Goal: Task Accomplishment & Management: Manage account settings

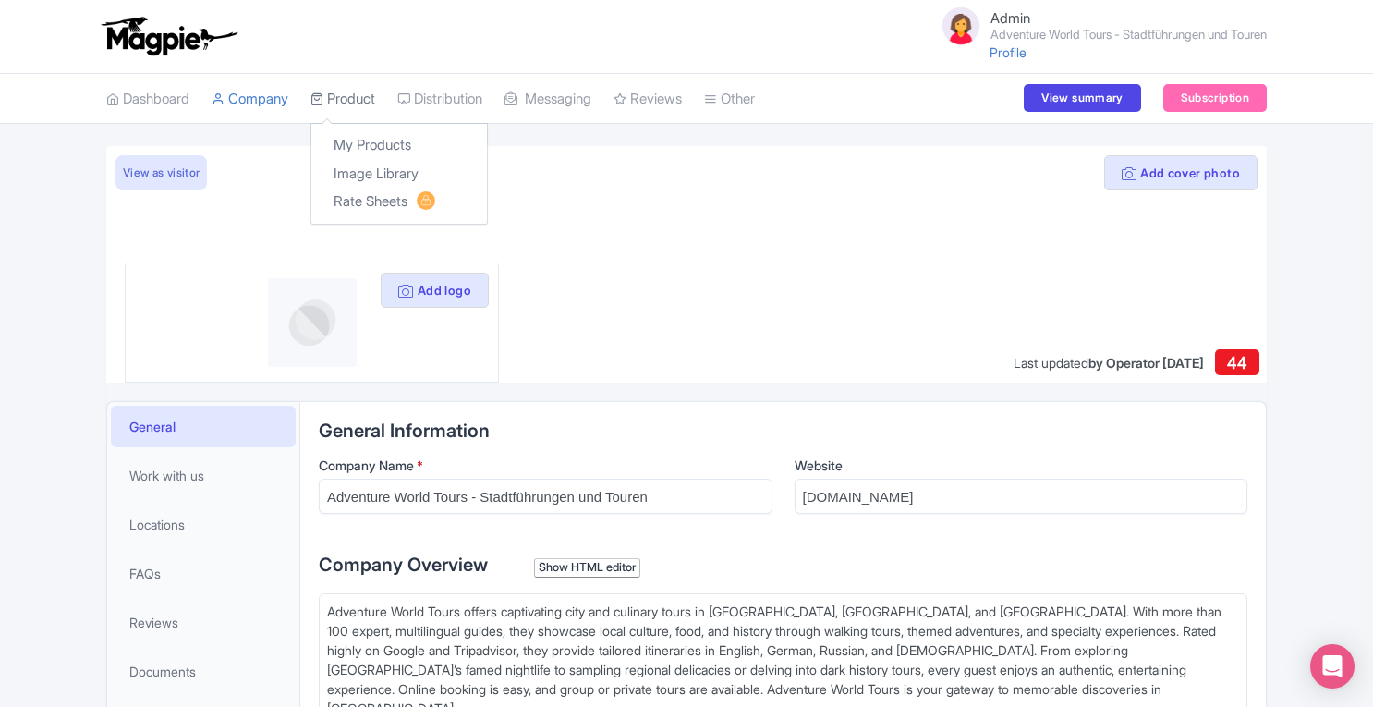
click at [351, 97] on link "Product" at bounding box center [342, 99] width 65 height 51
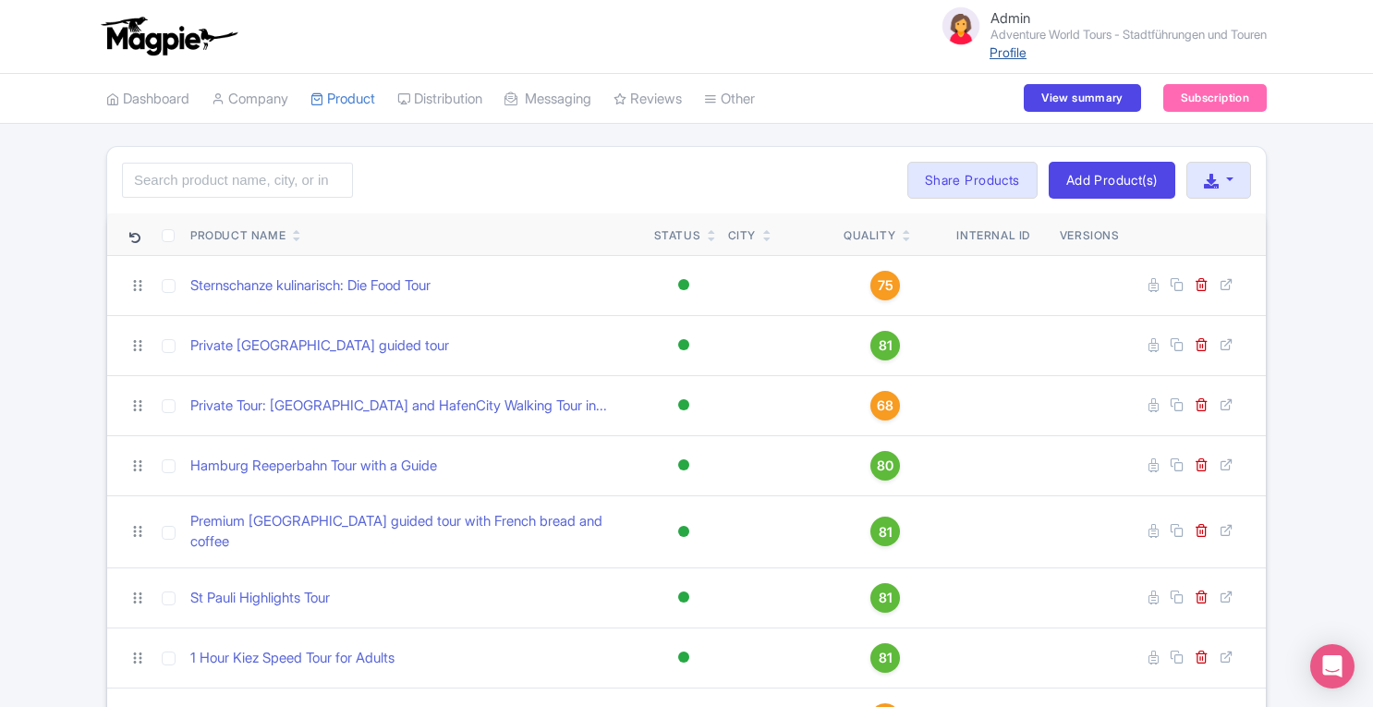
click at [997, 51] on link "Profile" at bounding box center [1007, 52] width 37 height 16
click at [249, 103] on link "Company" at bounding box center [250, 99] width 77 height 51
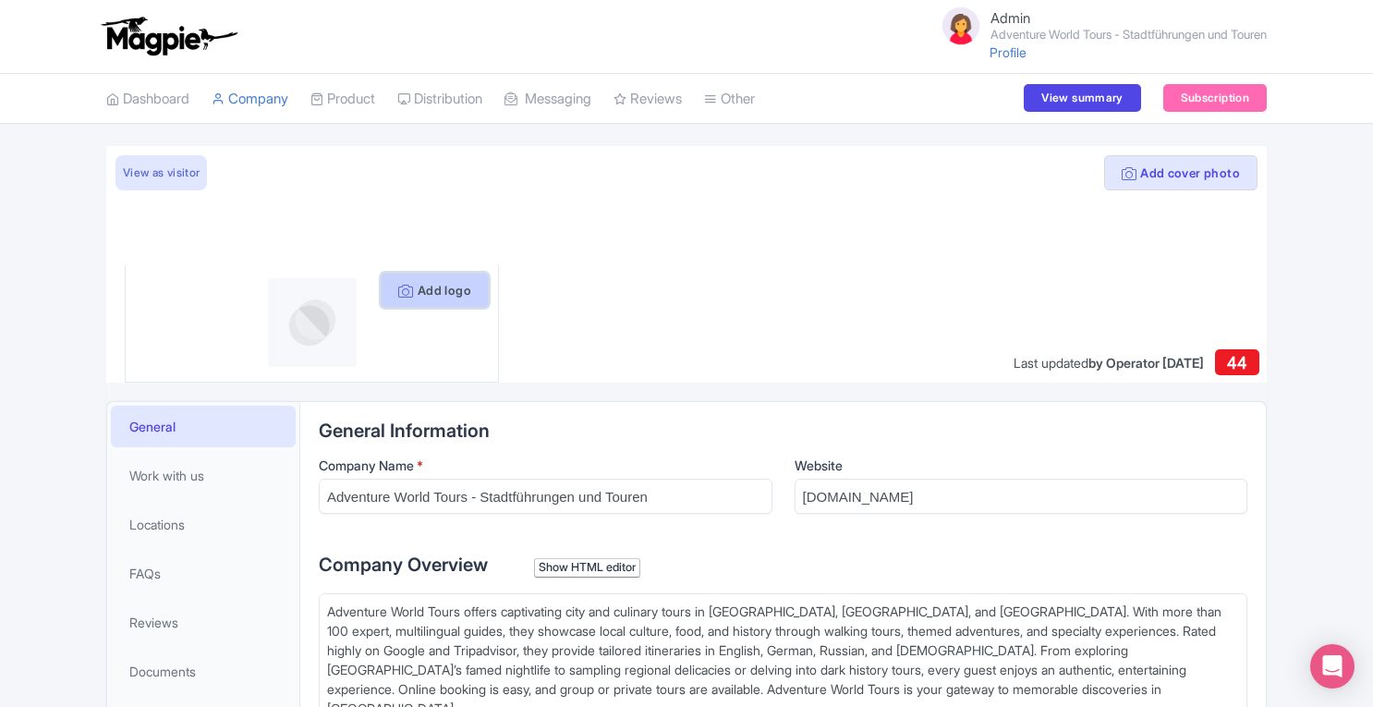
click at [457, 285] on button "Add logo" at bounding box center [435, 290] width 108 height 35
click at [446, 297] on button "Add logo" at bounding box center [435, 290] width 108 height 35
click at [439, 291] on button "Add logo" at bounding box center [435, 290] width 108 height 35
click at [449, 296] on button "Add logo" at bounding box center [435, 290] width 108 height 35
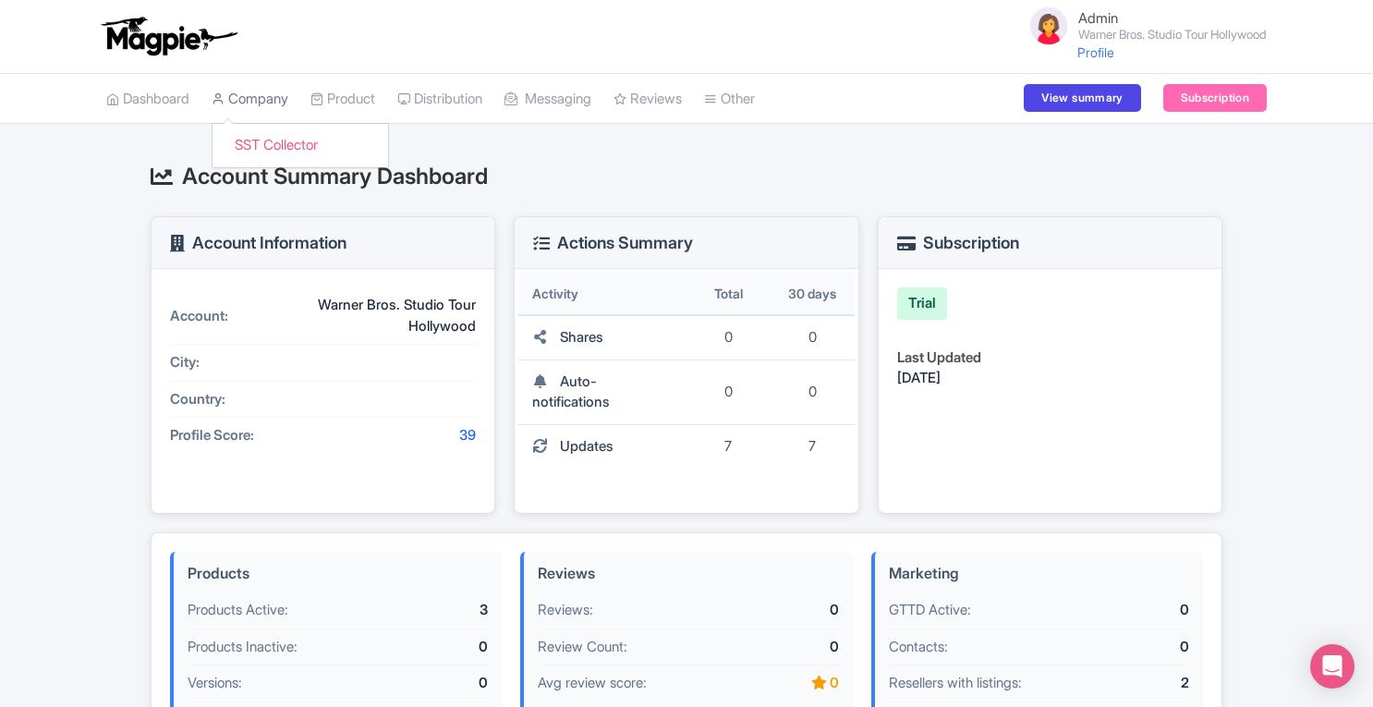
click at [276, 114] on link "Company" at bounding box center [250, 99] width 77 height 51
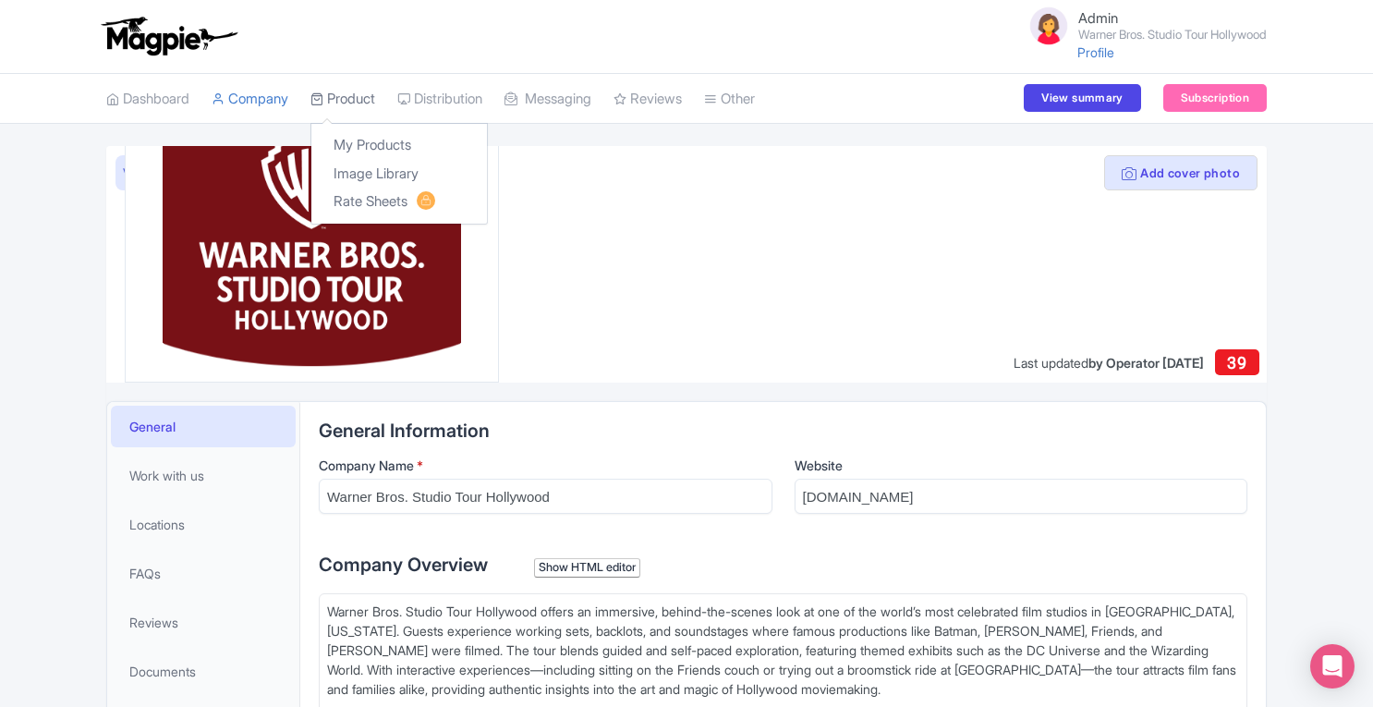
click at [358, 97] on link "Product" at bounding box center [342, 99] width 65 height 51
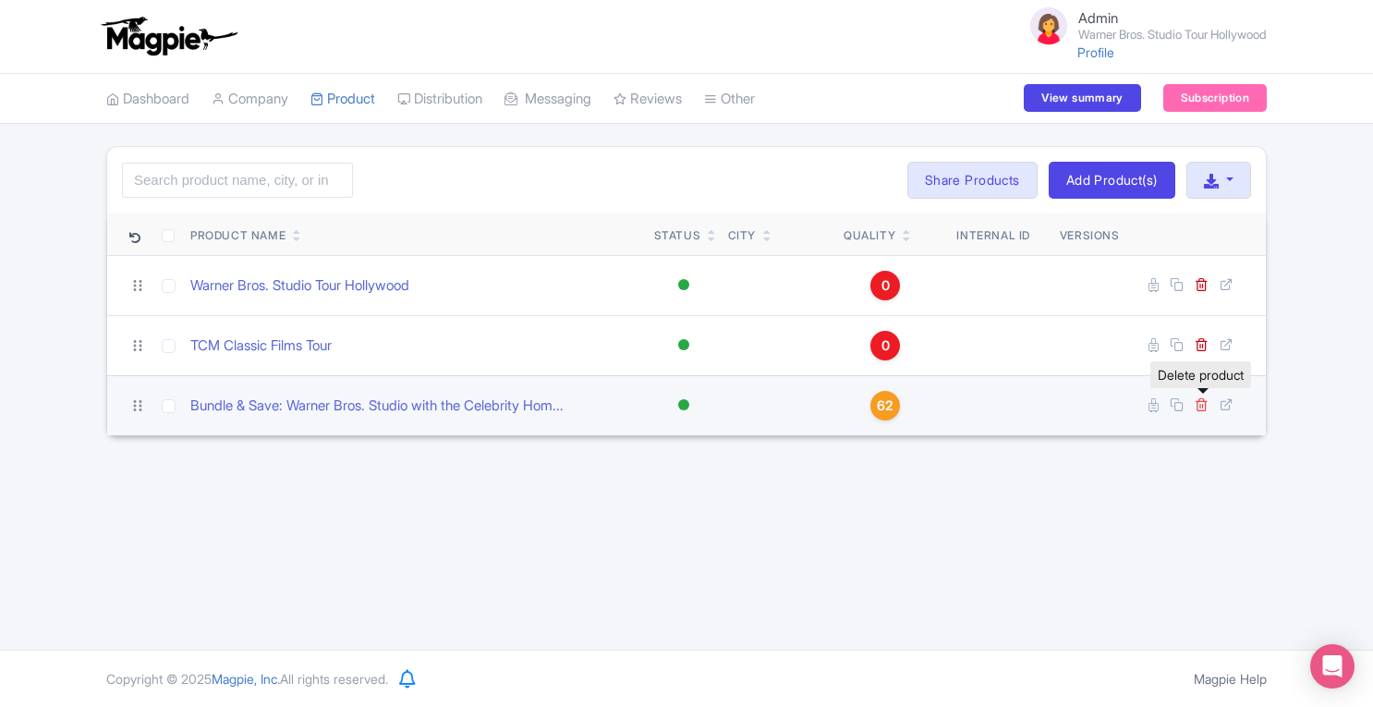
click at [1206, 401] on icon at bounding box center [1201, 404] width 14 height 14
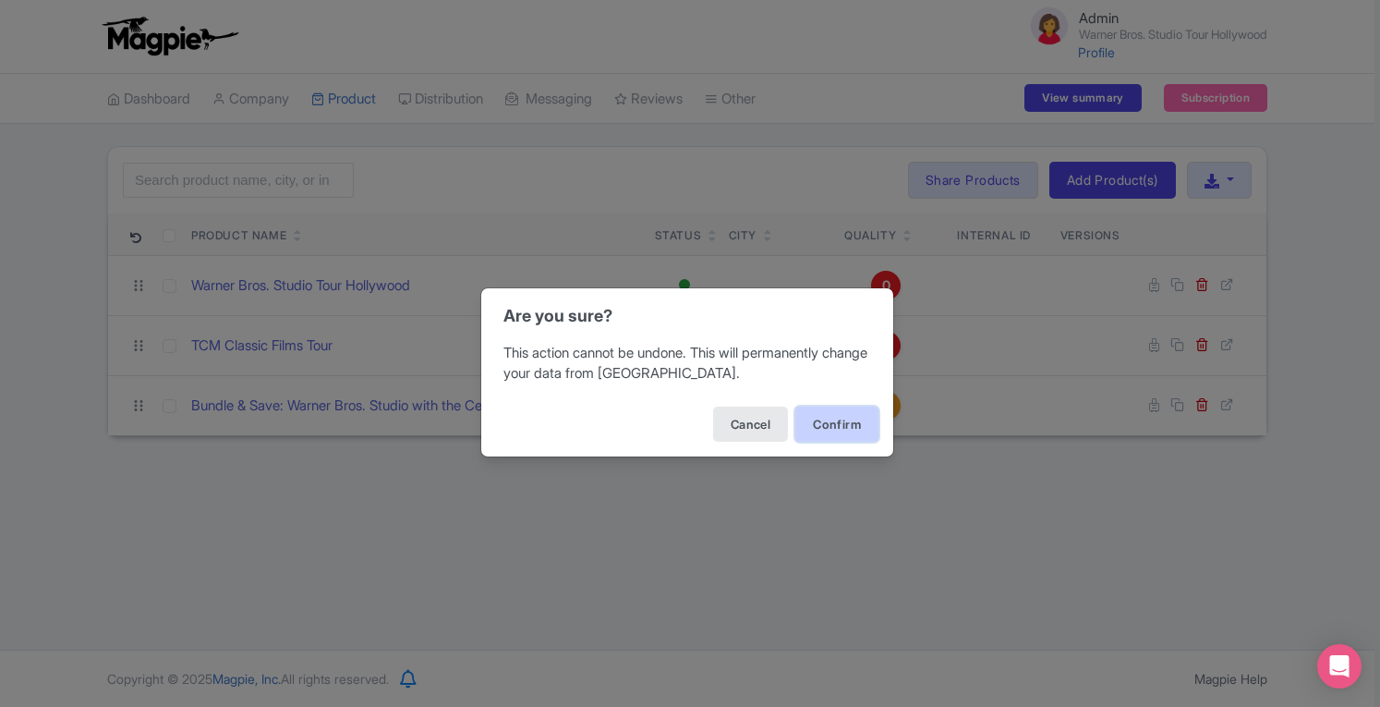
click at [827, 430] on button "Confirm" at bounding box center [836, 423] width 83 height 35
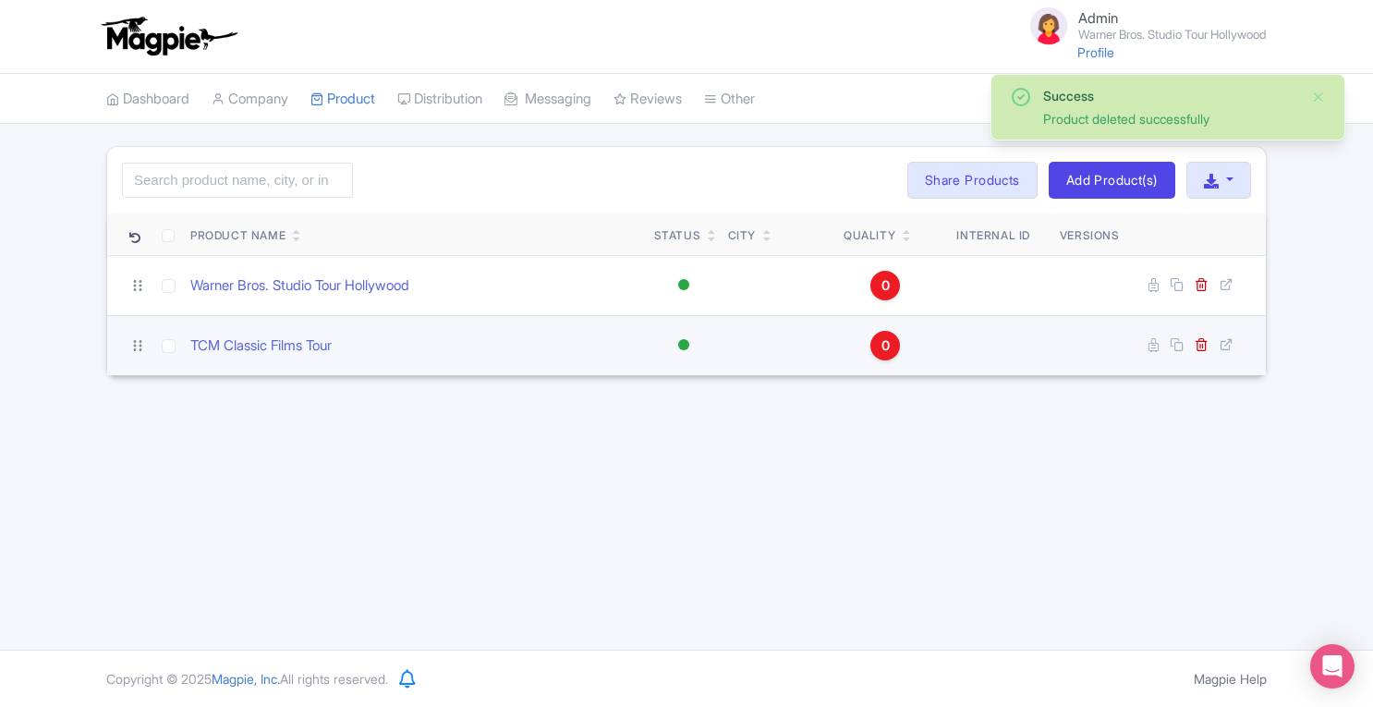
click at [889, 339] on span "0" at bounding box center [885, 345] width 8 height 20
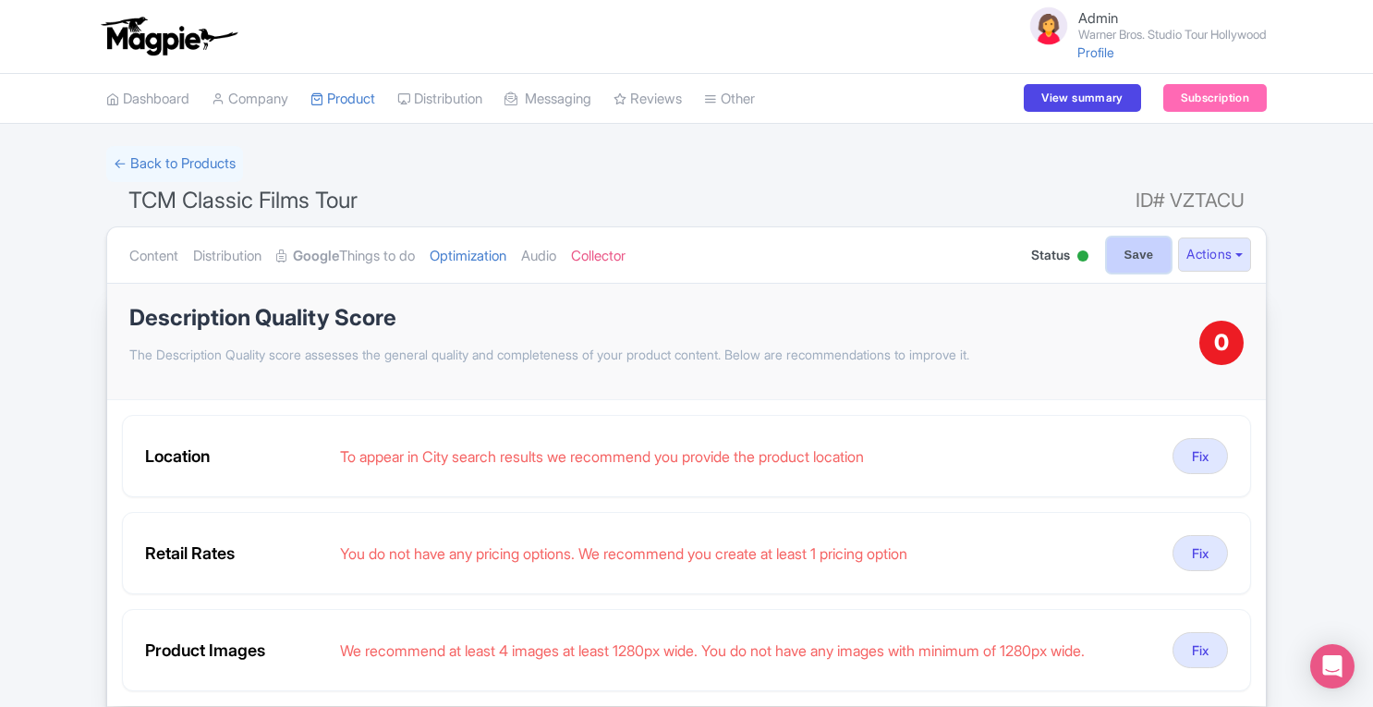
click at [1121, 252] on input "Save" at bounding box center [1139, 254] width 65 height 35
type input "Saving..."
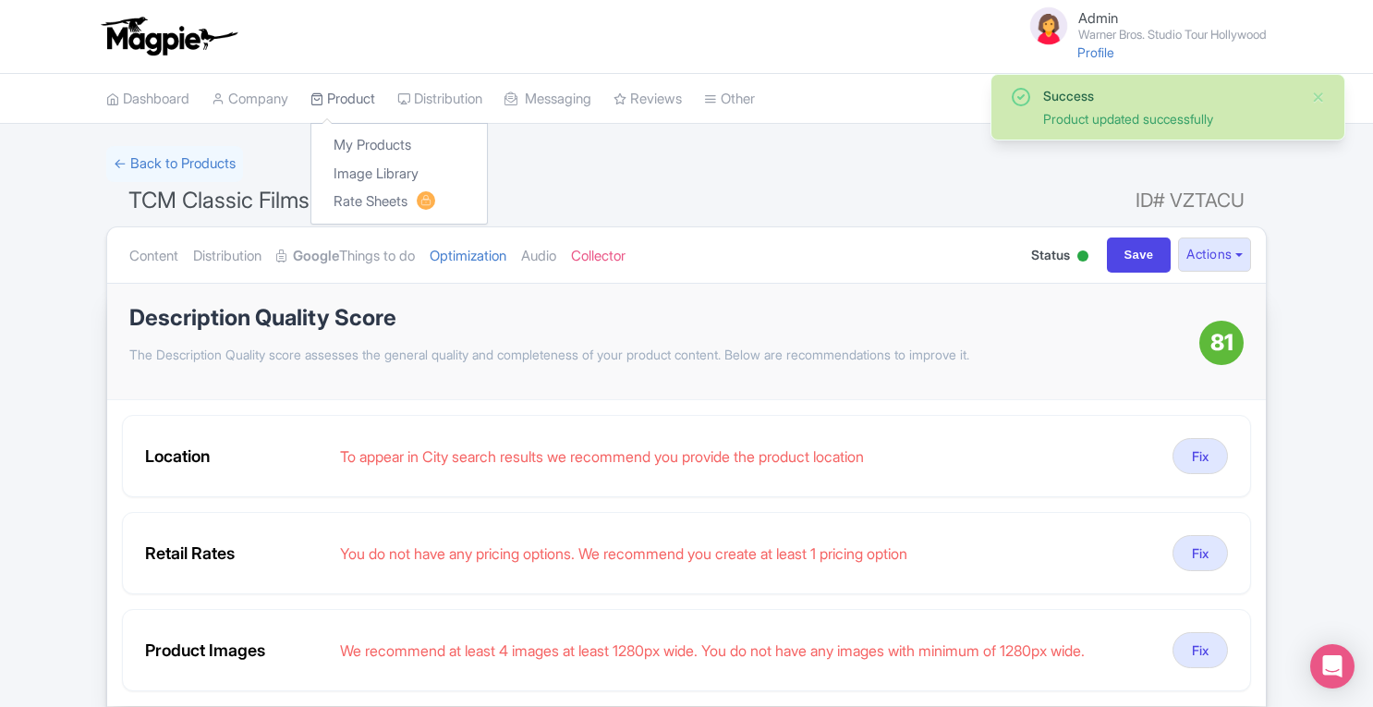
click at [356, 112] on link "Product" at bounding box center [342, 99] width 65 height 51
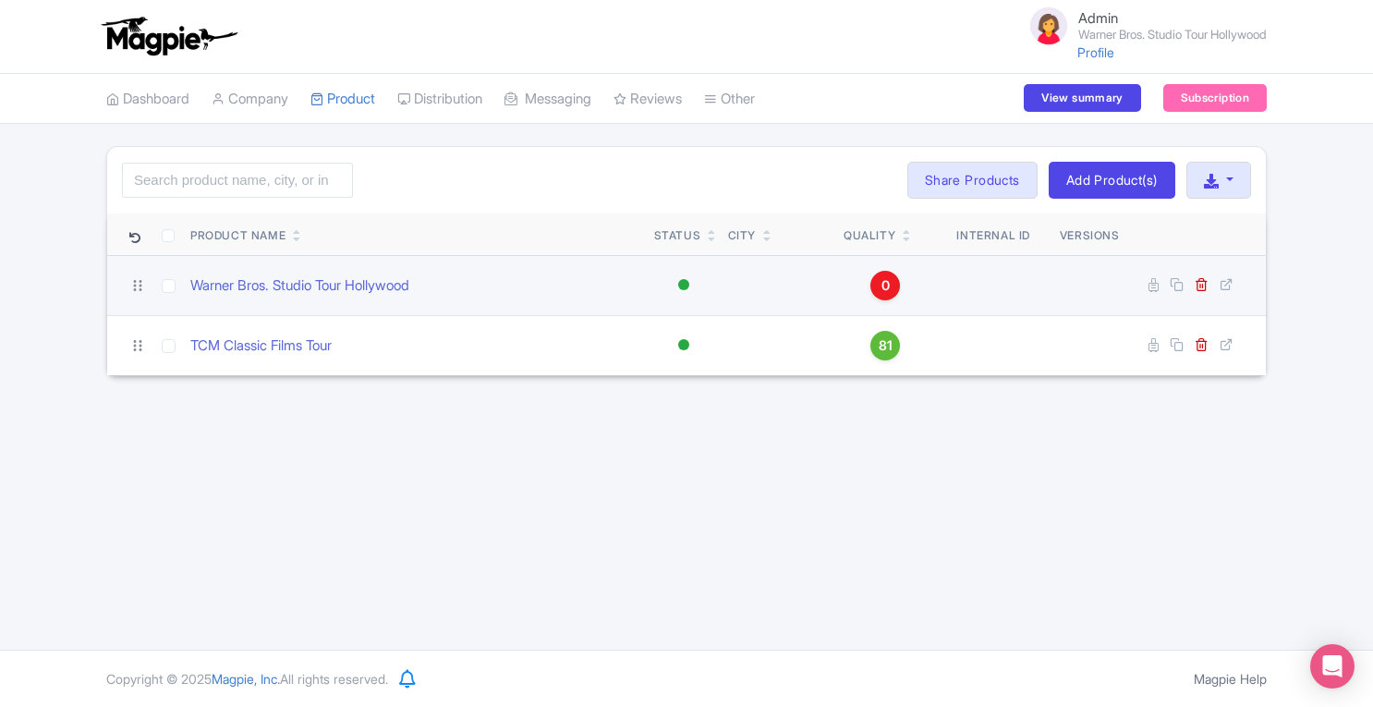
click at [1155, 292] on td at bounding box center [1196, 285] width 139 height 60
click at [1153, 285] on icon at bounding box center [1153, 285] width 10 height 14
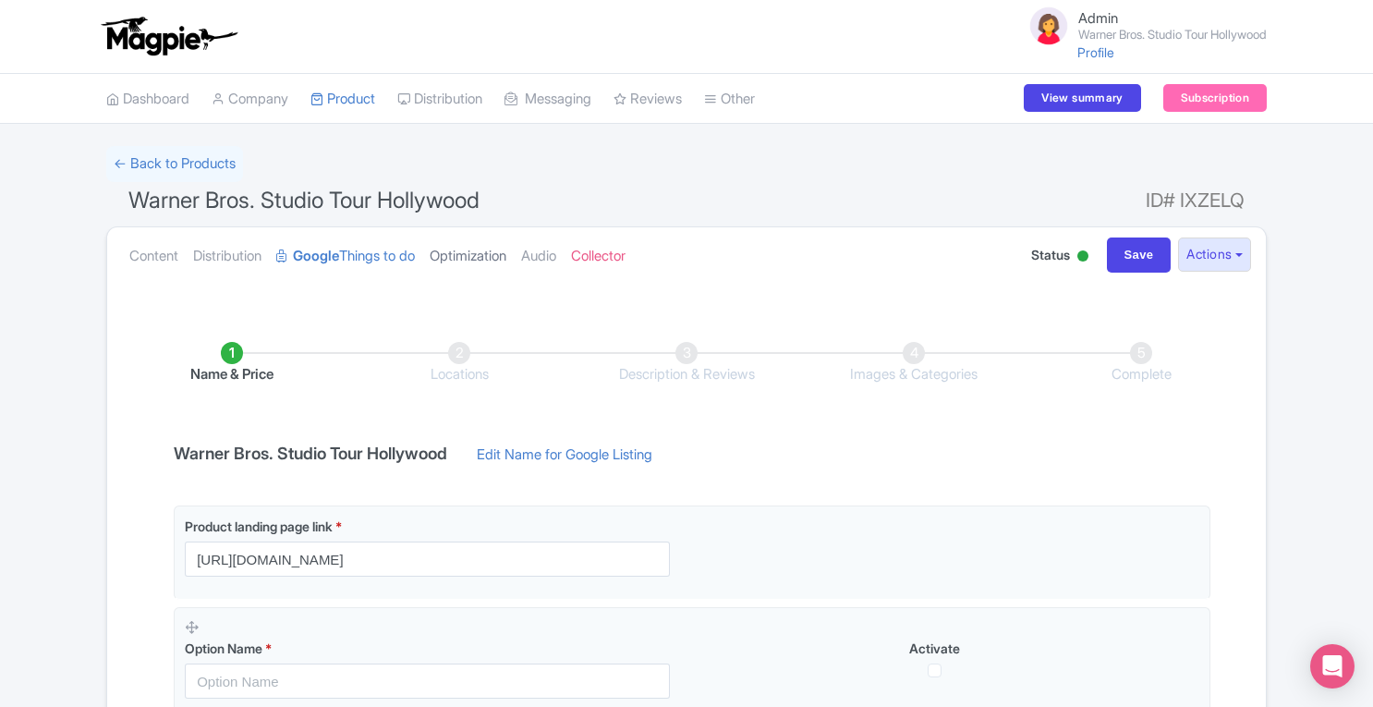
click at [486, 254] on link "Optimization" at bounding box center [468, 256] width 77 height 58
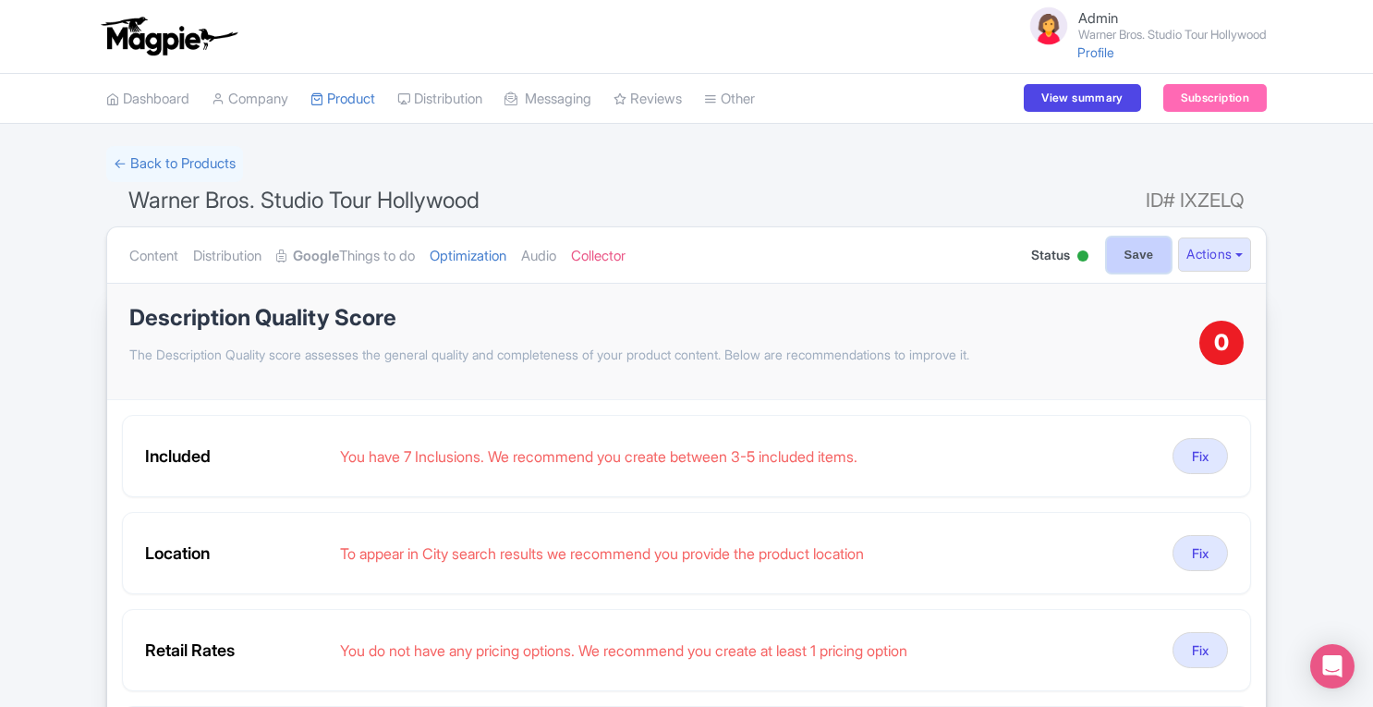
click at [1134, 261] on input "Save" at bounding box center [1139, 254] width 65 height 35
type input "Saving..."
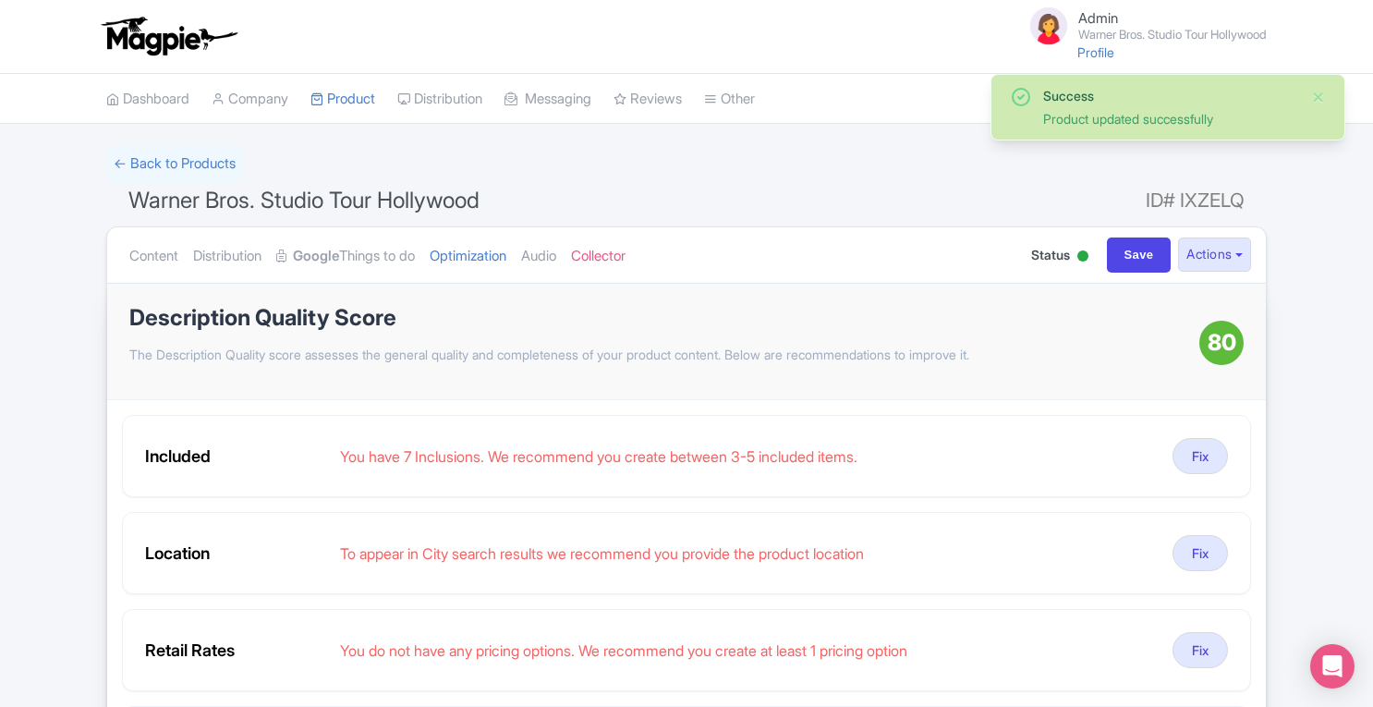
click at [351, 92] on link "Product" at bounding box center [342, 99] width 65 height 51
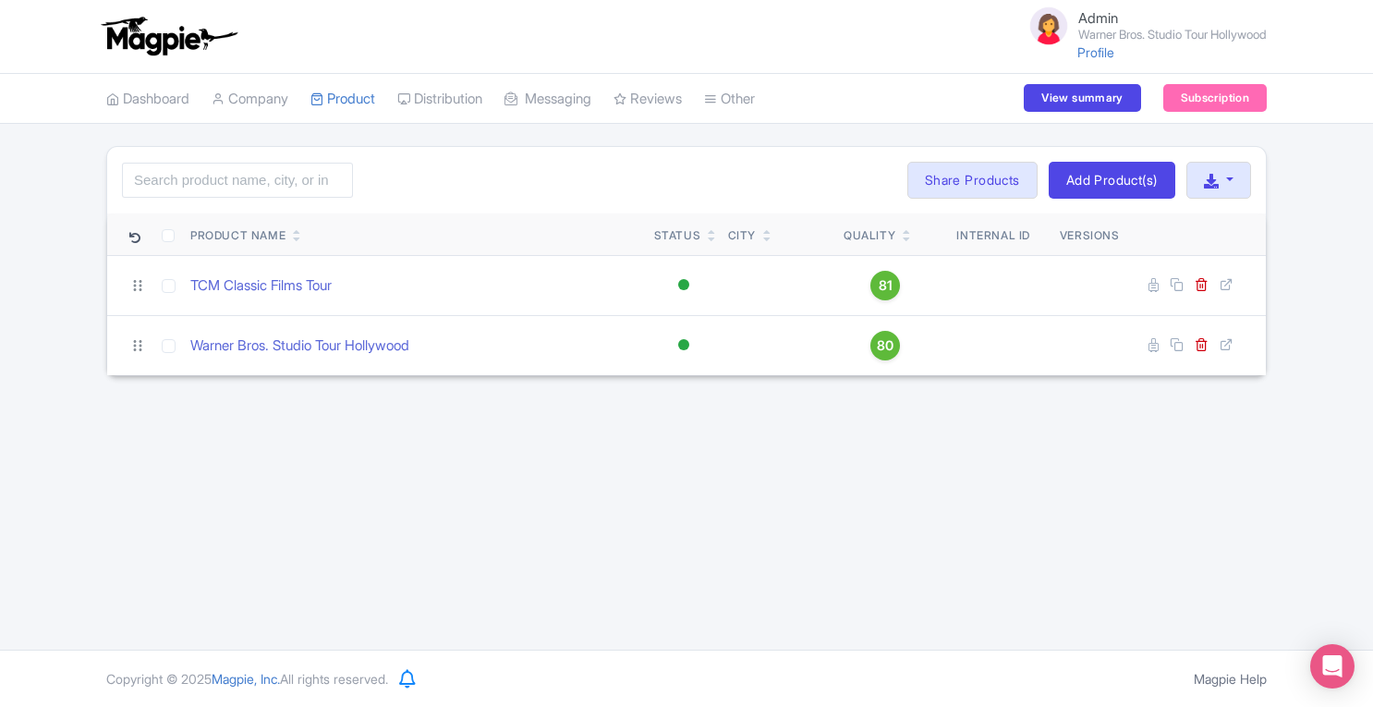
click at [883, 465] on div "Admin Warner Bros. Studio Tour Hollywood Profile Users Settings Sign out Dashbo…" at bounding box center [686, 324] width 1373 height 649
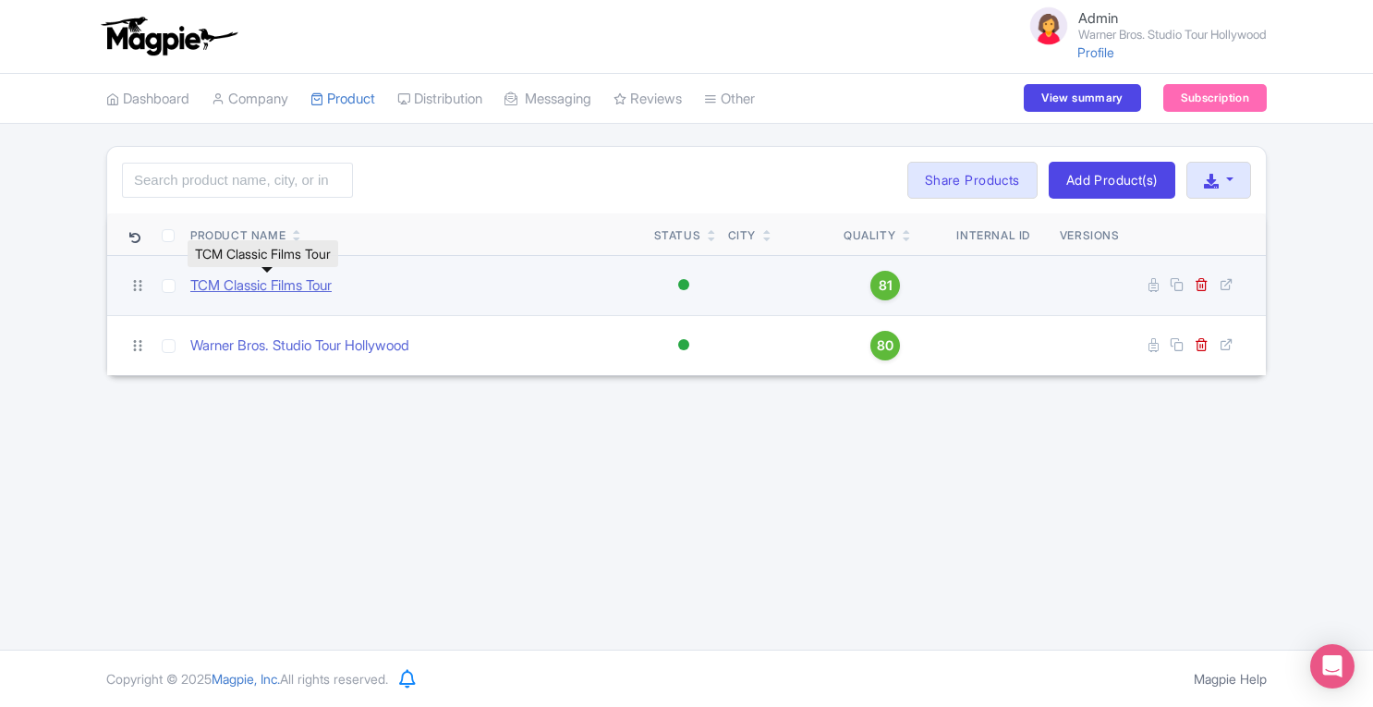
click at [309, 275] on link "TCM Classic Films Tour" at bounding box center [260, 285] width 141 height 21
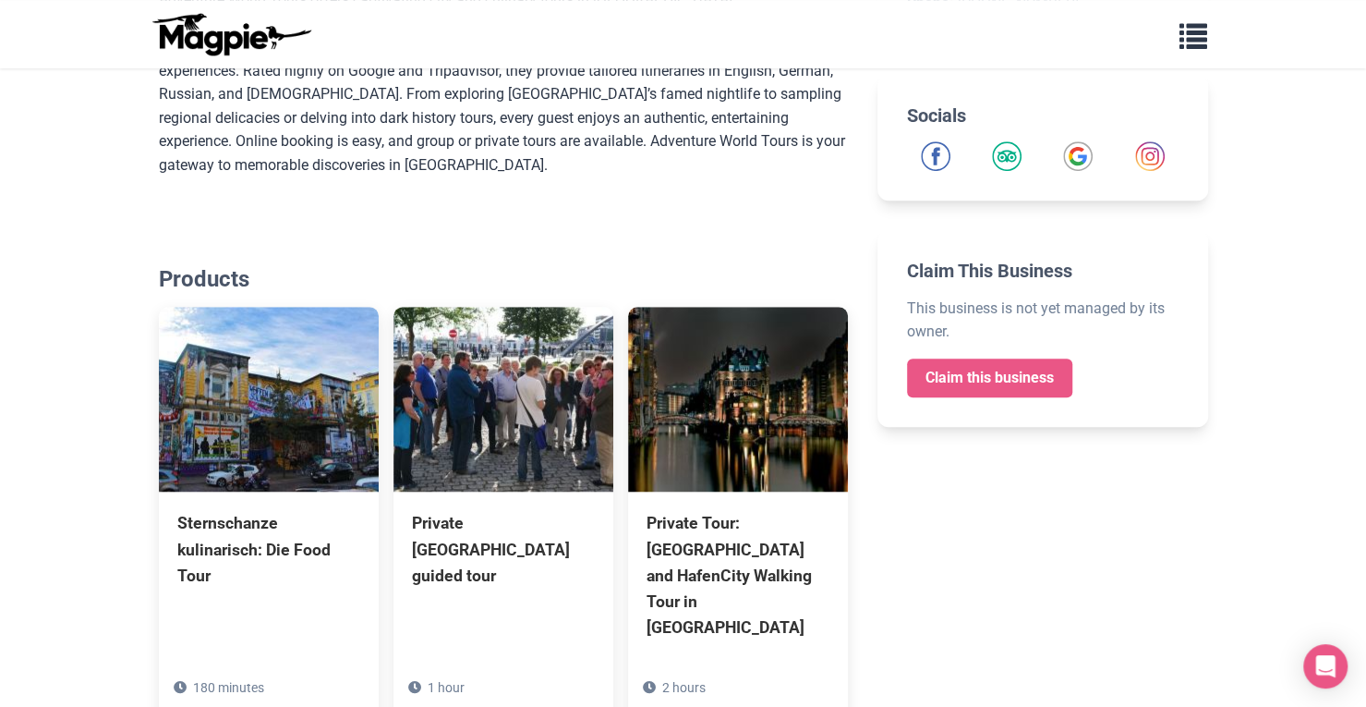
scroll to position [641, 0]
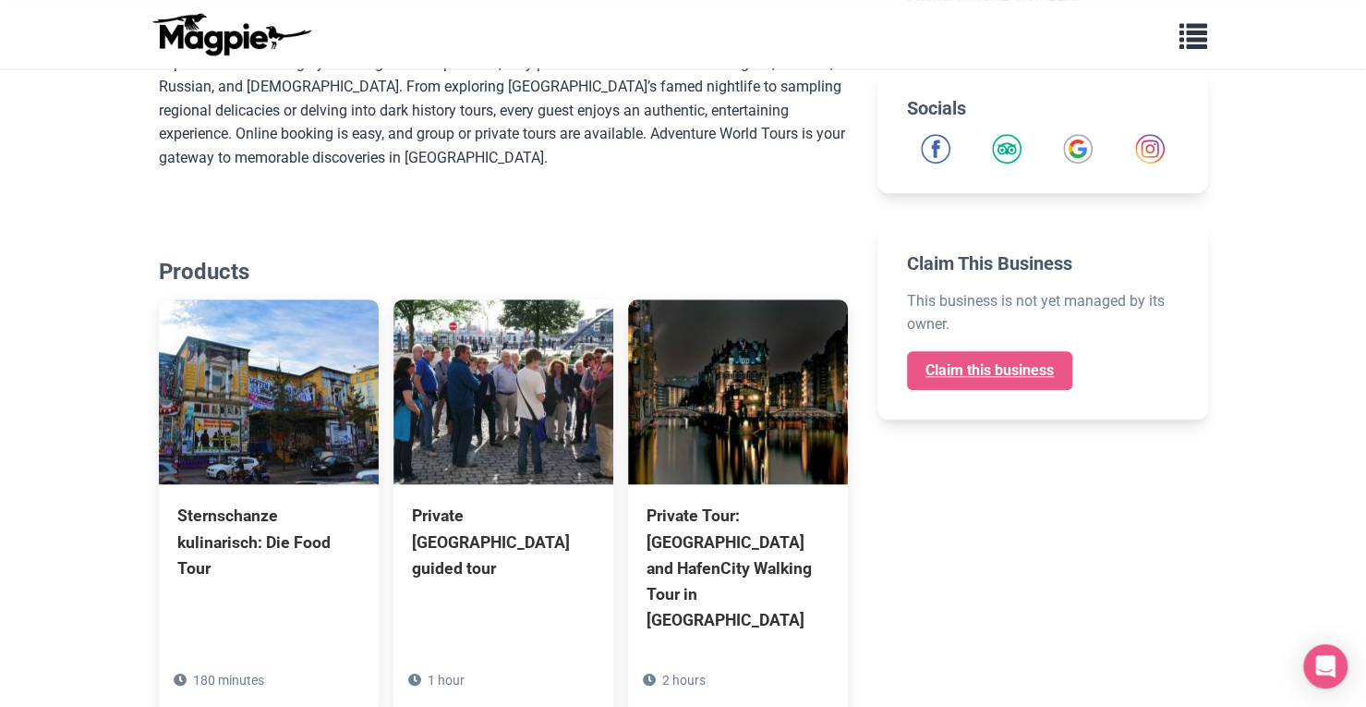
click at [1027, 367] on link "Claim this business" at bounding box center [989, 370] width 165 height 39
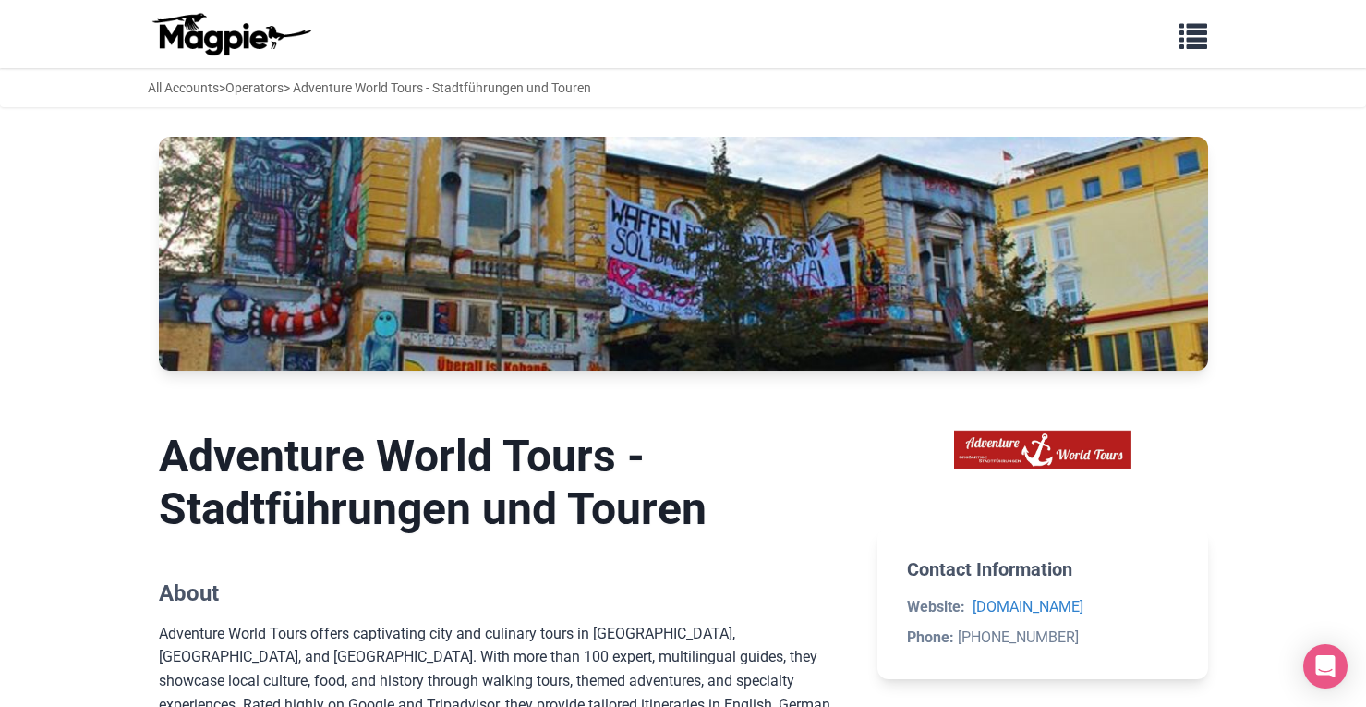
scroll to position [641, 0]
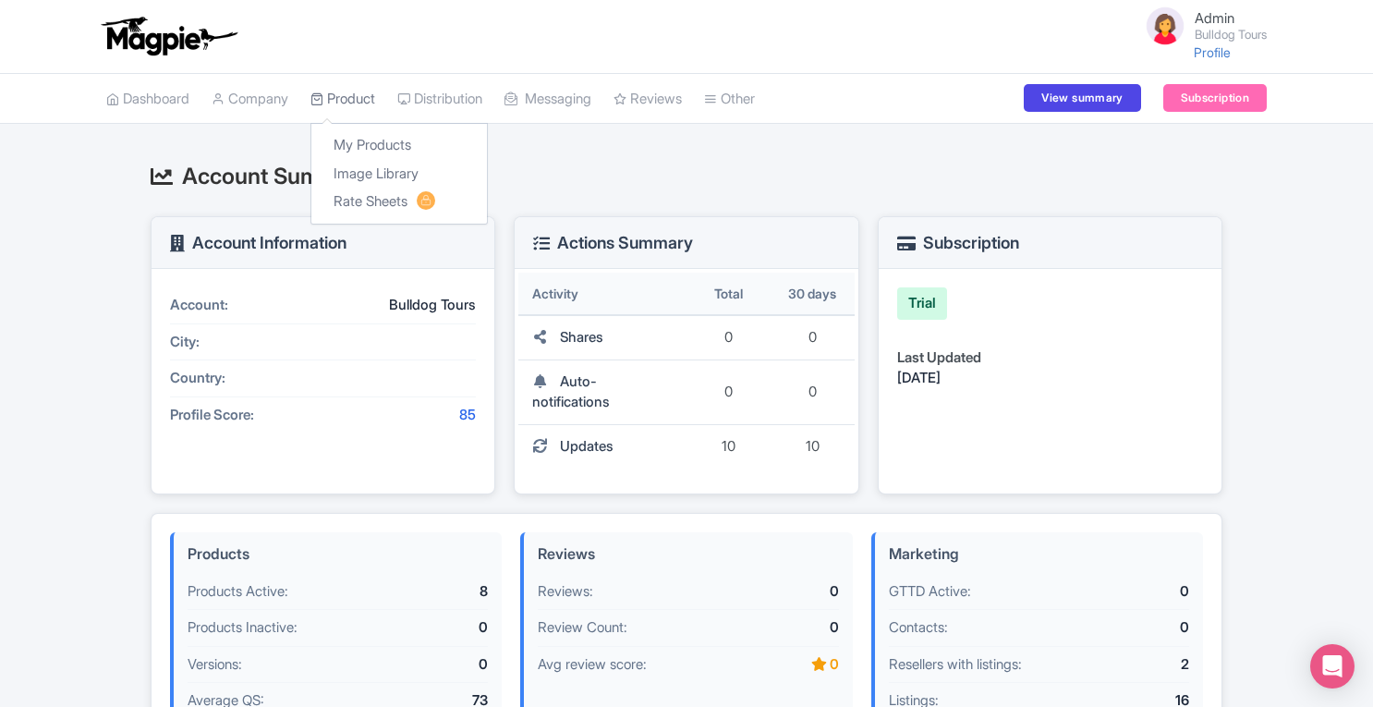
click at [359, 99] on link "Product" at bounding box center [342, 99] width 65 height 51
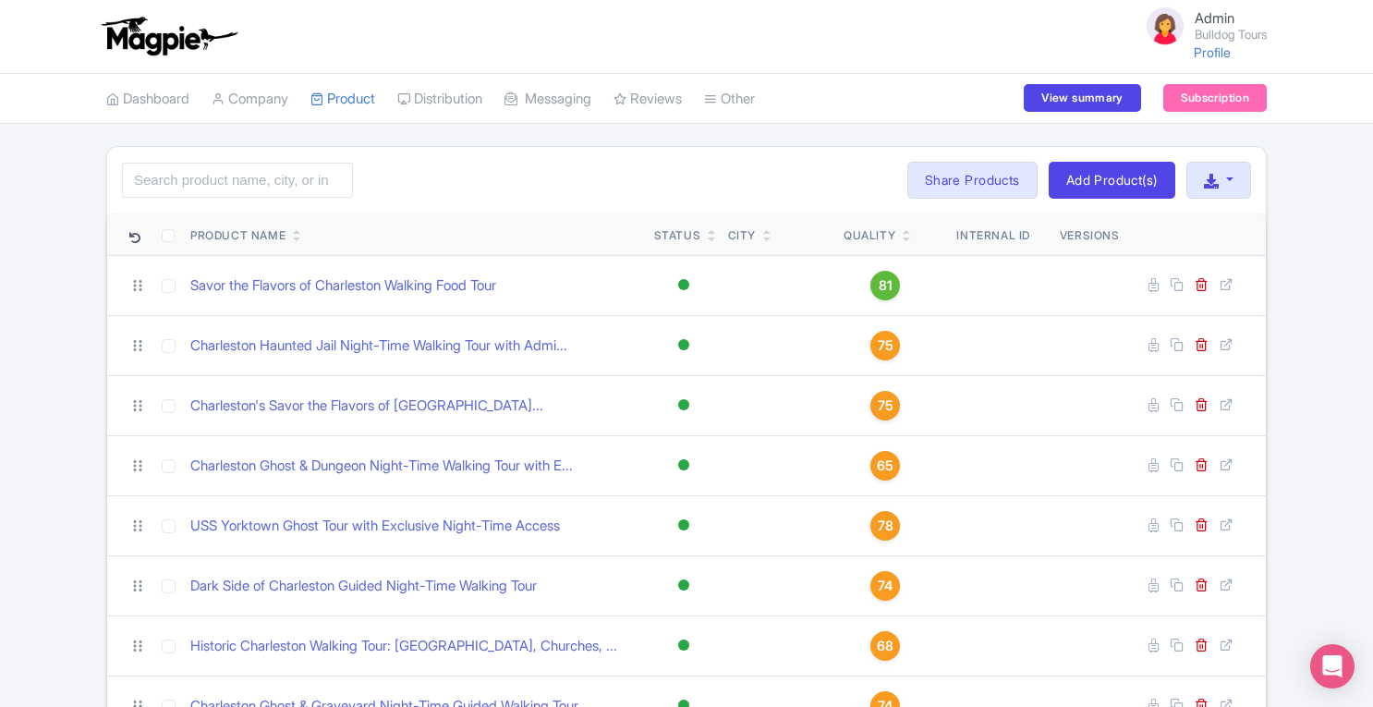
scroll to position [103, 0]
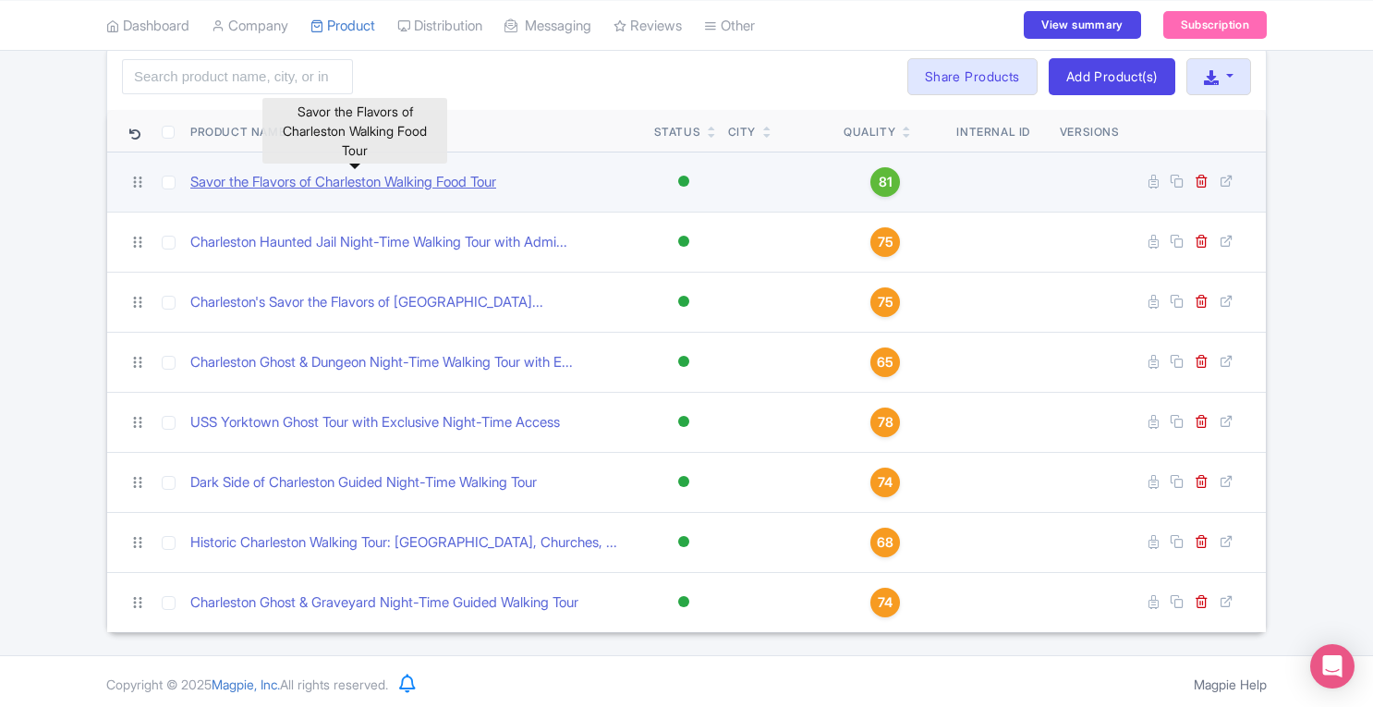
click at [402, 182] on link "Savor the Flavors of Charleston Walking Food Tour" at bounding box center [343, 182] width 306 height 21
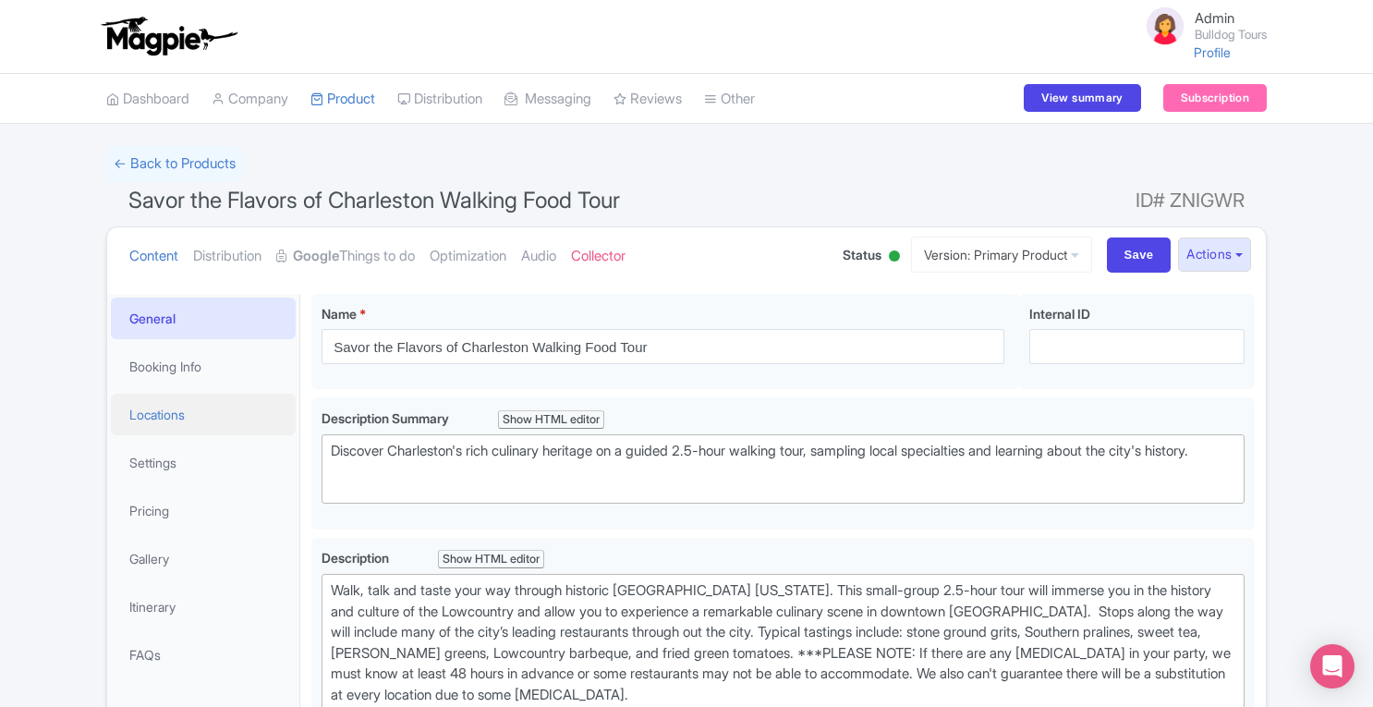
click at [174, 424] on link "Locations" at bounding box center [203, 415] width 185 height 42
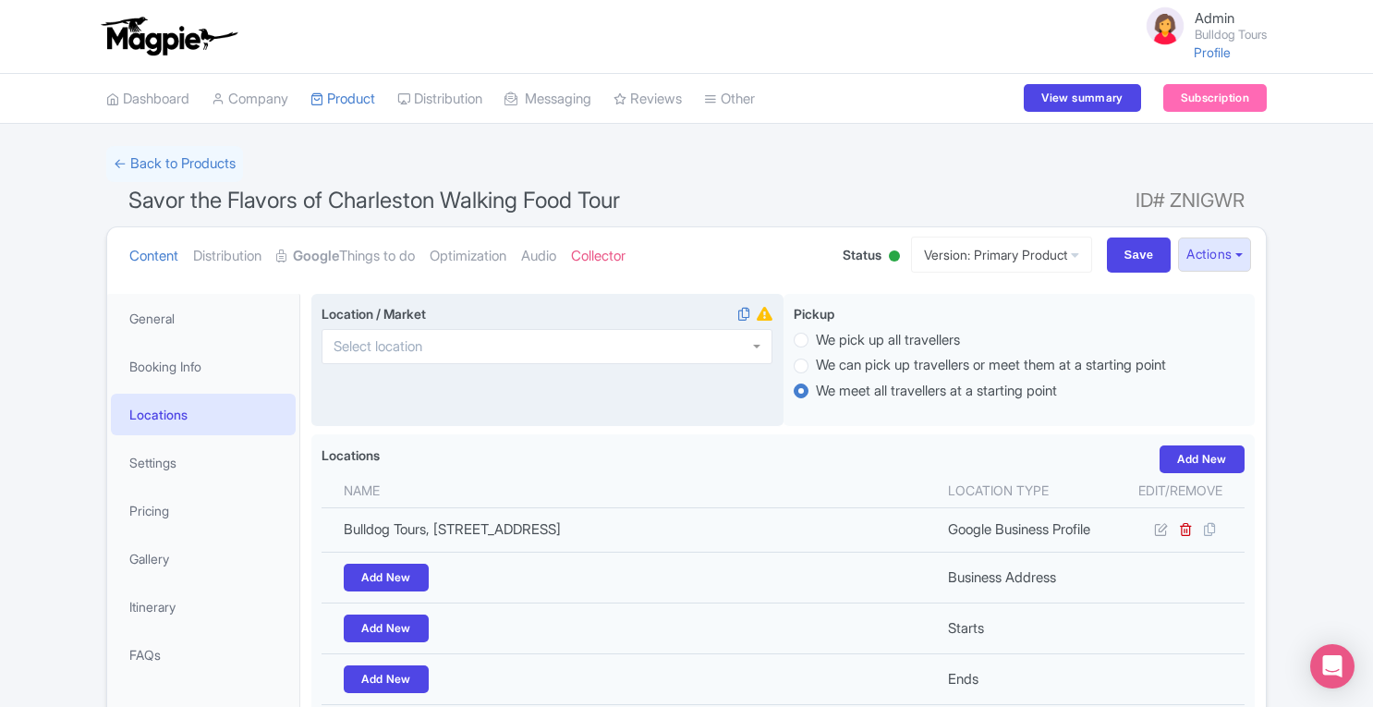
click at [503, 352] on div at bounding box center [546, 346] width 451 height 35
type input "[PERSON_NAME]"
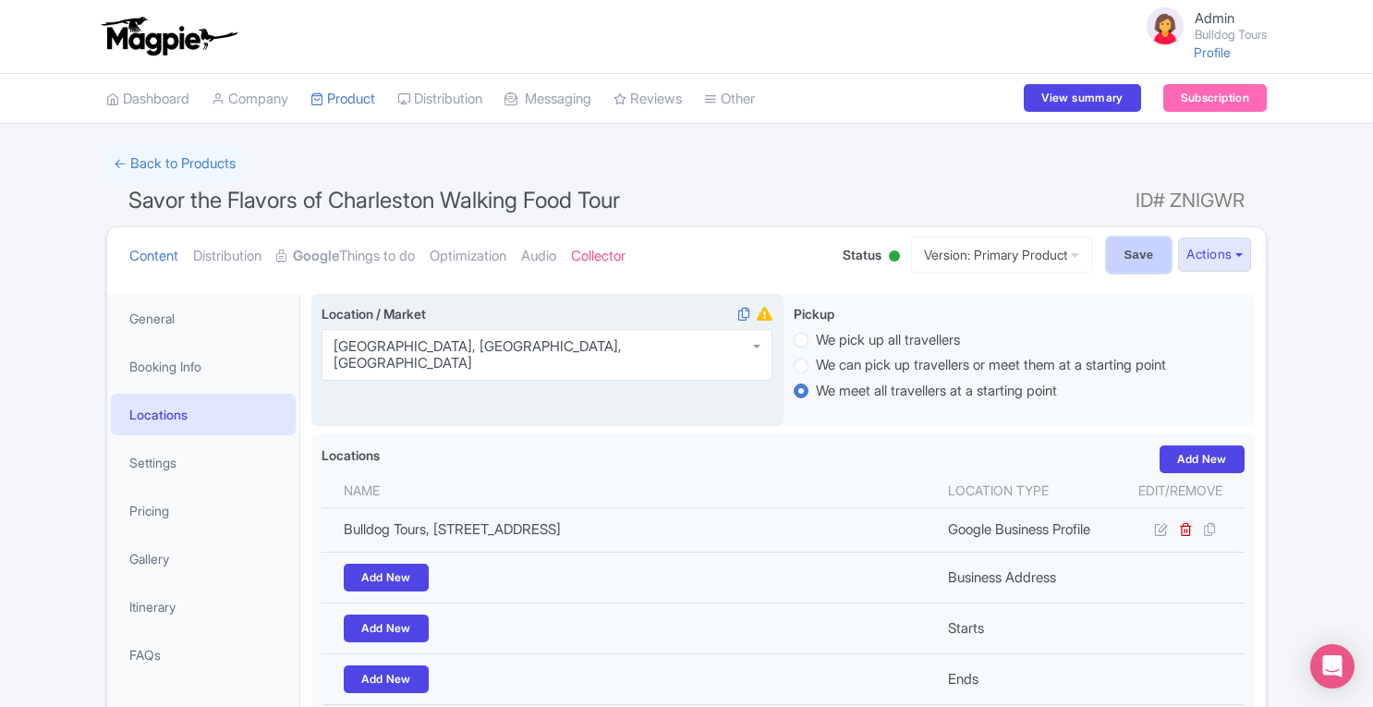
click at [1118, 251] on input "Save" at bounding box center [1139, 254] width 65 height 35
type input "Saving..."
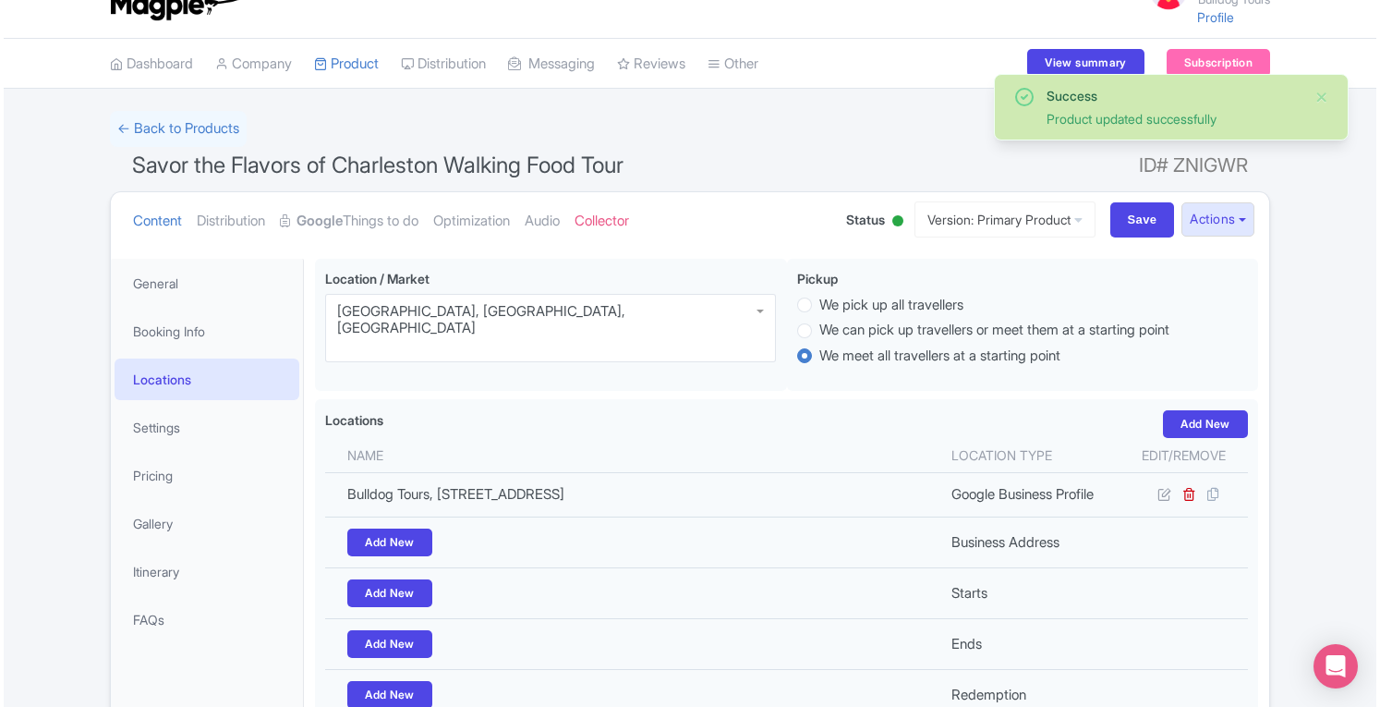
scroll to position [20, 0]
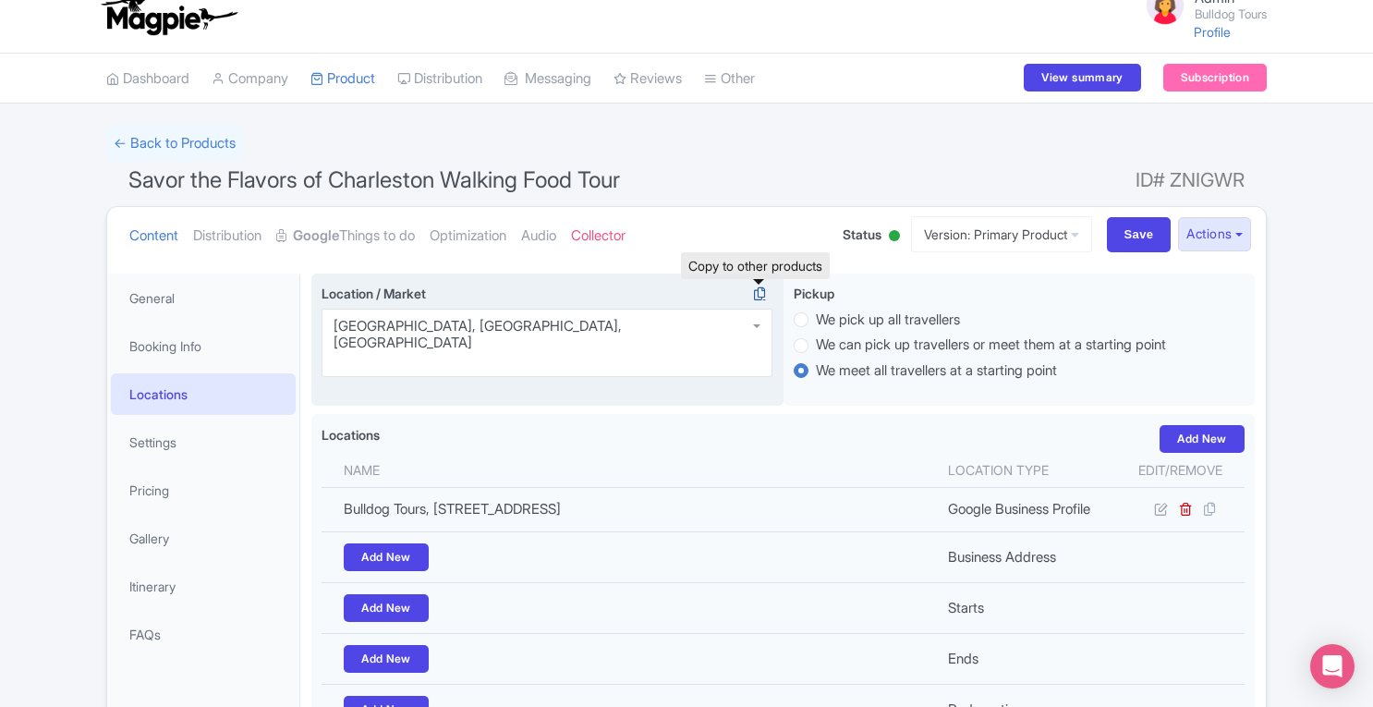
click at [762, 295] on icon at bounding box center [759, 293] width 26 height 17
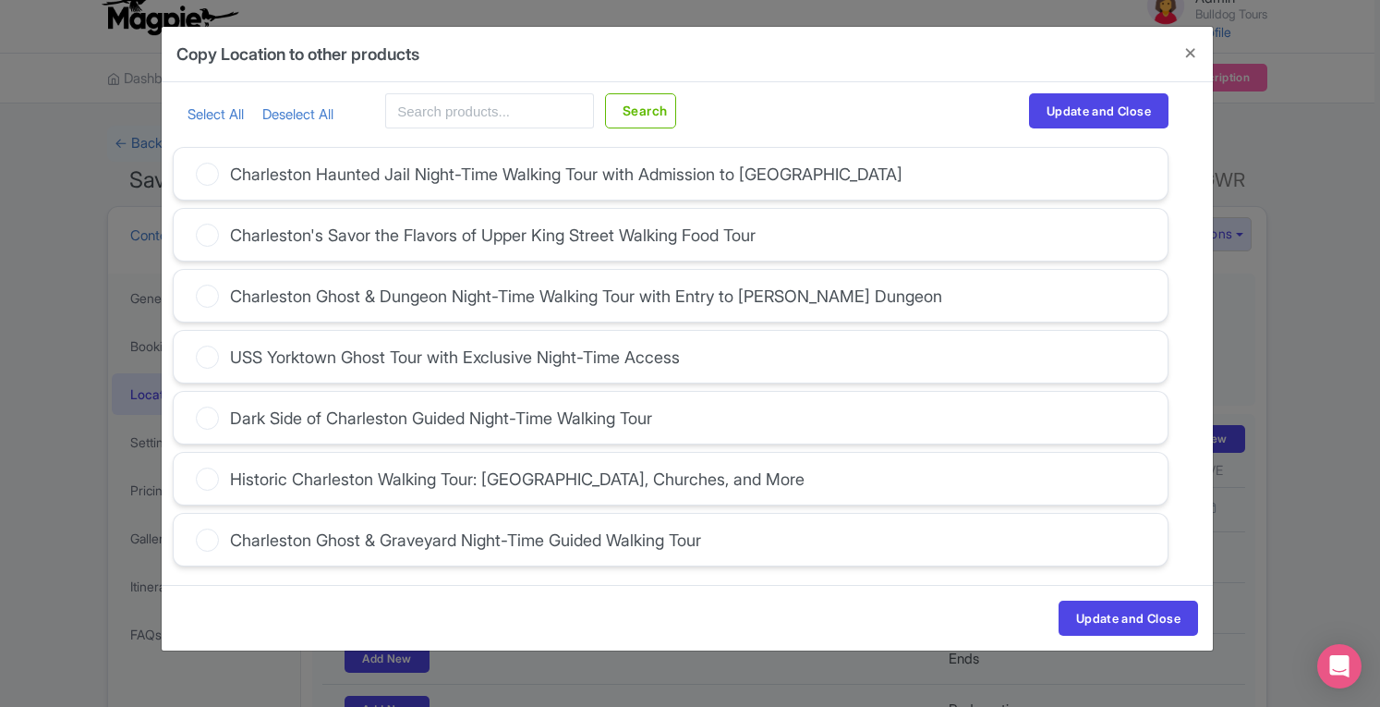
click at [204, 123] on div "Select All Deselect All" at bounding box center [261, 110] width 146 height 35
click at [201, 113] on link "Select All" at bounding box center [216, 114] width 56 height 18
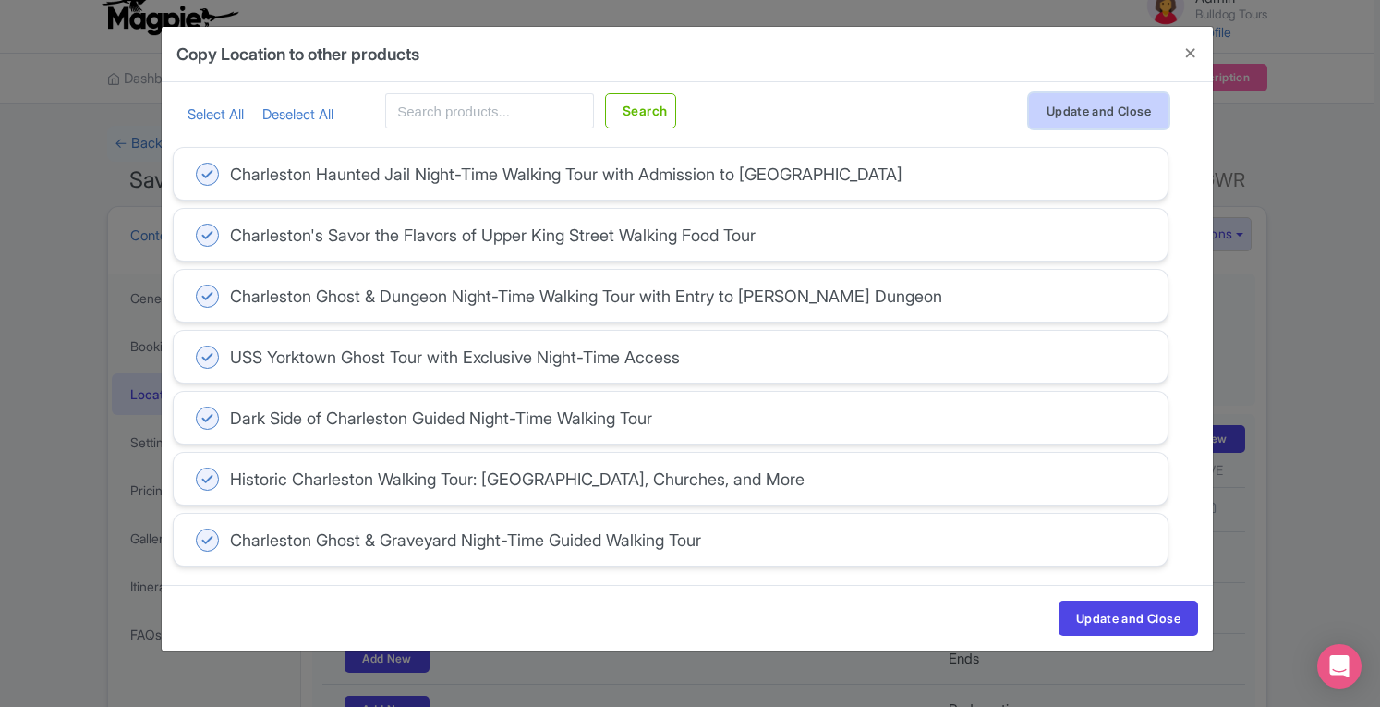
click at [1085, 108] on button "Update and Close" at bounding box center [1098, 110] width 139 height 35
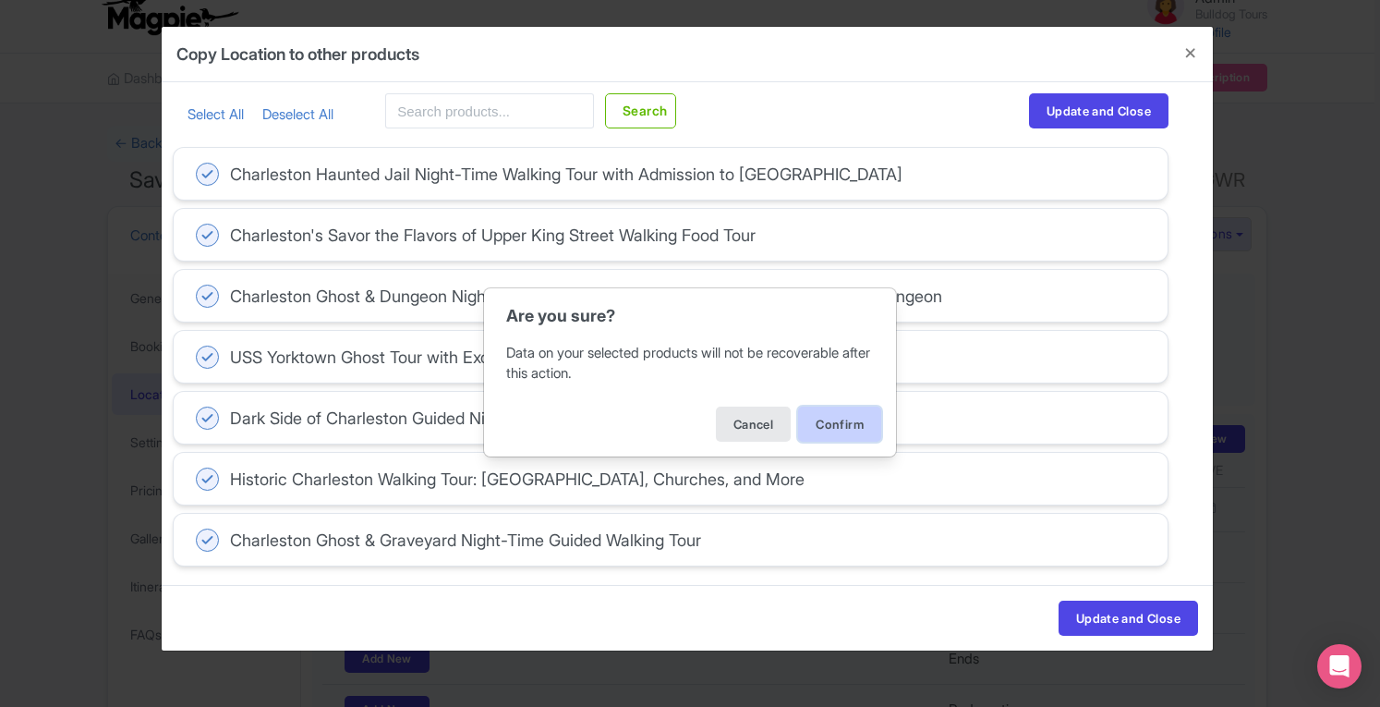
click at [849, 427] on button "Confirm" at bounding box center [839, 423] width 83 height 35
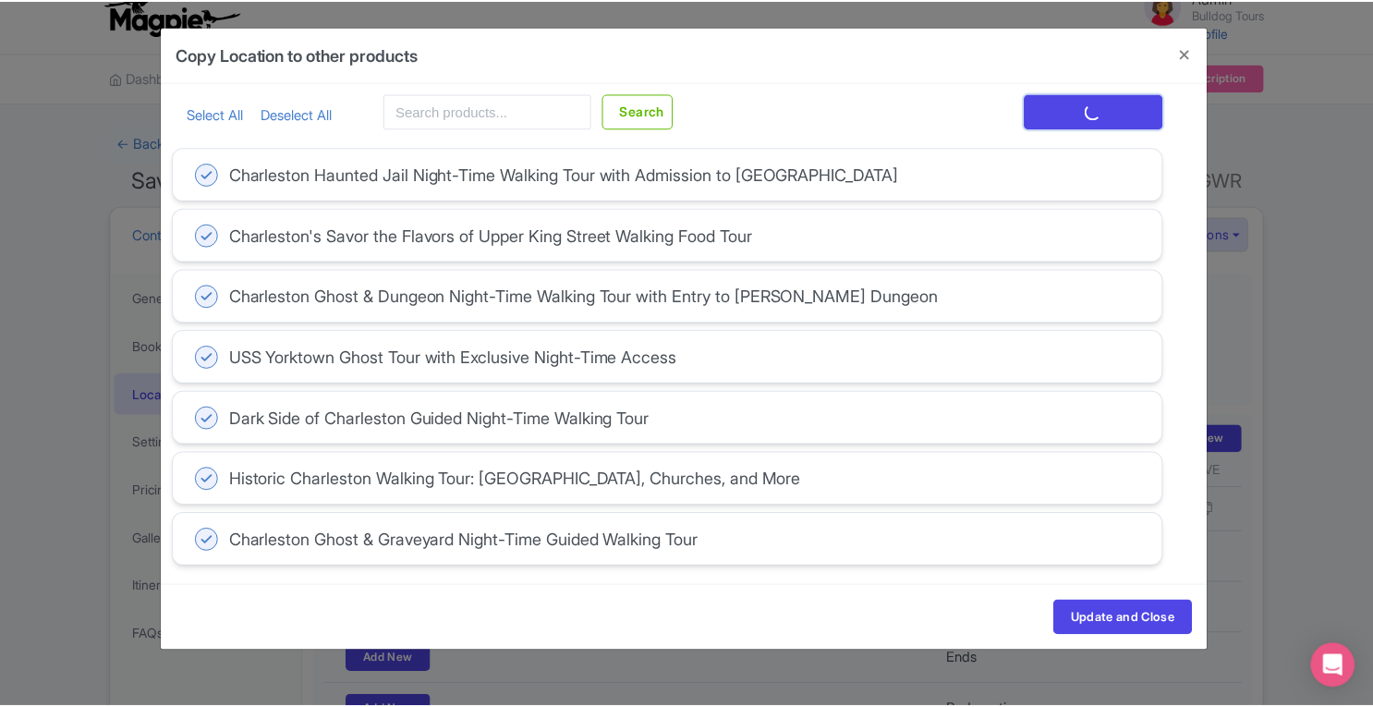
scroll to position [0, 0]
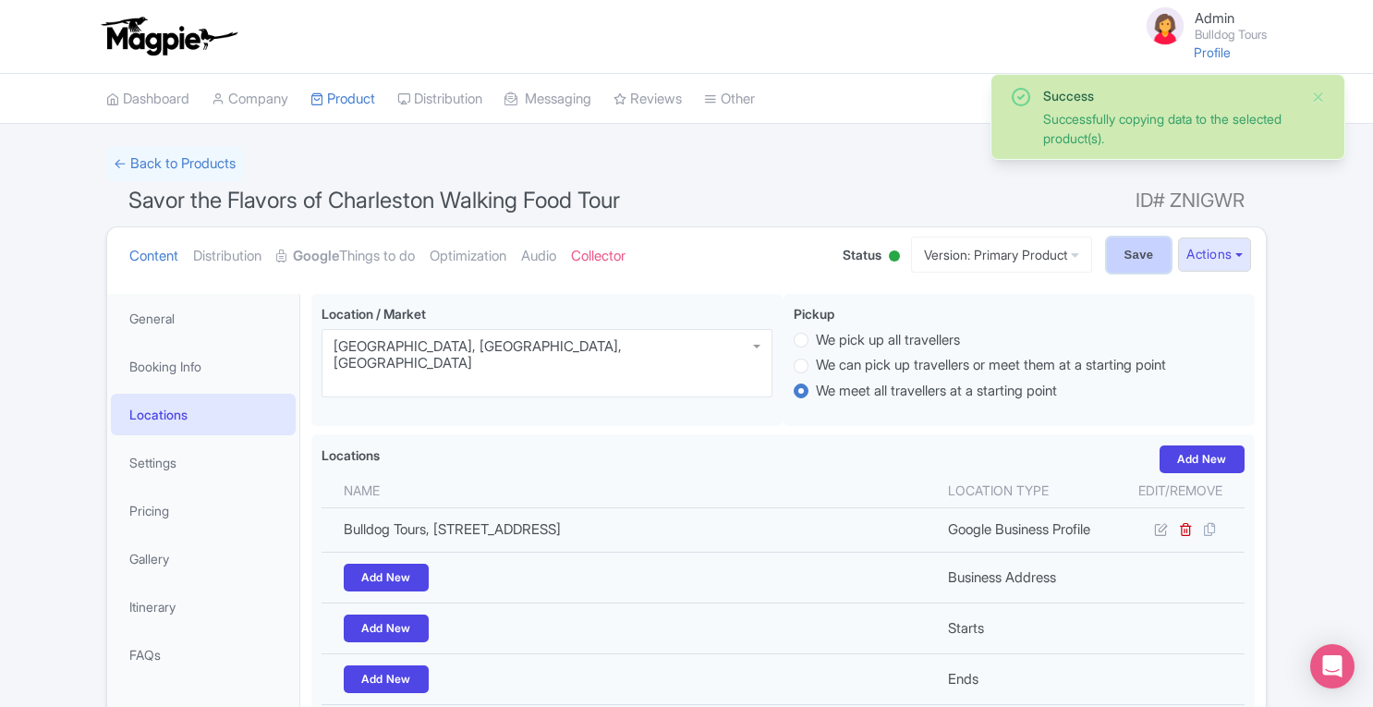
click at [1142, 260] on input "Save" at bounding box center [1139, 254] width 65 height 35
type input "Saving..."
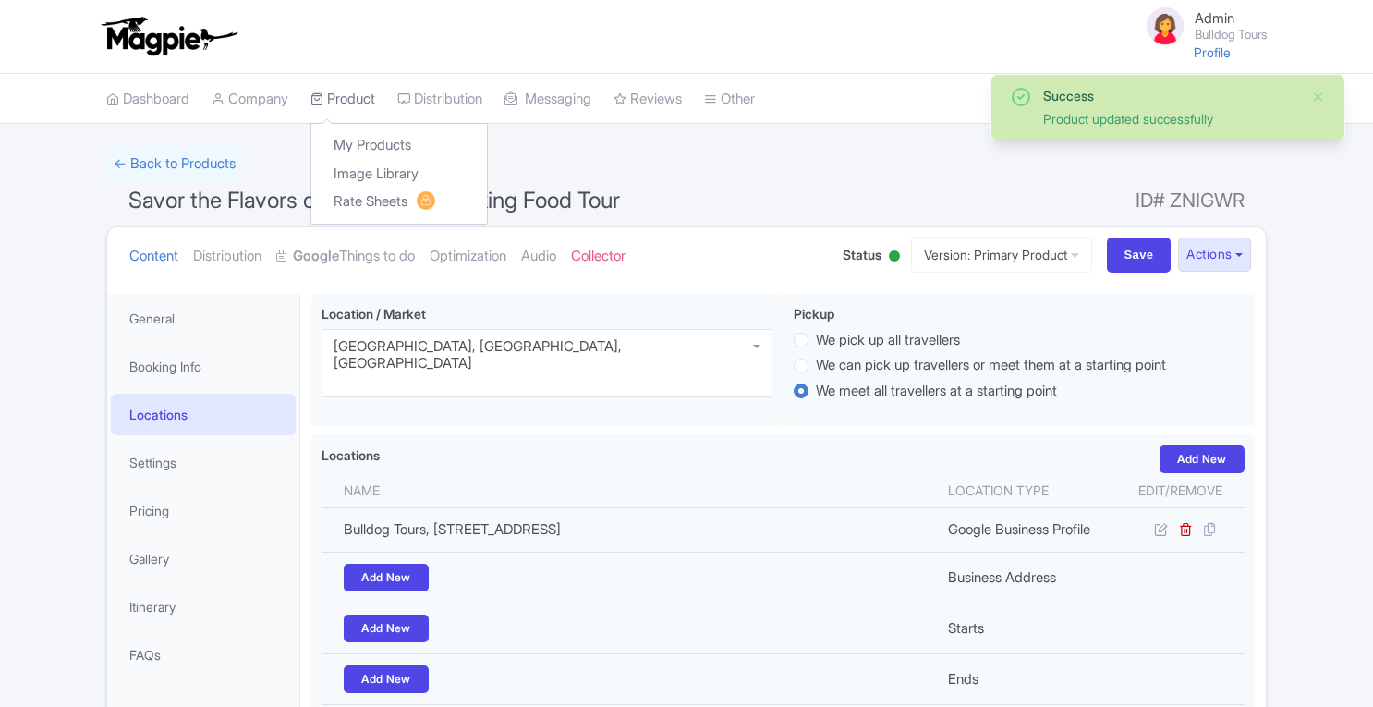
scroll to position [293, 0]
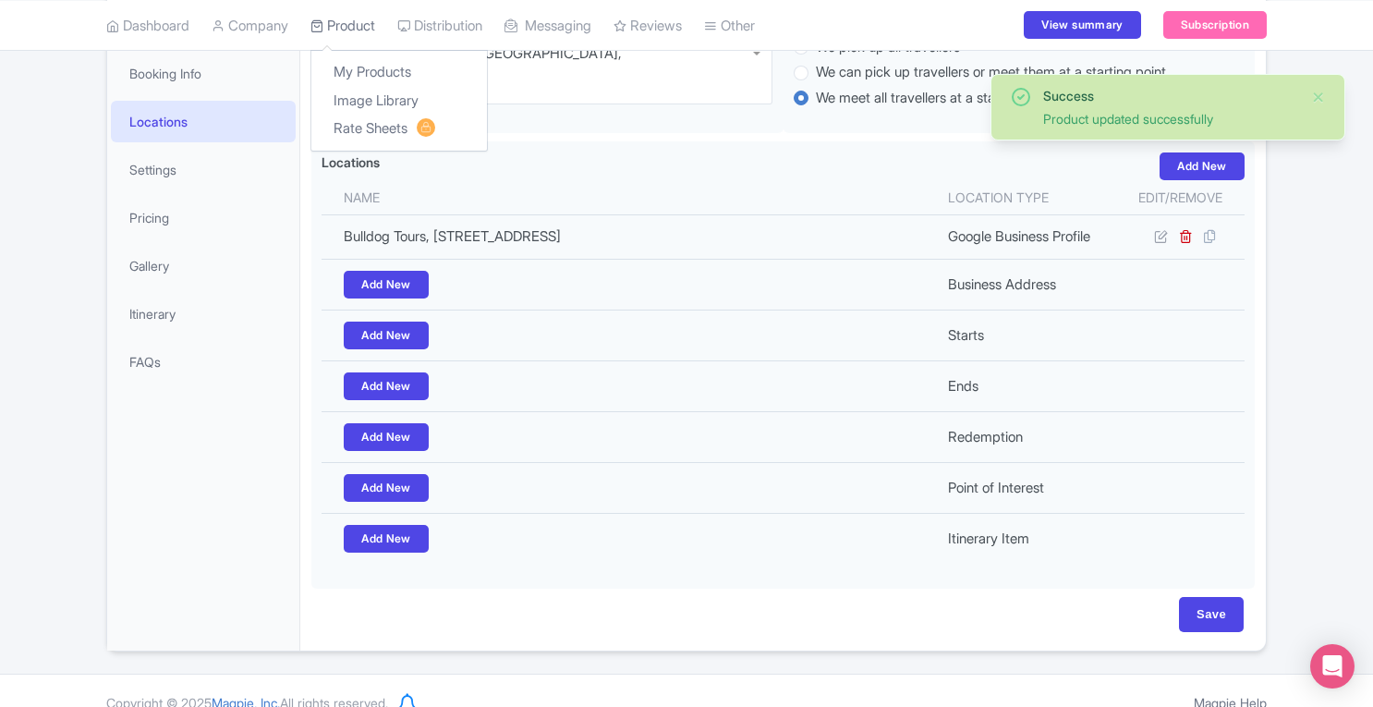
click at [355, 26] on link "Product" at bounding box center [342, 25] width 65 height 51
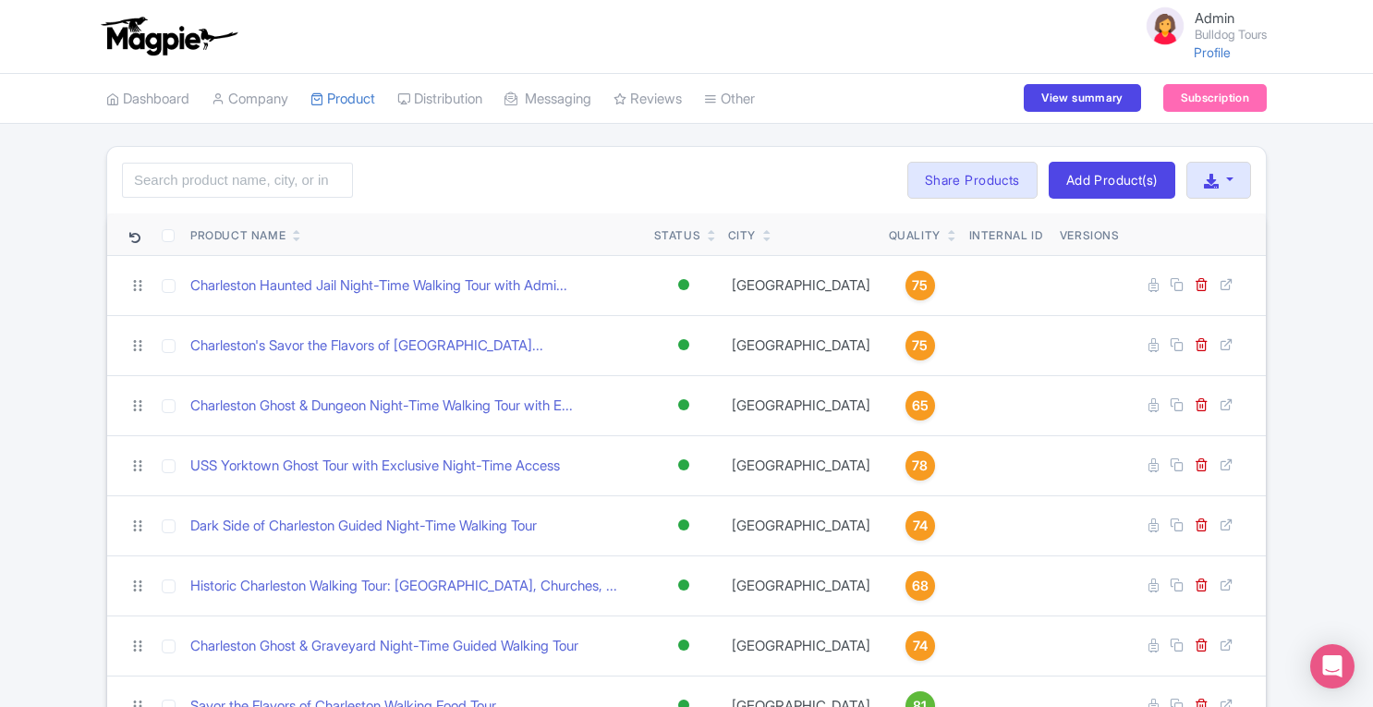
scroll to position [103, 0]
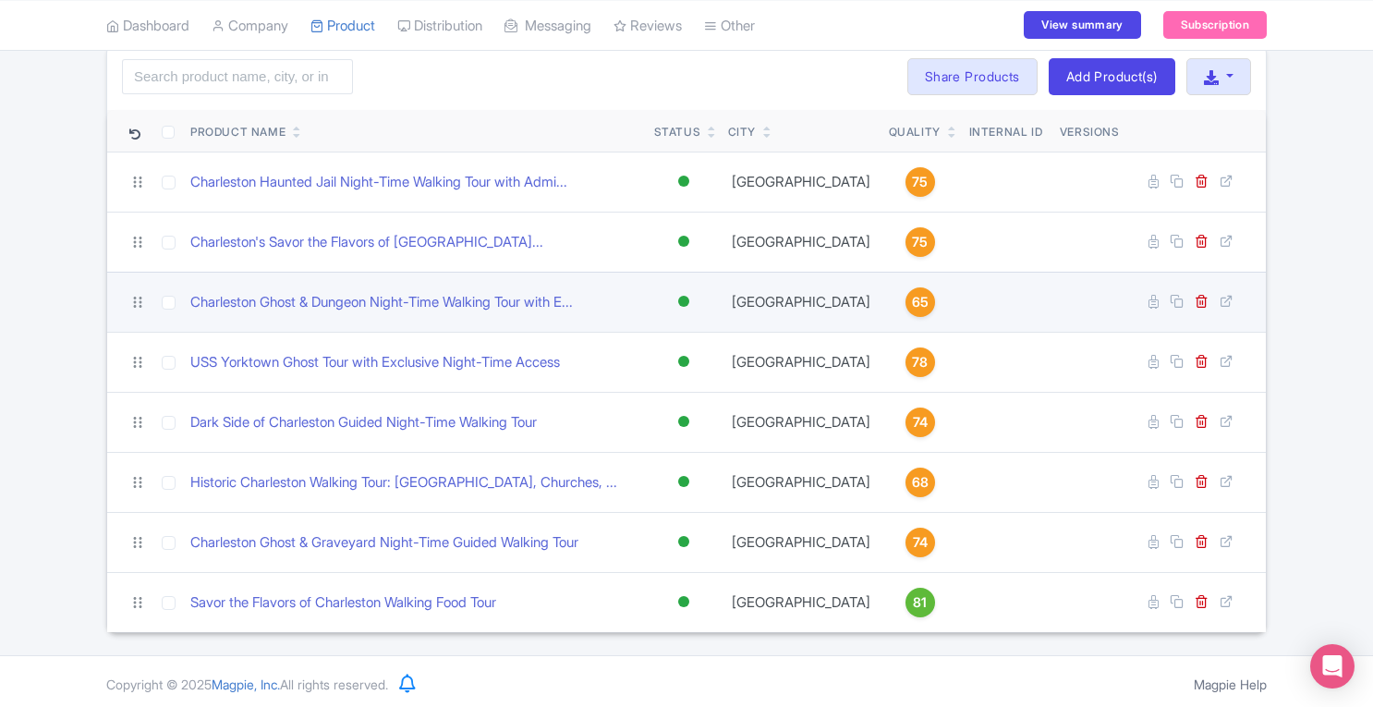
click at [912, 297] on span "65" at bounding box center [920, 302] width 17 height 20
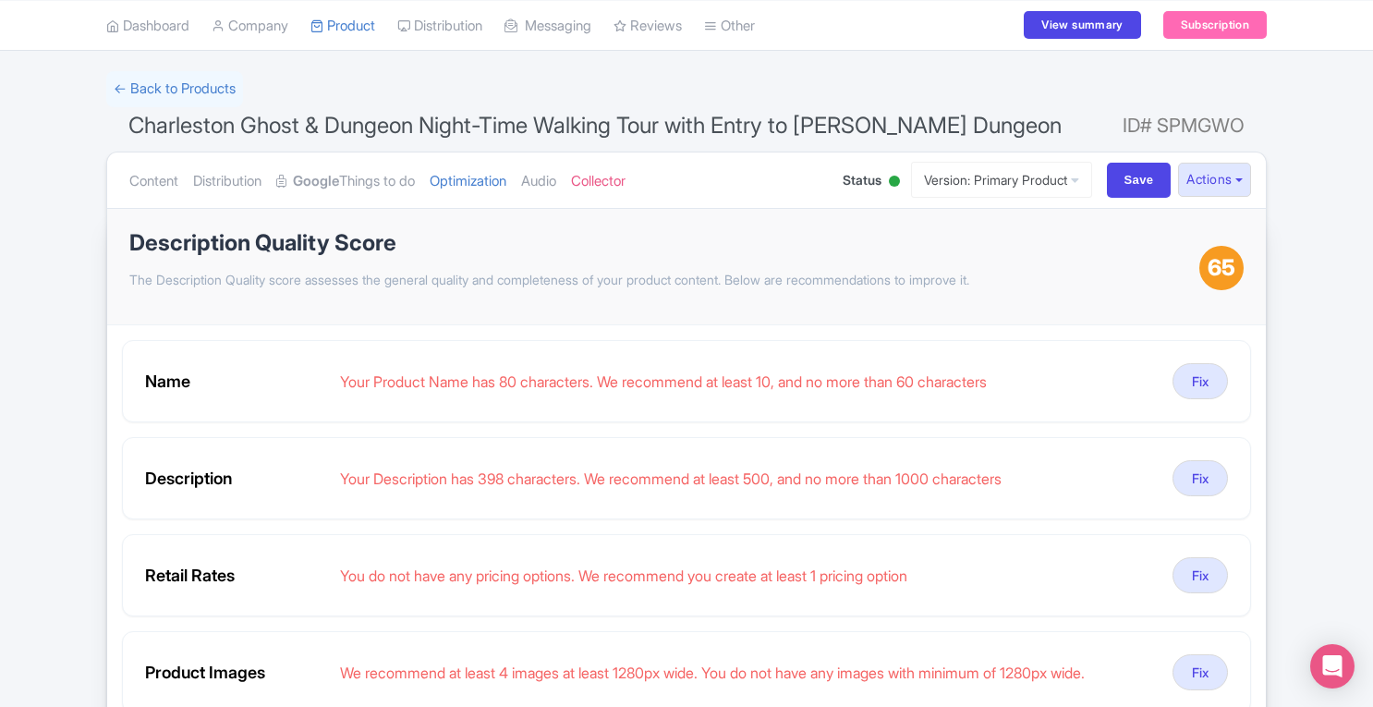
scroll to position [2, 0]
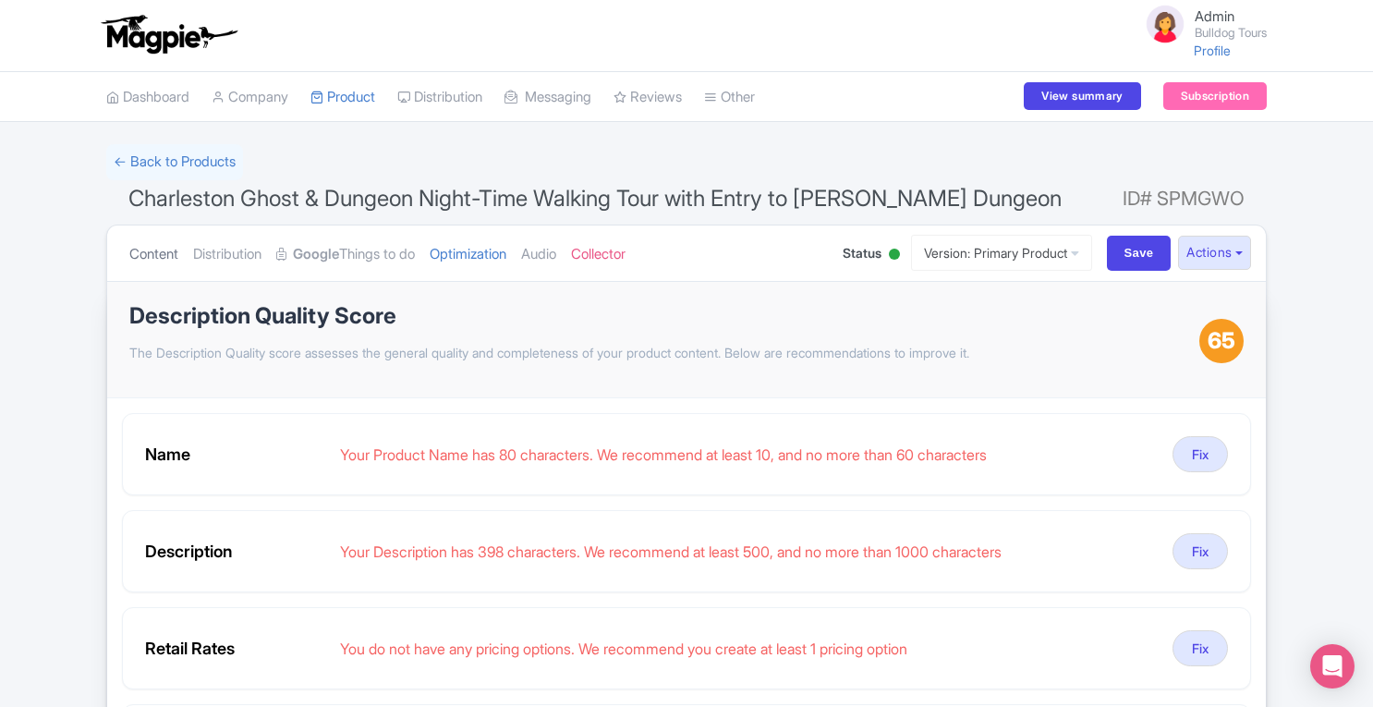
click at [164, 257] on link "Content" at bounding box center [153, 254] width 49 height 58
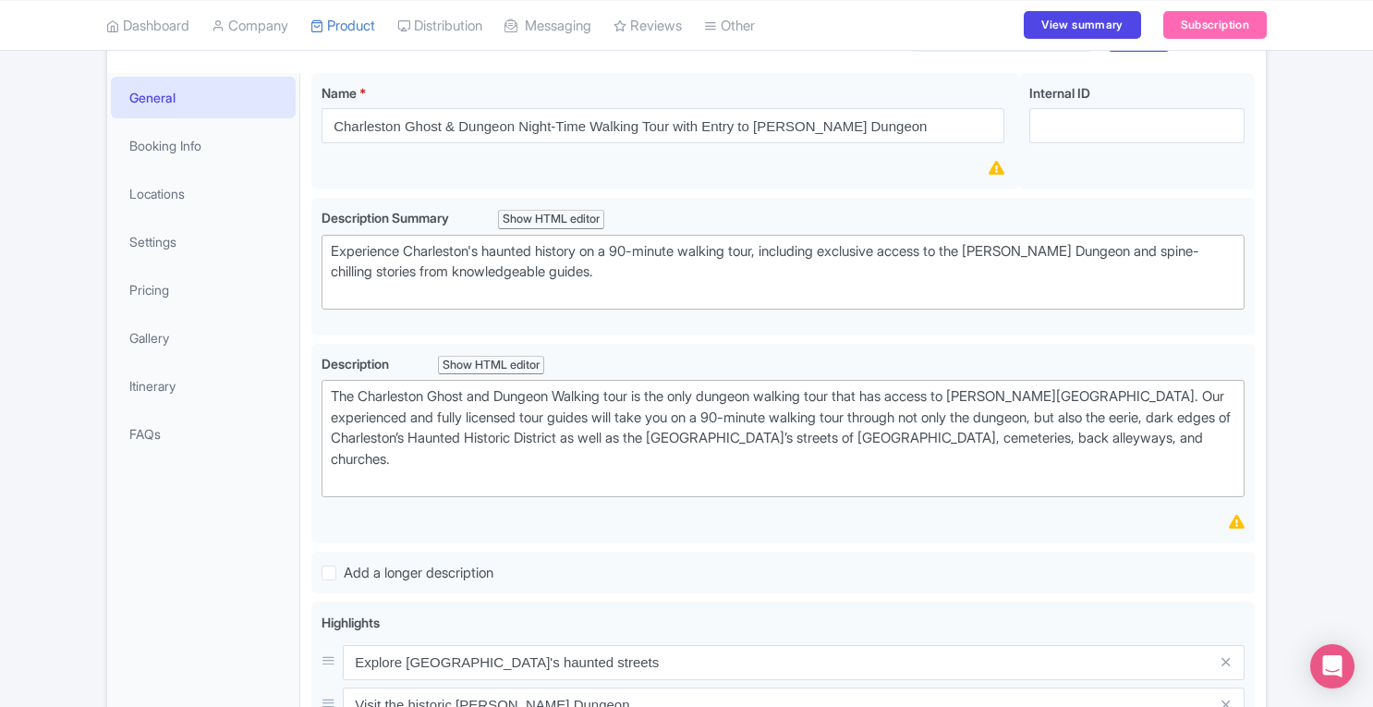
scroll to position [257, 0]
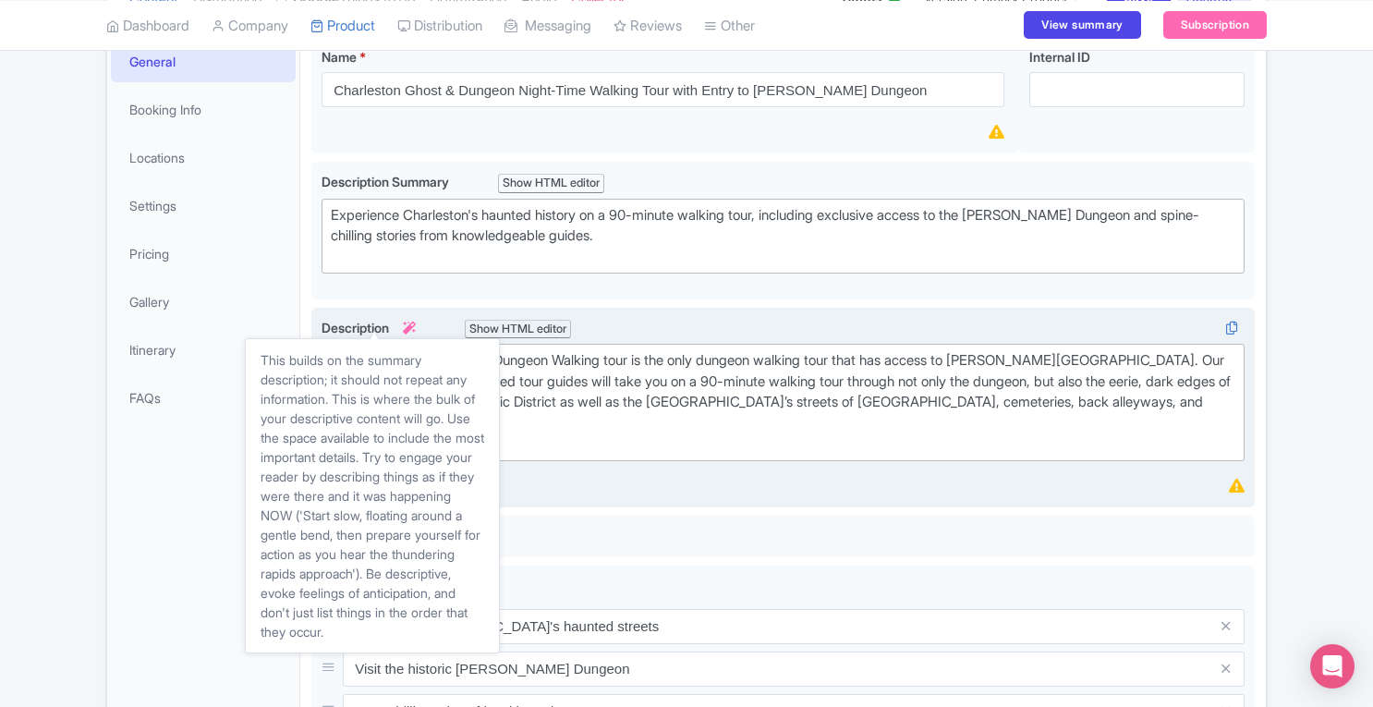
click at [414, 323] on icon at bounding box center [409, 327] width 13 height 13
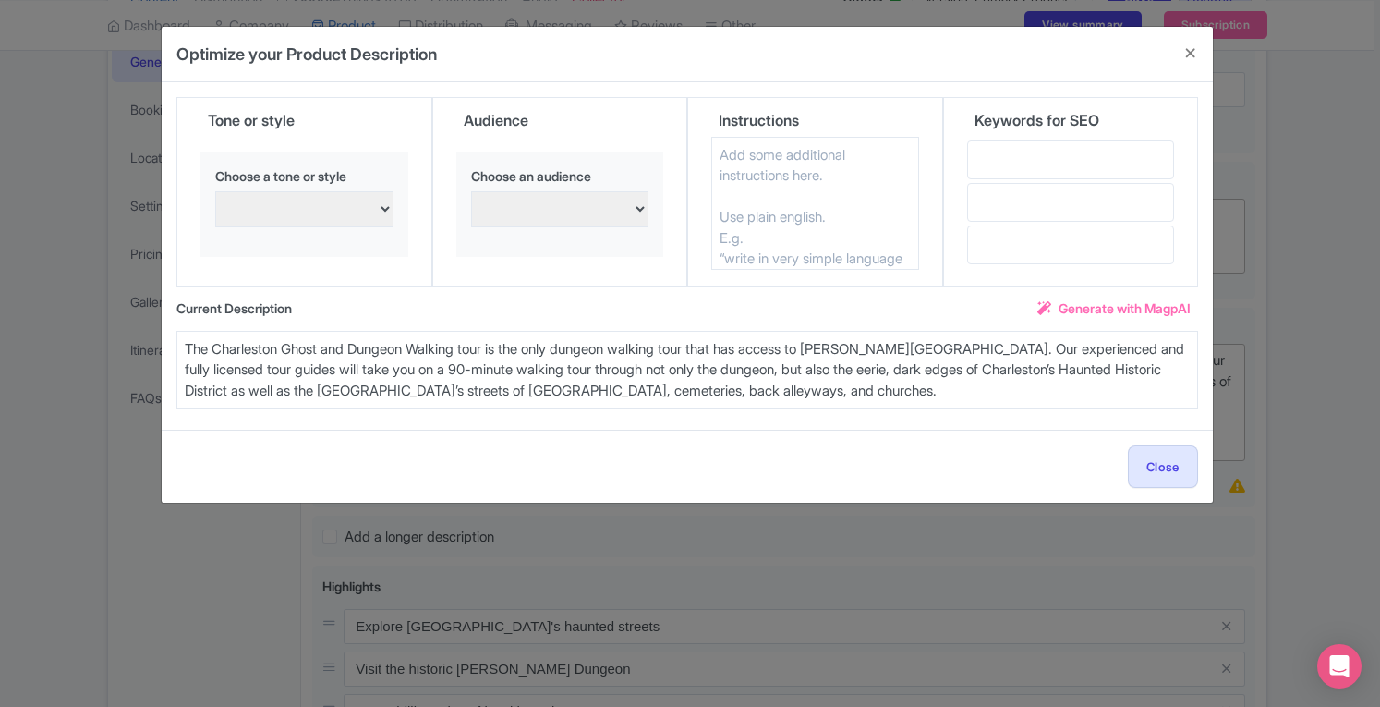
click at [1128, 312] on span "Generate with MagpAI" at bounding box center [1125, 307] width 132 height 19
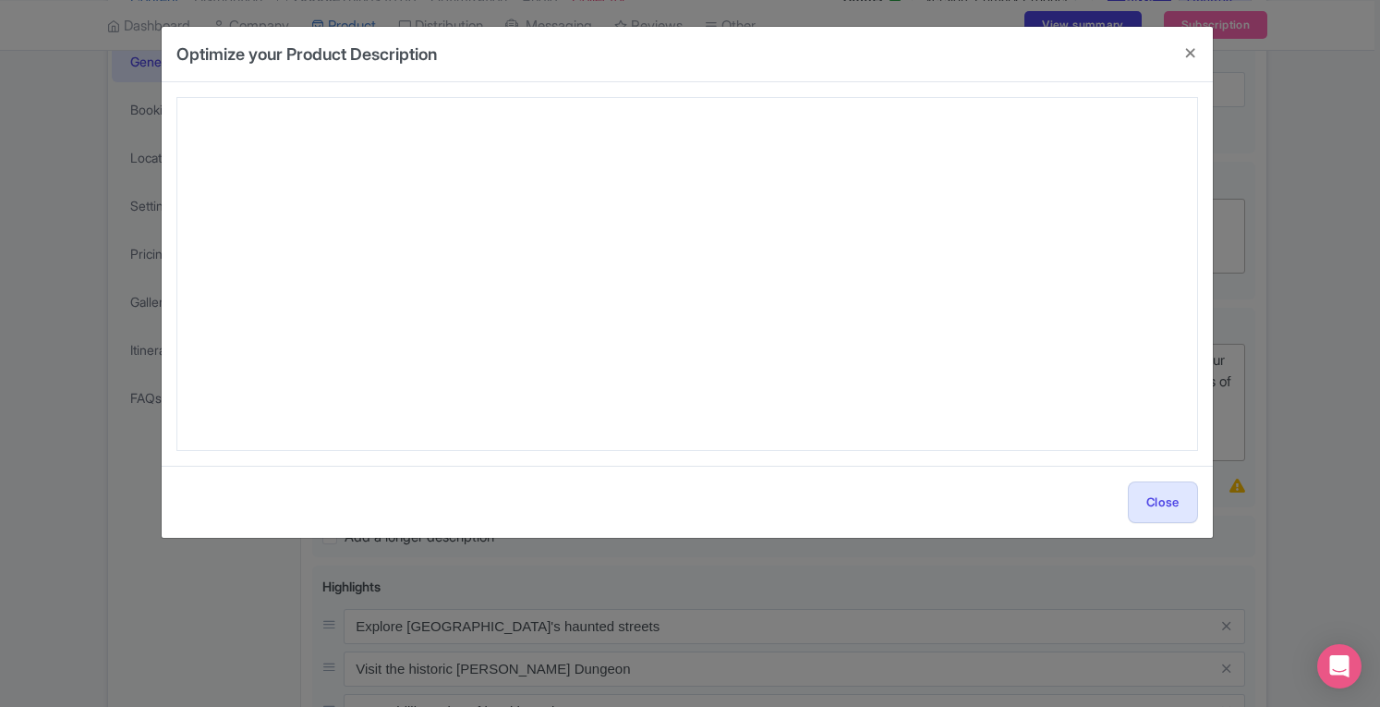
type textarea "Step into the haunting past of [GEOGRAPHIC_DATA] with the Charleston Ghost & Du…"
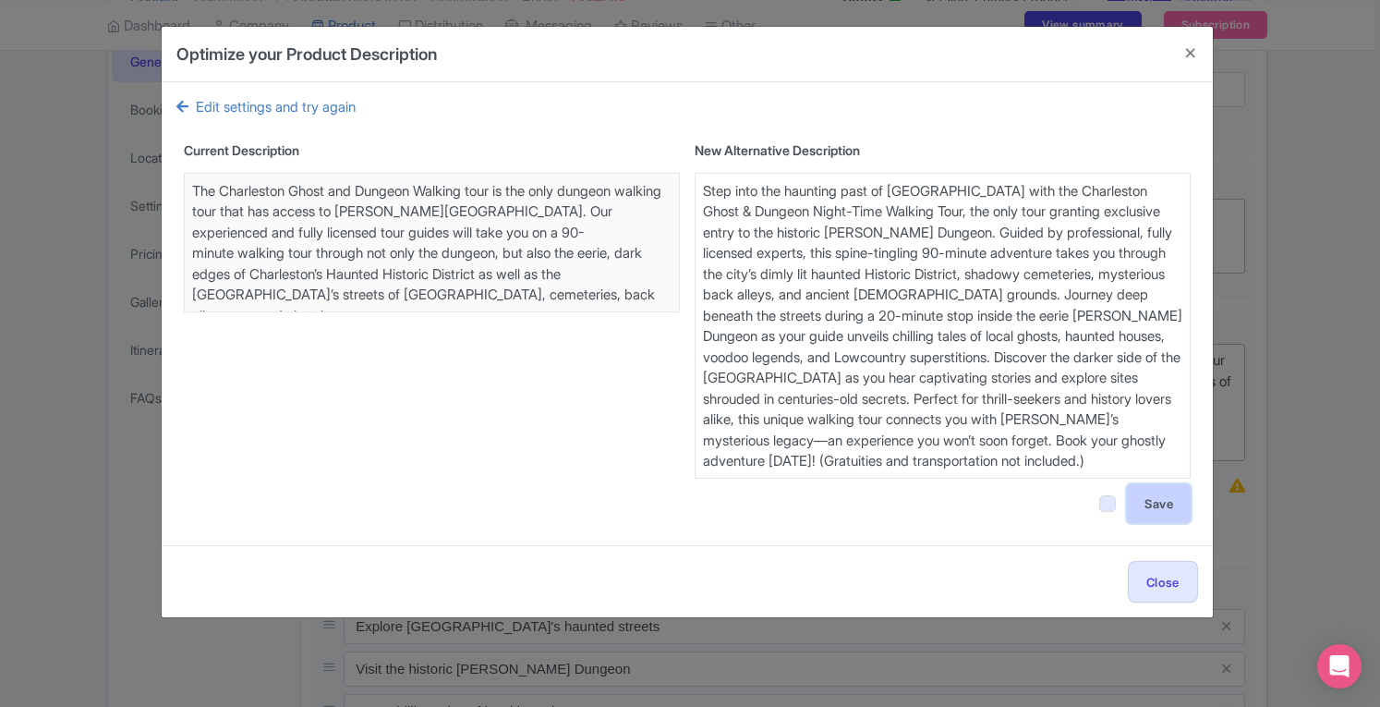
click at [1166, 508] on button "Save" at bounding box center [1159, 503] width 64 height 39
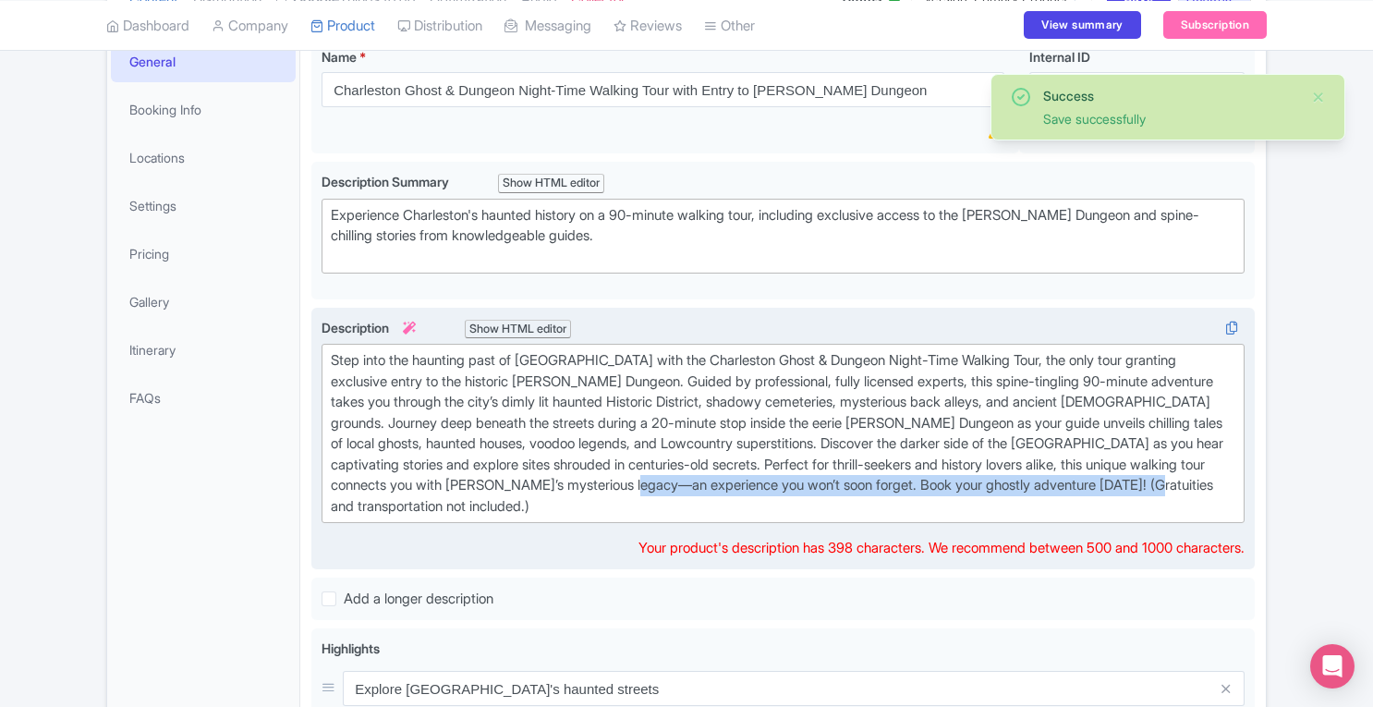
drag, startPoint x: 848, startPoint y: 479, endPoint x: 886, endPoint y: 509, distance: 48.6
click at [886, 509] on div "Step into the haunting past of [GEOGRAPHIC_DATA] with the Charleston Ghost & Du…" at bounding box center [783, 433] width 904 height 166
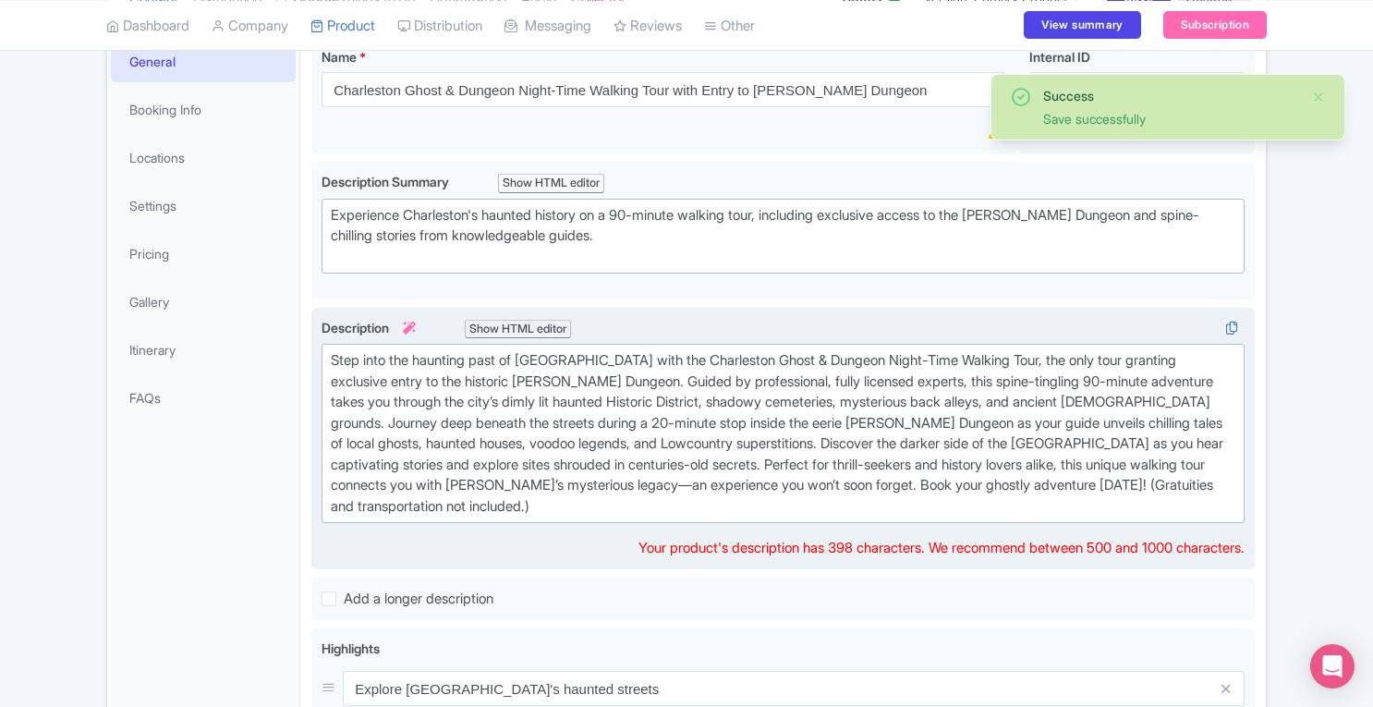
type trix-editor "<div>Step into the haunting past of [GEOGRAPHIC_DATA] with the Charleston Ghost…"
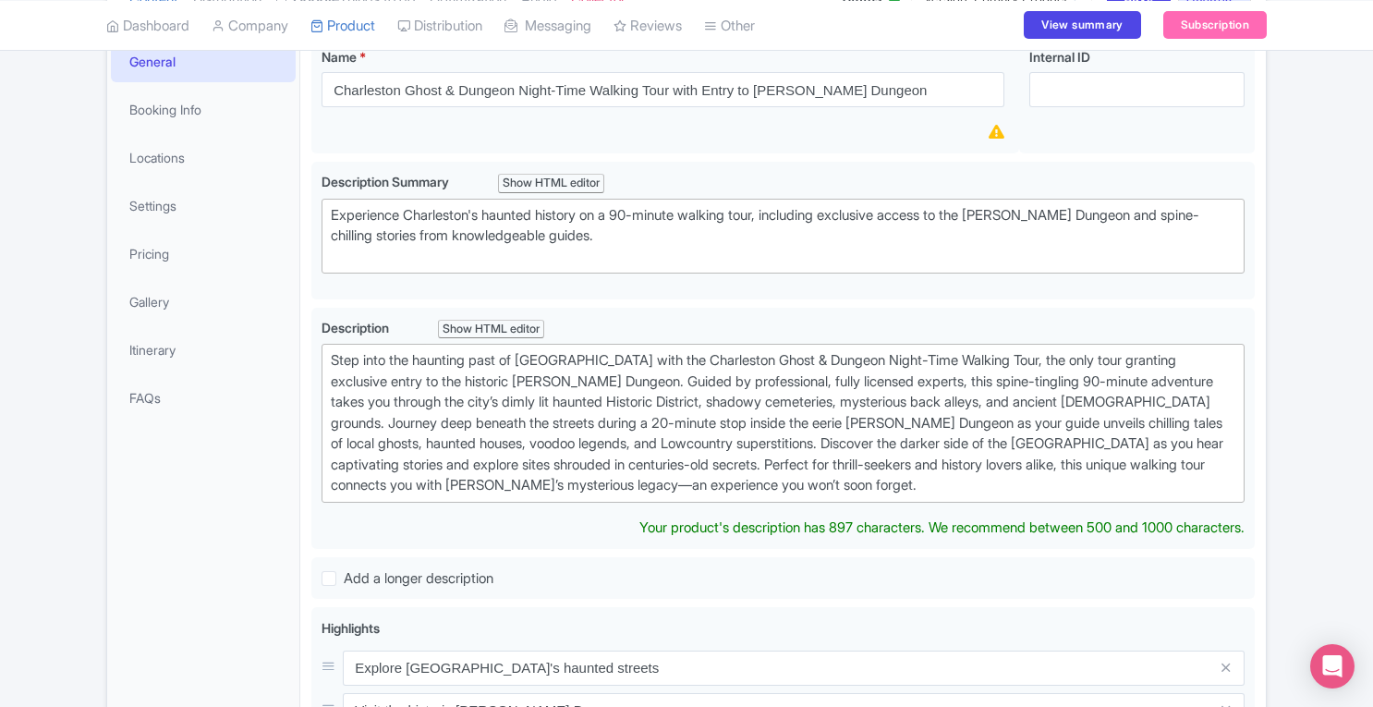
scroll to position [0, 0]
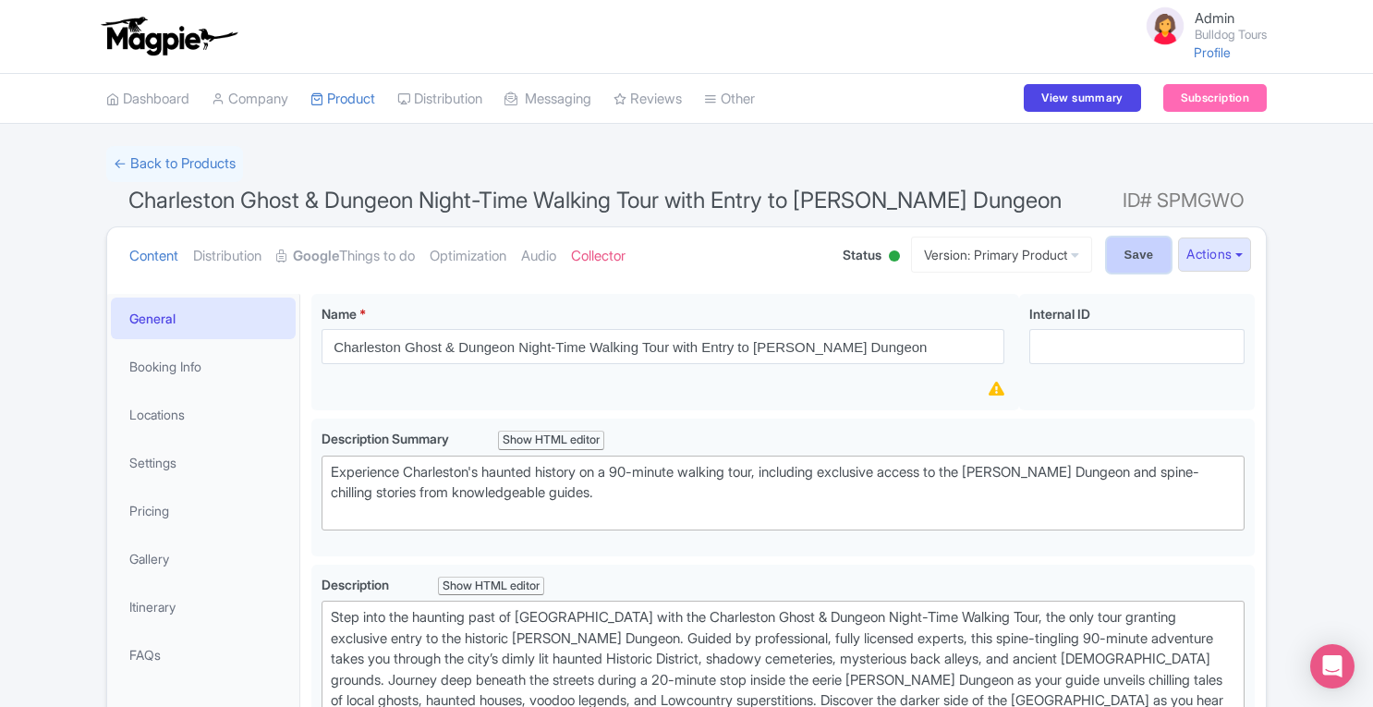
click at [1127, 260] on input "Save" at bounding box center [1139, 254] width 65 height 35
type input "Saving..."
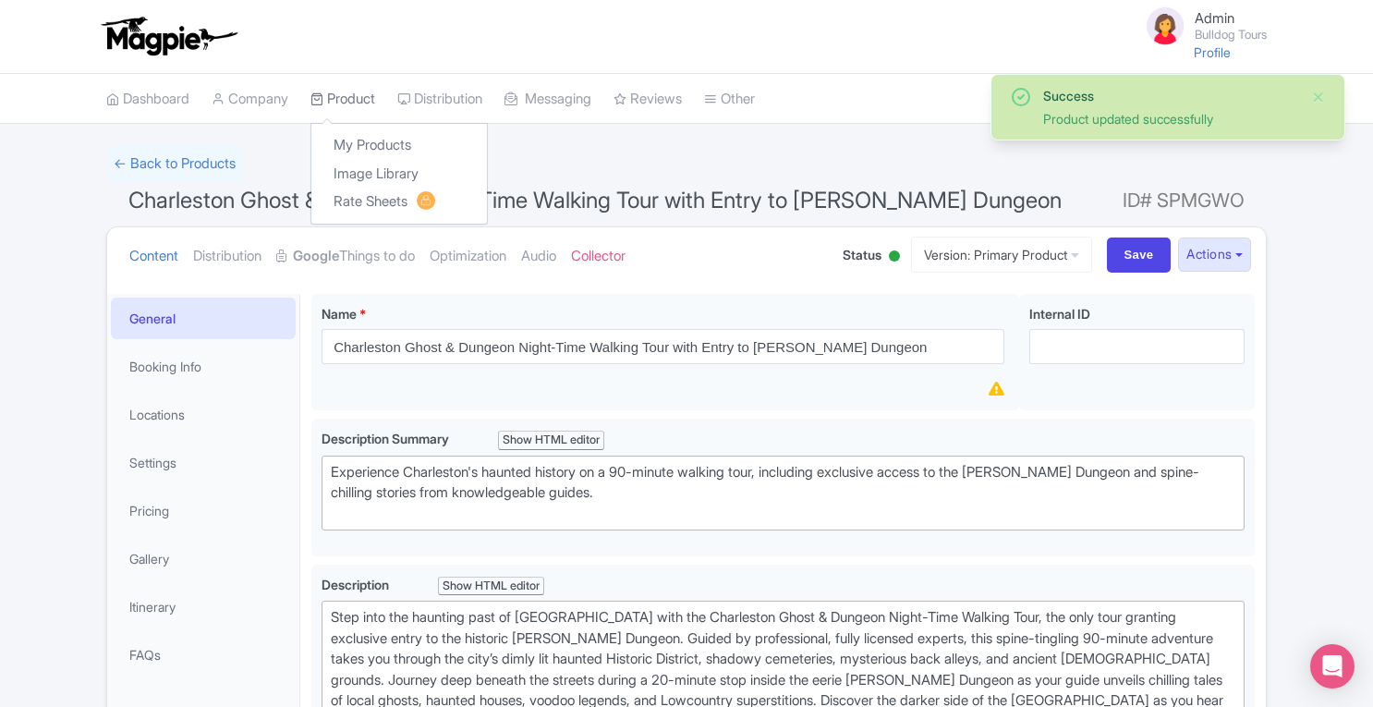
click at [369, 101] on link "Product" at bounding box center [342, 99] width 65 height 51
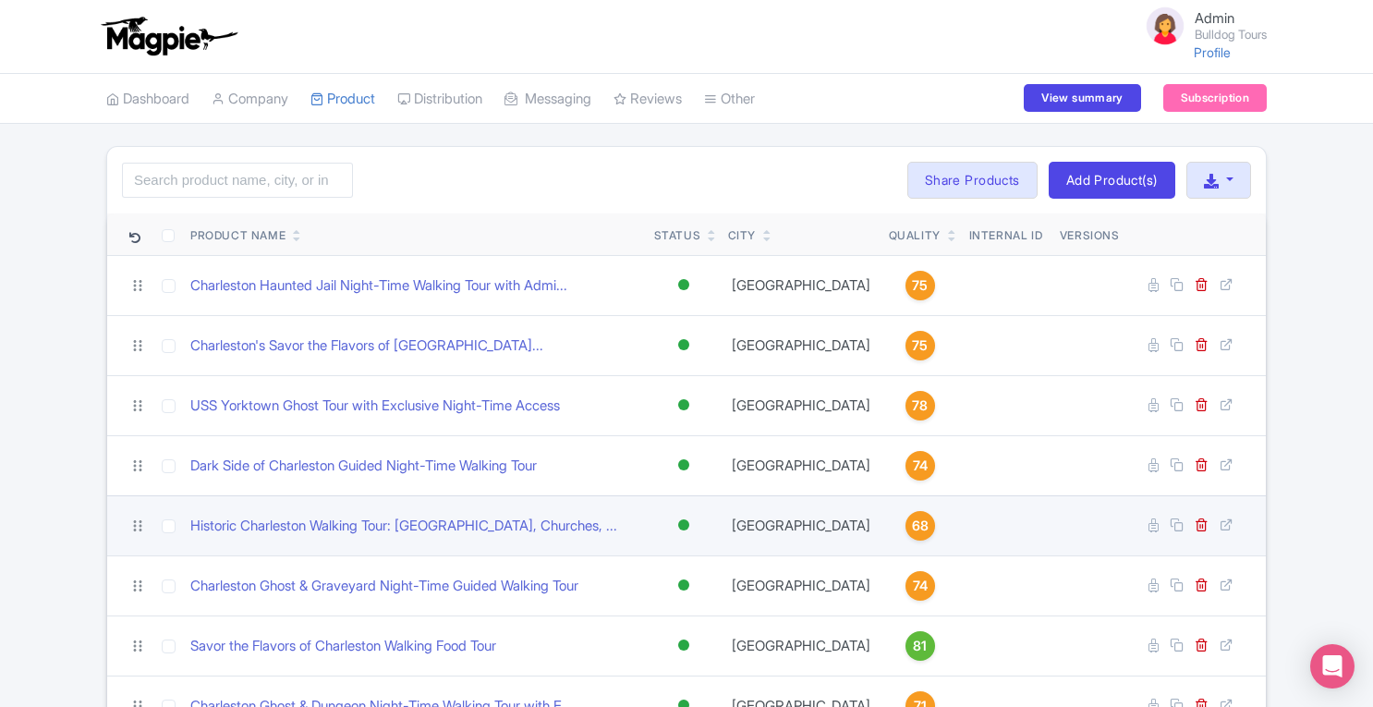
click at [912, 531] on span "68" at bounding box center [920, 525] width 17 height 20
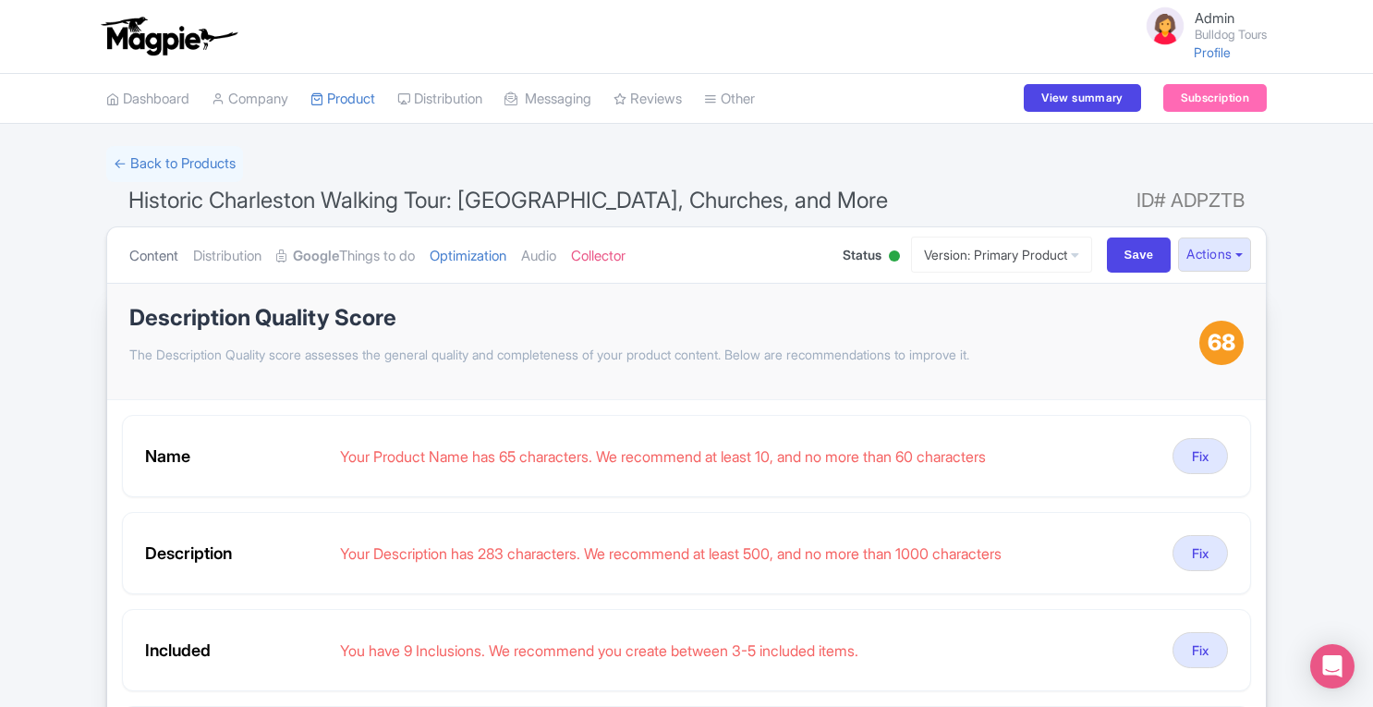
click at [151, 254] on link "Content" at bounding box center [153, 256] width 49 height 58
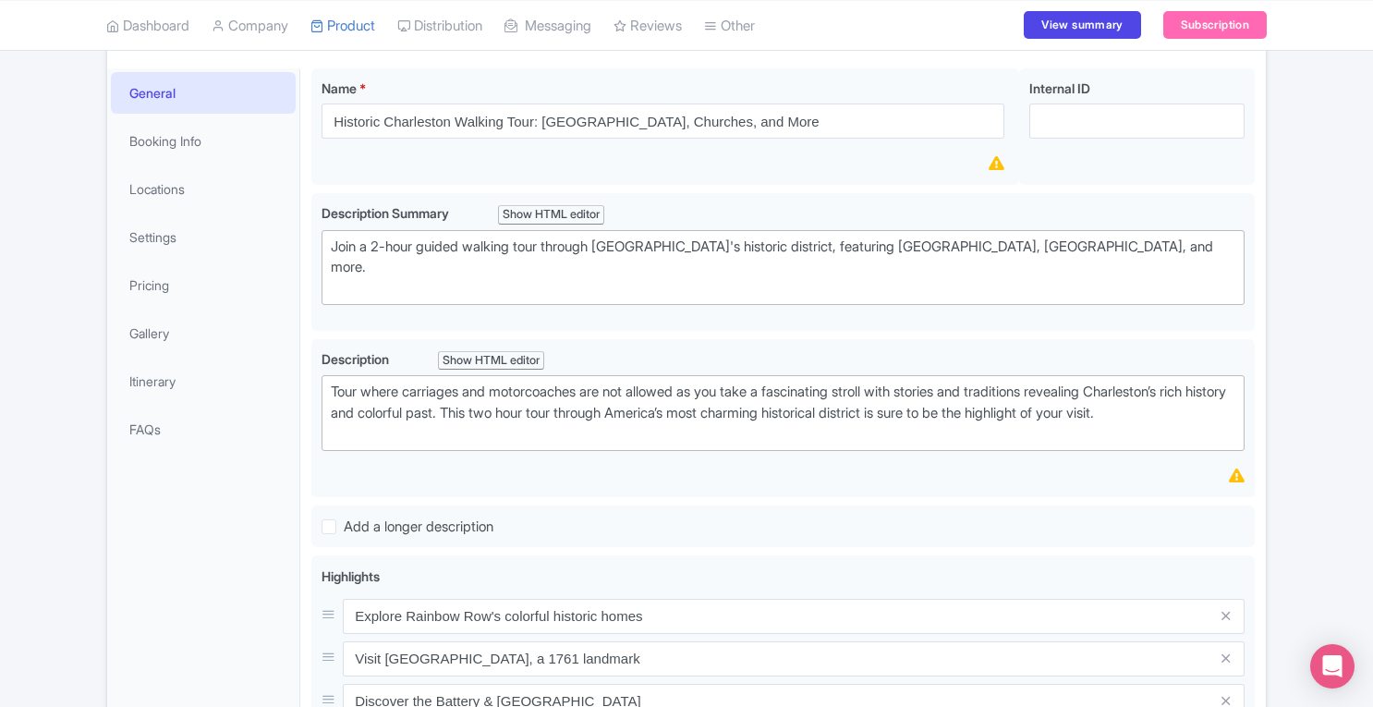
scroll to position [226, 0]
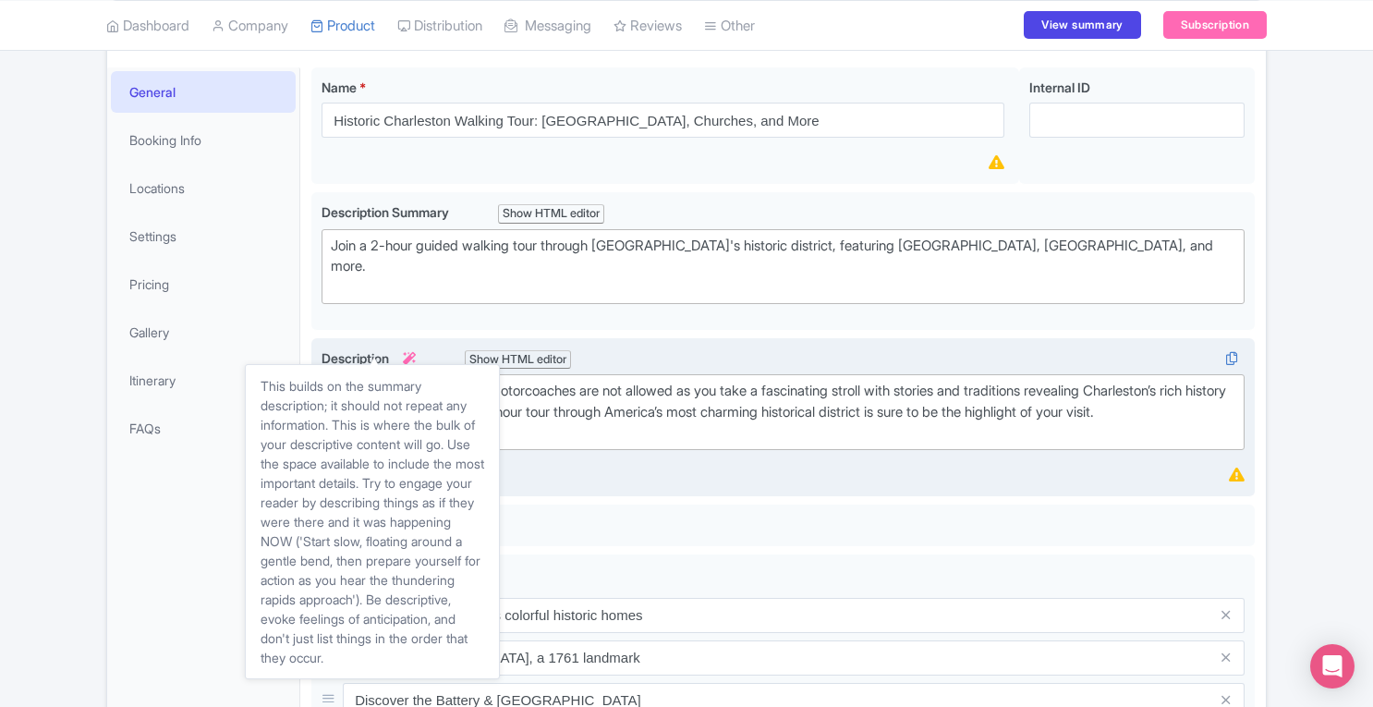
click at [416, 352] on icon at bounding box center [409, 358] width 13 height 13
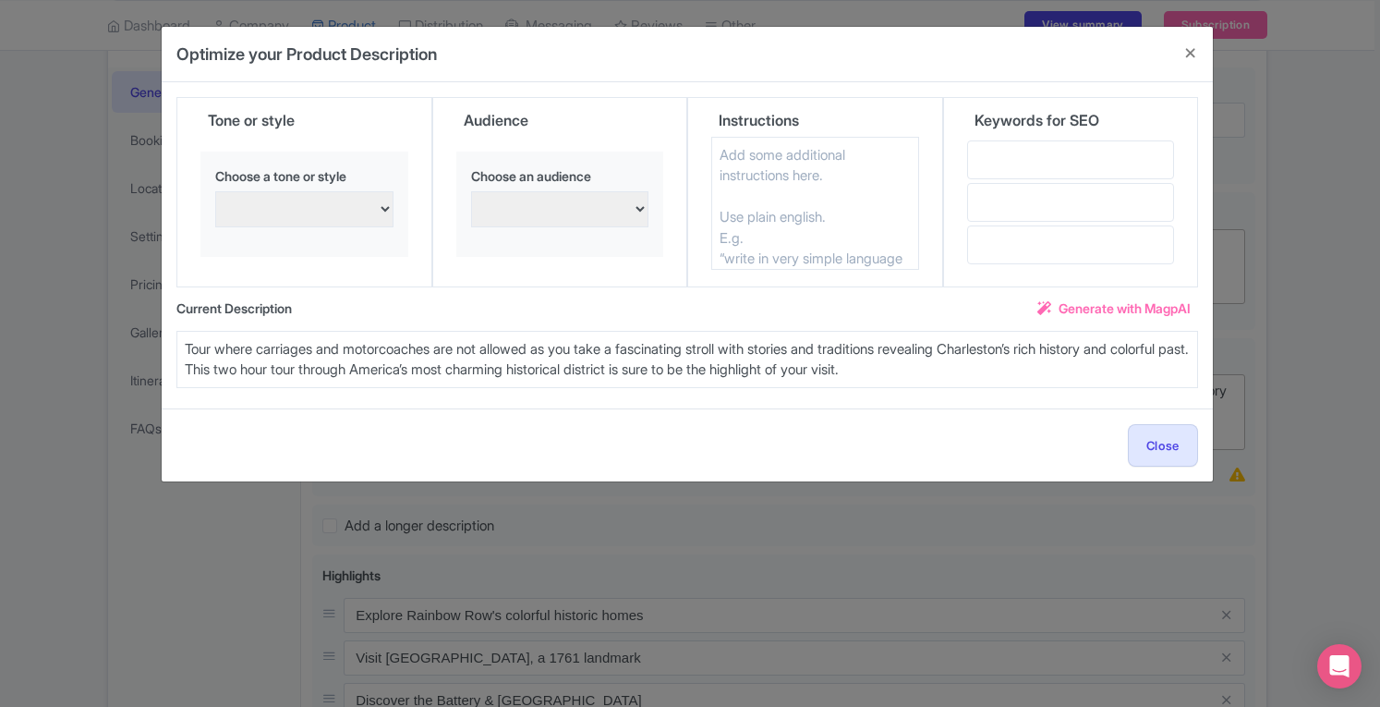
click at [1128, 308] on span "Generate with MagpAI" at bounding box center [1125, 307] width 132 height 19
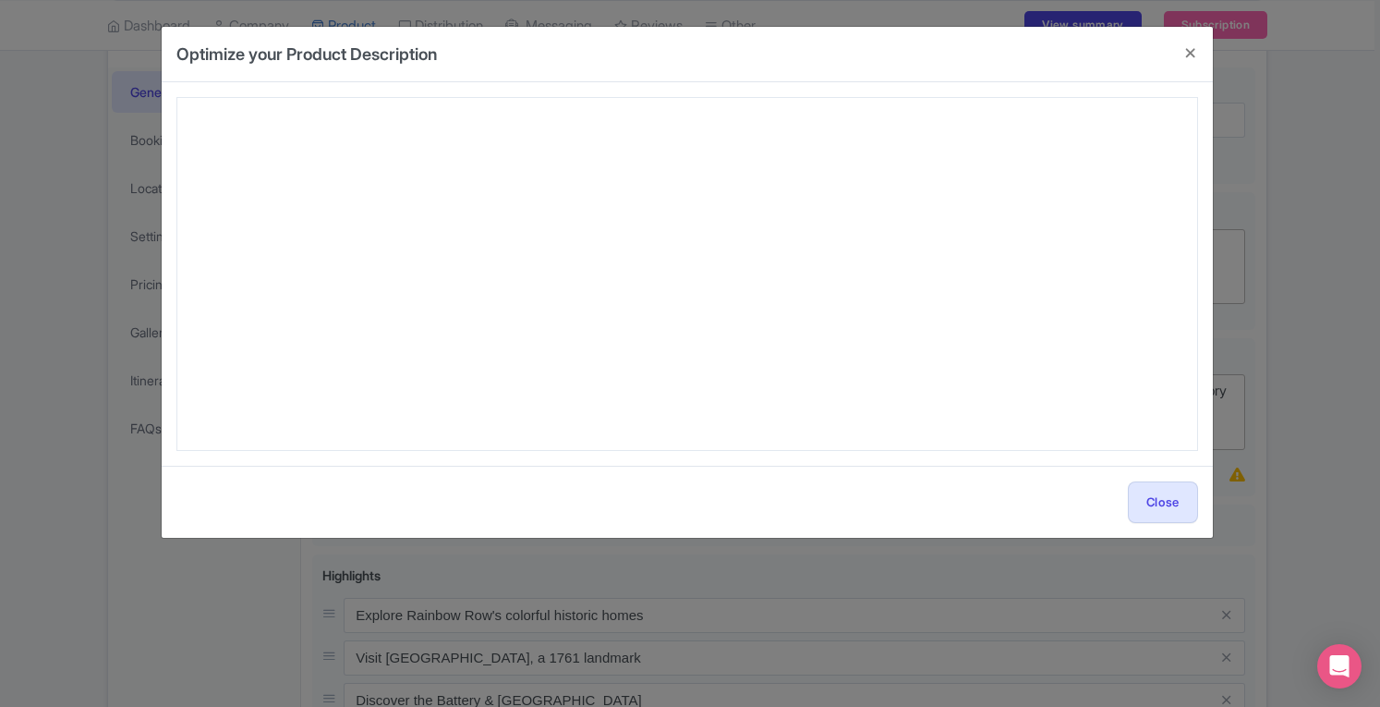
type textarea "Step back in time with the Historic Charleston Walking Tour: Rainbow Row, Churc…"
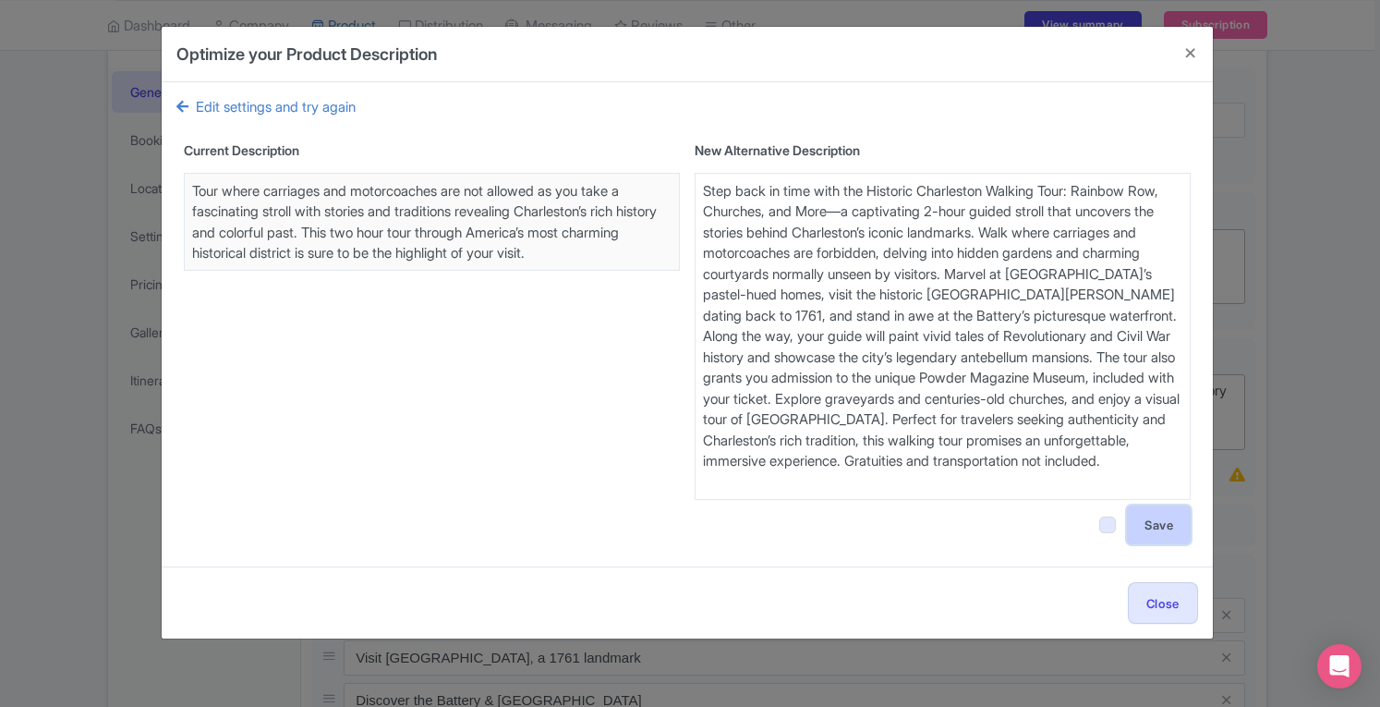
click at [1180, 520] on button "Save" at bounding box center [1159, 524] width 64 height 39
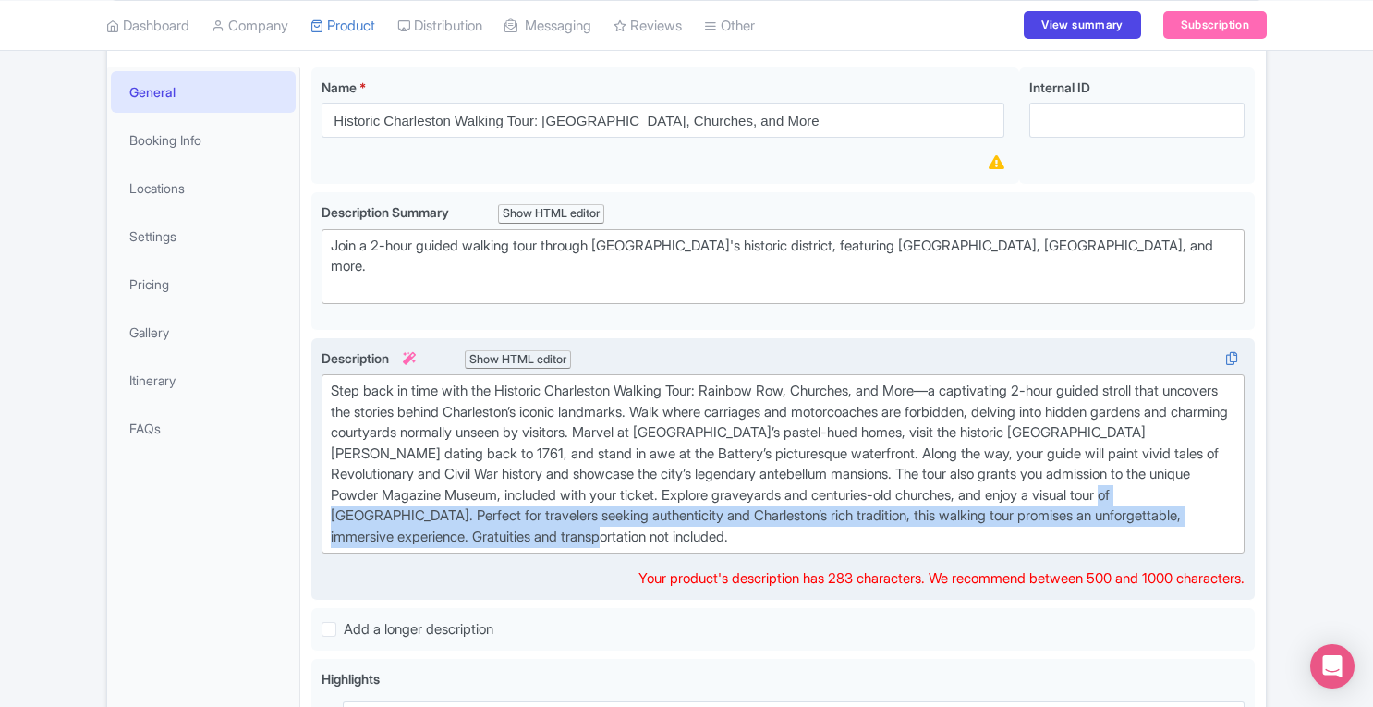
drag, startPoint x: 414, startPoint y: 507, endPoint x: 779, endPoint y: 522, distance: 365.2
click at [779, 522] on div "Step back in time with the Historic Charleston Walking Tour: Rainbow Row, Churc…" at bounding box center [783, 464] width 904 height 166
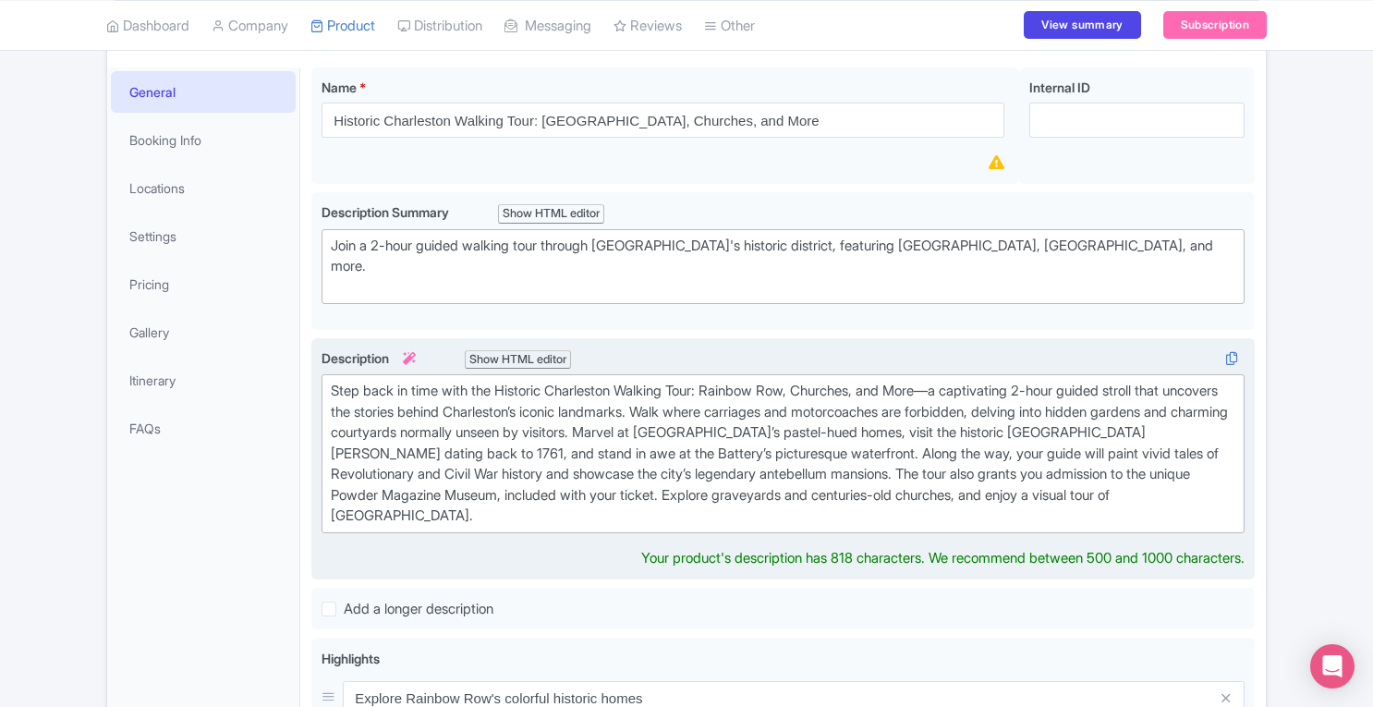
type trix-editor "<div>Step back in time with the Historic Charleston Walking Tour: Rainbow Row, …"
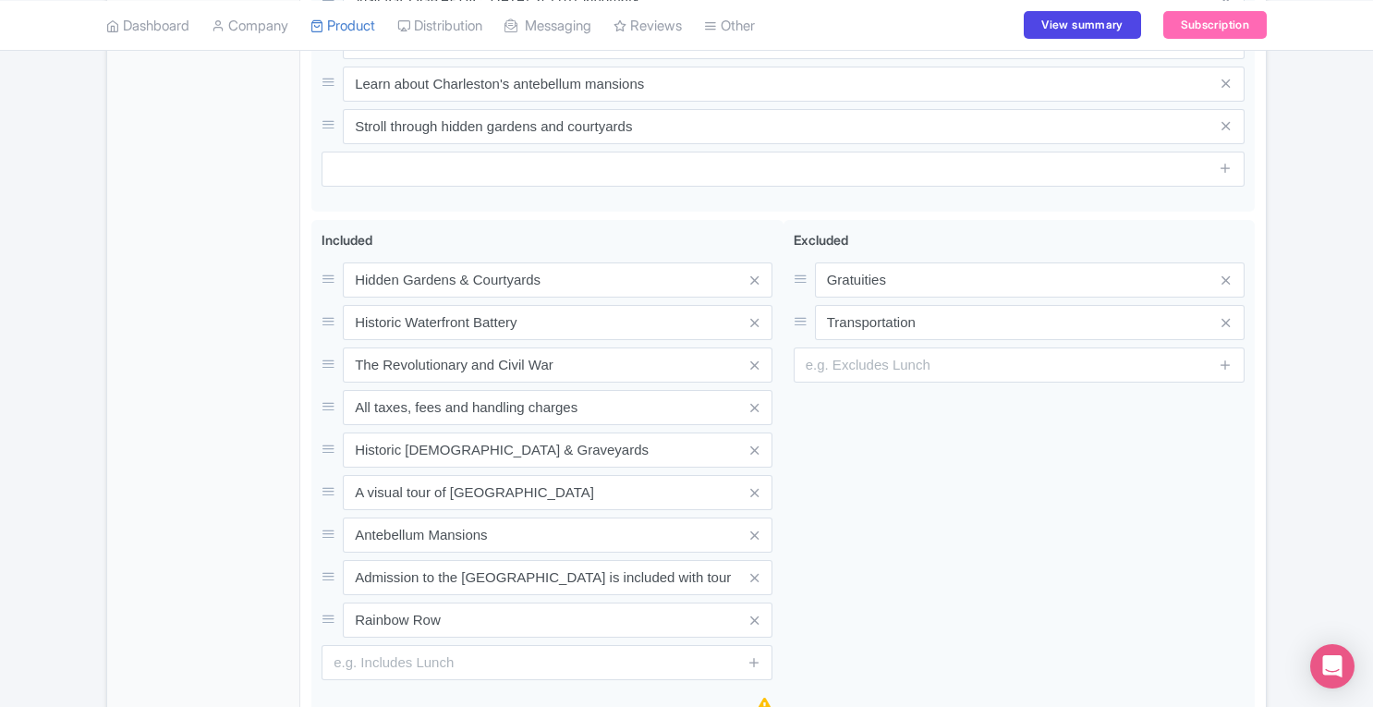
scroll to position [972, 0]
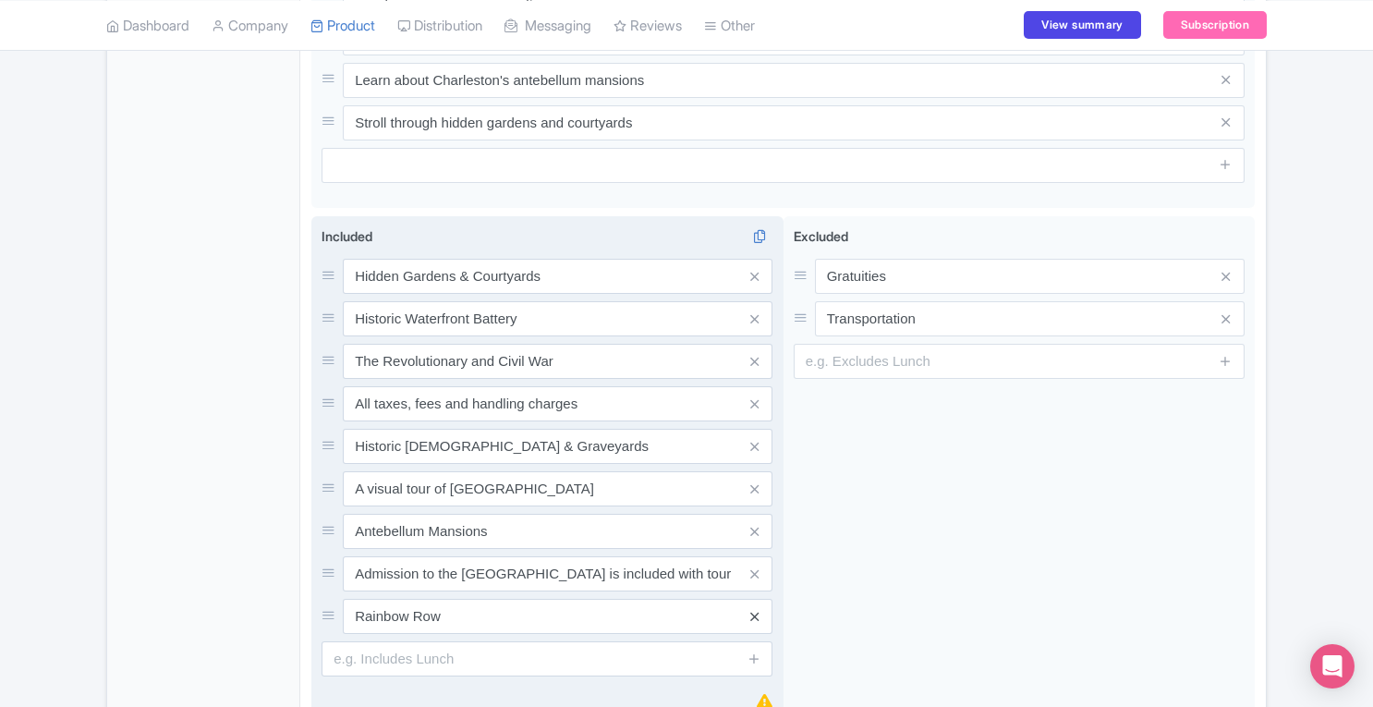
click at [757, 612] on icon at bounding box center [754, 617] width 8 height 14
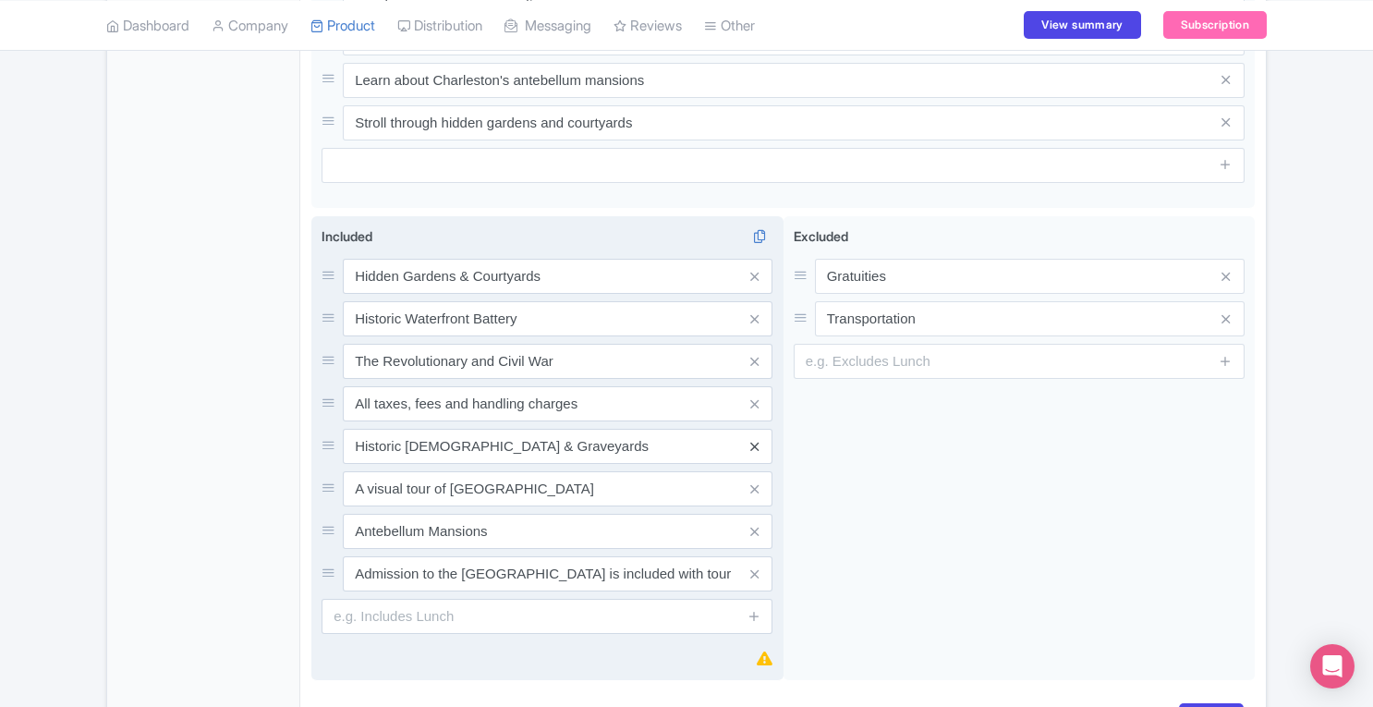
click at [754, 441] on icon at bounding box center [754, 447] width 8 height 14
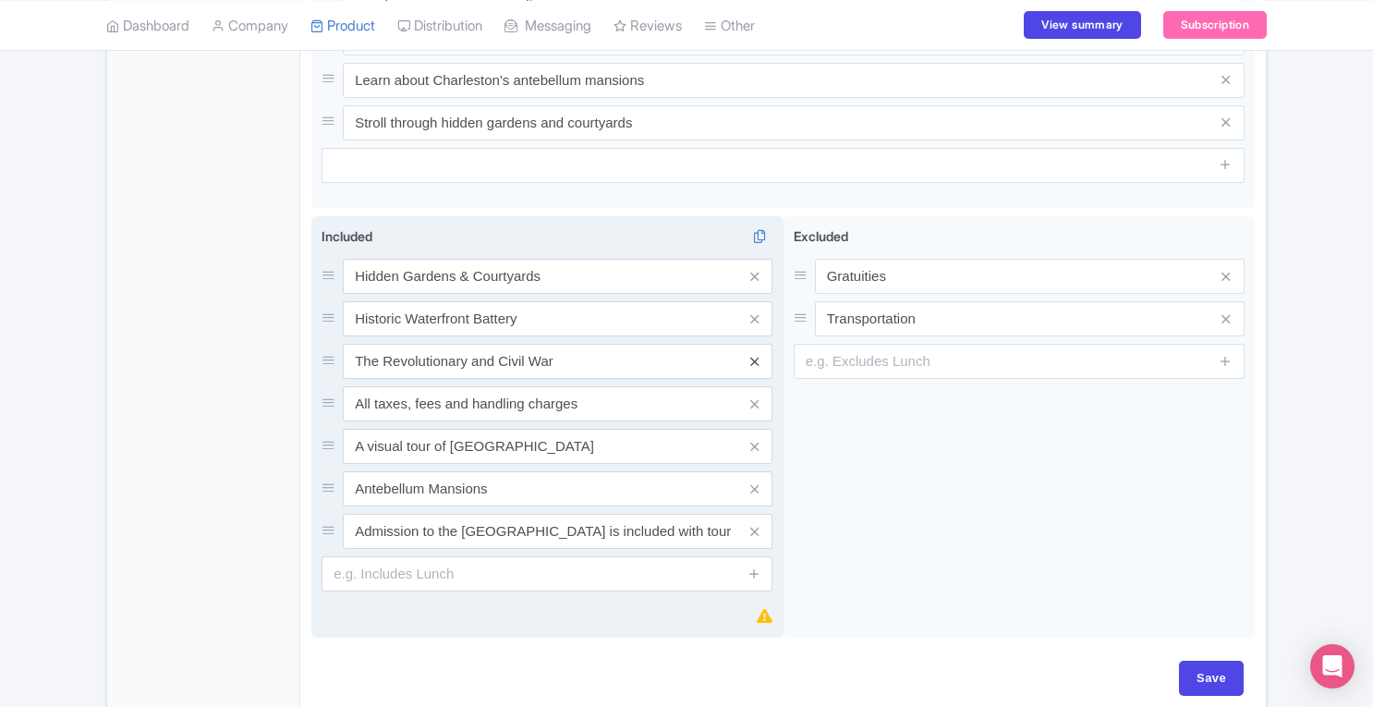
click at [753, 355] on icon at bounding box center [754, 362] width 8 height 14
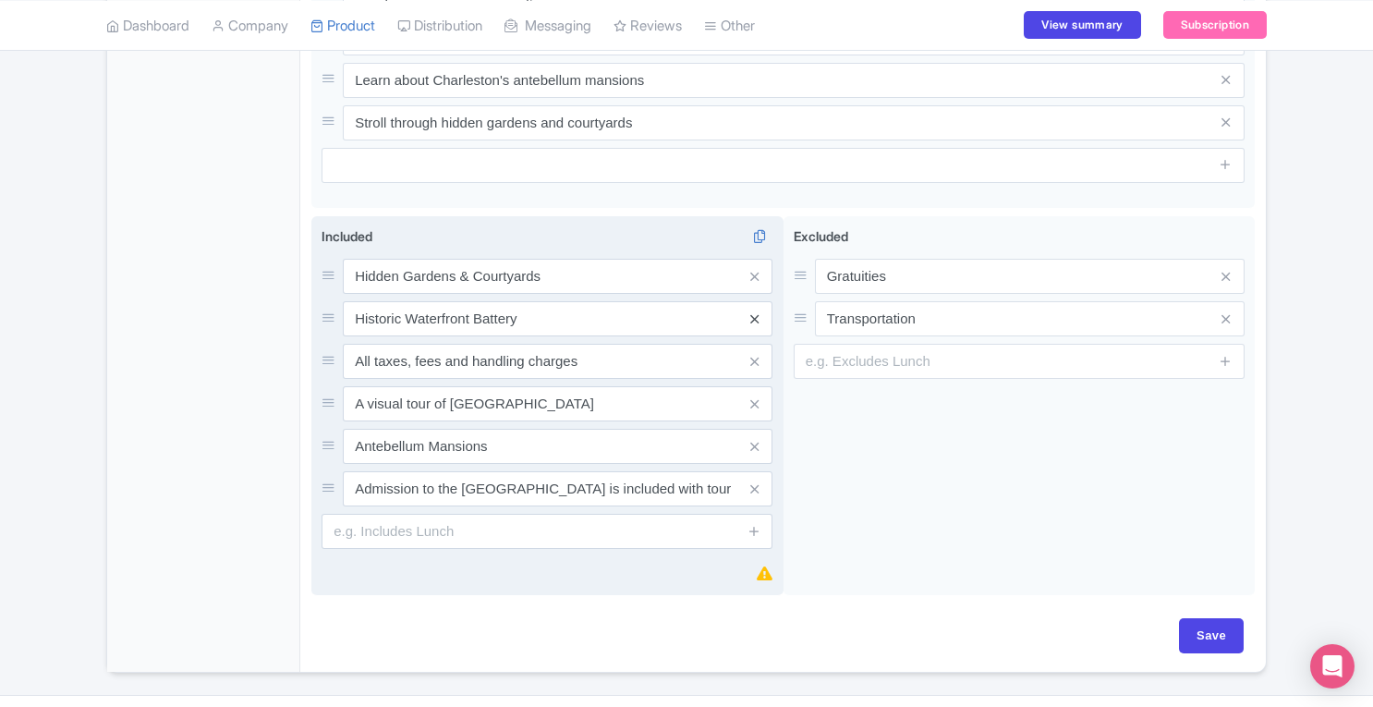
click at [754, 312] on icon at bounding box center [754, 319] width 8 height 14
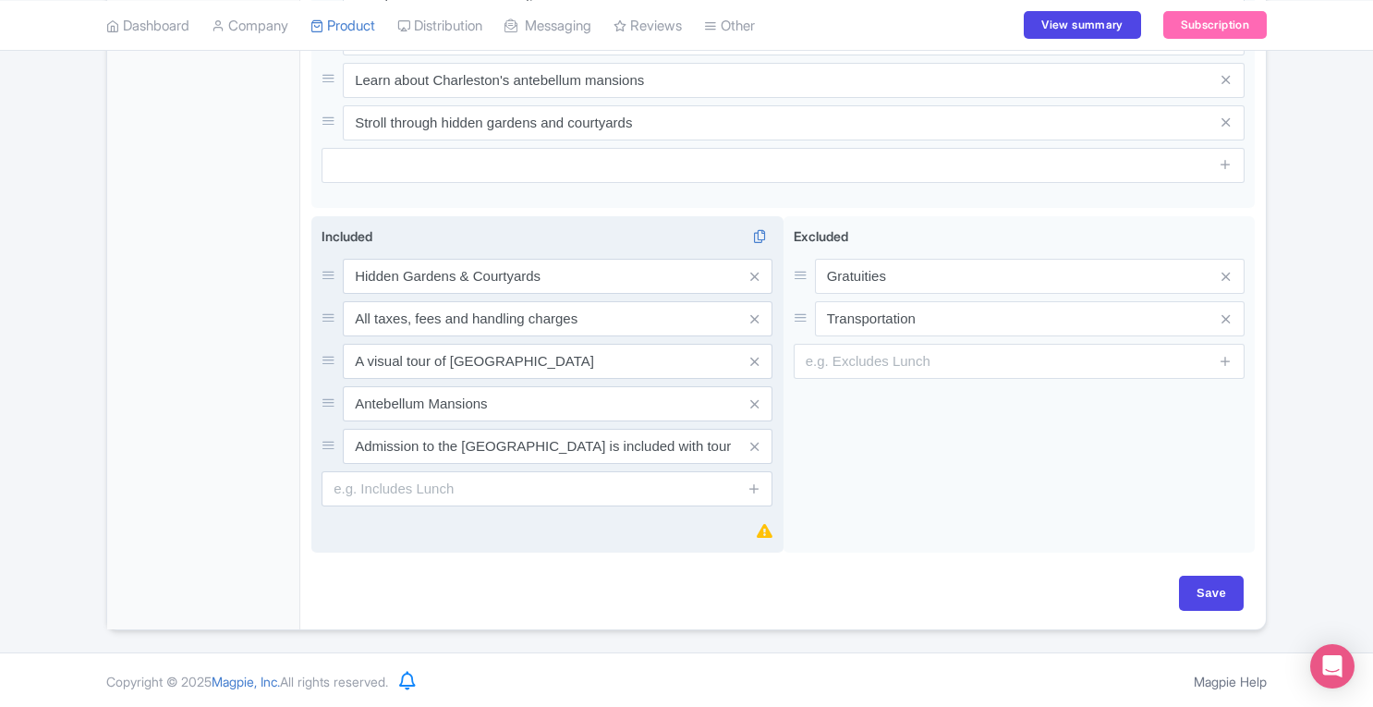
scroll to position [964, 0]
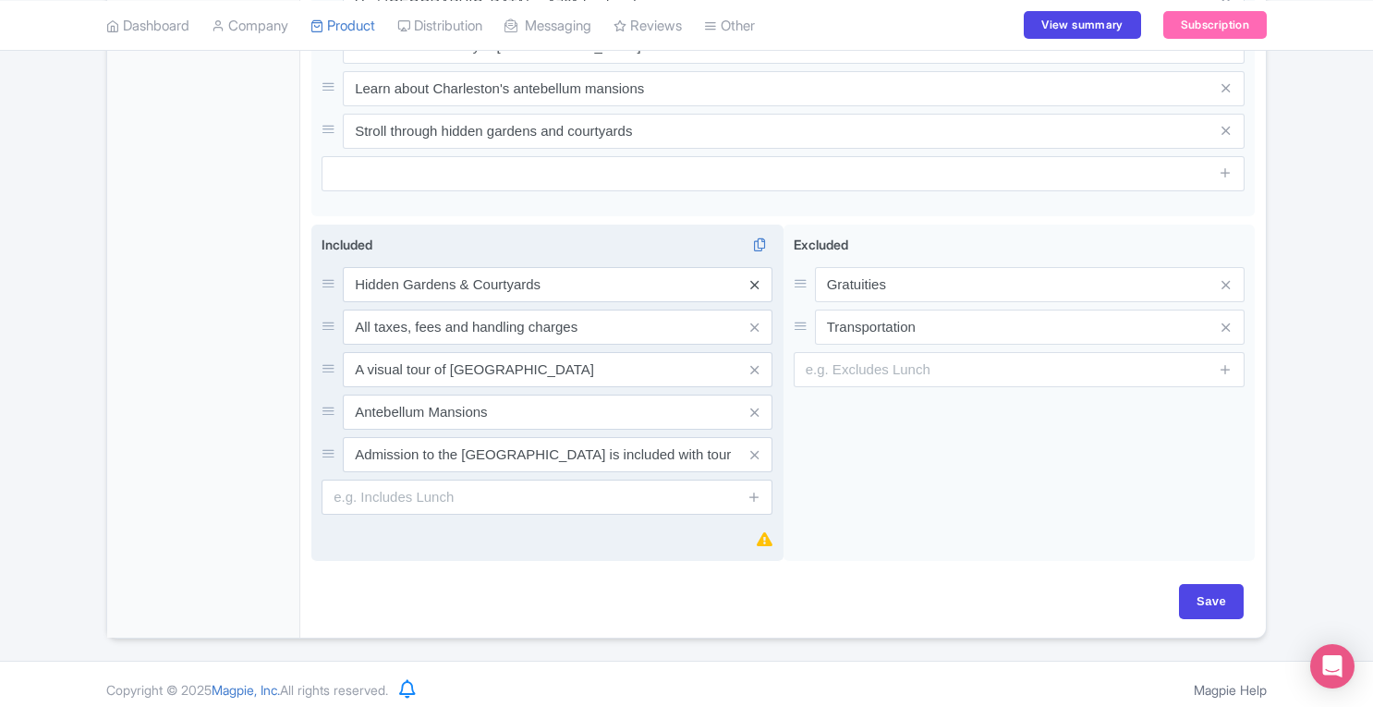
click at [757, 278] on icon at bounding box center [754, 285] width 8 height 14
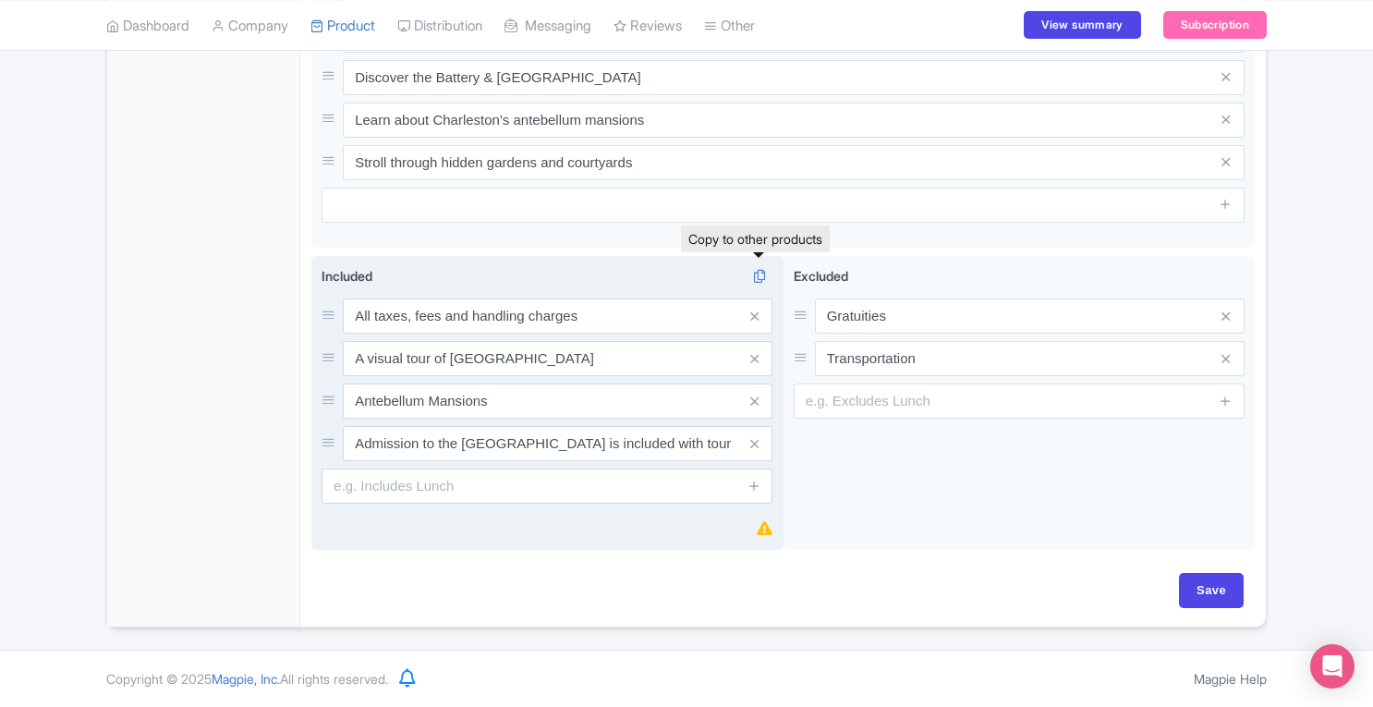
scroll to position [921, 0]
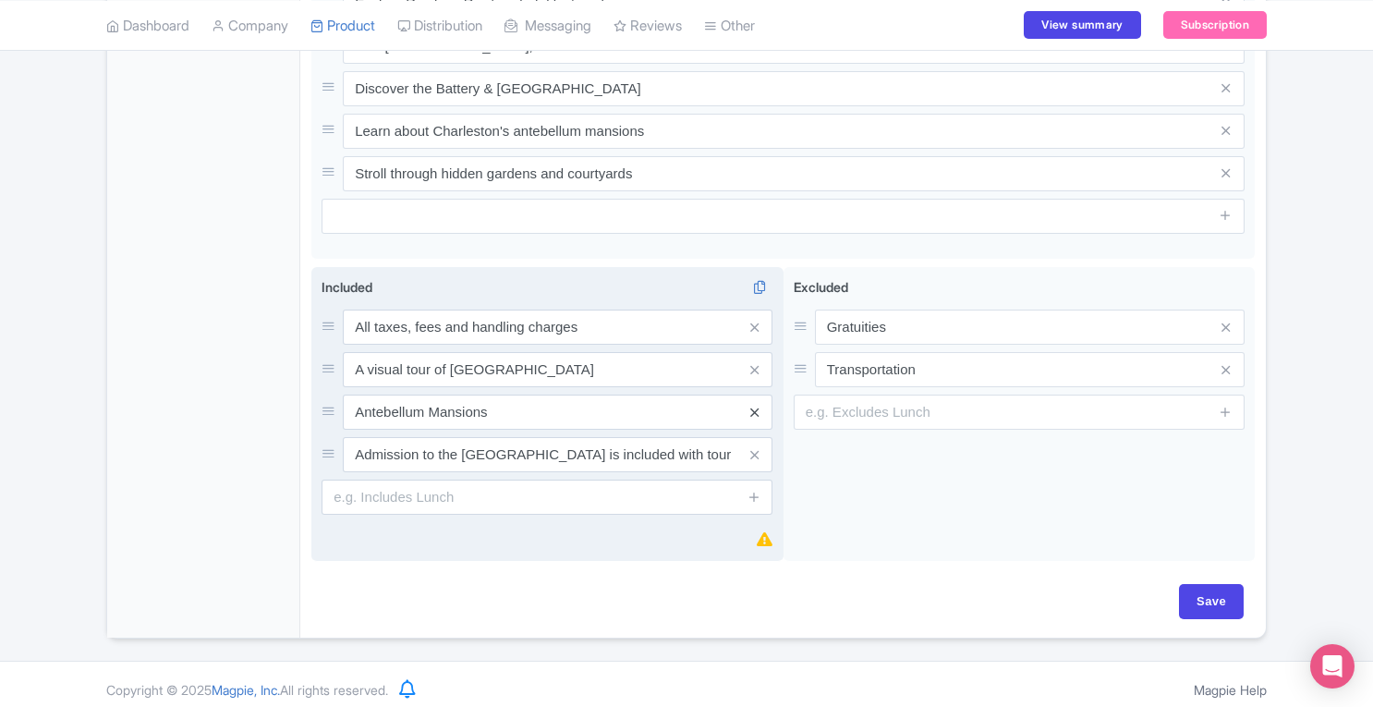
click at [754, 406] on icon at bounding box center [754, 413] width 8 height 14
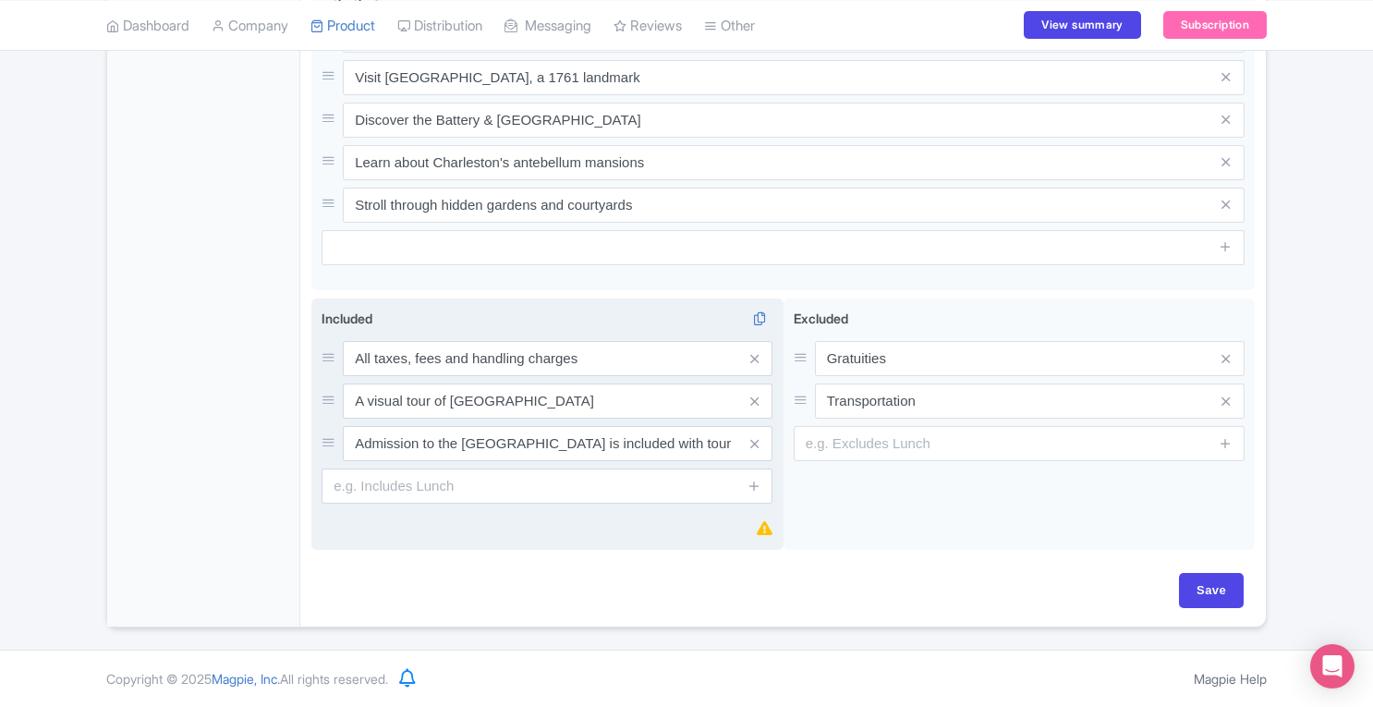
scroll to position [879, 0]
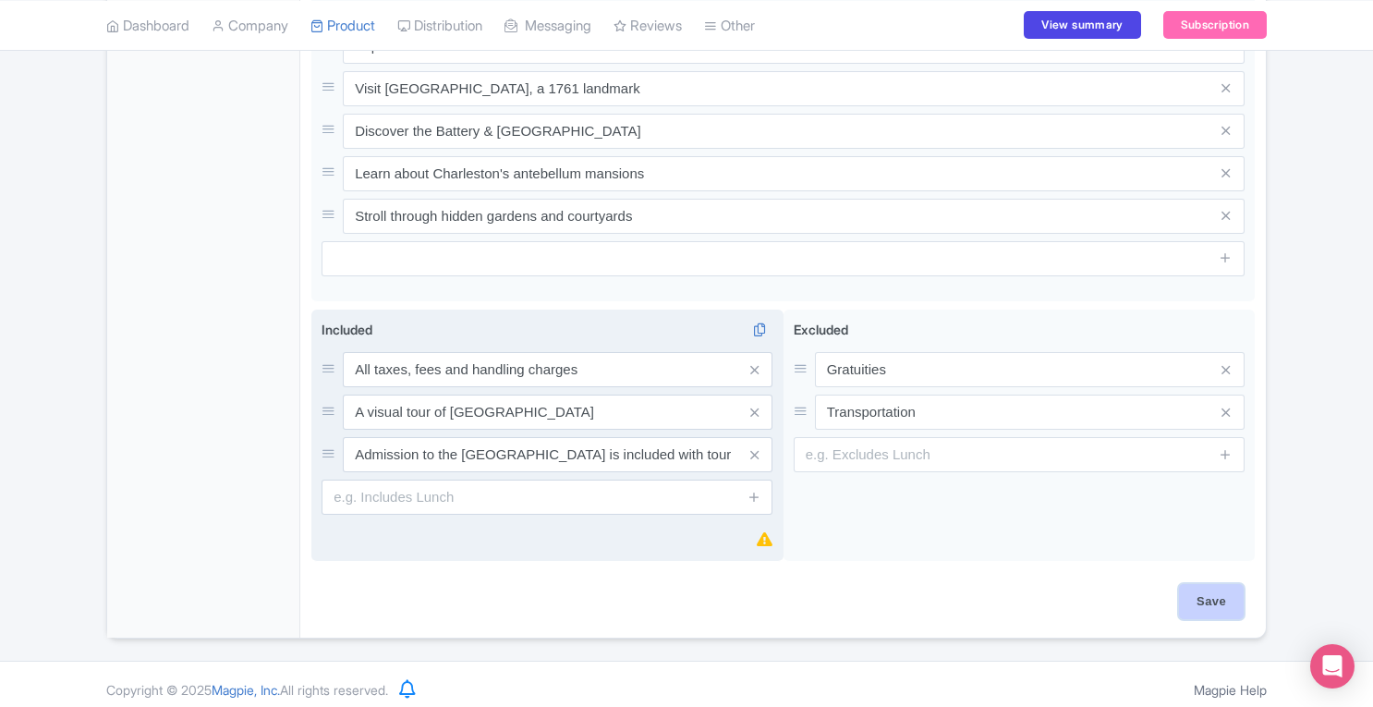
click at [1230, 597] on input "Save" at bounding box center [1211, 601] width 65 height 35
type input "Saving..."
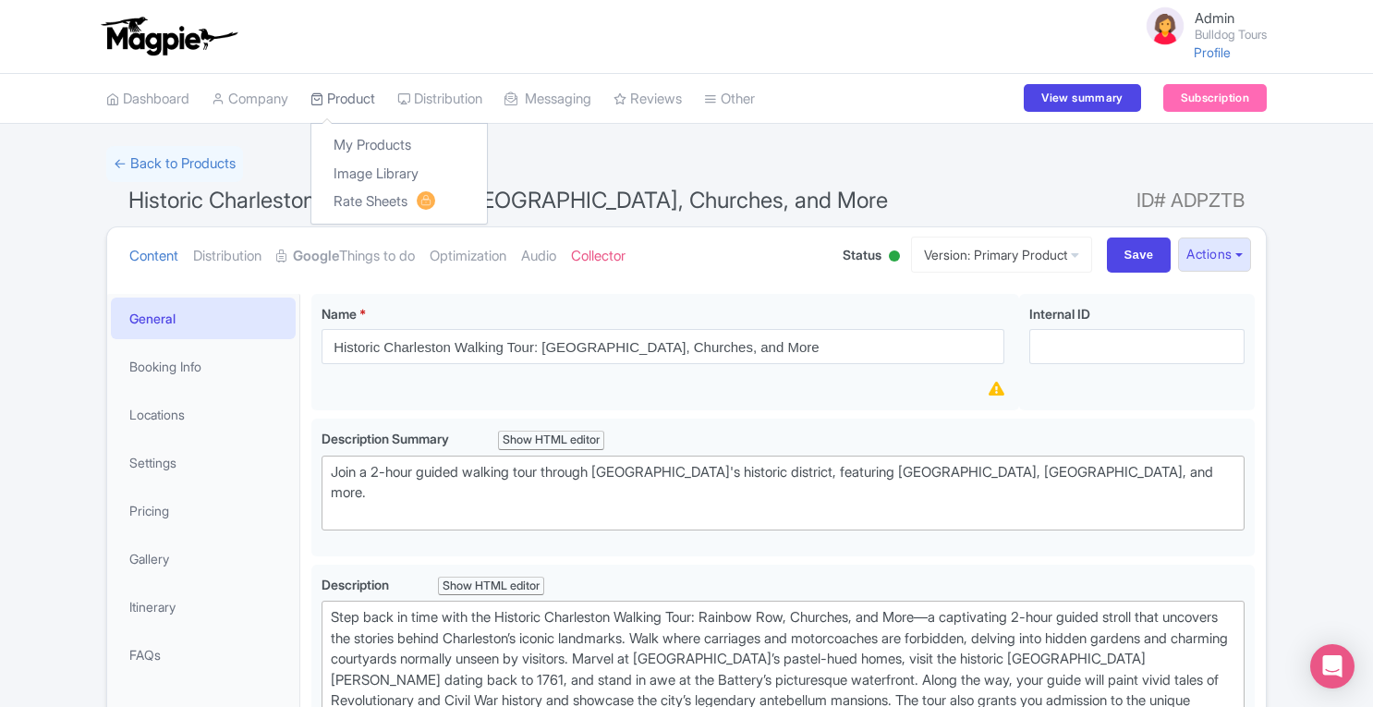
click at [368, 96] on link "Product" at bounding box center [342, 99] width 65 height 51
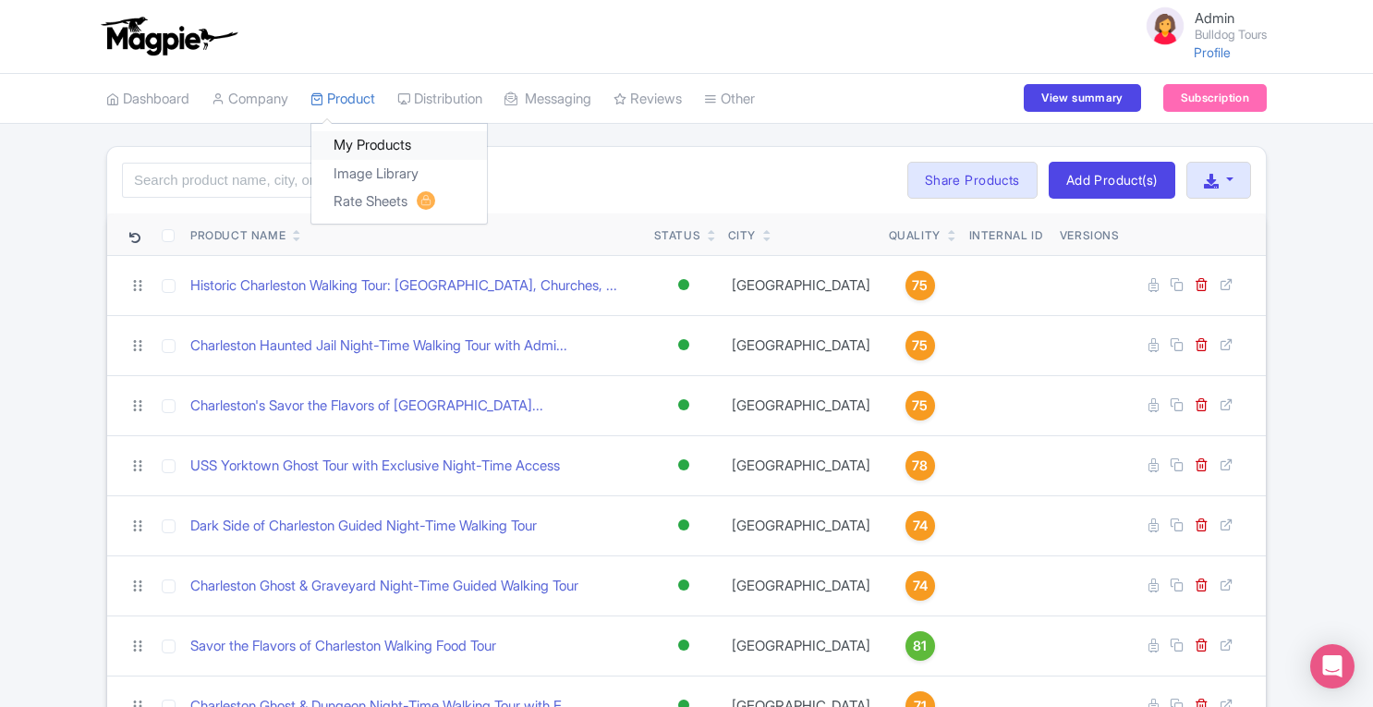
click at [369, 136] on link "My Products" at bounding box center [399, 145] width 176 height 29
click at [253, 103] on link "Company" at bounding box center [250, 99] width 77 height 51
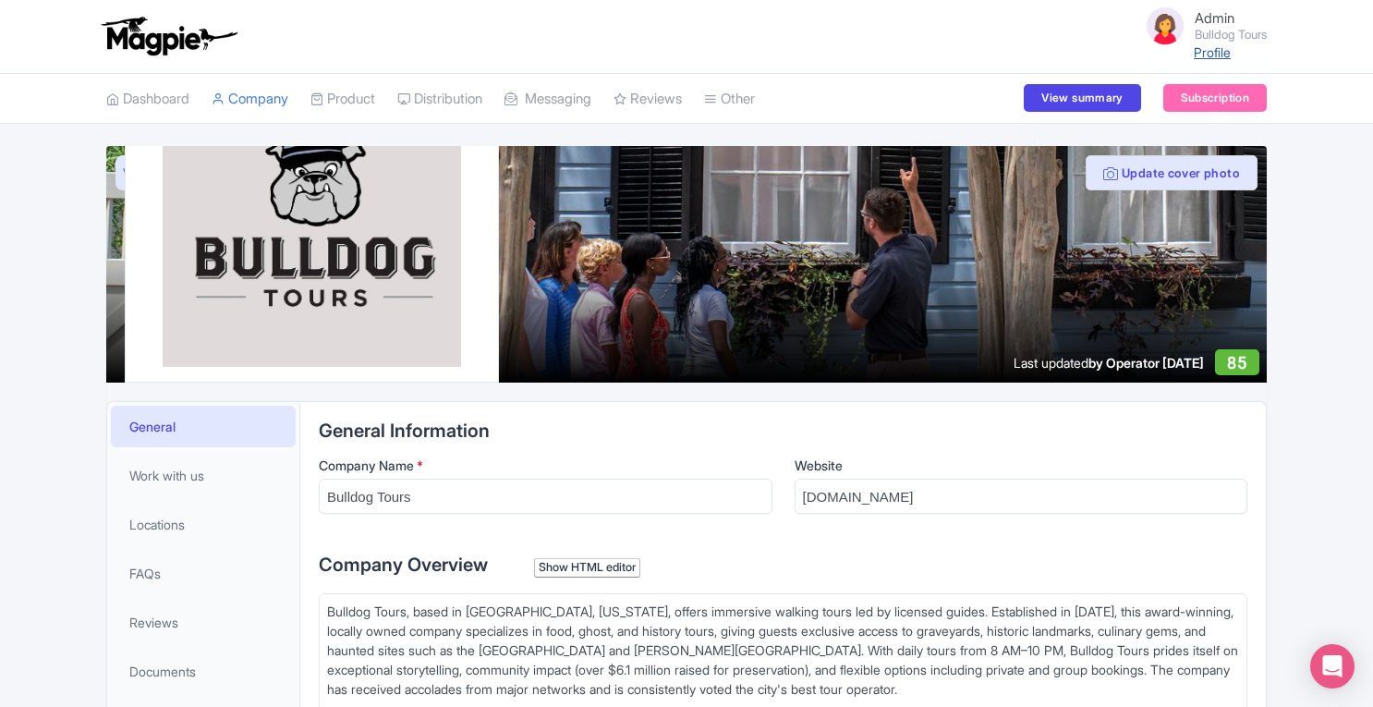
click at [1203, 54] on link "Profile" at bounding box center [1212, 52] width 37 height 16
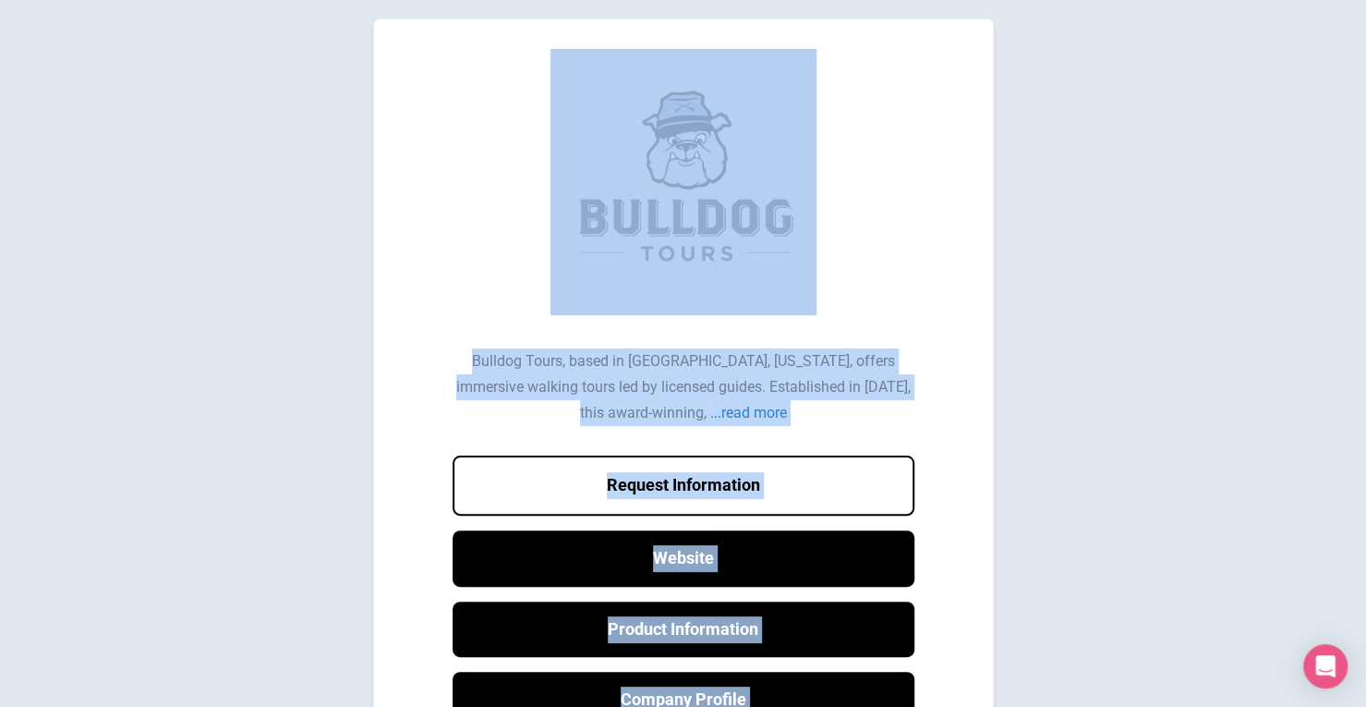
click at [275, 149] on body "Bulldog Tours, based in [GEOGRAPHIC_DATA], [US_STATE], offers immersive walking…" at bounding box center [683, 463] width 1366 height 891
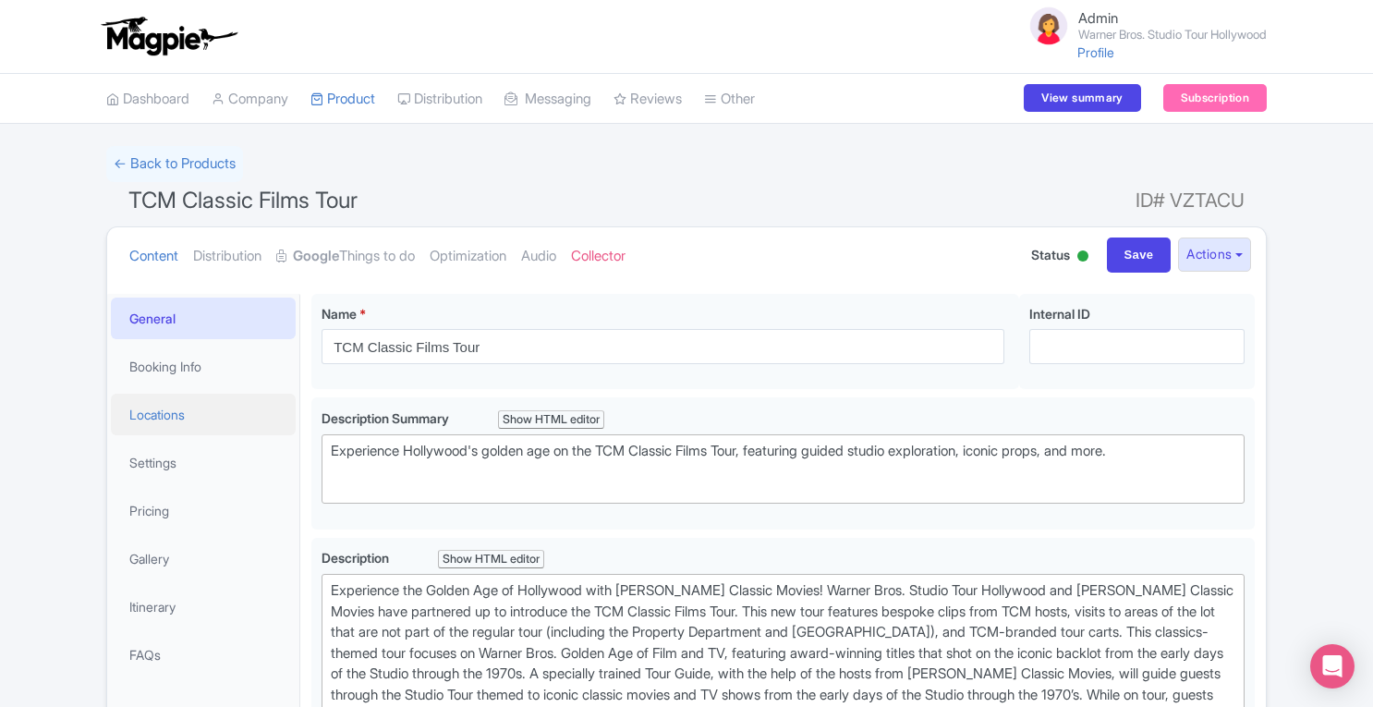
click at [179, 421] on link "Locations" at bounding box center [203, 415] width 185 height 42
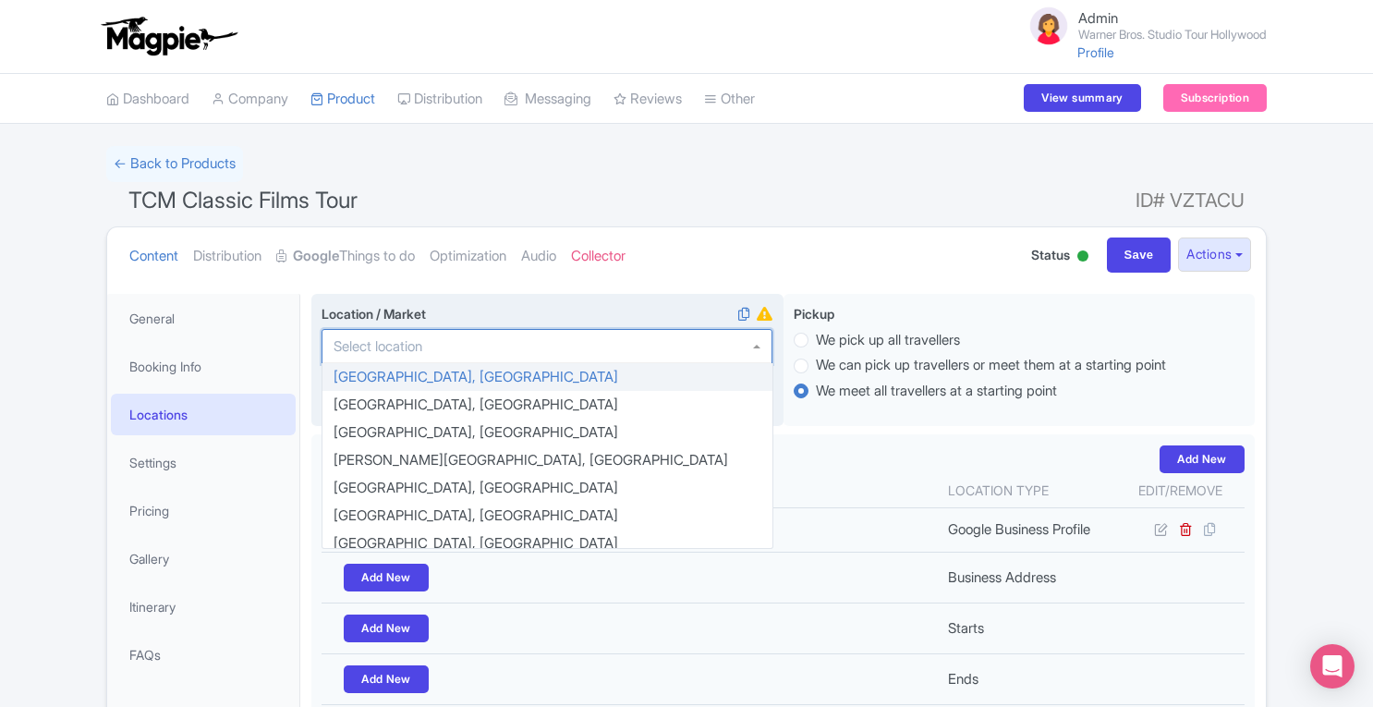
click at [540, 350] on div at bounding box center [546, 346] width 451 height 35
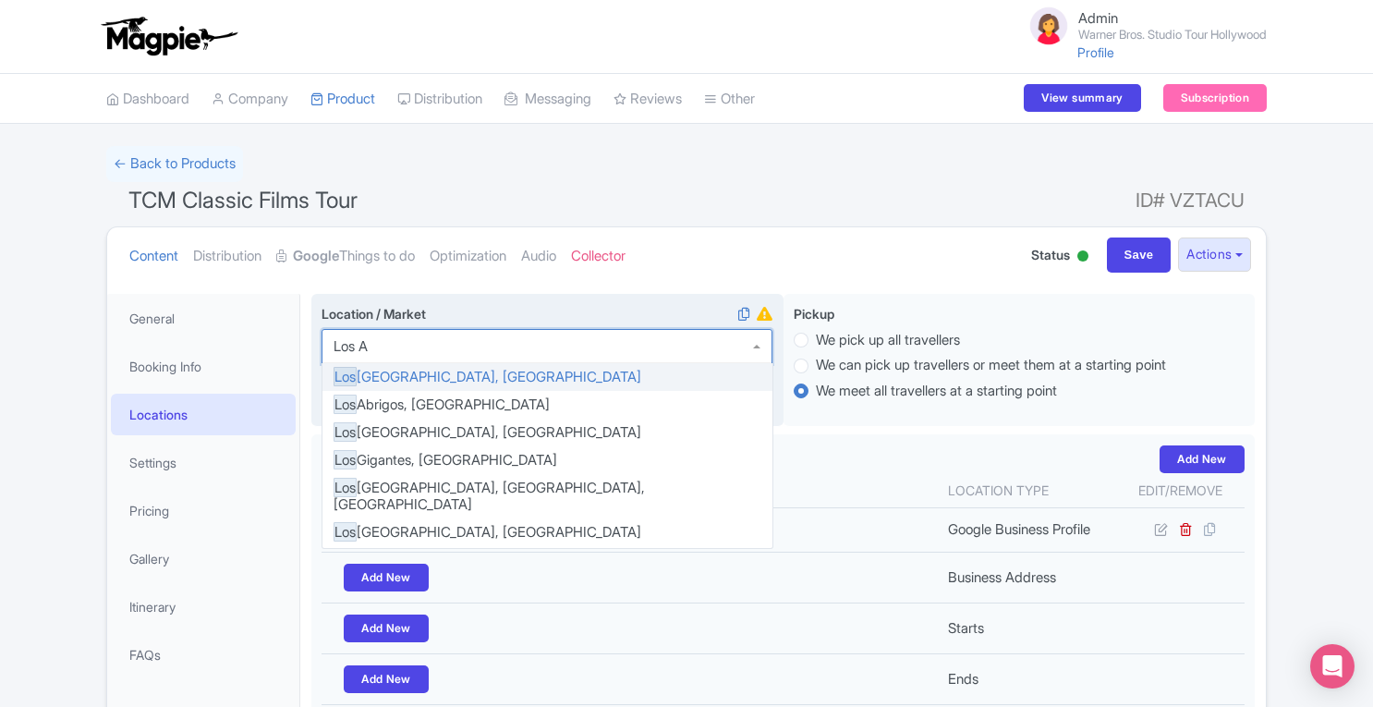
type input "Los An"
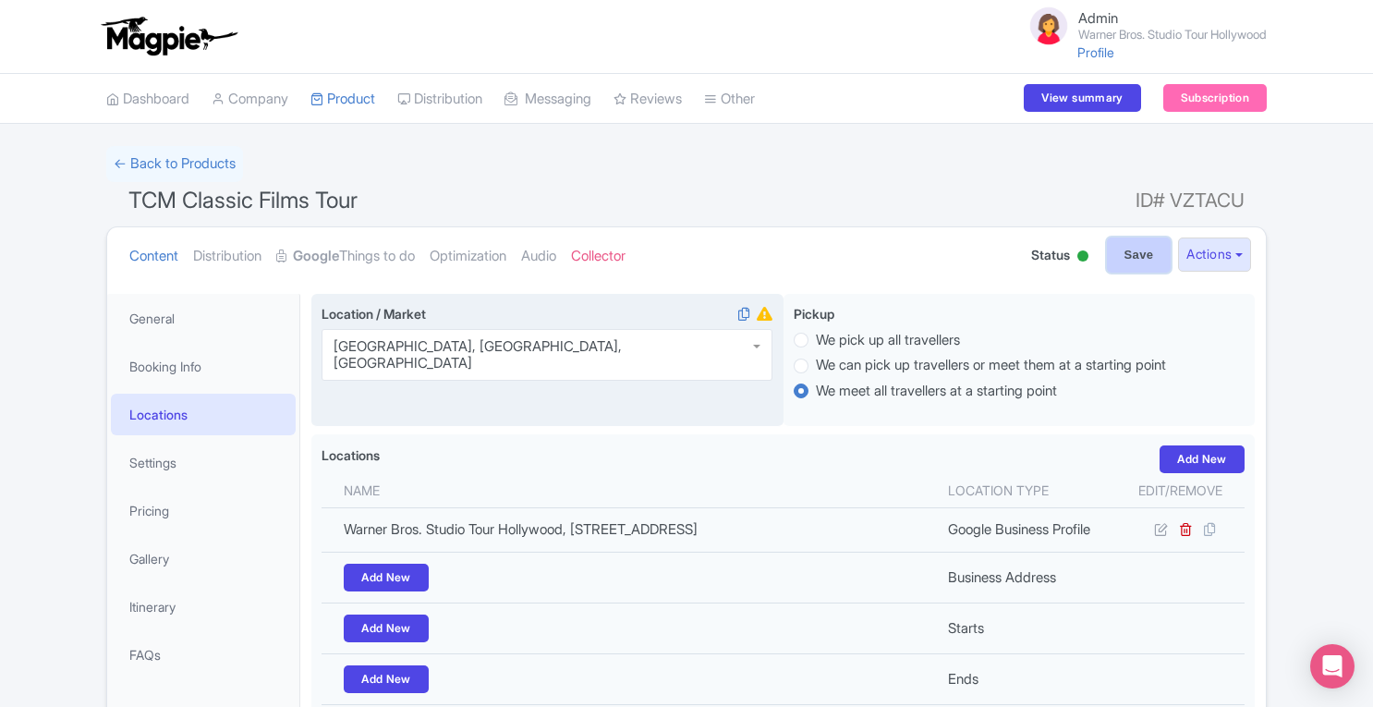
click at [1136, 258] on input "Save" at bounding box center [1139, 254] width 65 height 35
type input "Saving..."
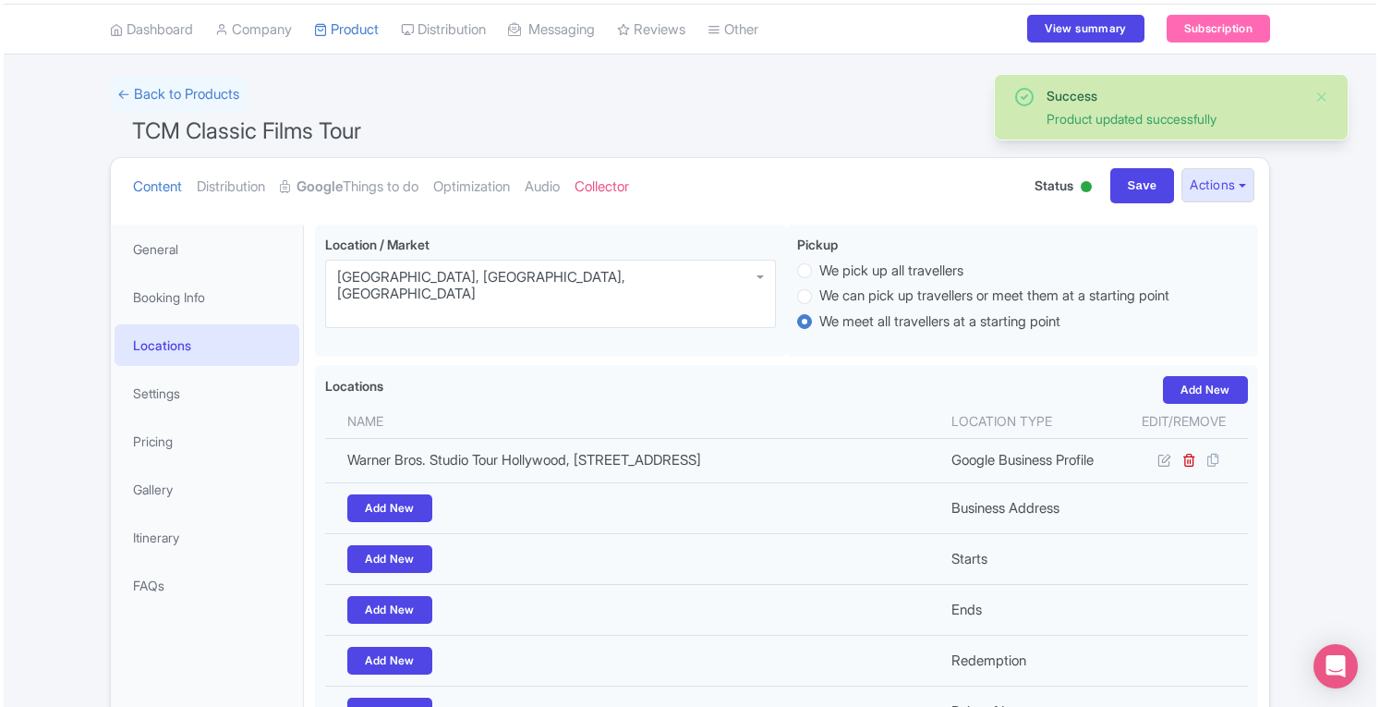
scroll to position [55, 0]
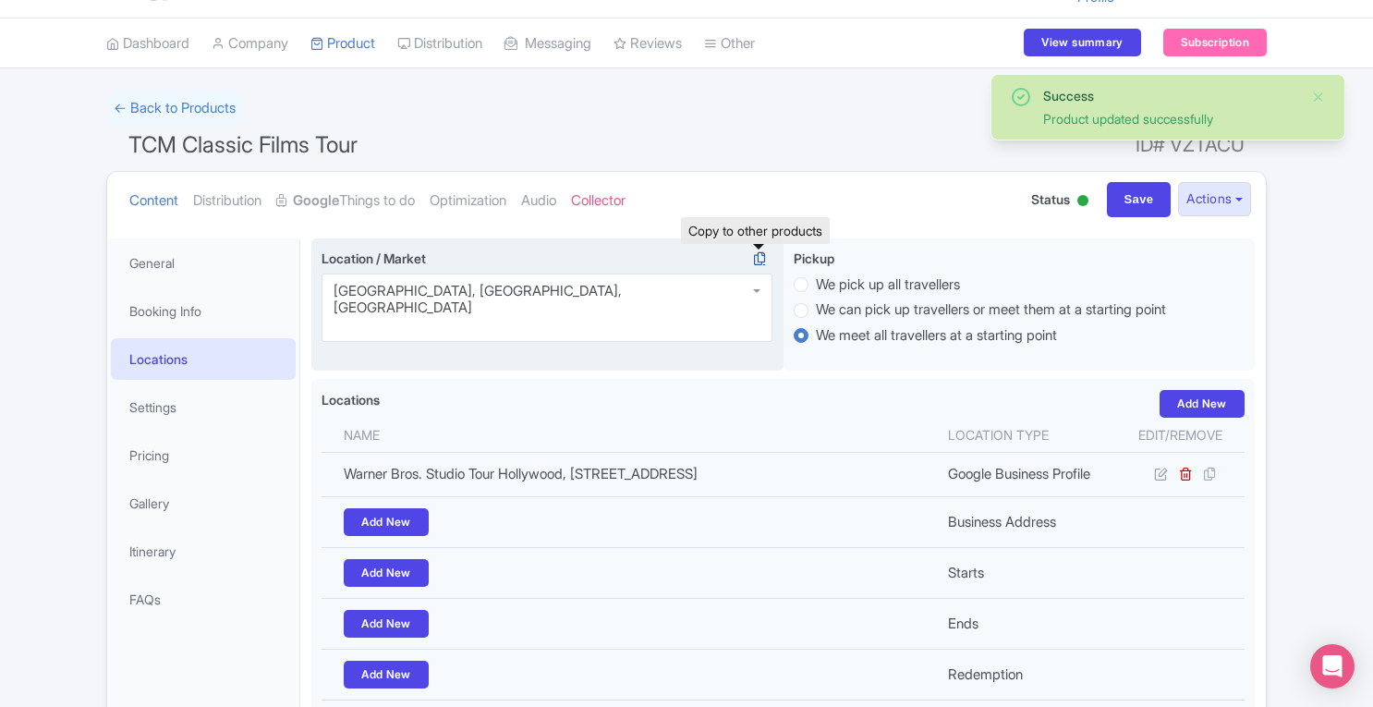
click at [758, 261] on icon at bounding box center [759, 258] width 26 height 17
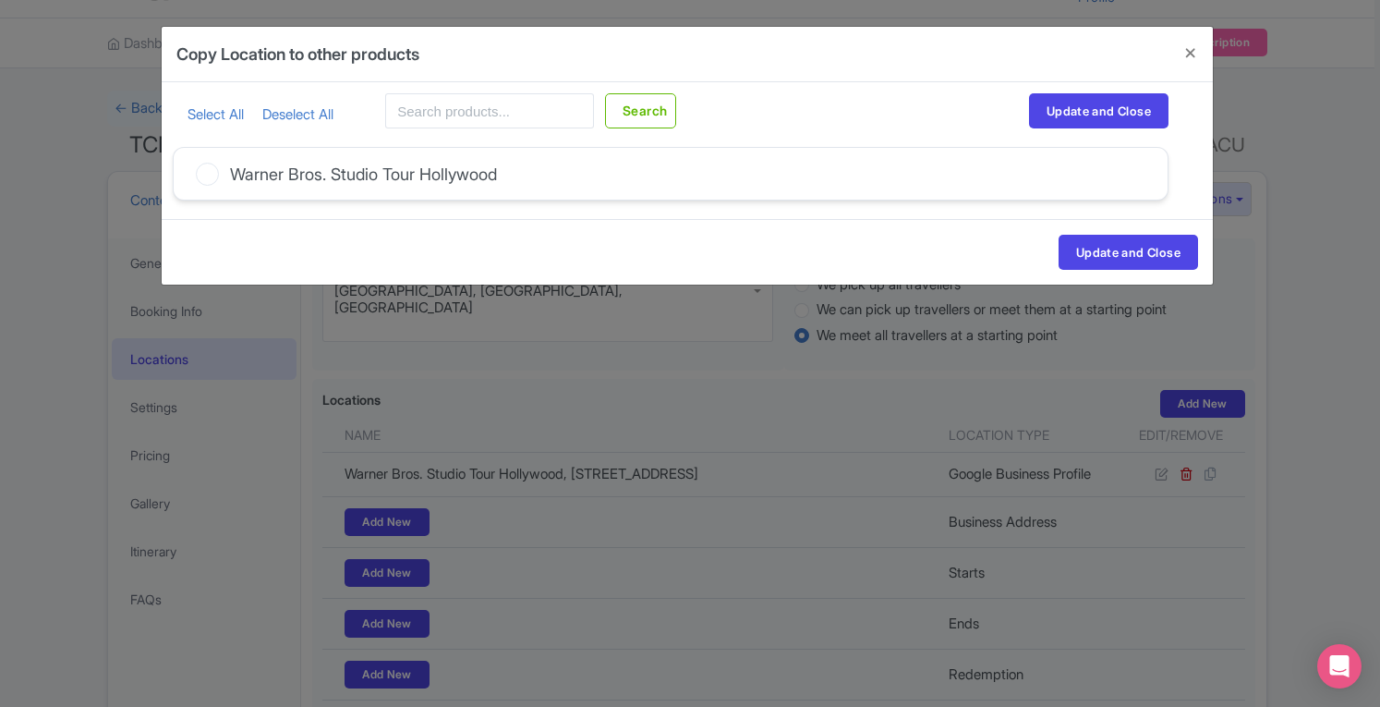
click at [207, 173] on icon at bounding box center [207, 174] width 23 height 23
click at [0, 0] on input "Warner Bros. Studio Tour Hollywood" at bounding box center [0, 0] width 0 height 0
click at [1097, 254] on button "Update and Close" at bounding box center [1128, 252] width 139 height 35
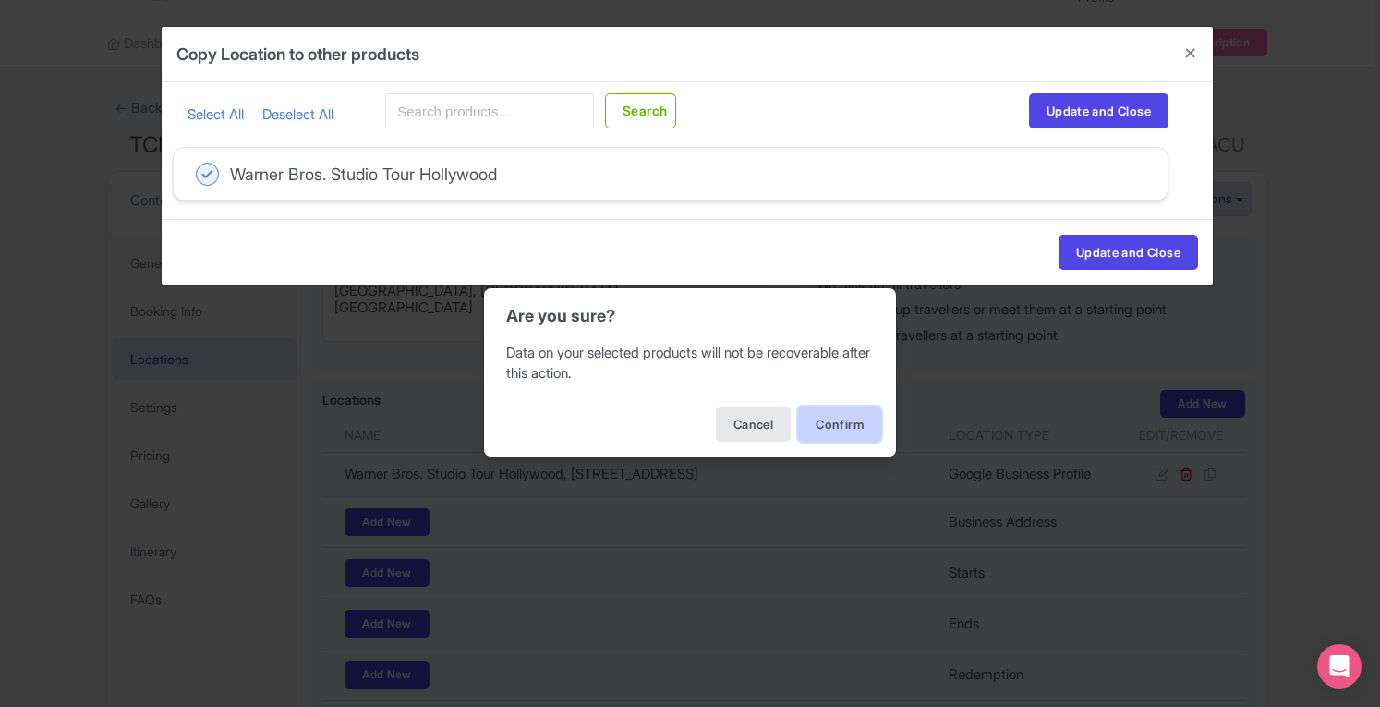
click at [834, 429] on button "Confirm" at bounding box center [839, 423] width 83 height 35
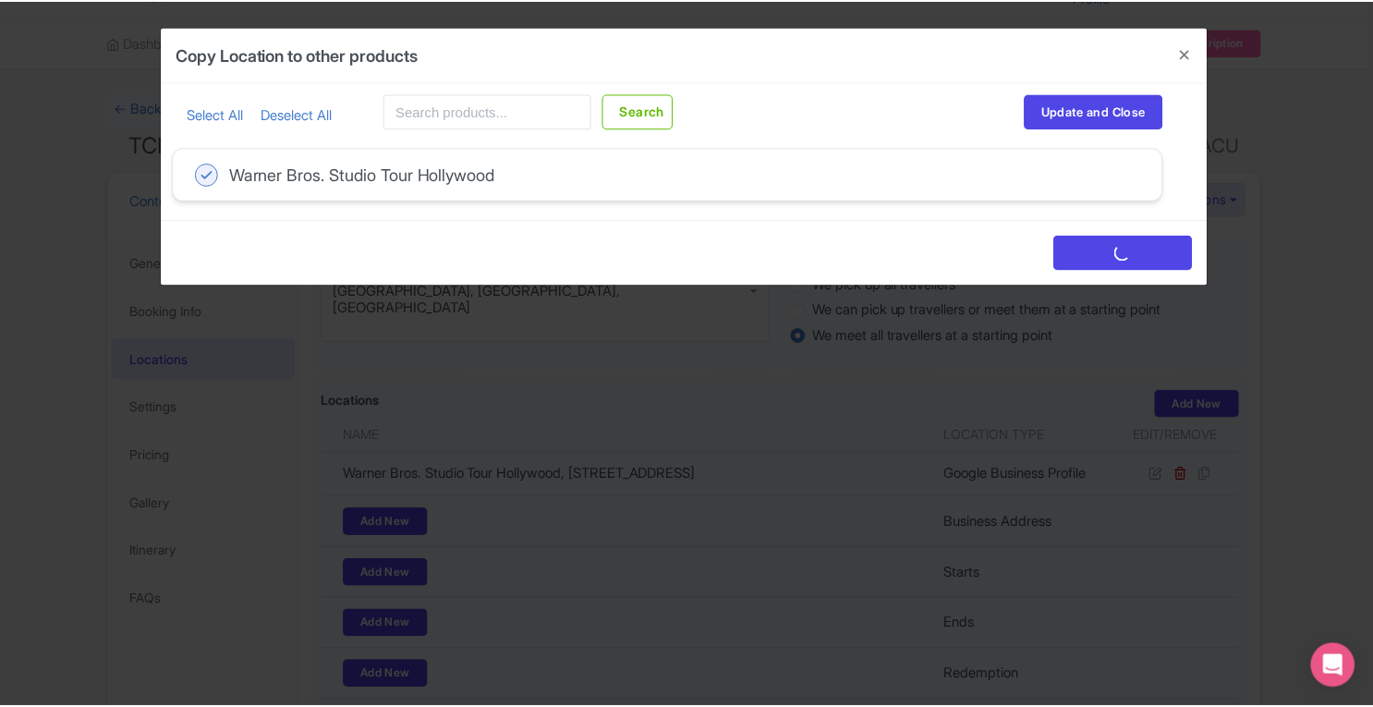
scroll to position [0, 0]
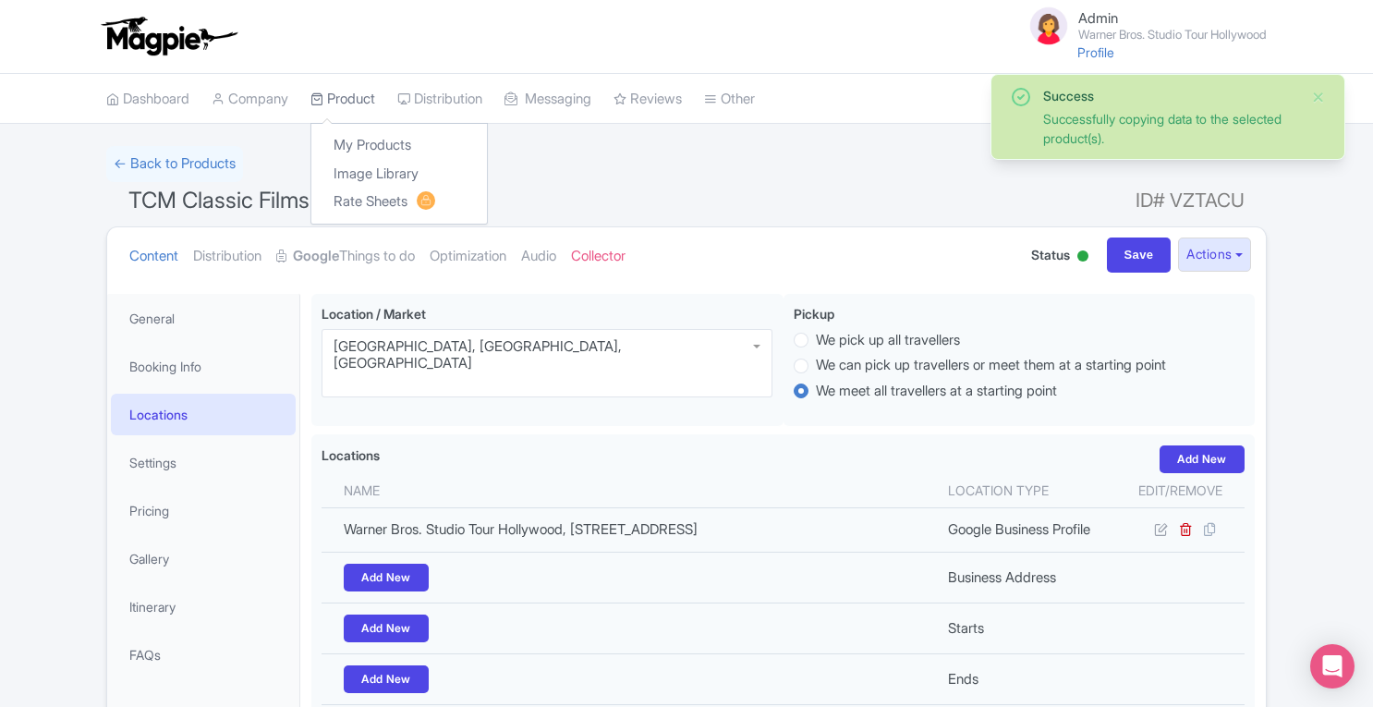
click at [350, 97] on link "Product" at bounding box center [342, 99] width 65 height 51
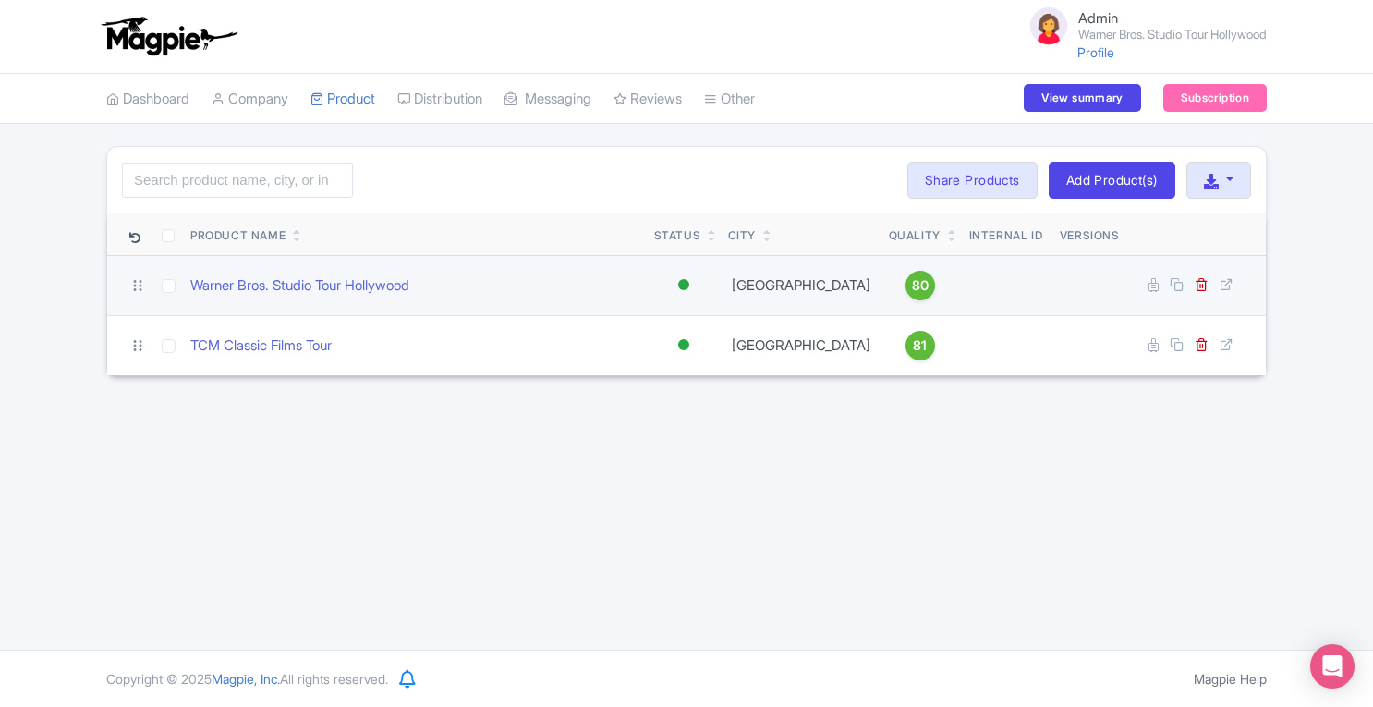
click at [912, 292] on span "80" at bounding box center [920, 285] width 17 height 20
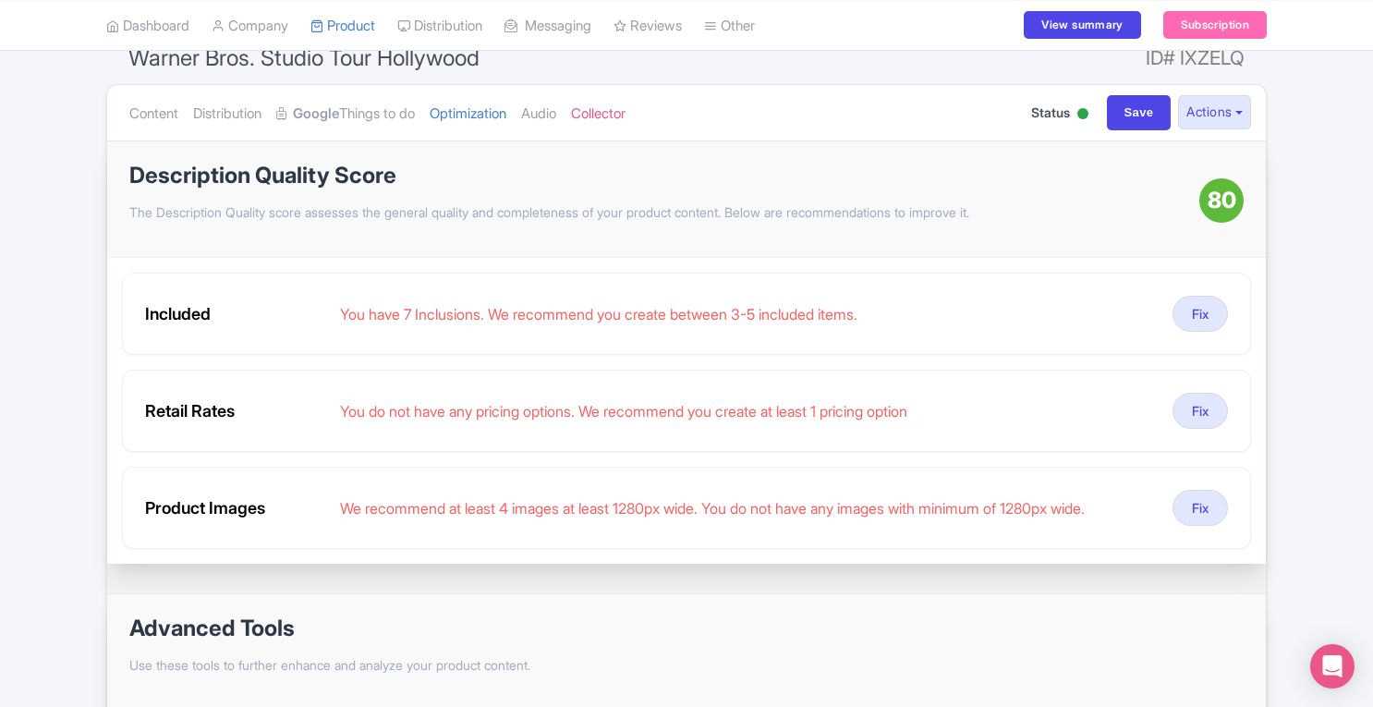
scroll to position [142, 0]
click at [137, 122] on link "Content" at bounding box center [153, 114] width 49 height 58
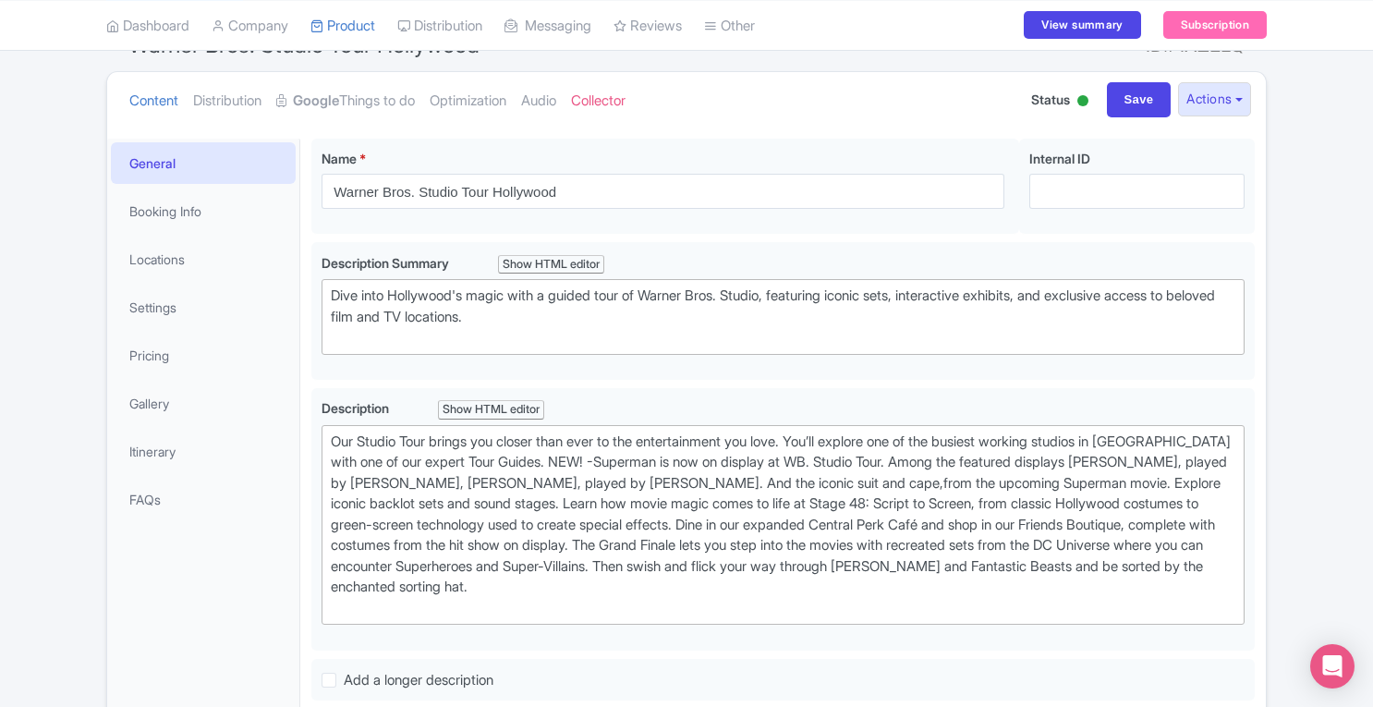
scroll to position [128, 0]
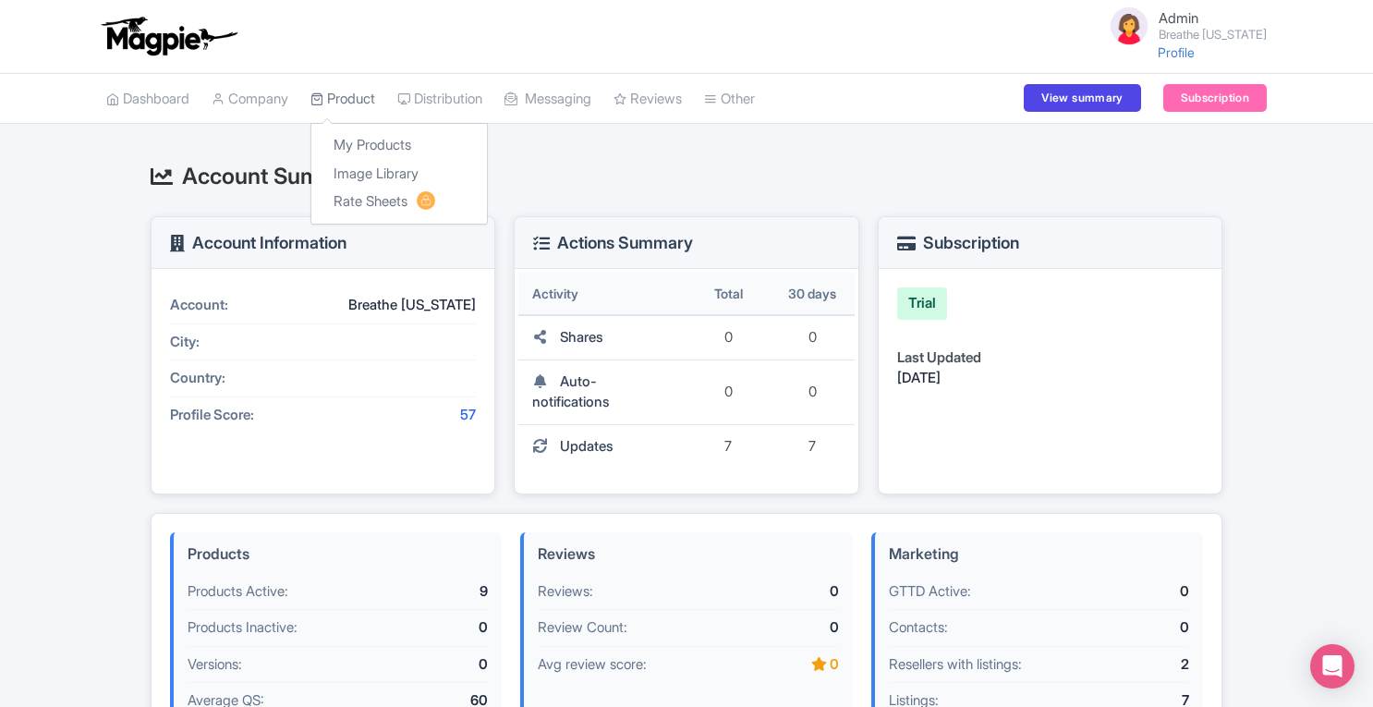
click at [368, 91] on link "Product" at bounding box center [342, 99] width 65 height 51
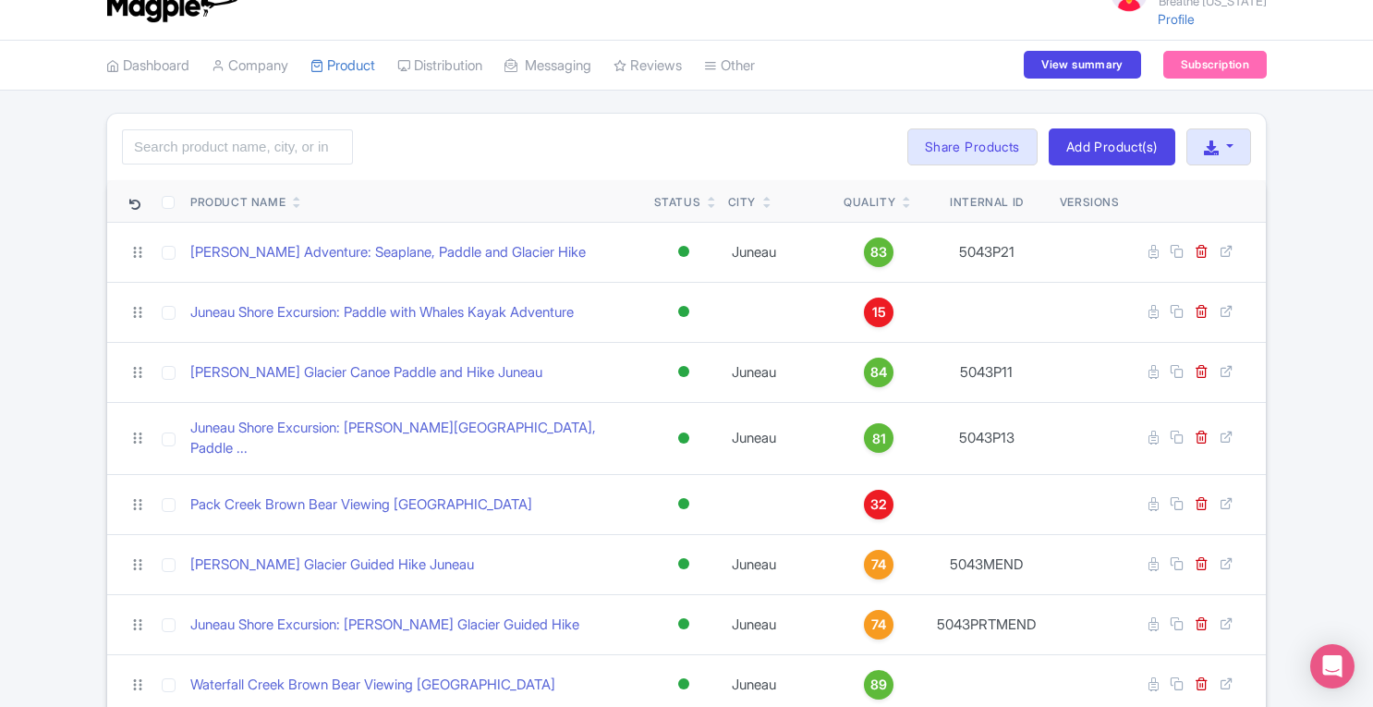
scroll to position [8, 0]
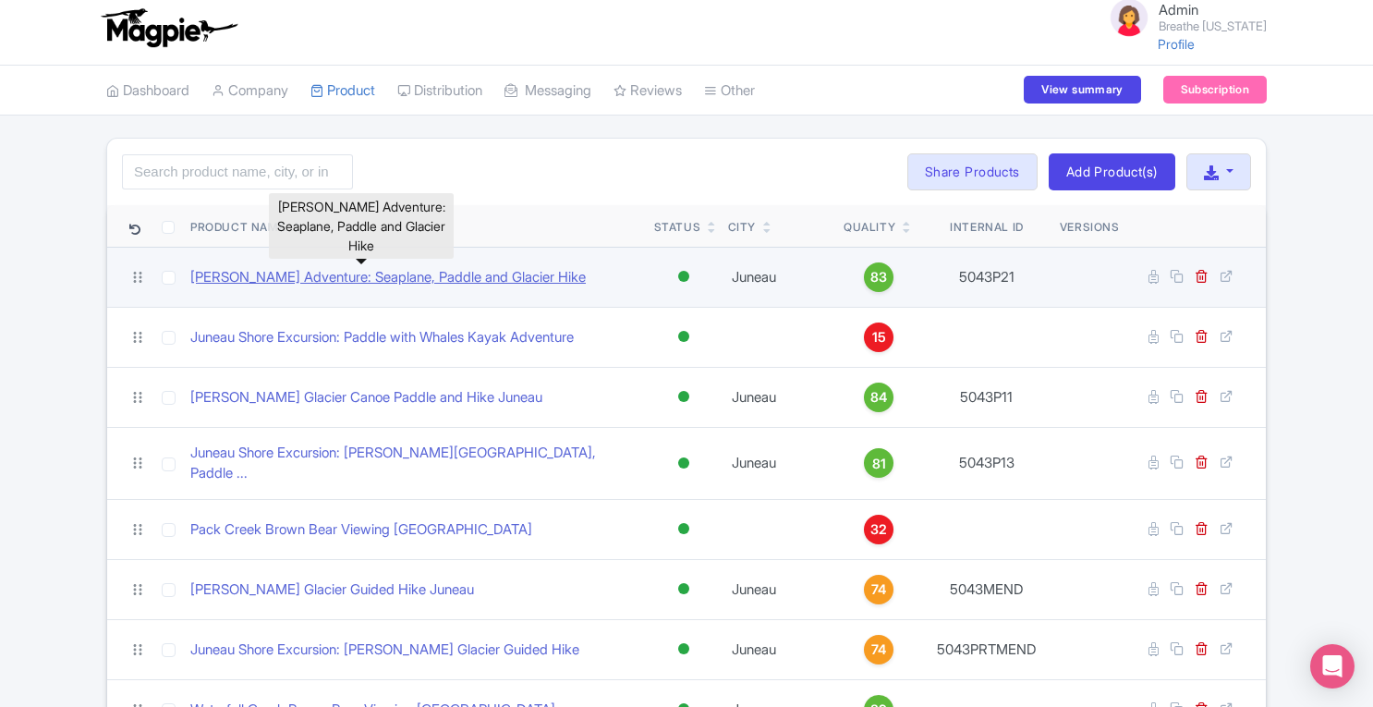
click at [329, 283] on link "[PERSON_NAME] Adventure: Seaplane, Paddle and Glacier Hike" at bounding box center [387, 277] width 395 height 21
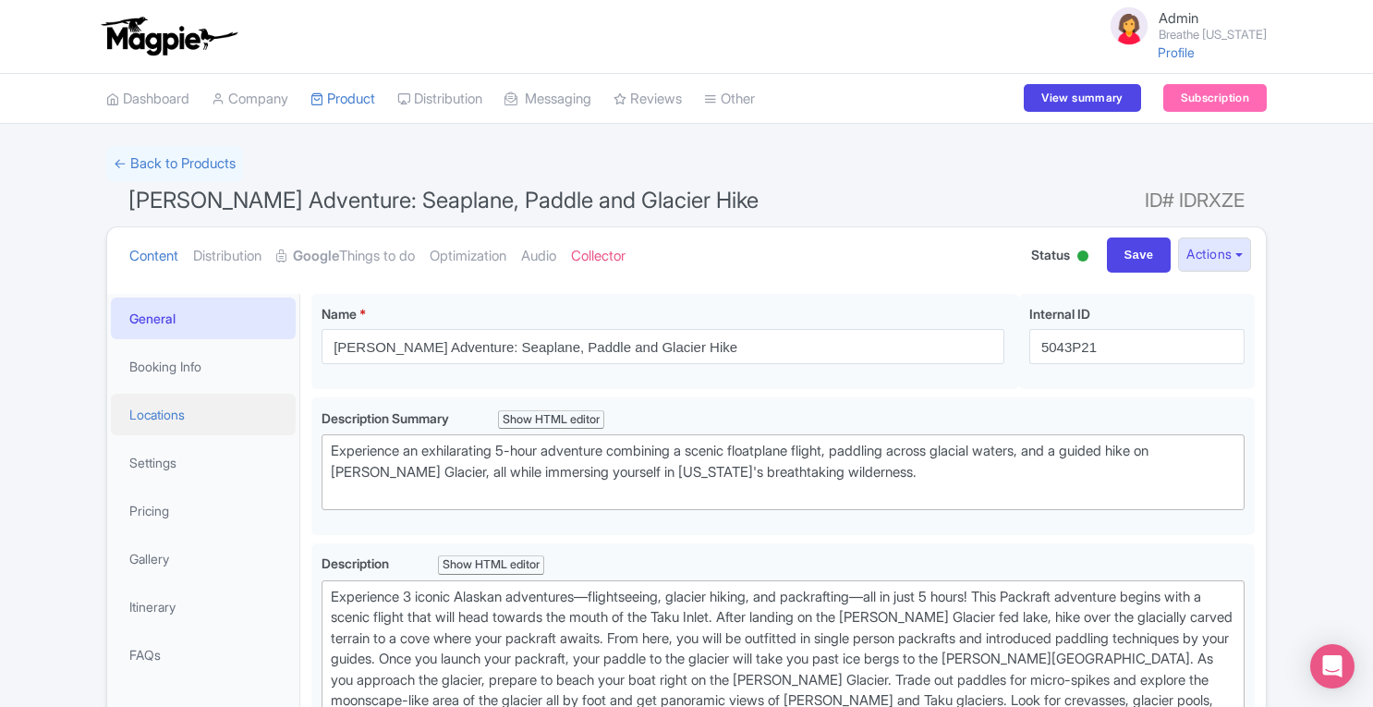
click at [176, 418] on link "Locations" at bounding box center [203, 415] width 185 height 42
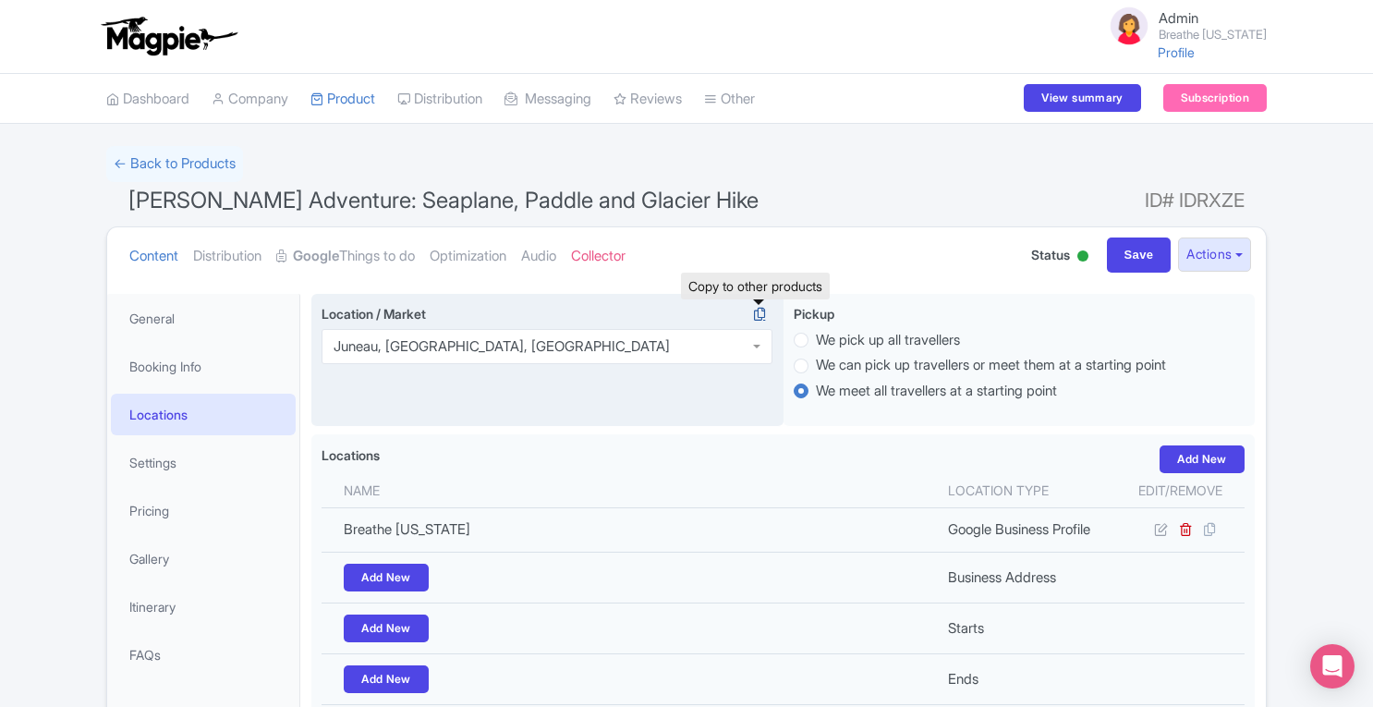
click at [757, 317] on icon at bounding box center [759, 314] width 26 height 17
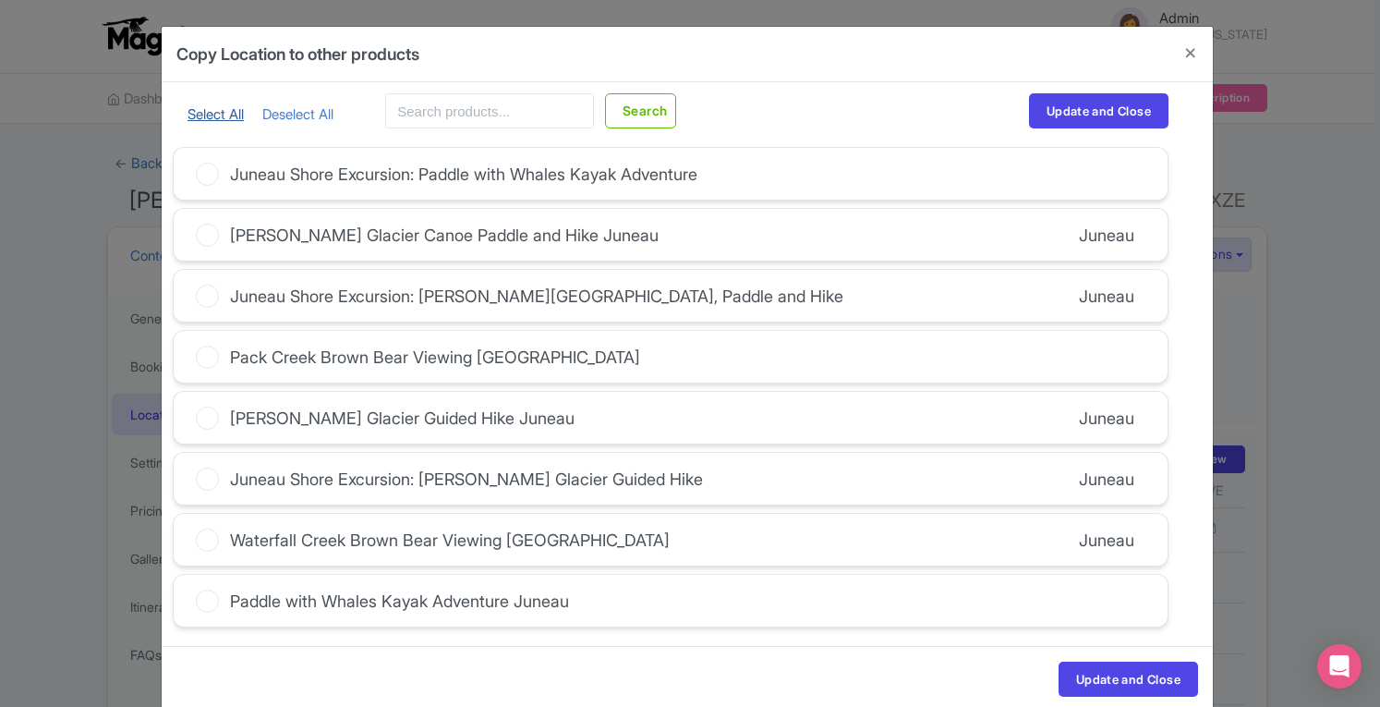
click at [212, 107] on link "Select All" at bounding box center [216, 114] width 56 height 18
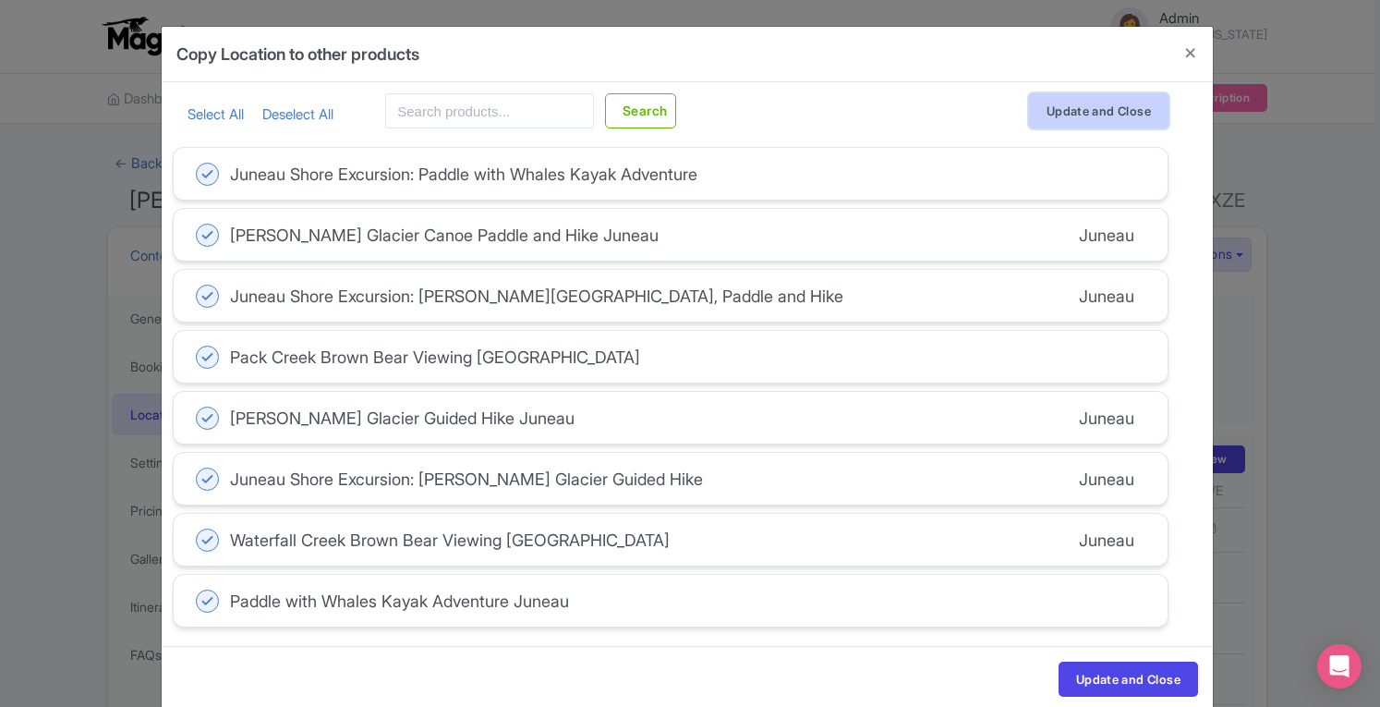
click at [1051, 106] on button "Update and Close" at bounding box center [1098, 110] width 139 height 35
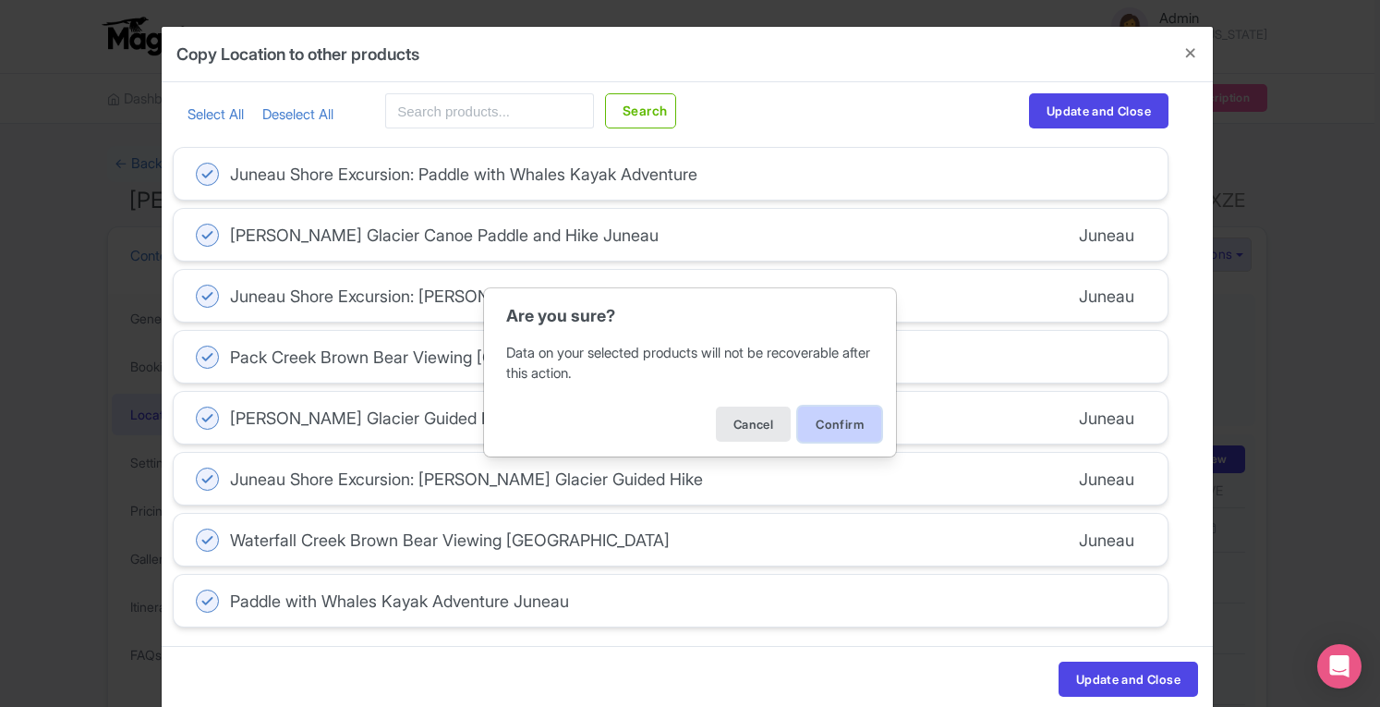
click at [842, 418] on button "Confirm" at bounding box center [839, 423] width 83 height 35
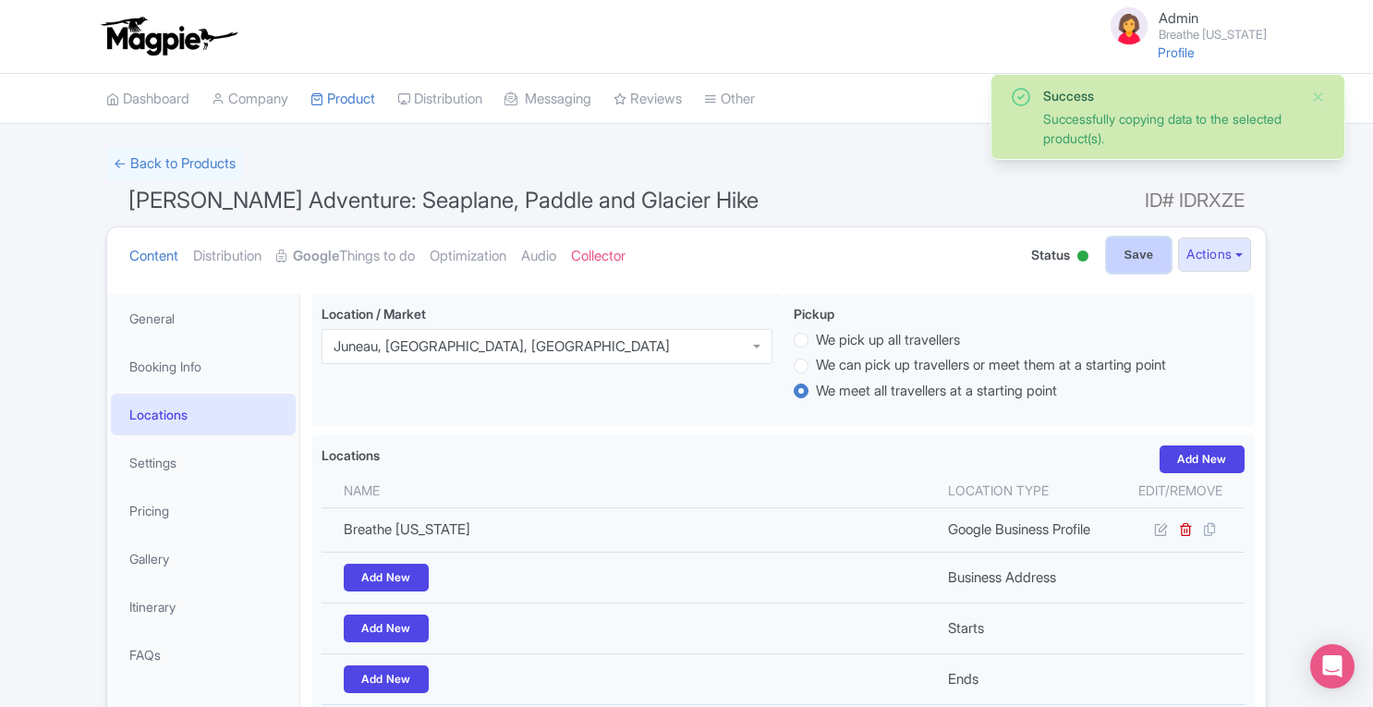
click at [1125, 263] on input "Save" at bounding box center [1139, 254] width 65 height 35
type input "Saving..."
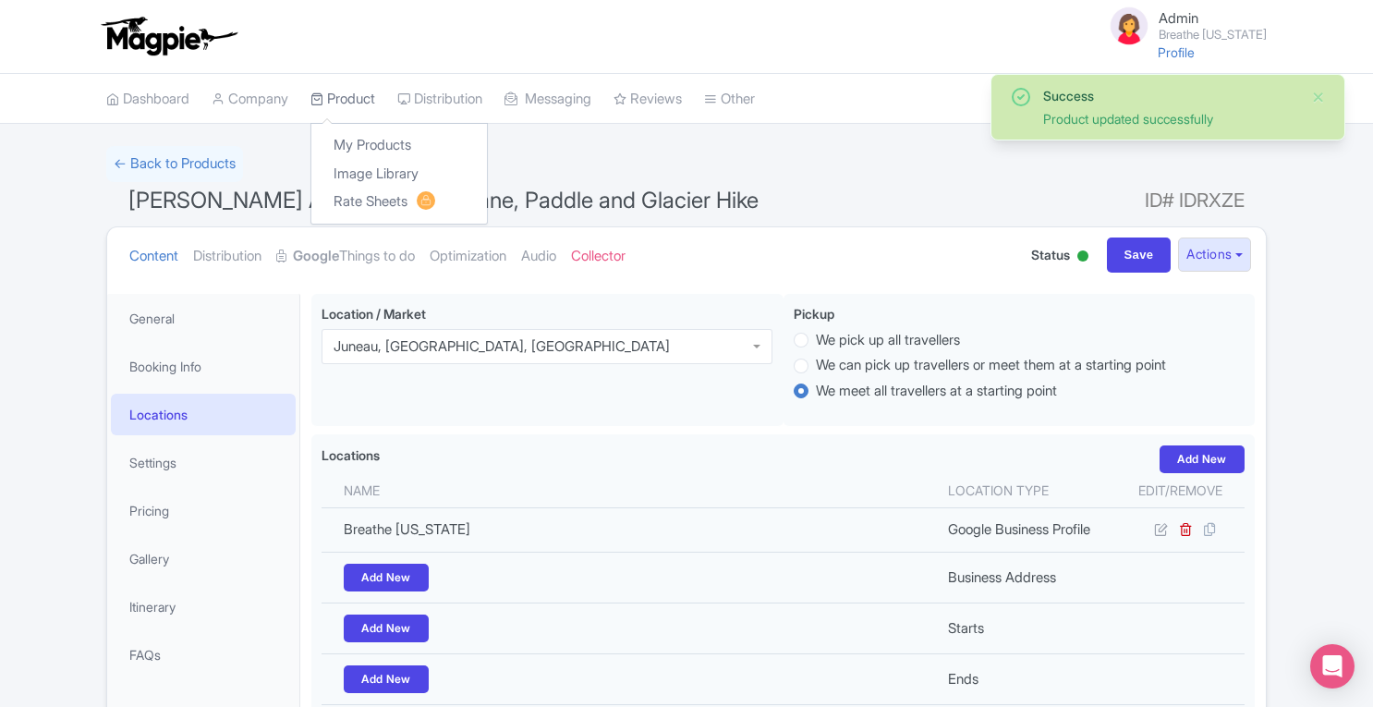
click at [361, 101] on link "Product" at bounding box center [342, 99] width 65 height 51
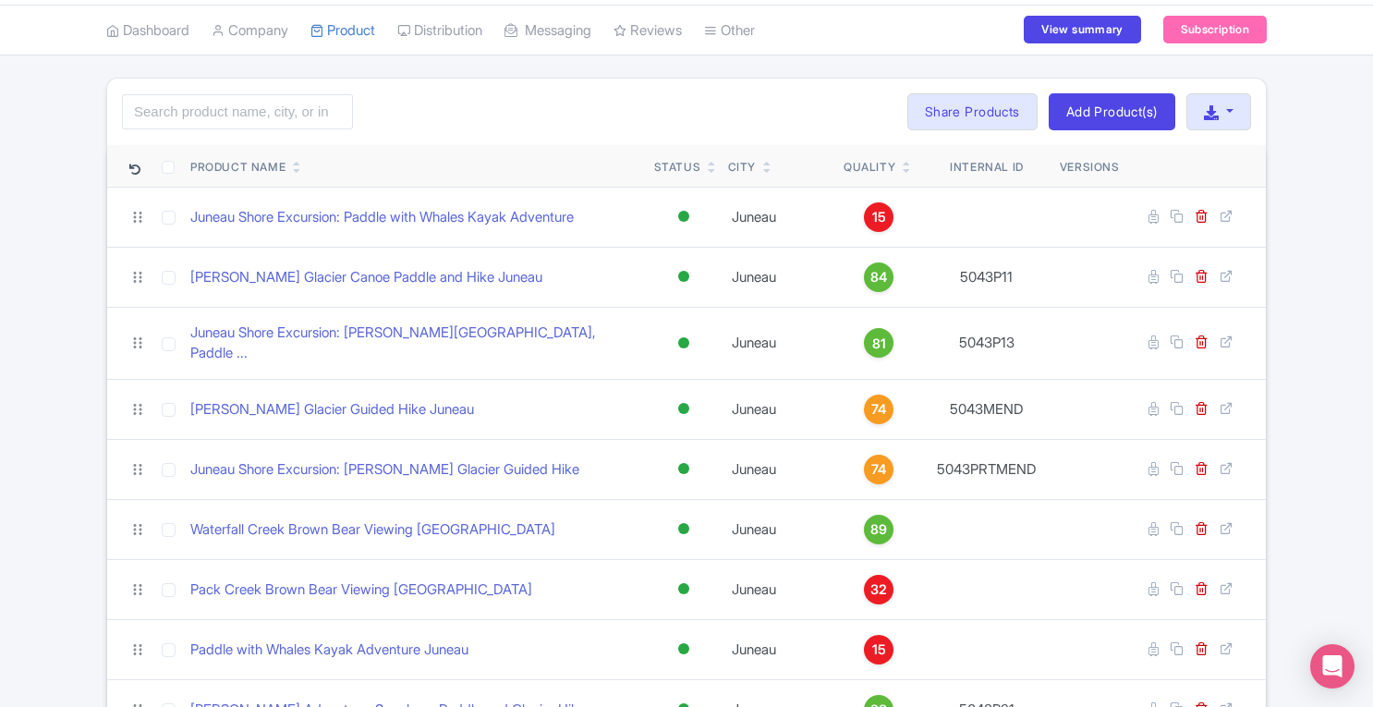
scroll to position [28, 0]
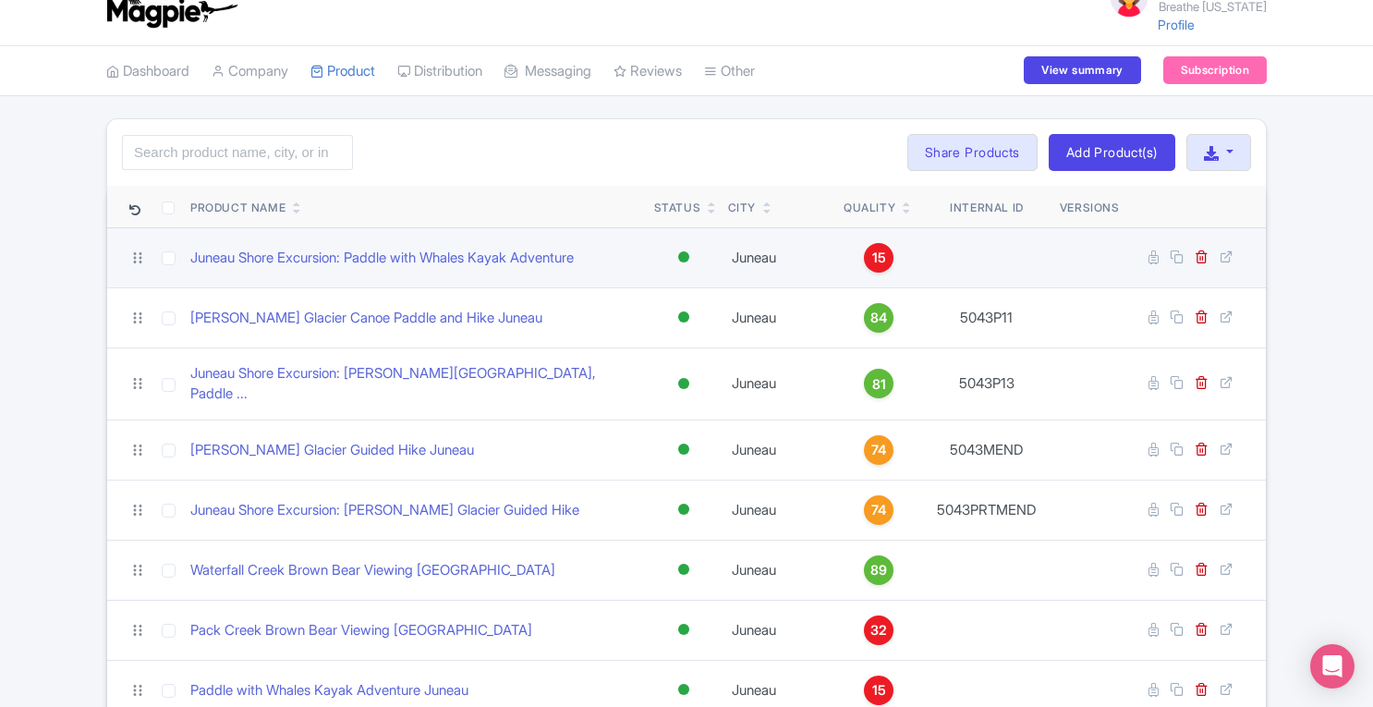
click at [881, 256] on span "15" at bounding box center [879, 258] width 14 height 20
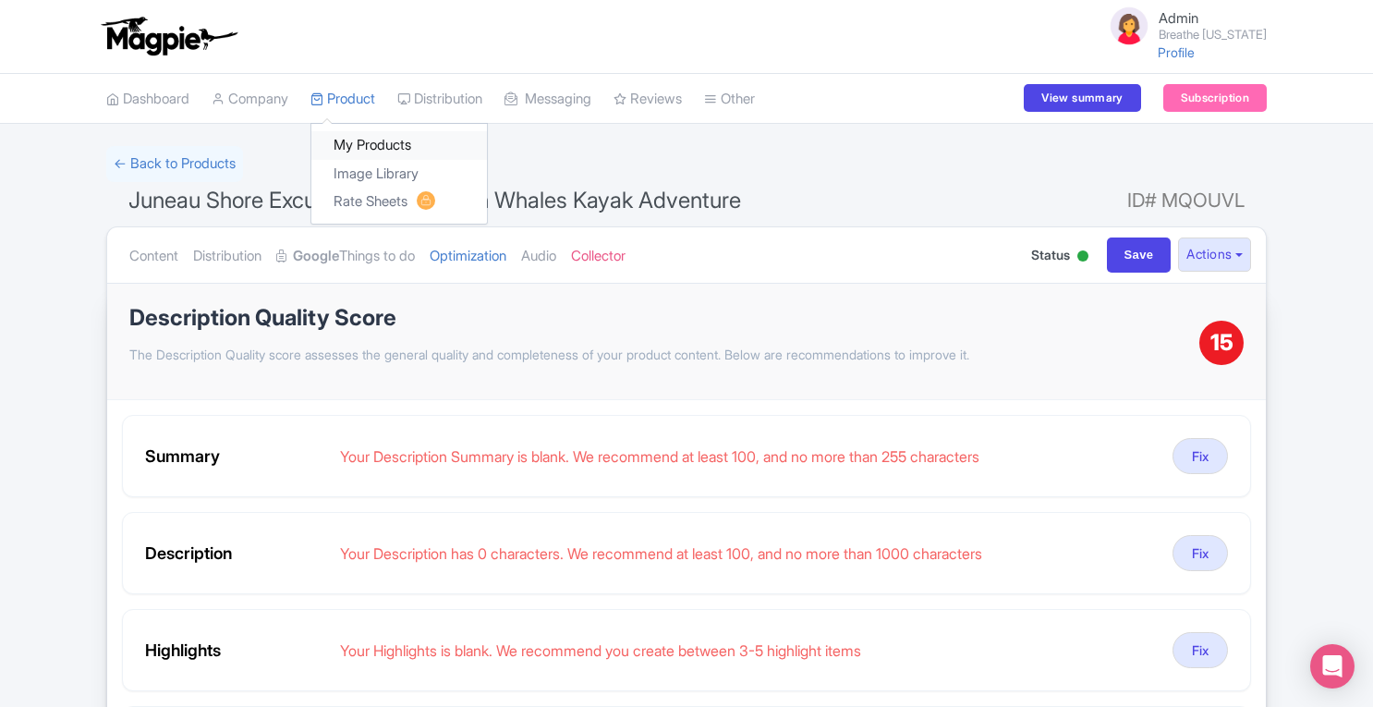
click at [368, 139] on link "My Products" at bounding box center [399, 145] width 176 height 29
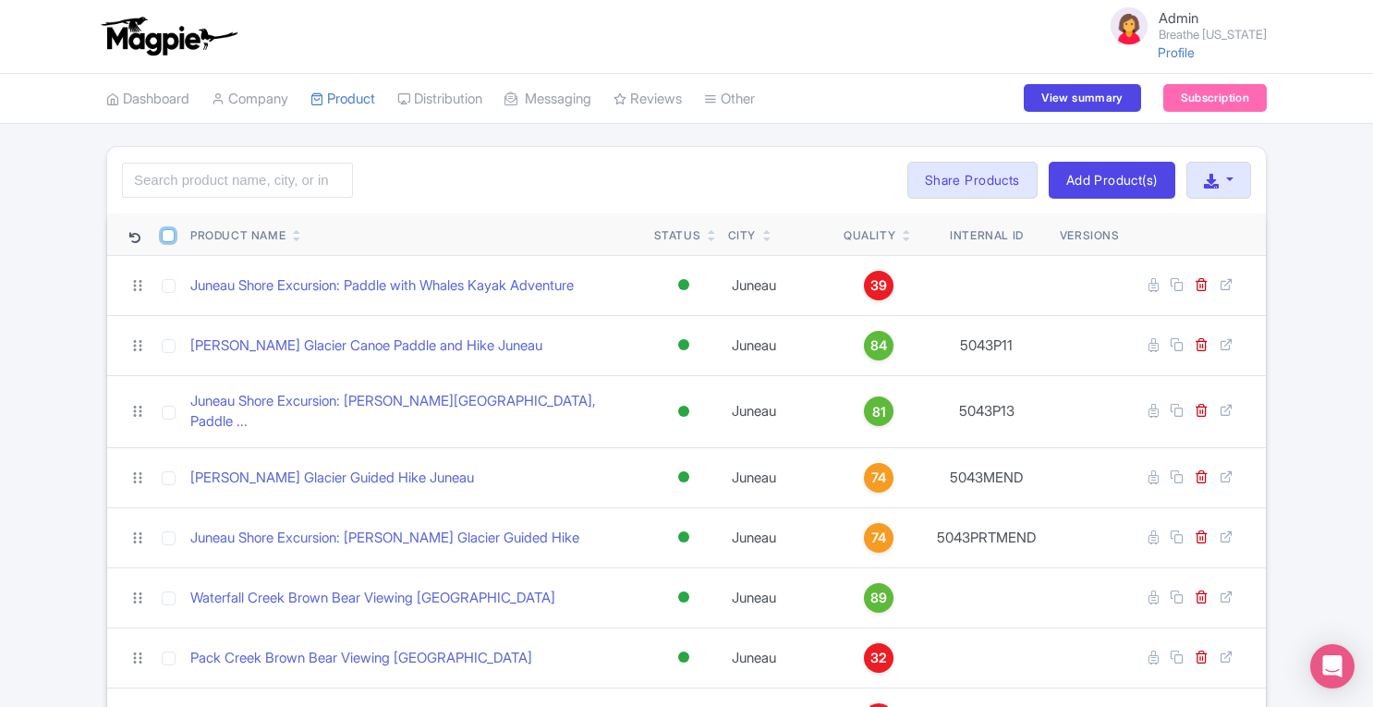
click at [169, 236] on input "checkbox" at bounding box center [168, 235] width 13 height 13
checkbox input "true"
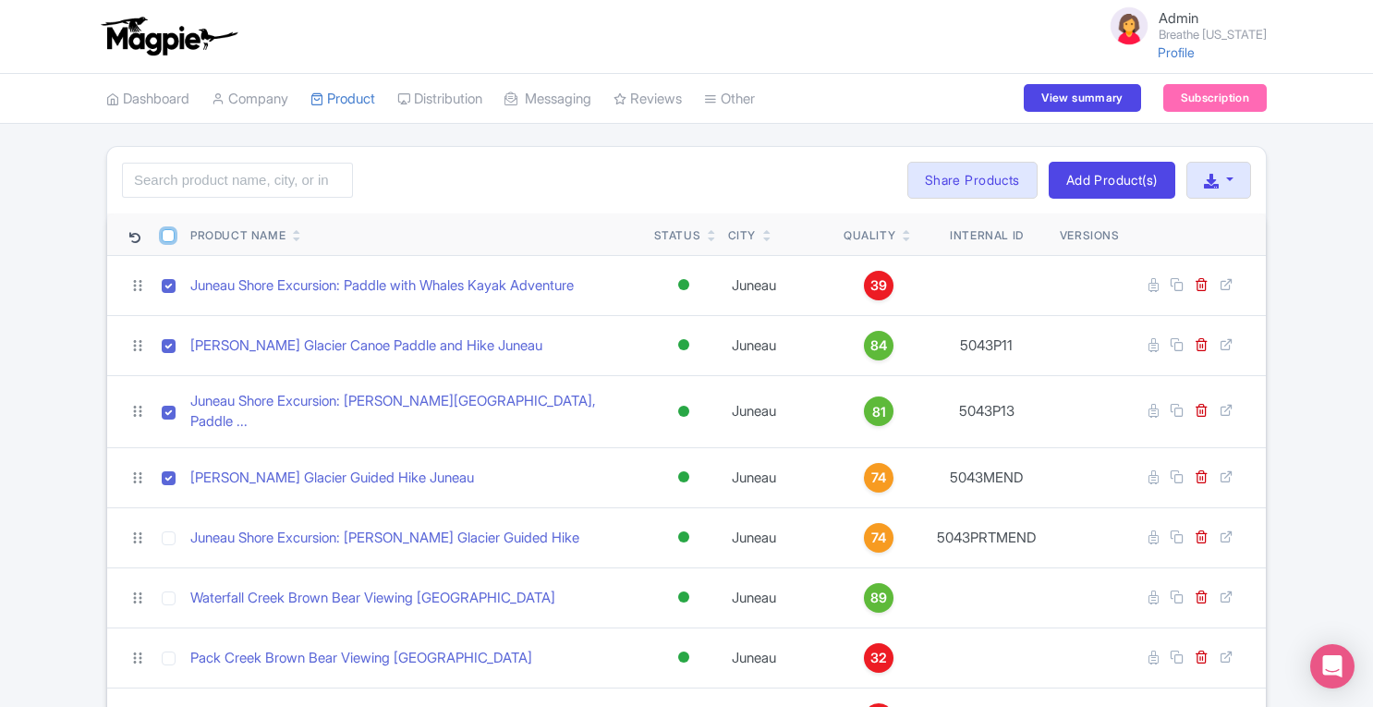
checkbox input "true"
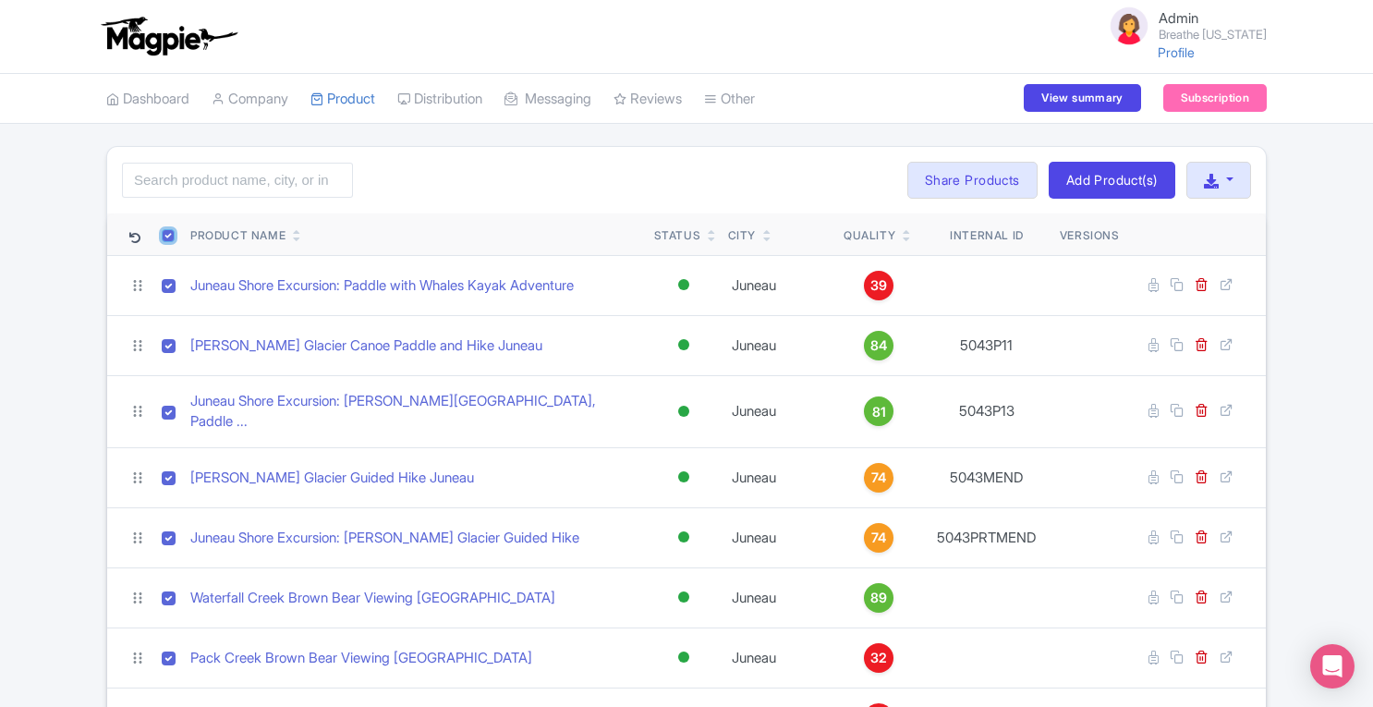
checkbox input "true"
click at [785, 165] on button "Bulk Actions" at bounding box center [835, 180] width 122 height 37
click at [803, 225] on link "Delete" at bounding box center [863, 223] width 176 height 29
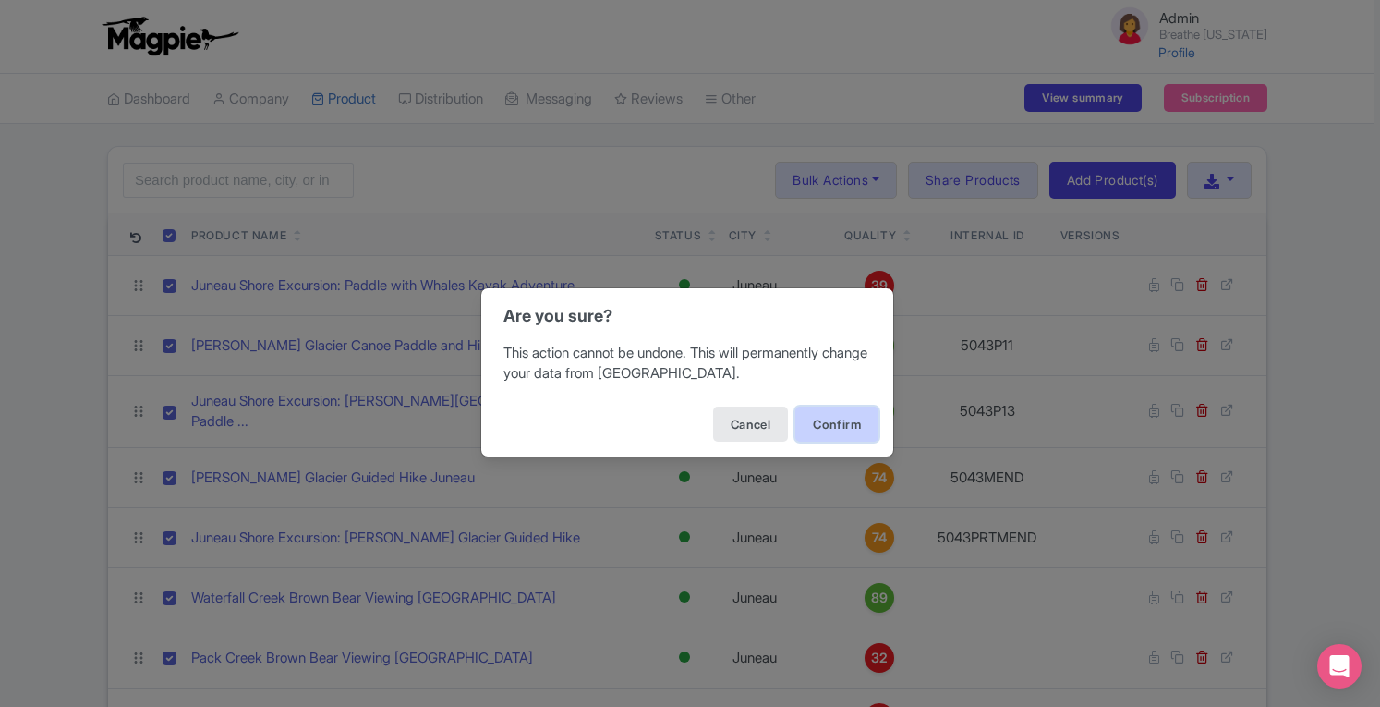
click at [830, 417] on button "Confirm" at bounding box center [836, 423] width 83 height 35
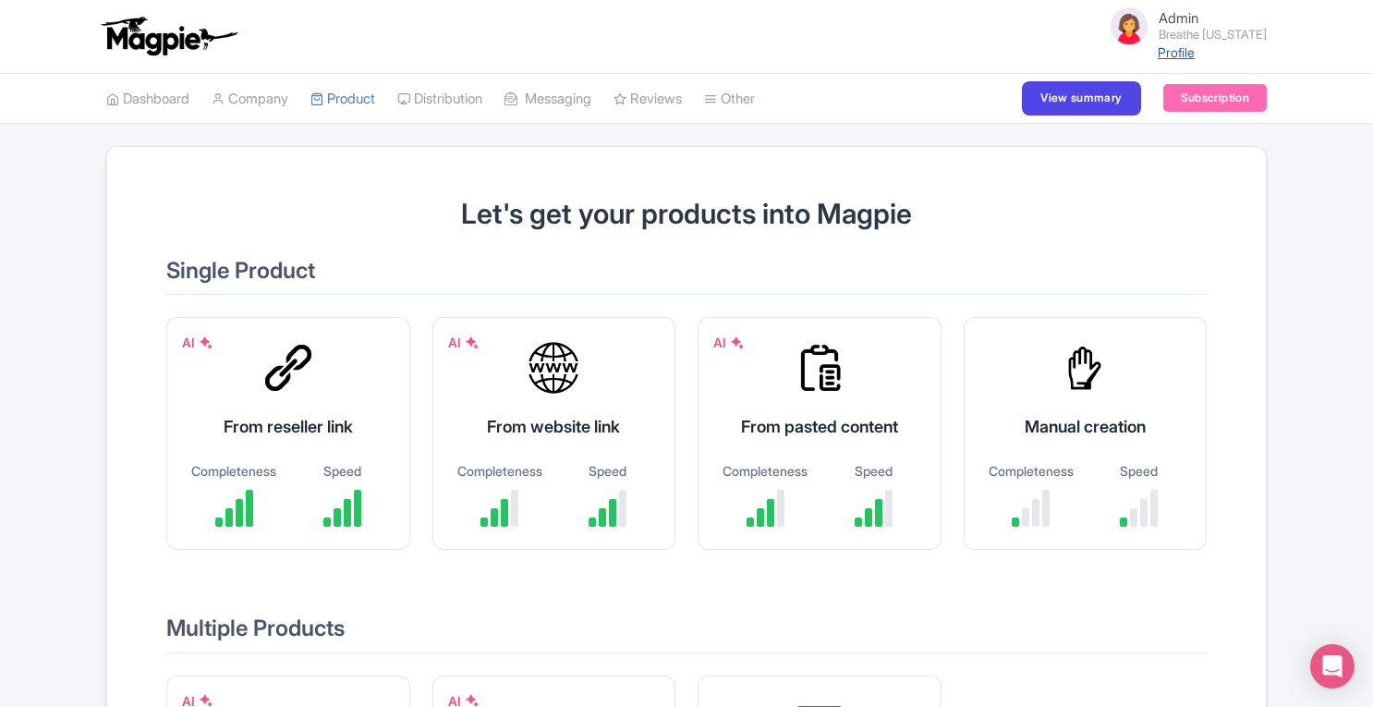
click at [1194, 60] on link "Profile" at bounding box center [1175, 52] width 37 height 16
click at [248, 99] on link "Company" at bounding box center [250, 99] width 77 height 51
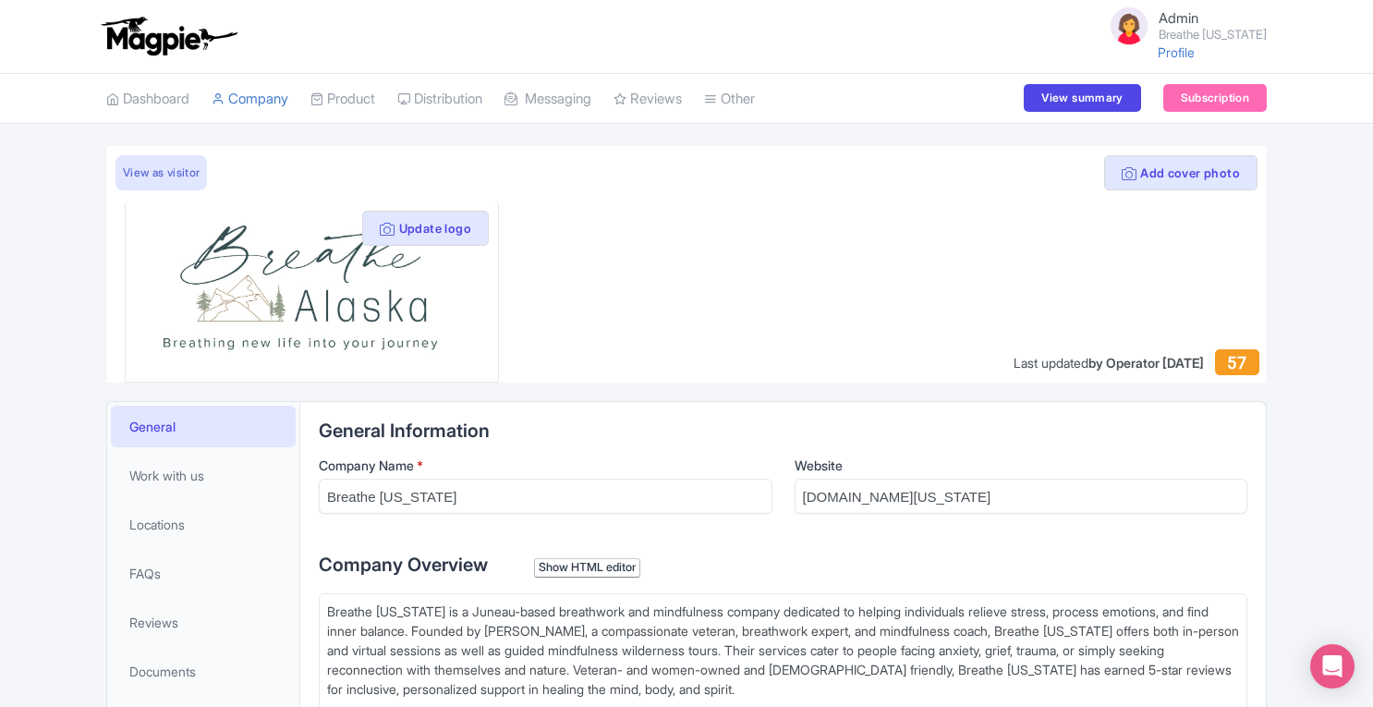
click at [1372, 595] on html "Admin Breathe Alaska Profile Users Settings Sign out Dashboard Company SST Coll…" at bounding box center [686, 353] width 1373 height 707
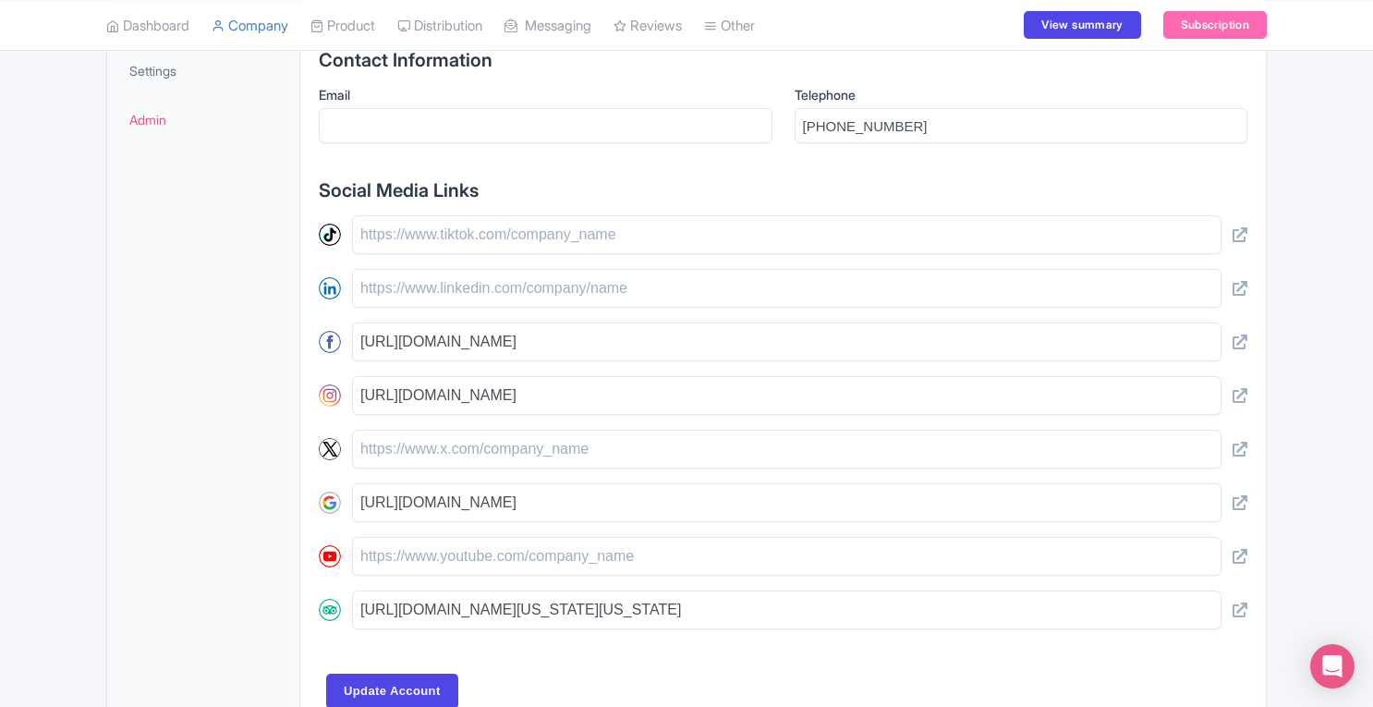
scroll to position [798, 0]
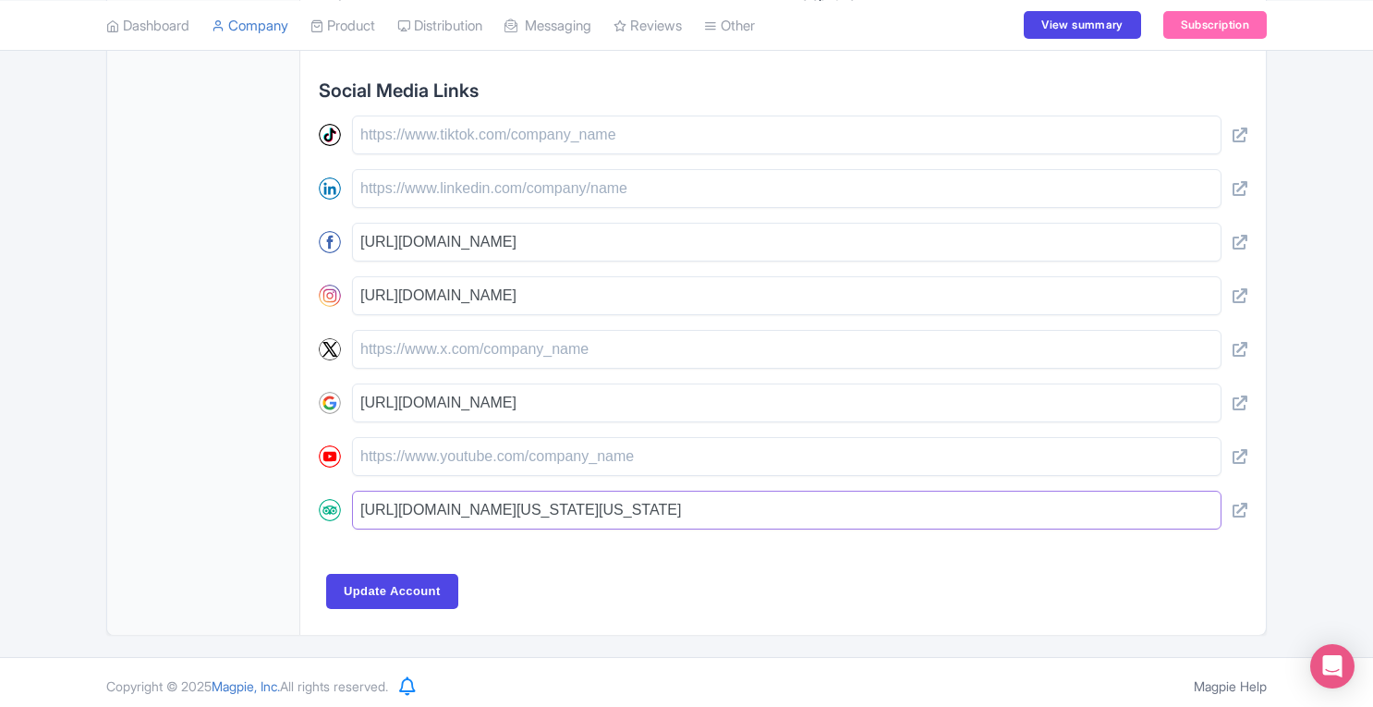
drag, startPoint x: 1162, startPoint y: 503, endPoint x: 329, endPoint y: 534, distance: 833.8
click at [329, 534] on div "General Information Company Name * Breathe Alaska Website breathe-alaska.com Co…" at bounding box center [783, 94] width 928 height 944
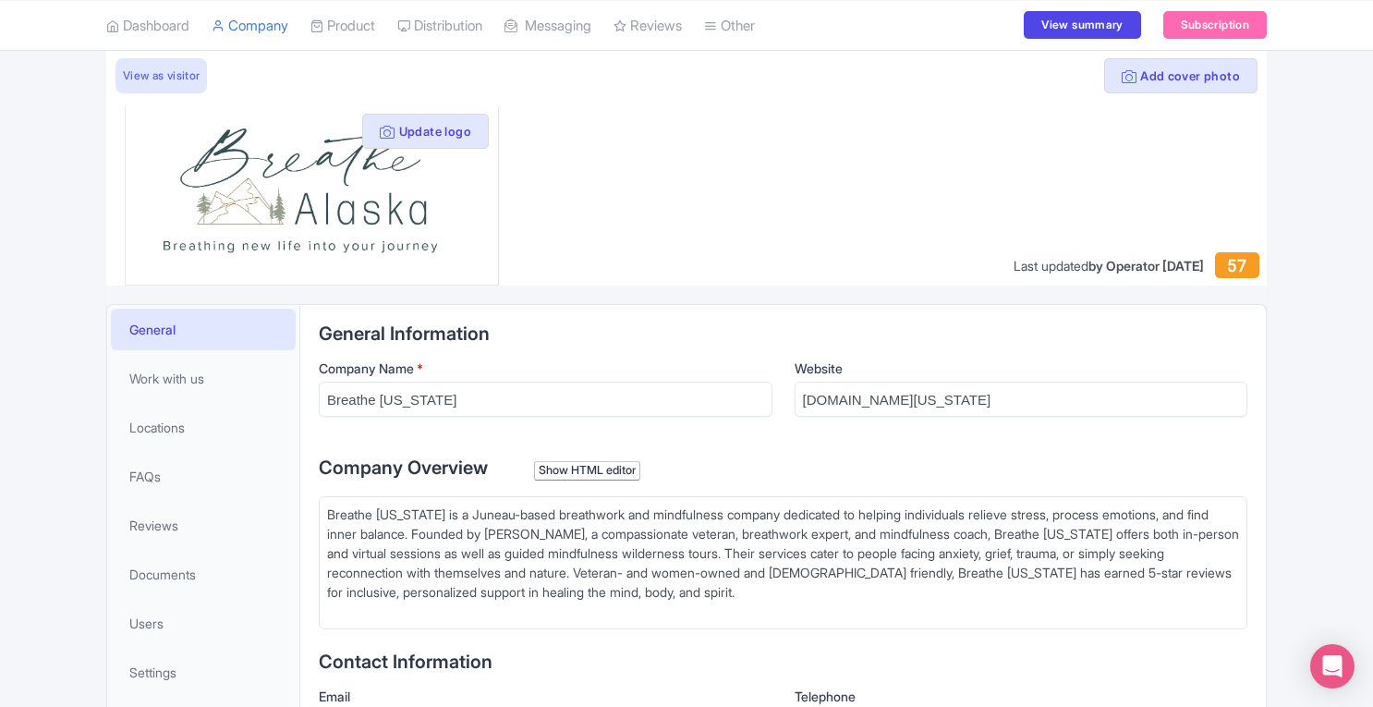
scroll to position [70, 0]
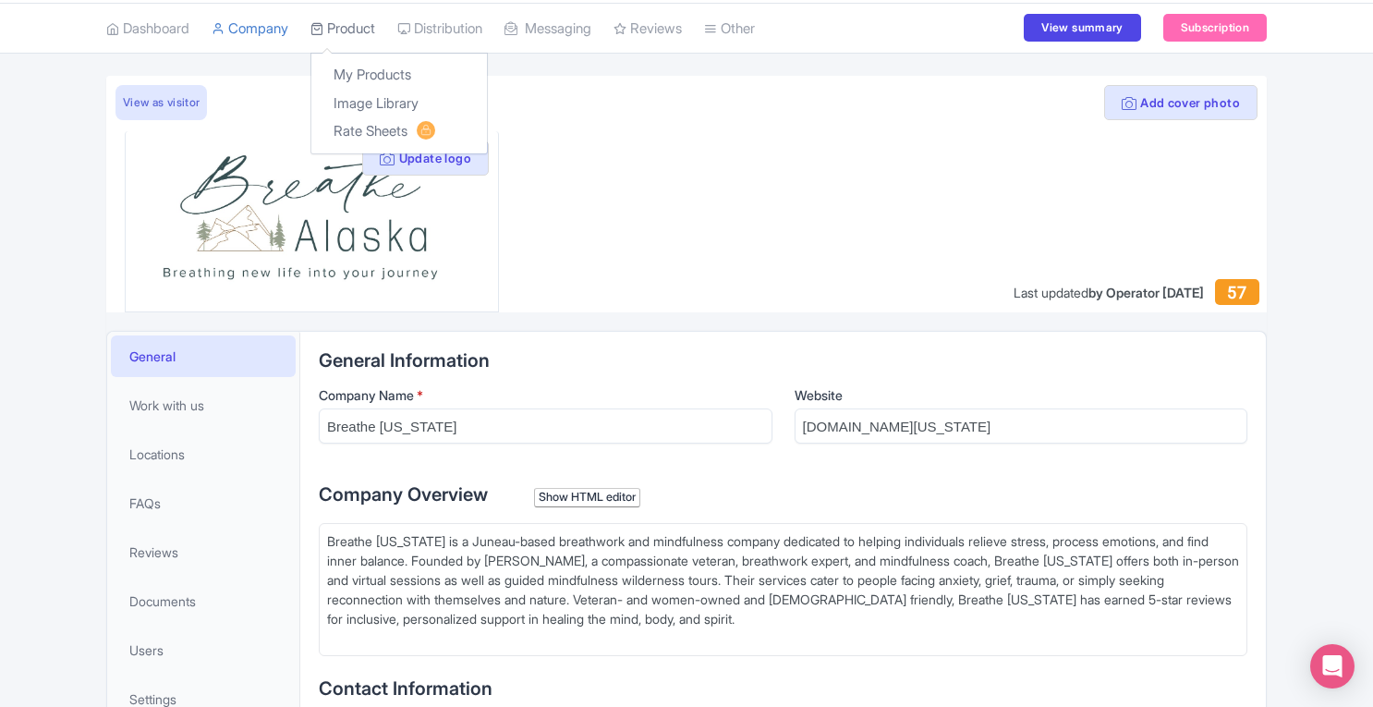
click at [357, 32] on link "Product" at bounding box center [342, 29] width 65 height 51
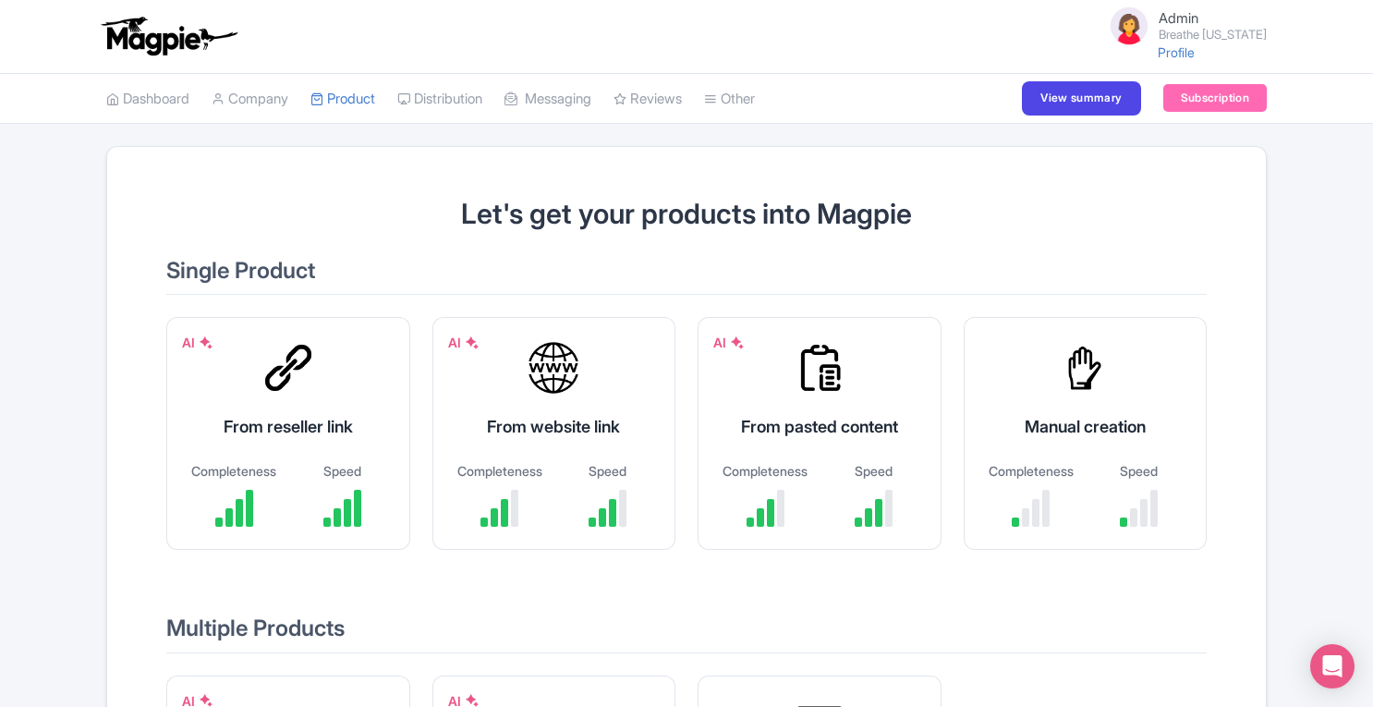
scroll to position [346, 0]
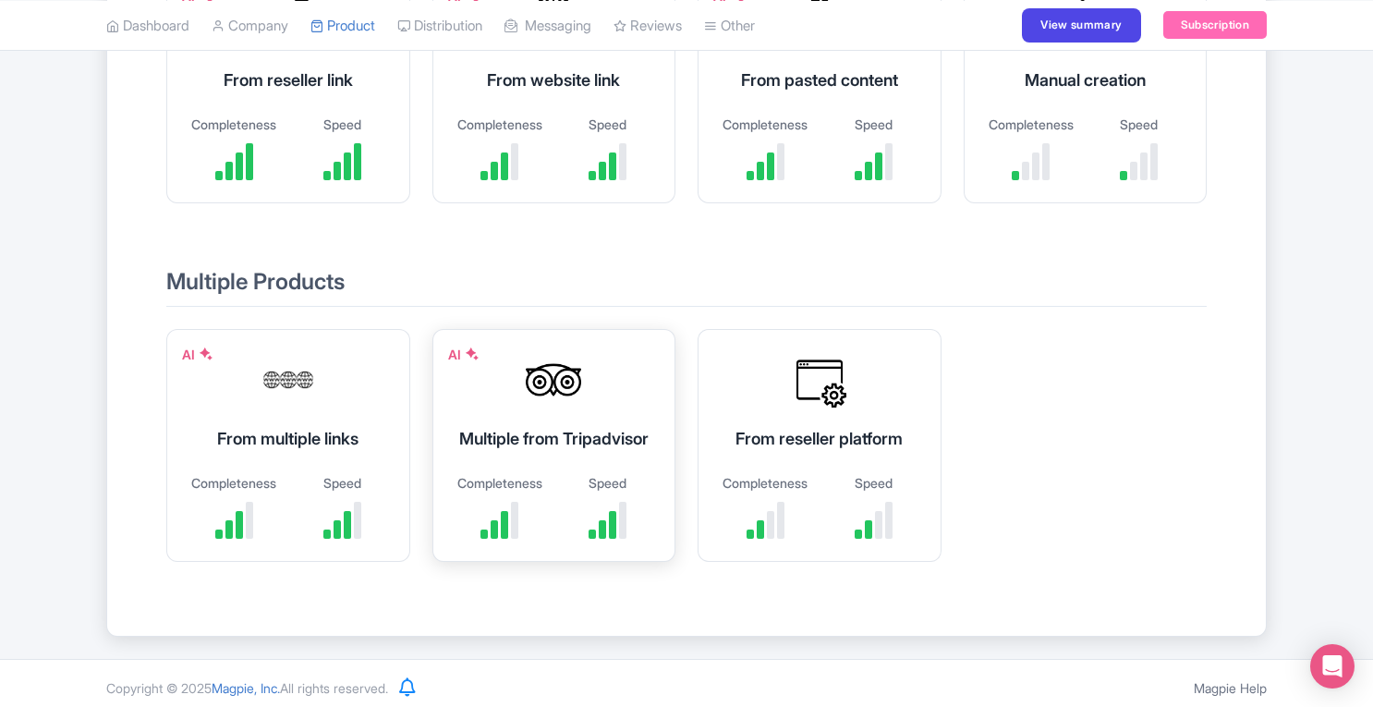
click at [575, 451] on div "Multiple from Tripadvisor" at bounding box center [554, 438] width 198 height 25
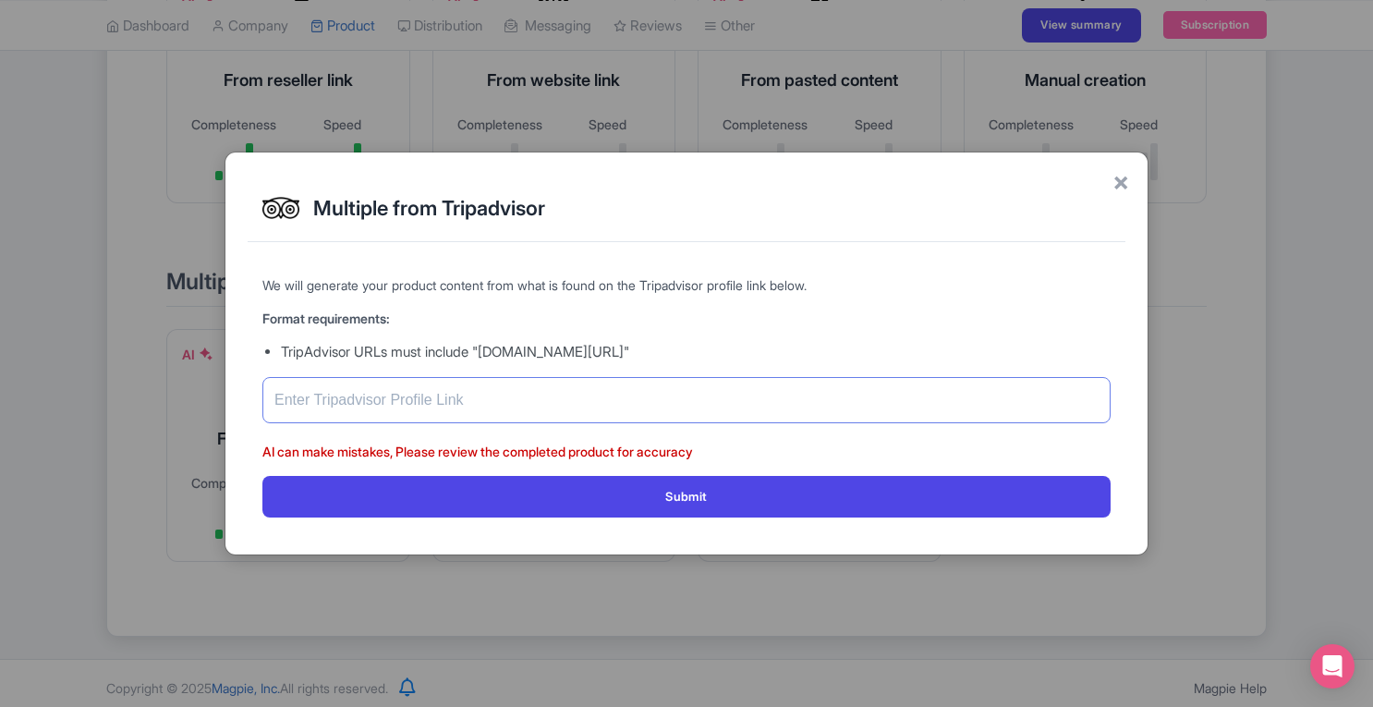
click at [551, 397] on input "text" at bounding box center [686, 400] width 848 height 46
paste input "https://www.tripadvisor.com/Attraction_Review-g31020-d1118688-Reviews-Above_Bey…"
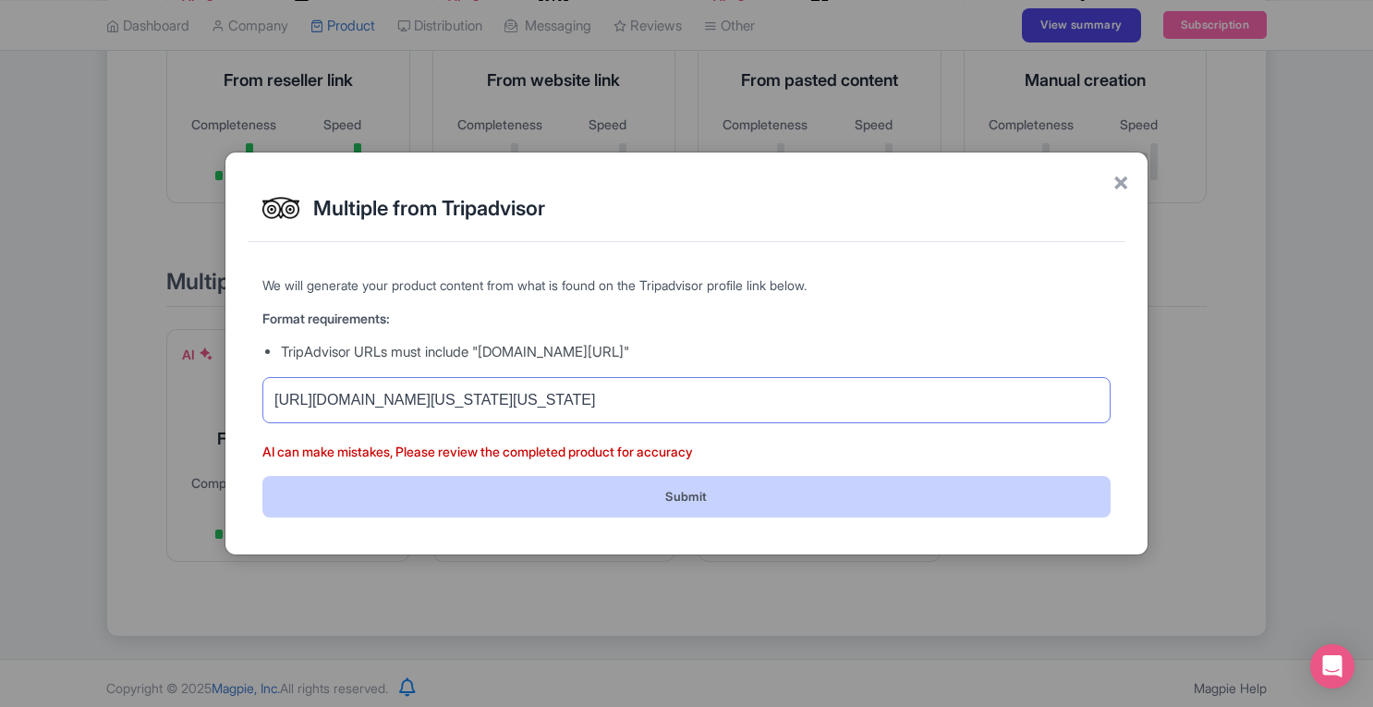
type input "https://www.tripadvisor.com/Attraction_Review-g31020-d1118688-Reviews-Above_Bey…"
click at [653, 500] on button "Submit" at bounding box center [686, 497] width 848 height 42
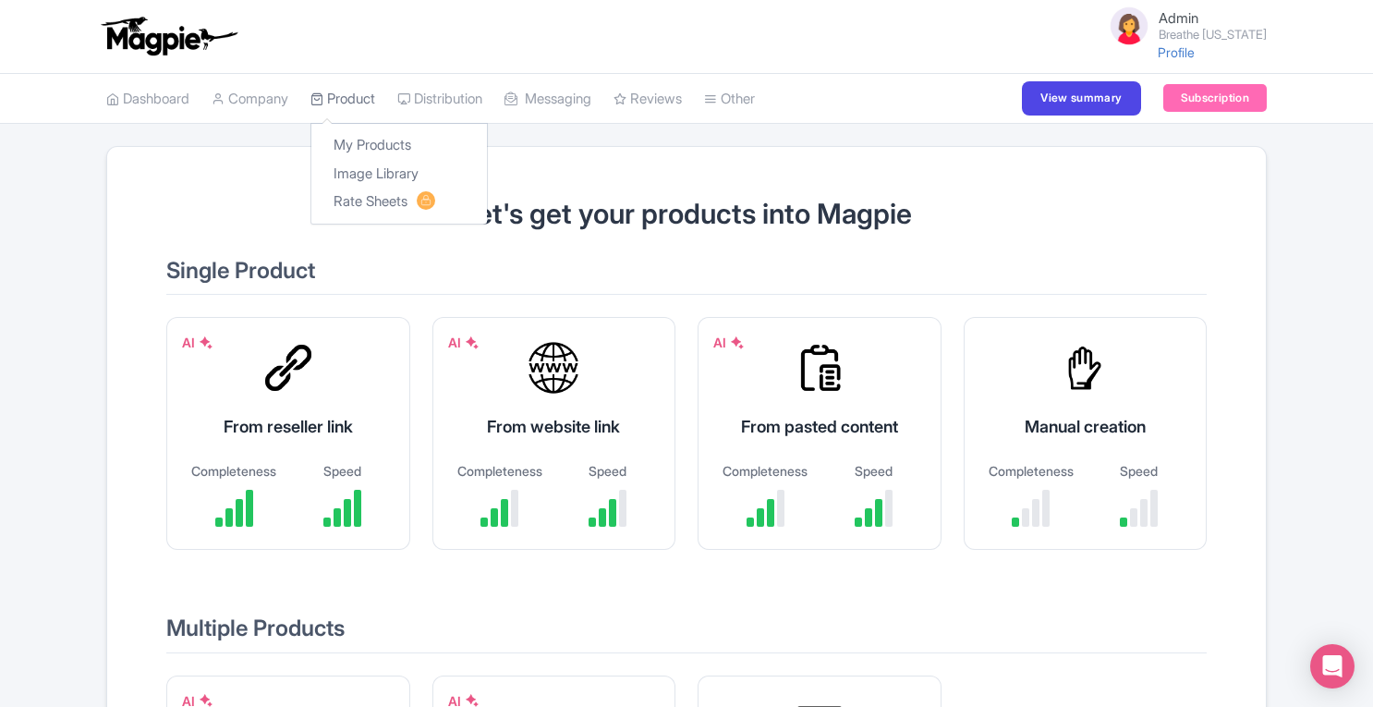
click at [359, 94] on link "Product" at bounding box center [342, 99] width 65 height 51
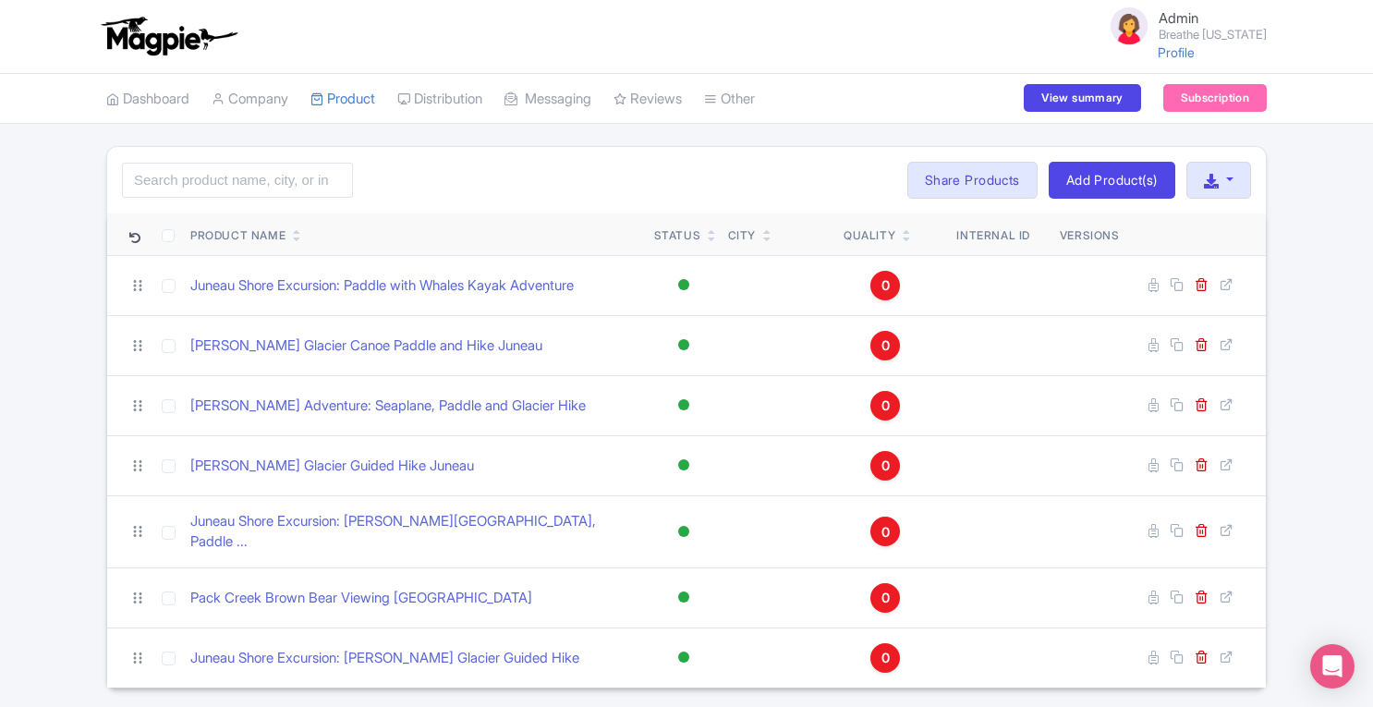
scroll to position [44, 0]
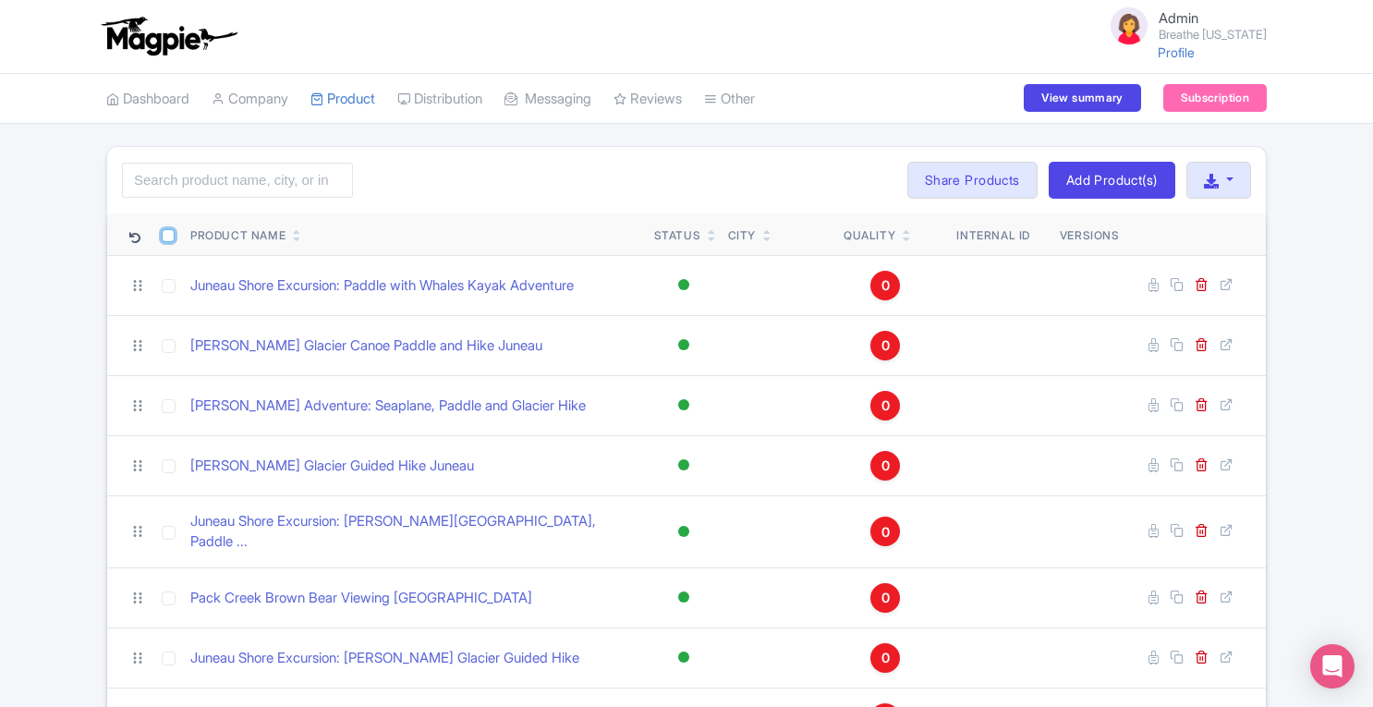
click at [166, 237] on input "checkbox" at bounding box center [168, 235] width 13 height 13
checkbox input "true"
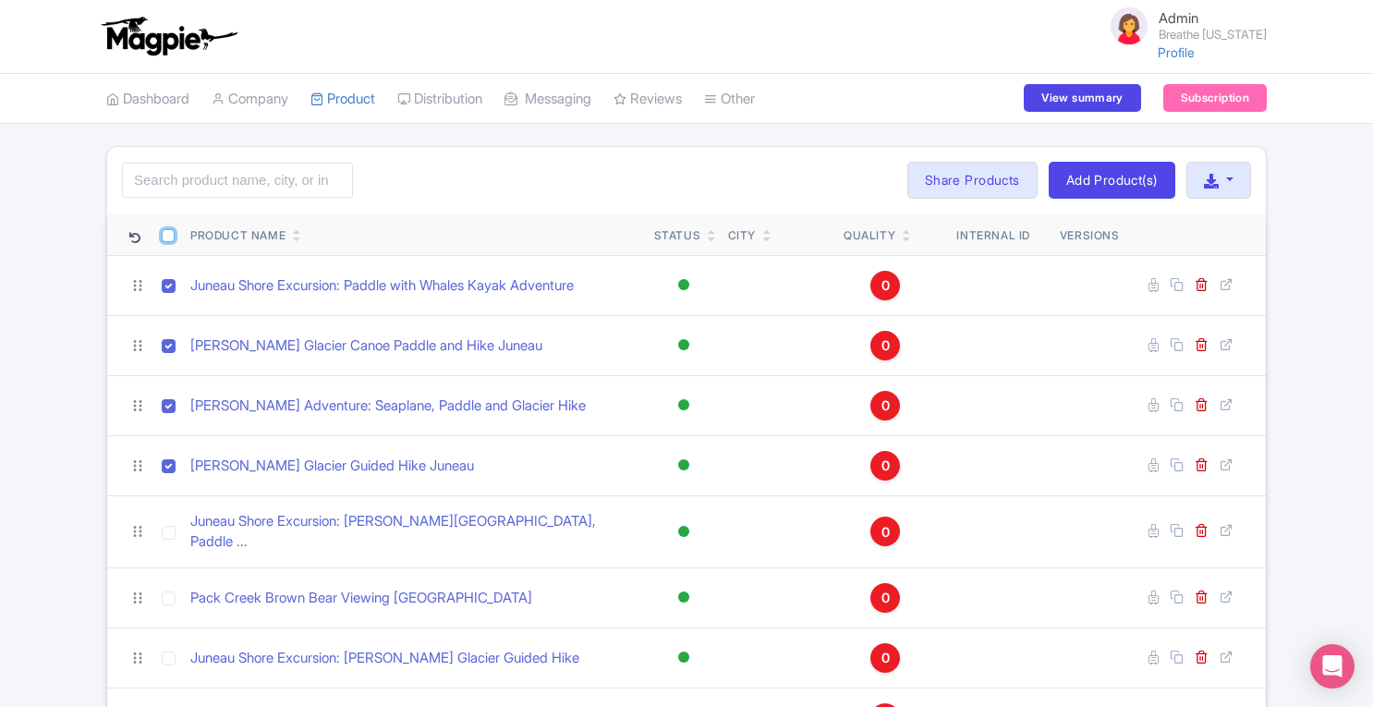
checkbox input "true"
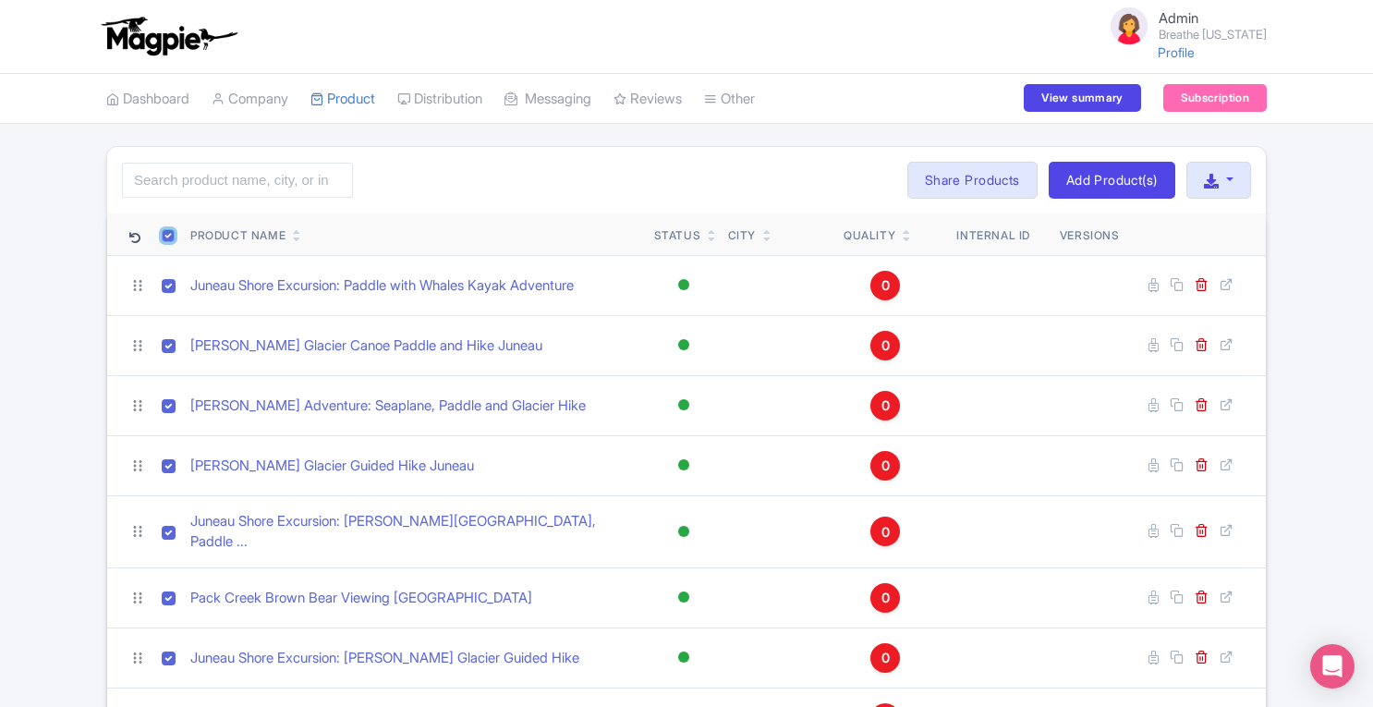
checkbox input "true"
click at [828, 183] on button "Bulk Actions" at bounding box center [835, 180] width 122 height 37
click at [815, 224] on link "Delete" at bounding box center [863, 223] width 176 height 29
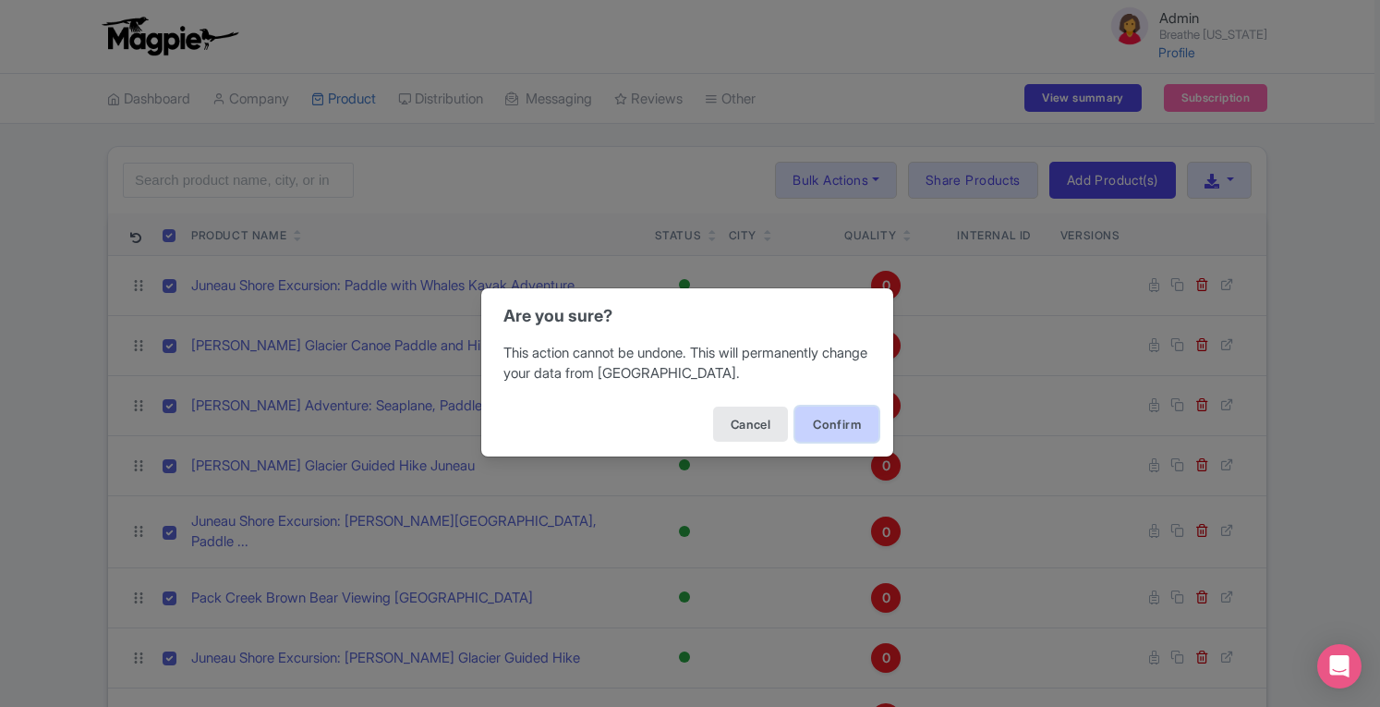
click at [833, 422] on button "Confirm" at bounding box center [836, 423] width 83 height 35
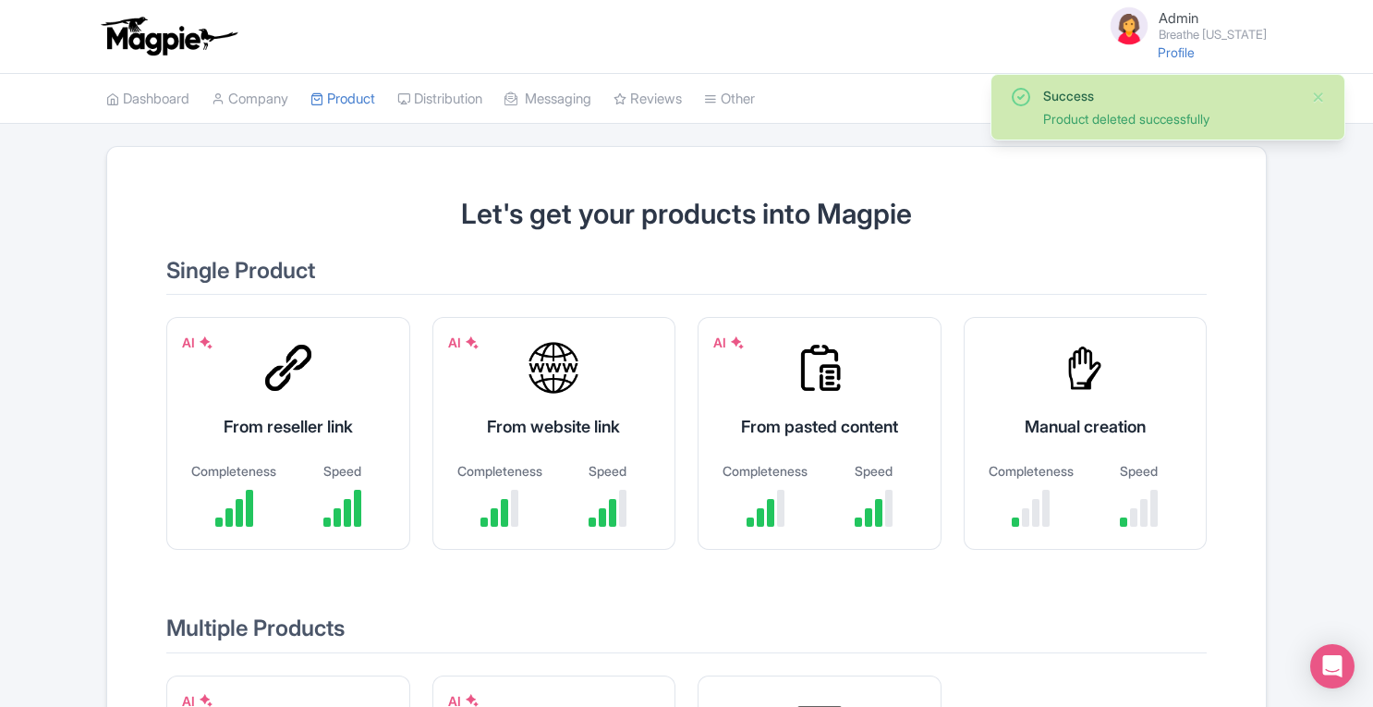
click at [264, 89] on link "Company" at bounding box center [250, 99] width 77 height 51
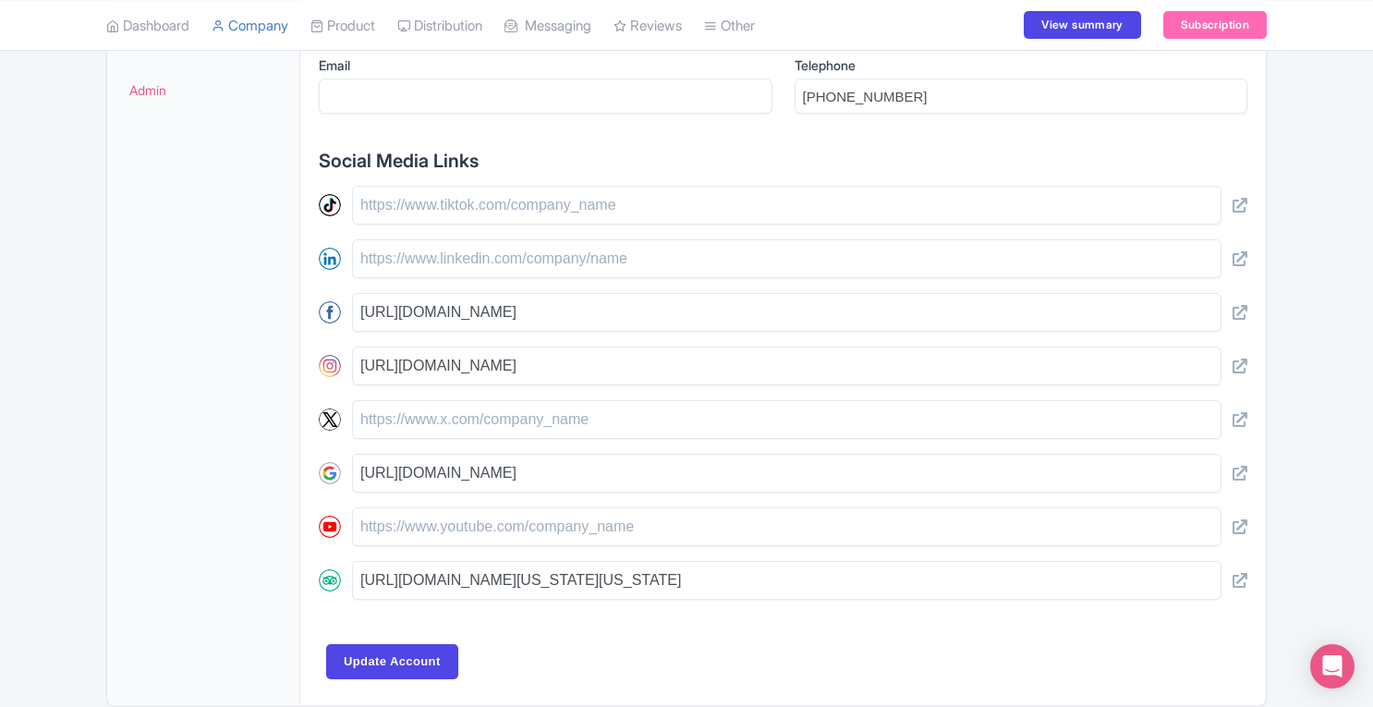
scroll to position [732, 0]
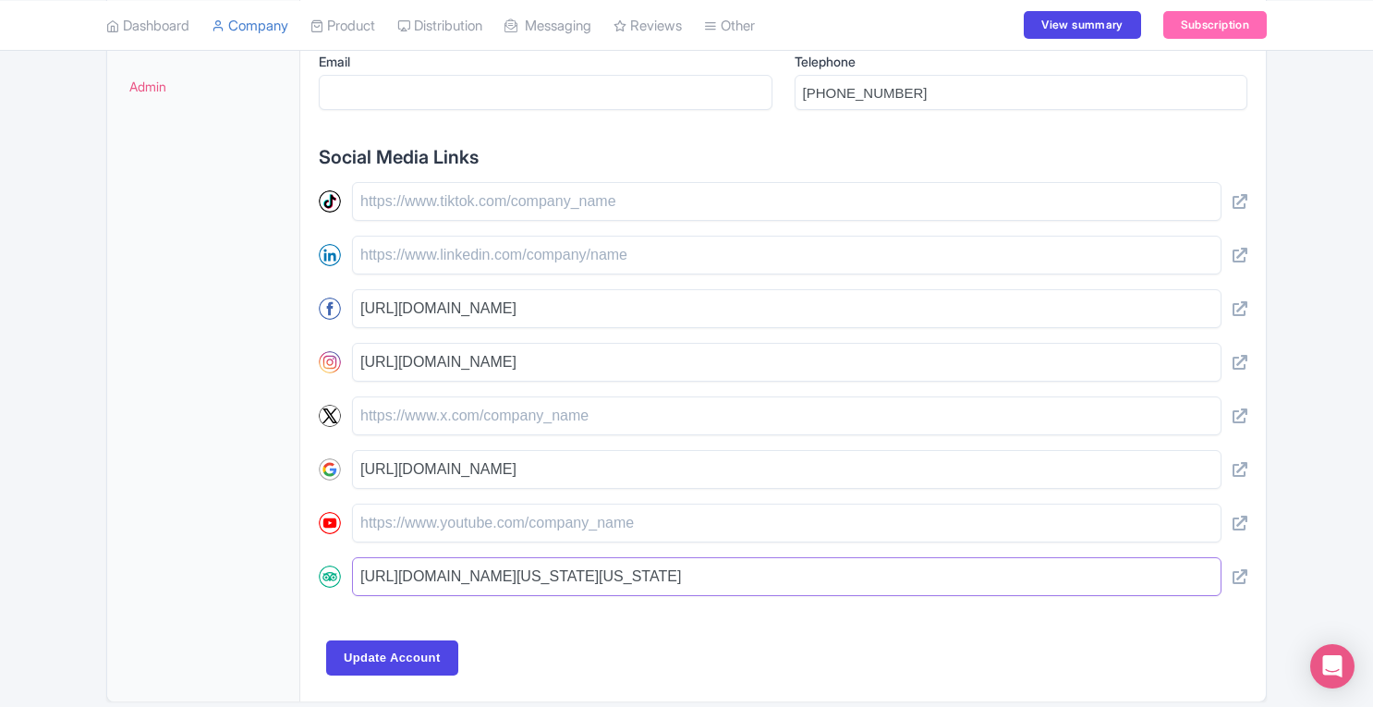
drag, startPoint x: 1194, startPoint y: 574, endPoint x: 341, endPoint y: 617, distance: 853.8
click at [341, 617] on div "General Information Company Name * [GEOGRAPHIC_DATA] [US_STATE] Website [DOMAIN…" at bounding box center [783, 161] width 928 height 944
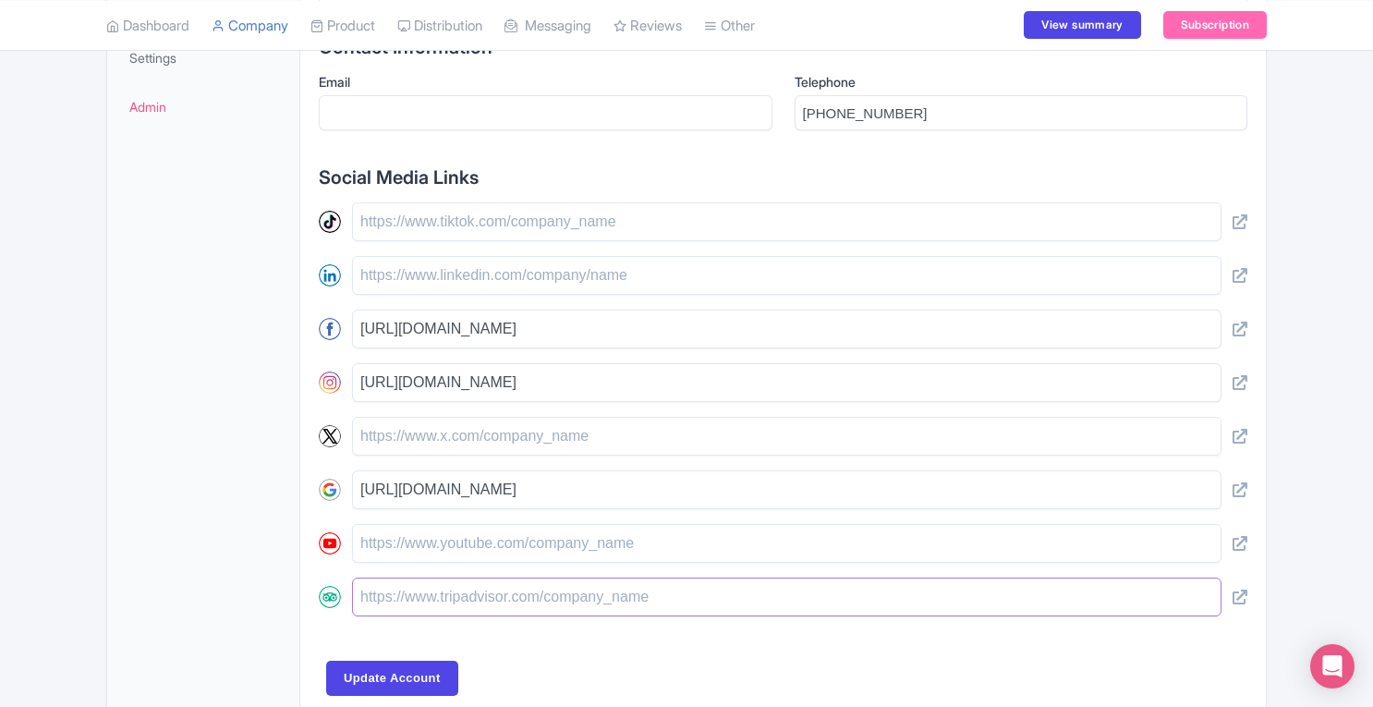
scroll to position [798, 0]
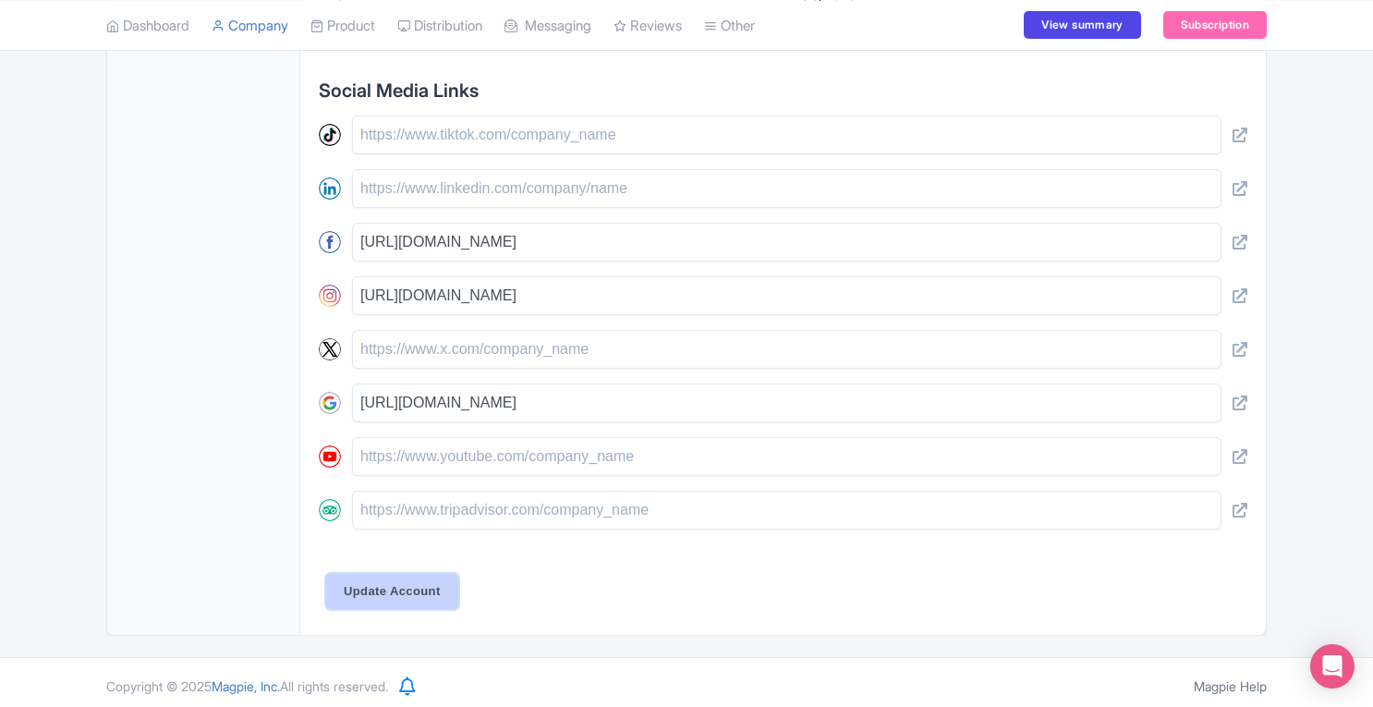
click at [382, 577] on input "Update Account" at bounding box center [392, 591] width 132 height 35
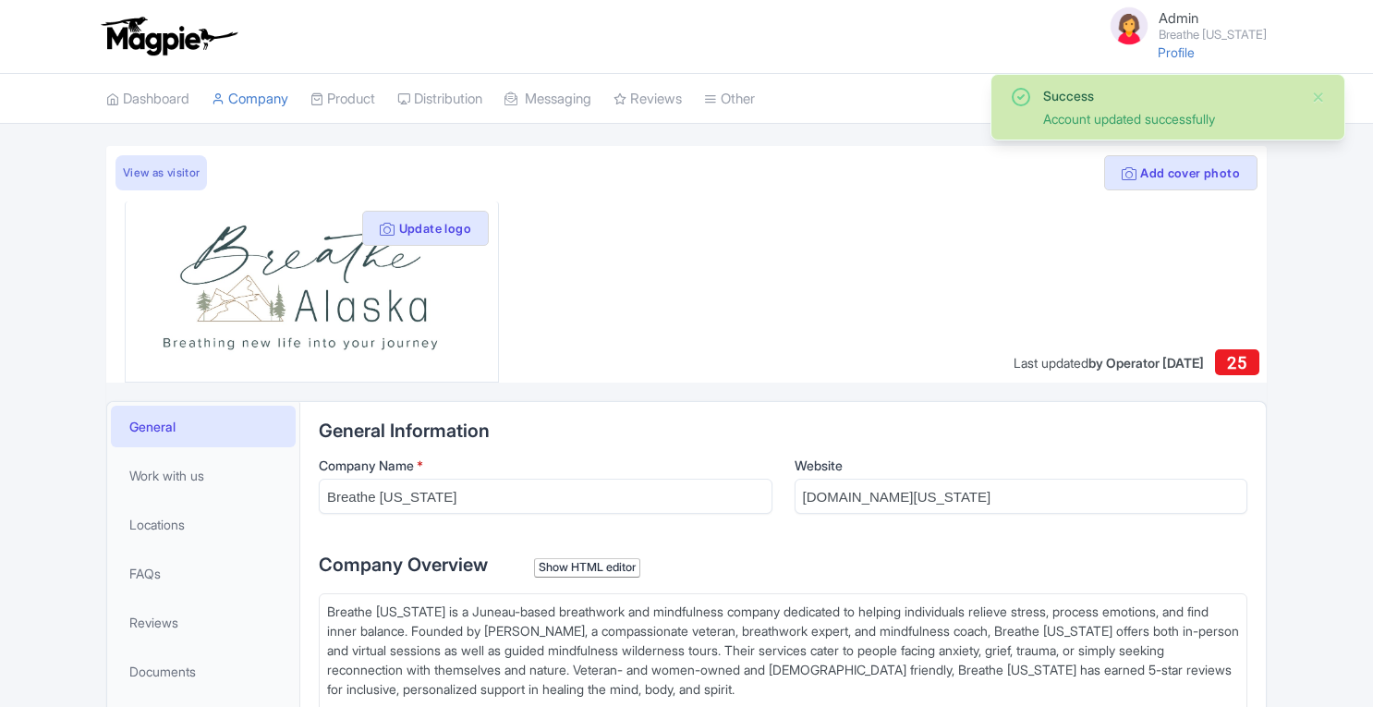
scroll to position [419, 0]
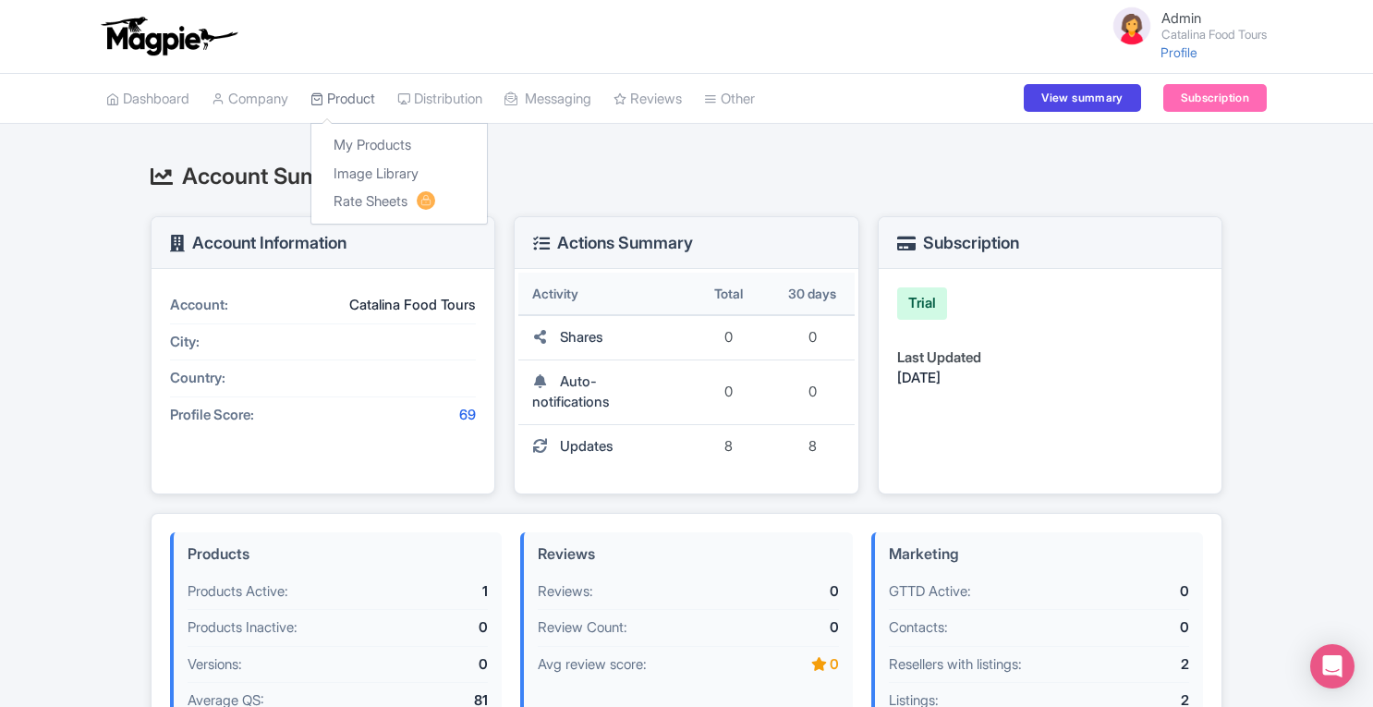
click at [366, 91] on link "Product" at bounding box center [342, 99] width 65 height 51
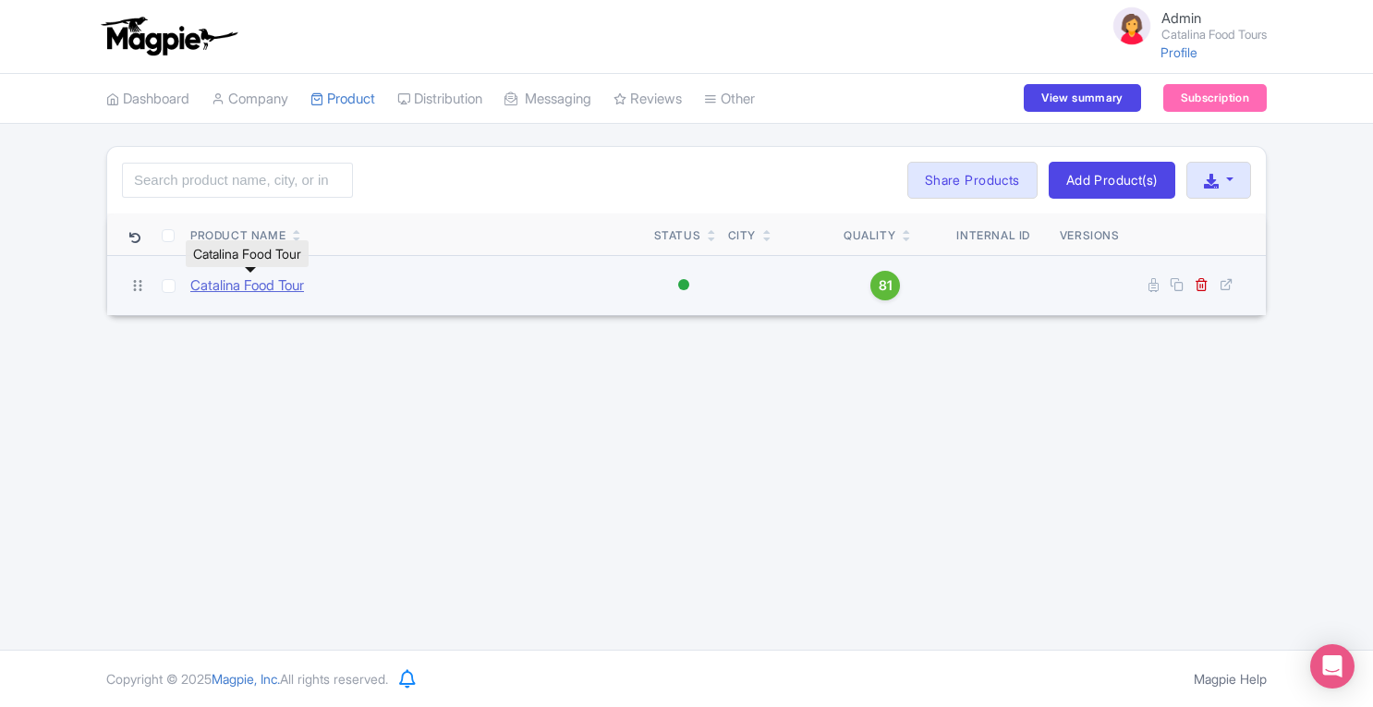
click at [256, 285] on link "Catalina Food Tour" at bounding box center [247, 285] width 114 height 21
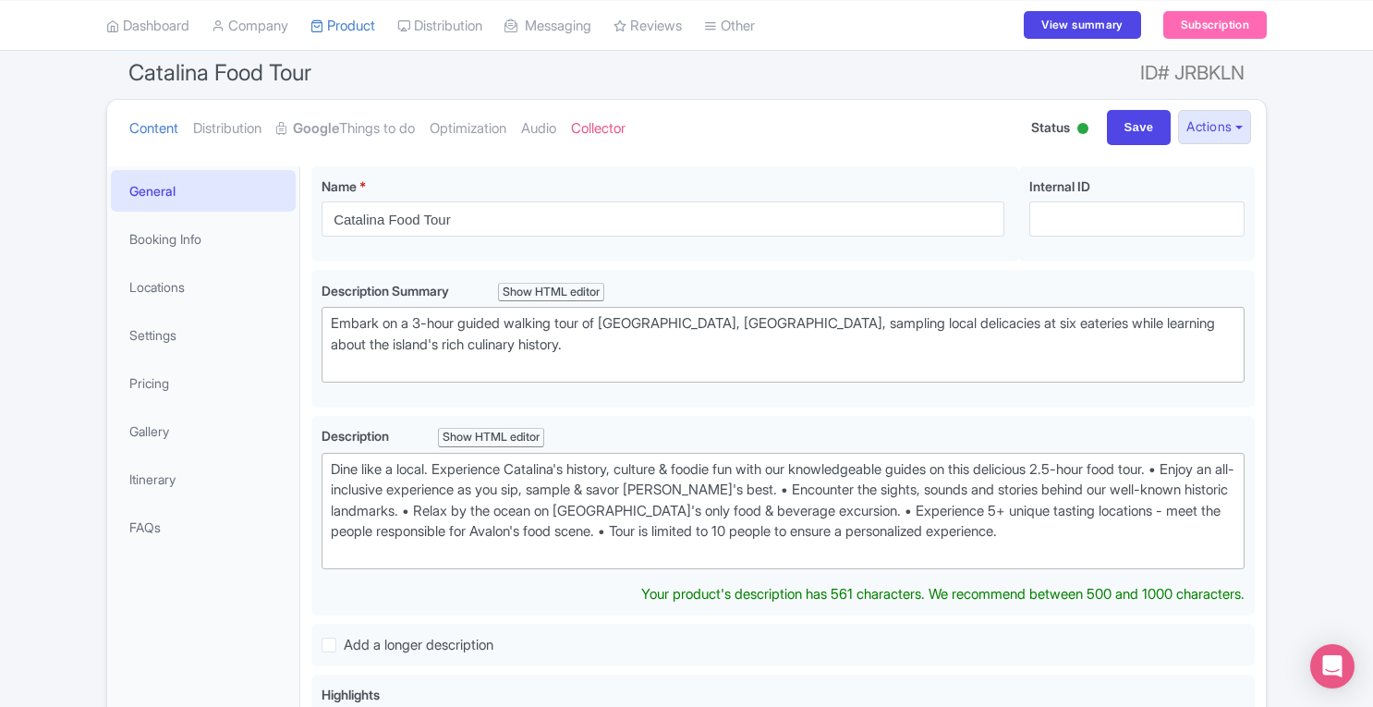
scroll to position [126, 0]
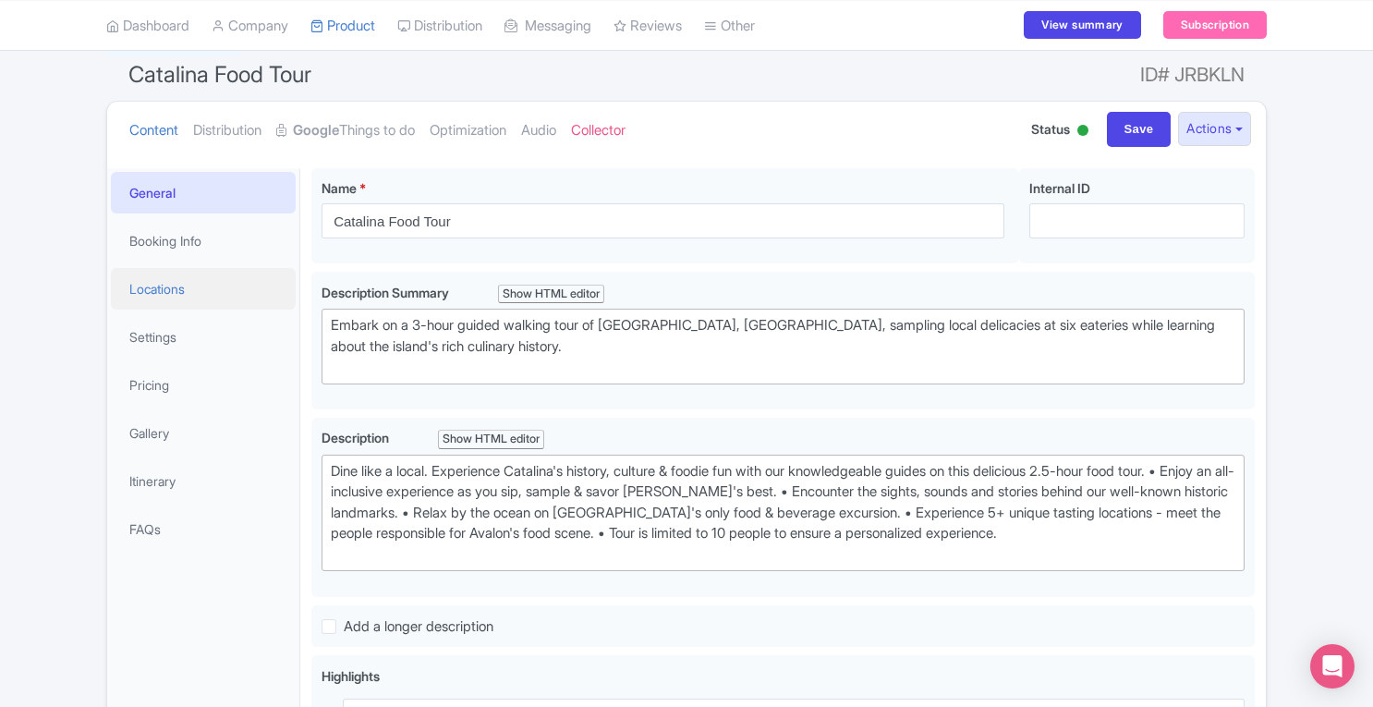
click at [187, 299] on link "Locations" at bounding box center [203, 289] width 185 height 42
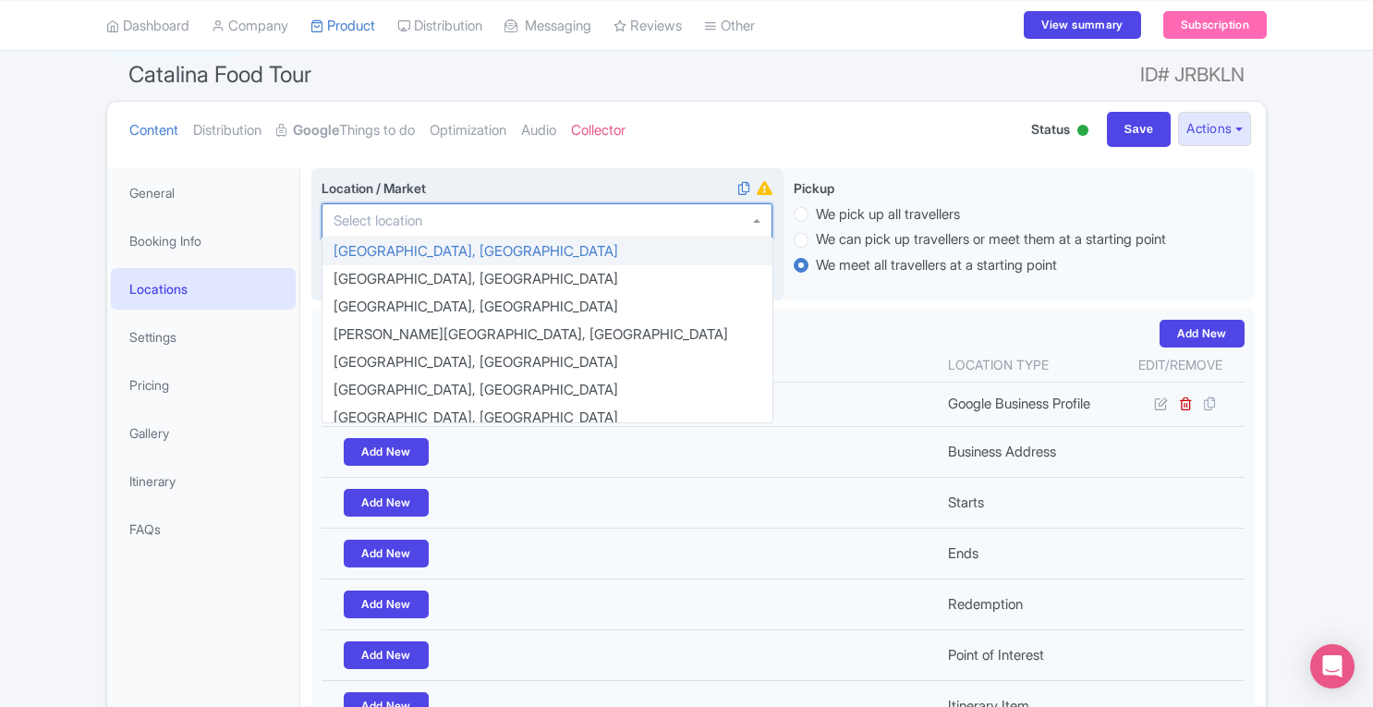
click at [475, 221] on div at bounding box center [546, 220] width 451 height 35
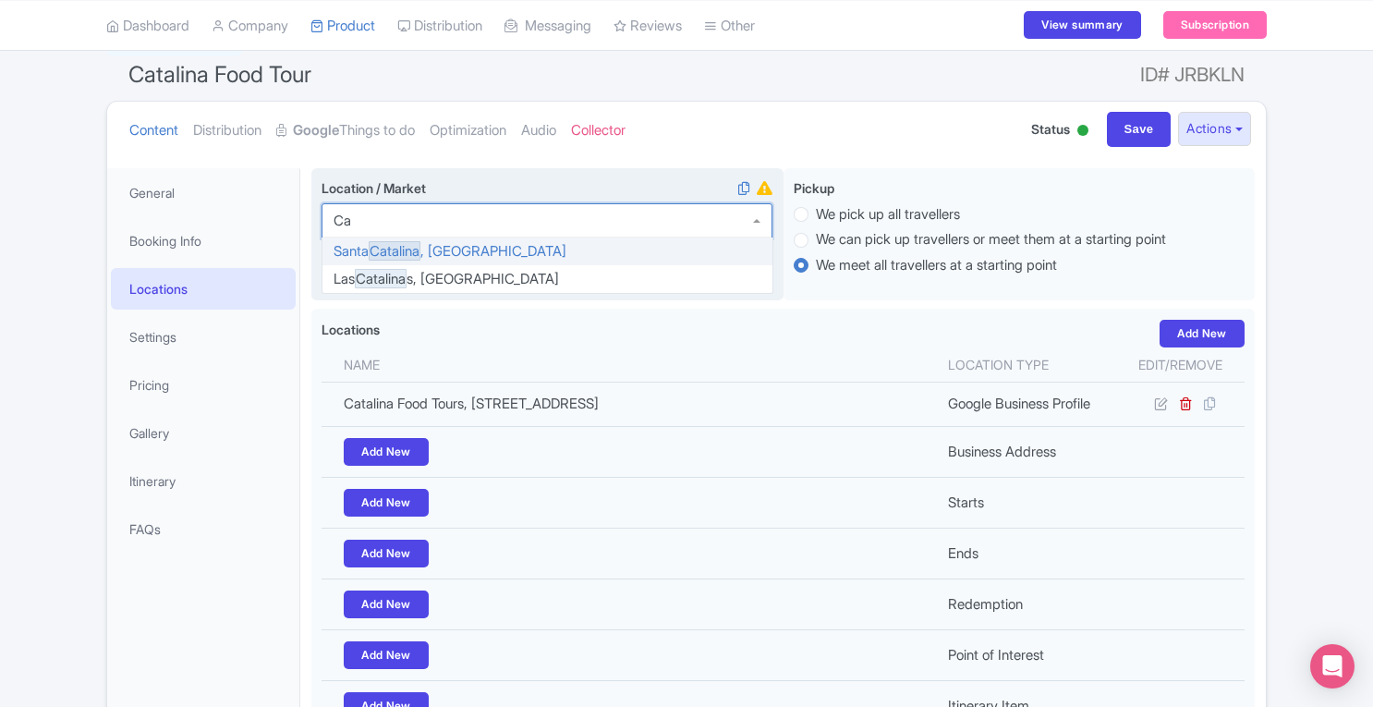
type input "C"
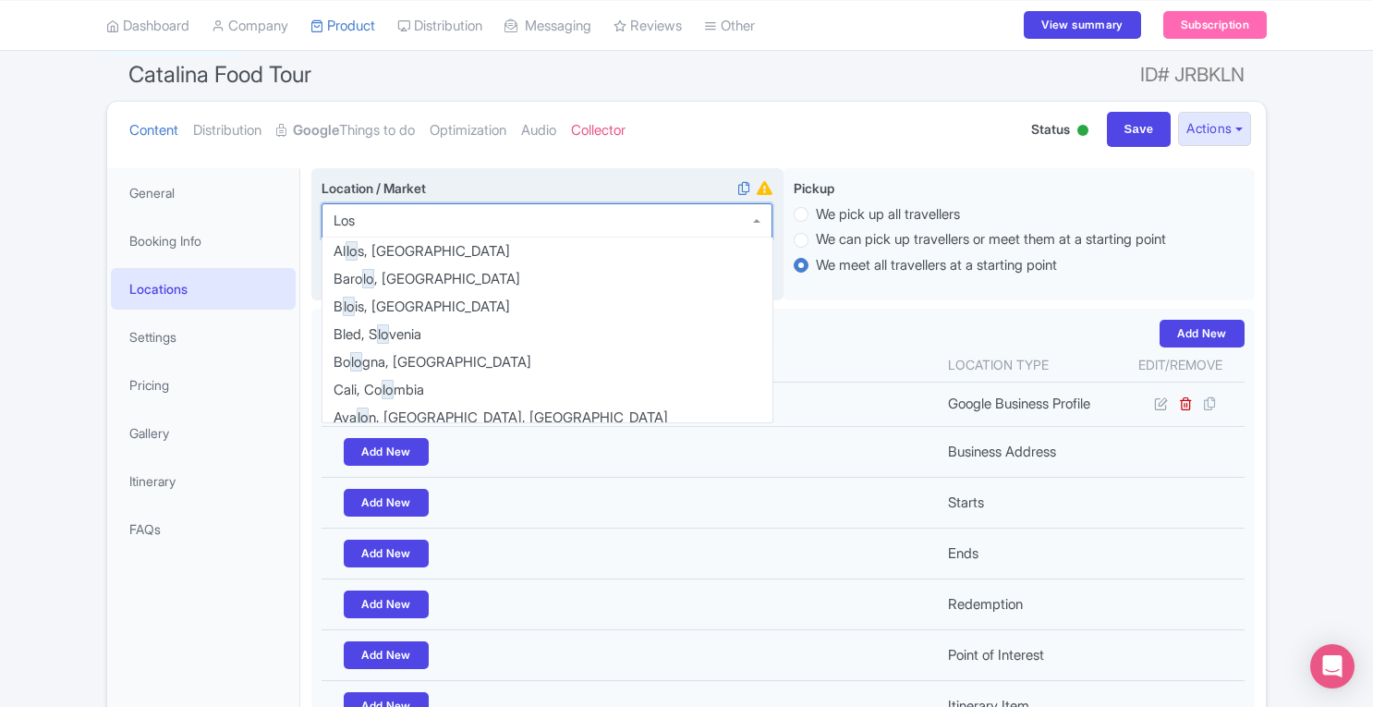
scroll to position [0, 0]
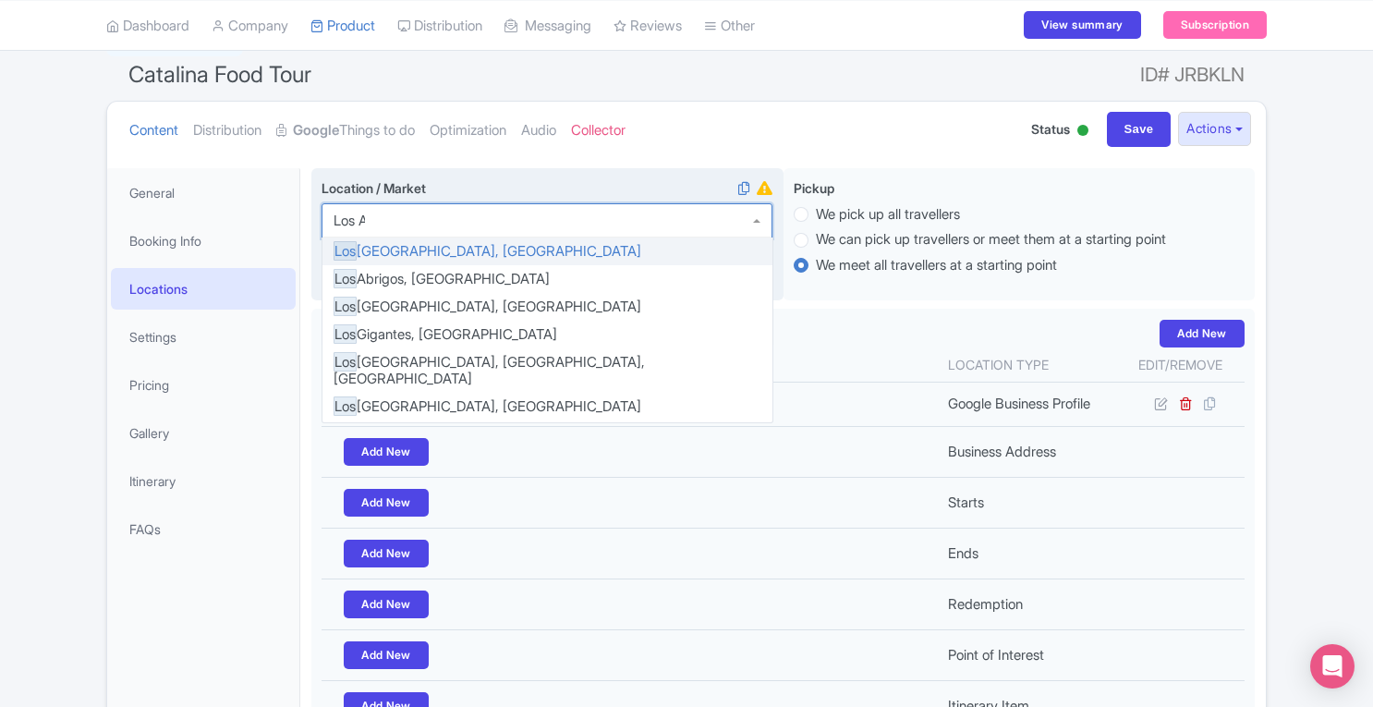
type input "Los An"
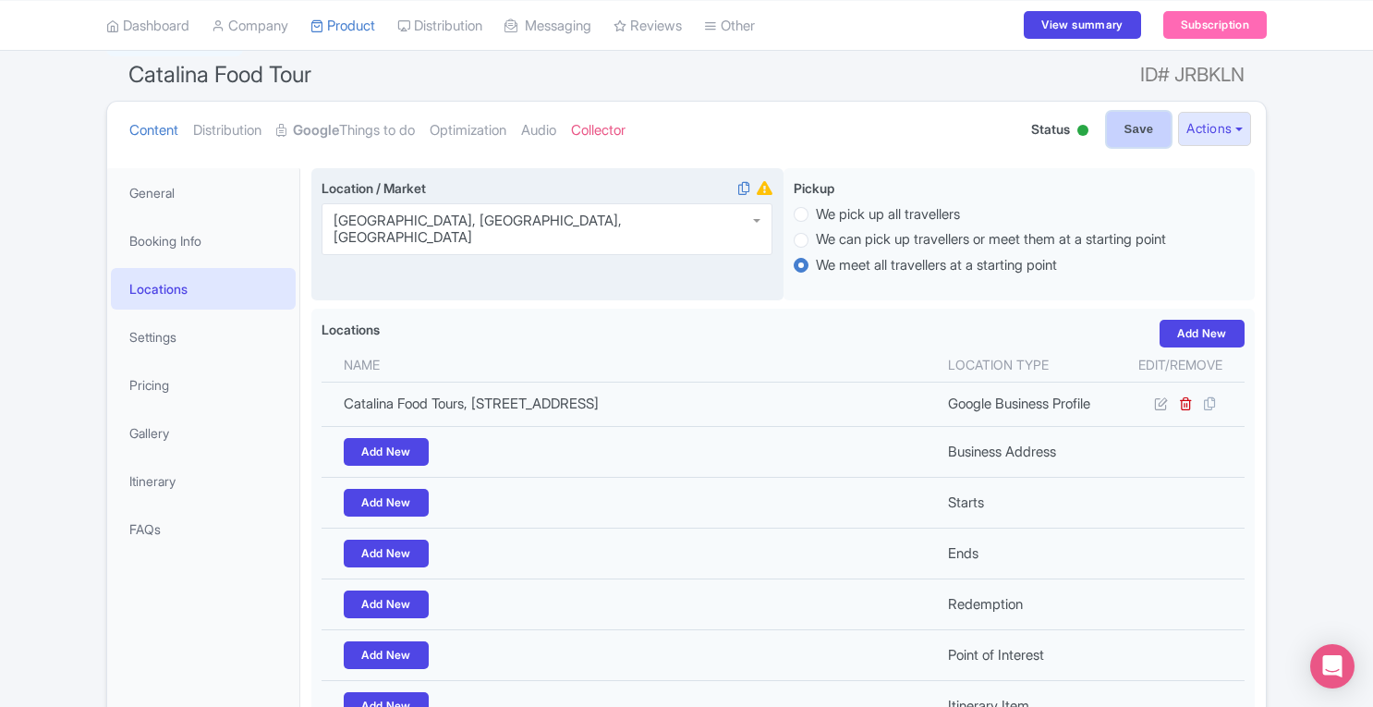
click at [1125, 130] on input "Save" at bounding box center [1139, 129] width 65 height 35
type input "Saving..."
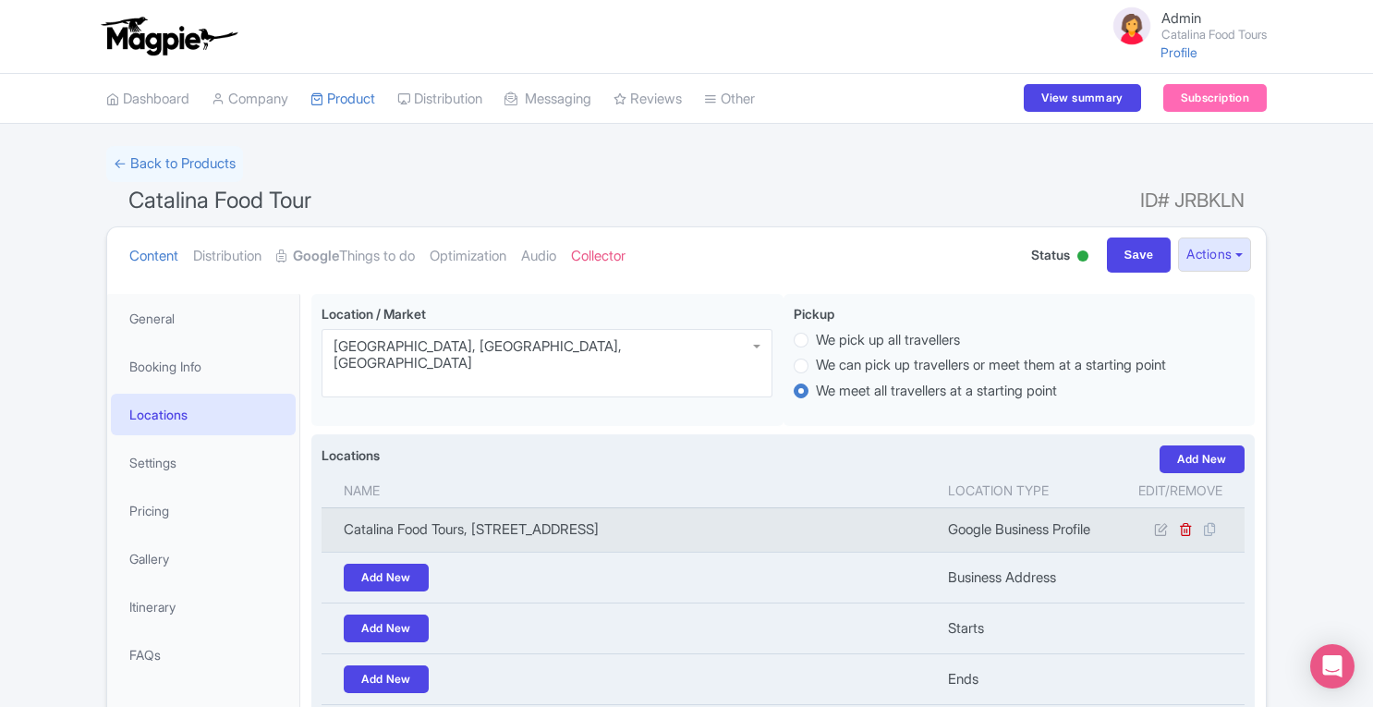
drag, startPoint x: 608, startPoint y: 529, endPoint x: 648, endPoint y: 527, distance: 39.8
click at [648, 527] on td "Catalina Food Tours, [STREET_ADDRESS]" at bounding box center [628, 529] width 615 height 44
copy td "Avalon"
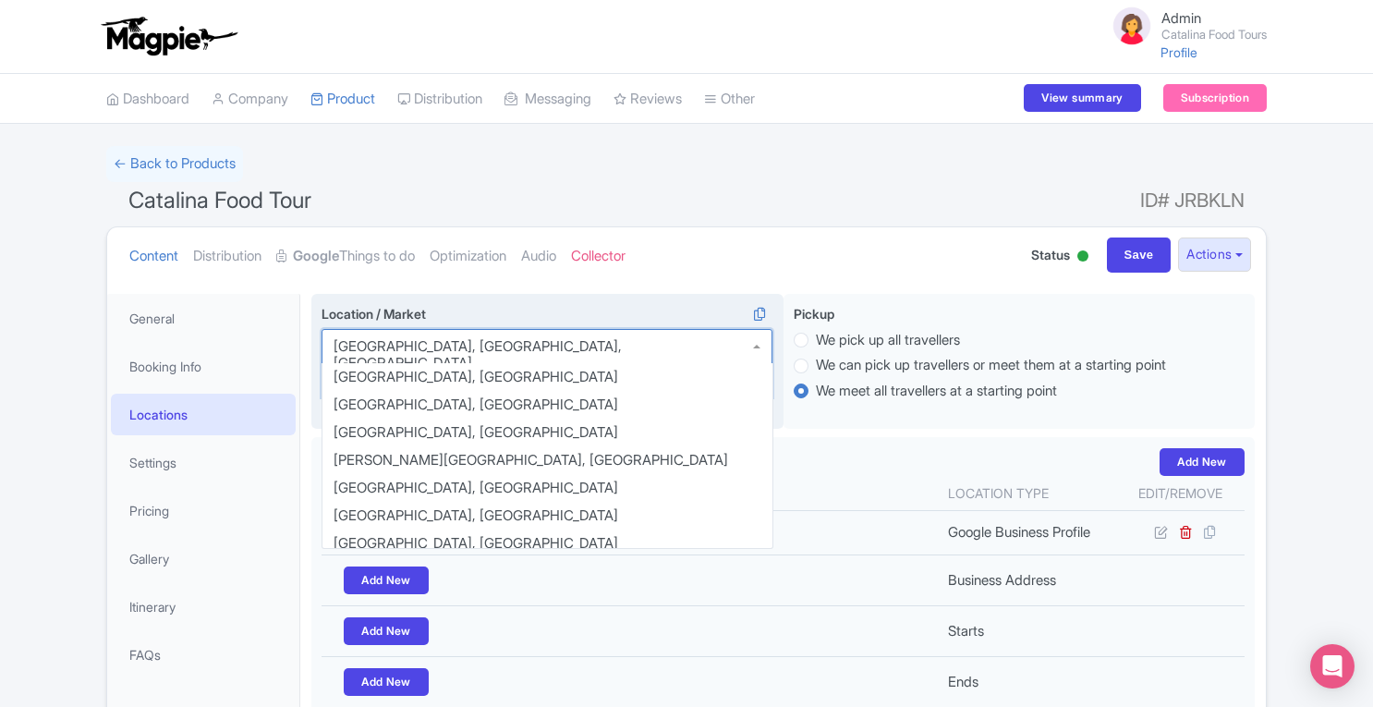
scroll to position [1229, 0]
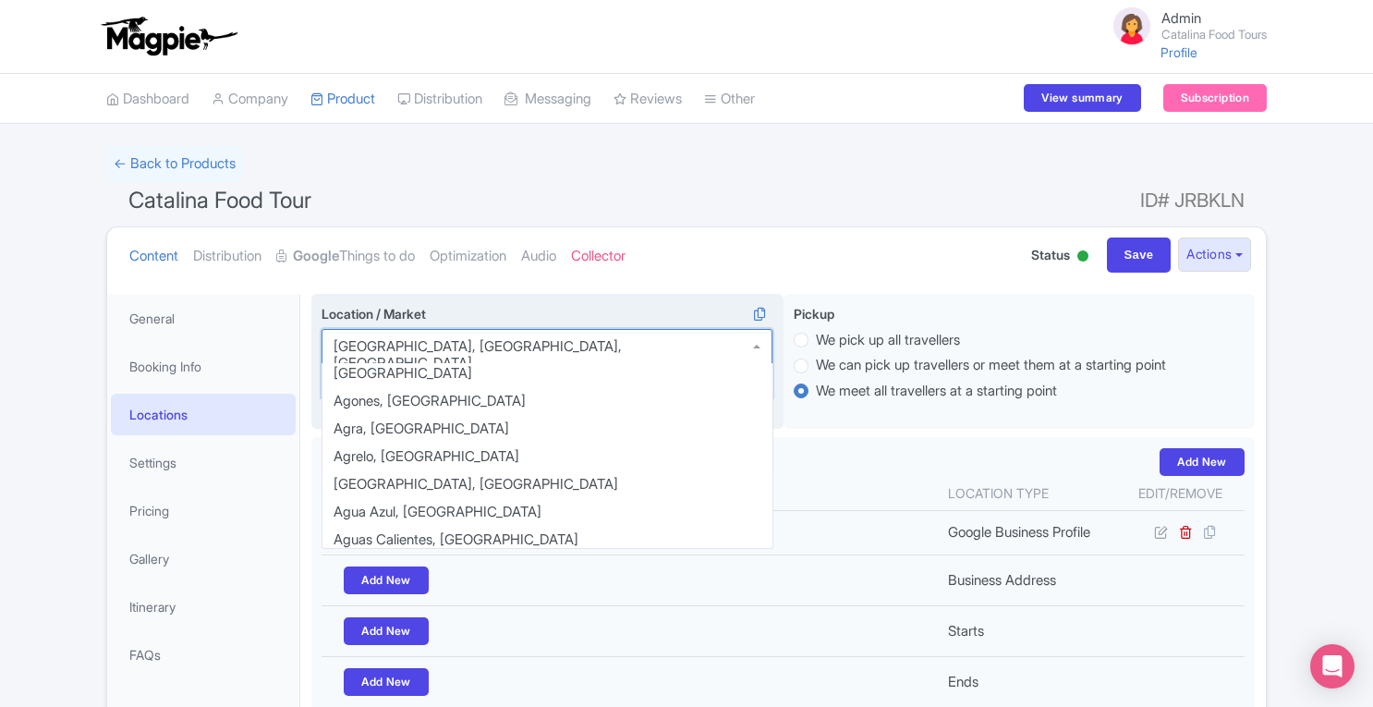
click at [490, 338] on div "[GEOGRAPHIC_DATA], [GEOGRAPHIC_DATA], [GEOGRAPHIC_DATA]" at bounding box center [546, 363] width 451 height 68
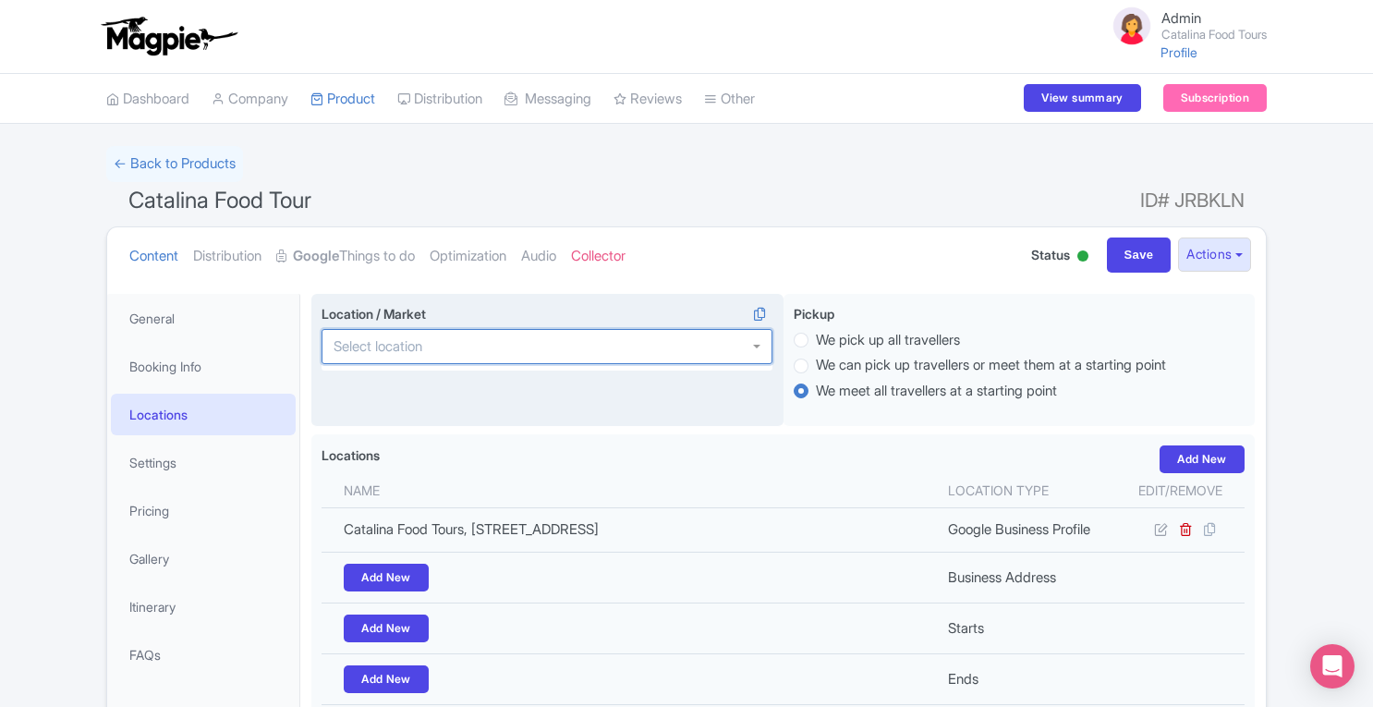
paste input "Avalon"
type input "Avalon"
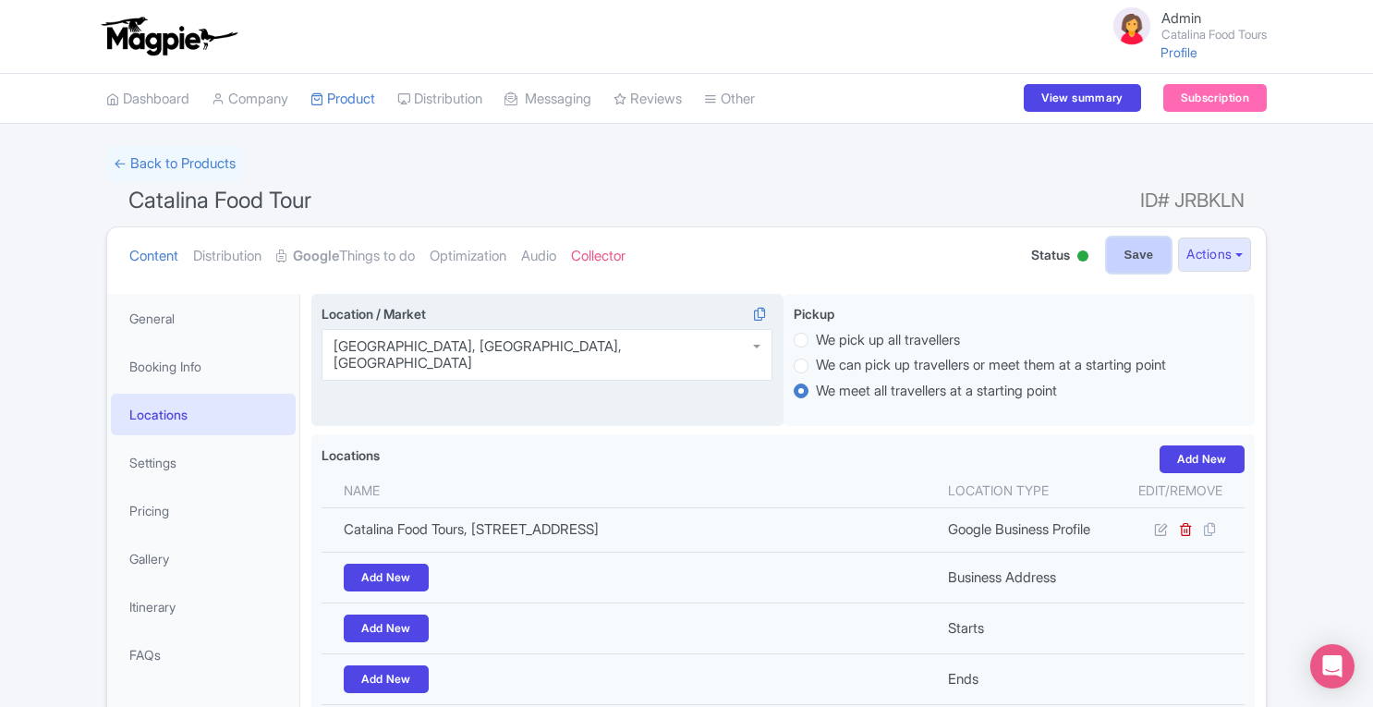
click at [1112, 248] on input "Save" at bounding box center [1139, 254] width 65 height 35
type input "Saving..."
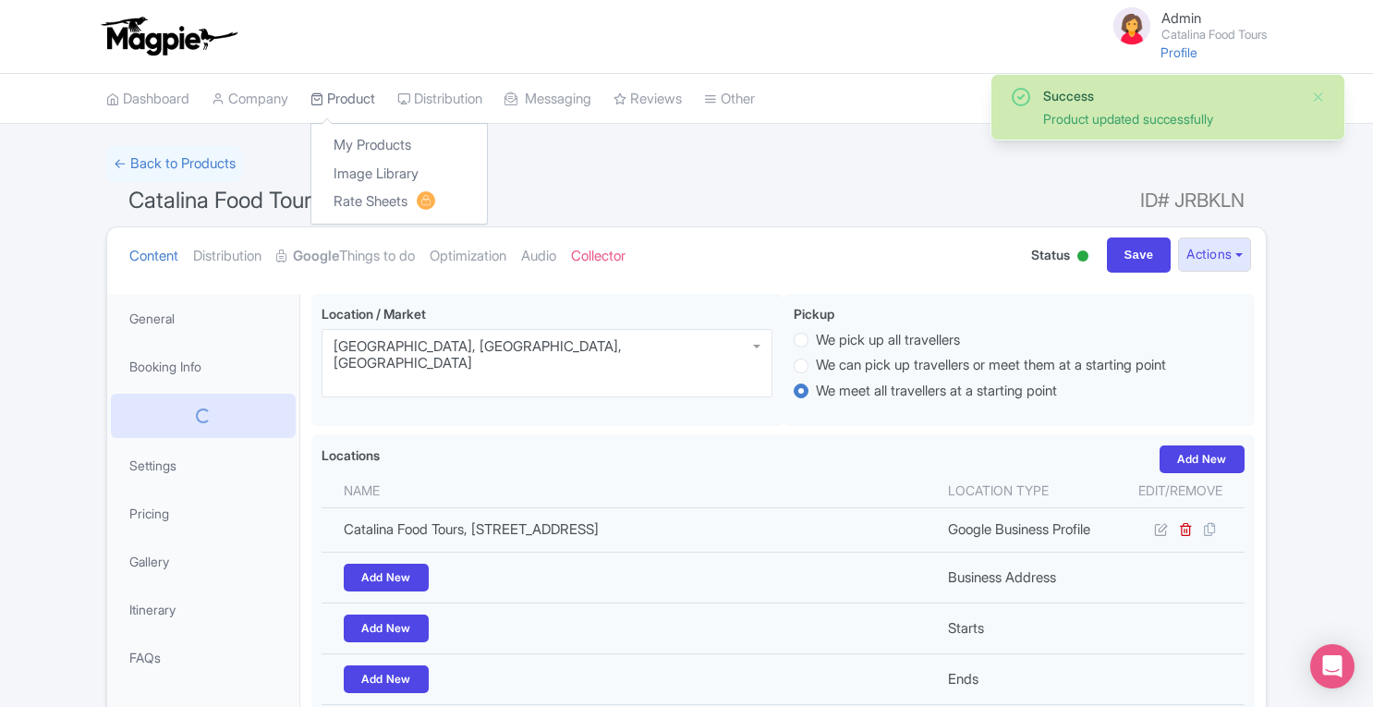
click at [353, 97] on link "Product" at bounding box center [342, 99] width 65 height 51
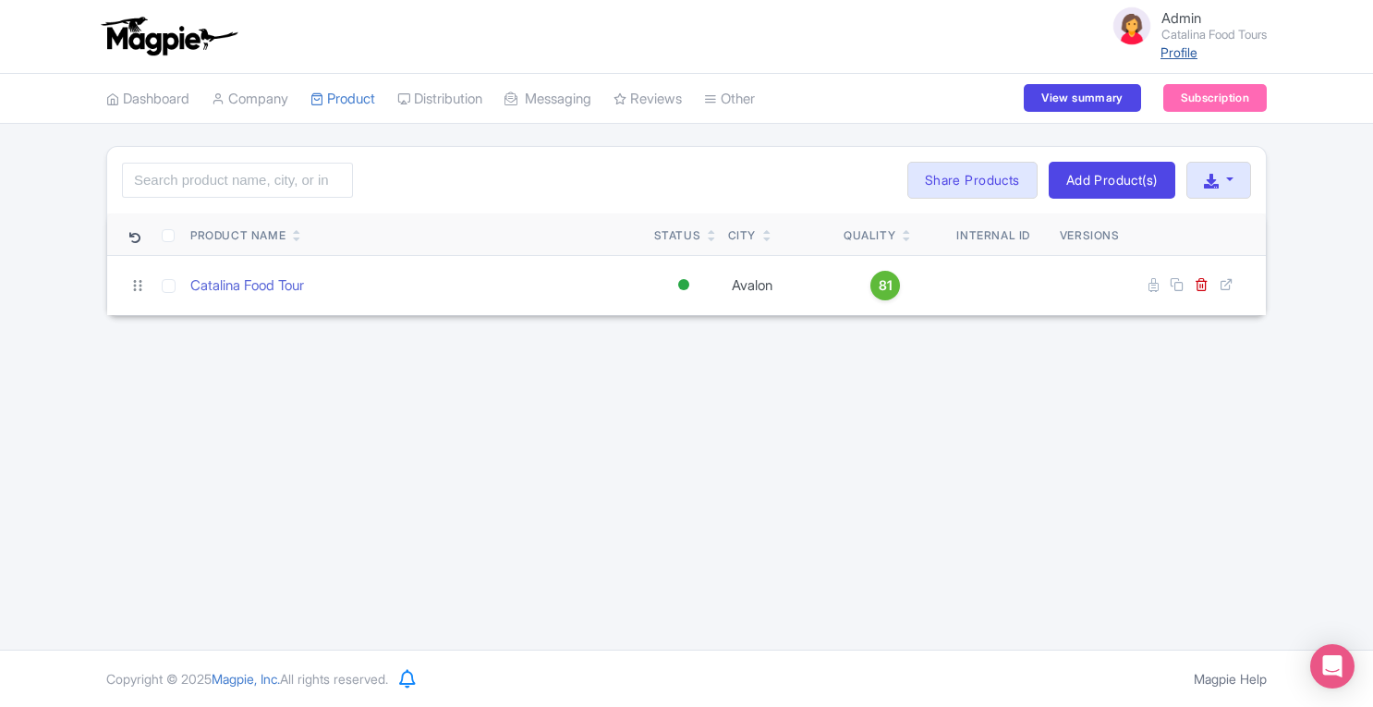
click at [1178, 53] on link "Profile" at bounding box center [1178, 52] width 37 height 16
click at [259, 103] on link "Company" at bounding box center [250, 99] width 77 height 51
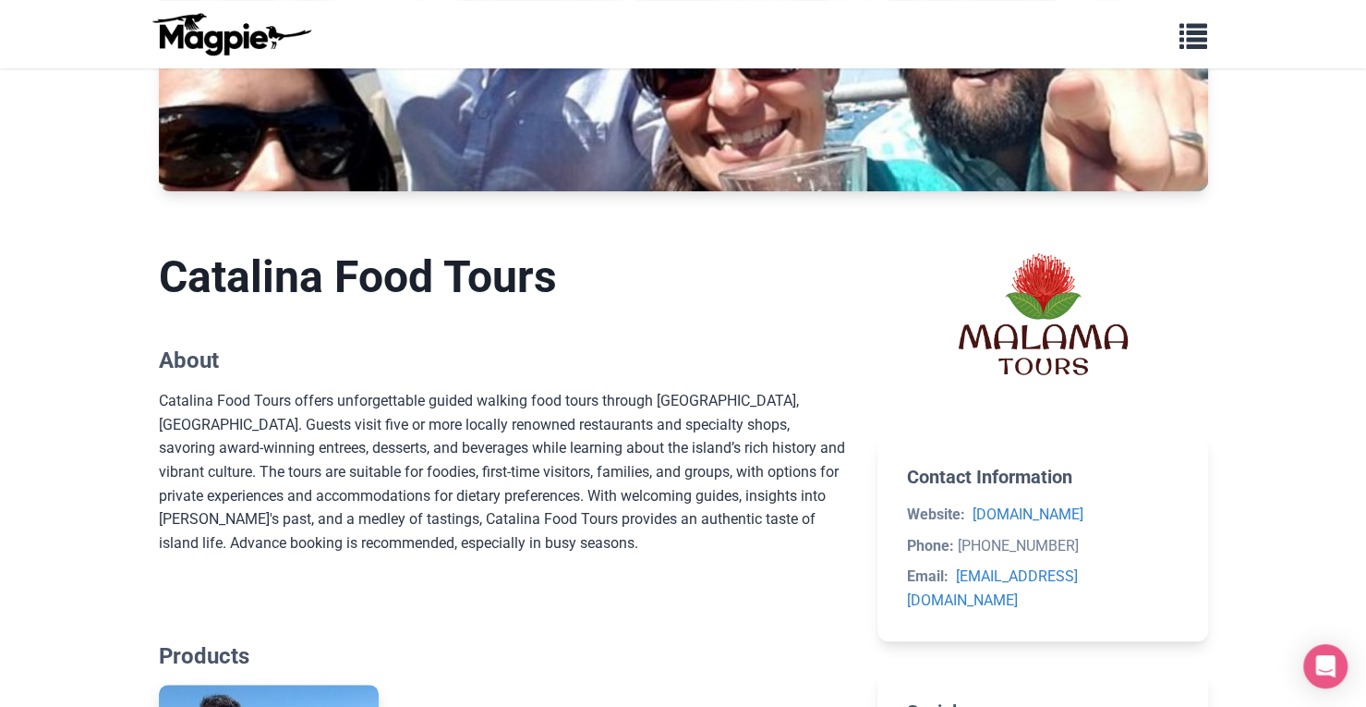
scroll to position [174, 0]
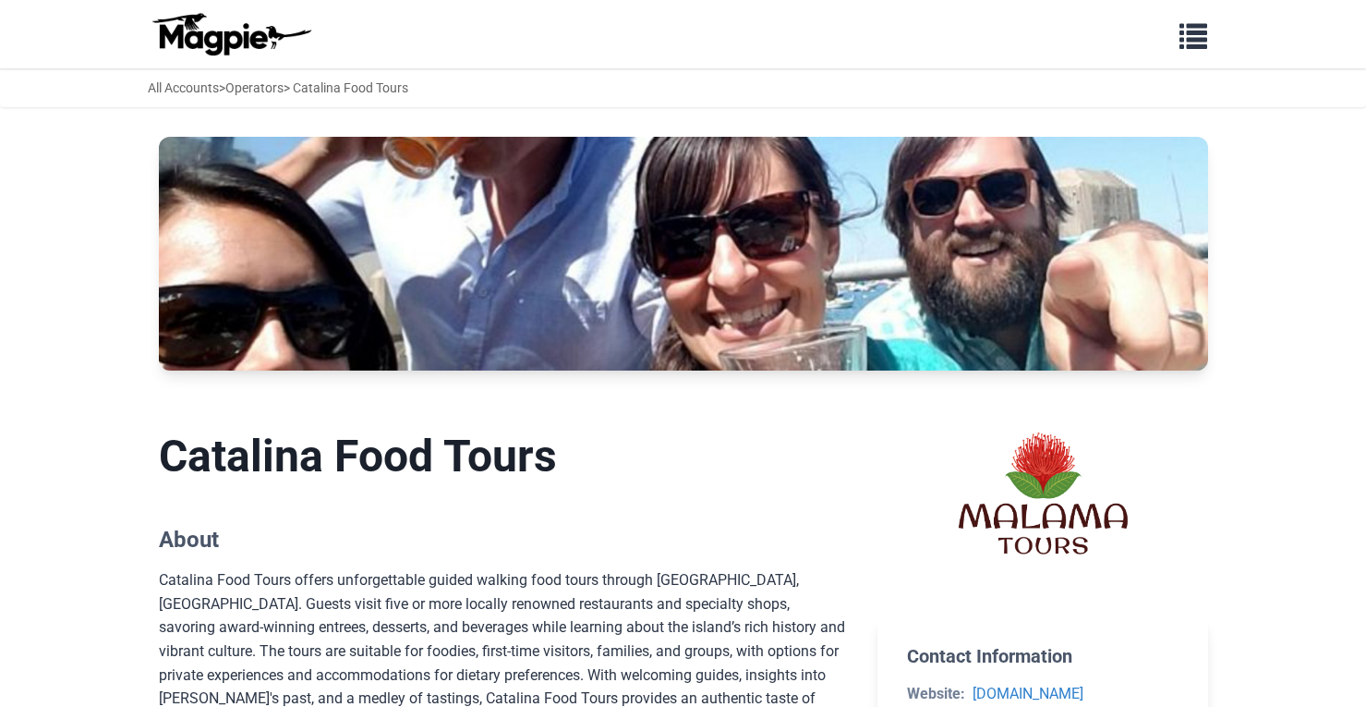
scroll to position [174, 0]
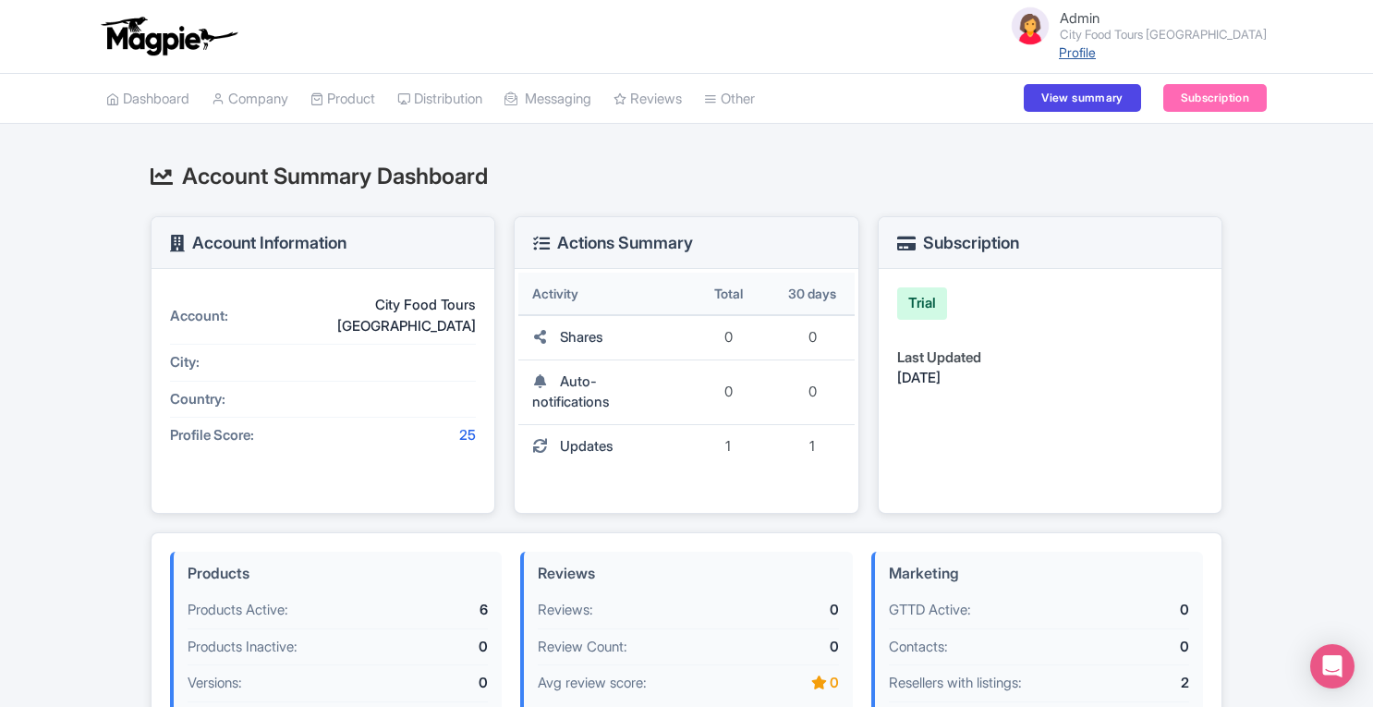
click at [1096, 51] on link "Profile" at bounding box center [1077, 52] width 37 height 16
click at [364, 97] on link "Product" at bounding box center [342, 99] width 65 height 51
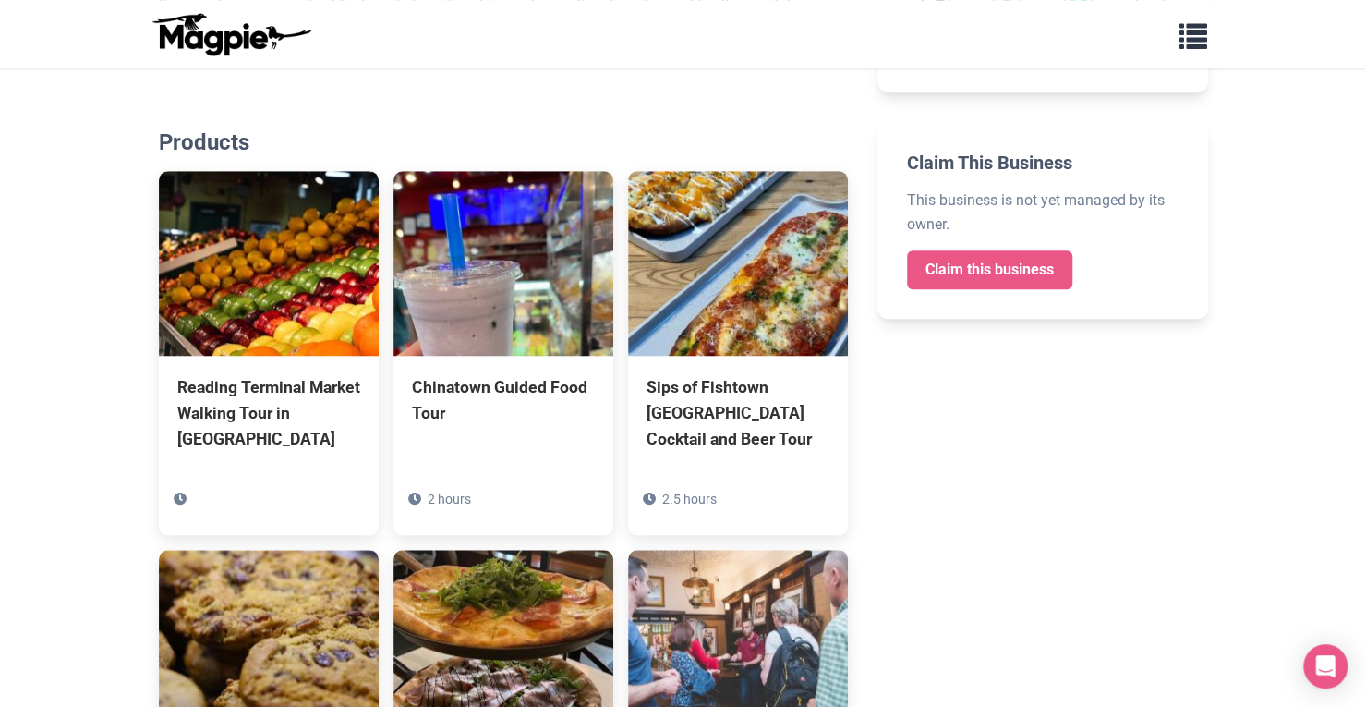
scroll to position [704, 0]
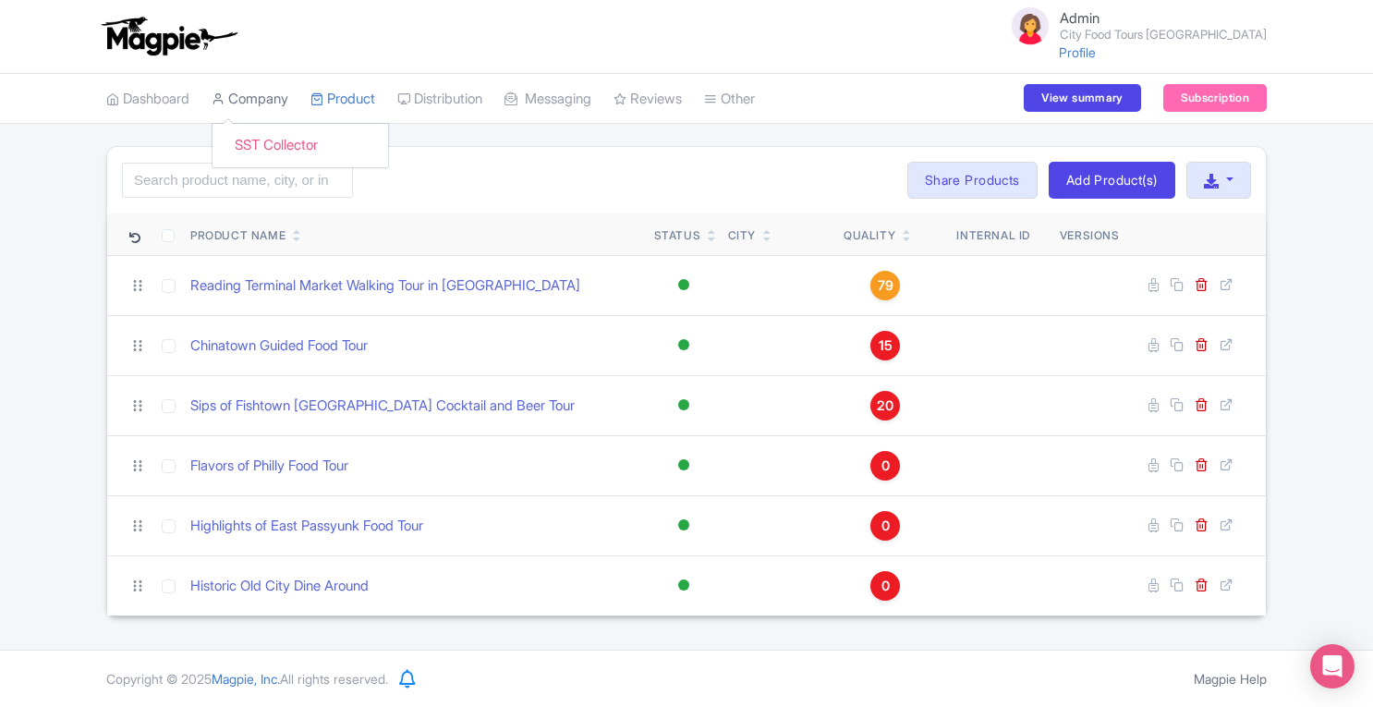
click at [288, 108] on link "Company" at bounding box center [250, 99] width 77 height 51
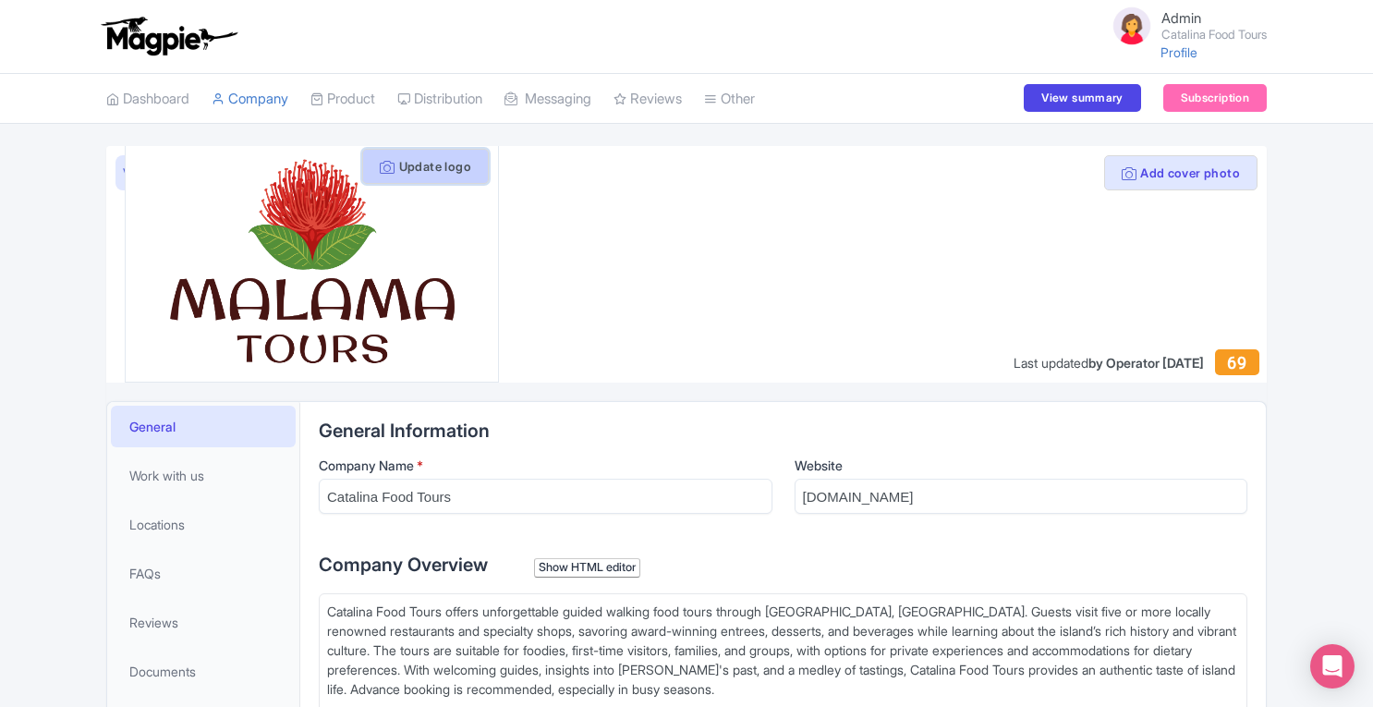
click at [399, 153] on button "Update logo" at bounding box center [425, 166] width 127 height 35
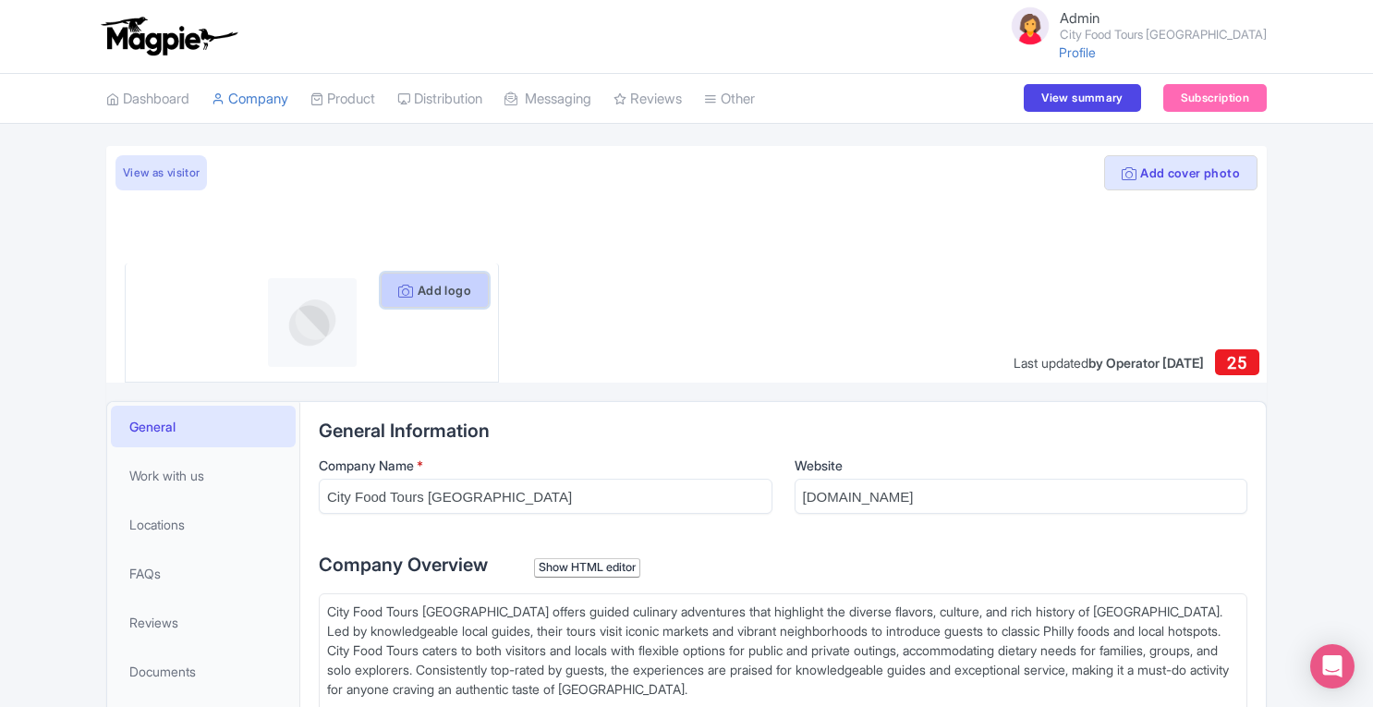
click at [447, 290] on button "Add logo" at bounding box center [435, 290] width 108 height 35
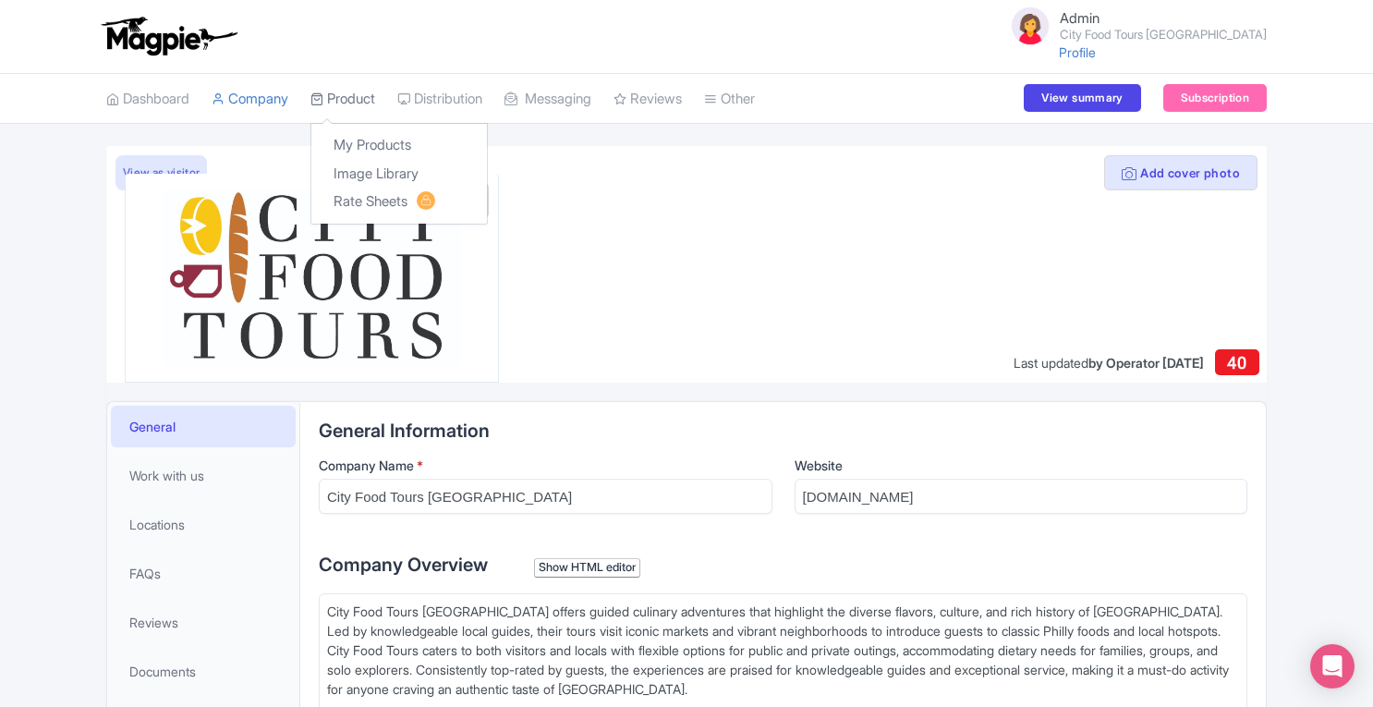
drag, startPoint x: 0, startPoint y: 0, endPoint x: 347, endPoint y: 101, distance: 361.6
click at [347, 101] on link "Product" at bounding box center [342, 99] width 65 height 51
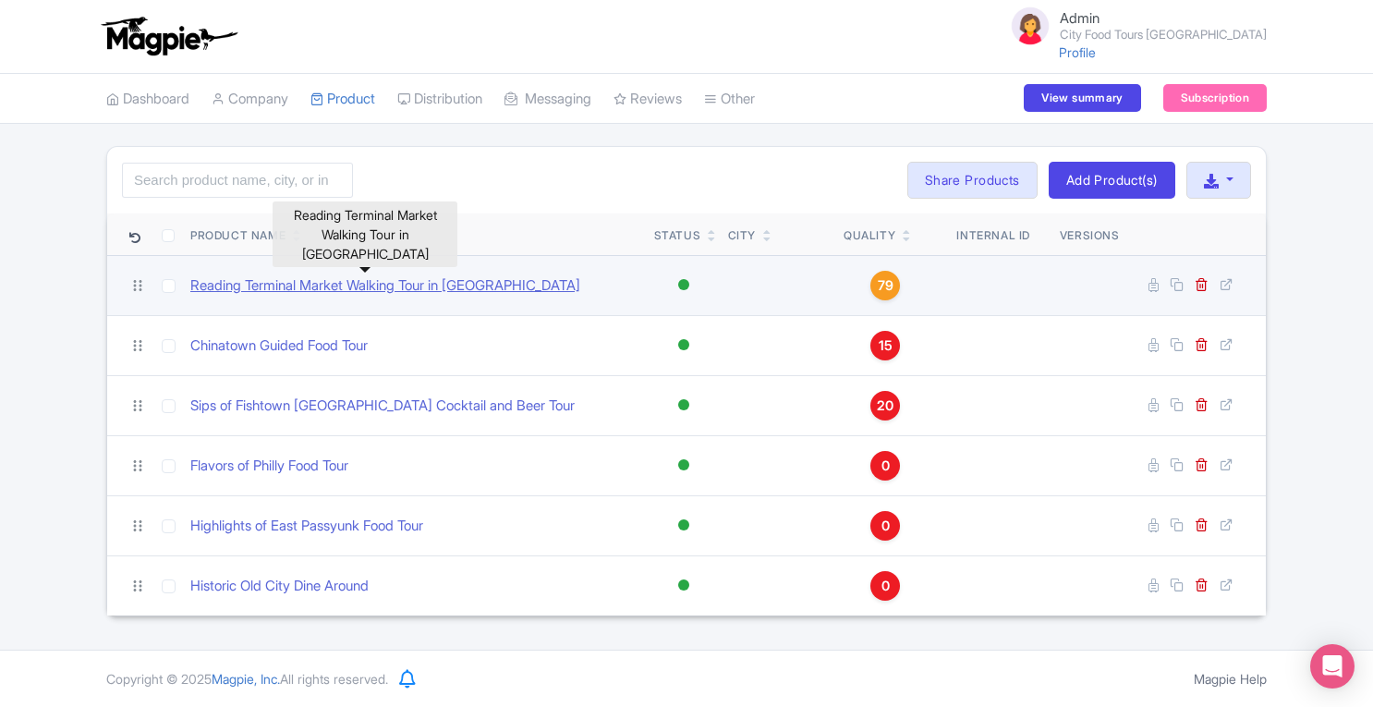
click at [330, 279] on link "Reading Terminal Market Walking Tour in [GEOGRAPHIC_DATA]" at bounding box center [385, 285] width 390 height 21
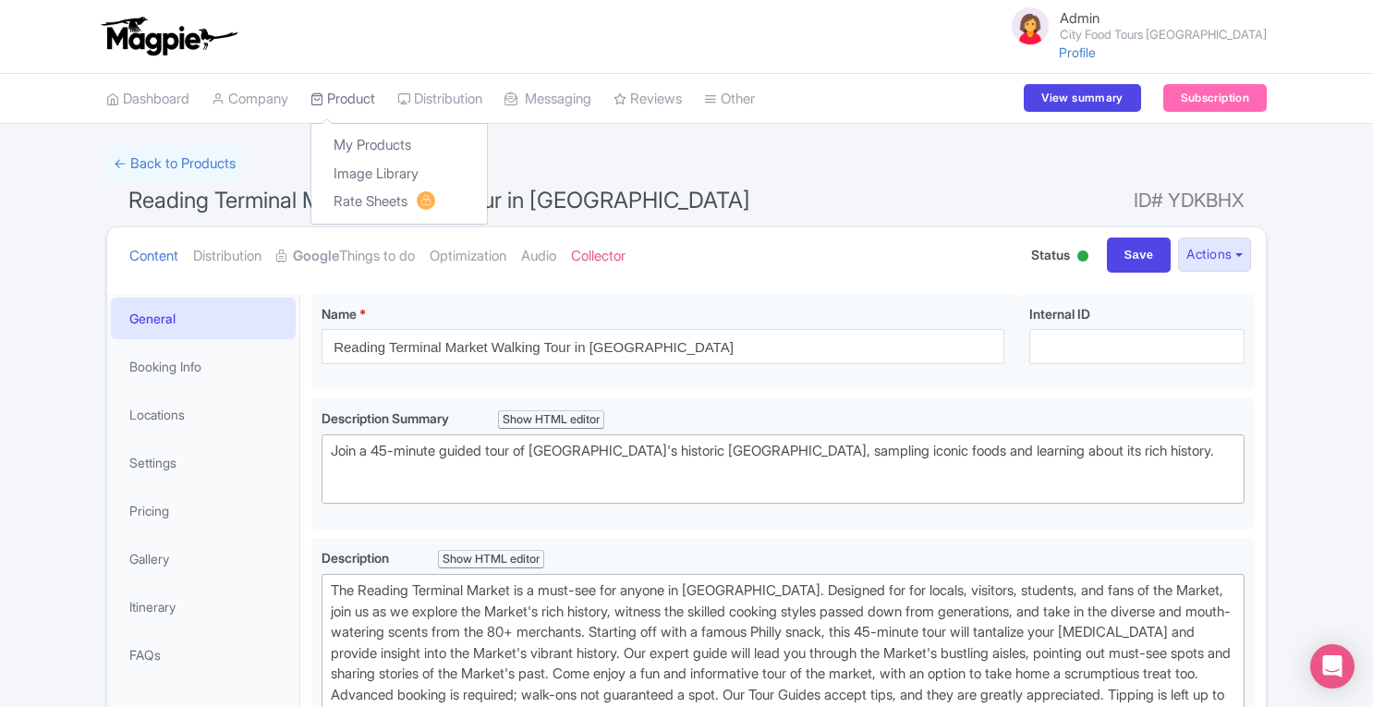
click at [345, 97] on link "Product" at bounding box center [342, 99] width 65 height 51
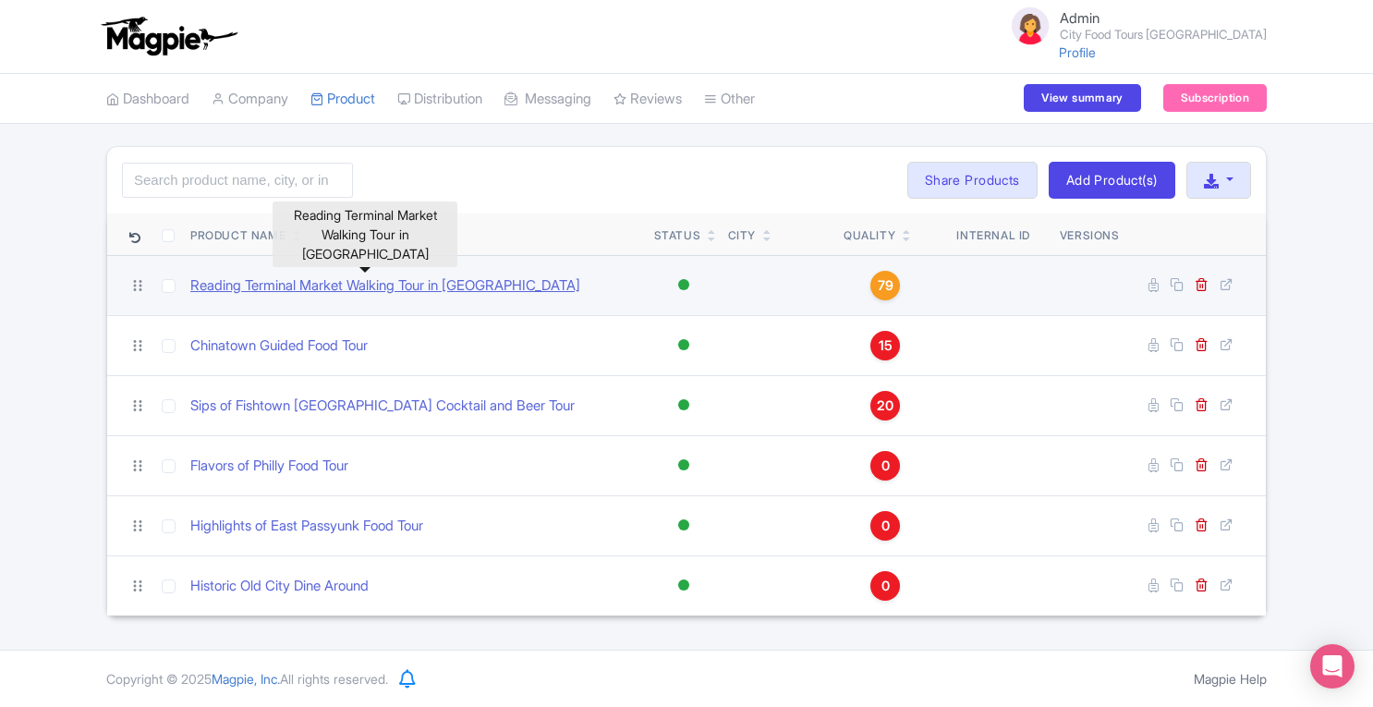
click at [297, 283] on link "Reading Terminal Market Walking Tour in [GEOGRAPHIC_DATA]" at bounding box center [385, 285] width 390 height 21
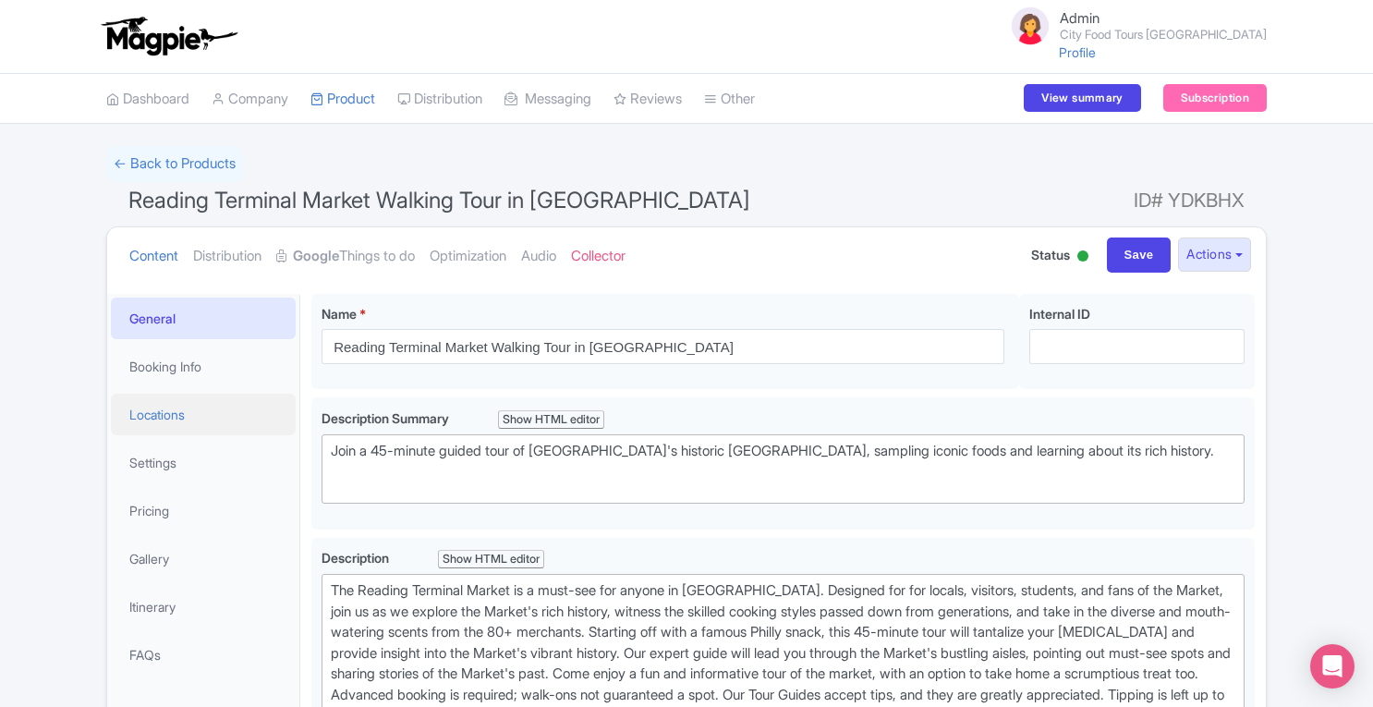
click at [166, 424] on link "Locations" at bounding box center [203, 415] width 185 height 42
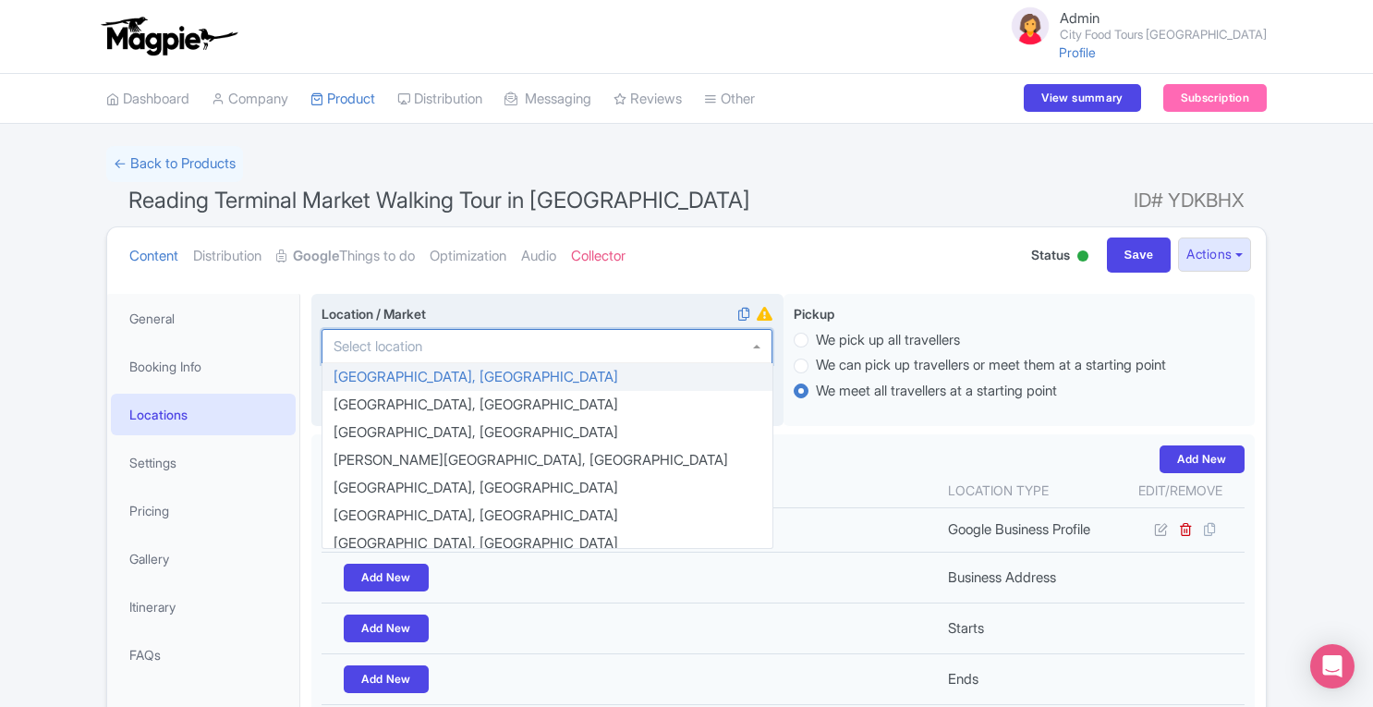
click at [515, 336] on div at bounding box center [546, 346] width 451 height 35
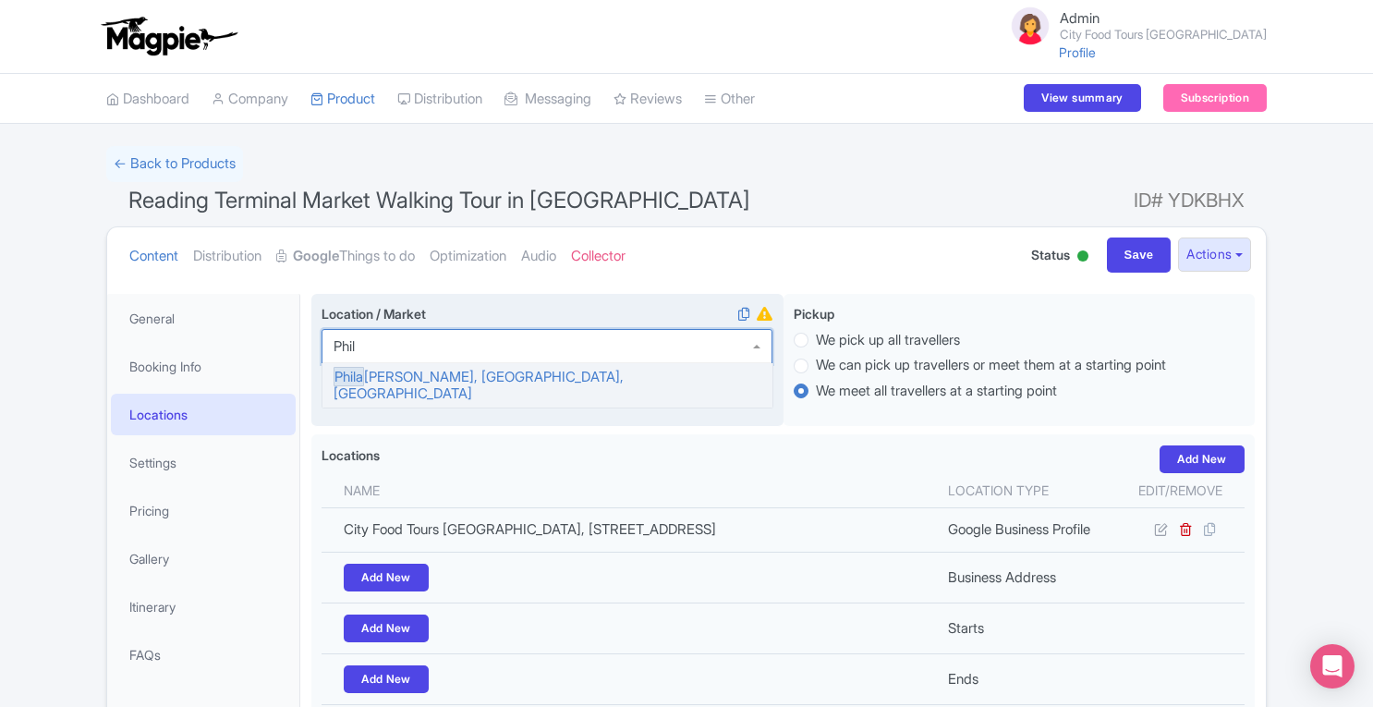
type input "Phila"
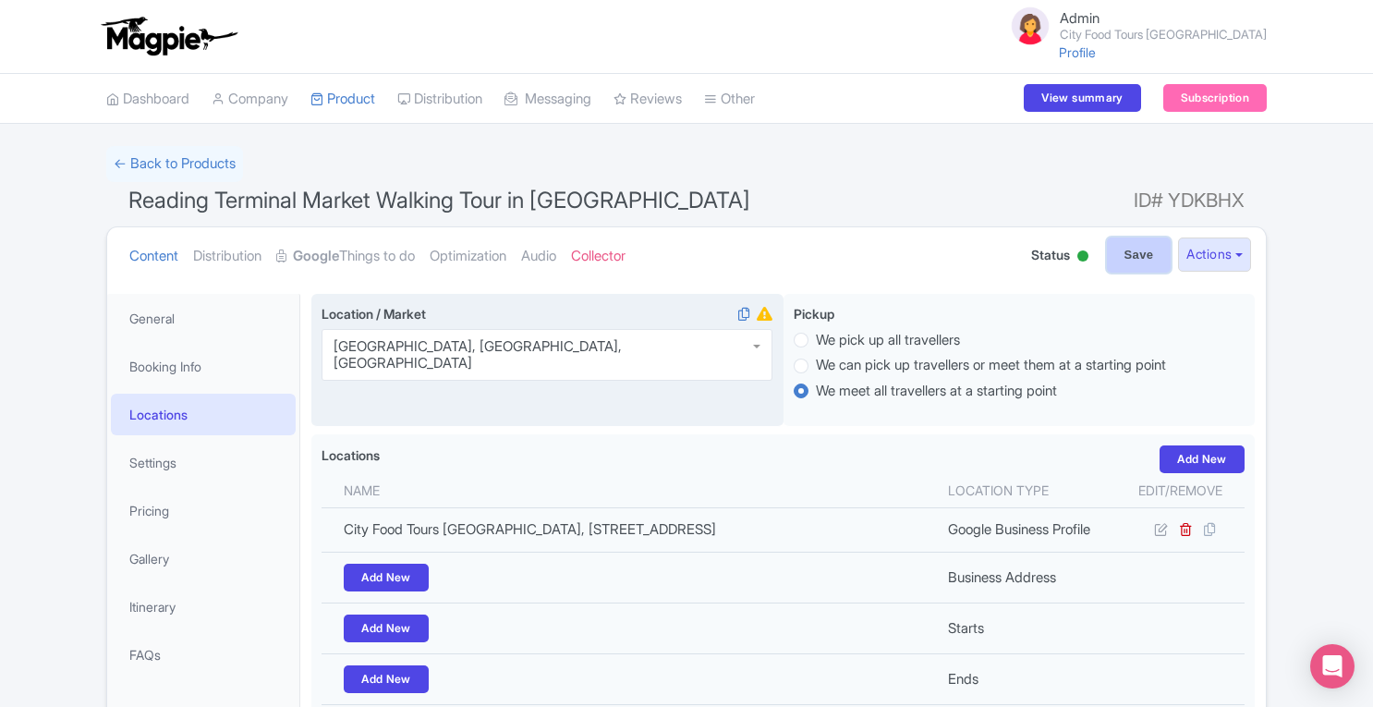
click at [1155, 243] on input "Save" at bounding box center [1139, 254] width 65 height 35
type input "Saving..."
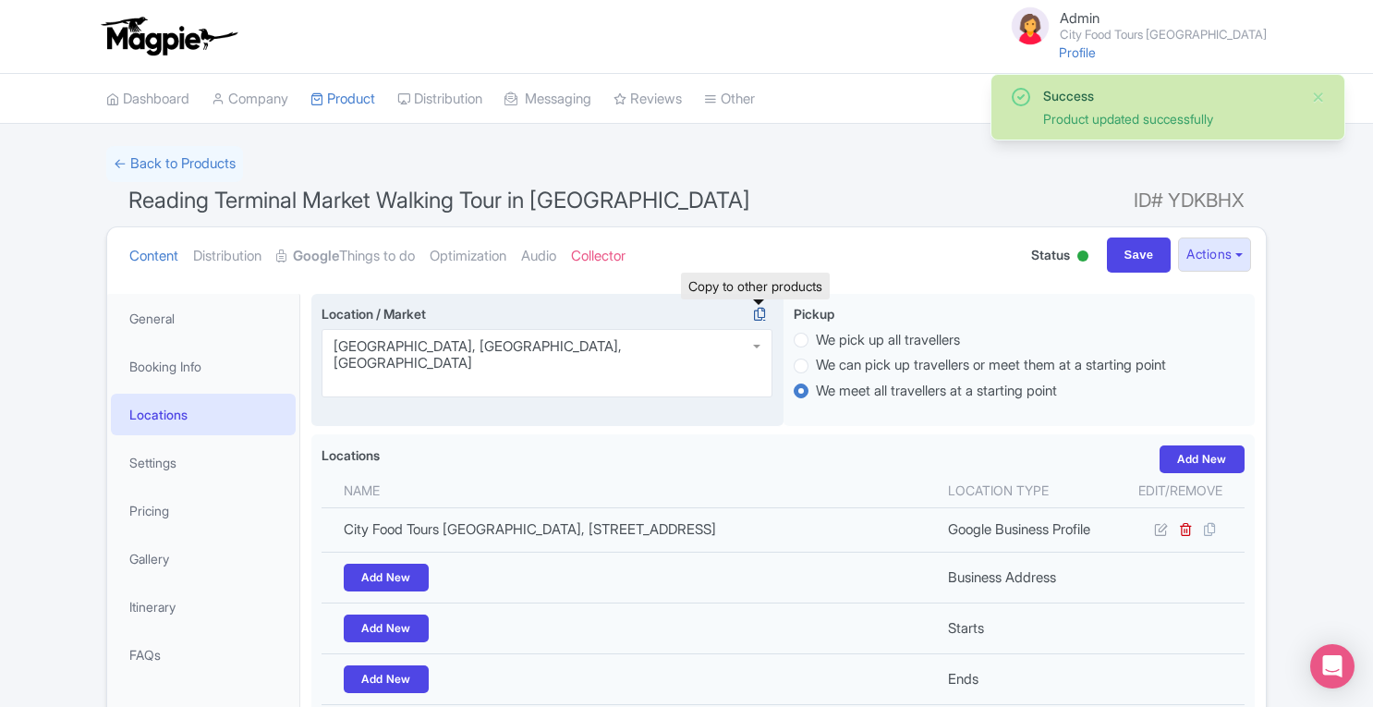
click at [761, 314] on icon at bounding box center [759, 314] width 26 height 17
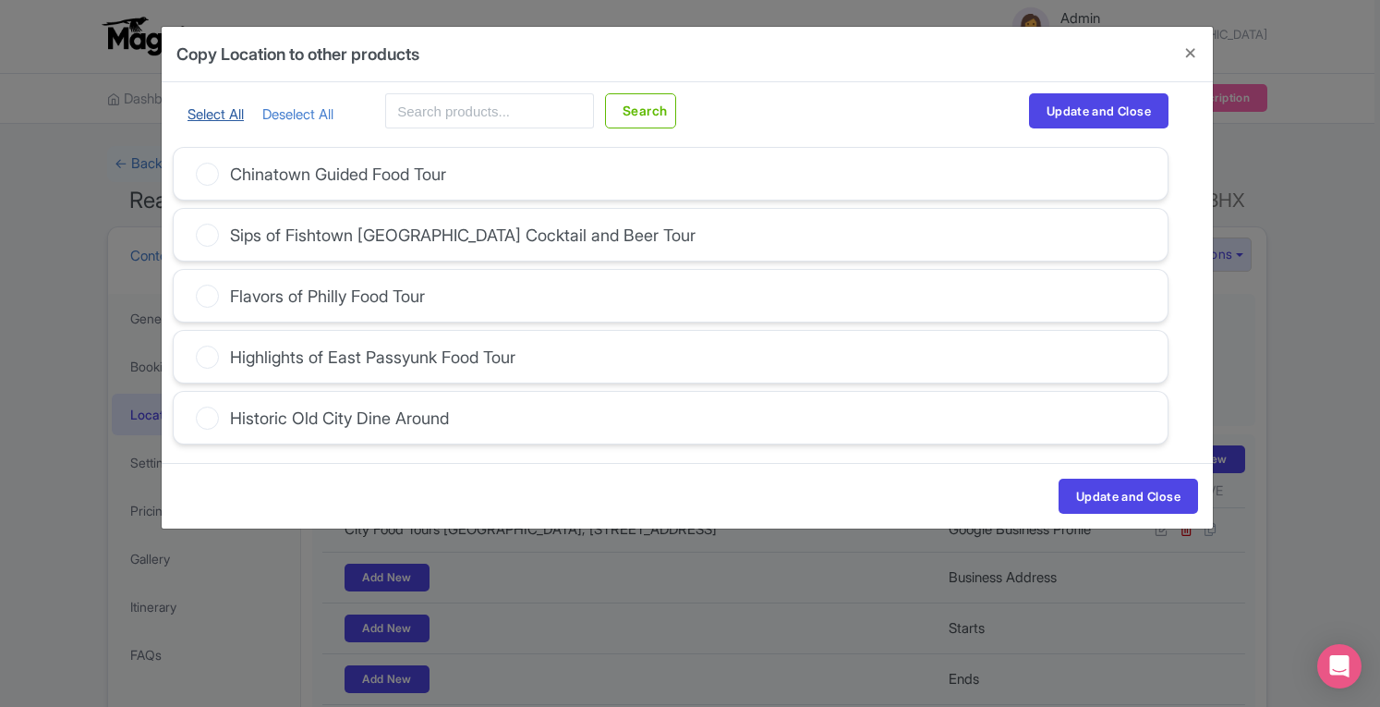
click at [214, 116] on link "Select All" at bounding box center [216, 114] width 56 height 18
click at [1120, 489] on button "Update and Close" at bounding box center [1128, 496] width 139 height 35
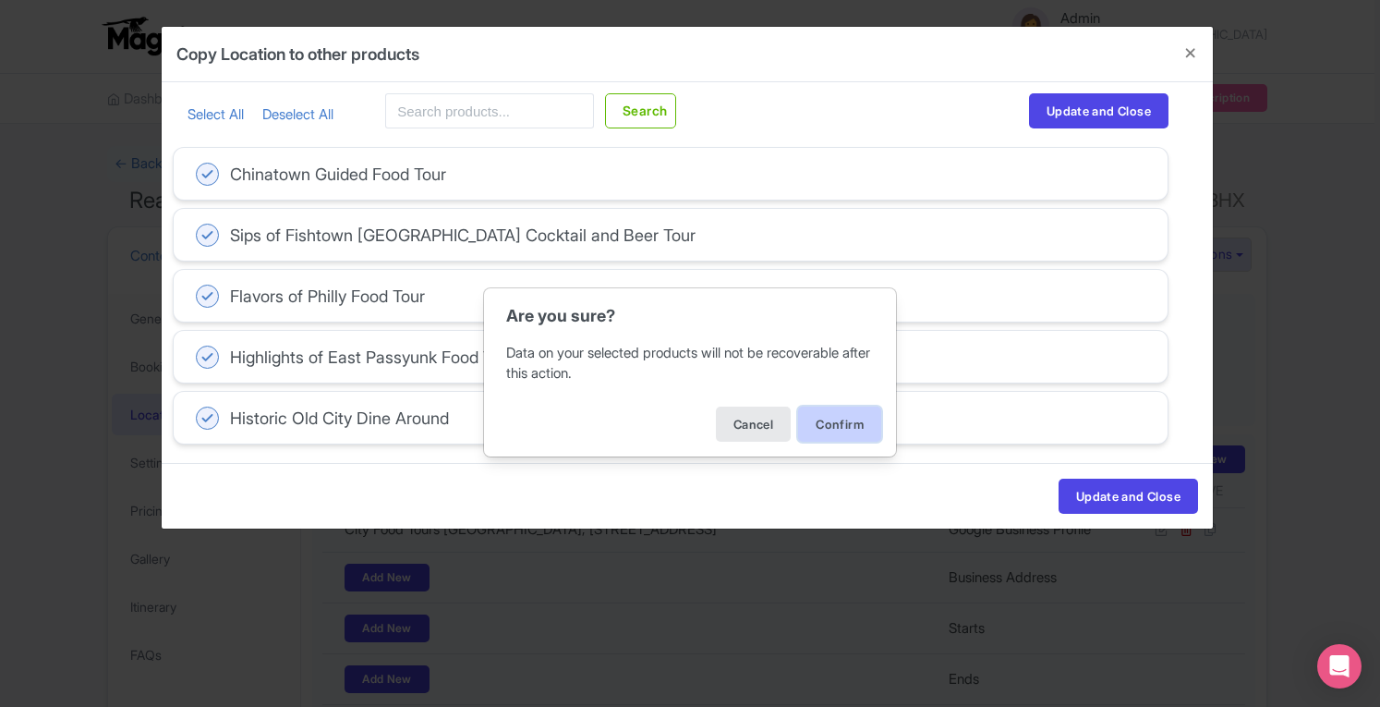
click at [837, 429] on button "Confirm" at bounding box center [839, 423] width 83 height 35
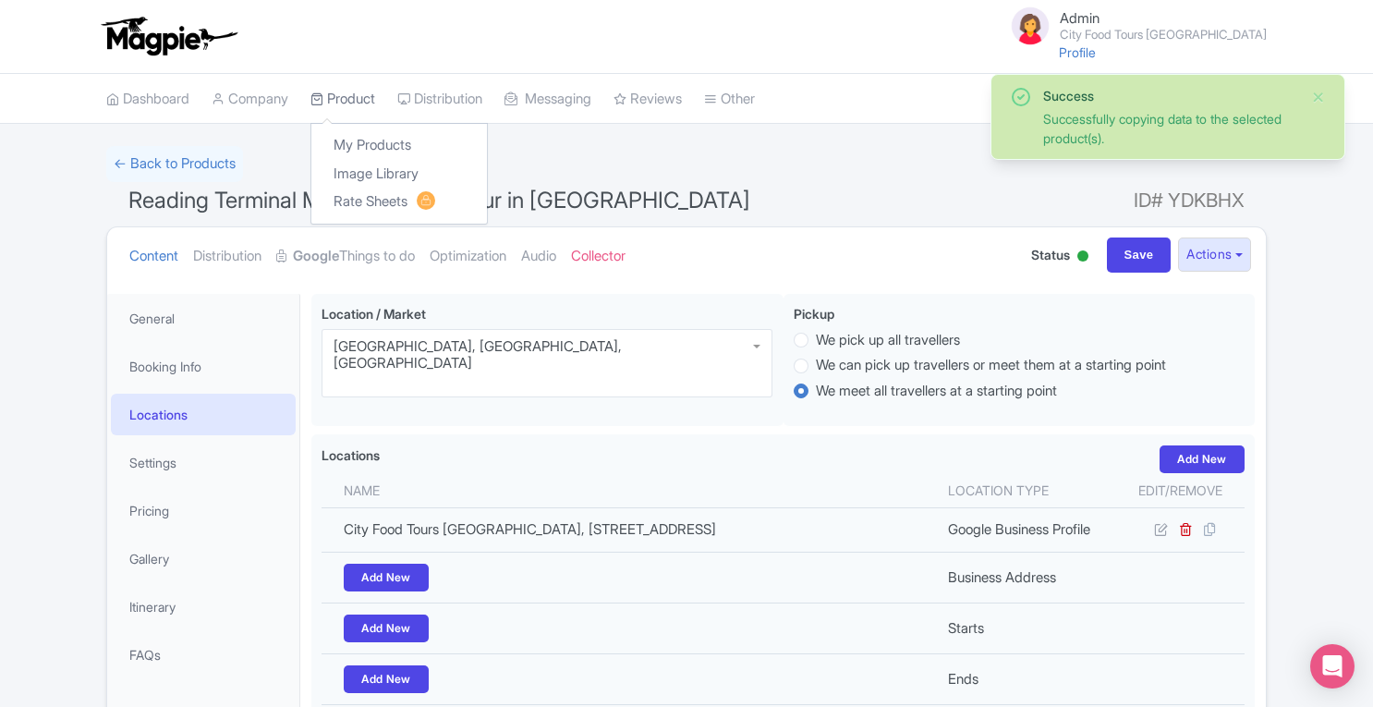
click at [360, 95] on link "Product" at bounding box center [342, 99] width 65 height 51
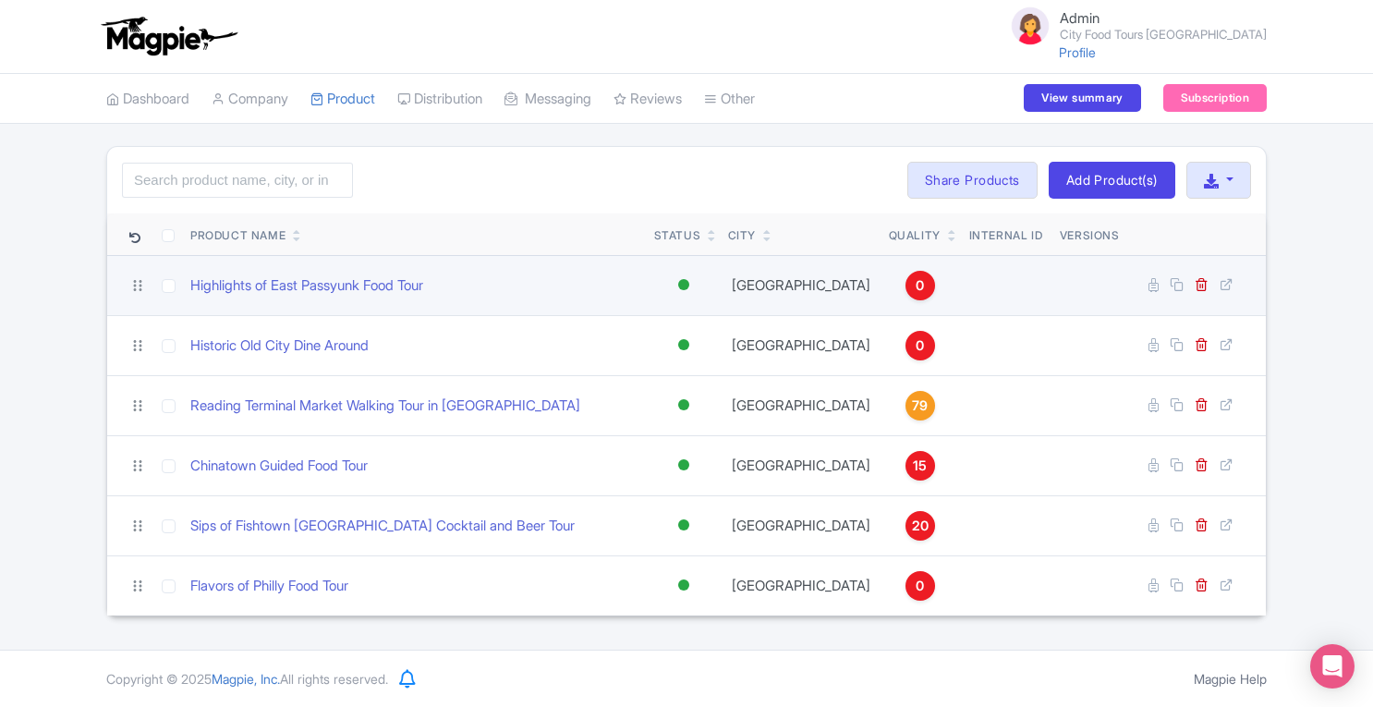
click at [905, 293] on div "0" at bounding box center [920, 286] width 30 height 30
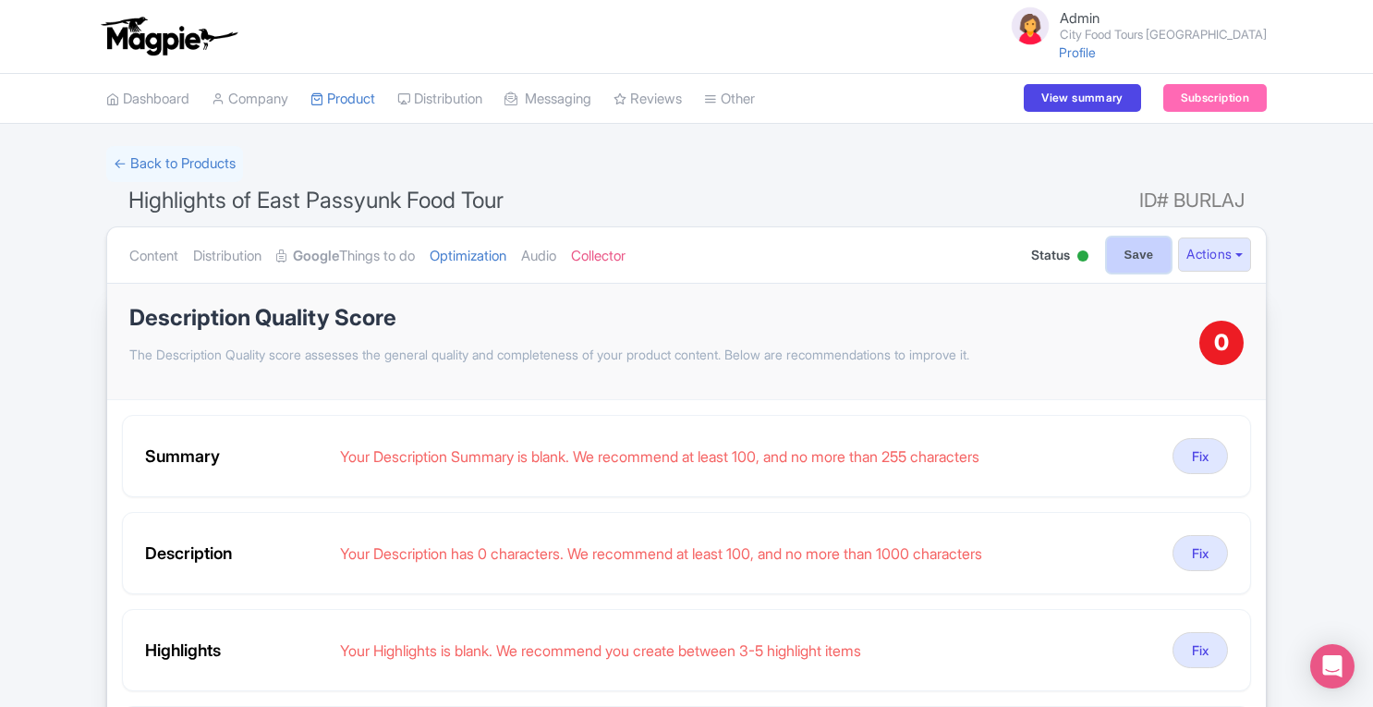
click at [1124, 254] on input "Save" at bounding box center [1139, 254] width 65 height 35
type input "Saving..."
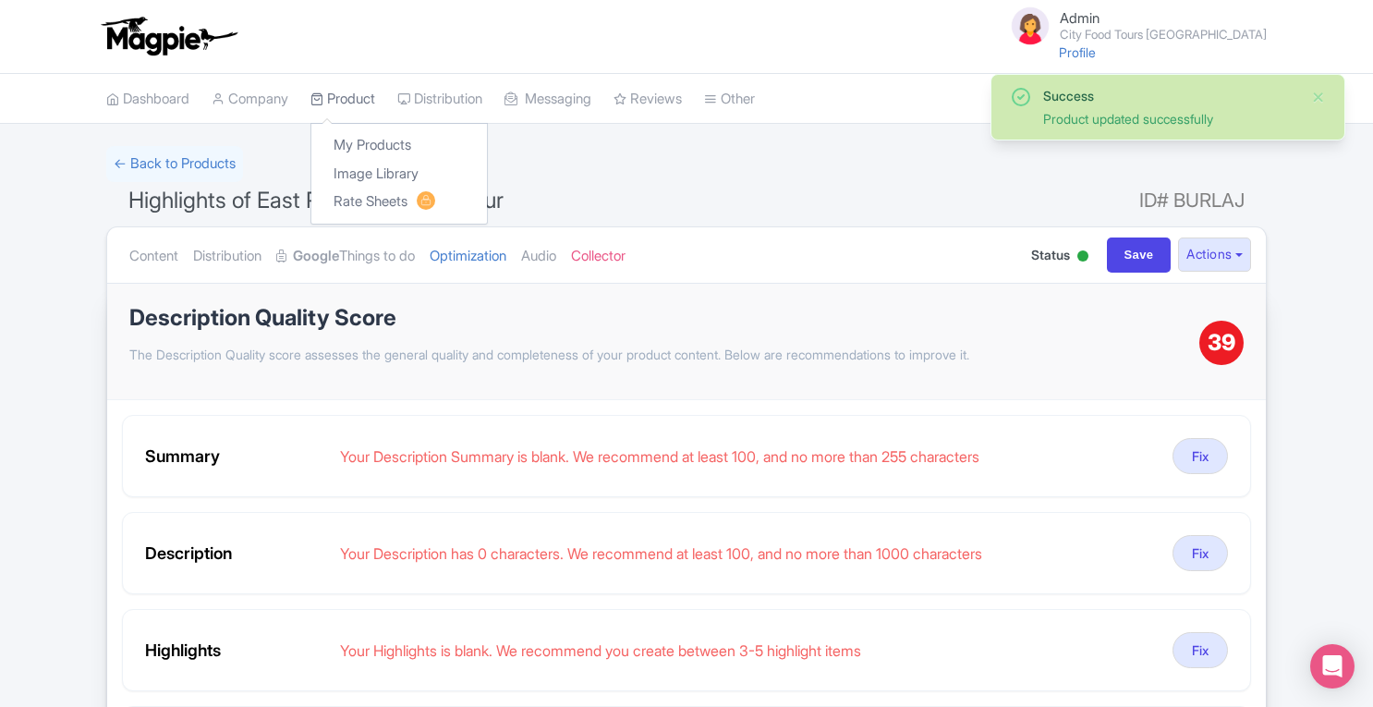
click at [346, 103] on link "Product" at bounding box center [342, 99] width 65 height 51
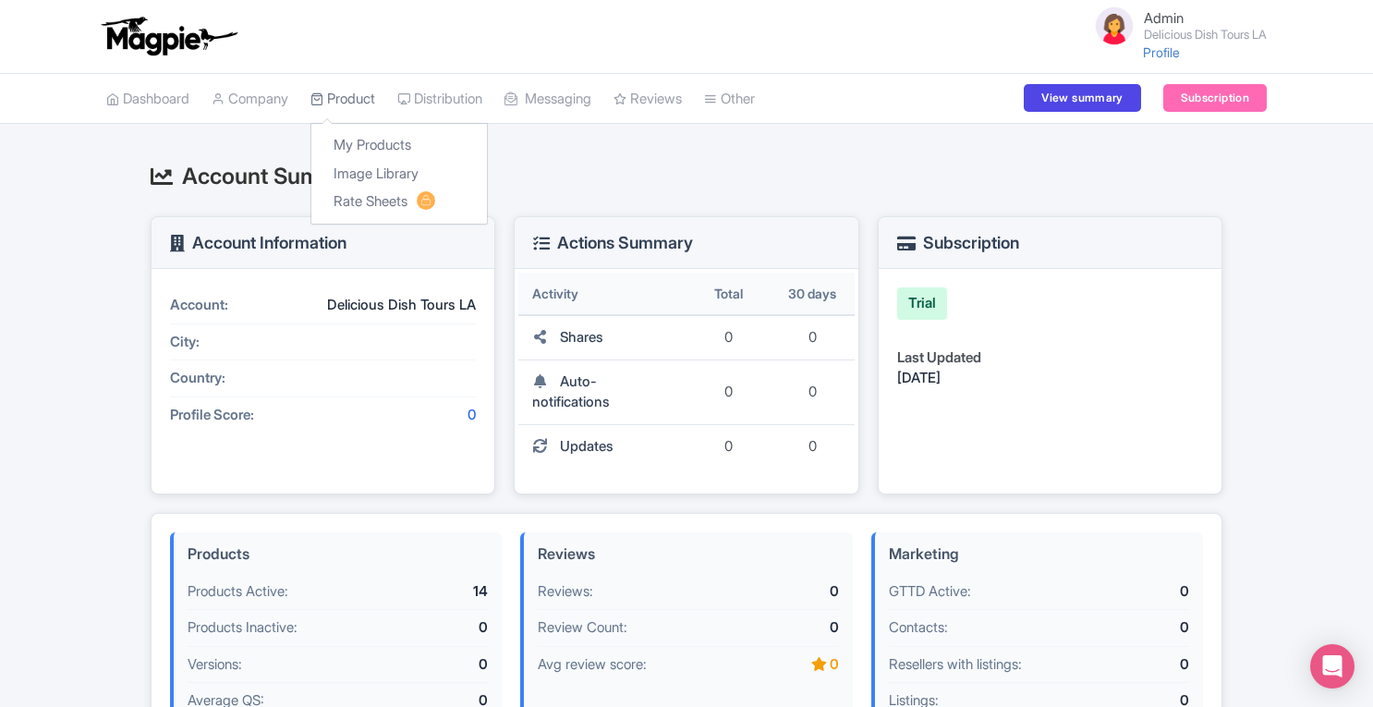
click at [358, 105] on link "Product" at bounding box center [342, 99] width 65 height 51
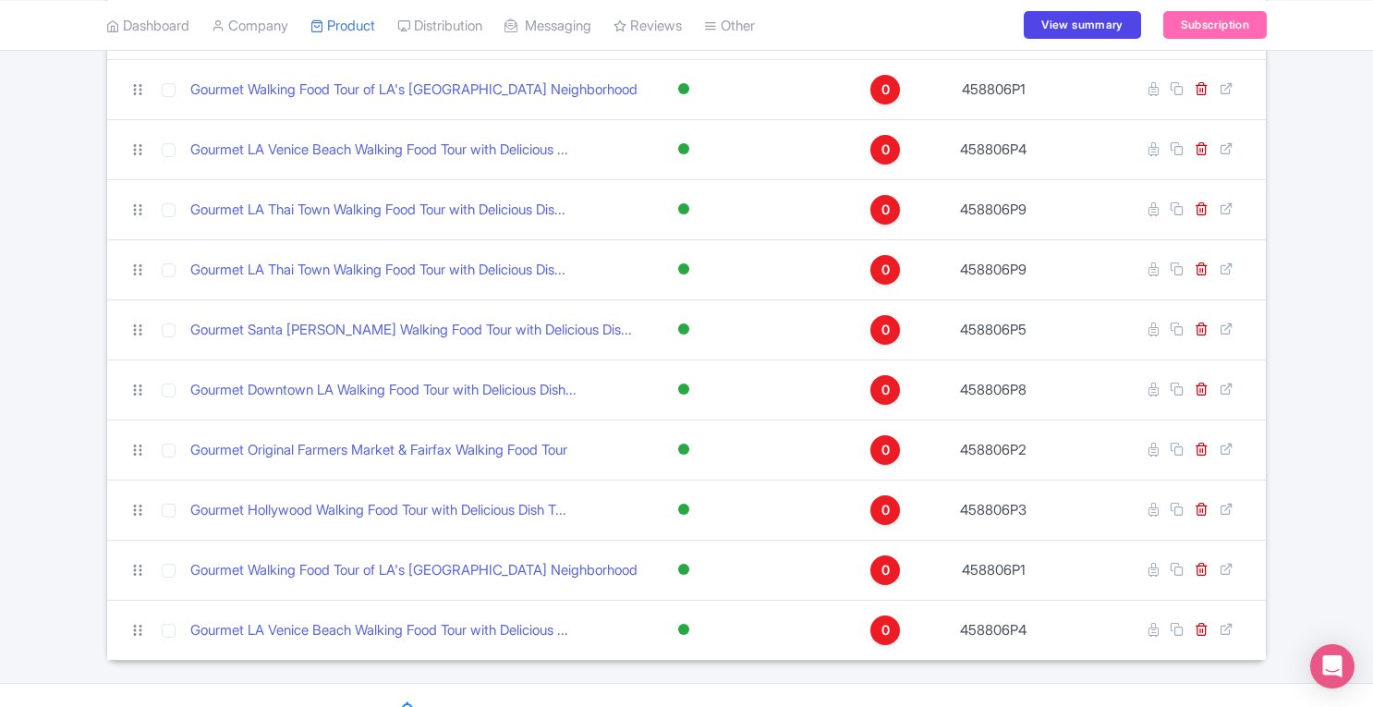
scroll to position [442, 0]
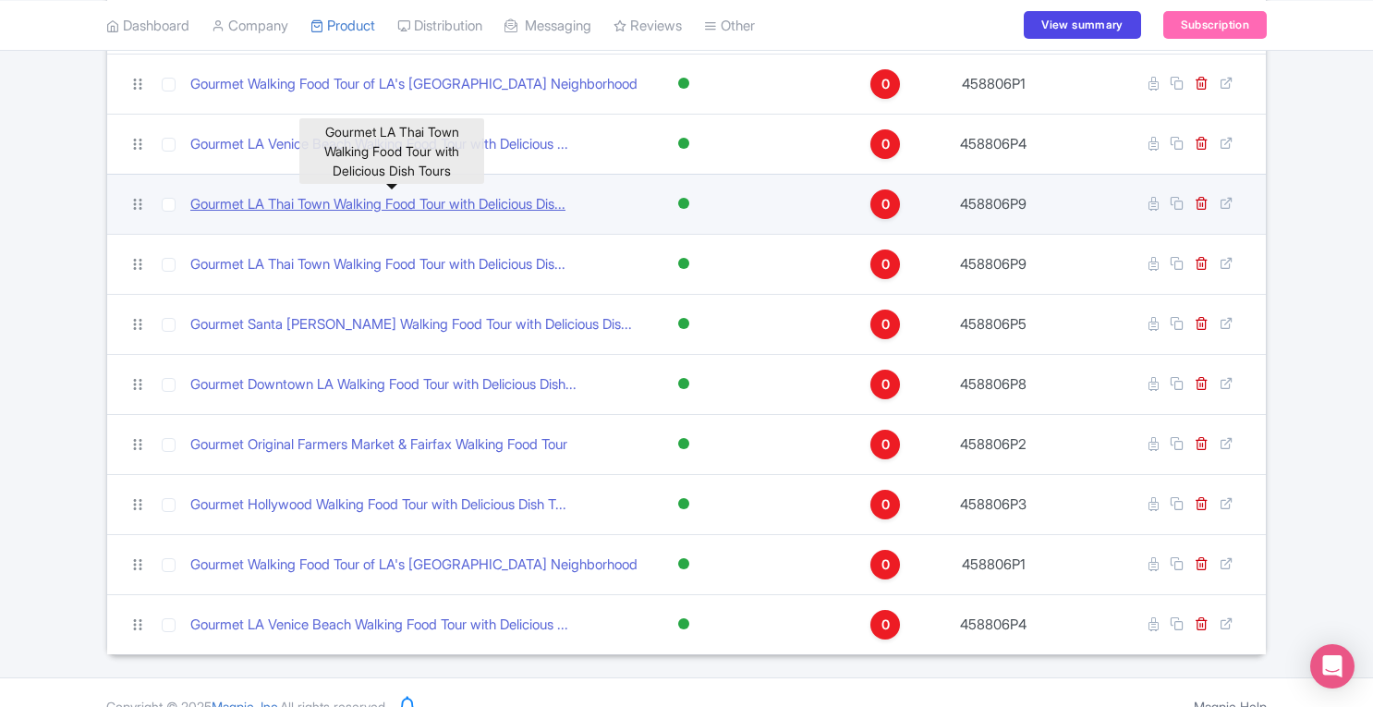
click at [418, 204] on link "Gourmet LA Thai Town Walking Food Tour with Delicious Dis..." at bounding box center [377, 204] width 375 height 21
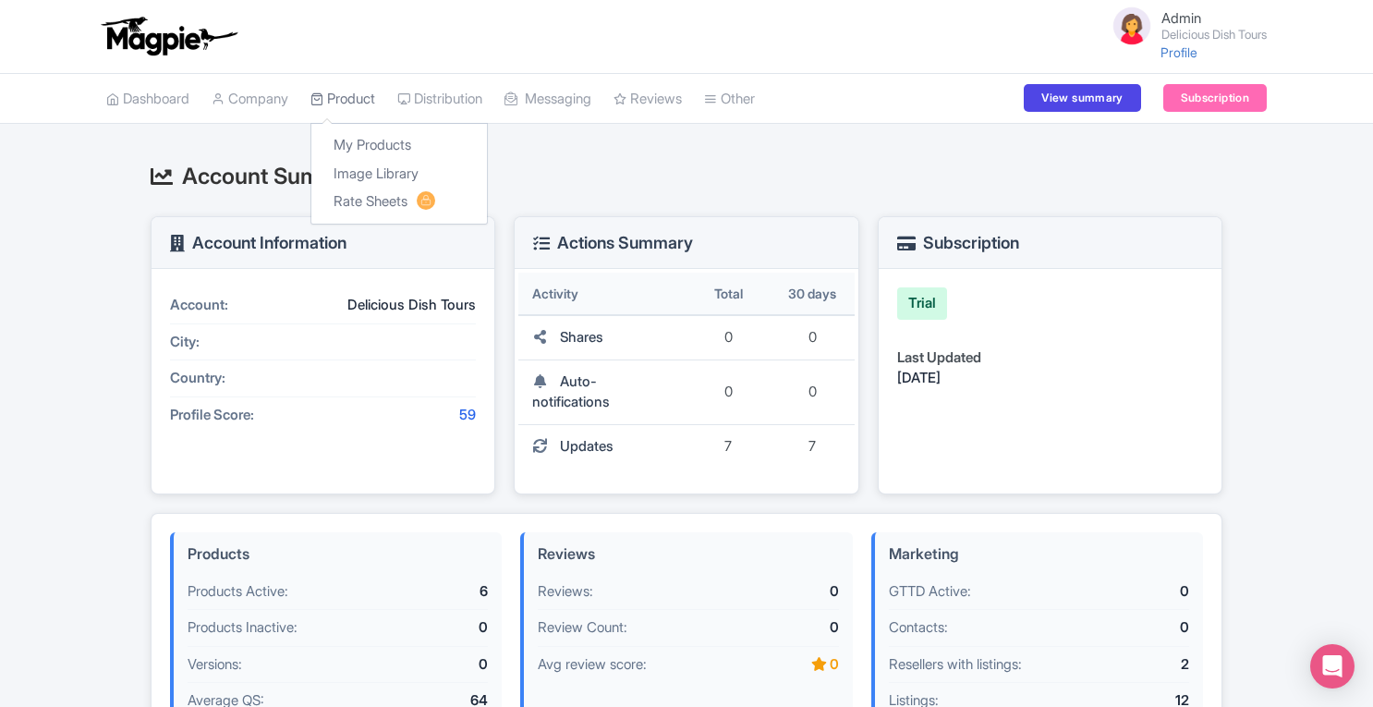
click at [369, 90] on link "Product" at bounding box center [342, 99] width 65 height 51
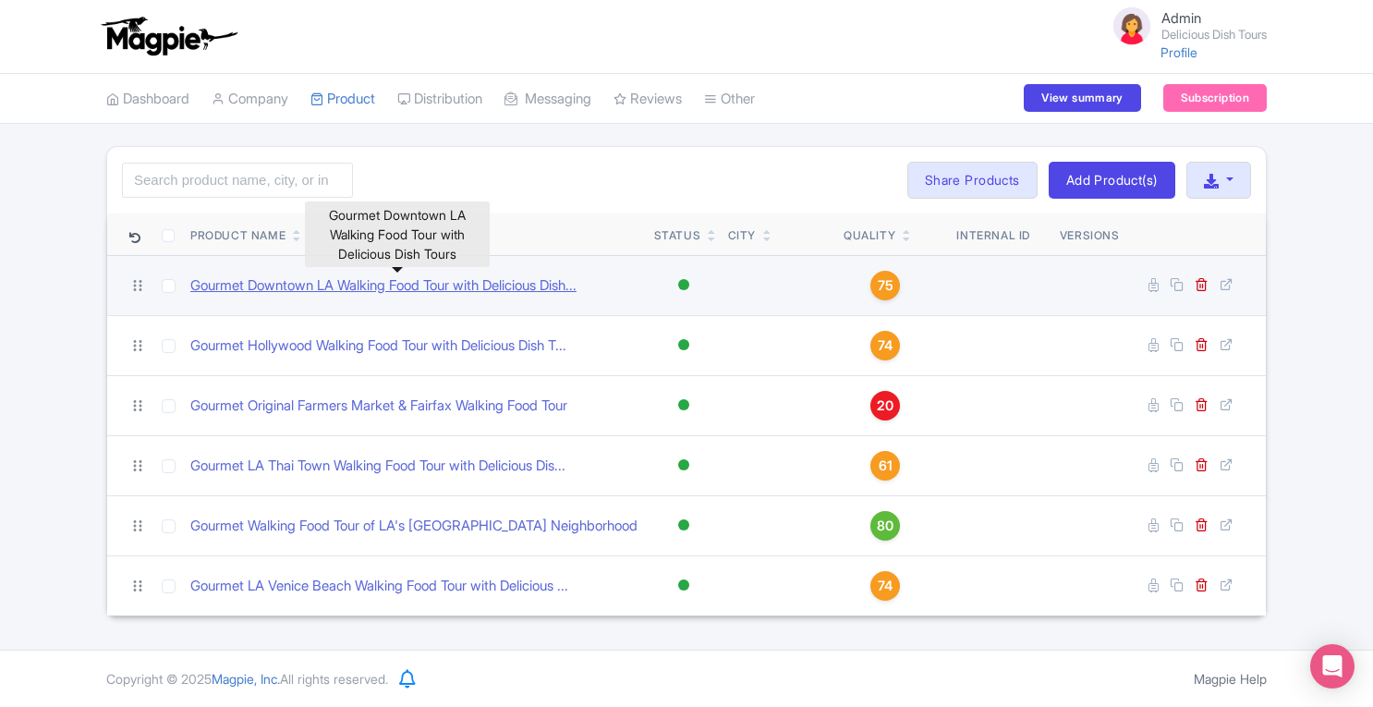
click at [365, 292] on link "Gourmet Downtown LA Walking Food Tour with Delicious Dish..." at bounding box center [383, 285] width 386 height 21
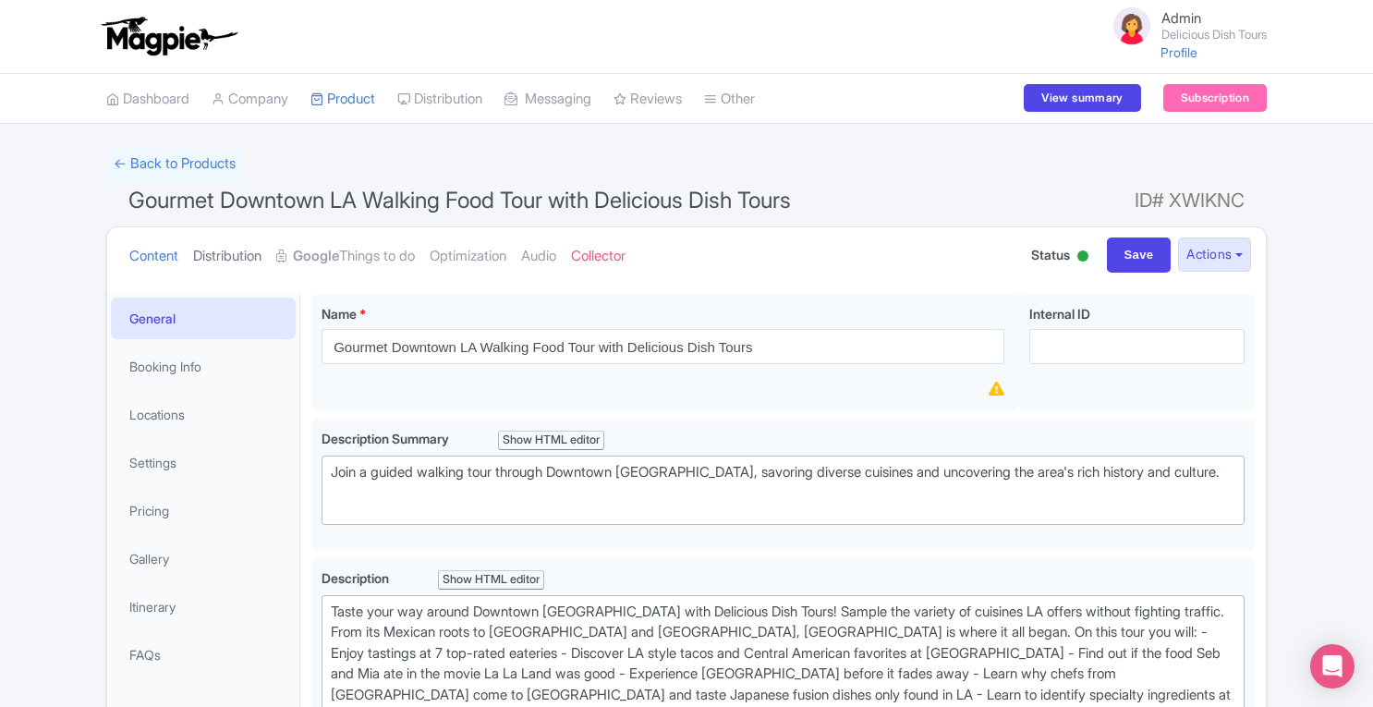
click at [253, 261] on link "Distribution" at bounding box center [227, 256] width 68 height 58
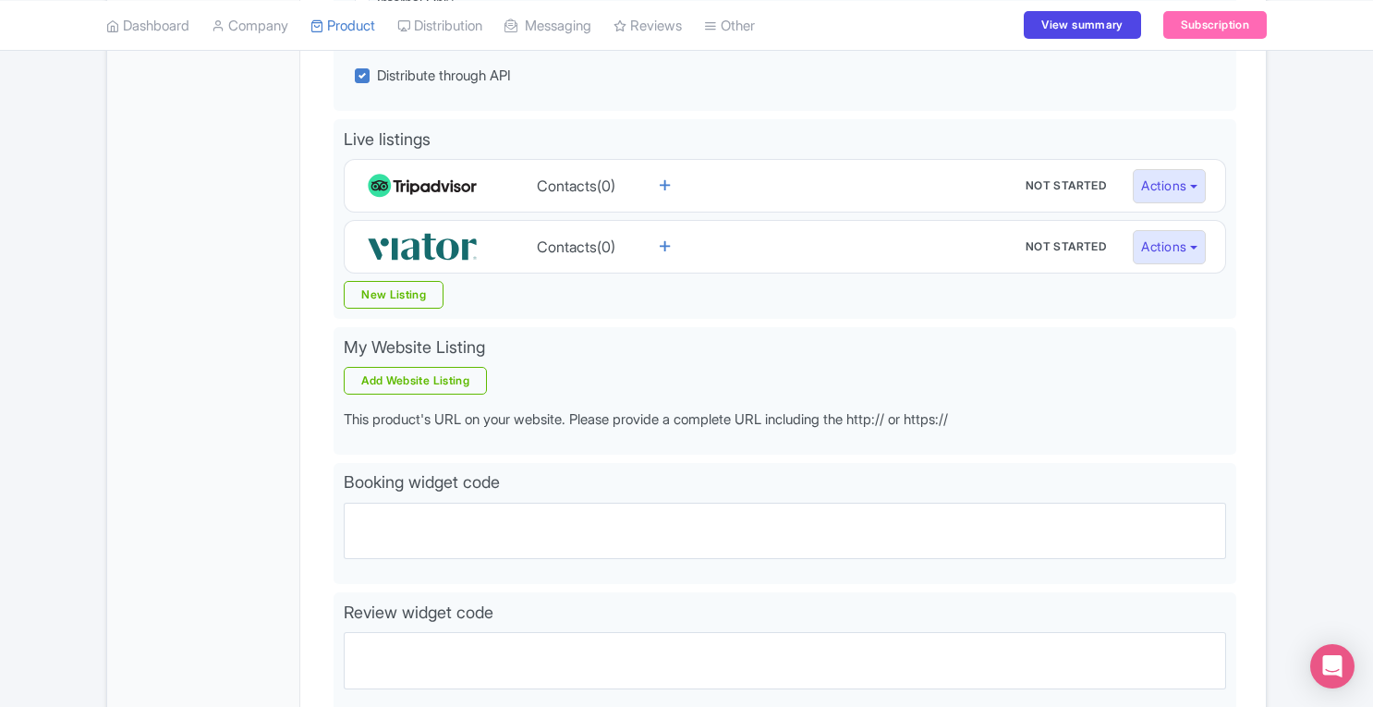
scroll to position [531, 0]
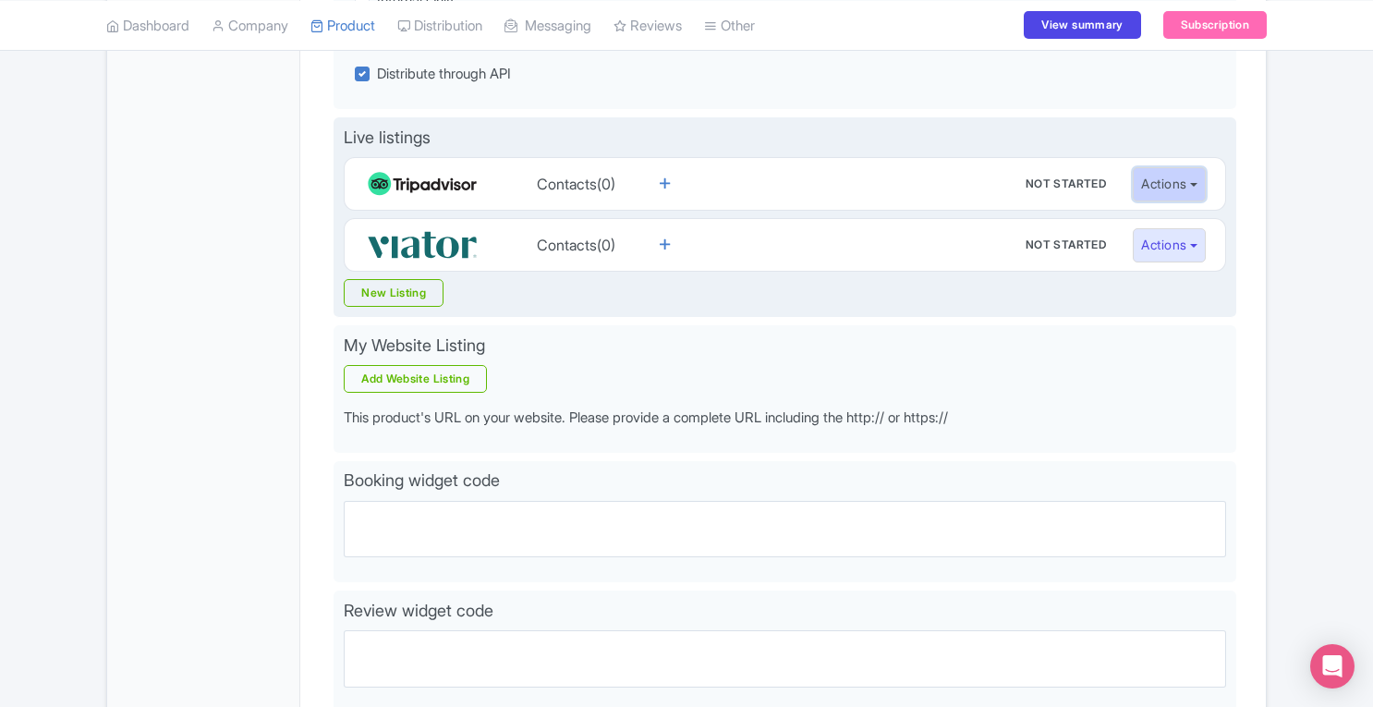
click at [1172, 178] on button "Actions" at bounding box center [1169, 184] width 73 height 34
click at [995, 280] on div "Live listings Contacts(0) NOT STARTED Not started Sharing Interesting Contracti…" at bounding box center [784, 217] width 903 height 200
click at [1186, 236] on button "Actions" at bounding box center [1169, 245] width 73 height 34
click at [1173, 316] on link "Reseller page" at bounding box center [1221, 313] width 176 height 29
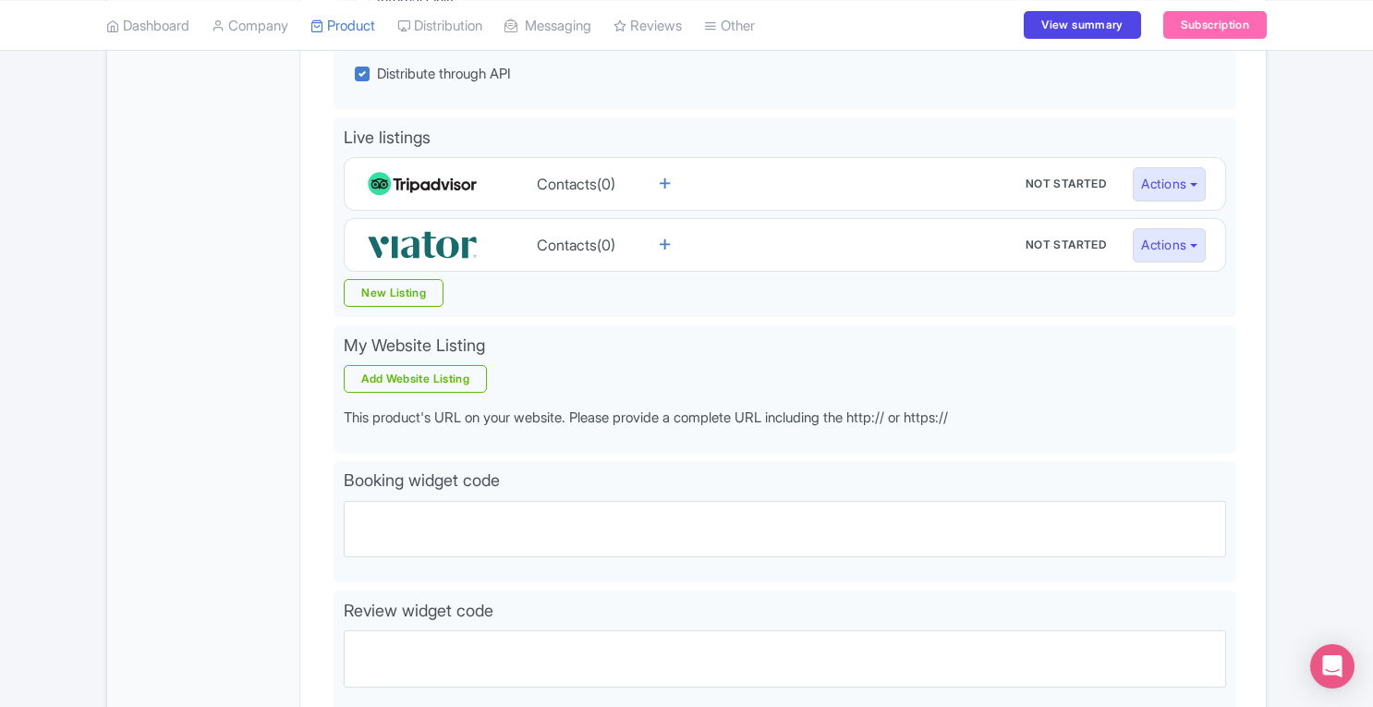
scroll to position [0, 0]
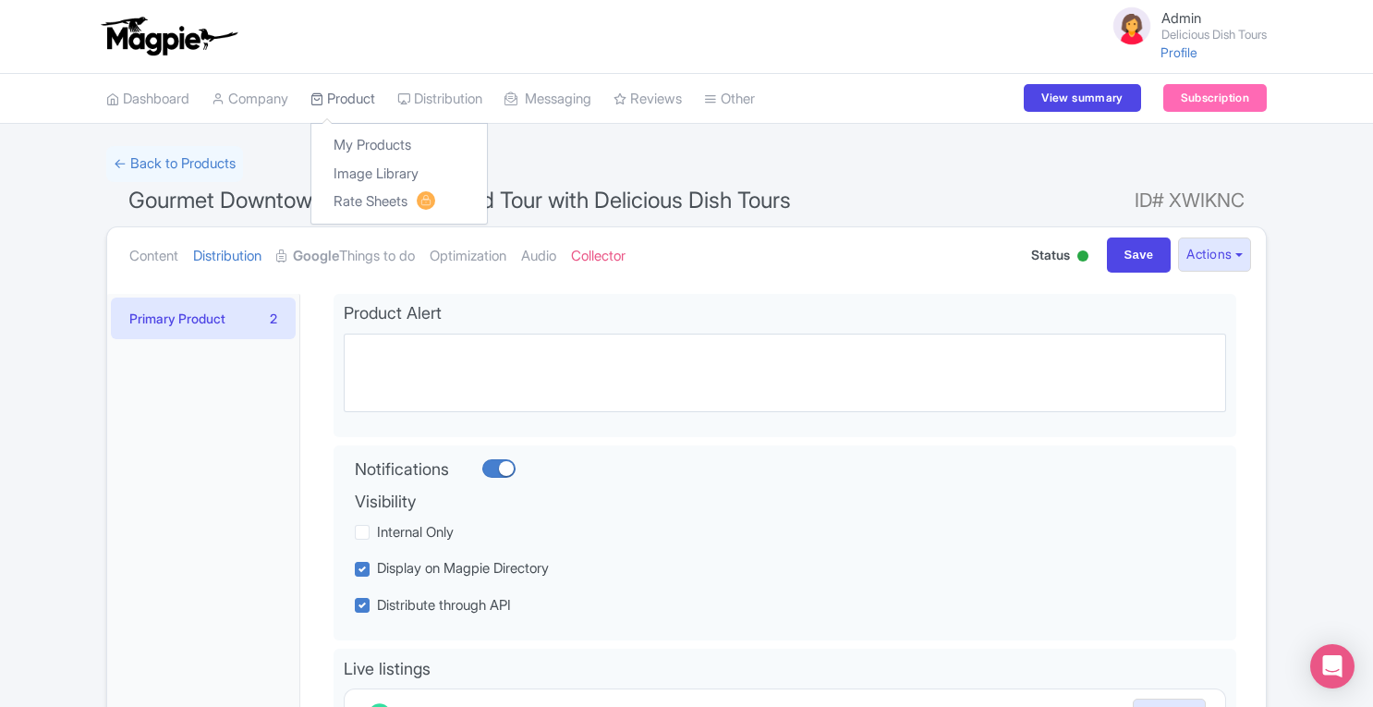
click at [365, 98] on link "Product" at bounding box center [342, 99] width 65 height 51
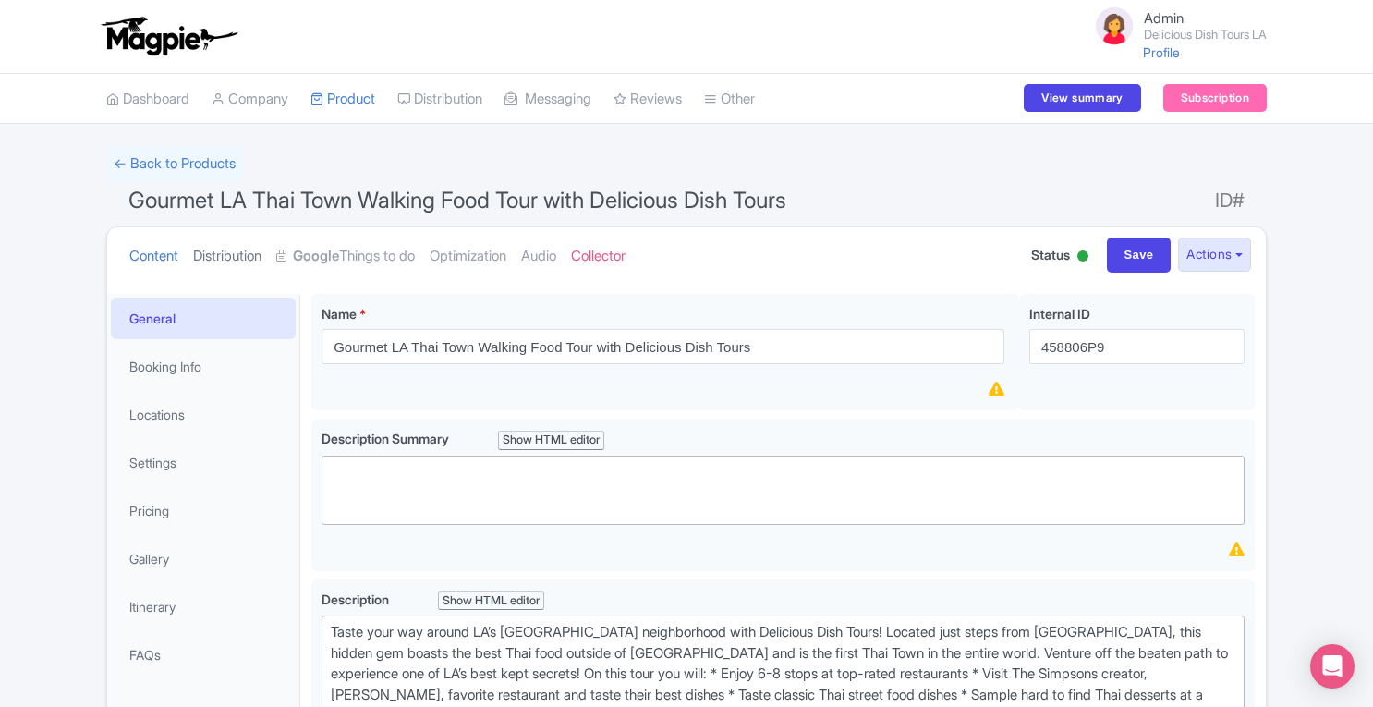
click at [219, 250] on link "Distribution" at bounding box center [227, 256] width 68 height 58
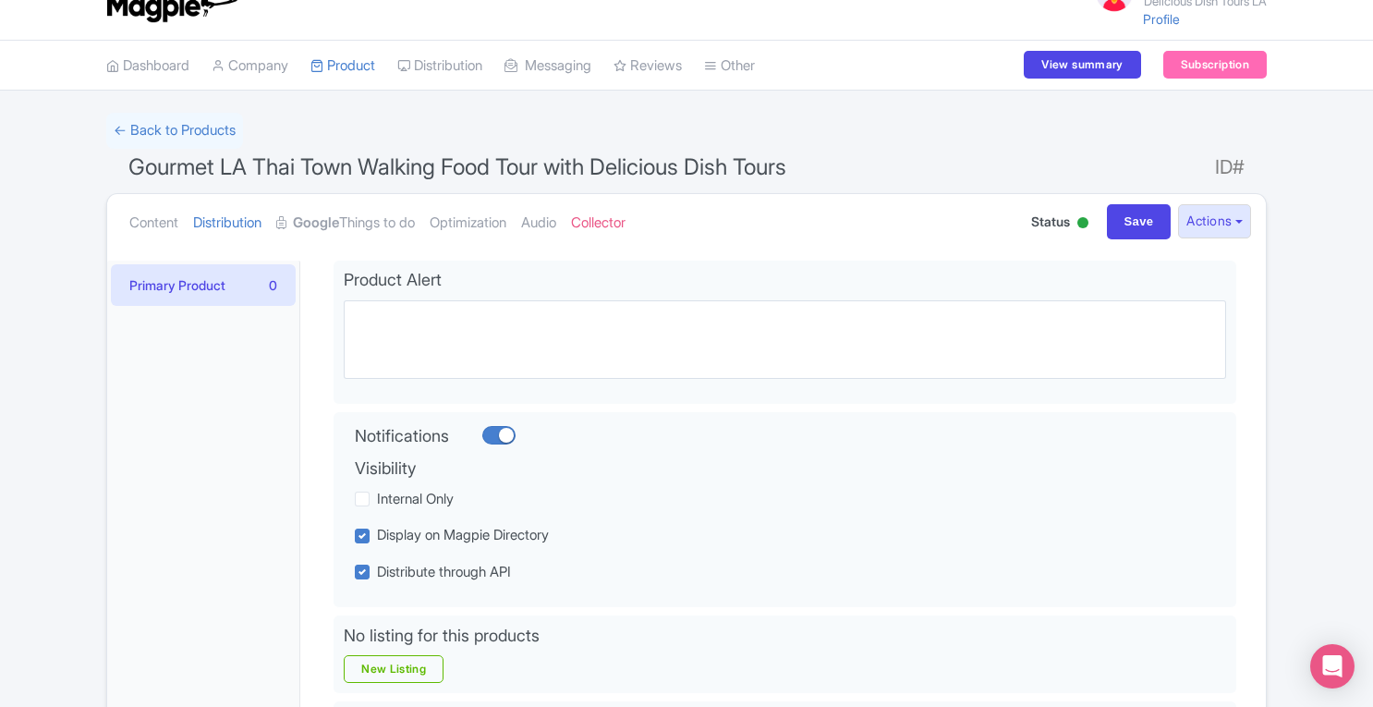
scroll to position [31, 0]
click at [159, 222] on link "Content" at bounding box center [153, 225] width 49 height 58
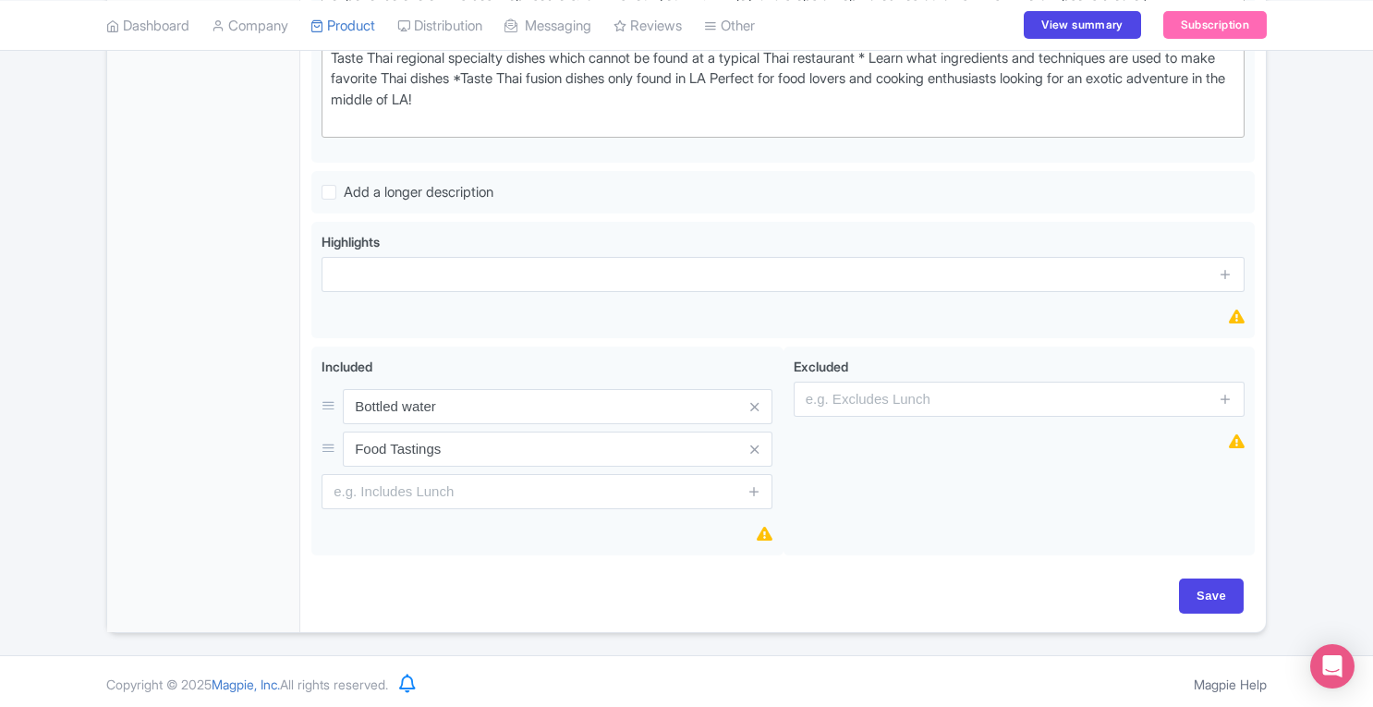
scroll to position [0, 0]
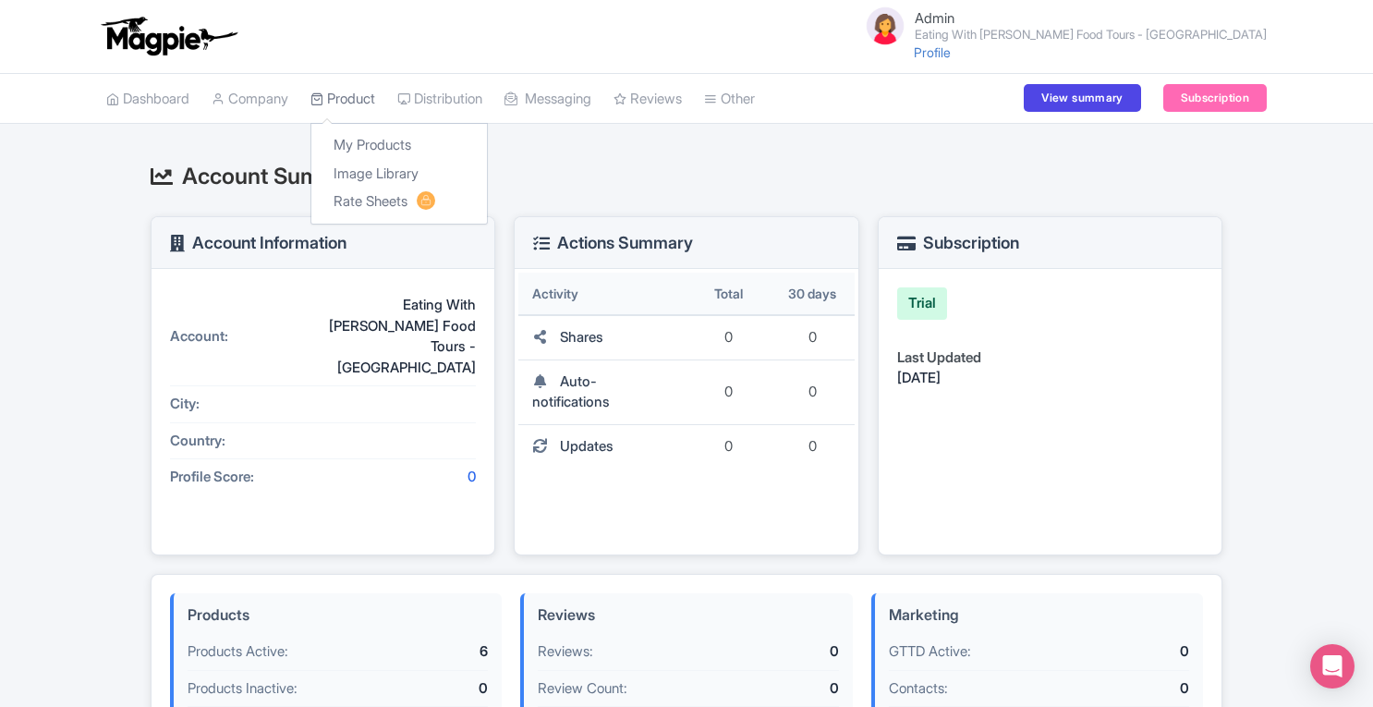
click at [358, 103] on link "Product" at bounding box center [342, 99] width 65 height 51
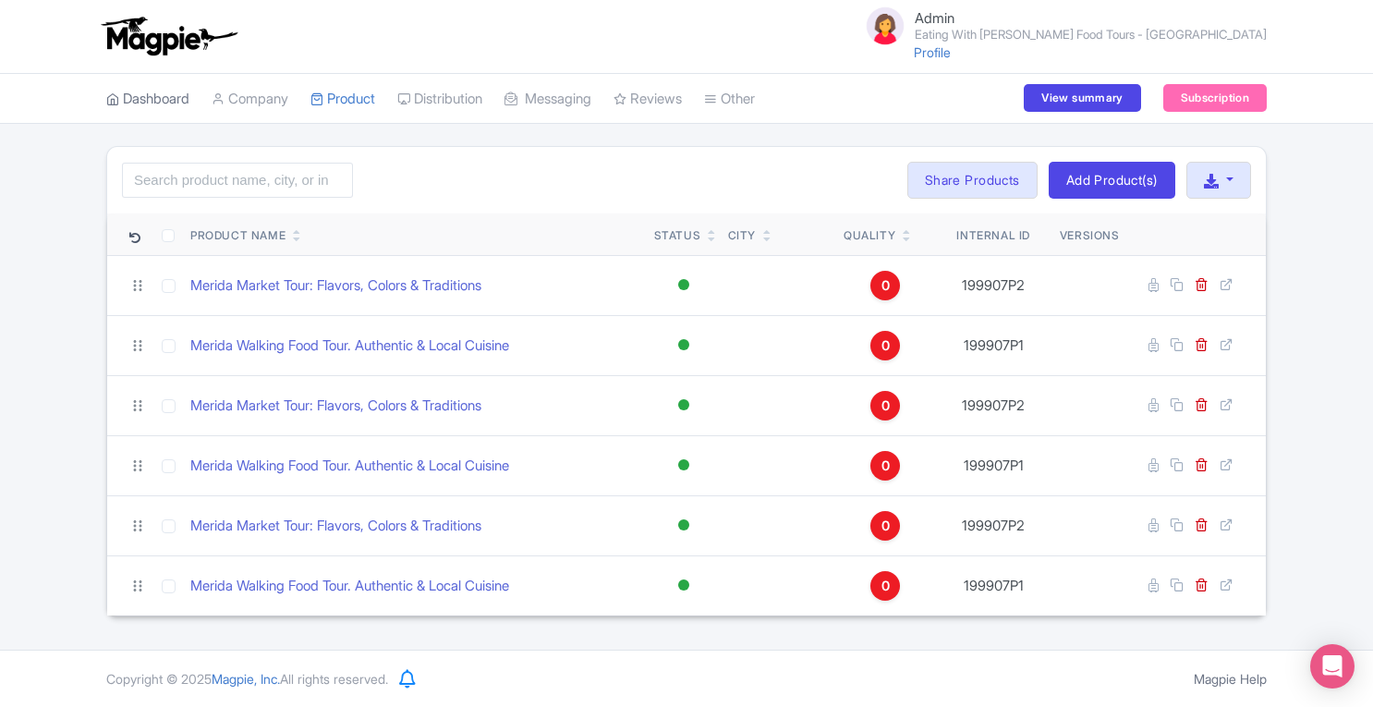
click at [123, 88] on link "Dashboard" at bounding box center [147, 99] width 83 height 51
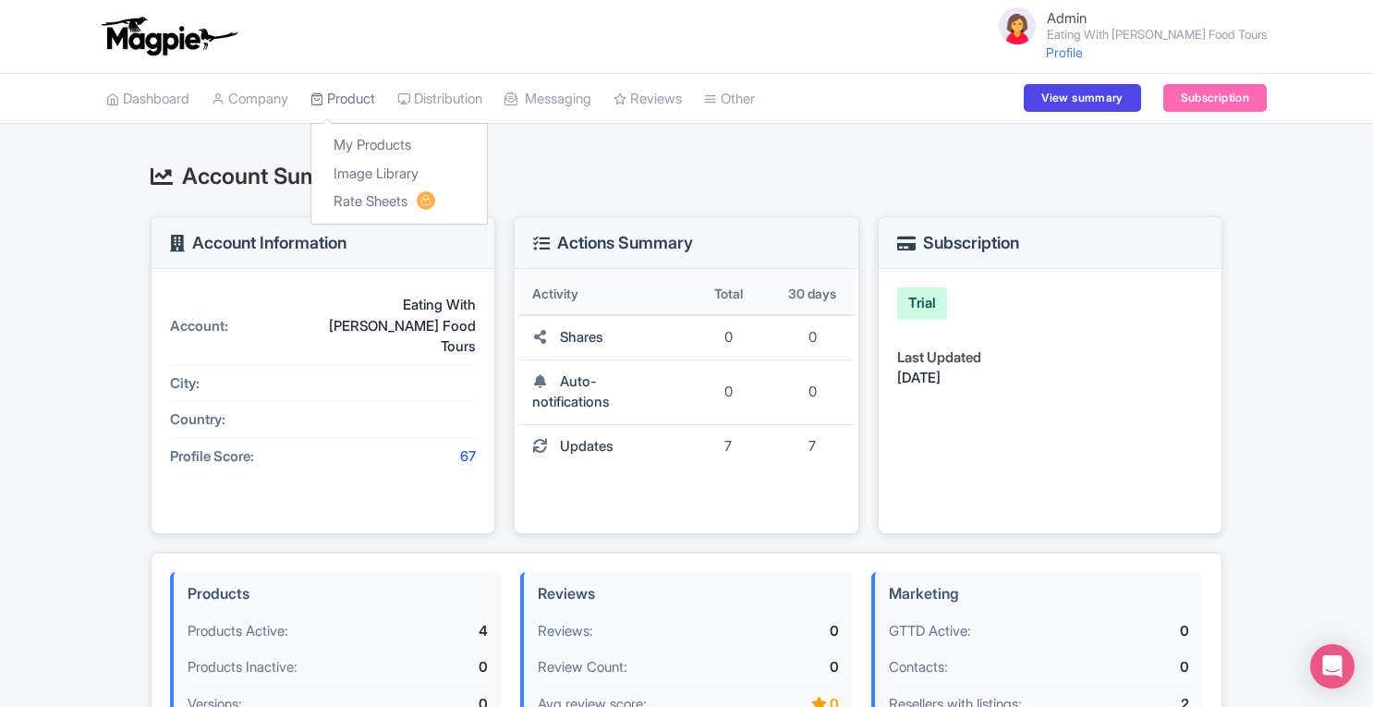
click at [370, 103] on link "Product" at bounding box center [342, 99] width 65 height 51
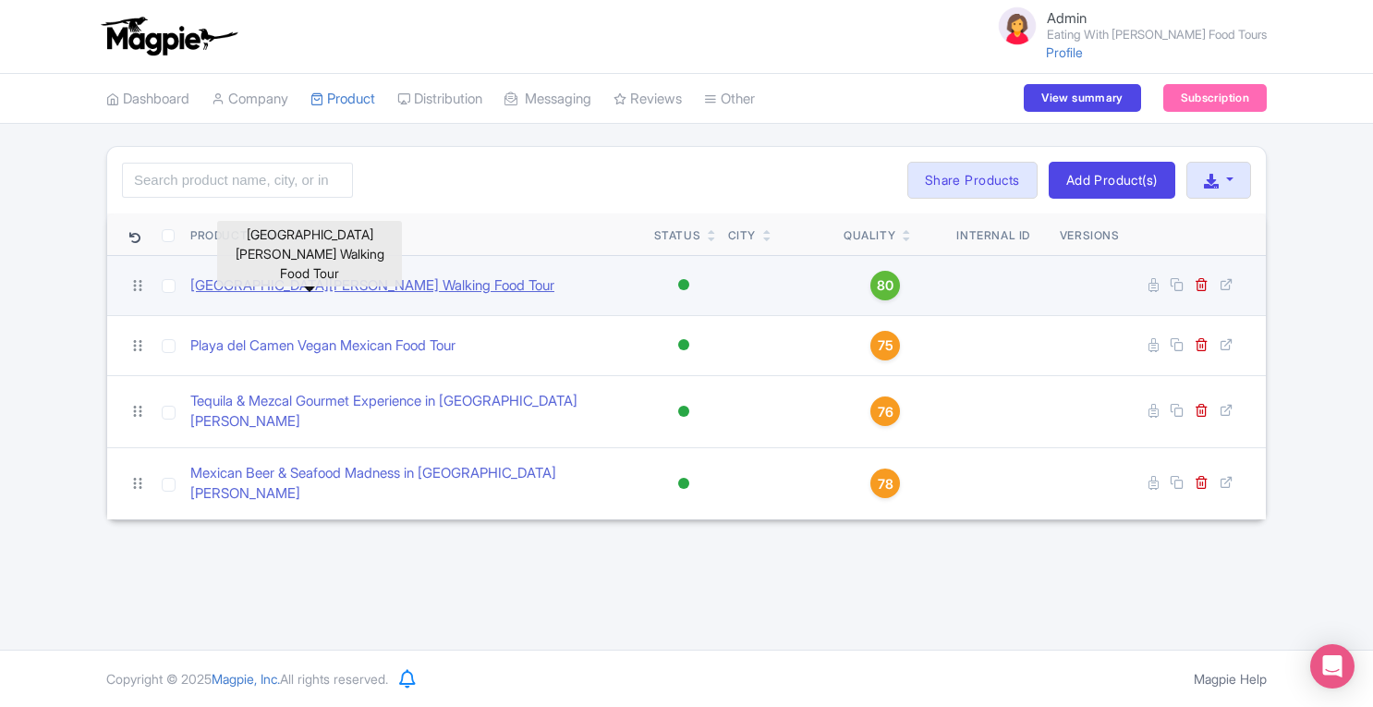
click at [266, 280] on link "[GEOGRAPHIC_DATA][PERSON_NAME] Walking Food Tour" at bounding box center [372, 285] width 364 height 21
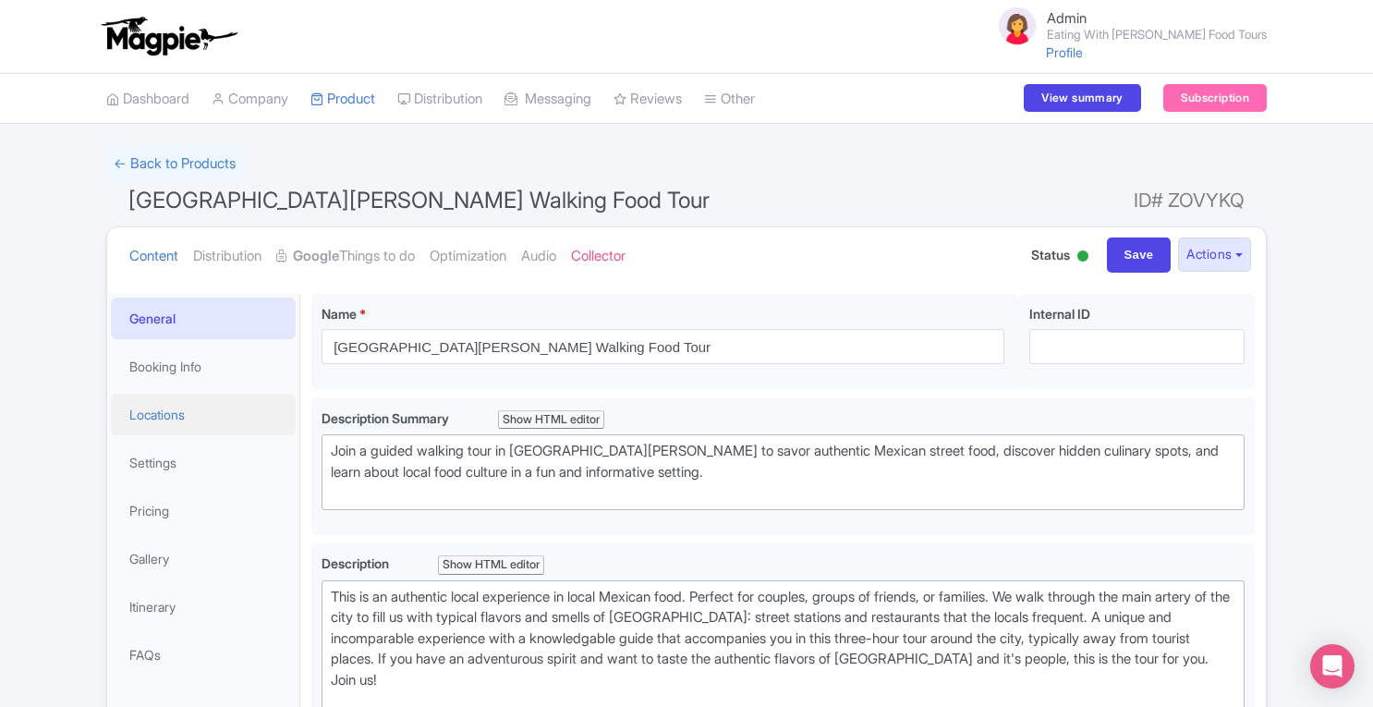
click at [170, 420] on link "Locations" at bounding box center [203, 415] width 185 height 42
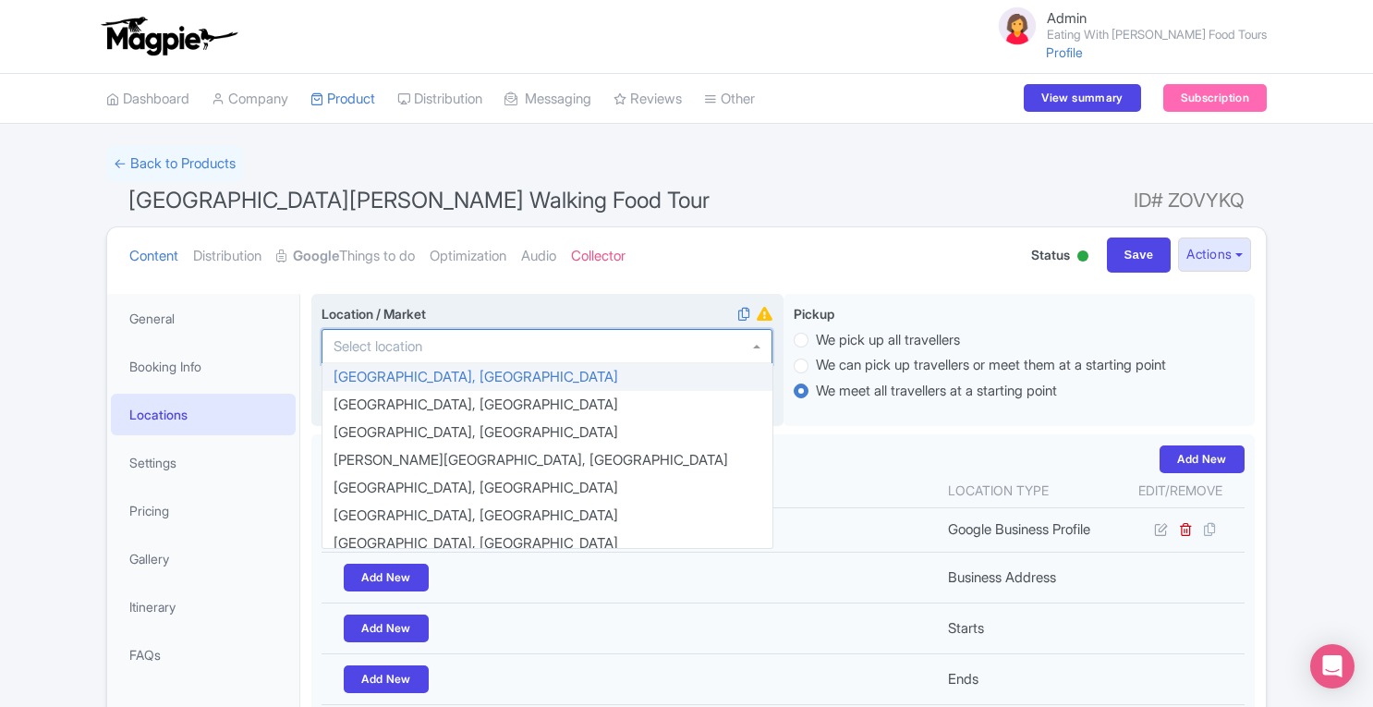
click at [429, 335] on div at bounding box center [546, 346] width 451 height 35
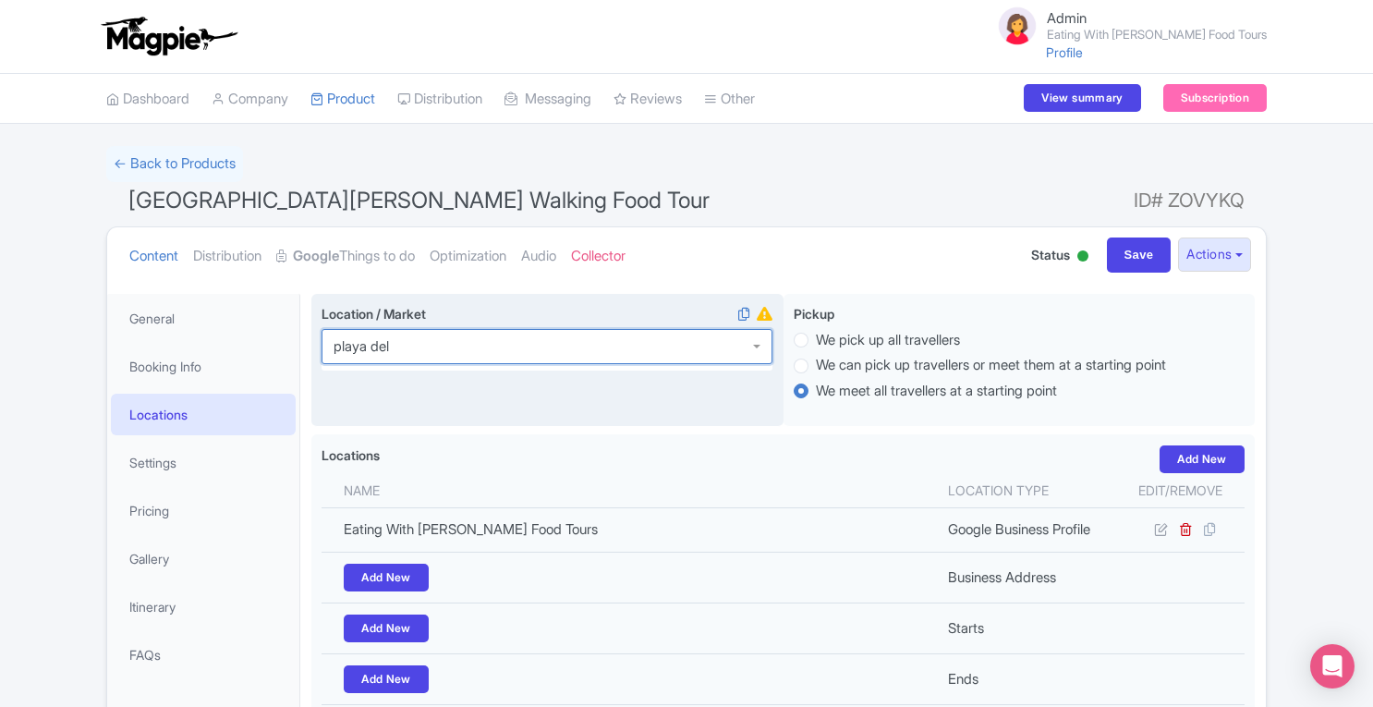
type input "playa del"
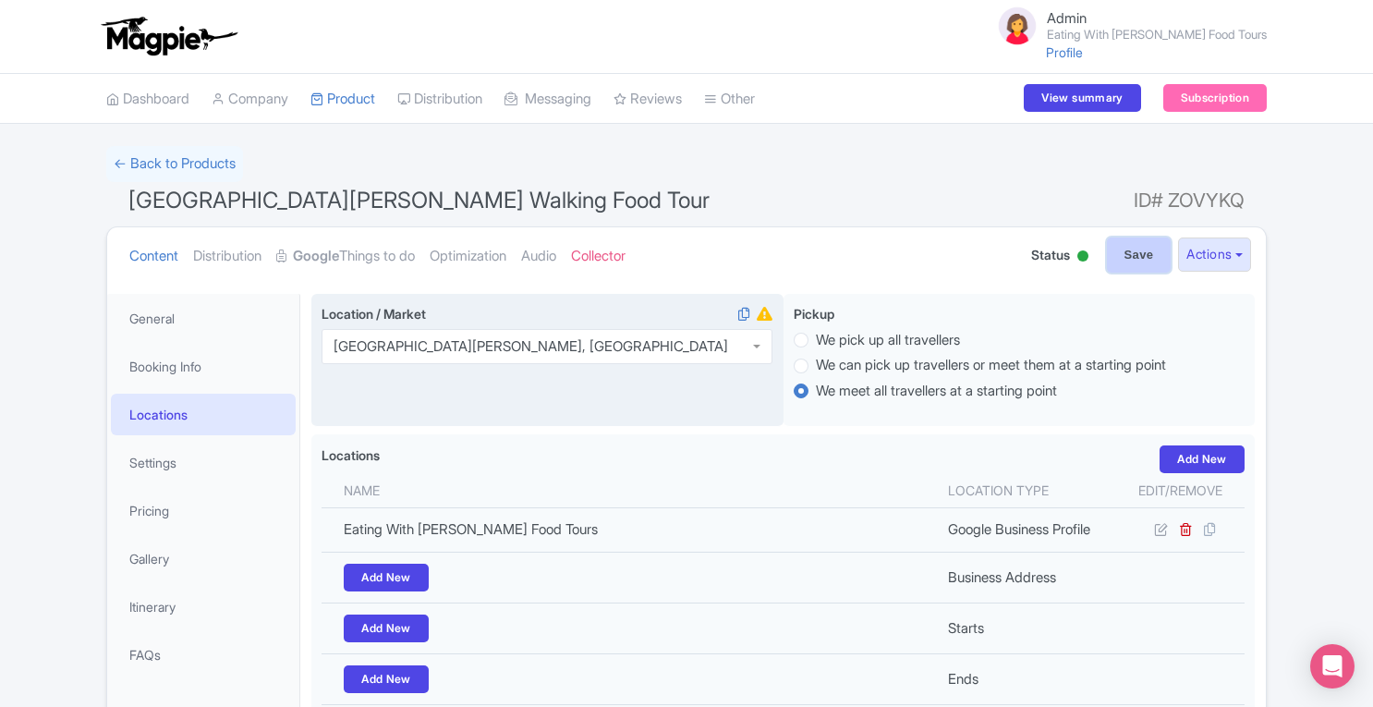
click at [1133, 243] on input "Save" at bounding box center [1139, 254] width 65 height 35
type input "Saving..."
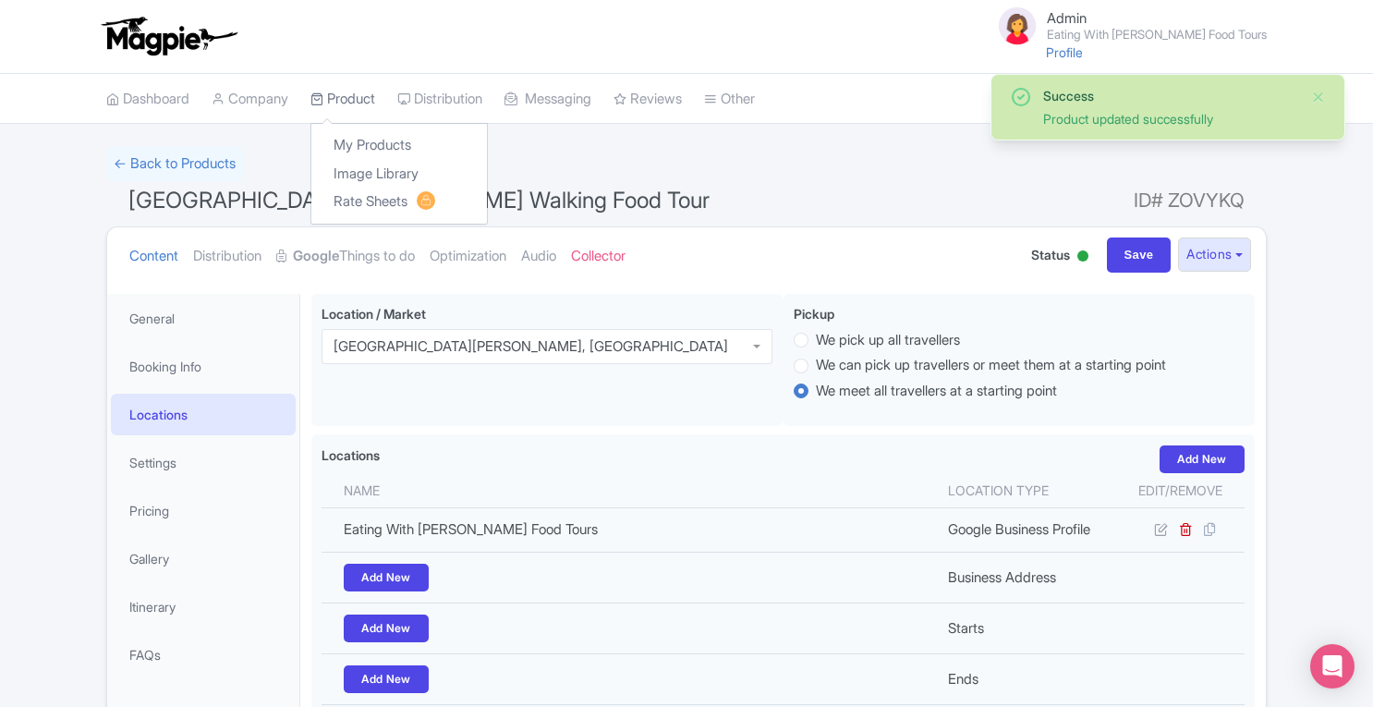
click at [345, 93] on link "Product" at bounding box center [342, 99] width 65 height 51
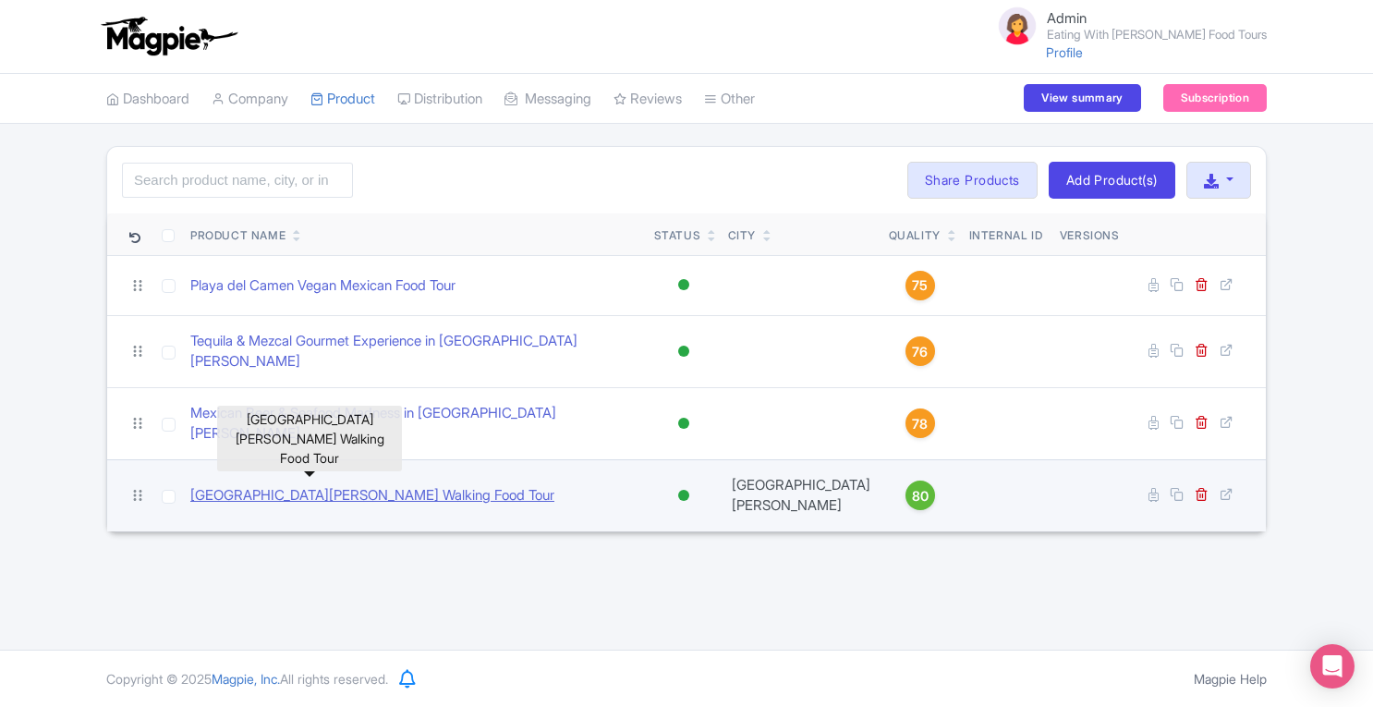
click at [357, 485] on link "[GEOGRAPHIC_DATA][PERSON_NAME] Walking Food Tour" at bounding box center [372, 495] width 364 height 21
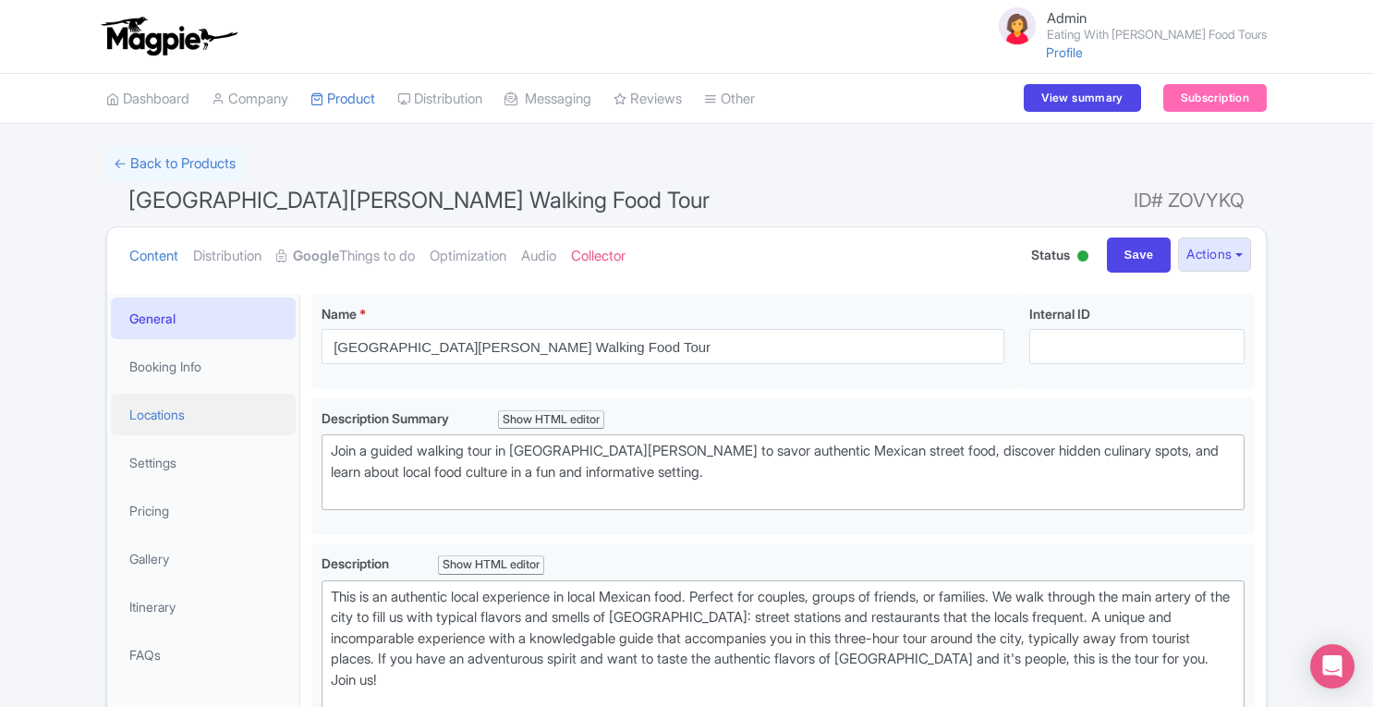
click at [164, 417] on link "Locations" at bounding box center [203, 415] width 185 height 42
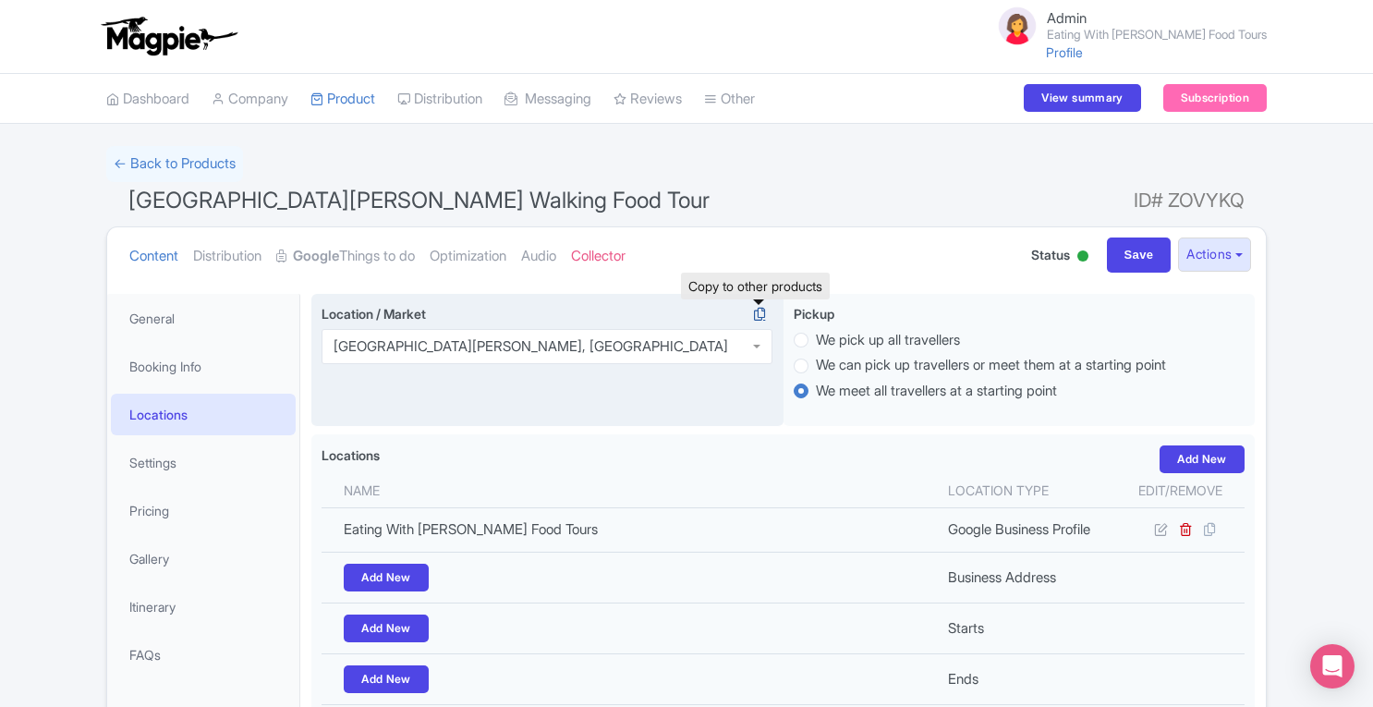
click at [760, 315] on icon at bounding box center [759, 314] width 26 height 17
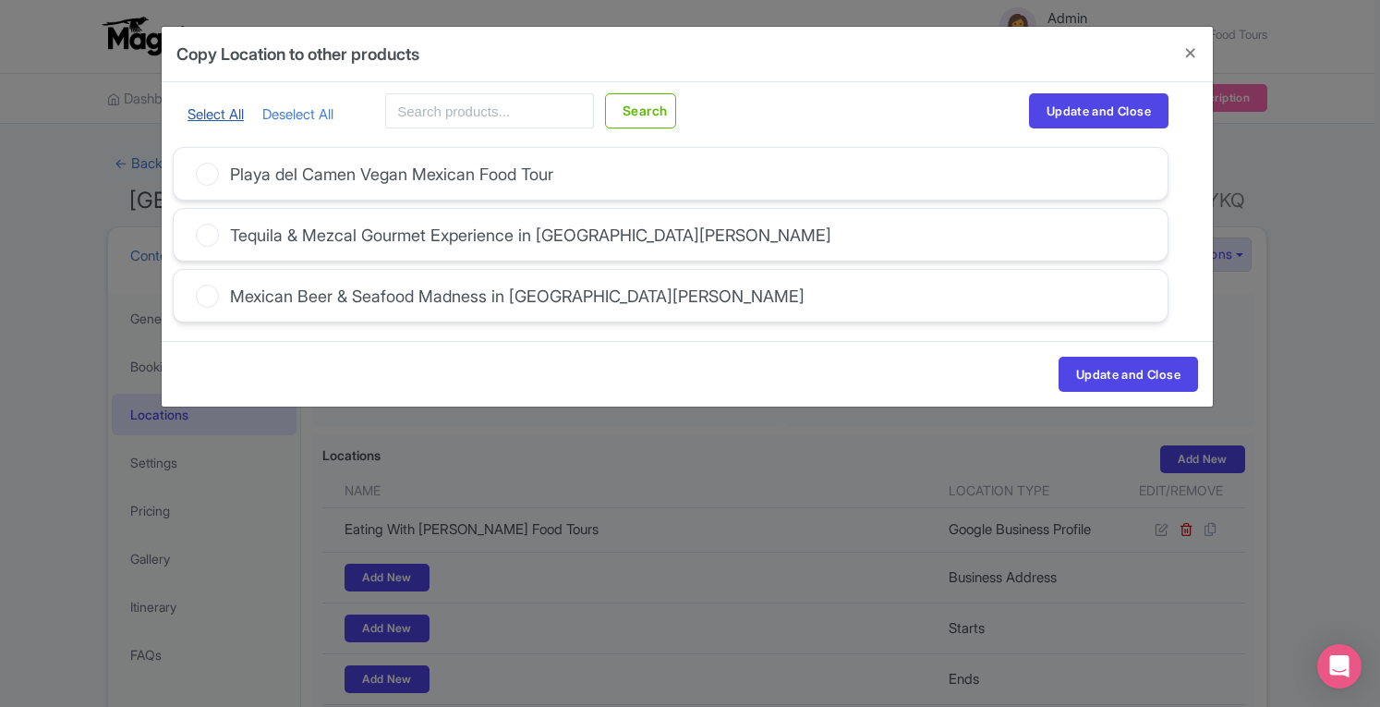
click at [213, 111] on link "Select All" at bounding box center [216, 114] width 56 height 18
click at [1044, 110] on button "Update and Close" at bounding box center [1098, 110] width 139 height 35
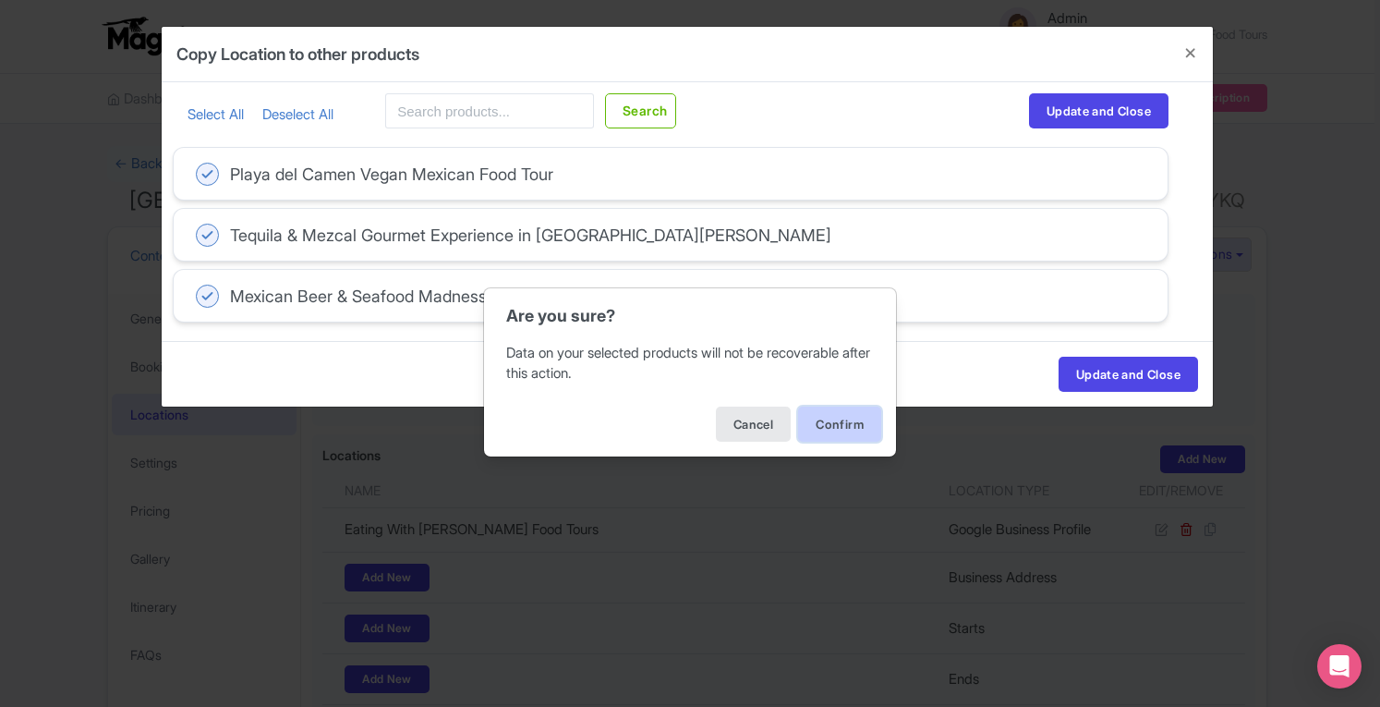
click at [832, 420] on button "Confirm" at bounding box center [839, 423] width 83 height 35
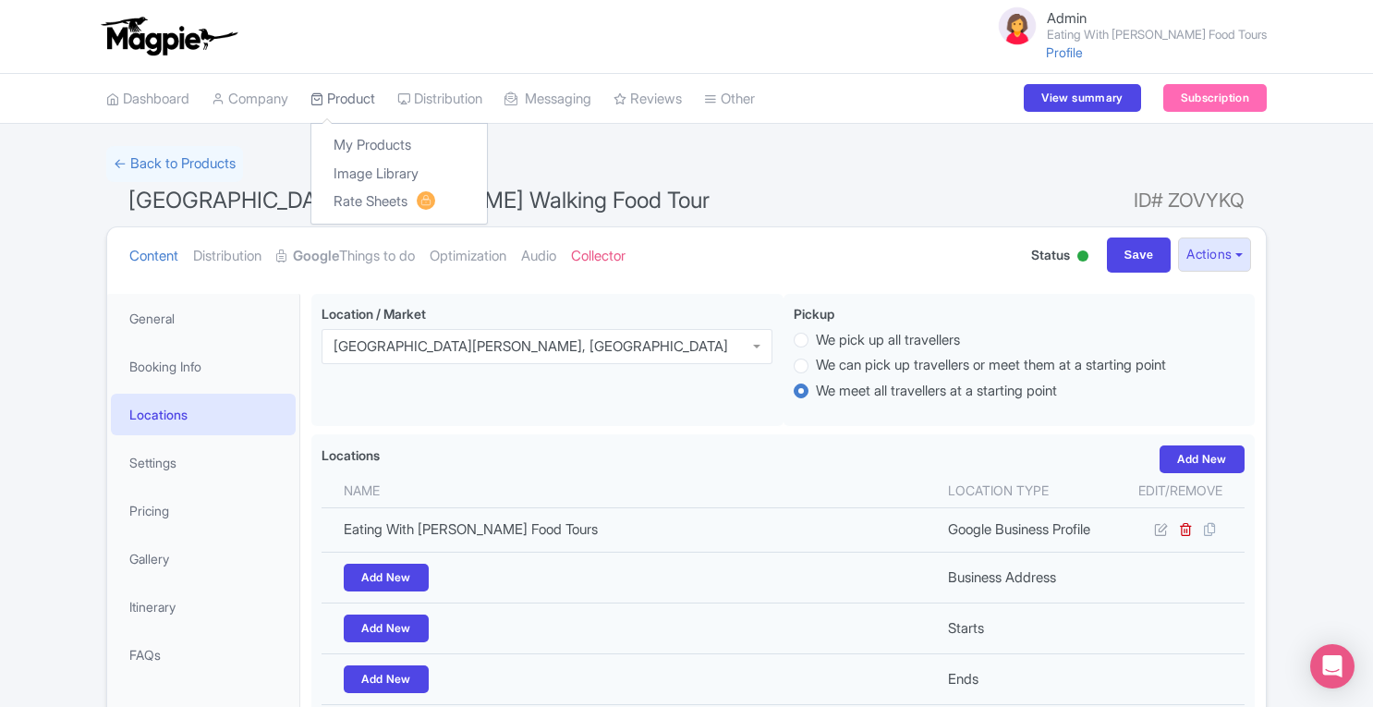
click at [340, 99] on link "Product" at bounding box center [342, 99] width 65 height 51
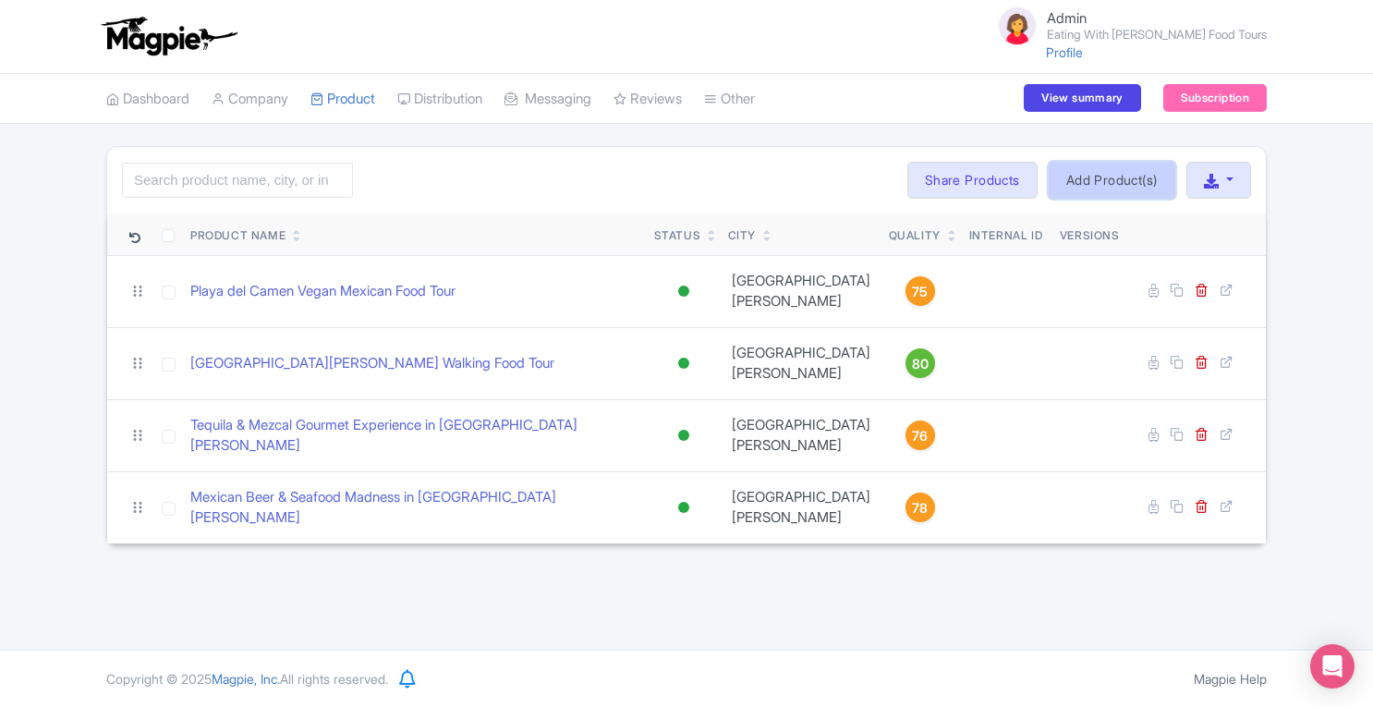
click at [1090, 188] on link "Add Product(s)" at bounding box center [1111, 180] width 127 height 37
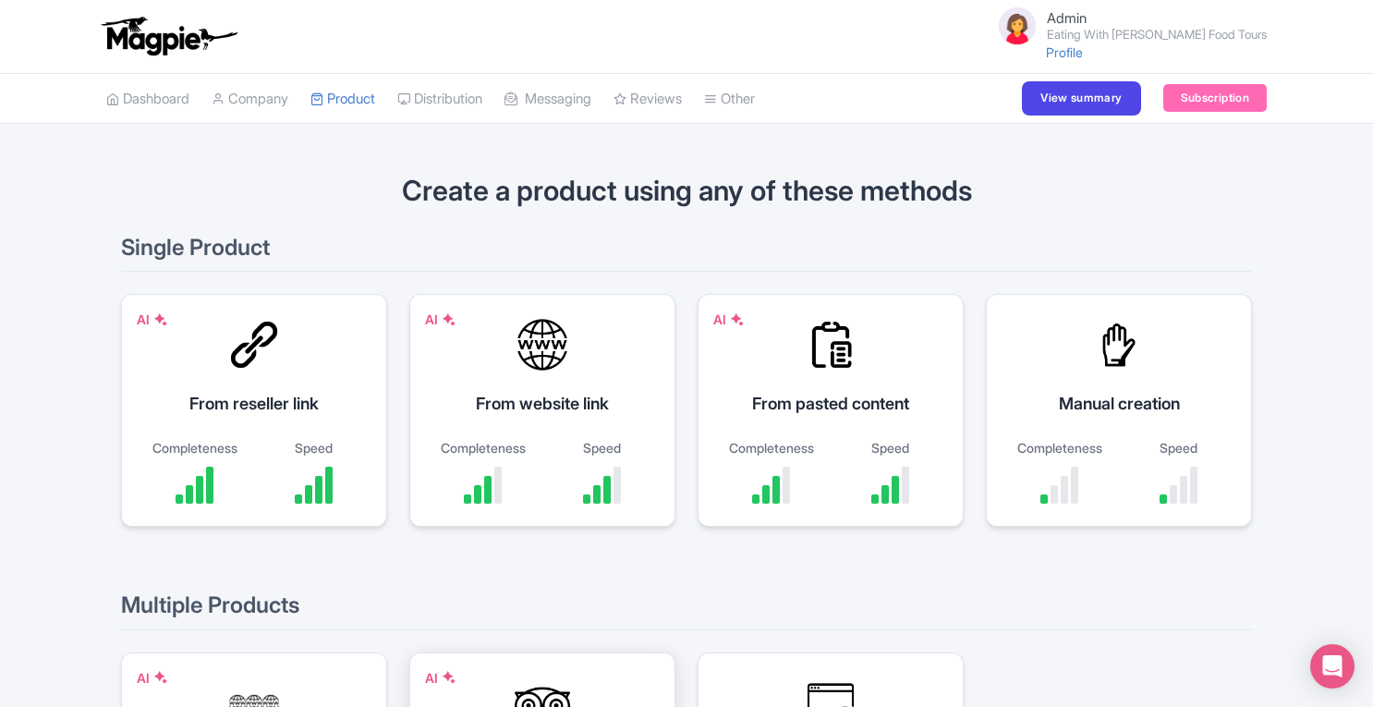
click at [550, 688] on div at bounding box center [542, 702] width 55 height 55
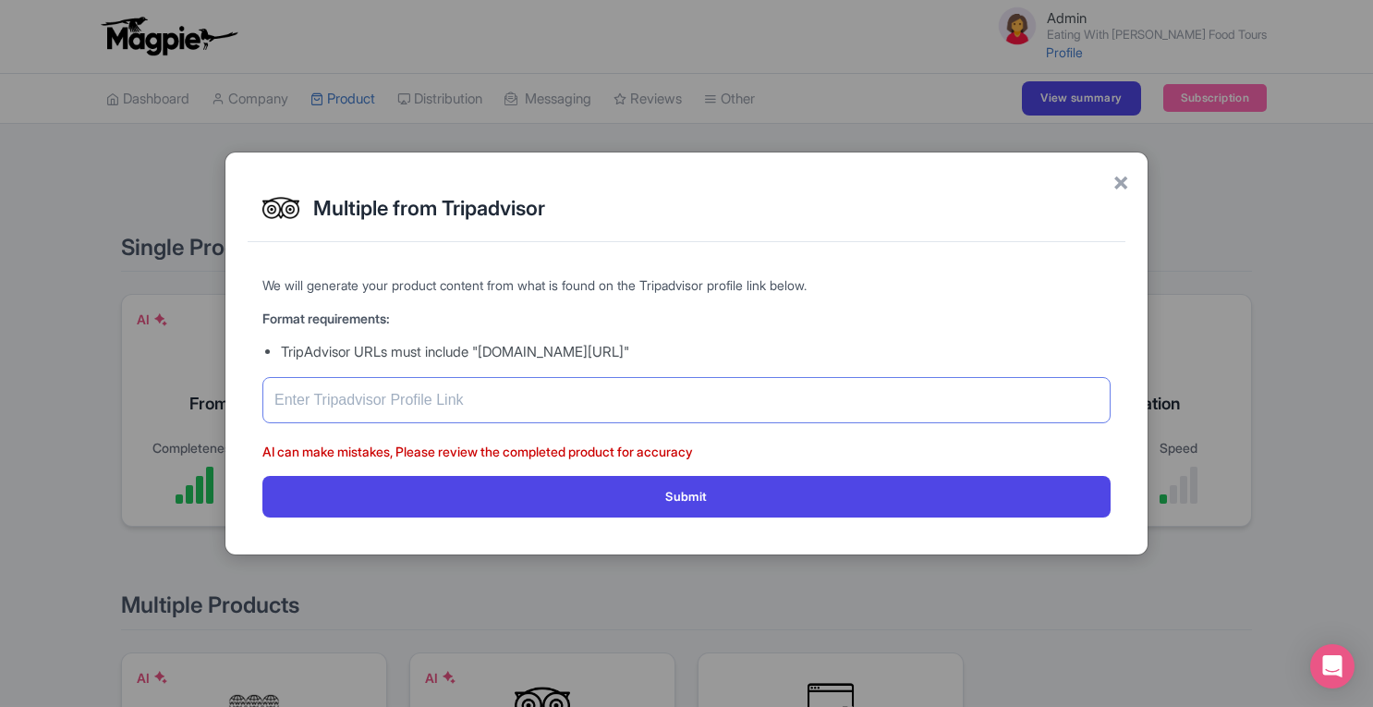
click at [553, 404] on input "text" at bounding box center [686, 400] width 848 height 46
paste input "https://www.tripadvisor.com/Attraction_Review-g150813-d18812728-Reviews-Eating_…"
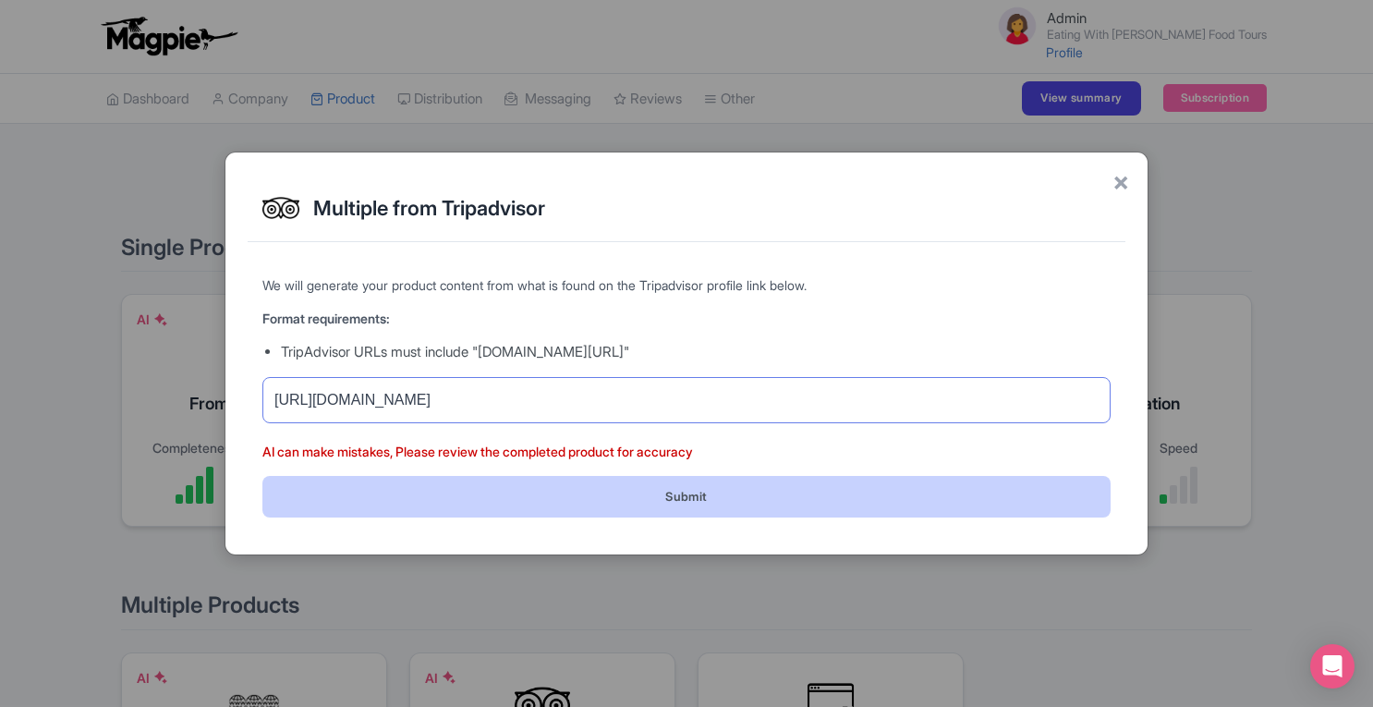
type input "https://www.tripadvisor.com/Attraction_Review-g150813-d18812728-Reviews-Eating_…"
click at [618, 489] on button "Submit" at bounding box center [686, 497] width 848 height 42
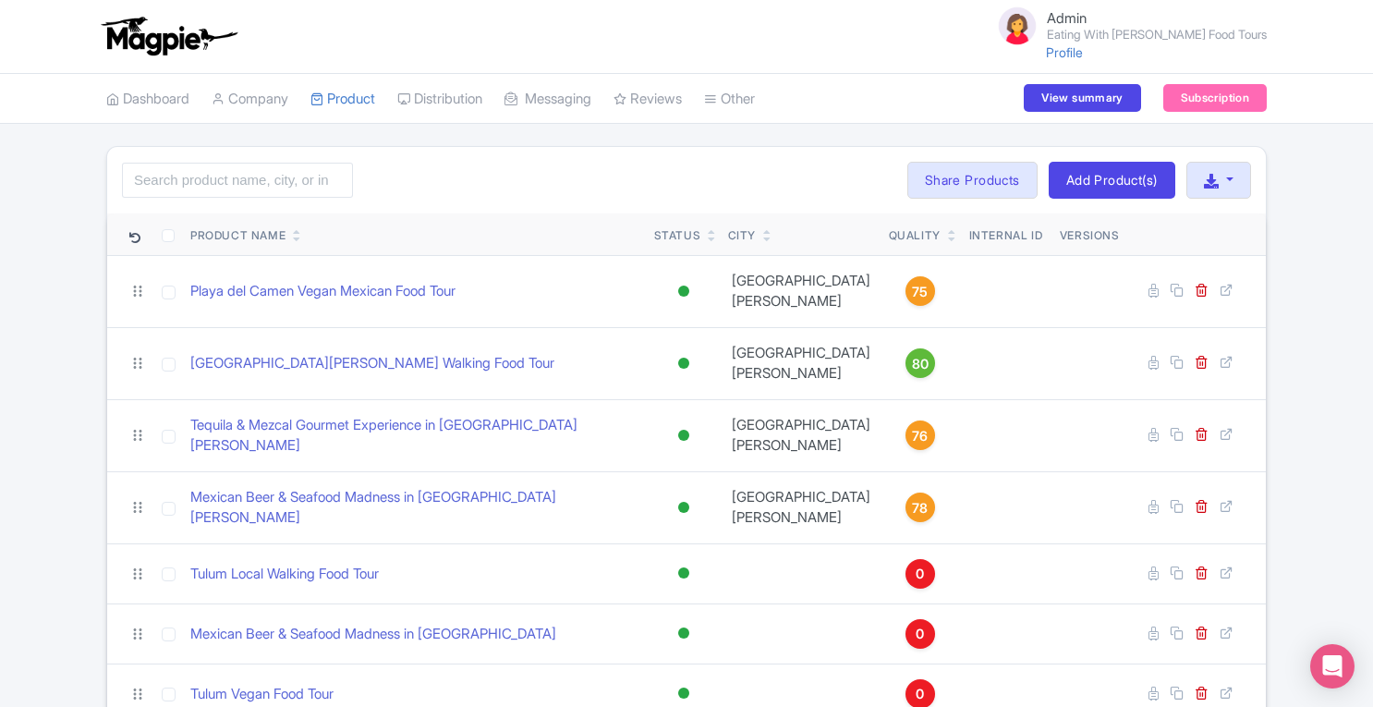
scroll to position [92, 0]
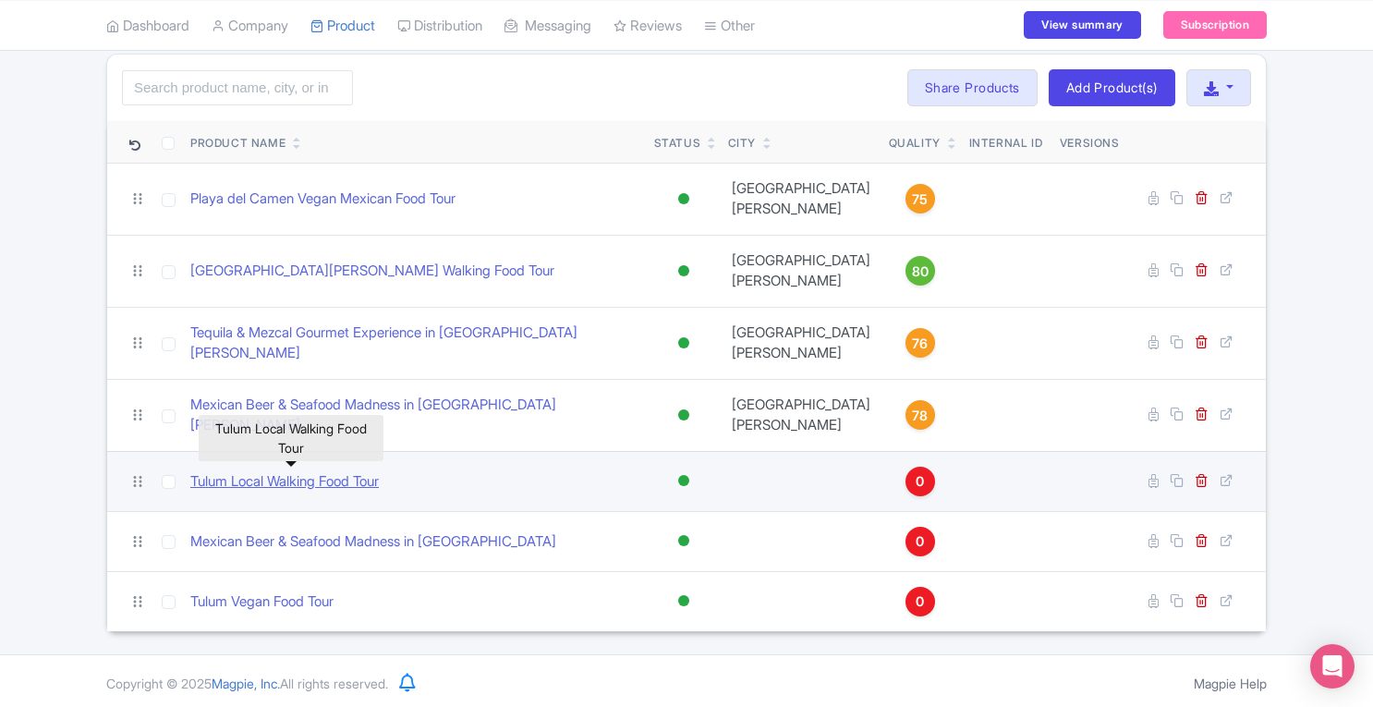
click at [357, 479] on link "Tulum Local Walking Food Tour" at bounding box center [284, 481] width 188 height 21
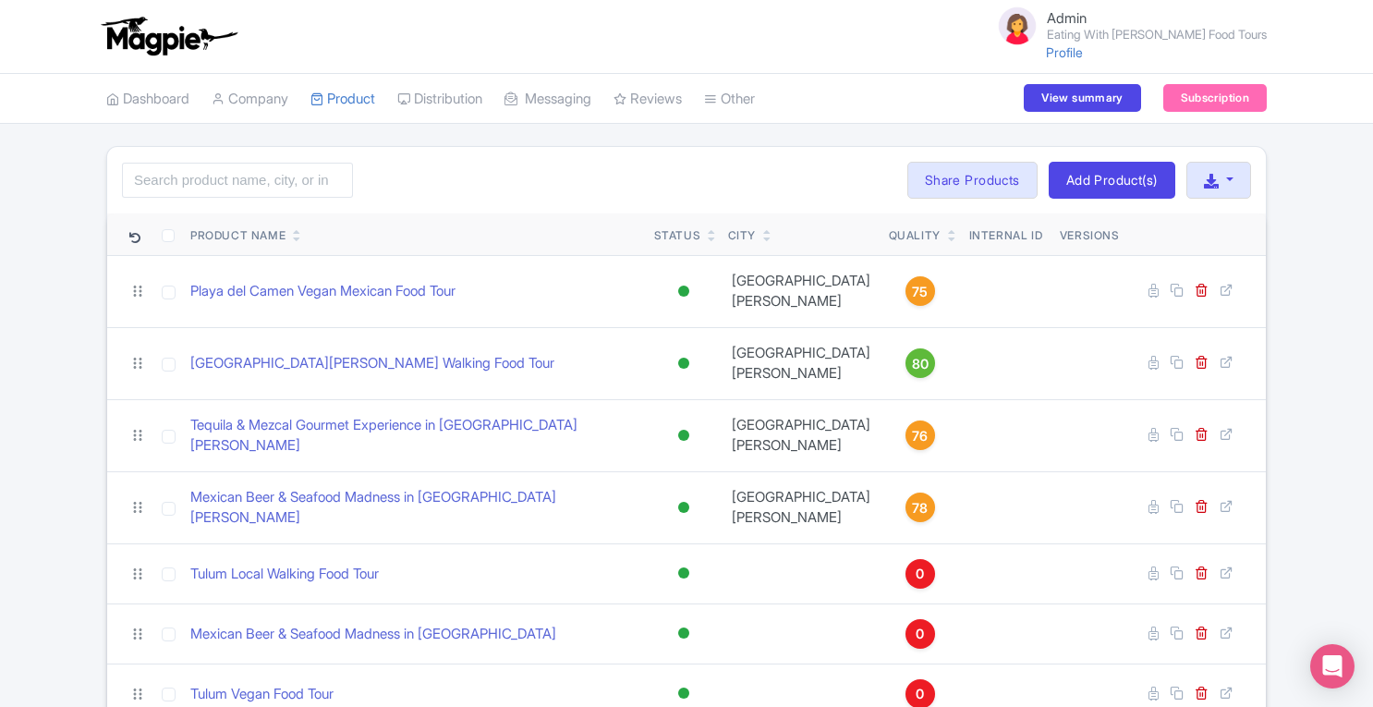
scroll to position [92, 0]
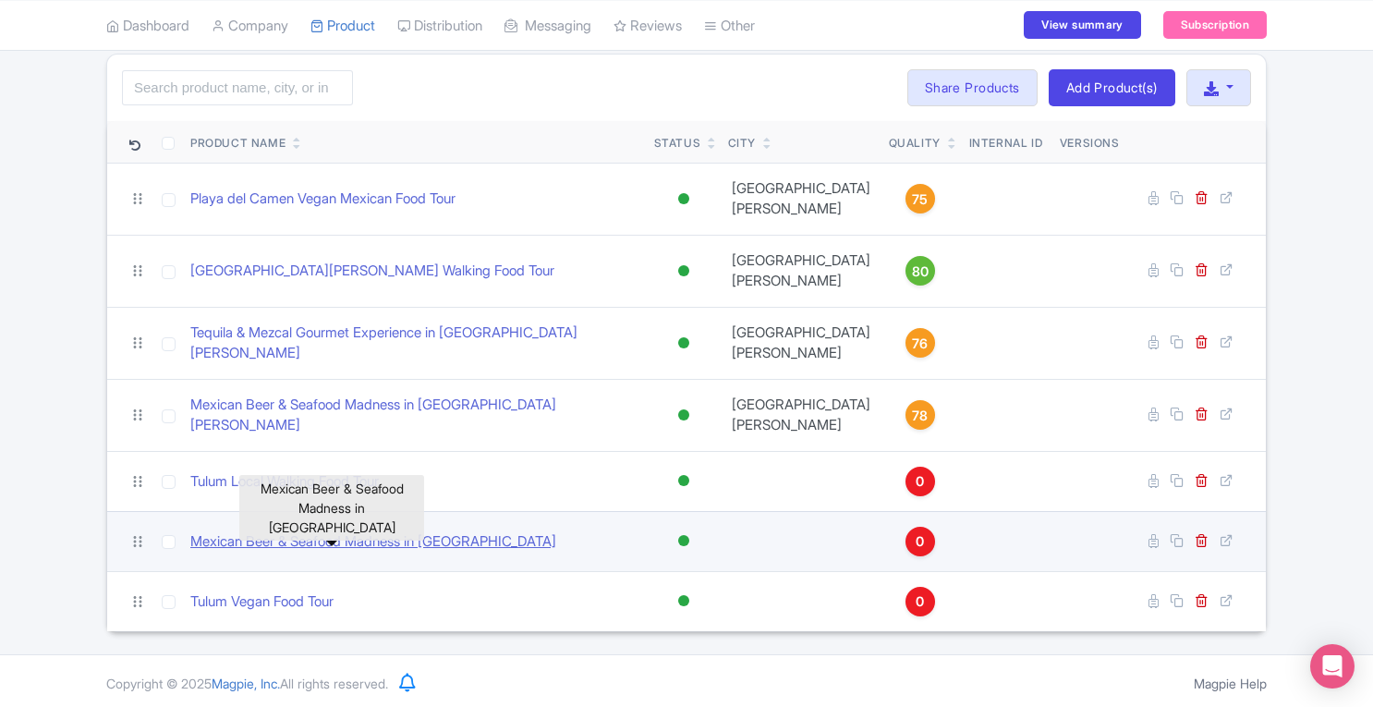
click at [333, 535] on link "Mexican Beer & Seafood Madness in [GEOGRAPHIC_DATA]" at bounding box center [373, 541] width 366 height 21
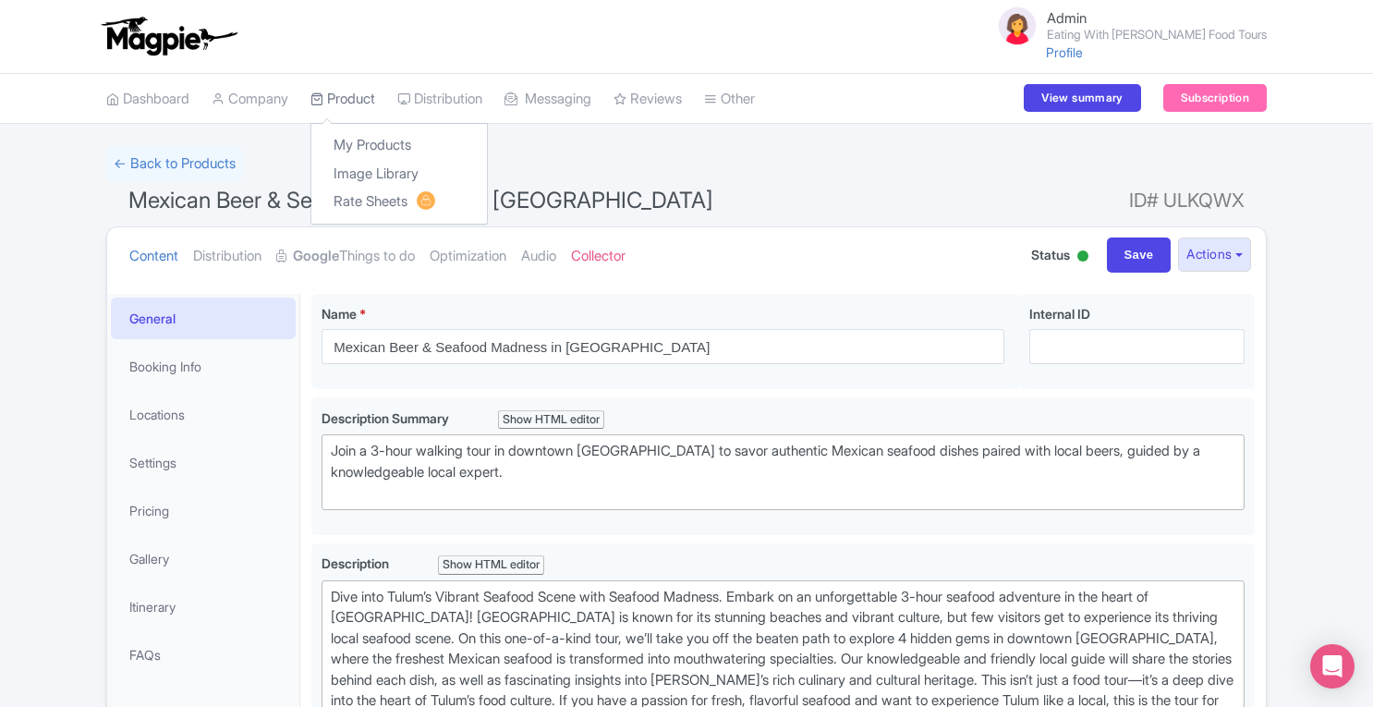
click at [367, 98] on link "Product" at bounding box center [342, 99] width 65 height 51
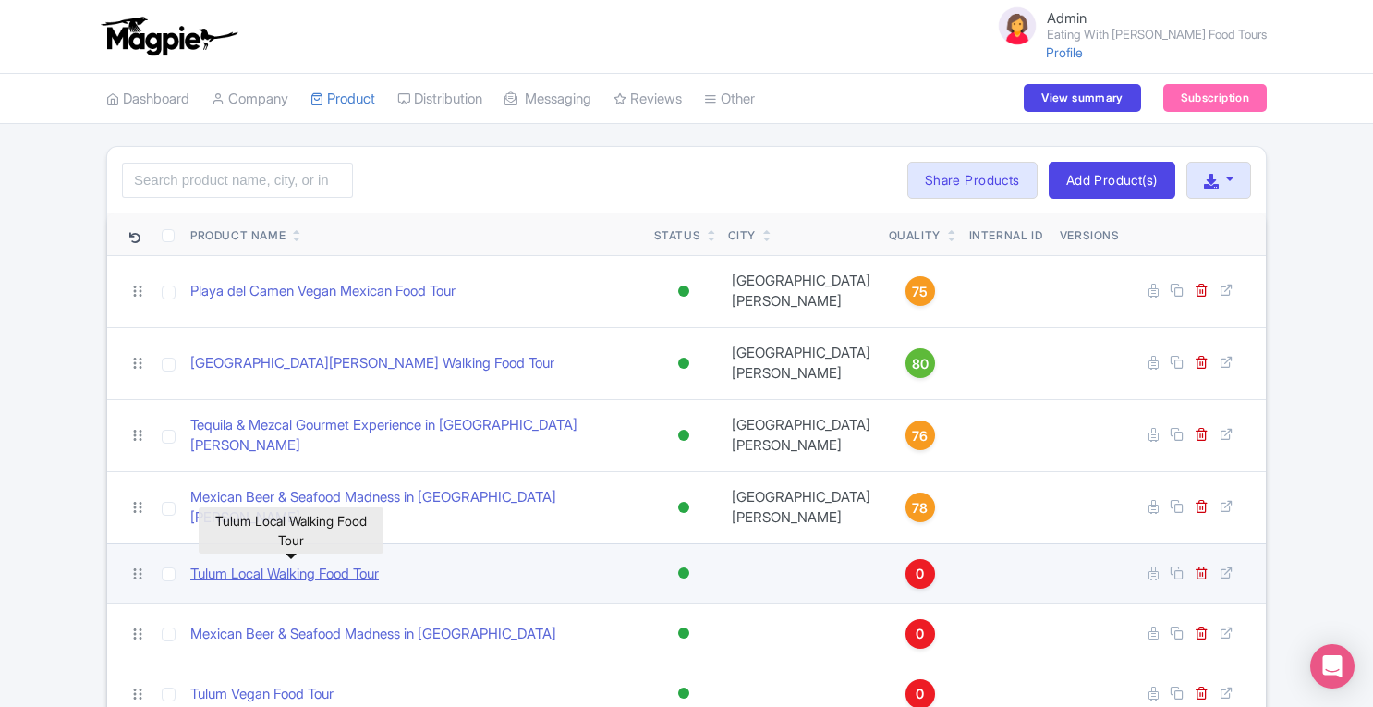
click at [349, 572] on link "Tulum Local Walking Food Tour" at bounding box center [284, 574] width 188 height 21
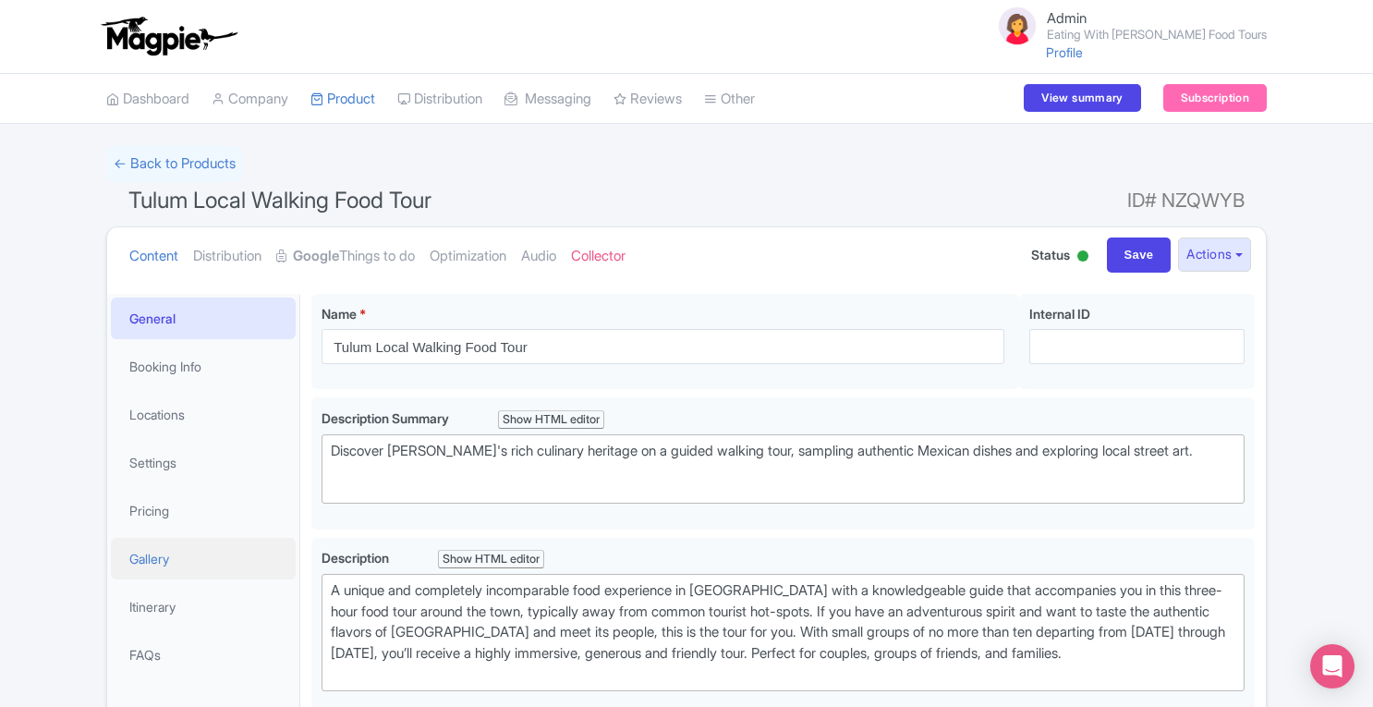
click at [168, 564] on link "Gallery" at bounding box center [203, 559] width 185 height 42
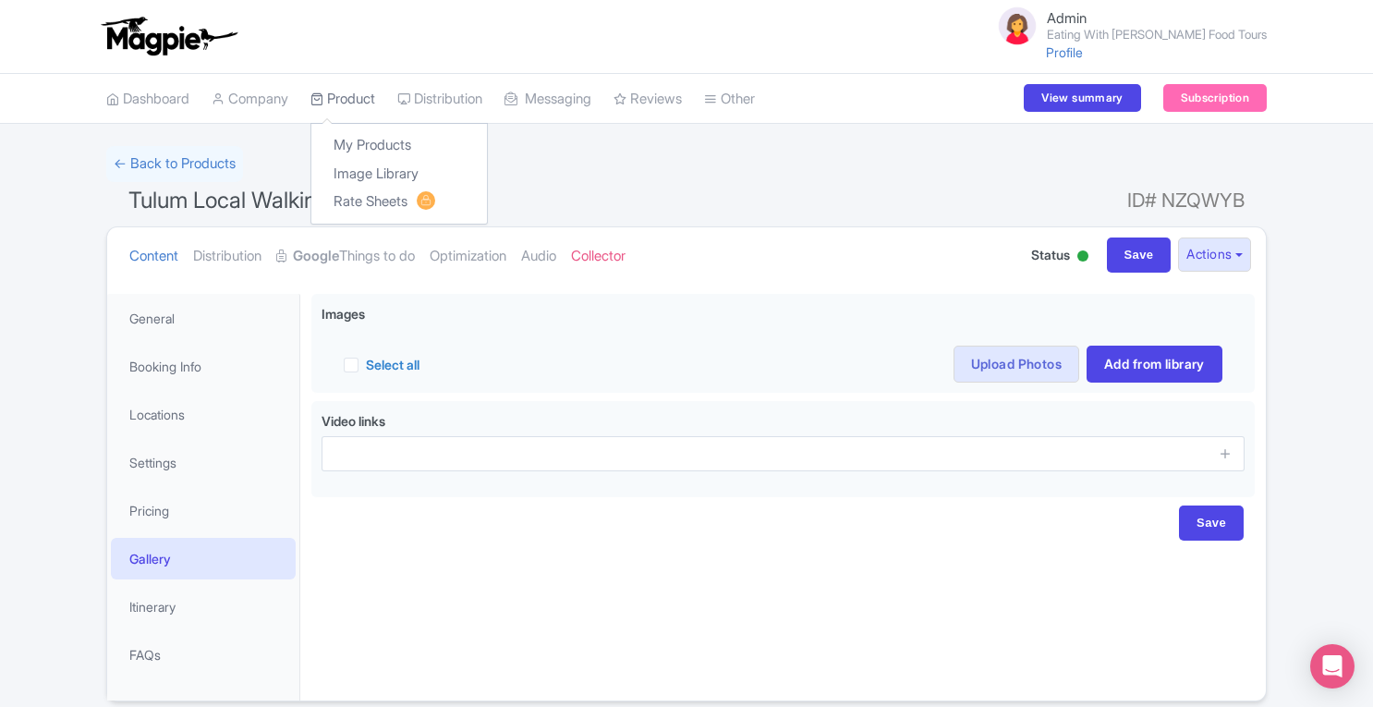
click at [346, 103] on link "Product" at bounding box center [342, 99] width 65 height 51
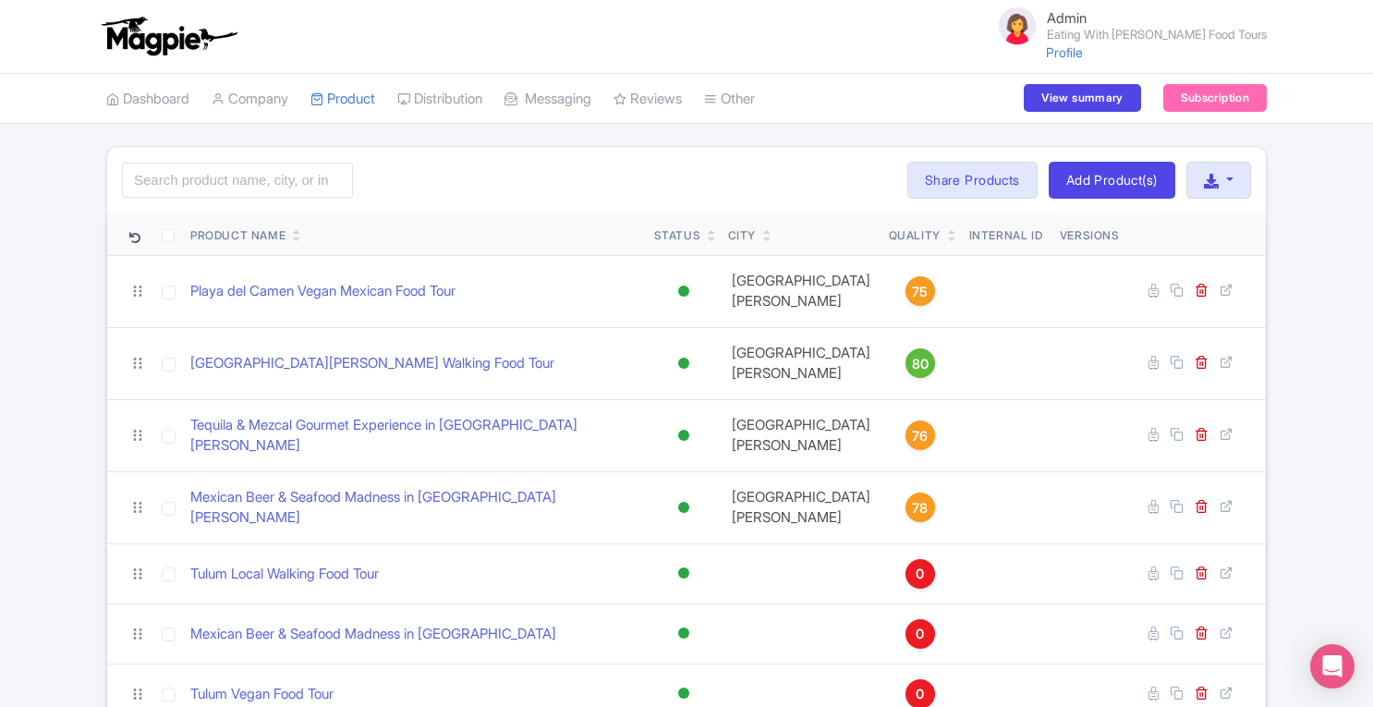
scroll to position [92, 0]
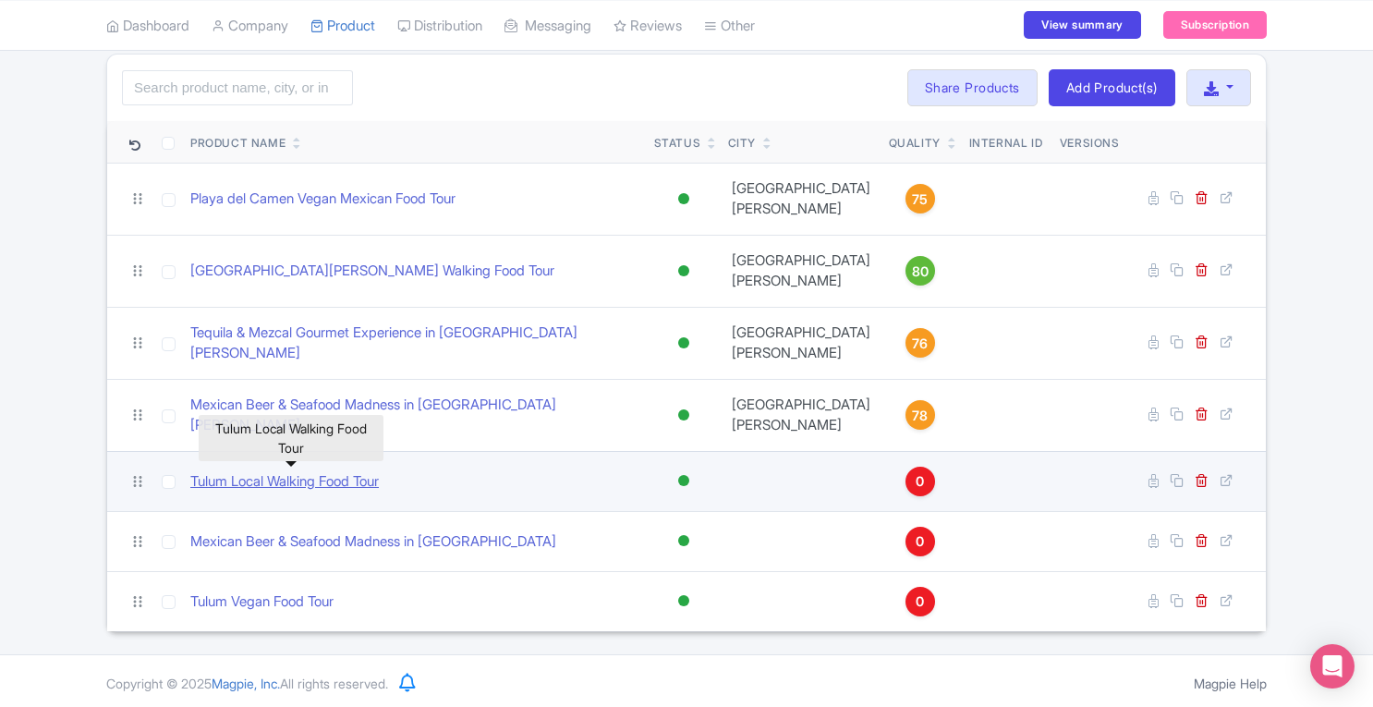
click at [246, 476] on link "Tulum Local Walking Food Tour" at bounding box center [284, 481] width 188 height 21
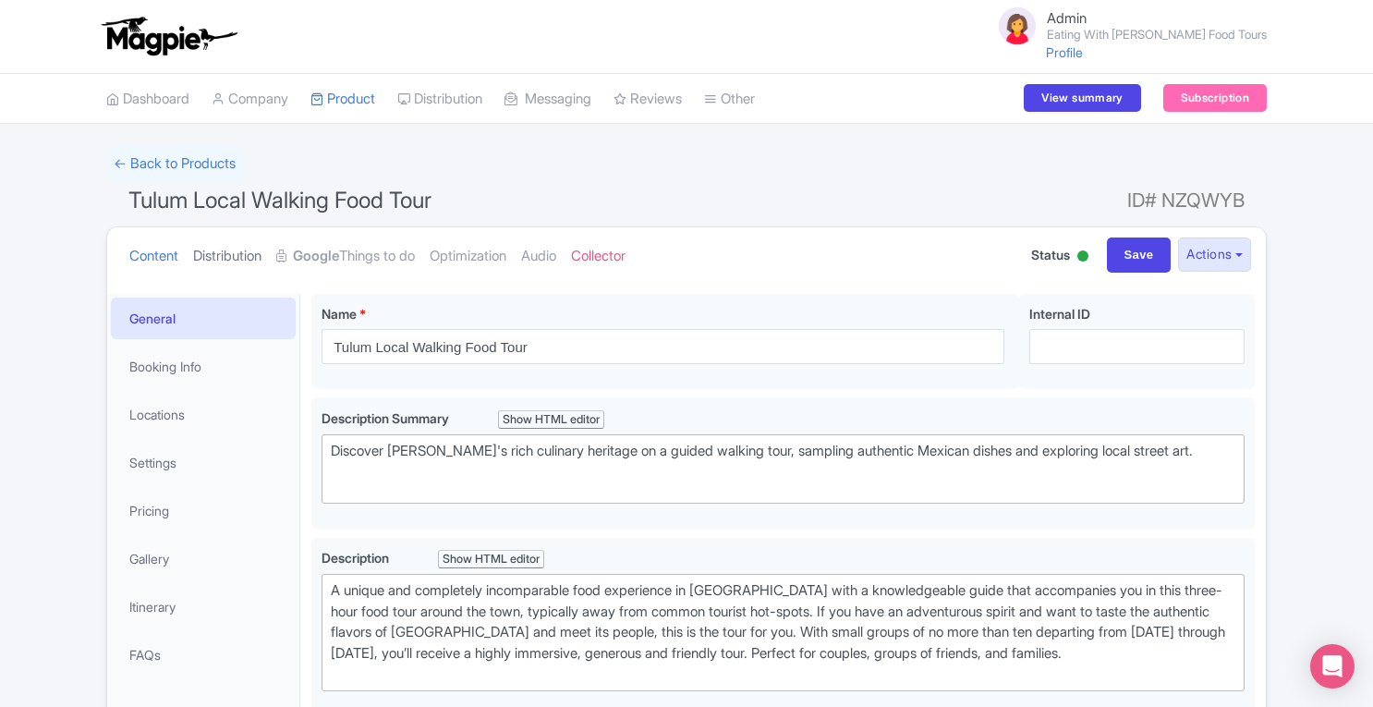
click at [240, 259] on link "Distribution" at bounding box center [227, 256] width 68 height 58
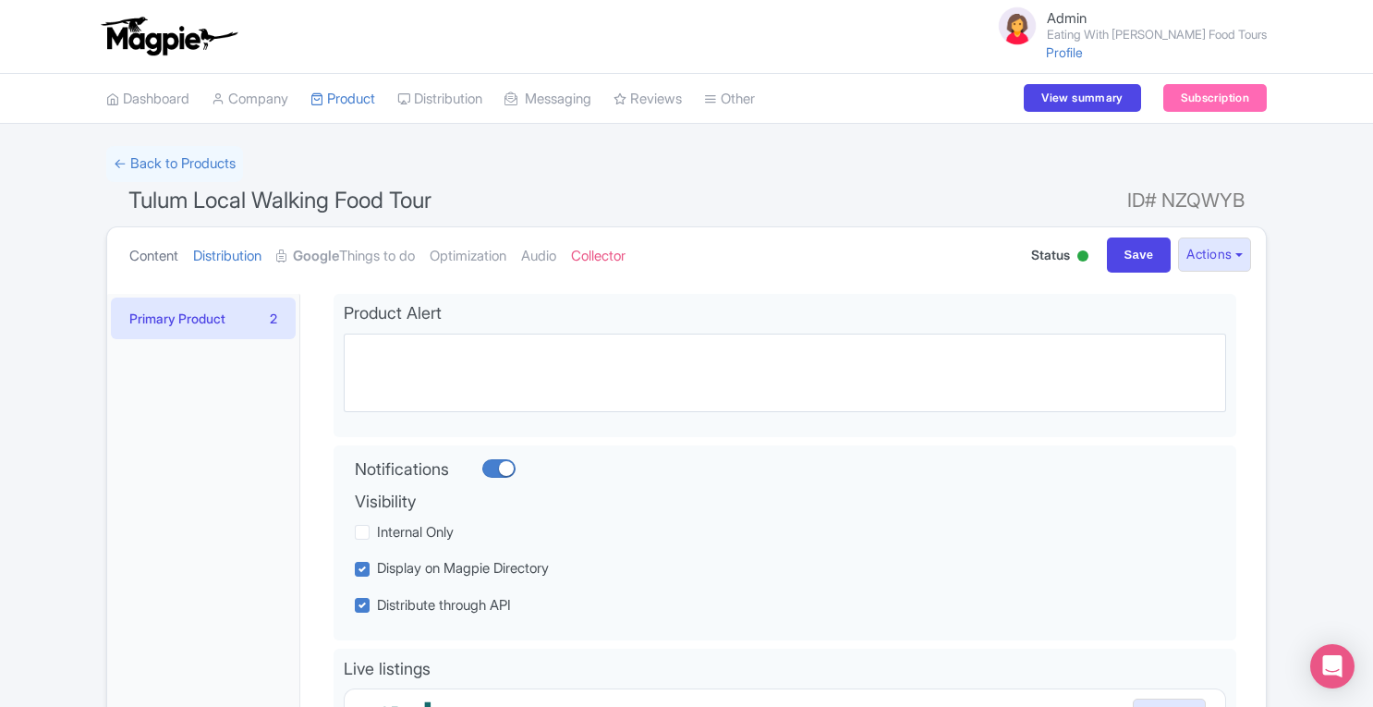
click at [150, 254] on link "Content" at bounding box center [153, 256] width 49 height 58
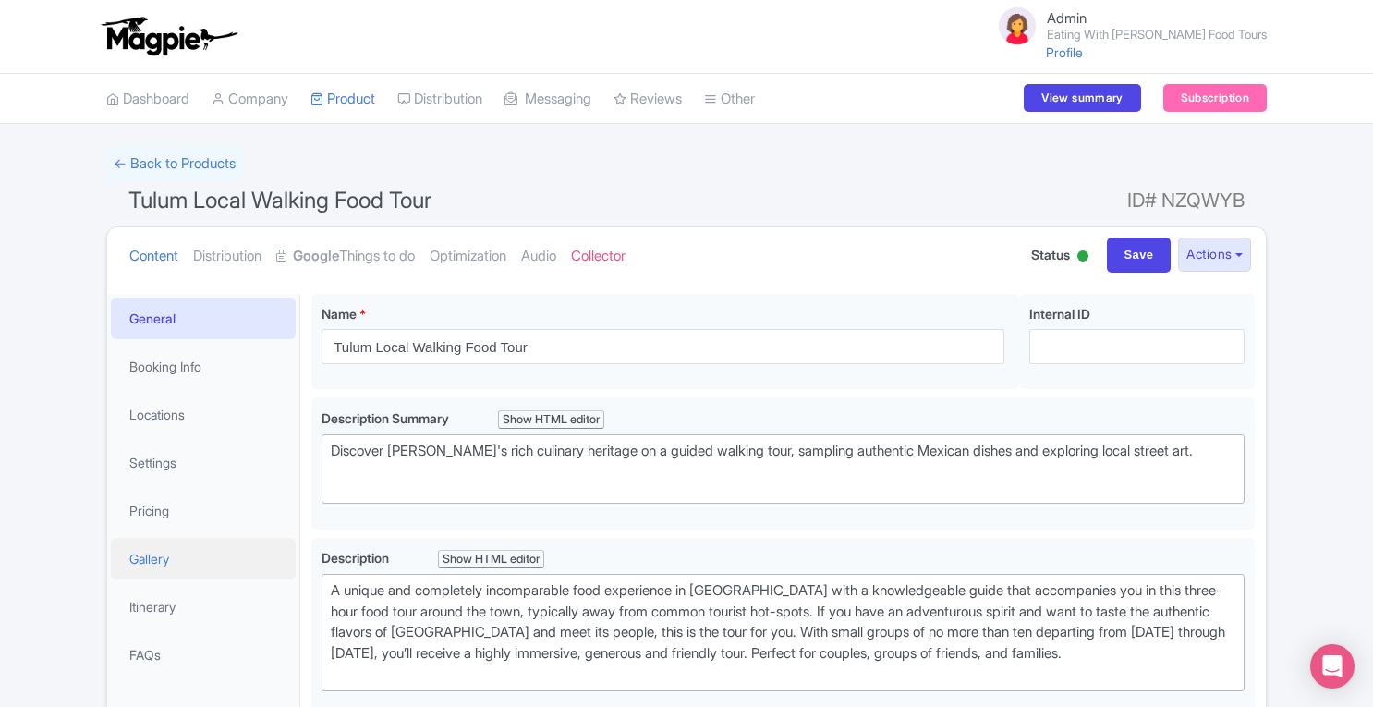
click at [169, 553] on link "Gallery" at bounding box center [203, 559] width 185 height 42
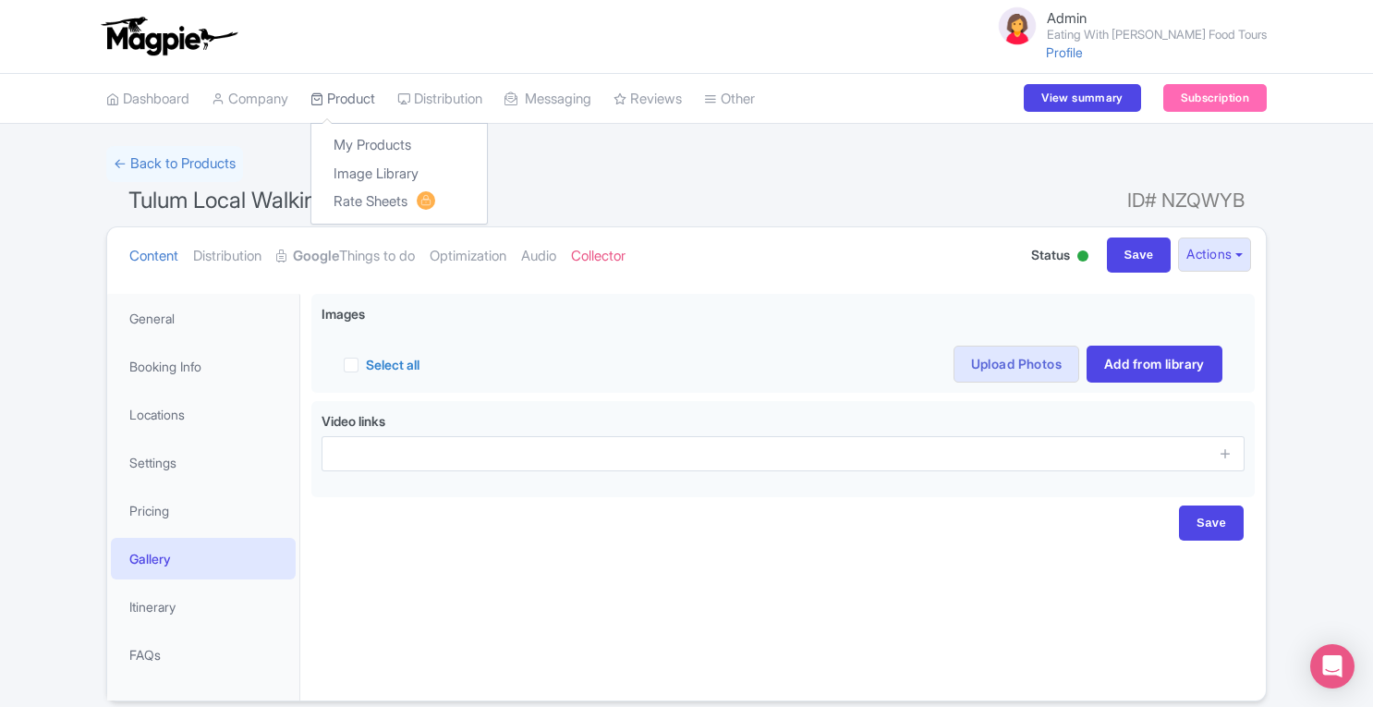
click at [351, 83] on link "Product" at bounding box center [342, 99] width 65 height 51
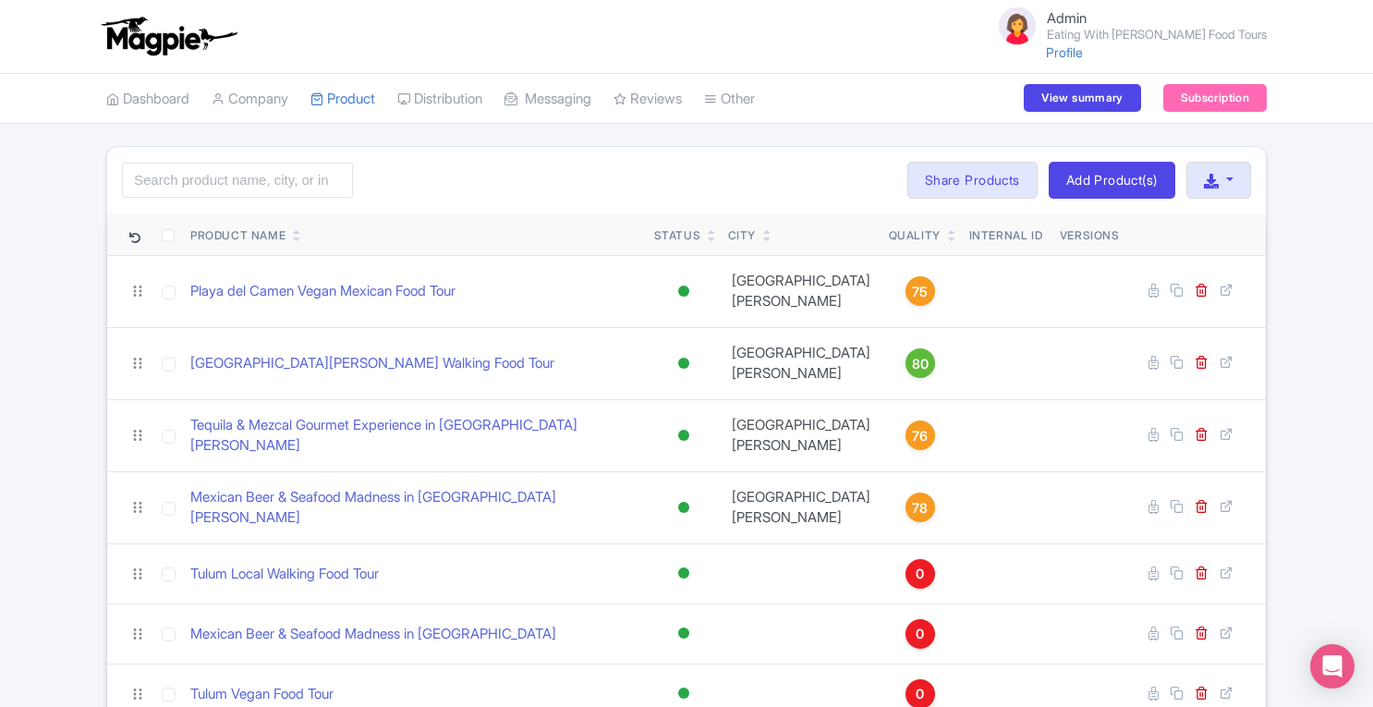
scroll to position [92, 0]
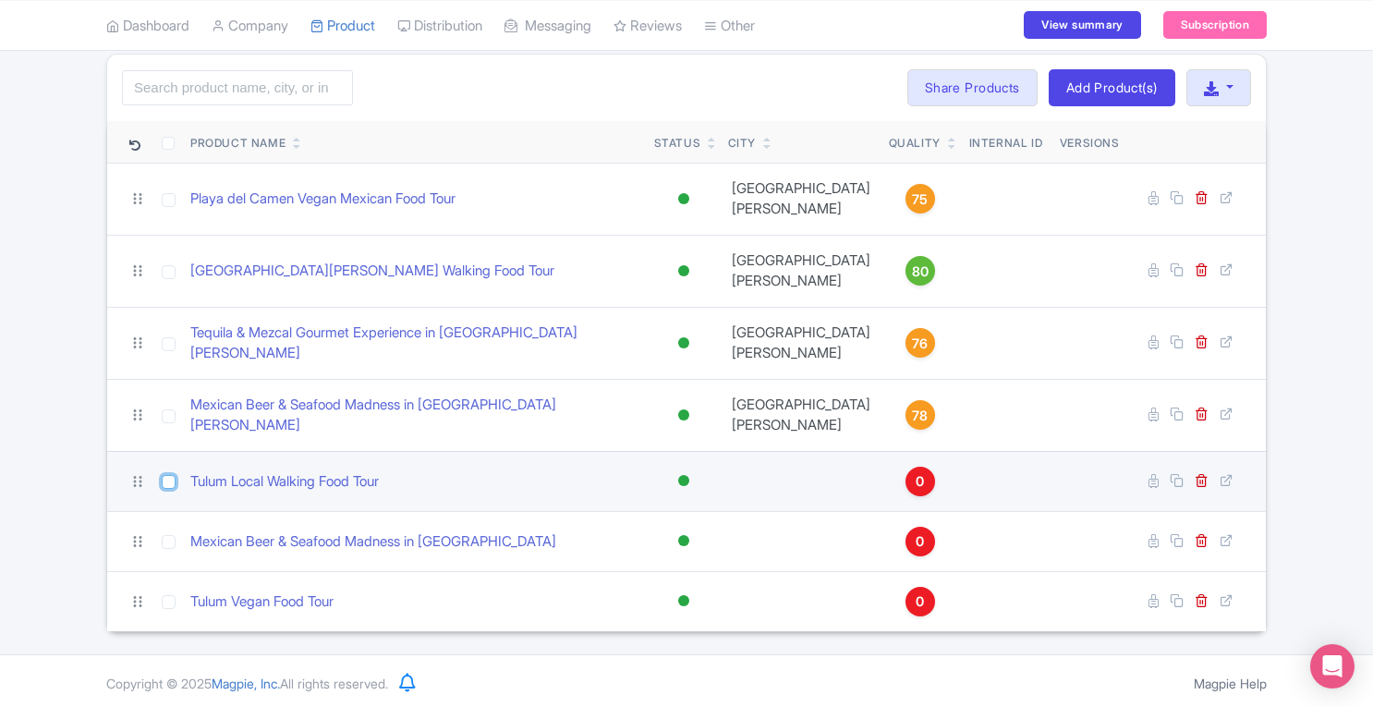
click at [169, 478] on input "checkbox" at bounding box center [169, 482] width 14 height 14
checkbox input "true"
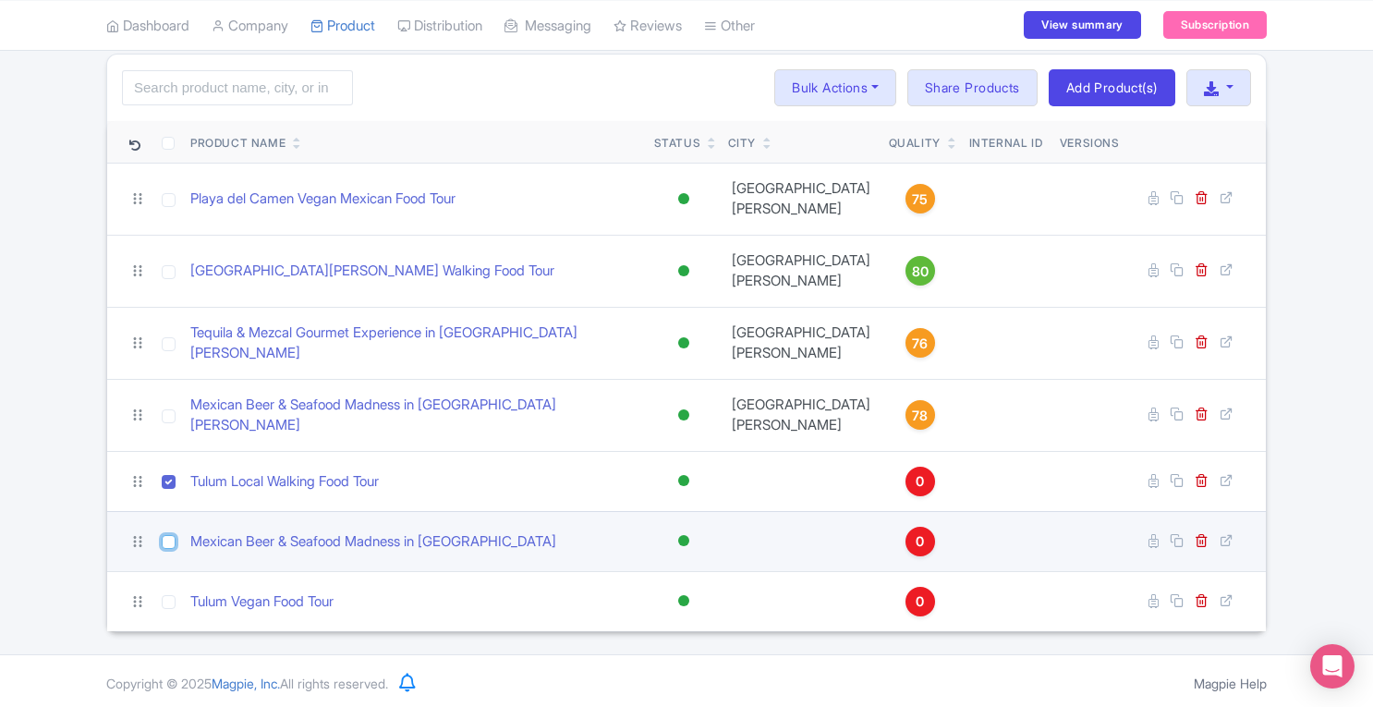
click at [169, 539] on input "checkbox" at bounding box center [169, 542] width 14 height 14
checkbox input "true"
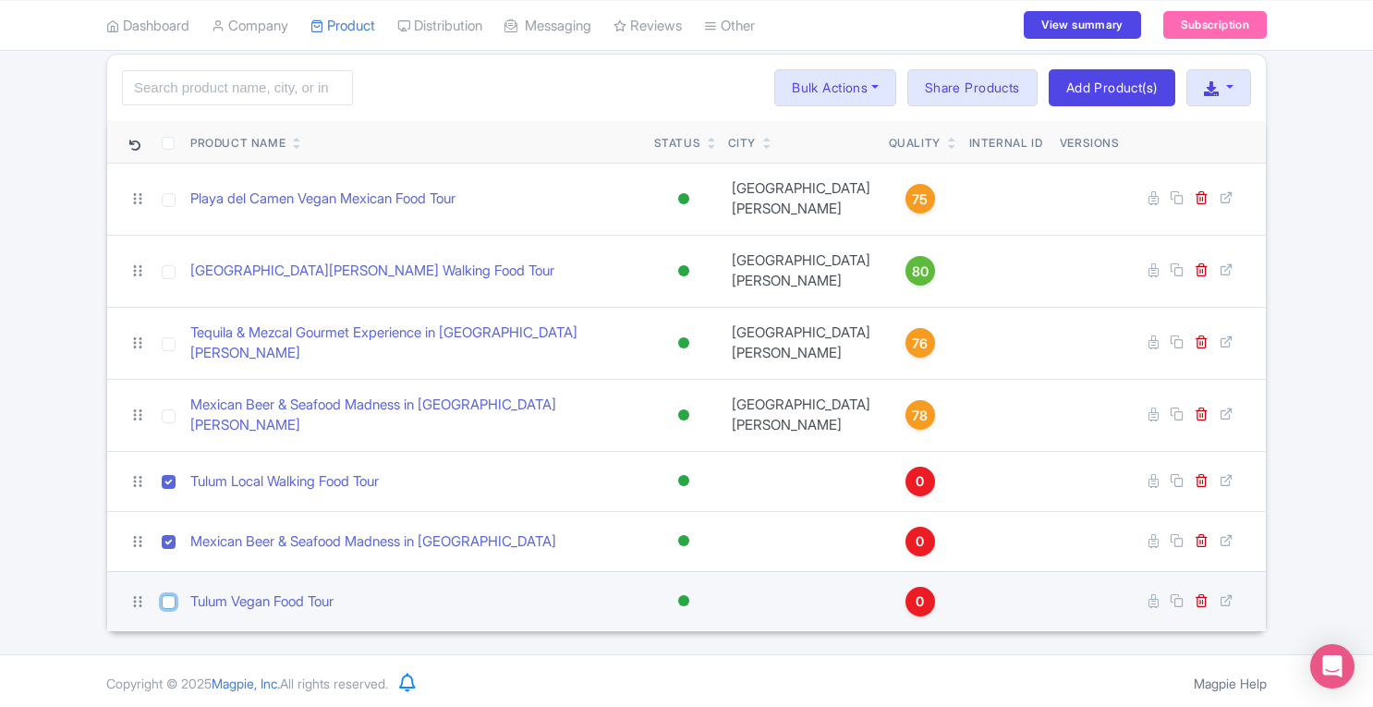
click at [166, 596] on input "checkbox" at bounding box center [169, 602] width 14 height 14
checkbox input "true"
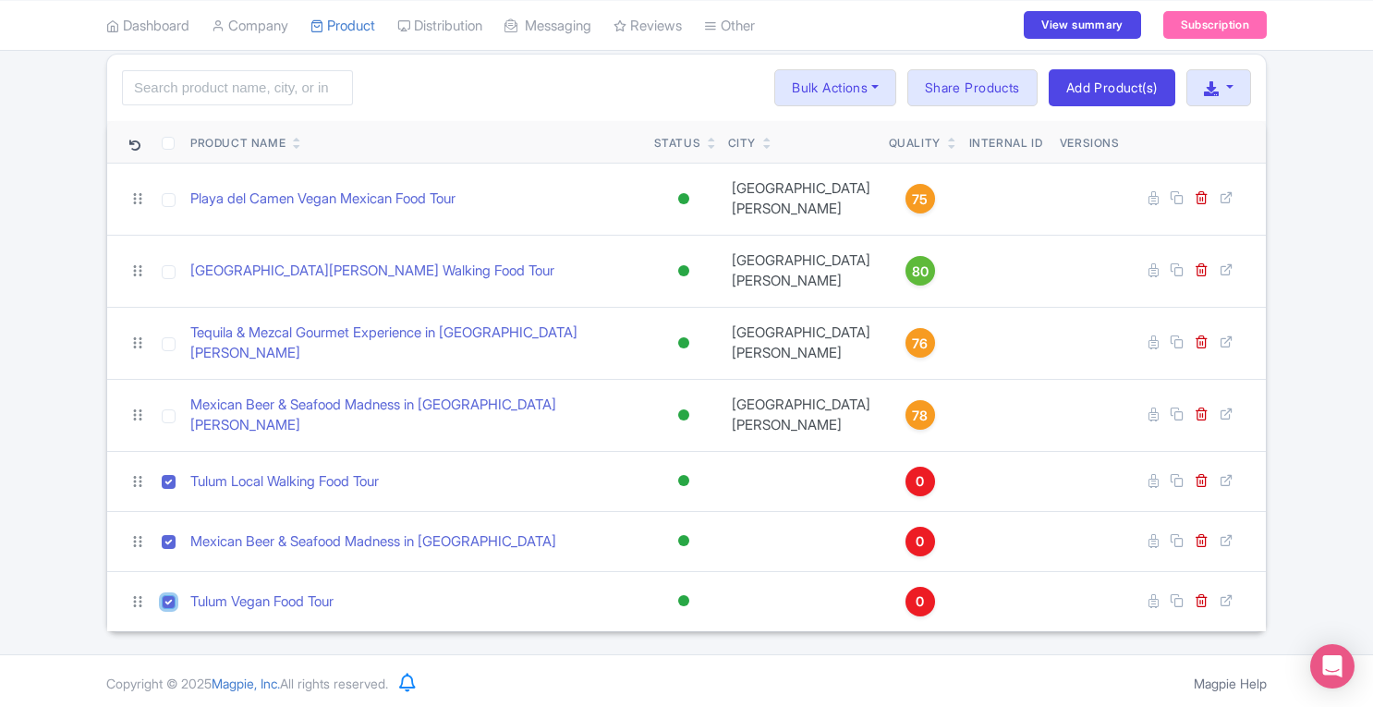
scroll to position [0, 0]
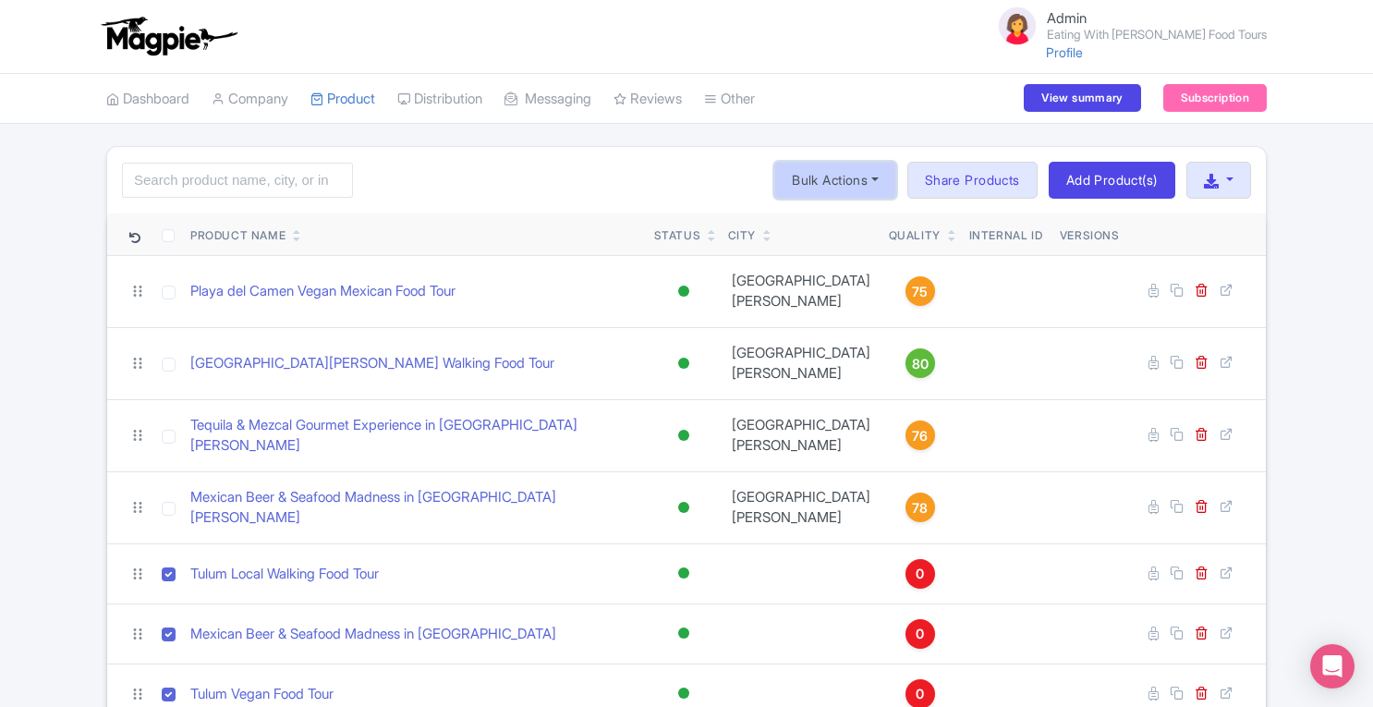
click at [861, 179] on button "Bulk Actions" at bounding box center [835, 180] width 122 height 37
click at [842, 224] on link "Delete" at bounding box center [863, 223] width 176 height 29
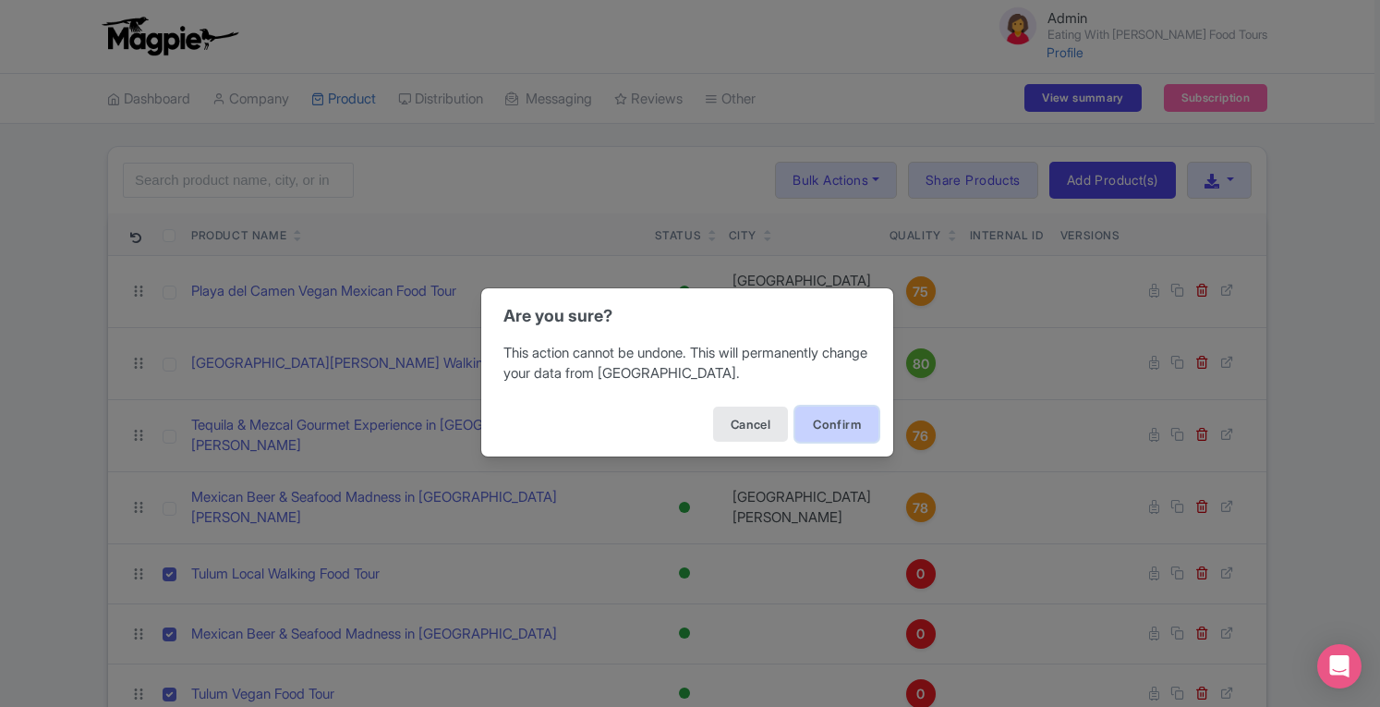
click at [831, 418] on button "Confirm" at bounding box center [836, 423] width 83 height 35
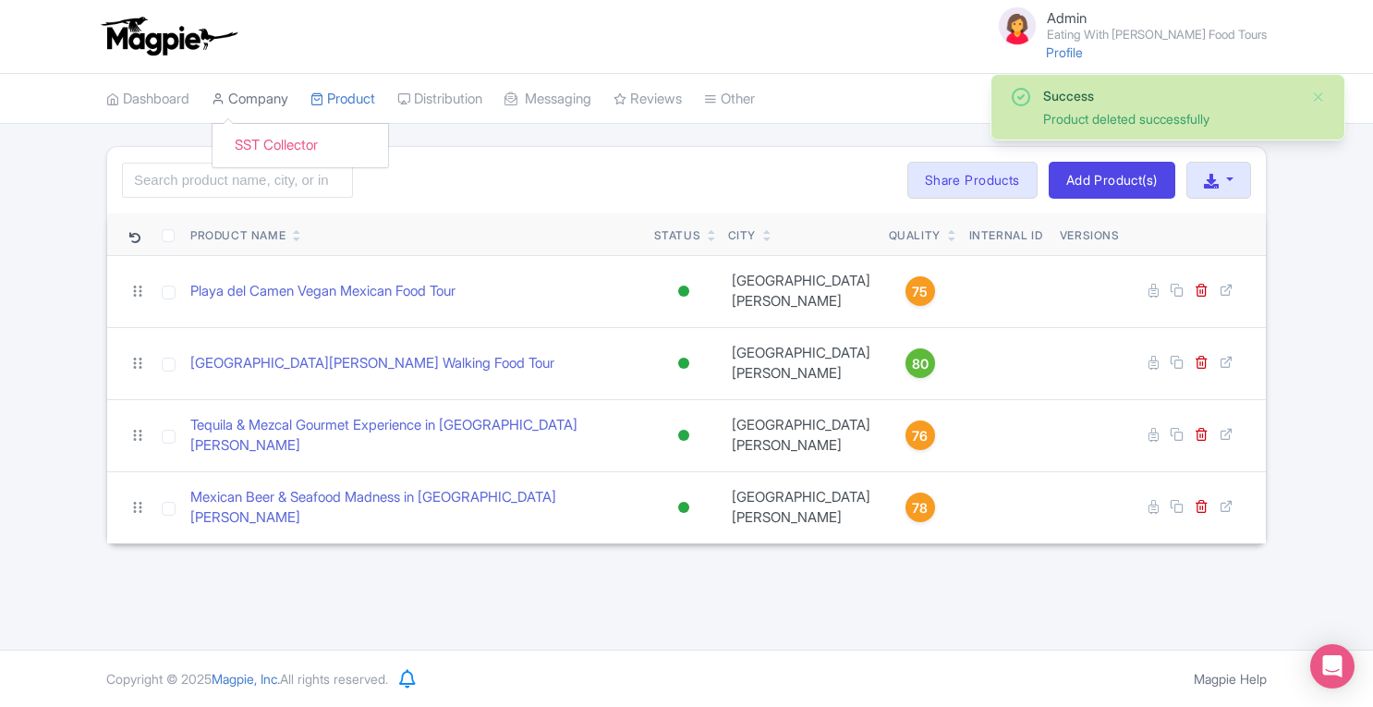
click at [265, 103] on link "Company" at bounding box center [250, 99] width 77 height 51
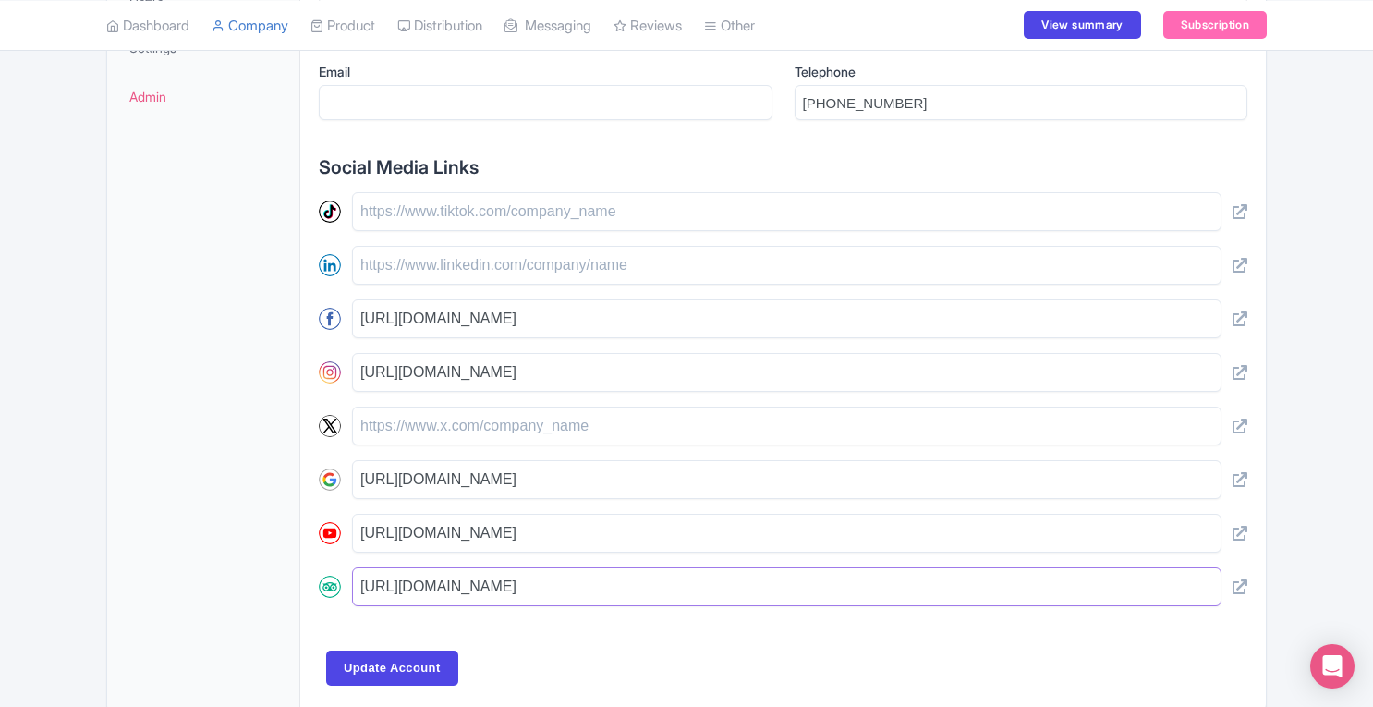
scroll to position [0, 179]
drag, startPoint x: 359, startPoint y: 580, endPoint x: 1376, endPoint y: 605, distance: 1017.4
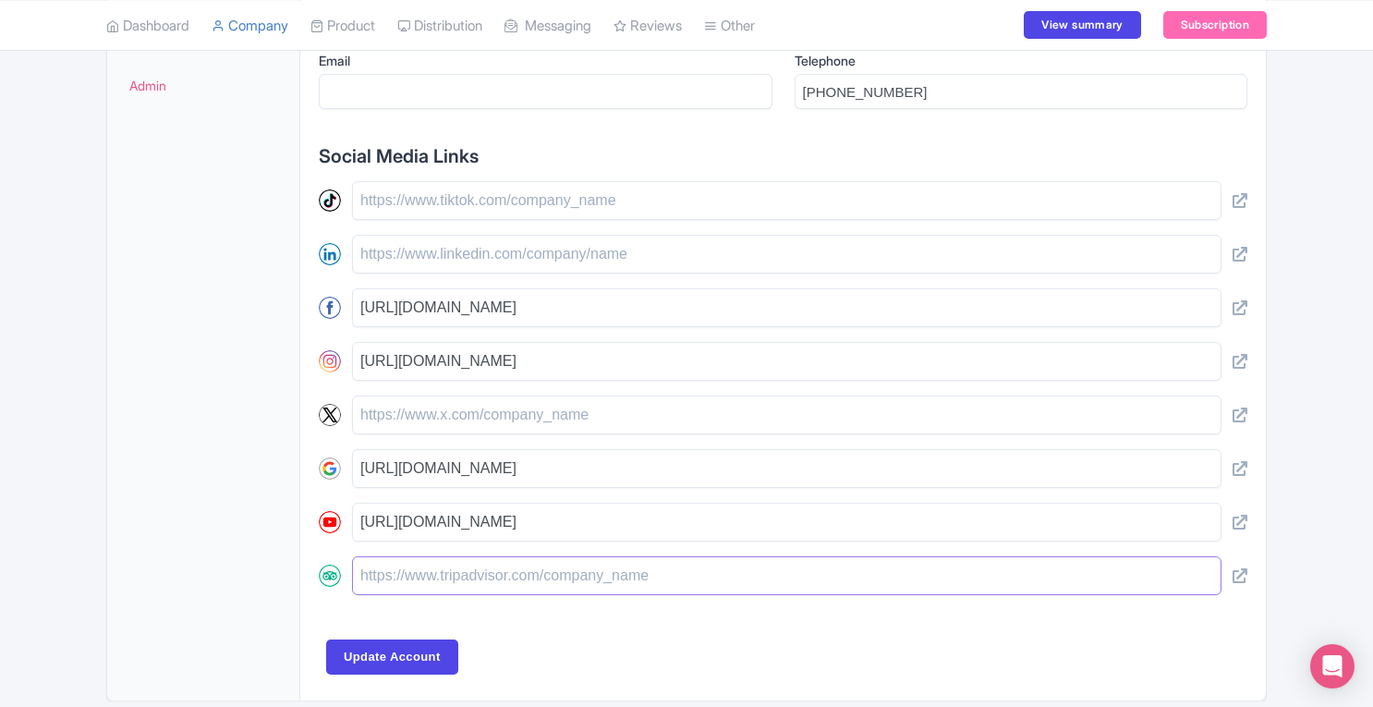
scroll to position [798, 0]
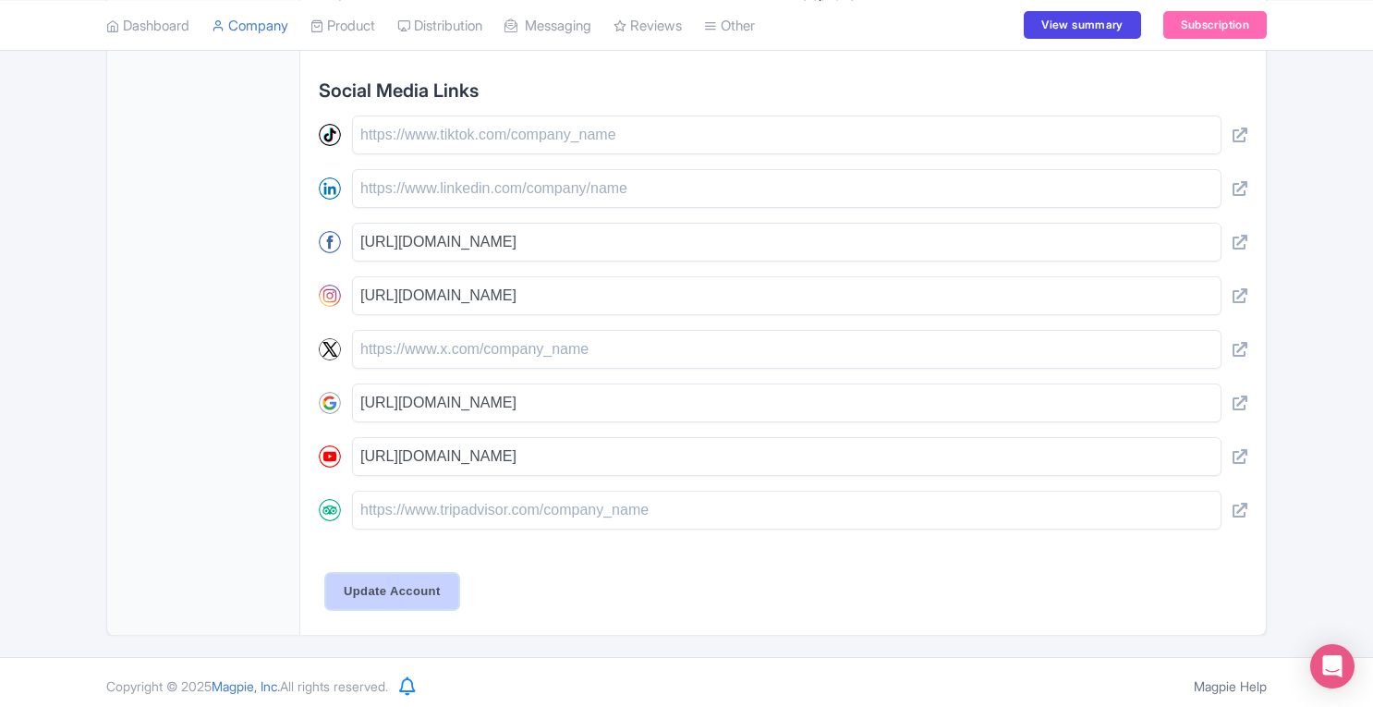
click at [382, 593] on input "Update Account" at bounding box center [392, 591] width 132 height 35
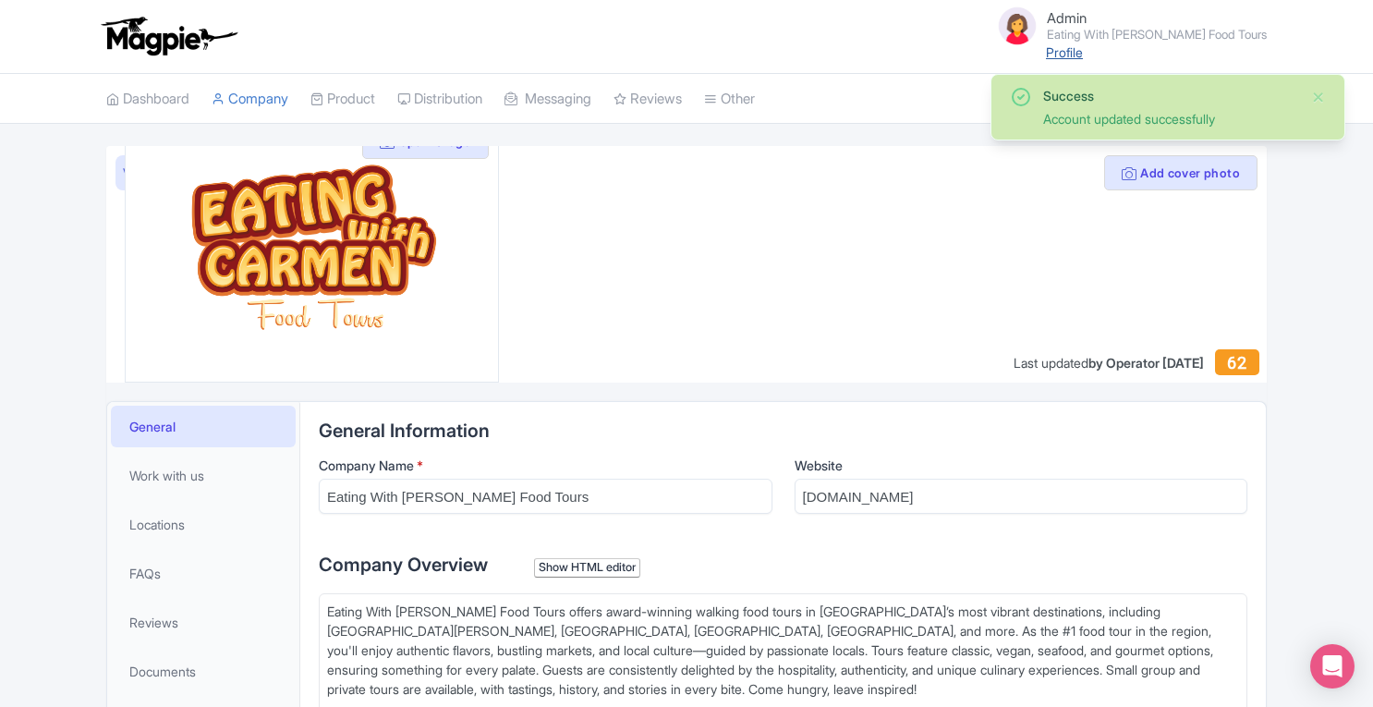
click at [1083, 55] on link "Profile" at bounding box center [1064, 52] width 37 height 16
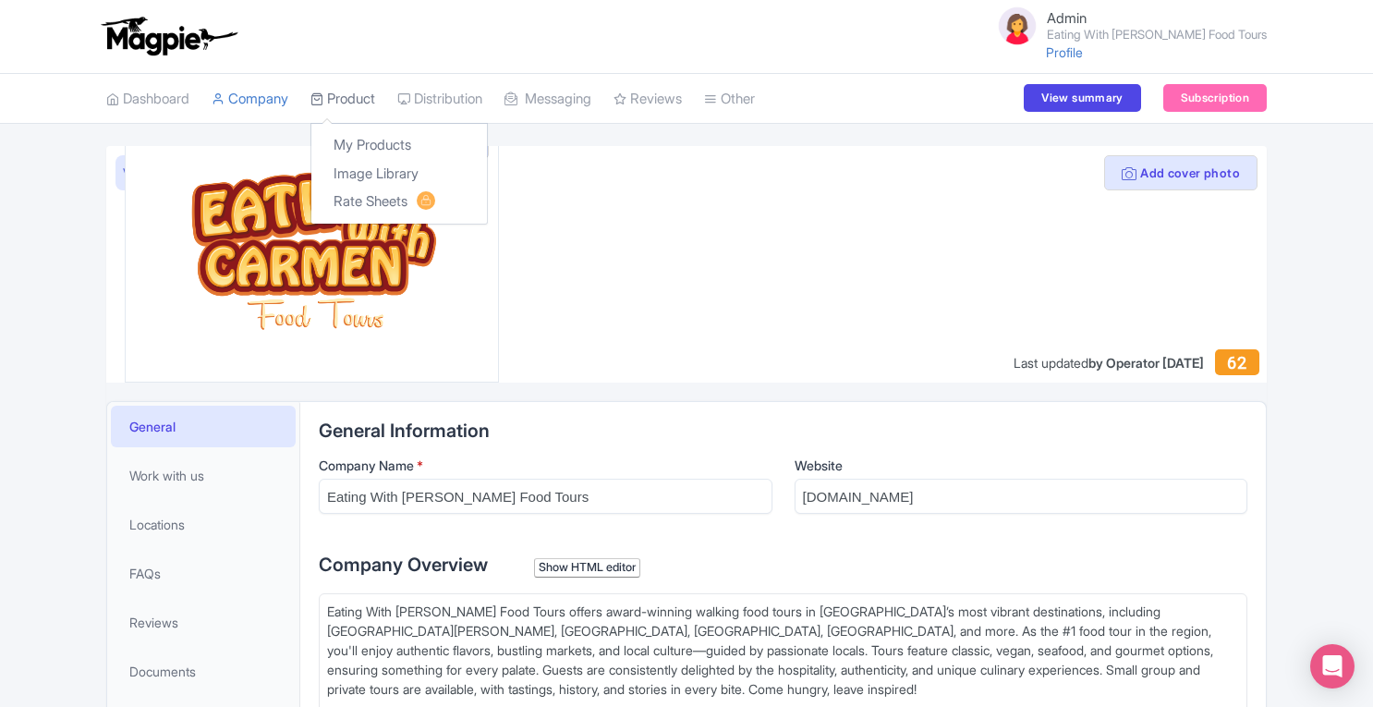
click at [364, 91] on link "Product" at bounding box center [342, 99] width 65 height 51
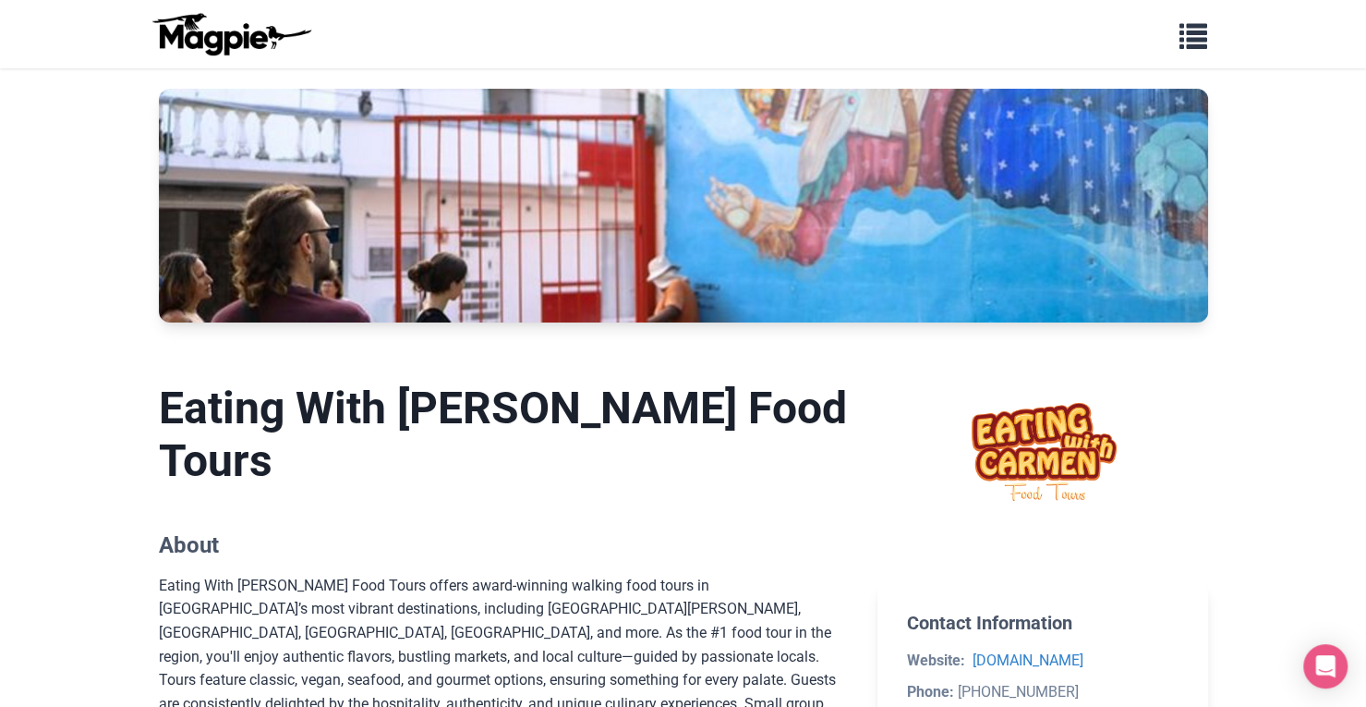
scroll to position [35, 0]
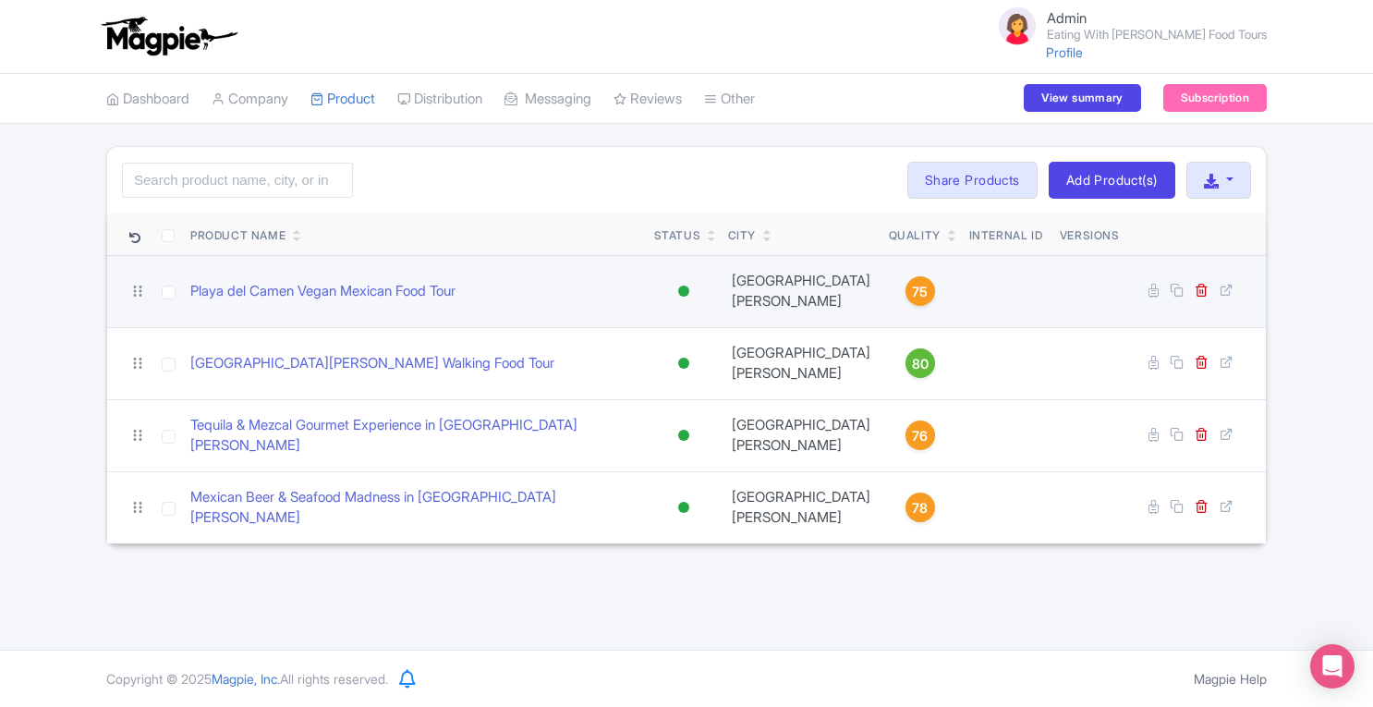
click at [912, 286] on span "75" at bounding box center [920, 292] width 16 height 20
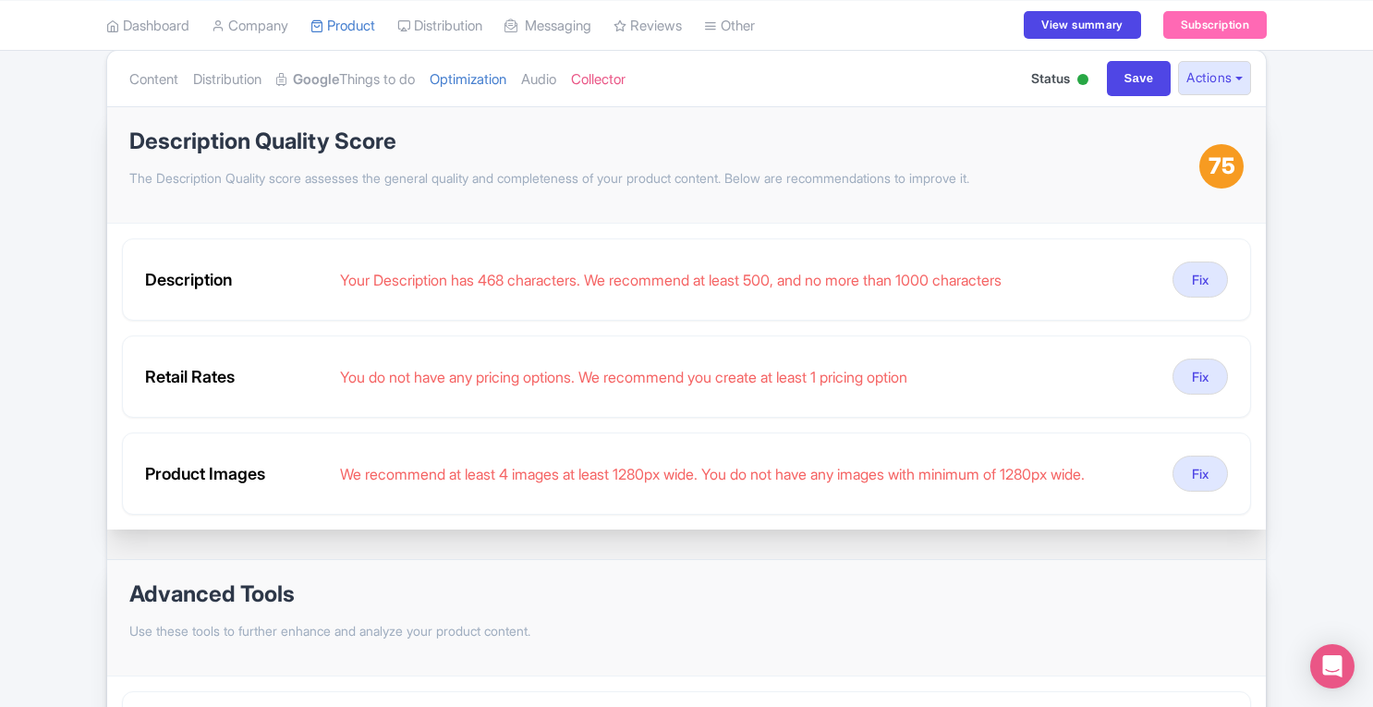
scroll to position [122, 0]
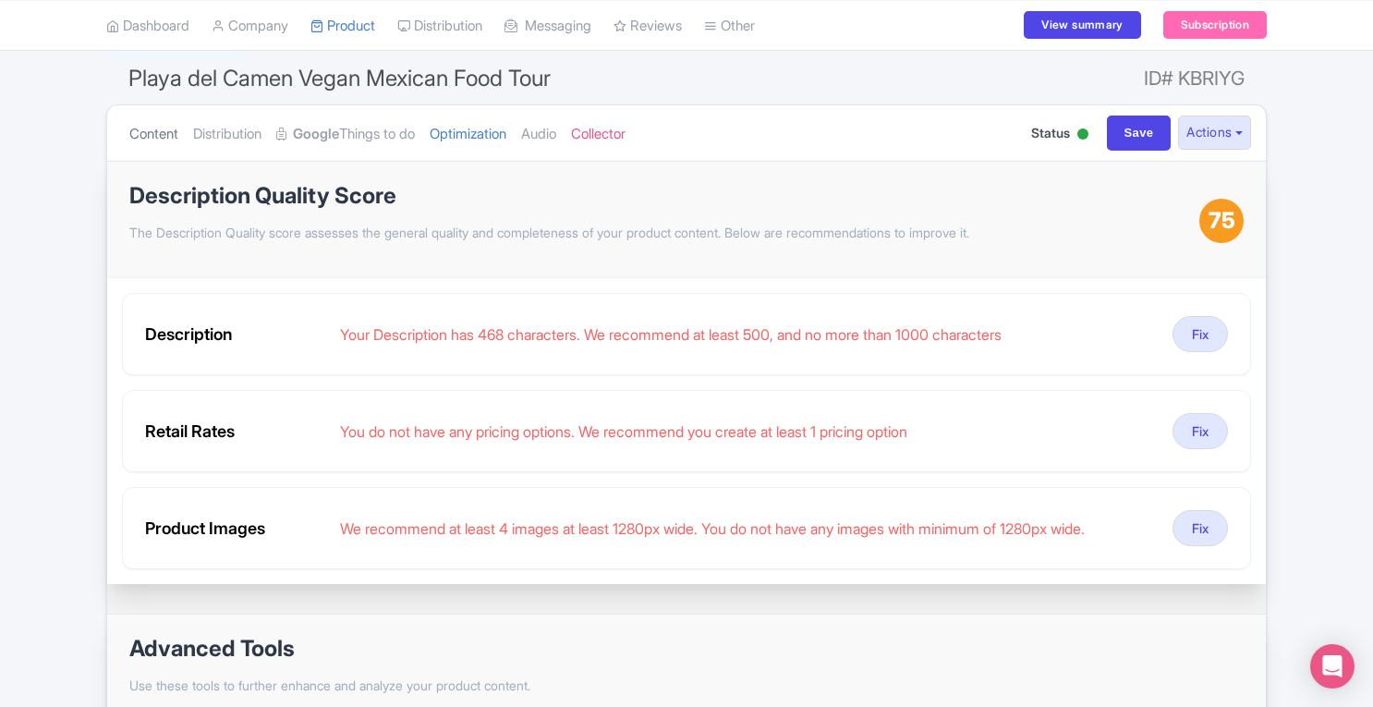
click at [154, 137] on link "Content" at bounding box center [153, 134] width 49 height 58
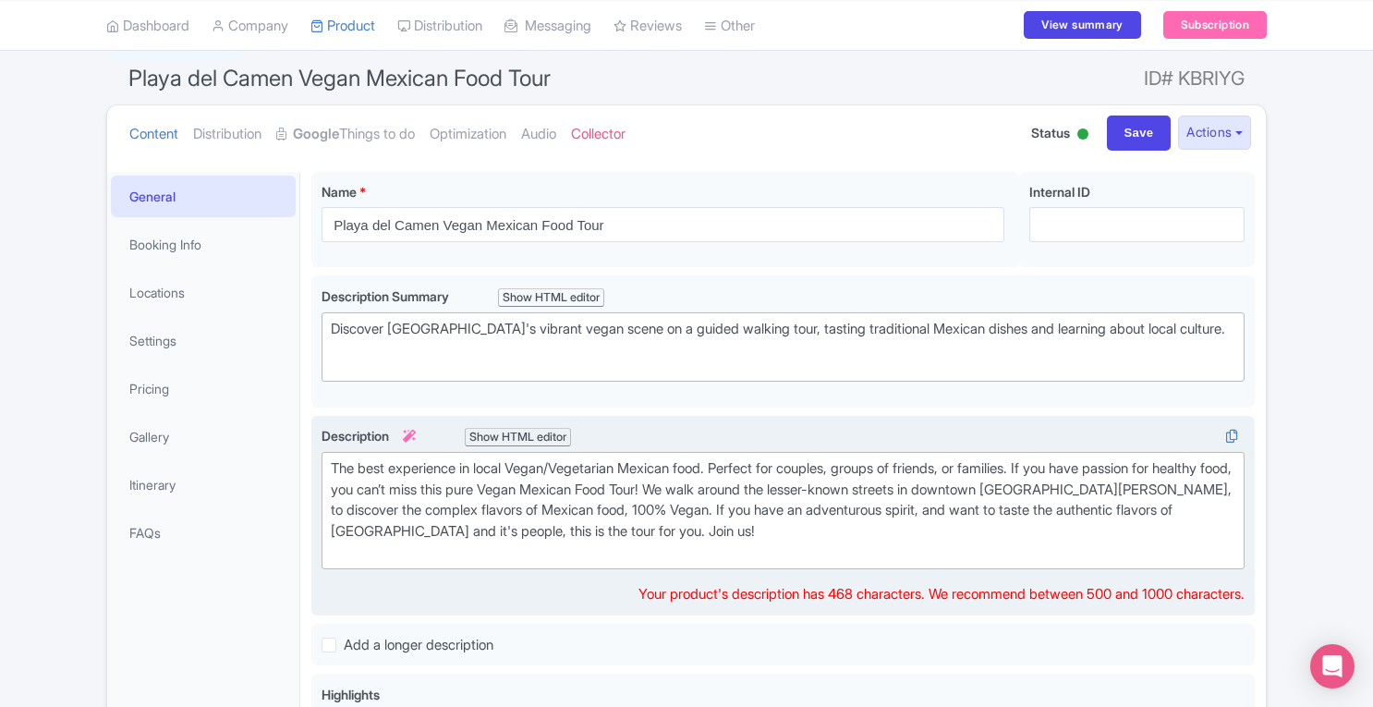
click at [794, 557] on div "The best experience in local Vegan/Vegetarian Mexican food. Perfect for couples…" at bounding box center [783, 510] width 904 height 104
click at [785, 540] on div "The best experience in local Vegan/Vegetarian Mexican food. Perfect for couples…" at bounding box center [783, 510] width 904 height 104
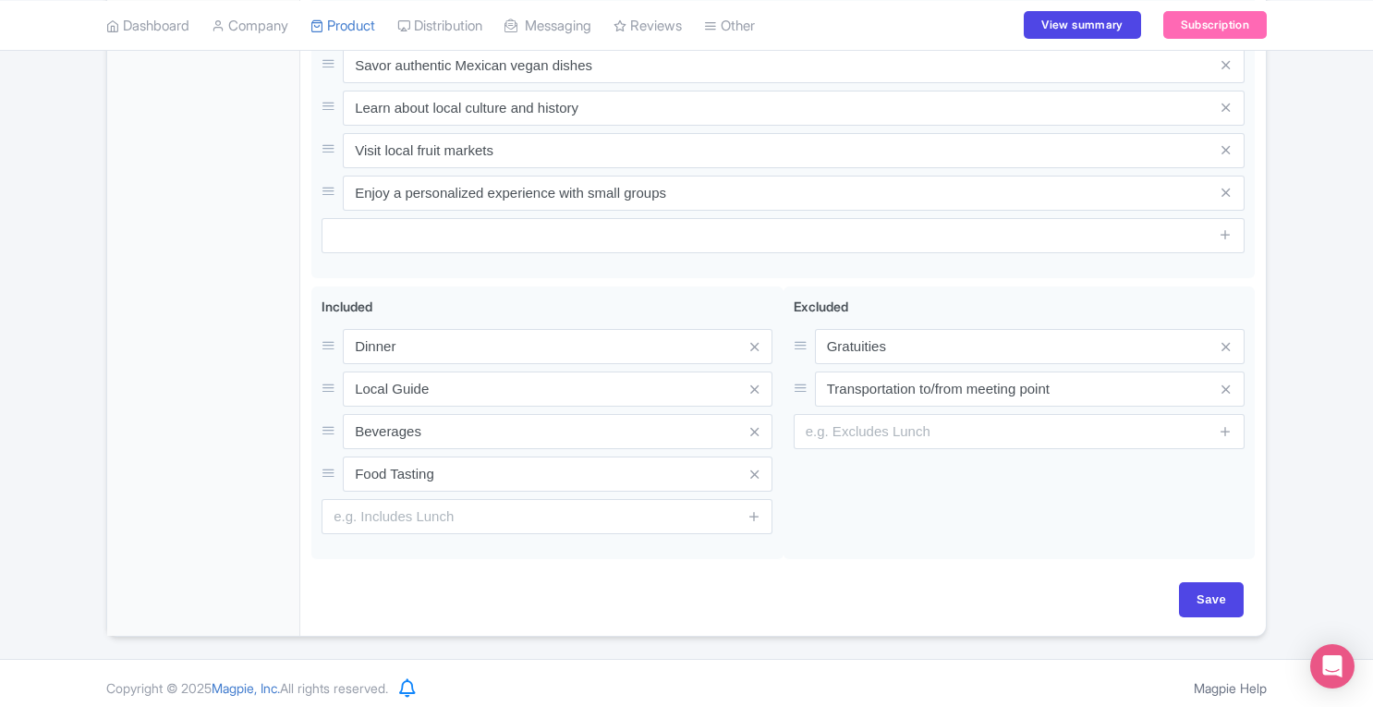
scroll to position [0, 0]
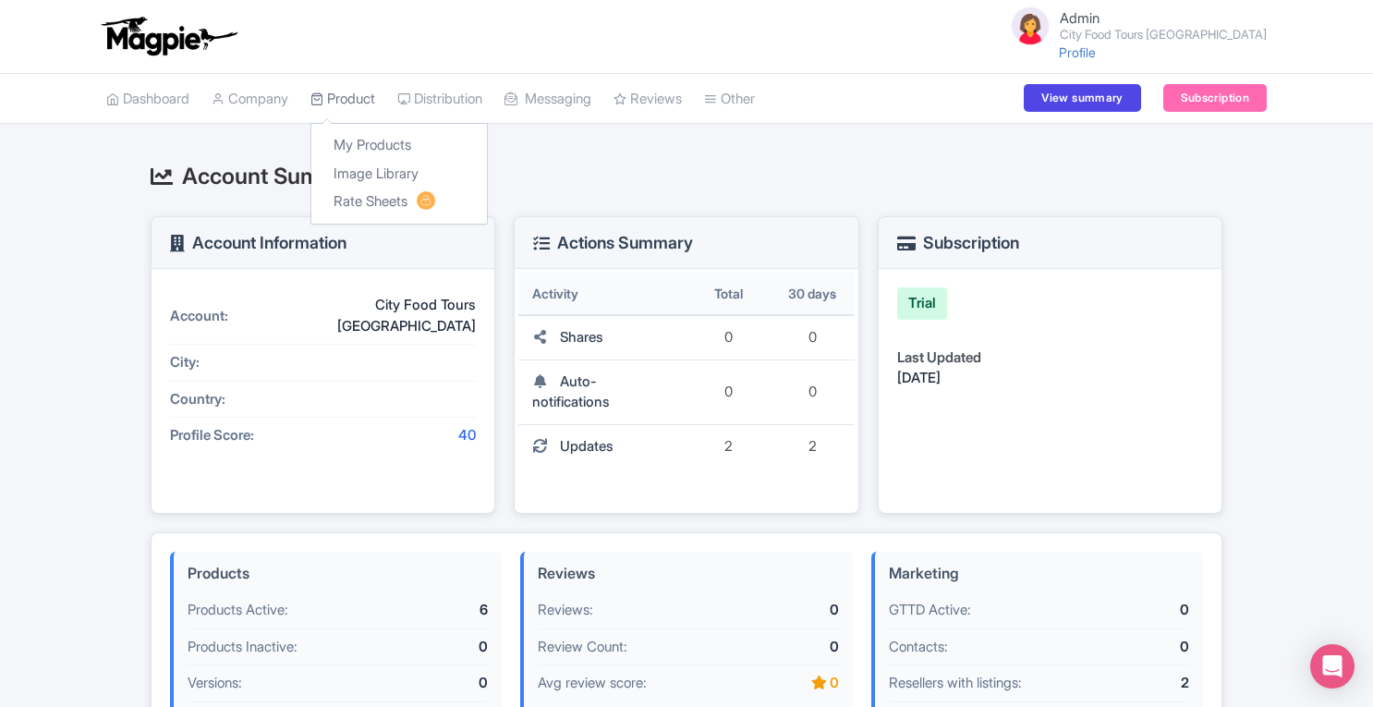
click at [360, 95] on link "Product" at bounding box center [342, 99] width 65 height 51
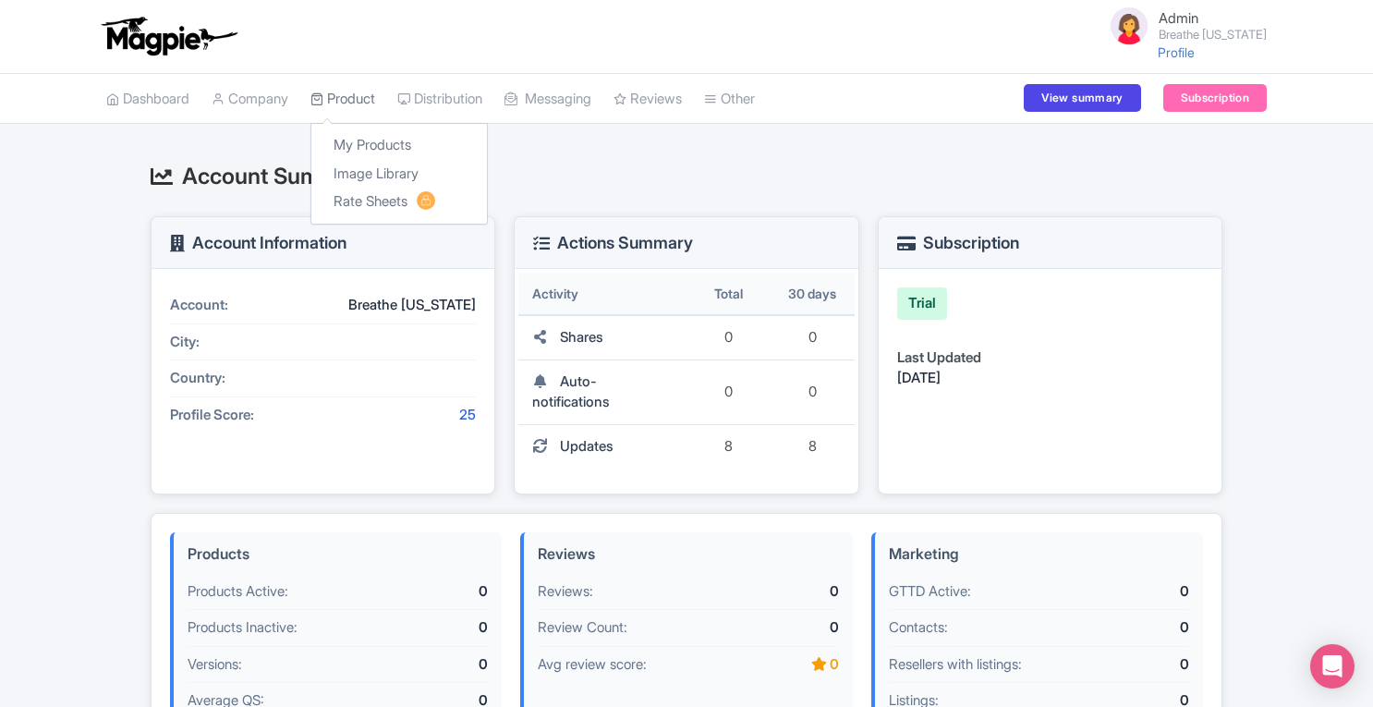
click at [340, 92] on link "Product" at bounding box center [342, 99] width 65 height 51
click at [355, 97] on link "Product" at bounding box center [342, 99] width 65 height 51
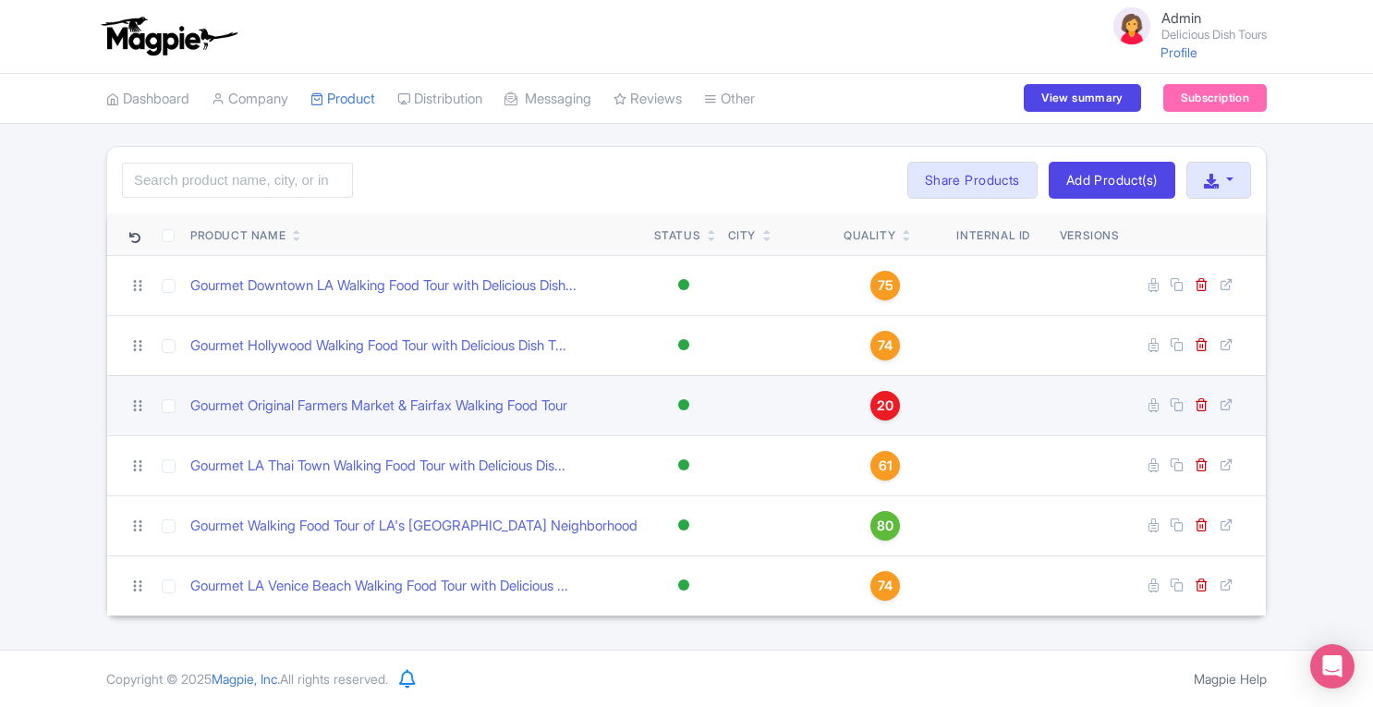
click at [895, 394] on div "20" at bounding box center [885, 406] width 30 height 30
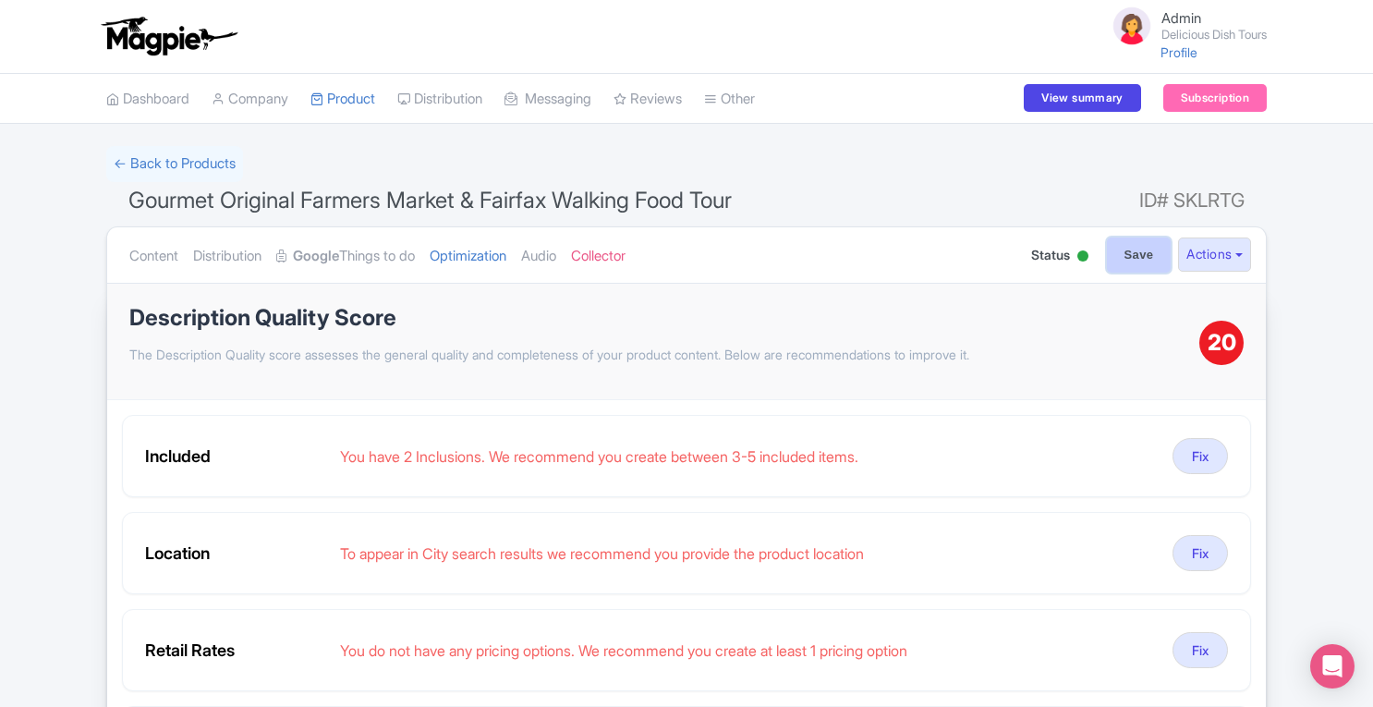
click at [1134, 258] on input "Save" at bounding box center [1139, 254] width 65 height 35
type input "Saving..."
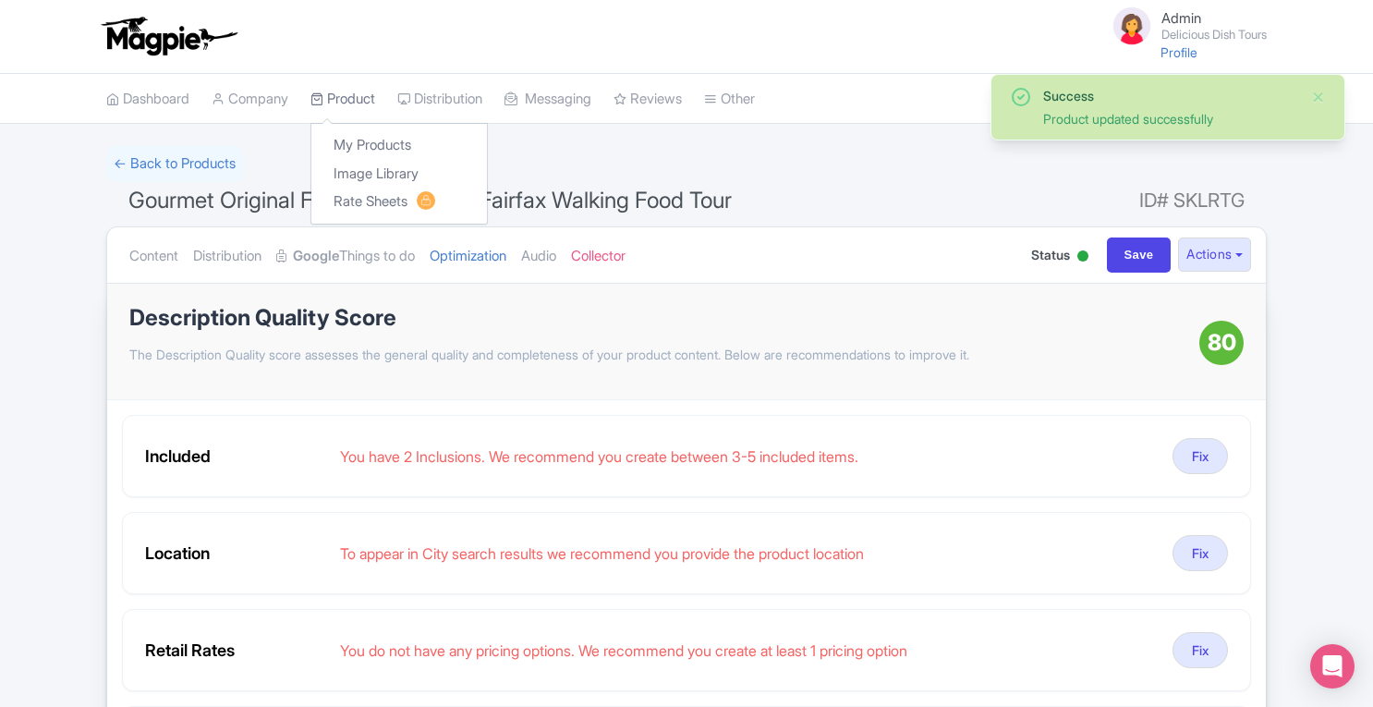
click at [351, 95] on link "Product" at bounding box center [342, 99] width 65 height 51
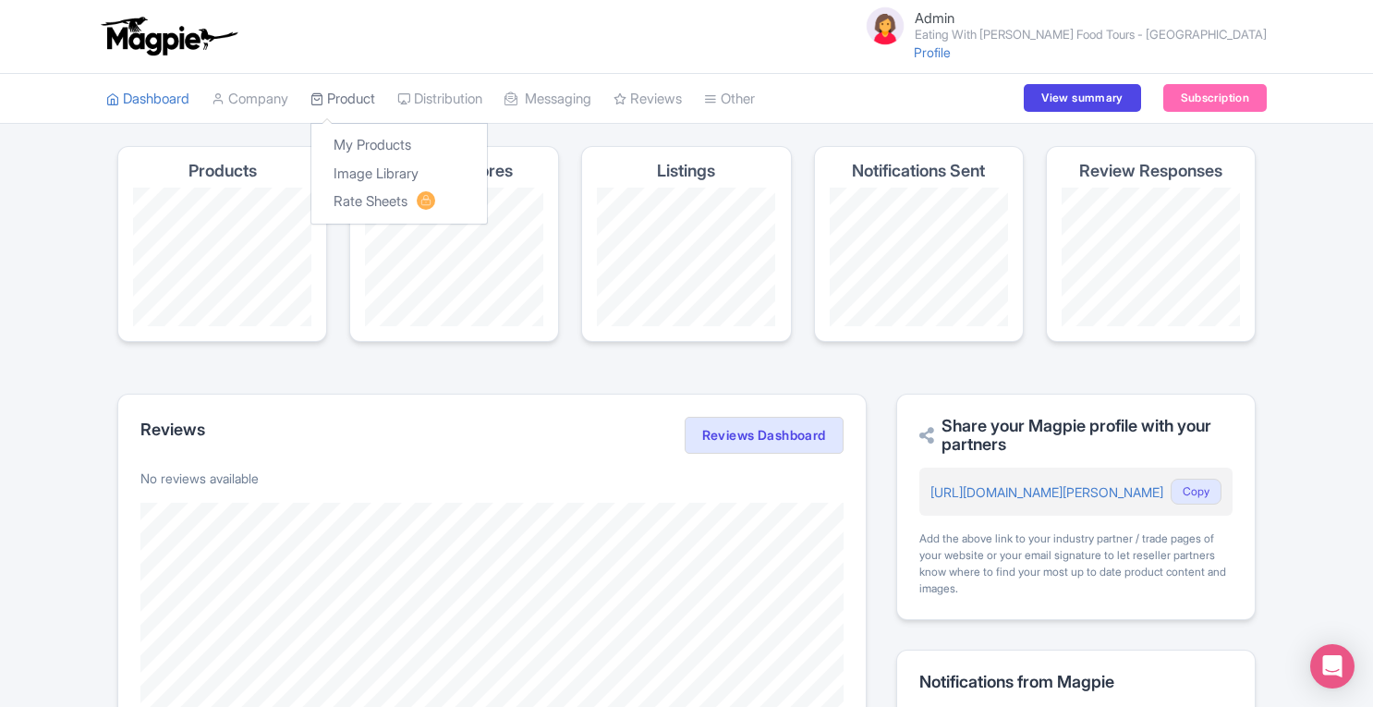
click at [345, 89] on link "Product" at bounding box center [342, 99] width 65 height 51
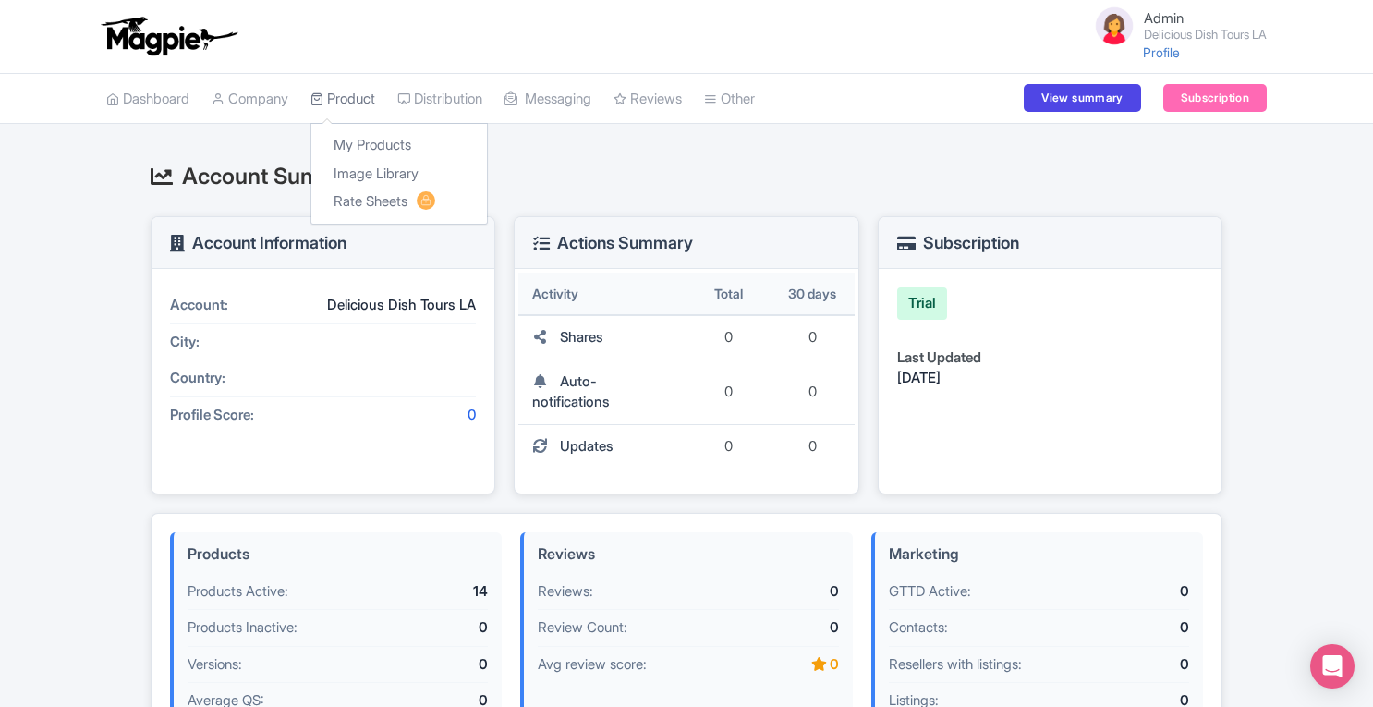
click at [364, 101] on link "Product" at bounding box center [342, 99] width 65 height 51
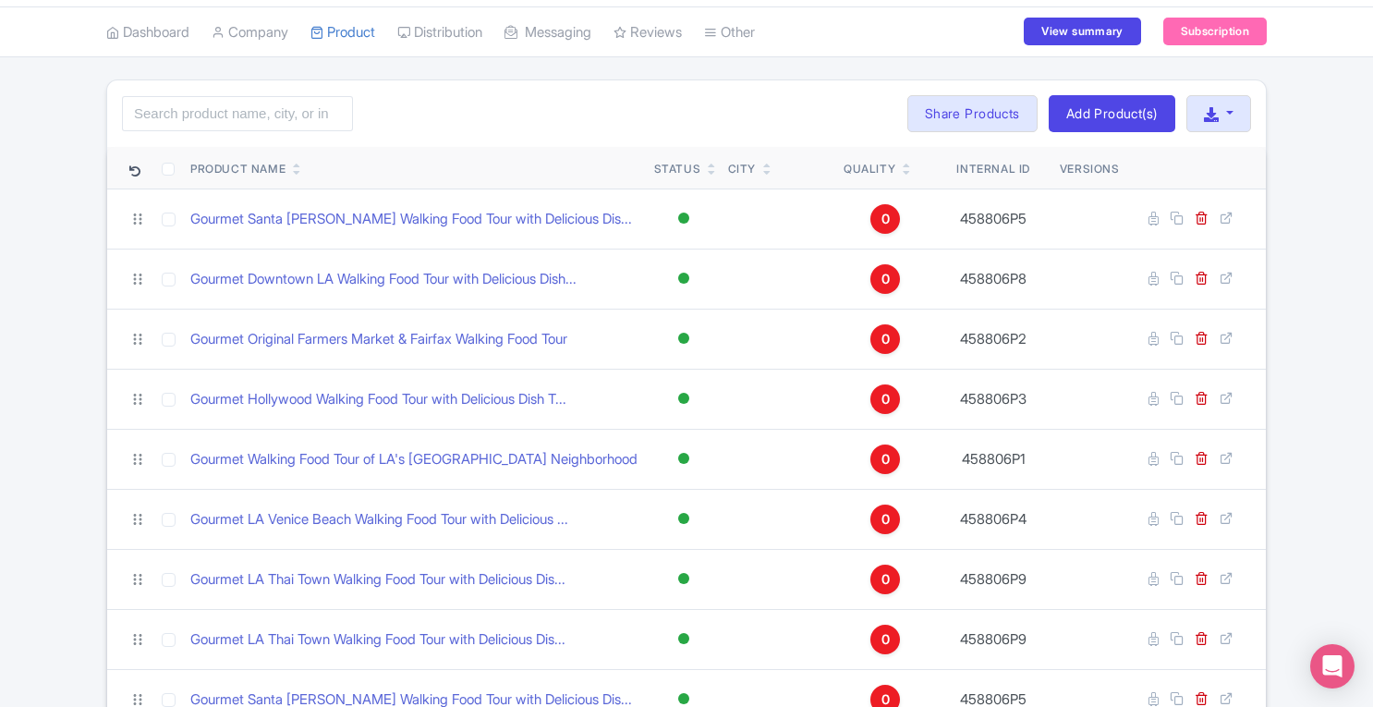
scroll to position [220, 0]
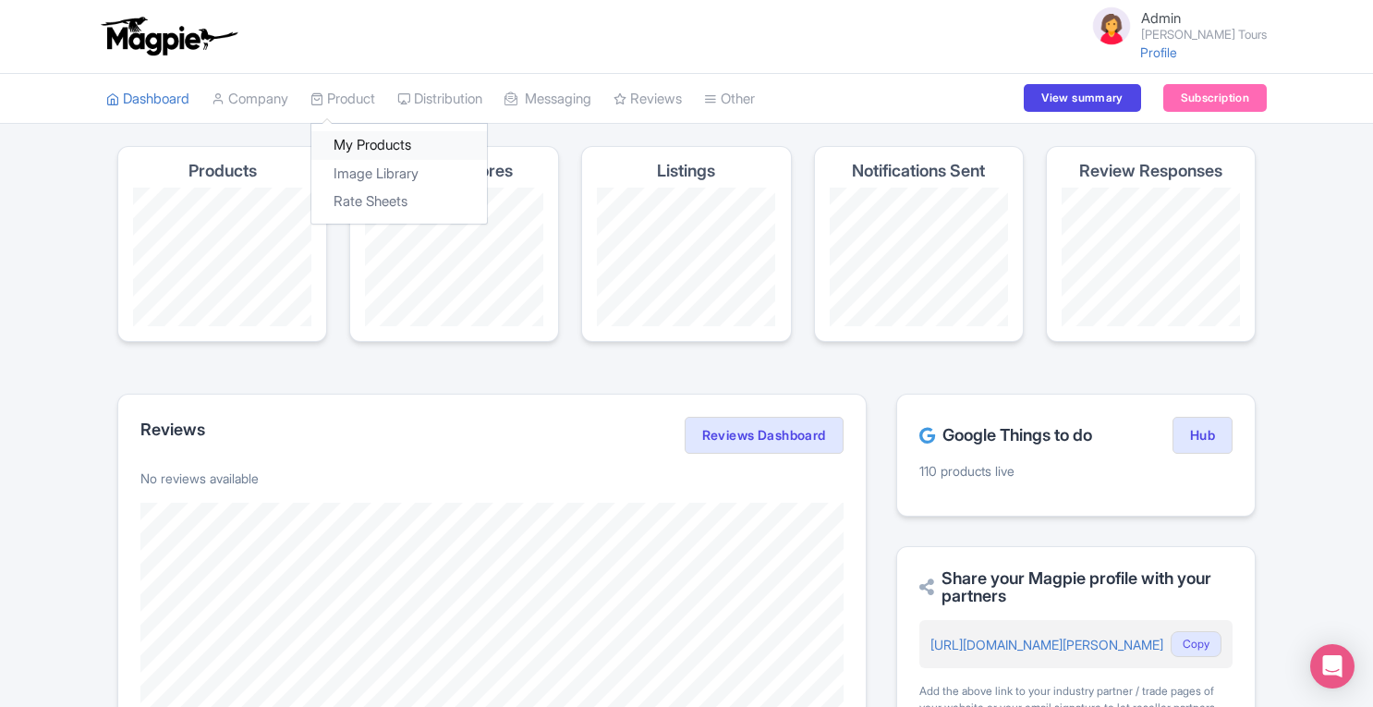
click at [369, 140] on link "My Products" at bounding box center [399, 145] width 176 height 29
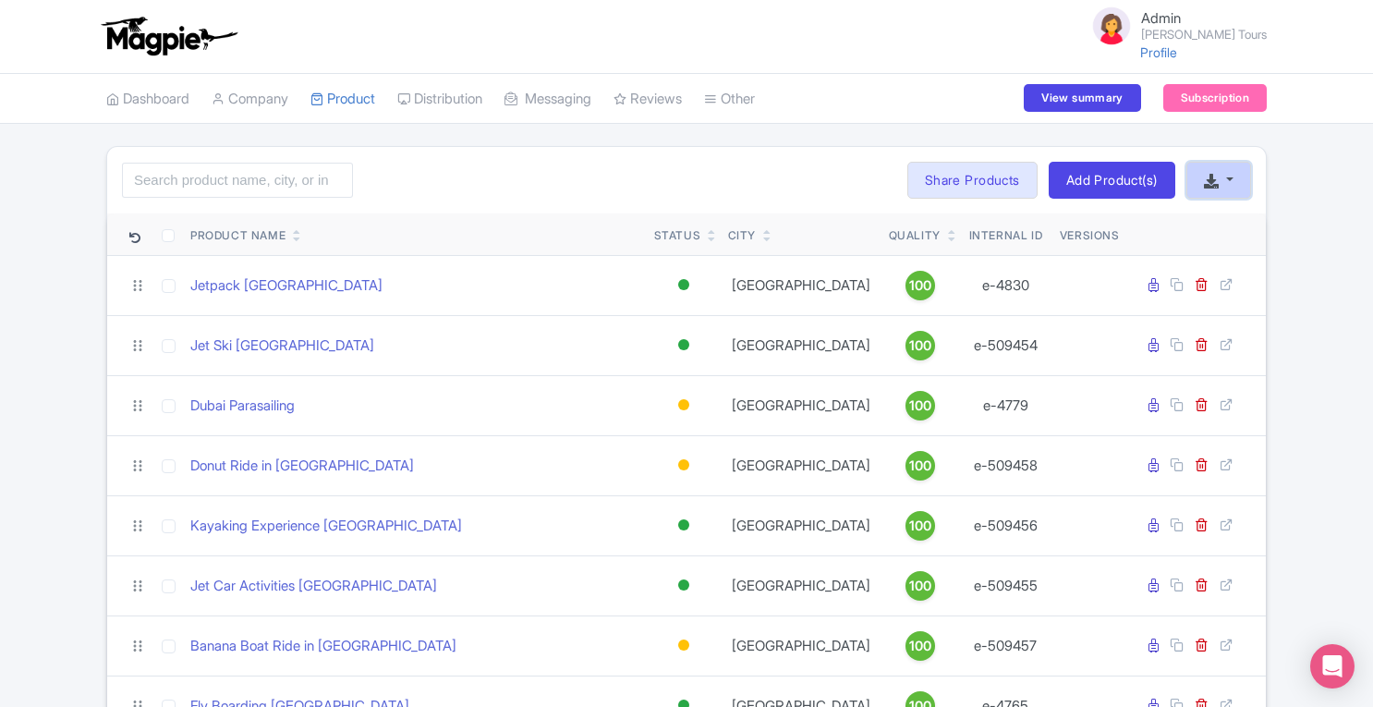
click at [1216, 171] on button "button" at bounding box center [1218, 180] width 65 height 37
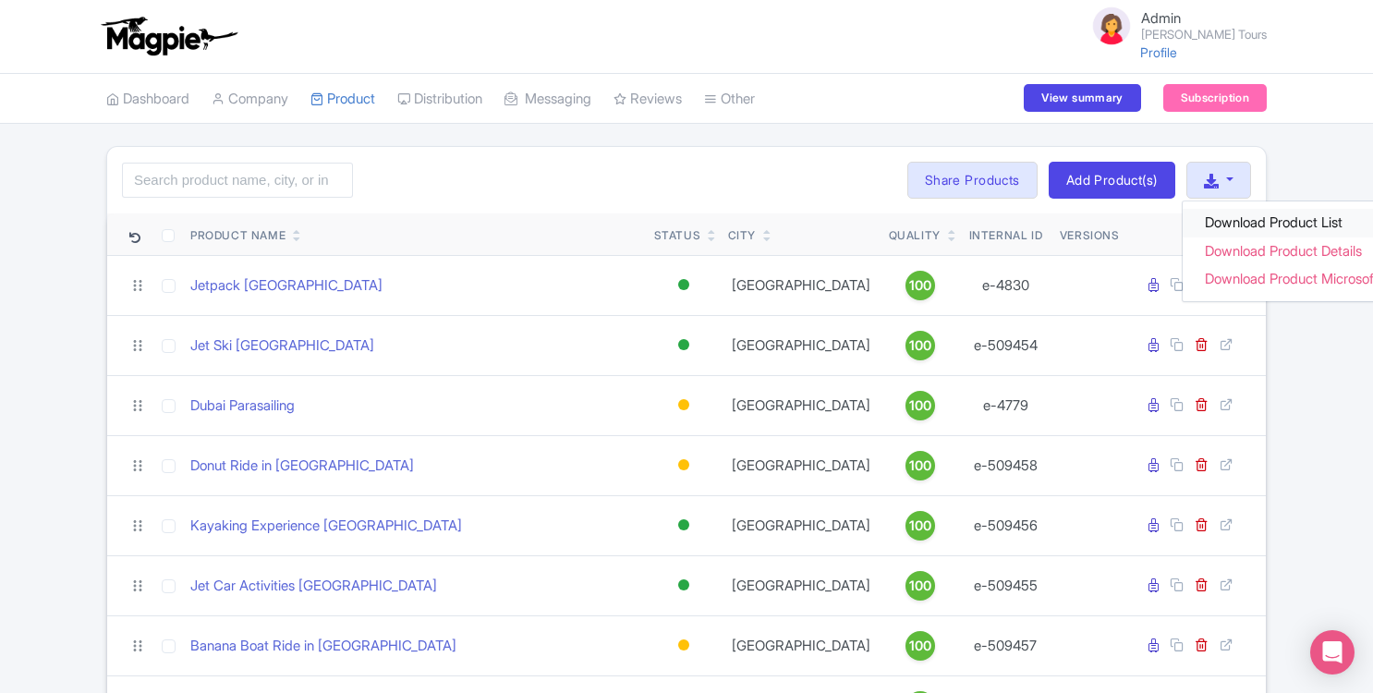
click at [1224, 218] on link "Download Product List" at bounding box center [1304, 223] width 245 height 29
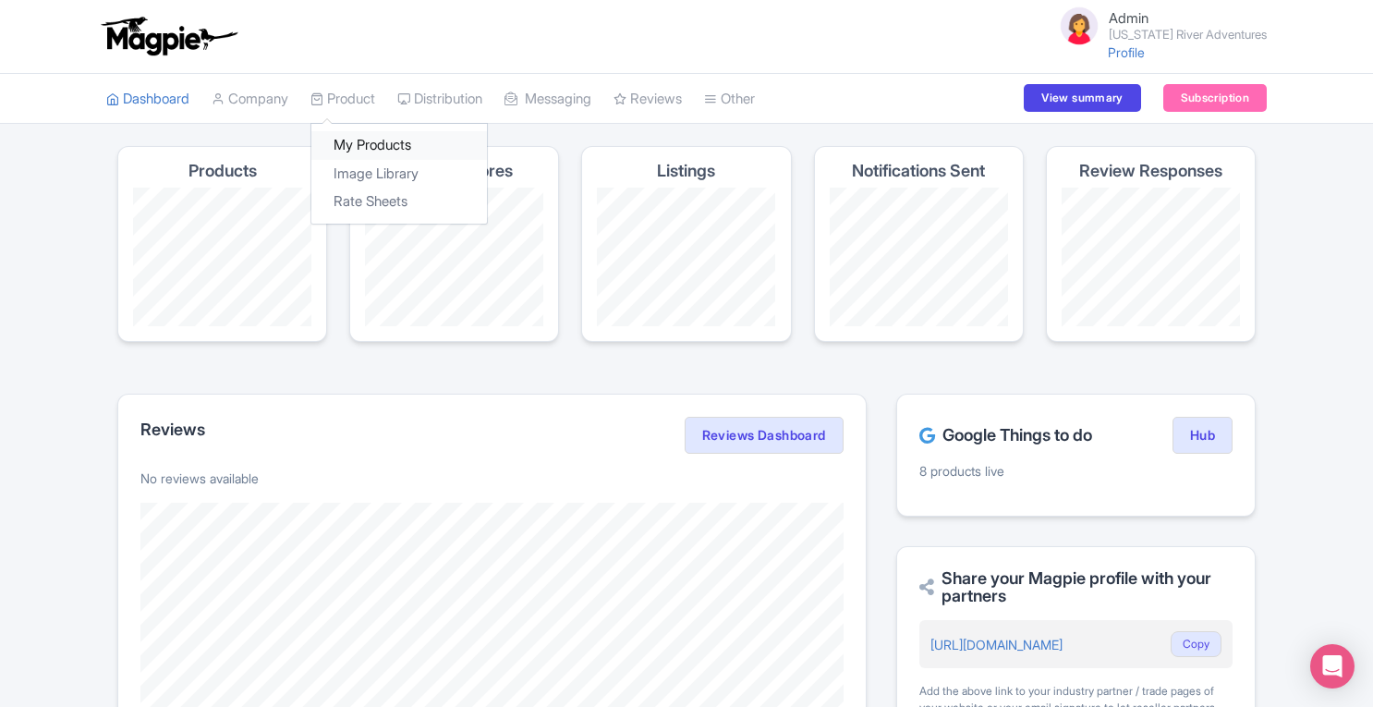
click at [364, 152] on link "My Products" at bounding box center [399, 145] width 176 height 29
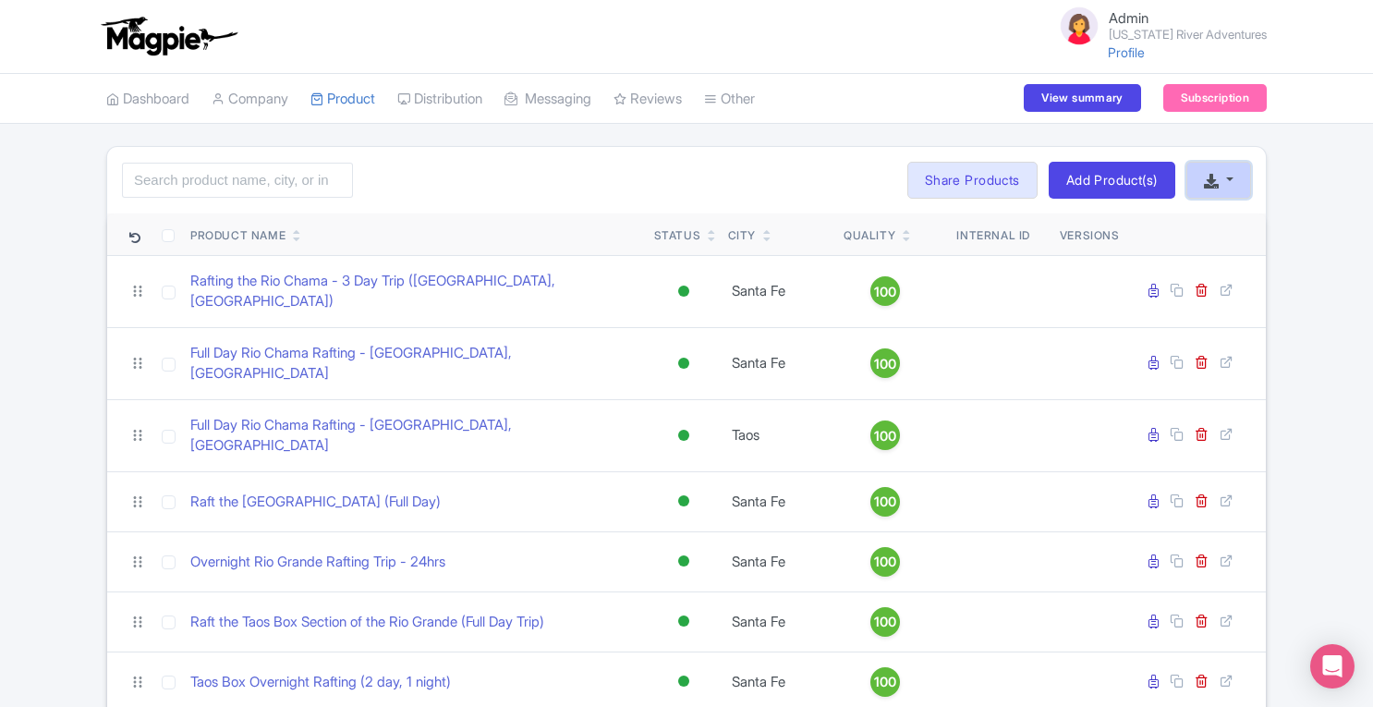
click at [1230, 182] on button "button" at bounding box center [1218, 180] width 65 height 37
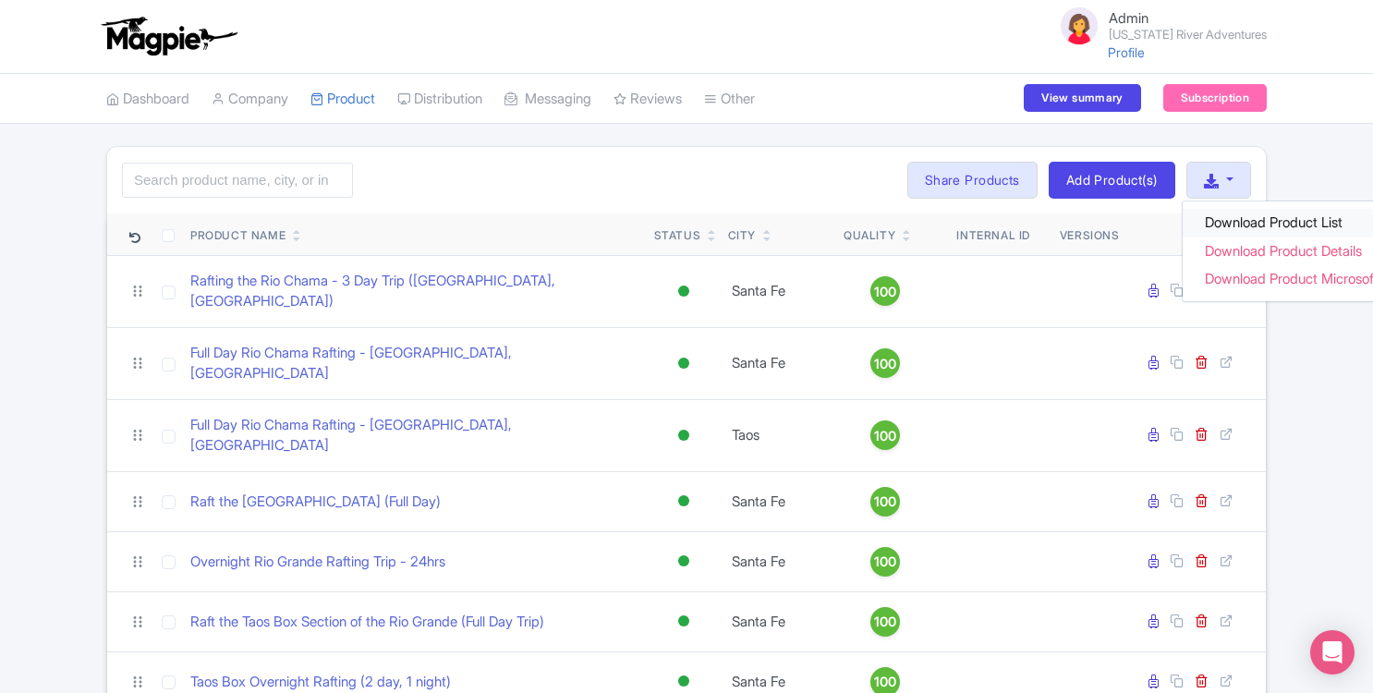
click at [1236, 227] on link "Download Product List" at bounding box center [1304, 223] width 245 height 29
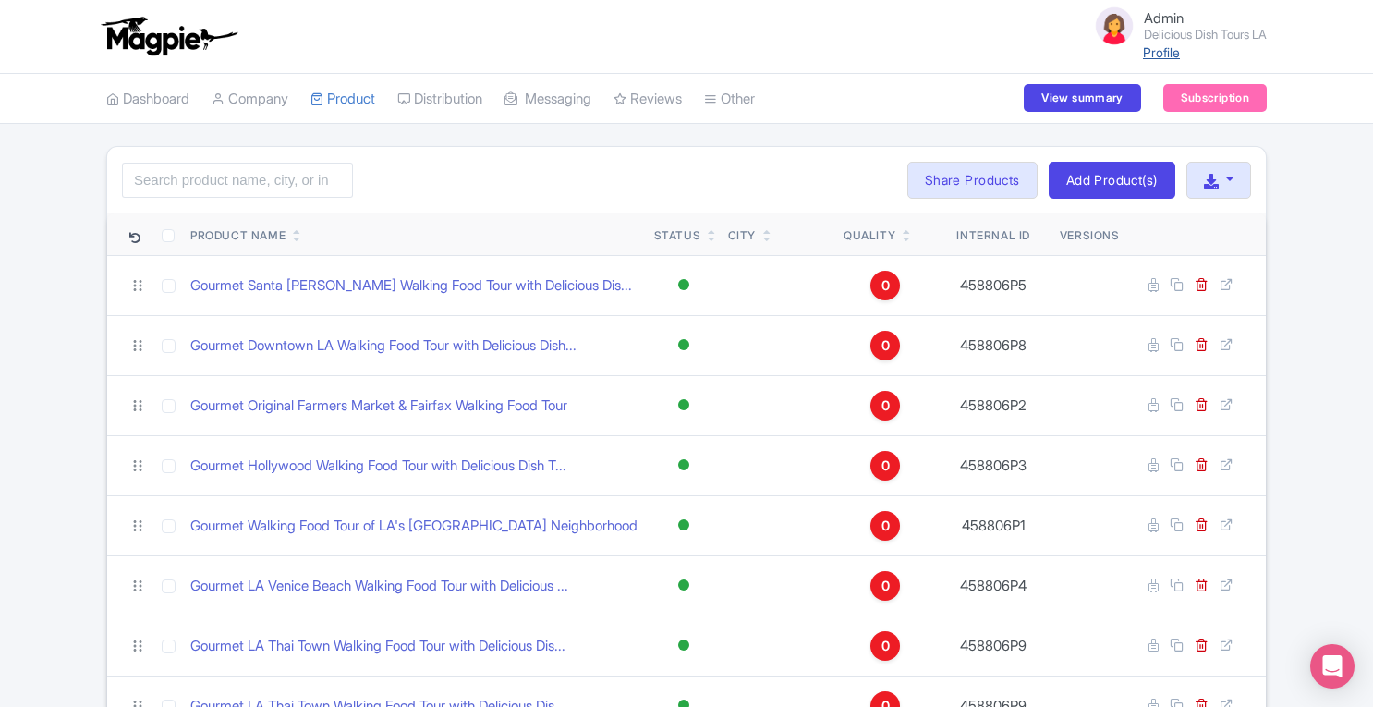
click at [1157, 56] on link "Profile" at bounding box center [1161, 52] width 37 height 16
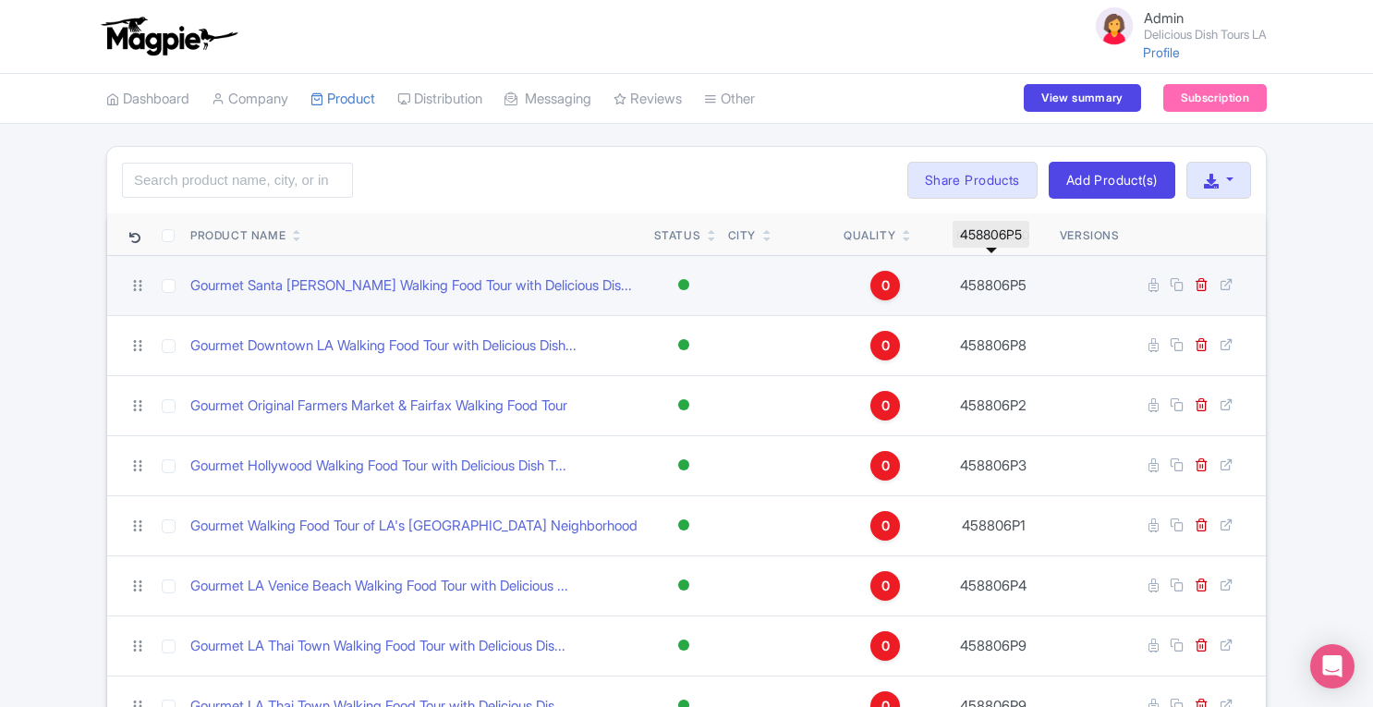
click at [1003, 304] on td "458806P5" at bounding box center [993, 285] width 117 height 60
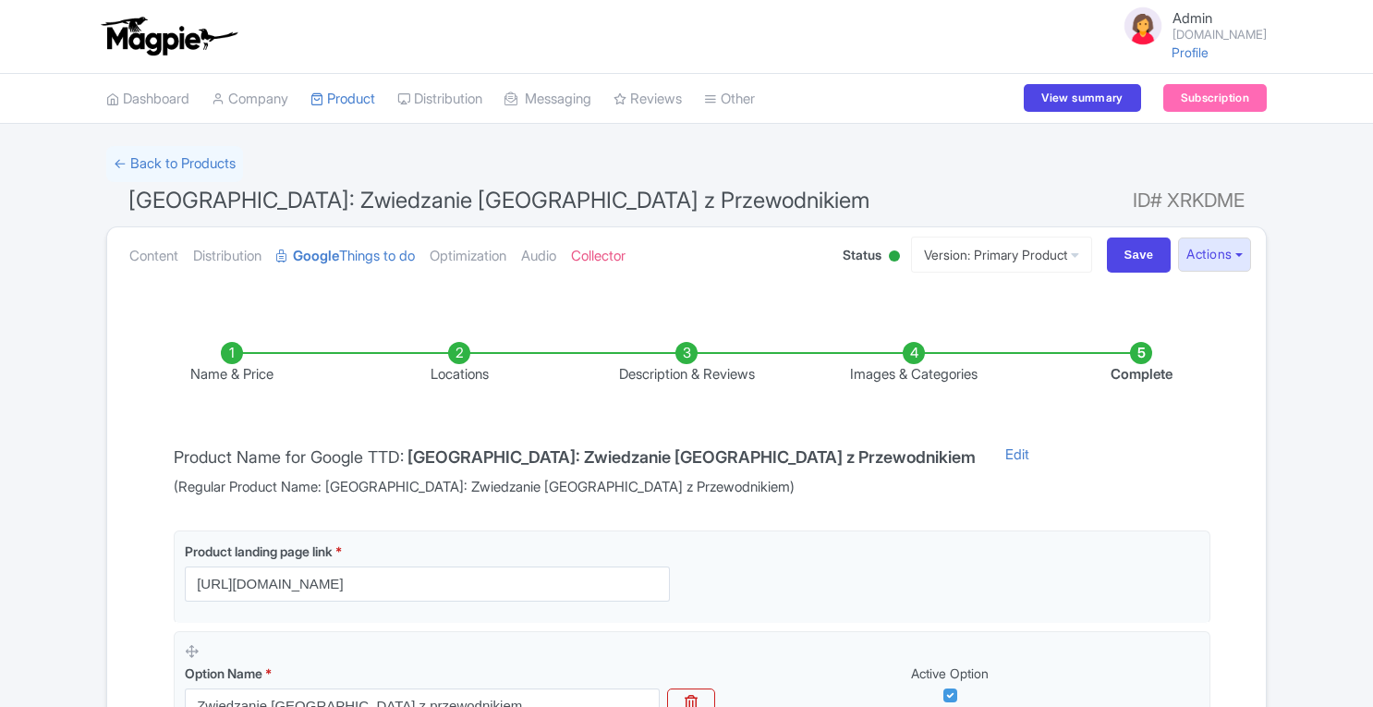
scroll to position [287, 0]
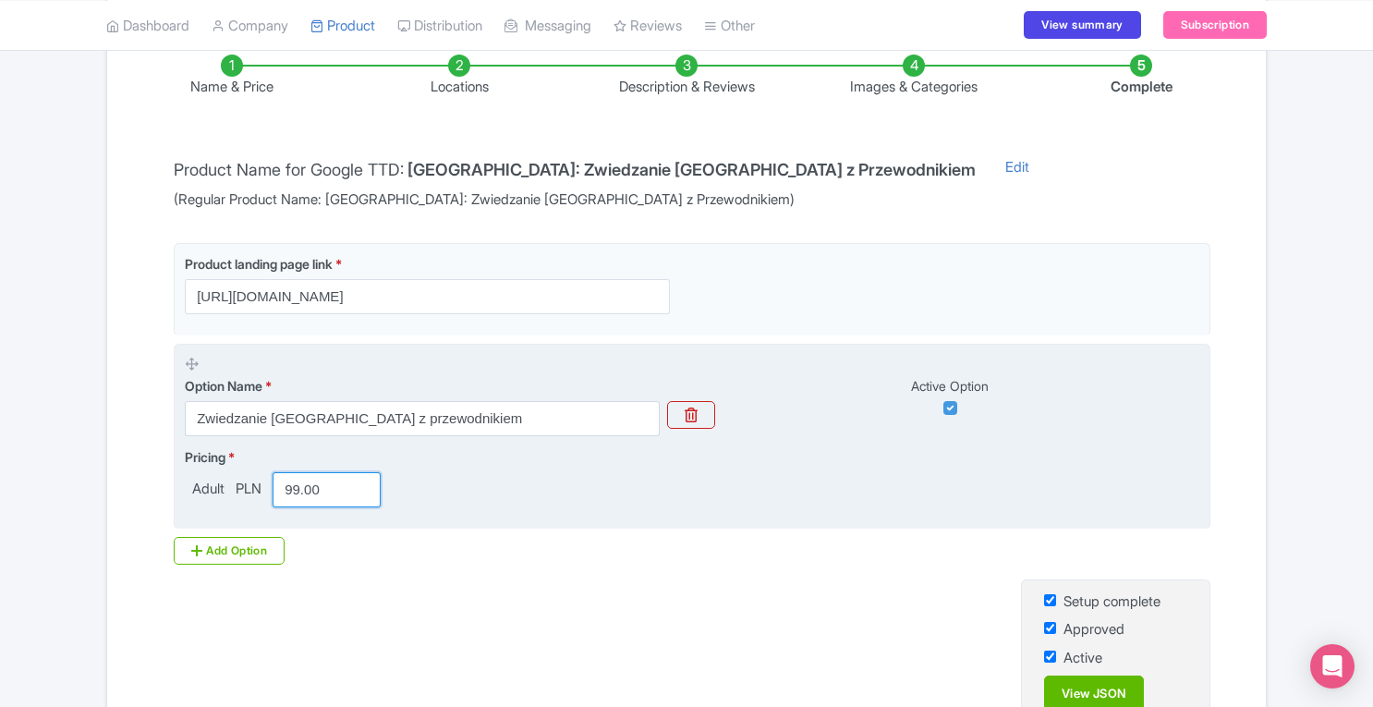
drag, startPoint x: 329, startPoint y: 481, endPoint x: 238, endPoint y: 491, distance: 91.0
click at [238, 491] on div "Adult PLN 99.00" at bounding box center [286, 489] width 203 height 35
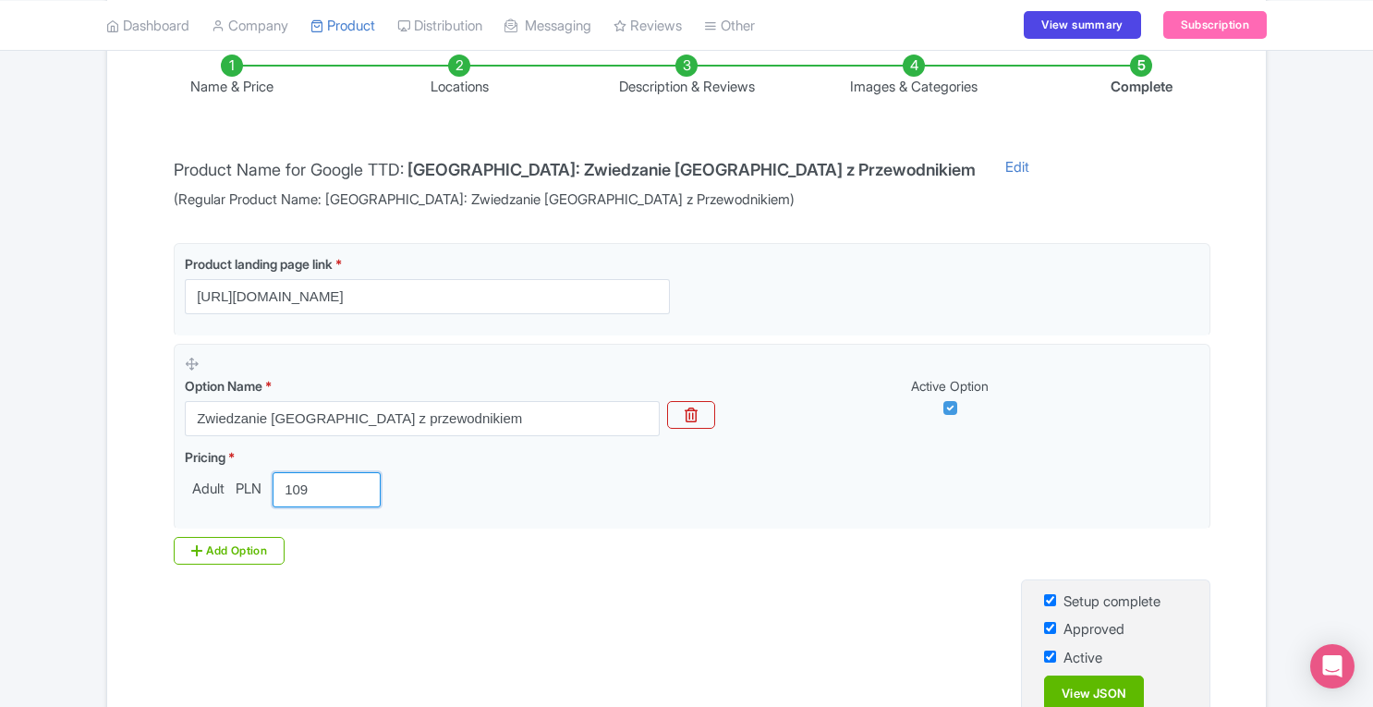
scroll to position [399, 0]
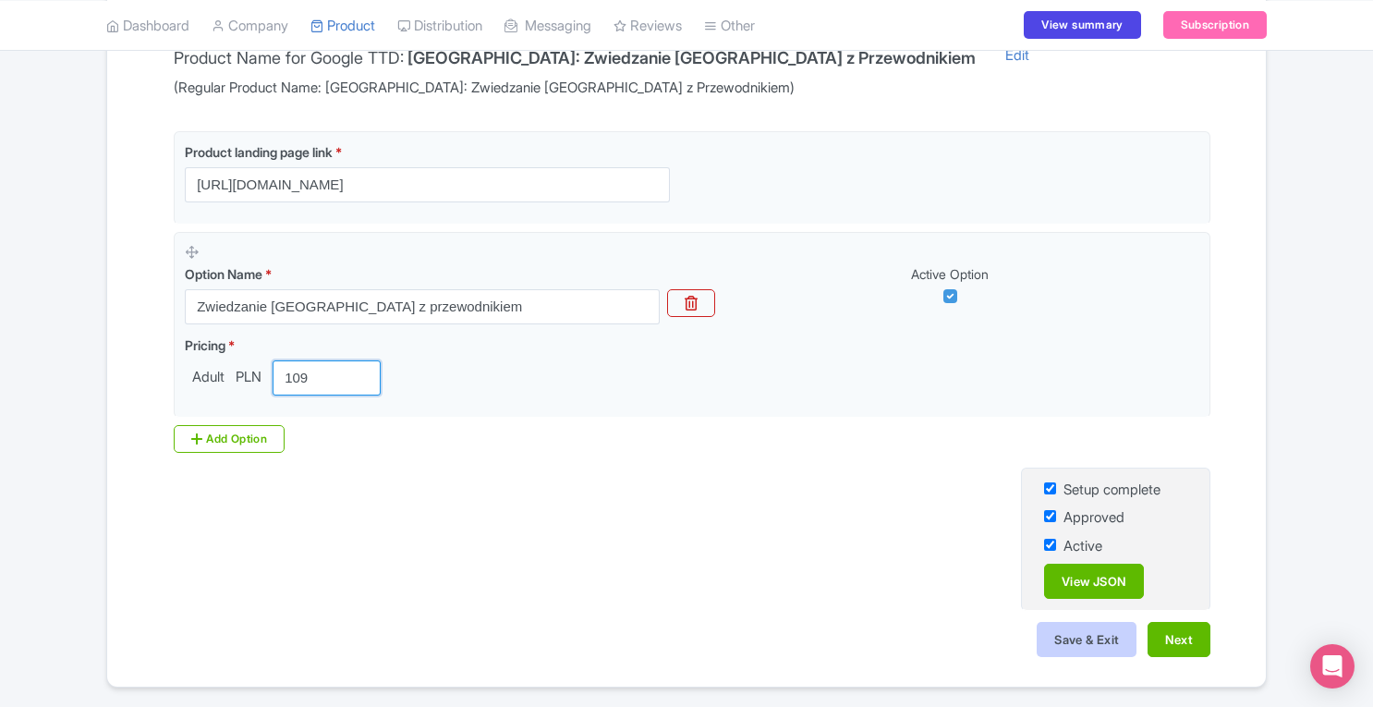
type input "109"
click at [1084, 626] on button "Save & Exit" at bounding box center [1086, 639] width 100 height 35
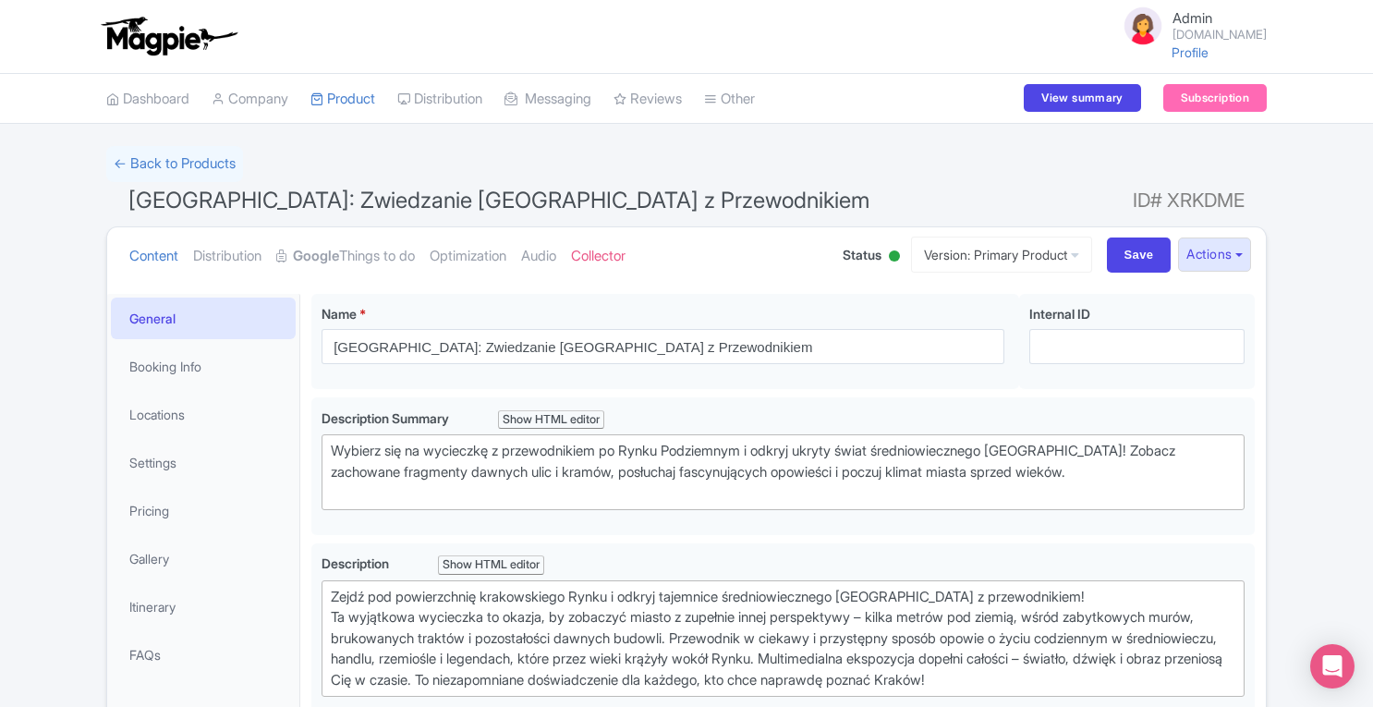
click at [707, 369] on div "Name * i Kraków: Zwiedzanie Muzeum Rynku Podziemnego z Przewodnikiem Your produ…" at bounding box center [665, 342] width 708 height 96
click at [370, 252] on link "Google Things to do" at bounding box center [345, 256] width 139 height 58
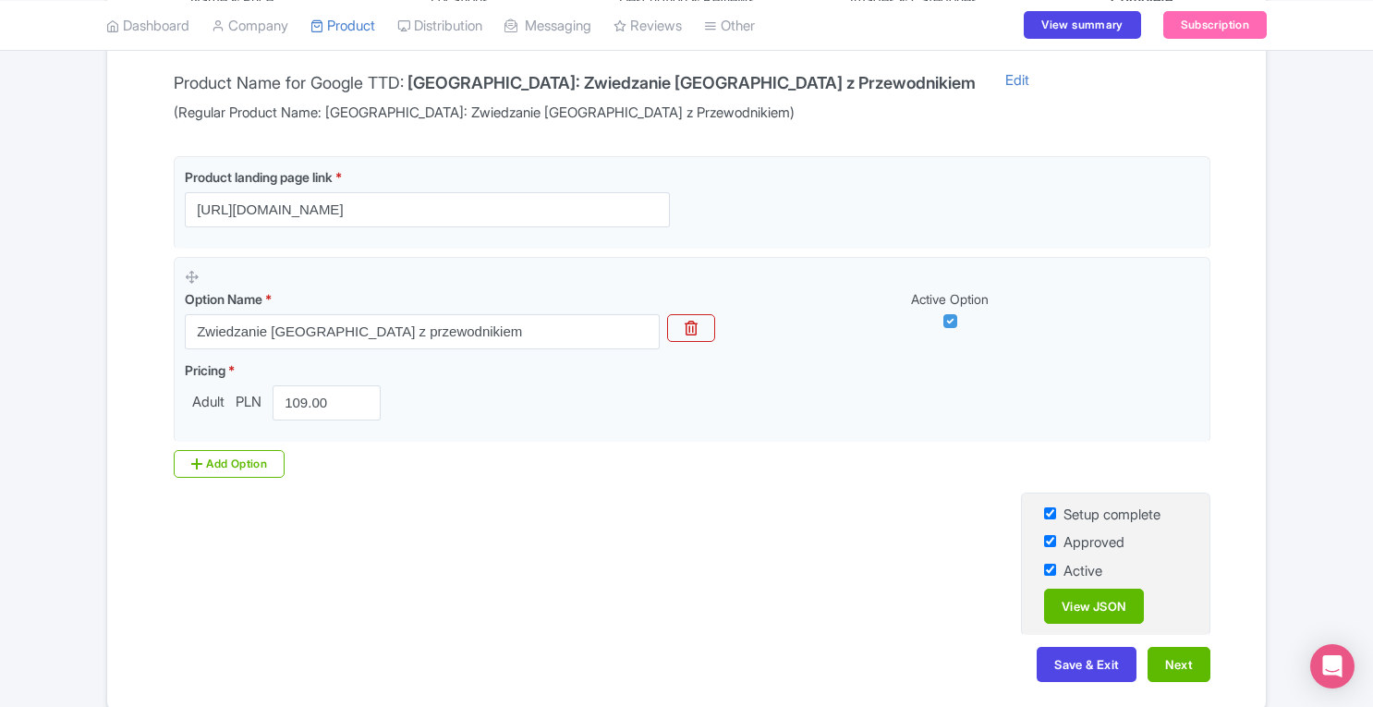
scroll to position [379, 0]
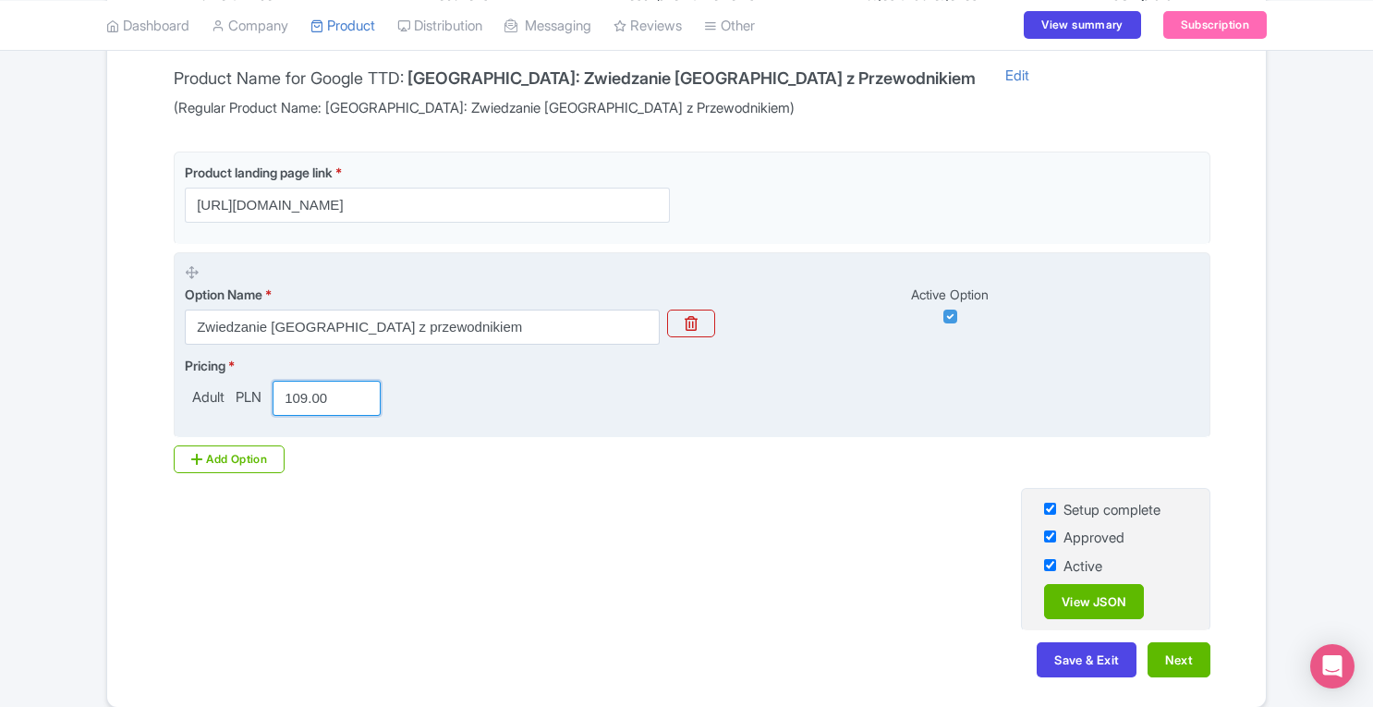
drag, startPoint x: 331, startPoint y: 393, endPoint x: 281, endPoint y: 398, distance: 50.2
click at [281, 398] on input "109.00" at bounding box center [327, 398] width 108 height 35
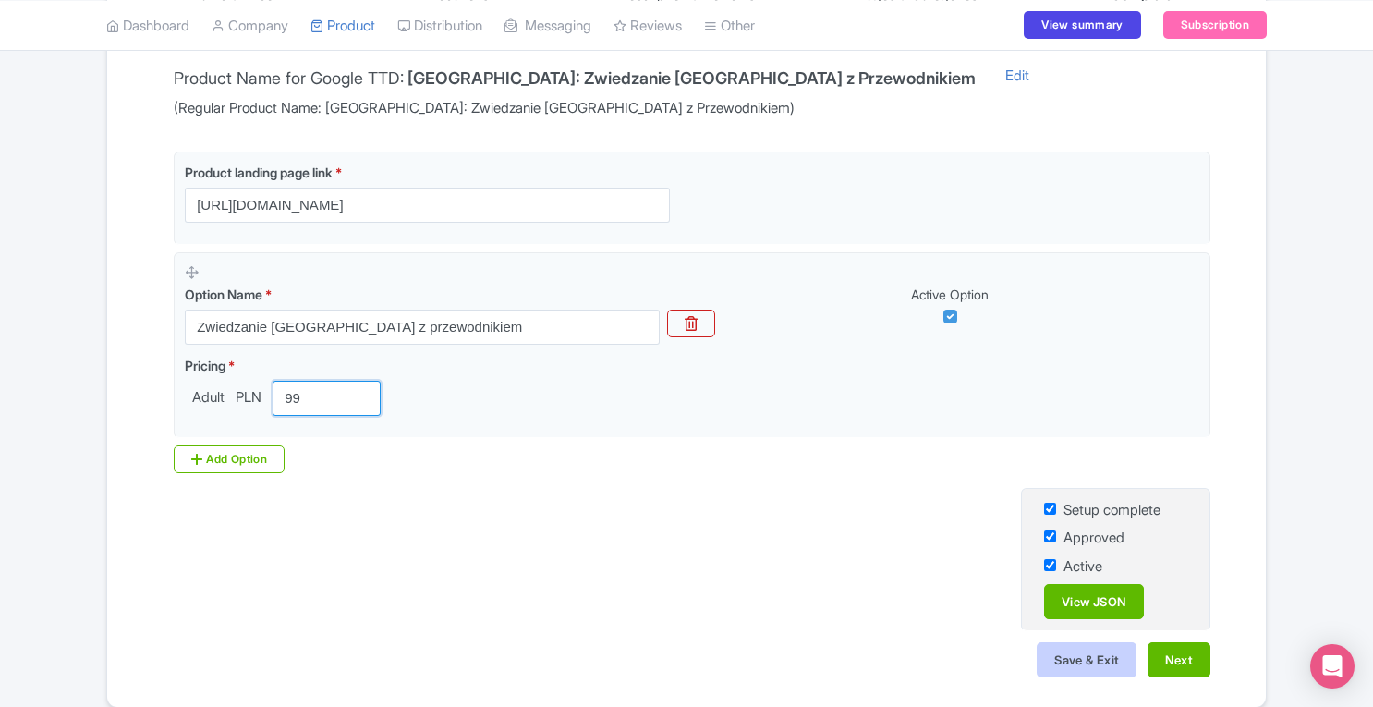
type input "99"
click at [1077, 661] on button "Save & Exit" at bounding box center [1086, 659] width 100 height 35
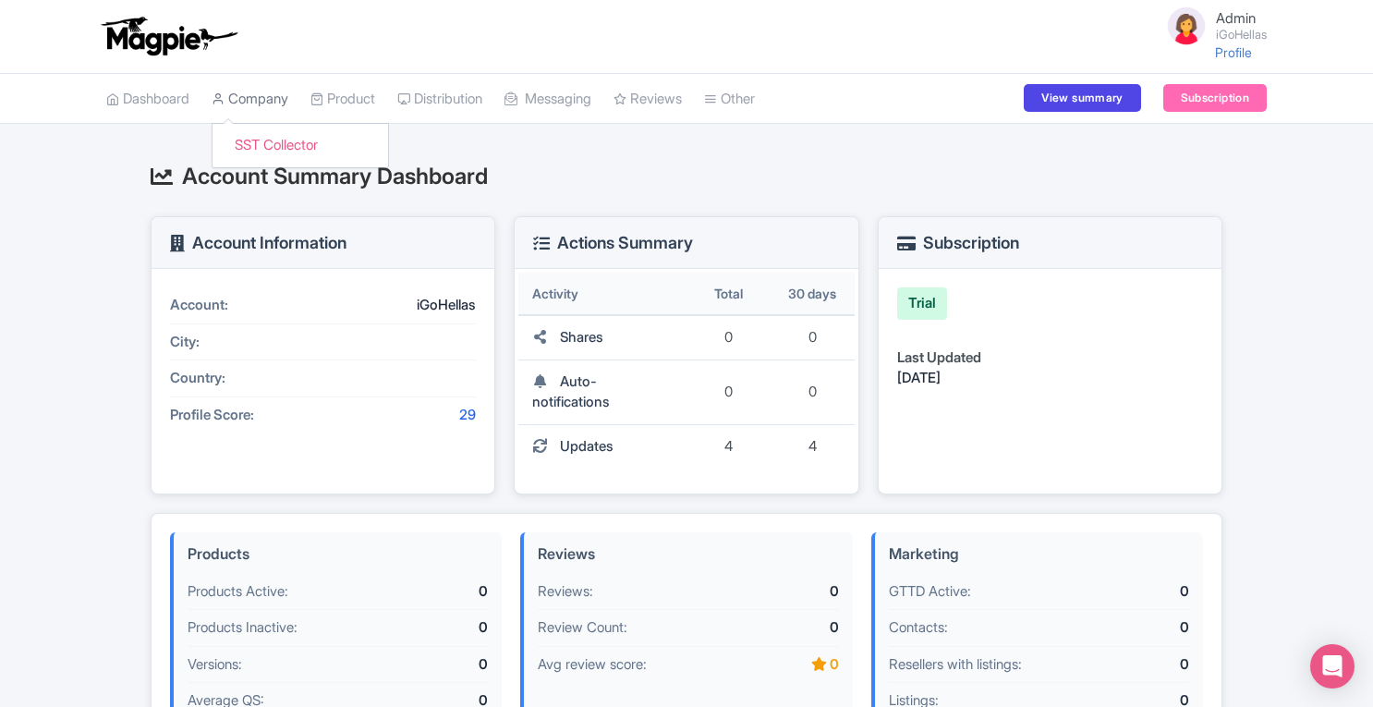
click at [282, 101] on link "Company" at bounding box center [250, 99] width 77 height 51
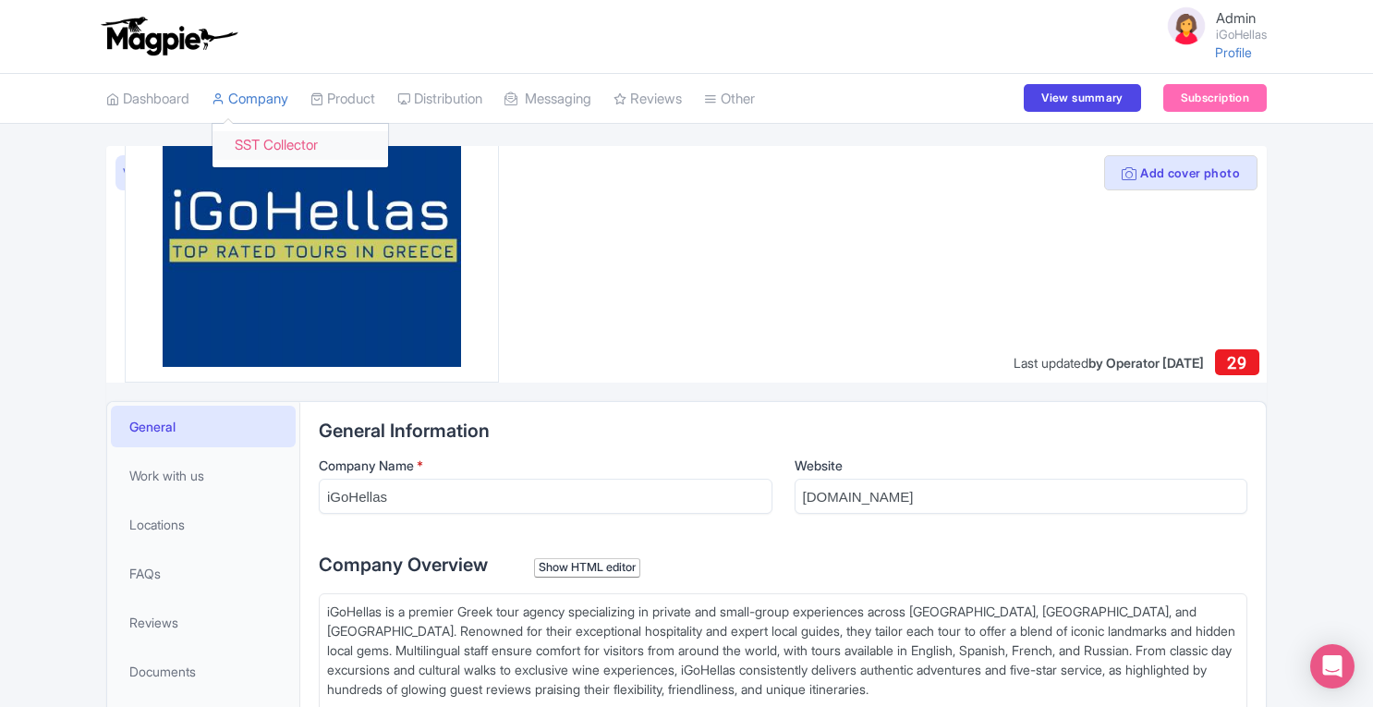
click at [290, 151] on link "SST Collector" at bounding box center [300, 145] width 176 height 29
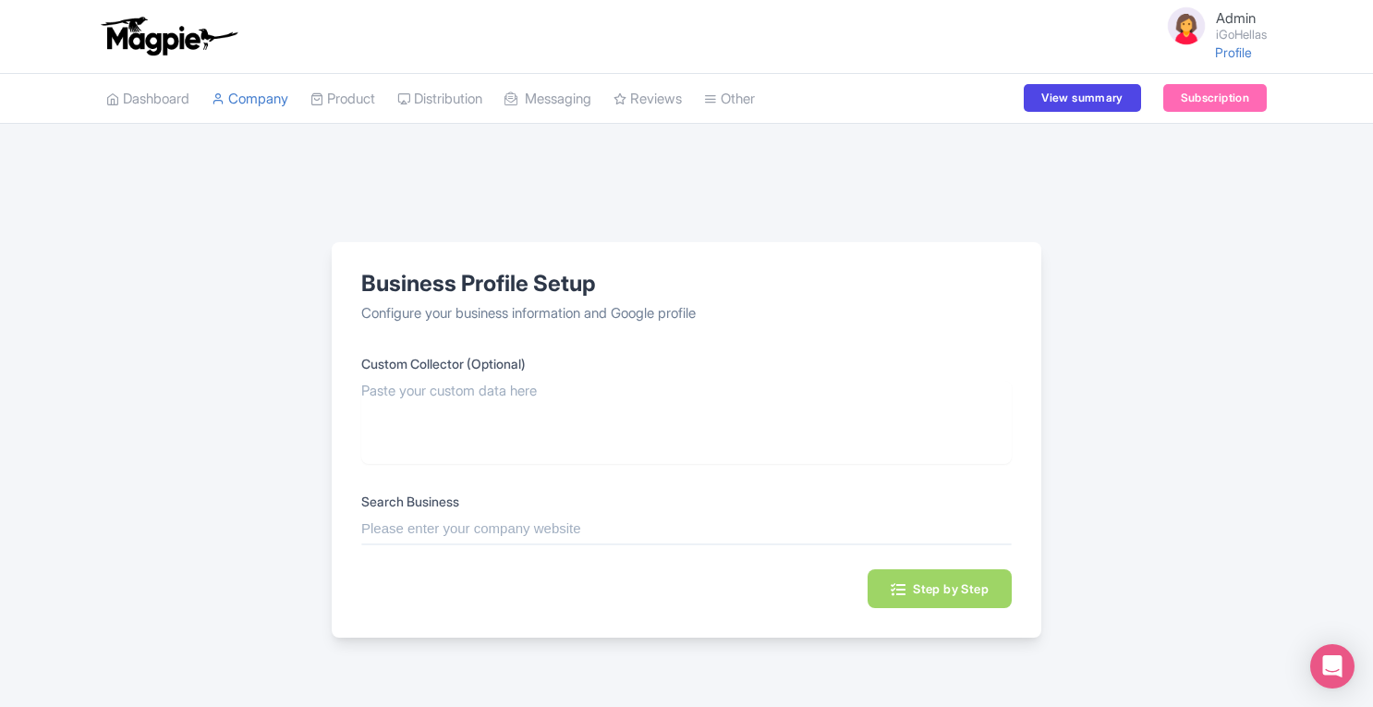
click at [578, 531] on input "text" at bounding box center [686, 528] width 650 height 21
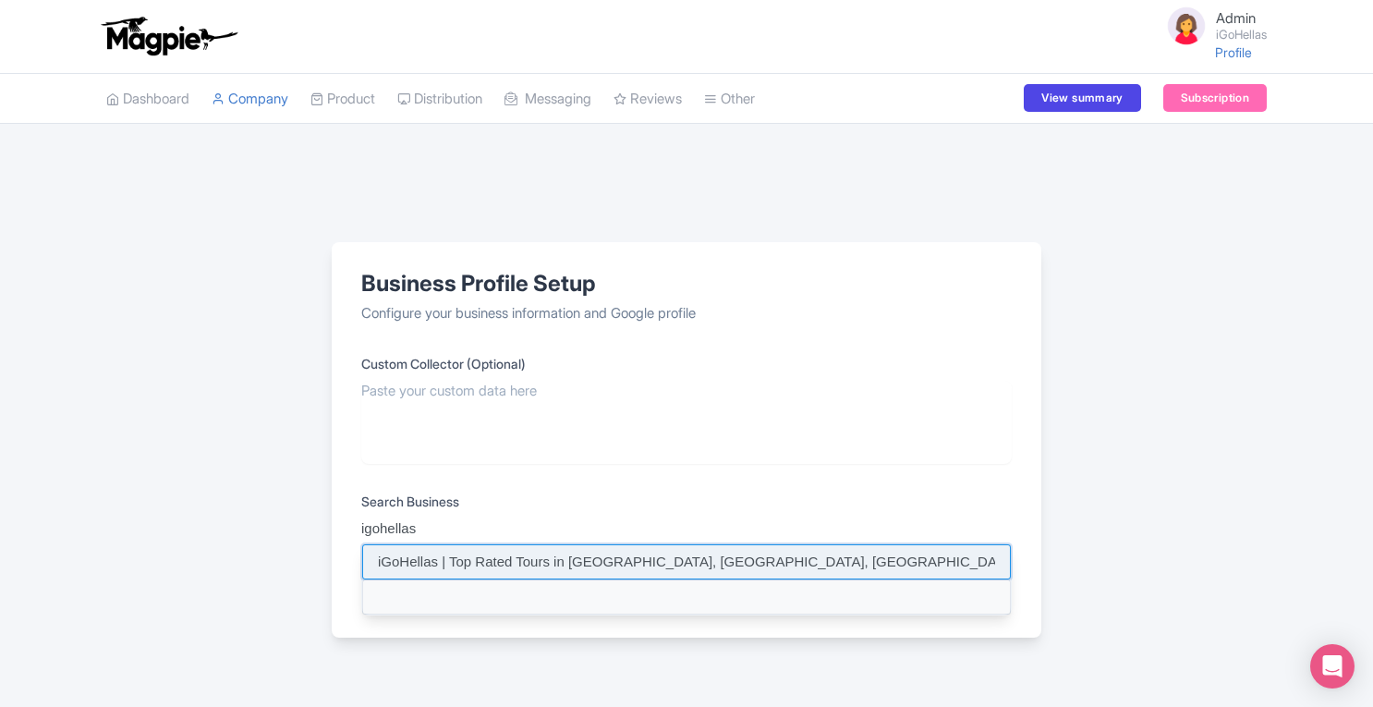
click at [706, 562] on input at bounding box center [686, 561] width 648 height 35
type input "iGoHellas | Top Rated Tours in [GEOGRAPHIC_DATA], [GEOGRAPHIC_DATA], [GEOGRAPHI…"
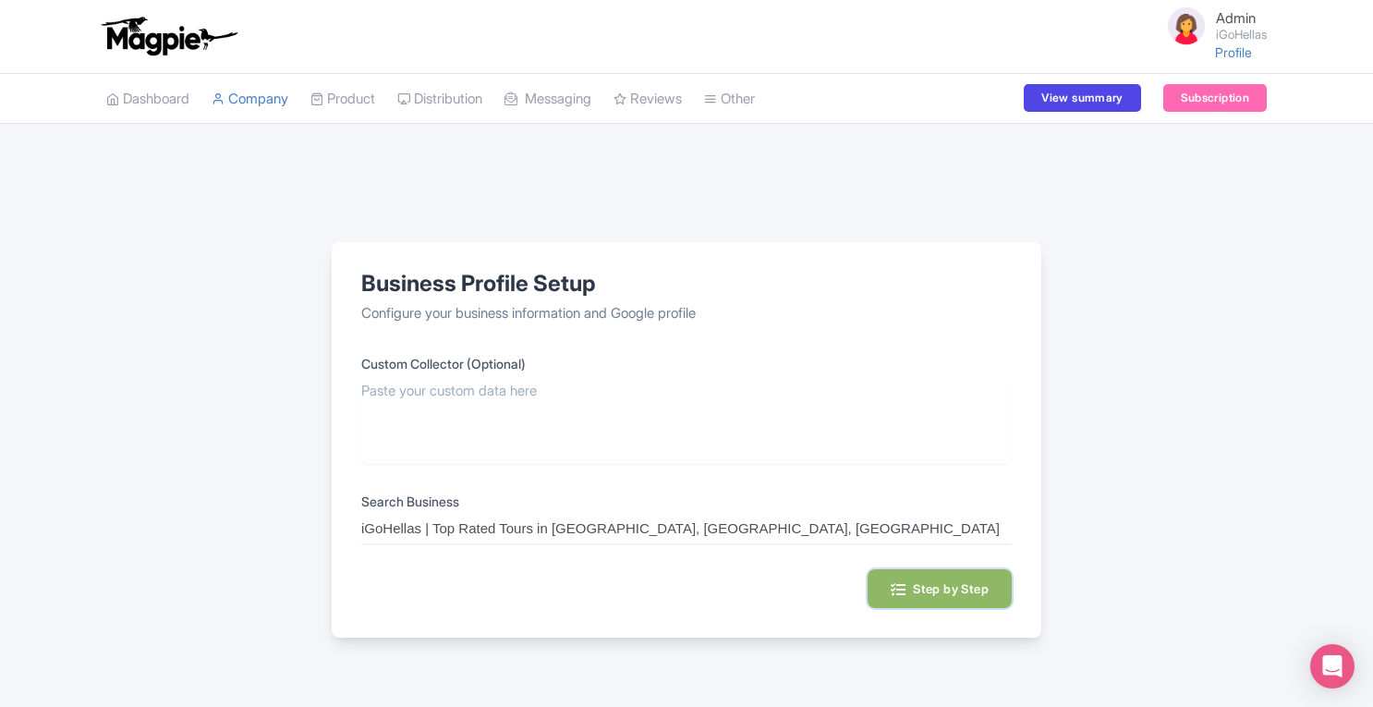
click at [903, 590] on button "Step by Step" at bounding box center [939, 588] width 144 height 39
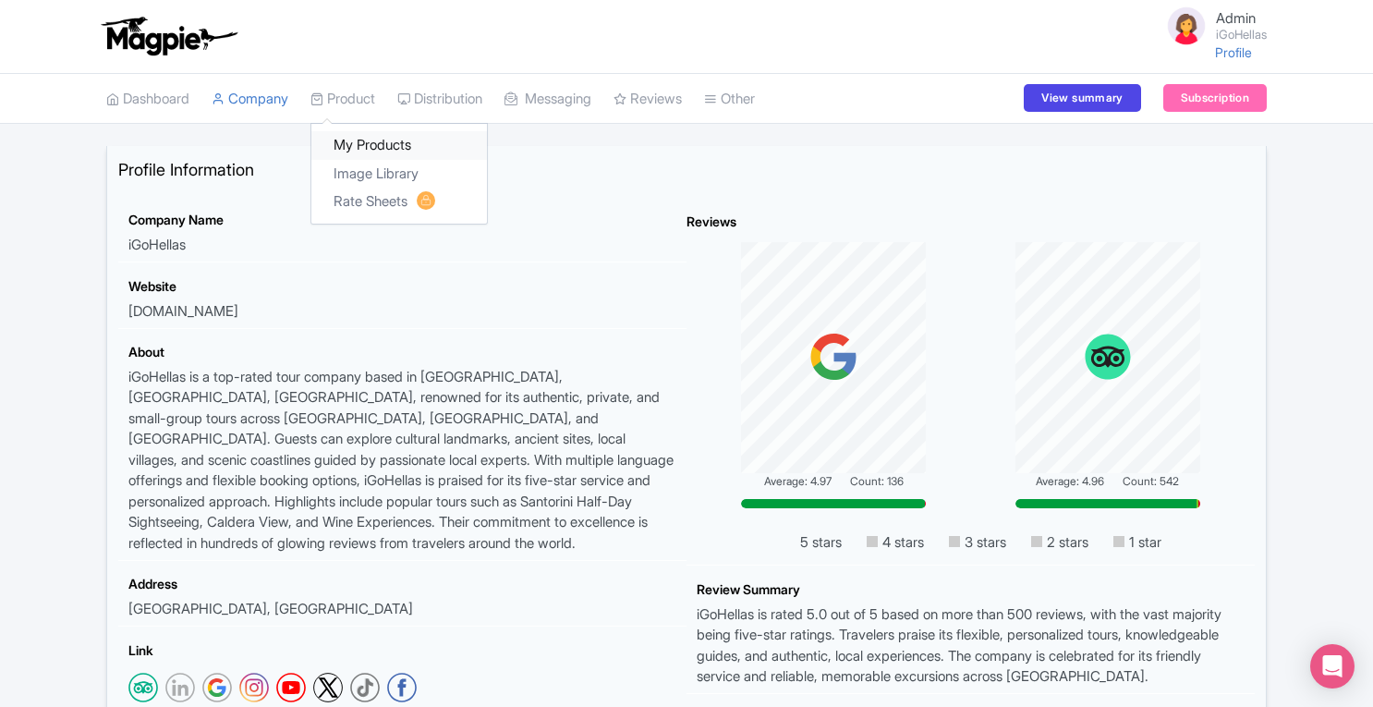
click at [353, 143] on link "My Products" at bounding box center [399, 145] width 176 height 29
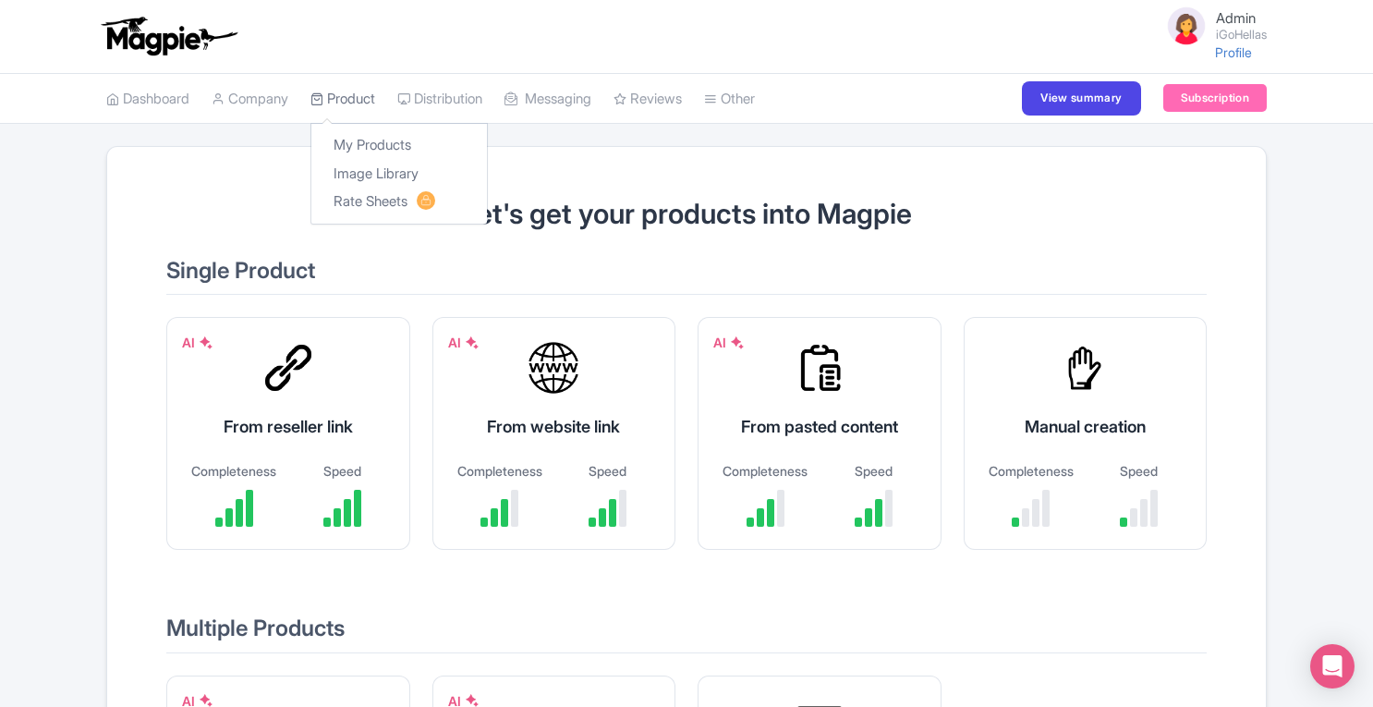
click at [362, 106] on link "Product" at bounding box center [342, 99] width 65 height 51
click at [270, 104] on link "Company" at bounding box center [250, 99] width 77 height 51
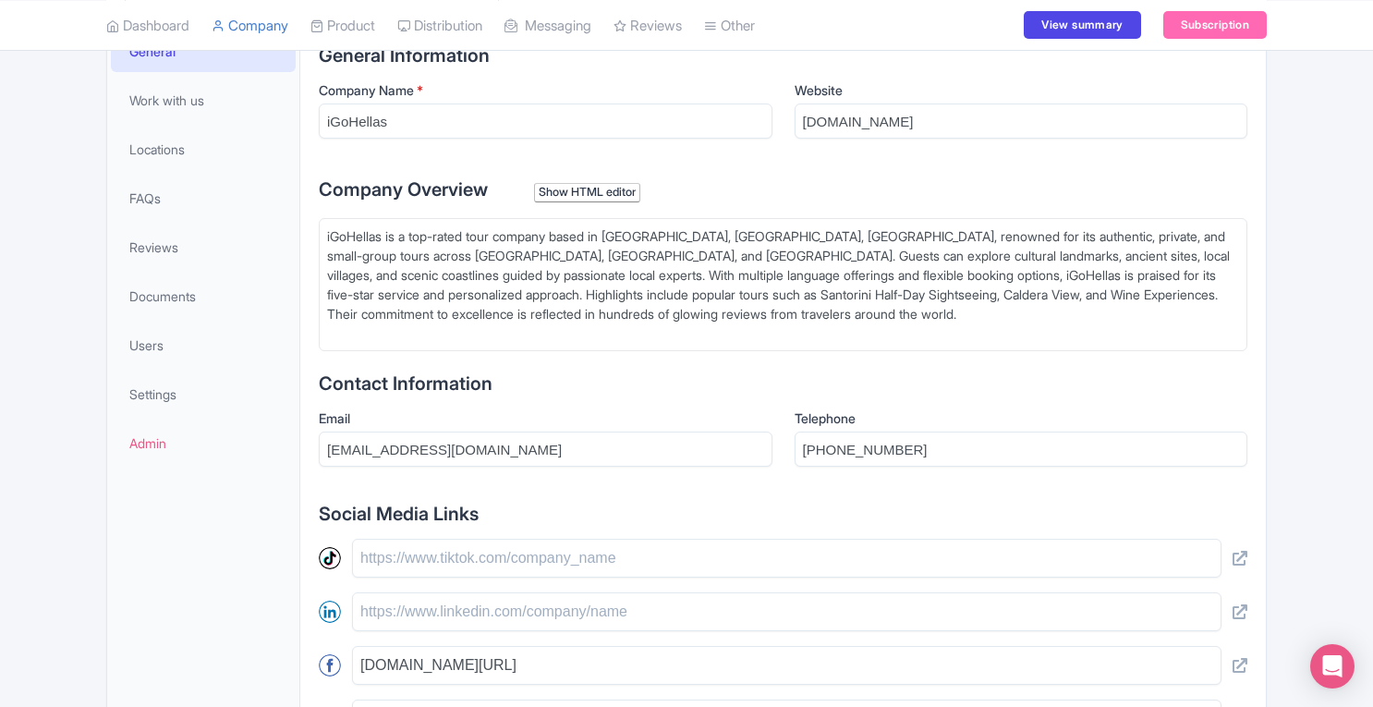
scroll to position [321, 0]
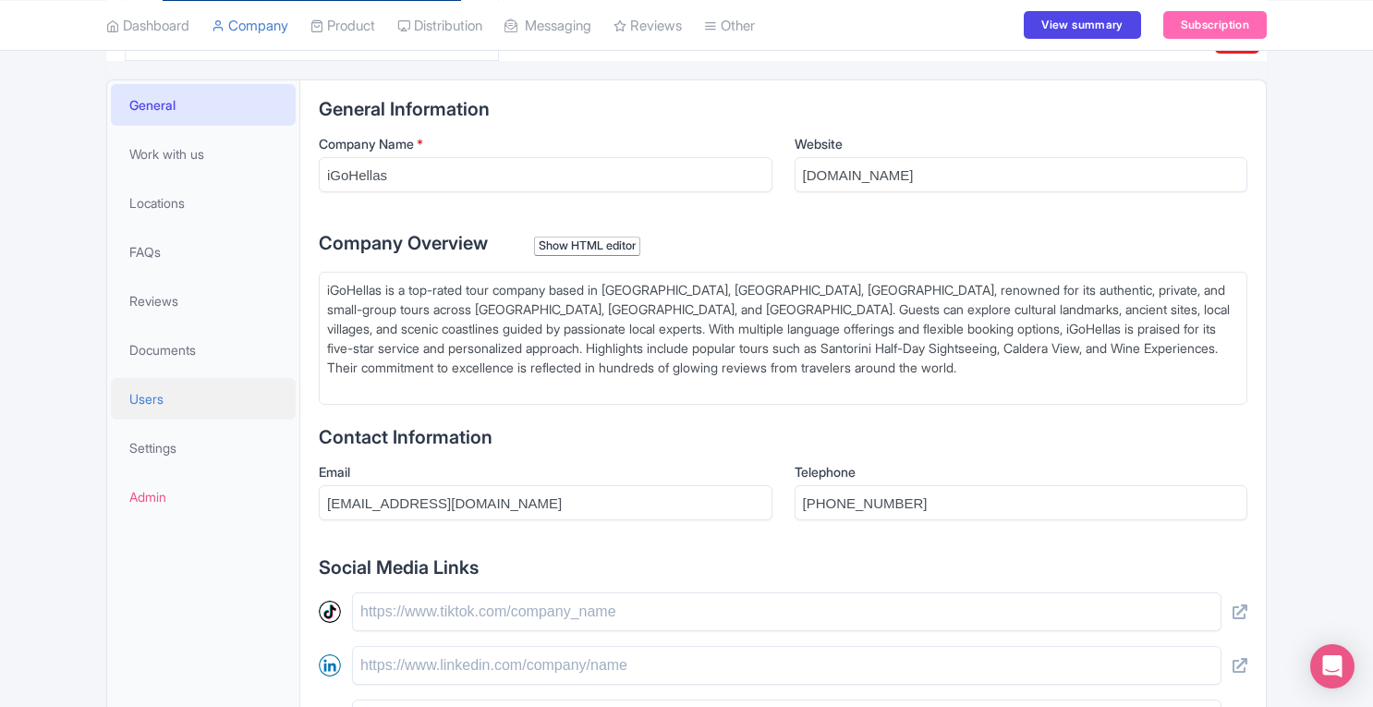
click at [162, 400] on span "Users" at bounding box center [146, 398] width 34 height 19
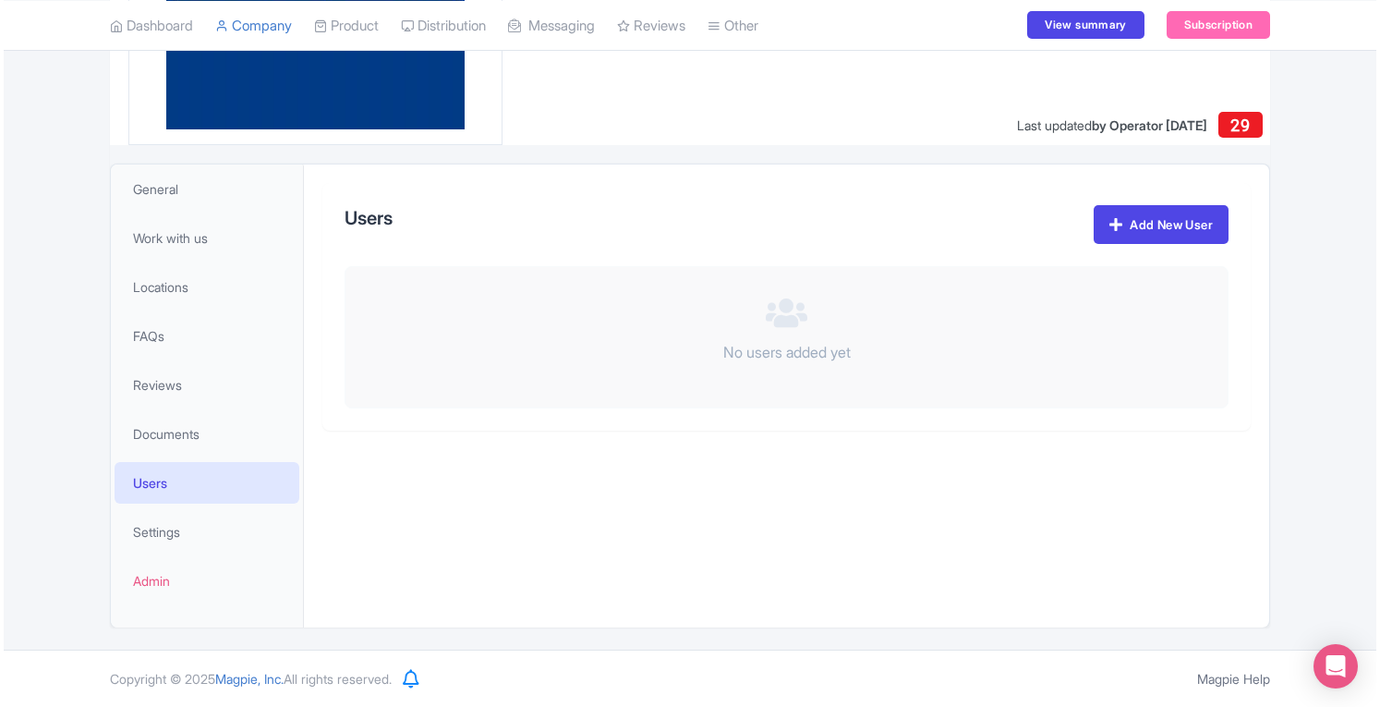
scroll to position [236, 0]
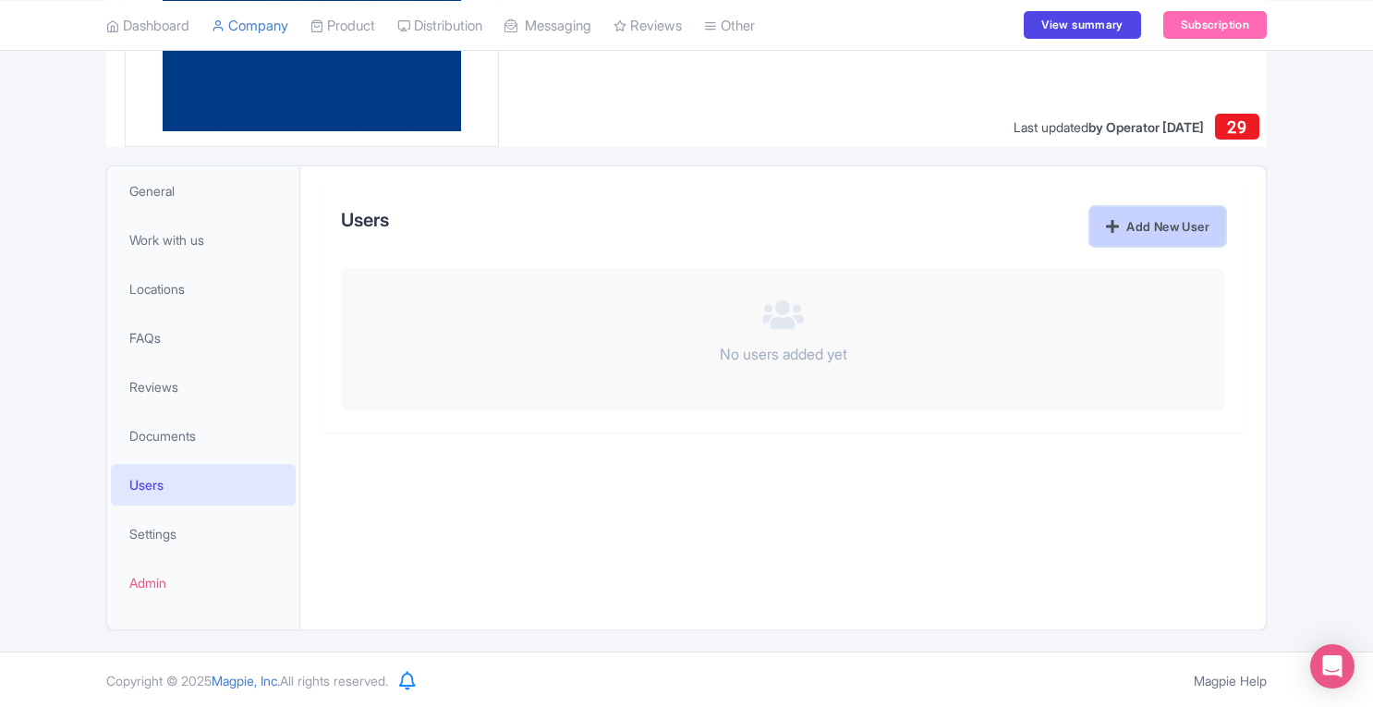
click at [1110, 226] on icon at bounding box center [1112, 226] width 13 height 15
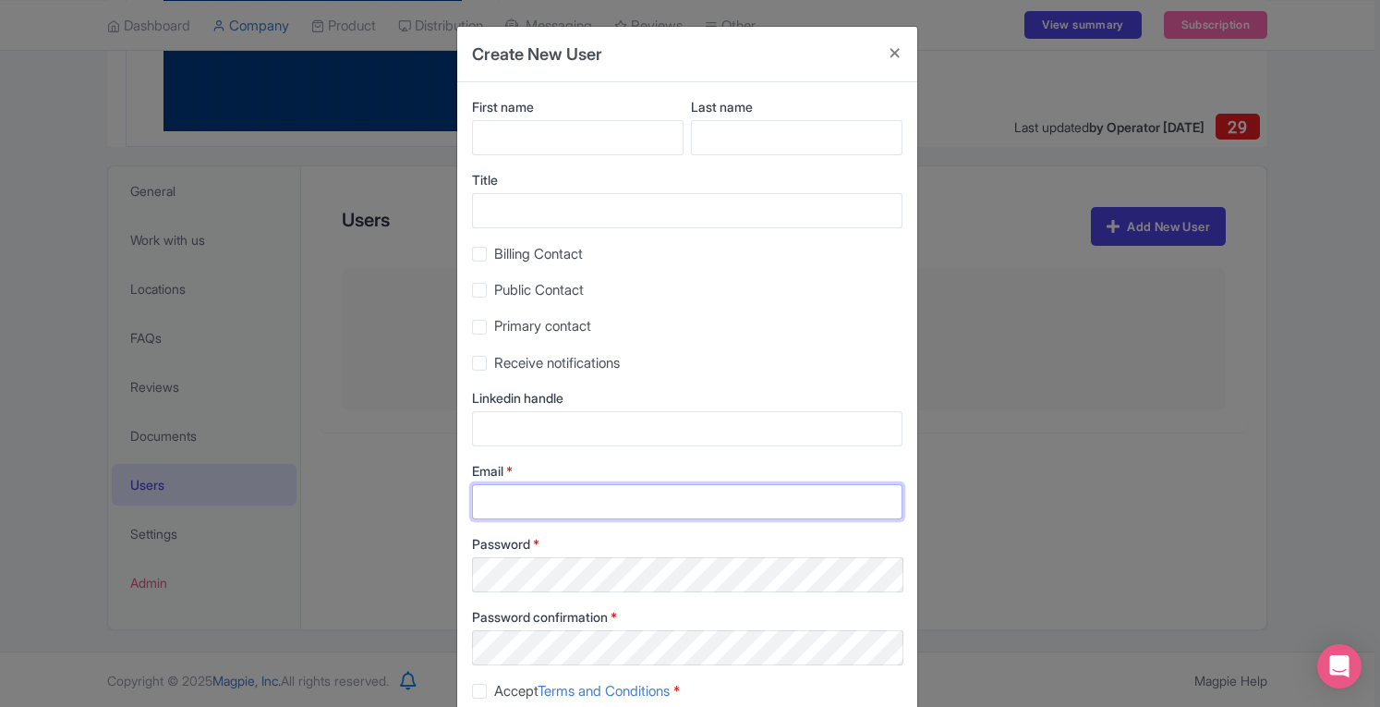
click at [636, 503] on input "Email *" at bounding box center [687, 501] width 430 height 35
paste input "partners@igohellas.com"
type input "partners@igohellas.com"
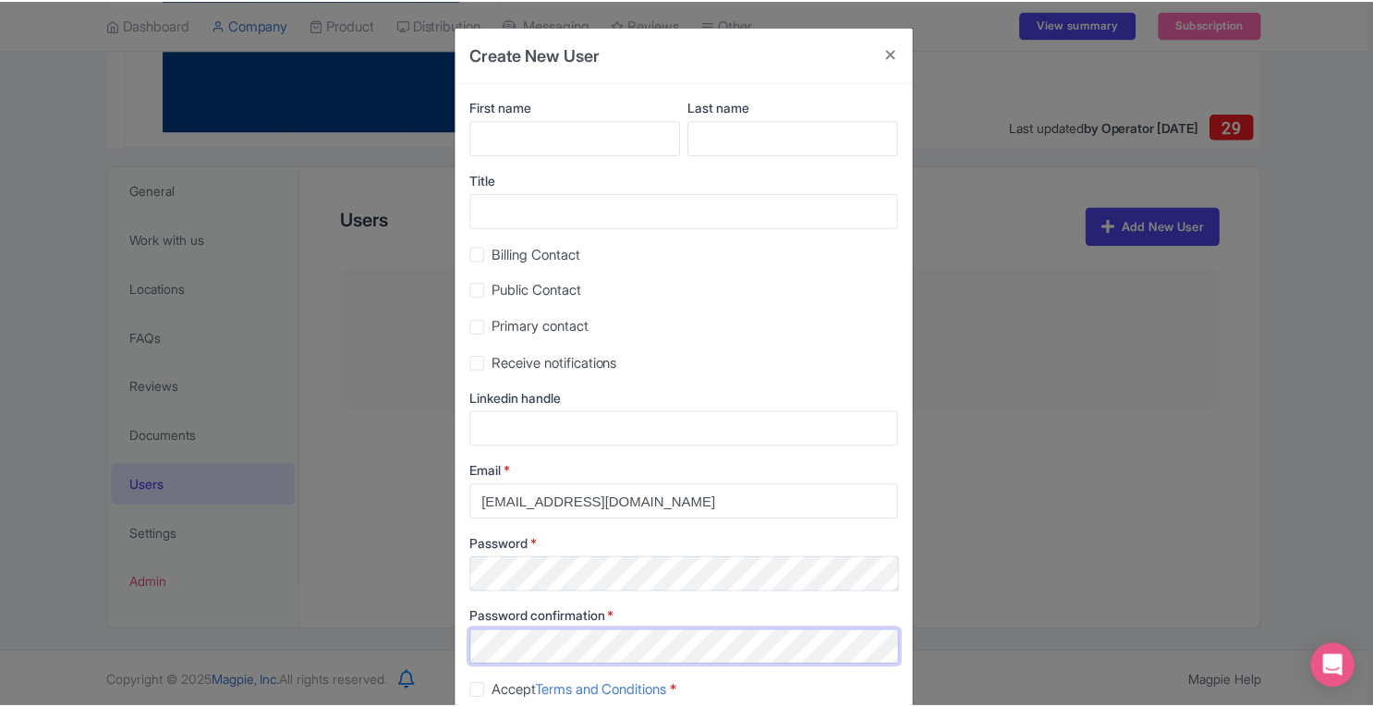
scroll to position [116, 0]
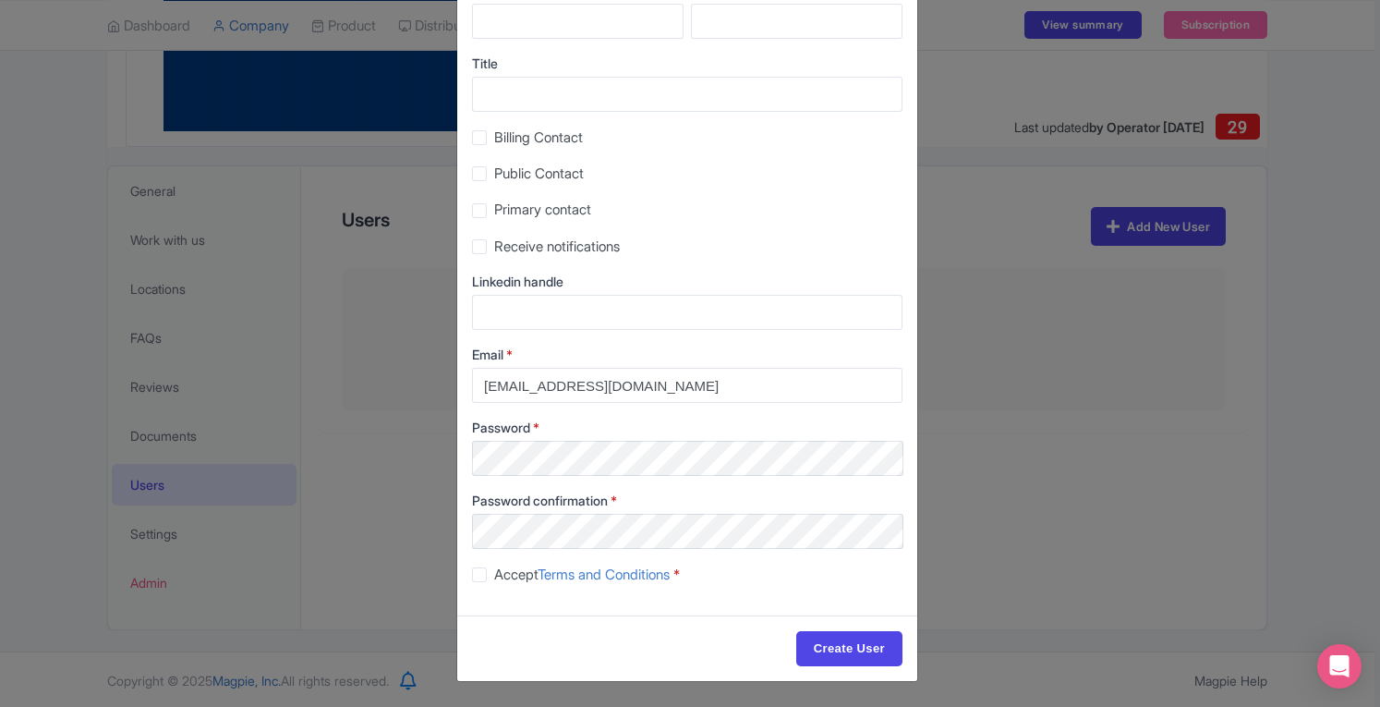
click at [494, 577] on label "Accept Terms and Conditions *" at bounding box center [587, 574] width 186 height 21
click at [494, 576] on input "Accept Terms and Conditions *" at bounding box center [500, 570] width 12 height 12
checkbox input "true"
click at [799, 644] on input "Create User" at bounding box center [849, 648] width 106 height 35
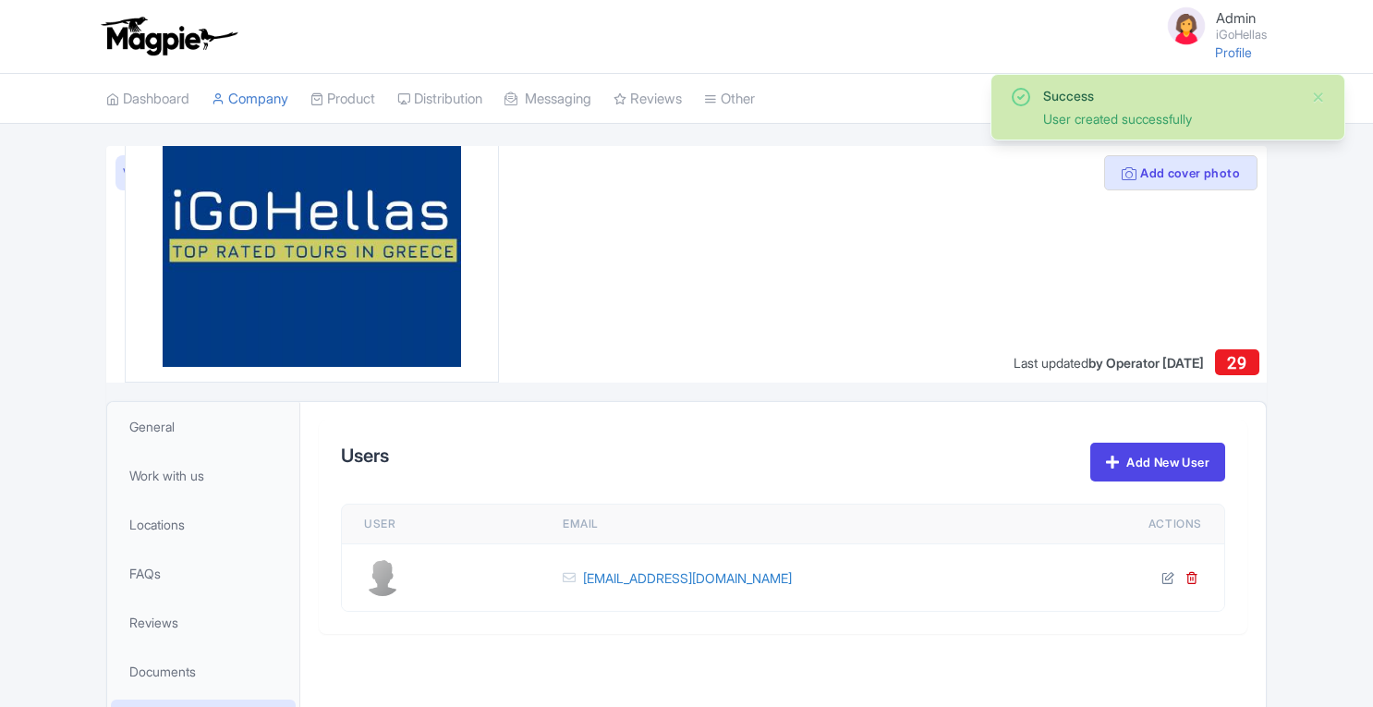
scroll to position [236, 0]
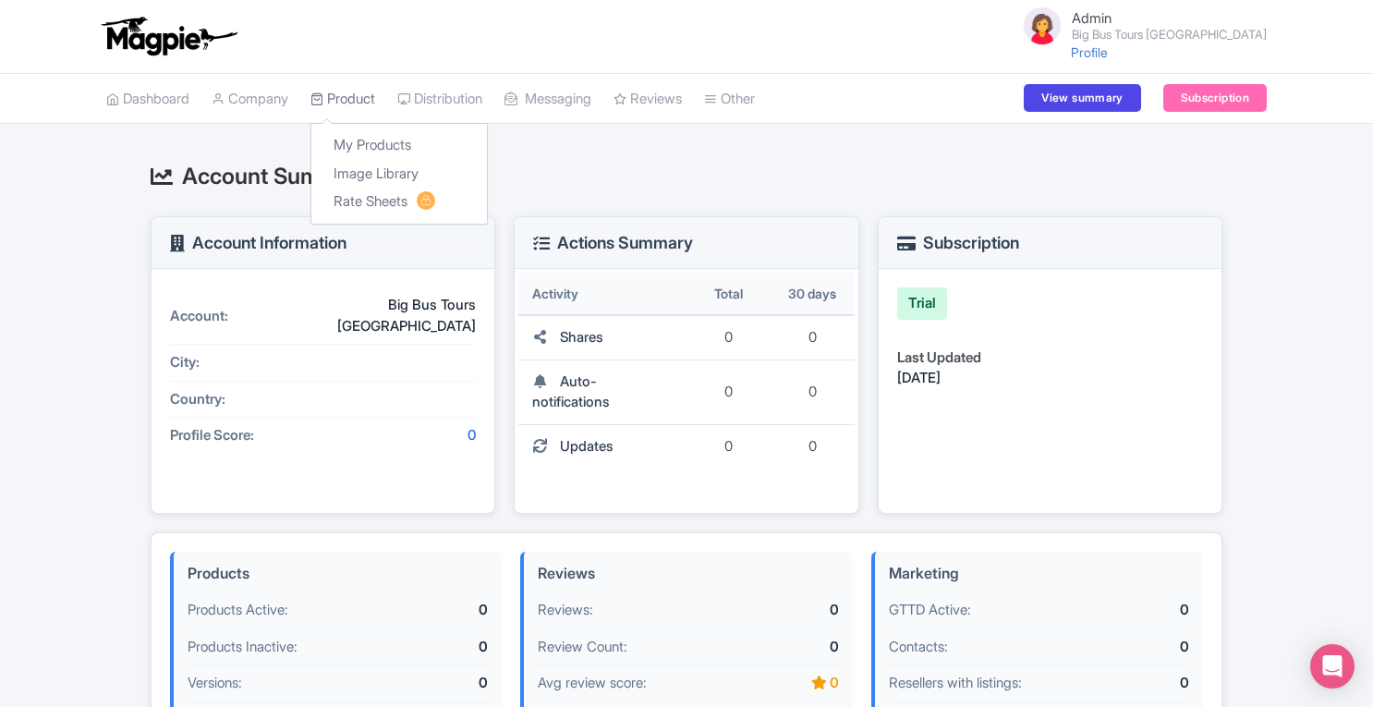
click at [363, 110] on link "Product" at bounding box center [342, 99] width 65 height 51
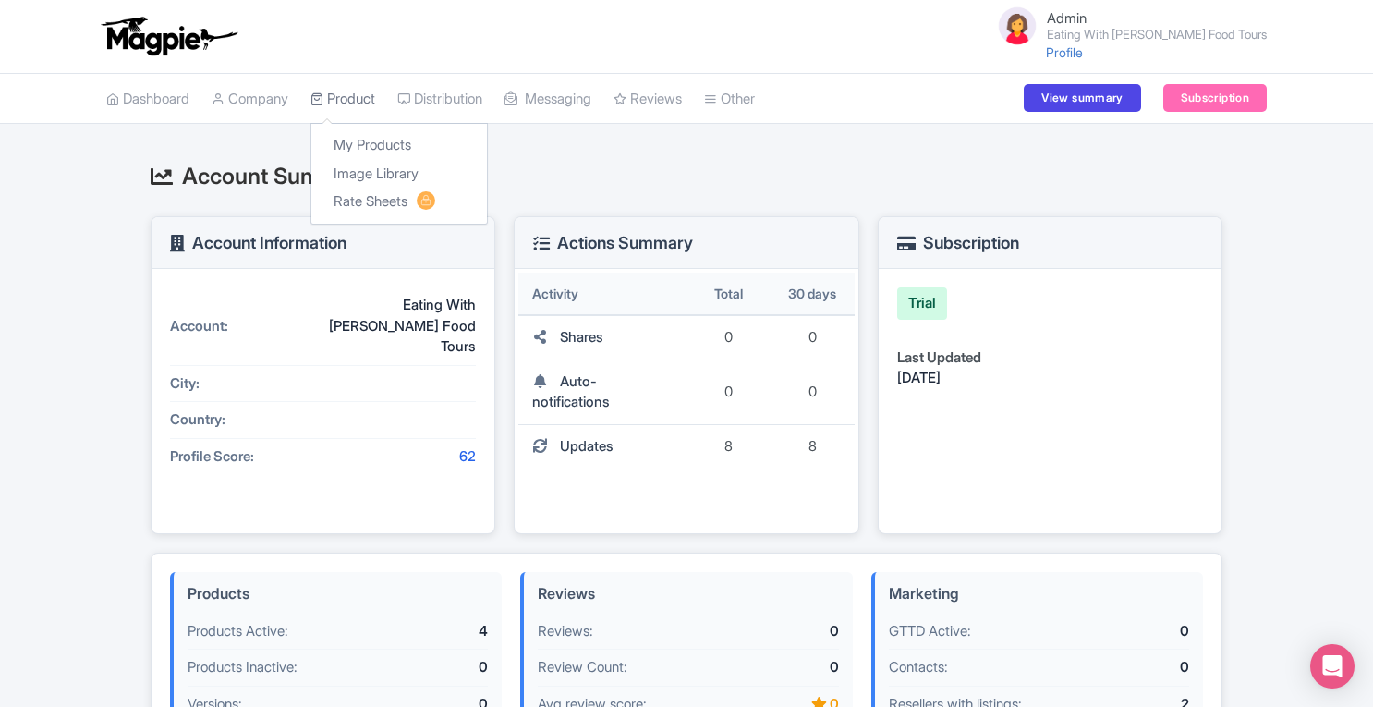
click at [357, 98] on link "Product" at bounding box center [342, 99] width 65 height 51
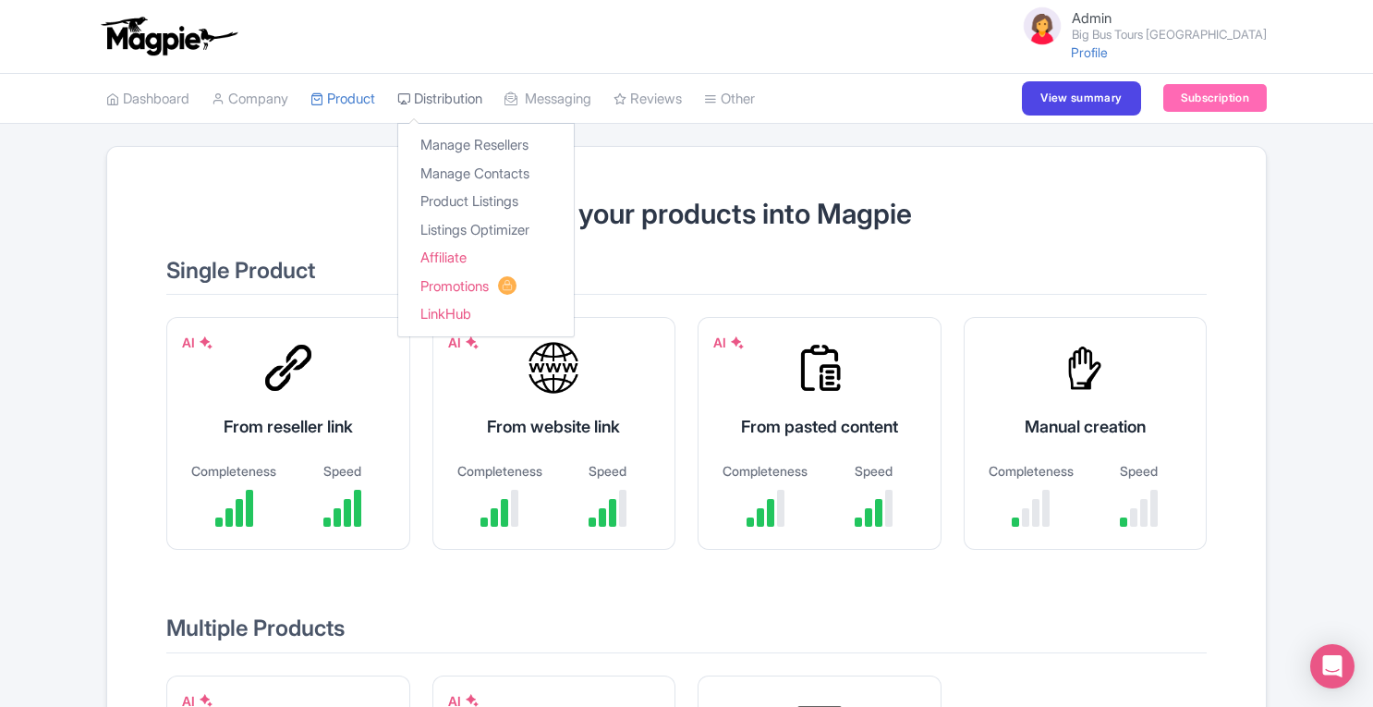
click at [455, 103] on link "Distribution" at bounding box center [439, 99] width 85 height 51
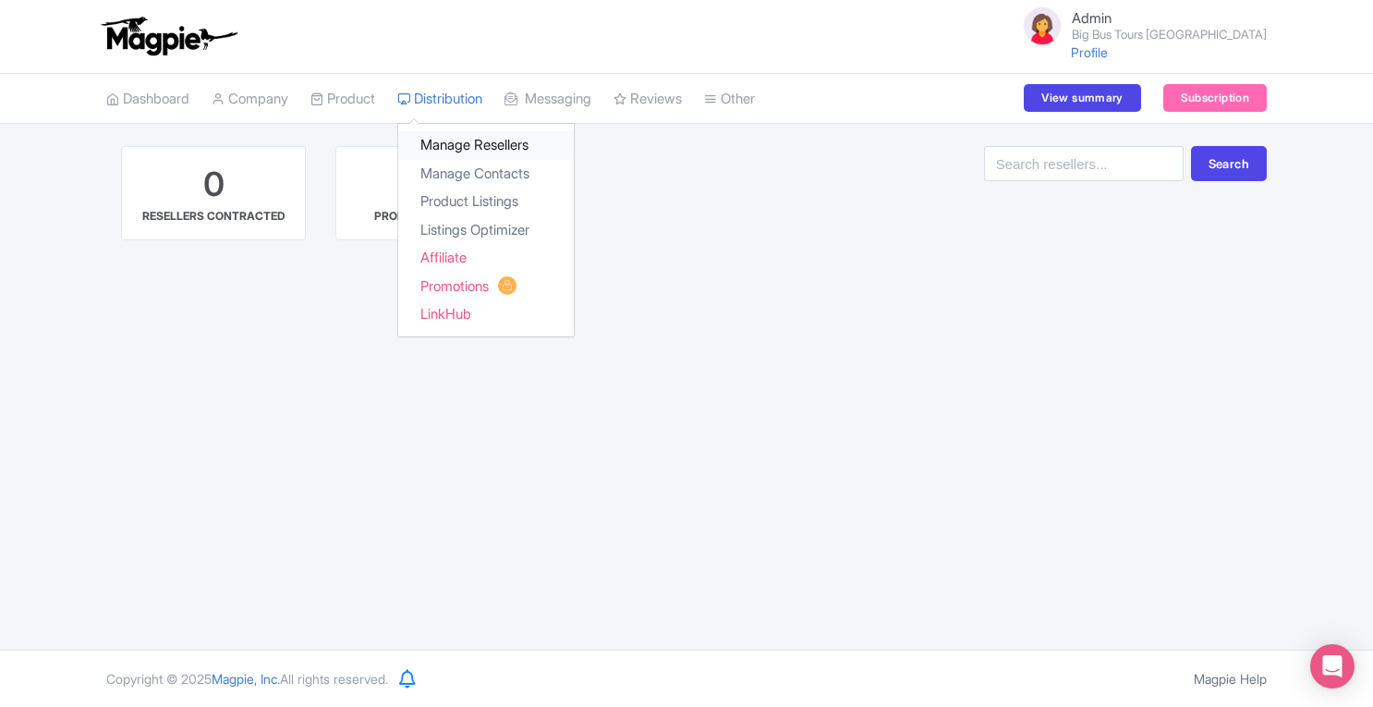
click at [466, 134] on link "Manage Resellers" at bounding box center [486, 145] width 176 height 29
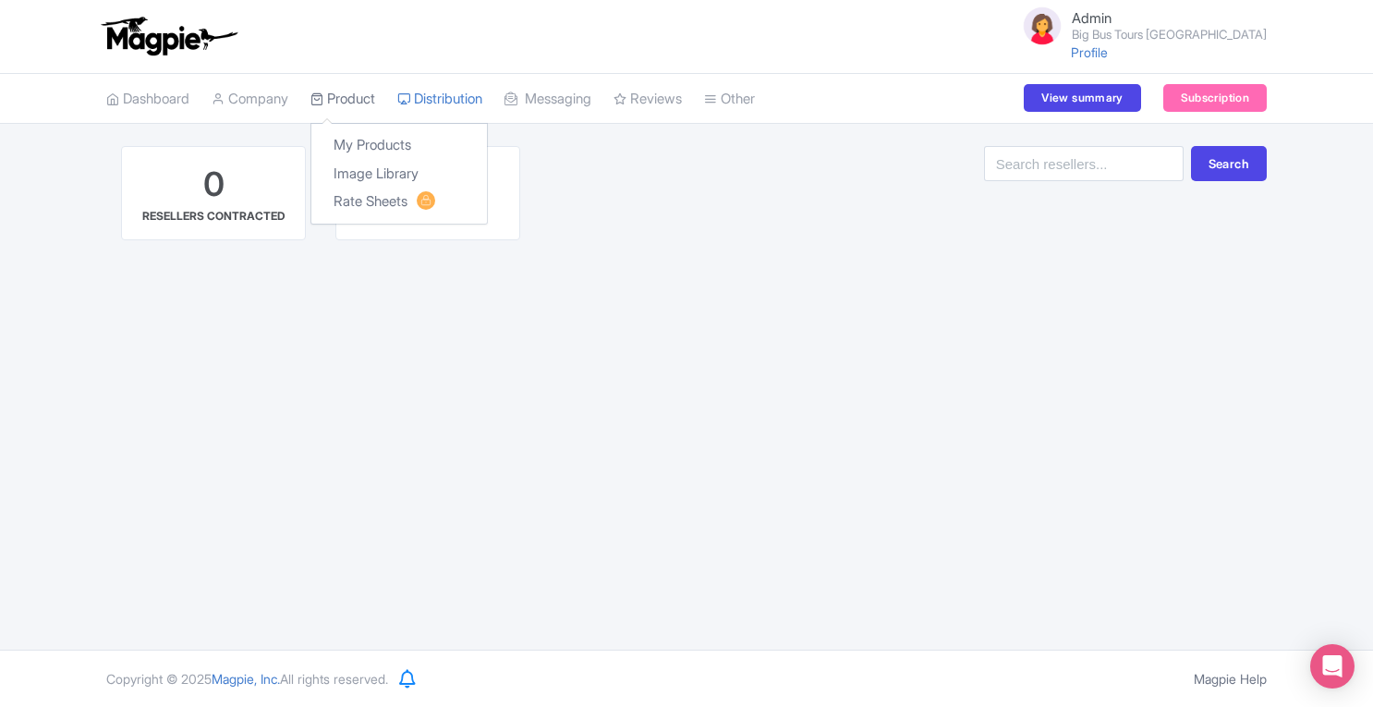
click at [357, 107] on link "Product" at bounding box center [342, 99] width 65 height 51
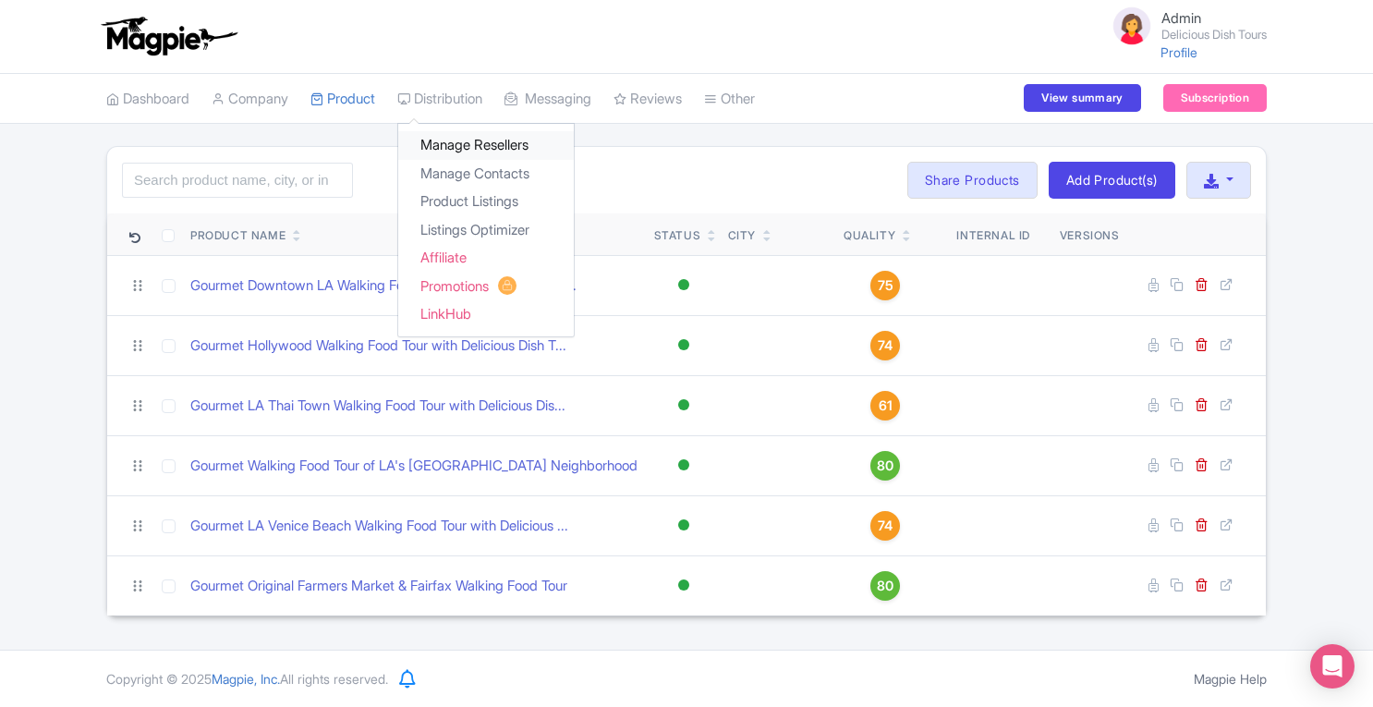
click at [449, 139] on link "Manage Resellers" at bounding box center [486, 145] width 176 height 29
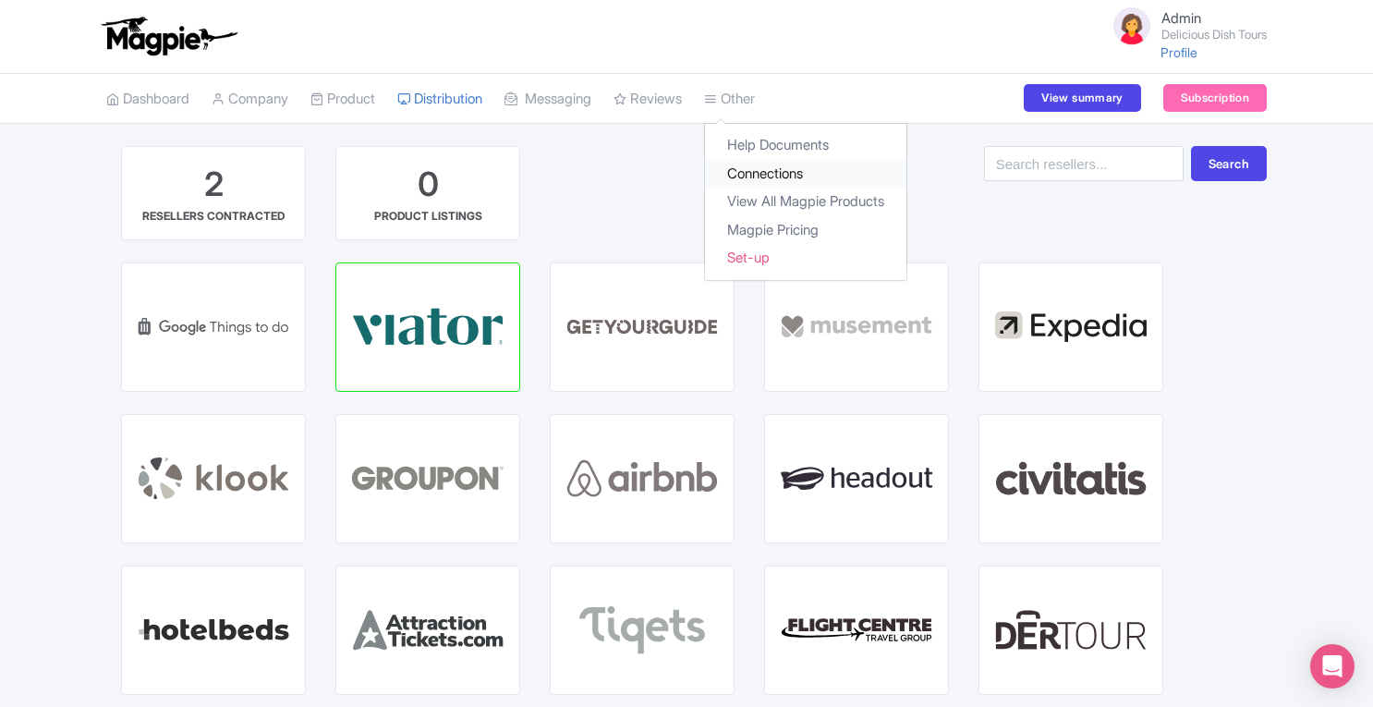
click at [783, 165] on link "Connections" at bounding box center [805, 174] width 201 height 29
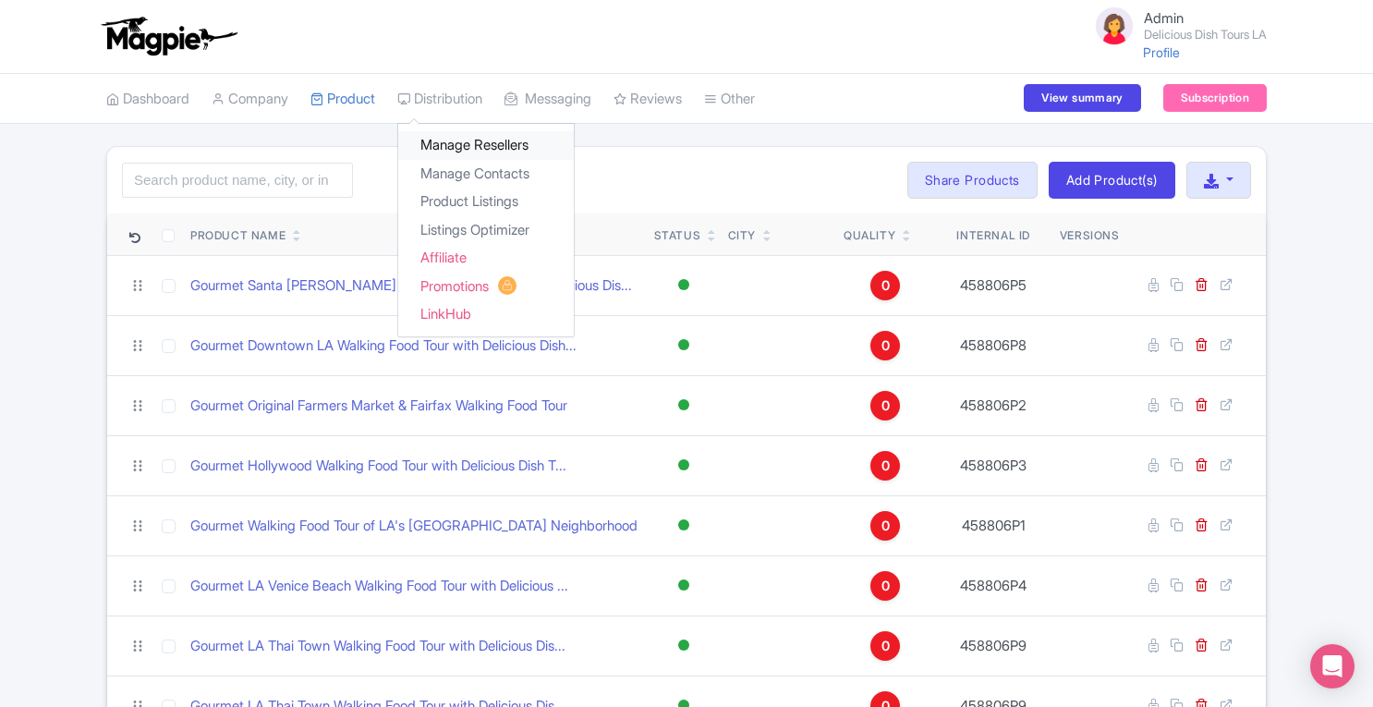
click at [467, 143] on link "Manage Resellers" at bounding box center [486, 145] width 176 height 29
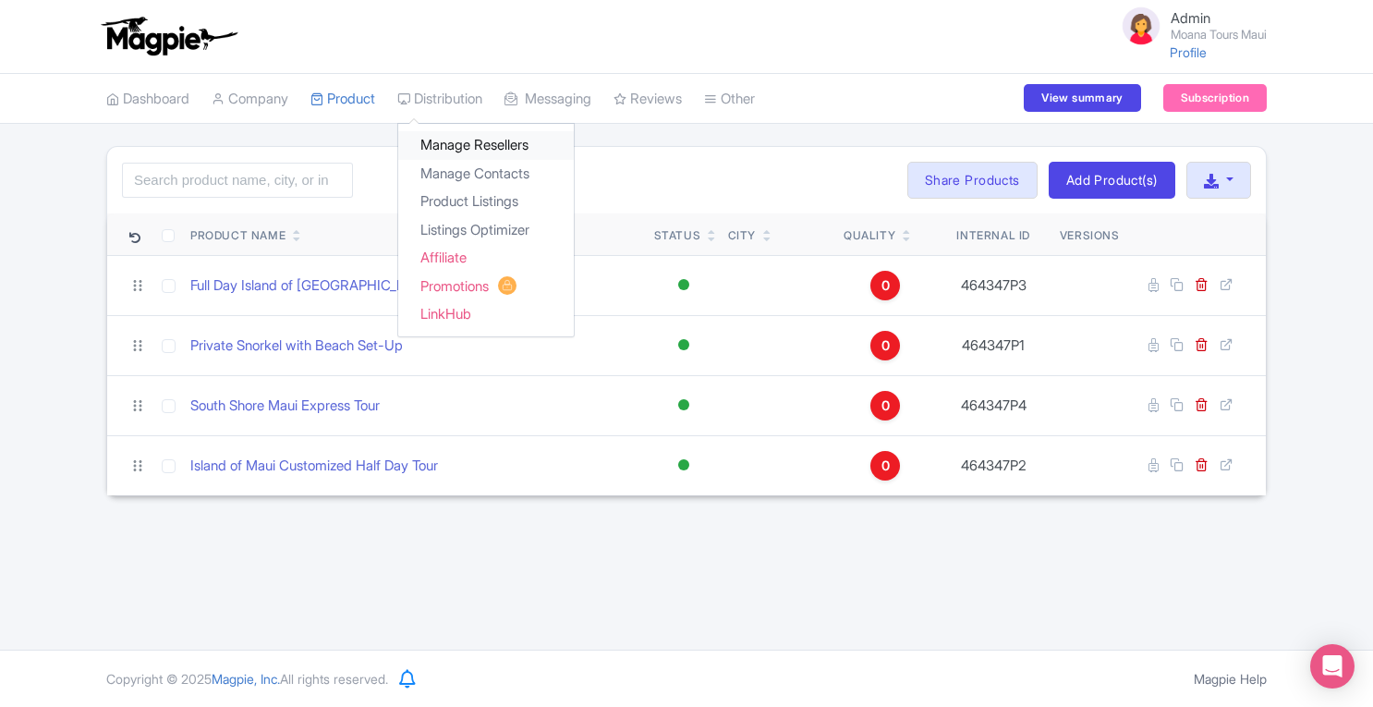
click at [459, 153] on link "Manage Resellers" at bounding box center [486, 145] width 176 height 29
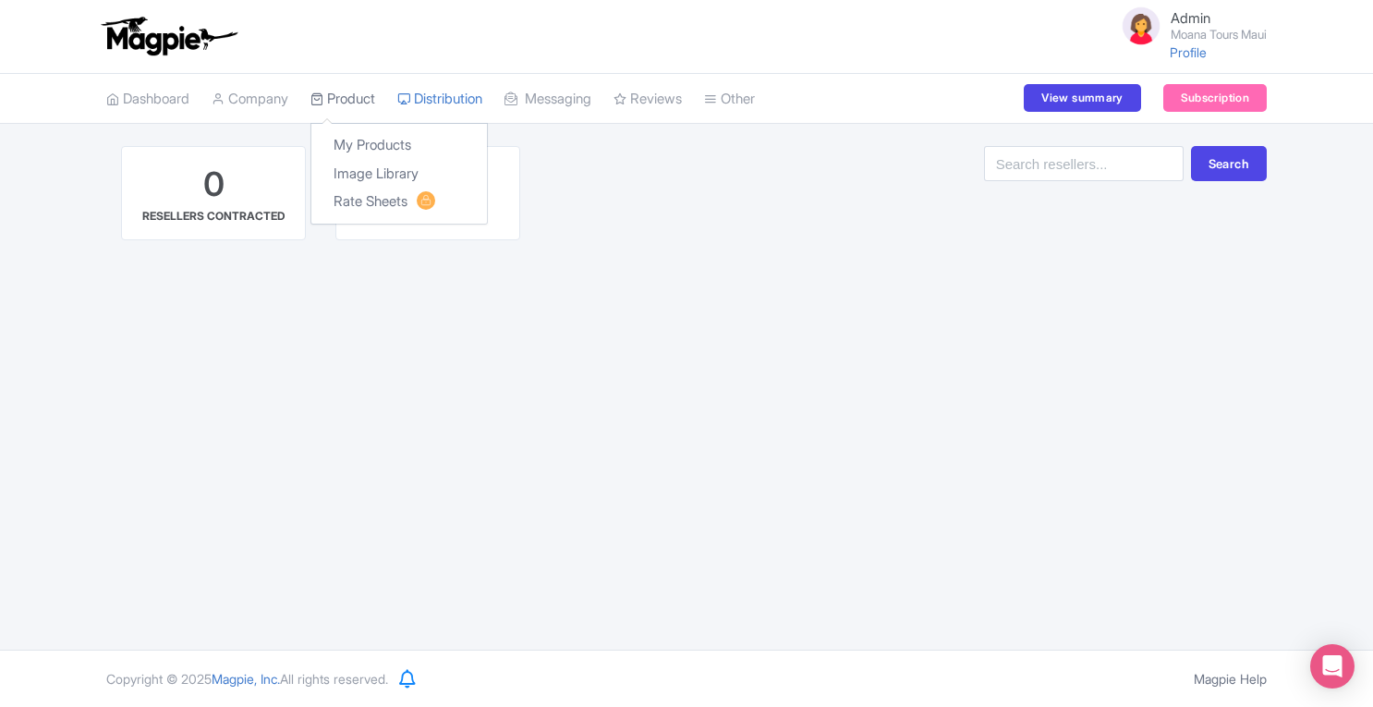
click at [353, 97] on link "Product" at bounding box center [342, 99] width 65 height 51
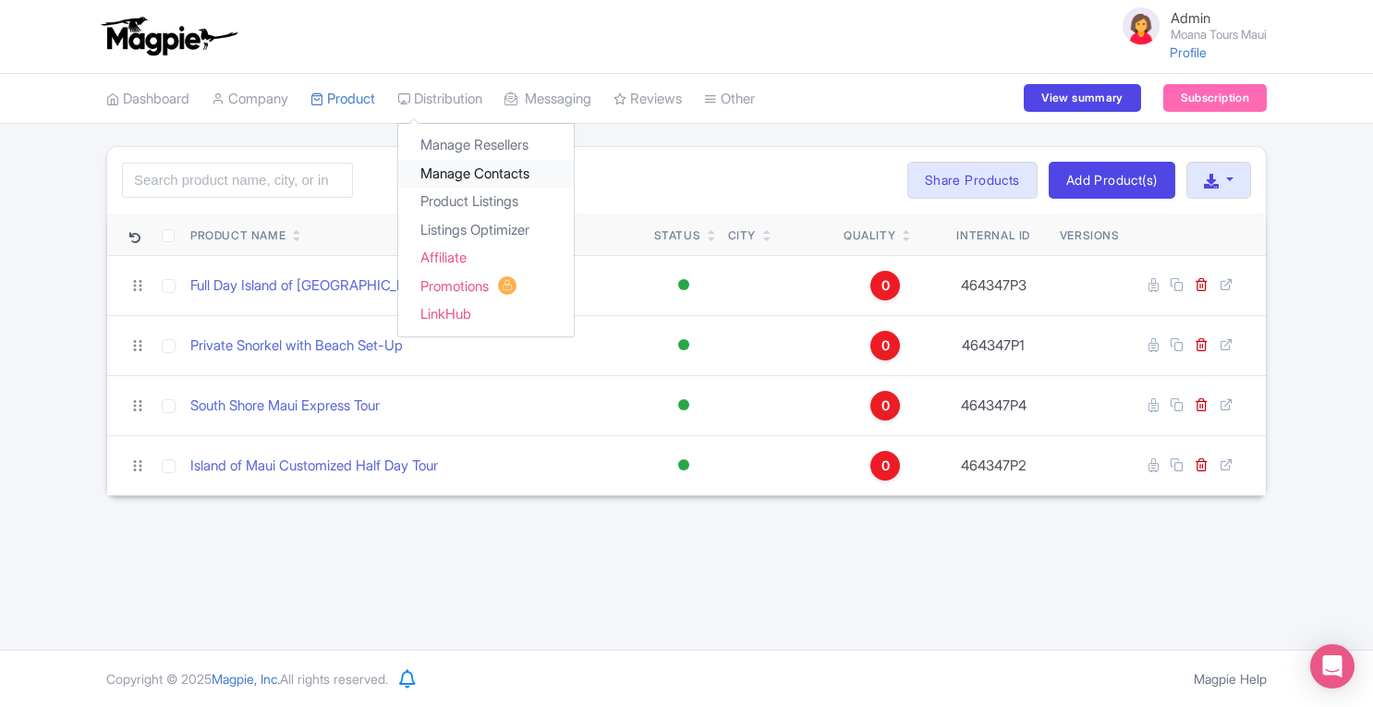
click at [456, 174] on link "Manage Contacts" at bounding box center [486, 174] width 176 height 29
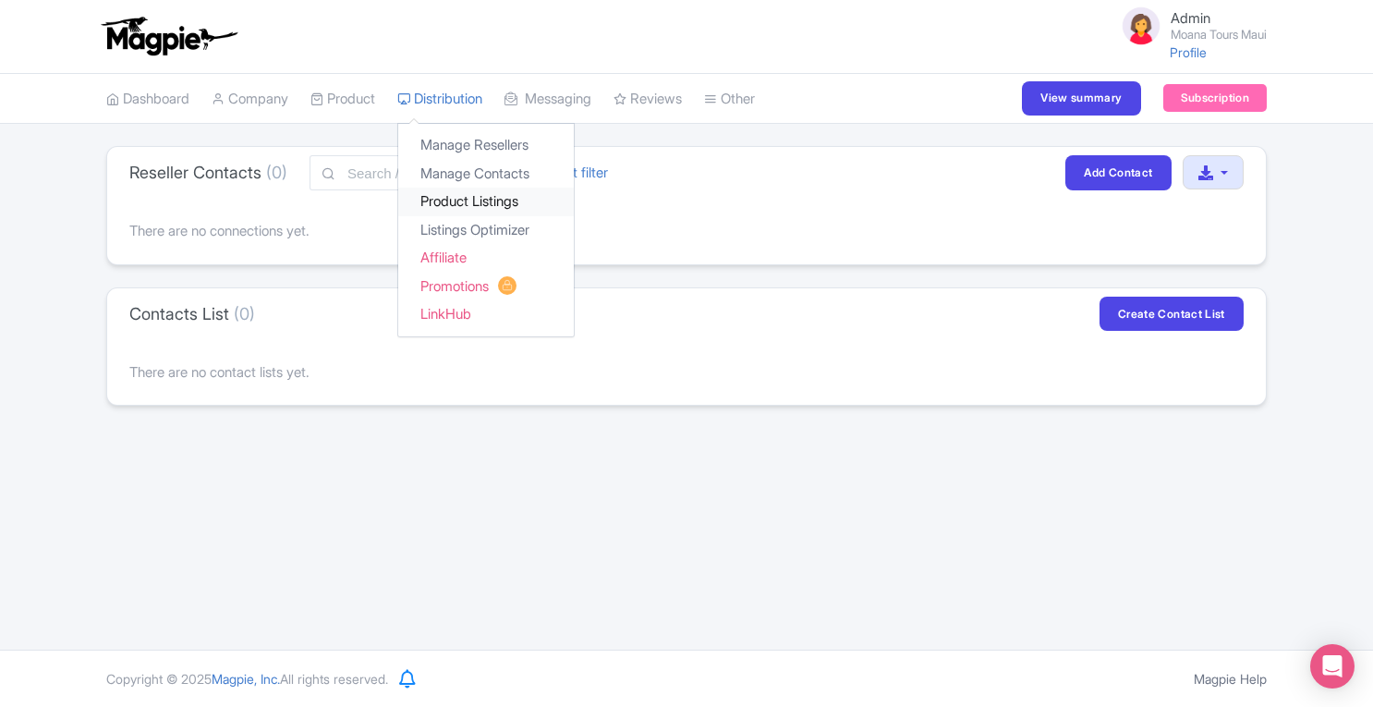
click at [472, 202] on link "Product Listings" at bounding box center [486, 202] width 176 height 29
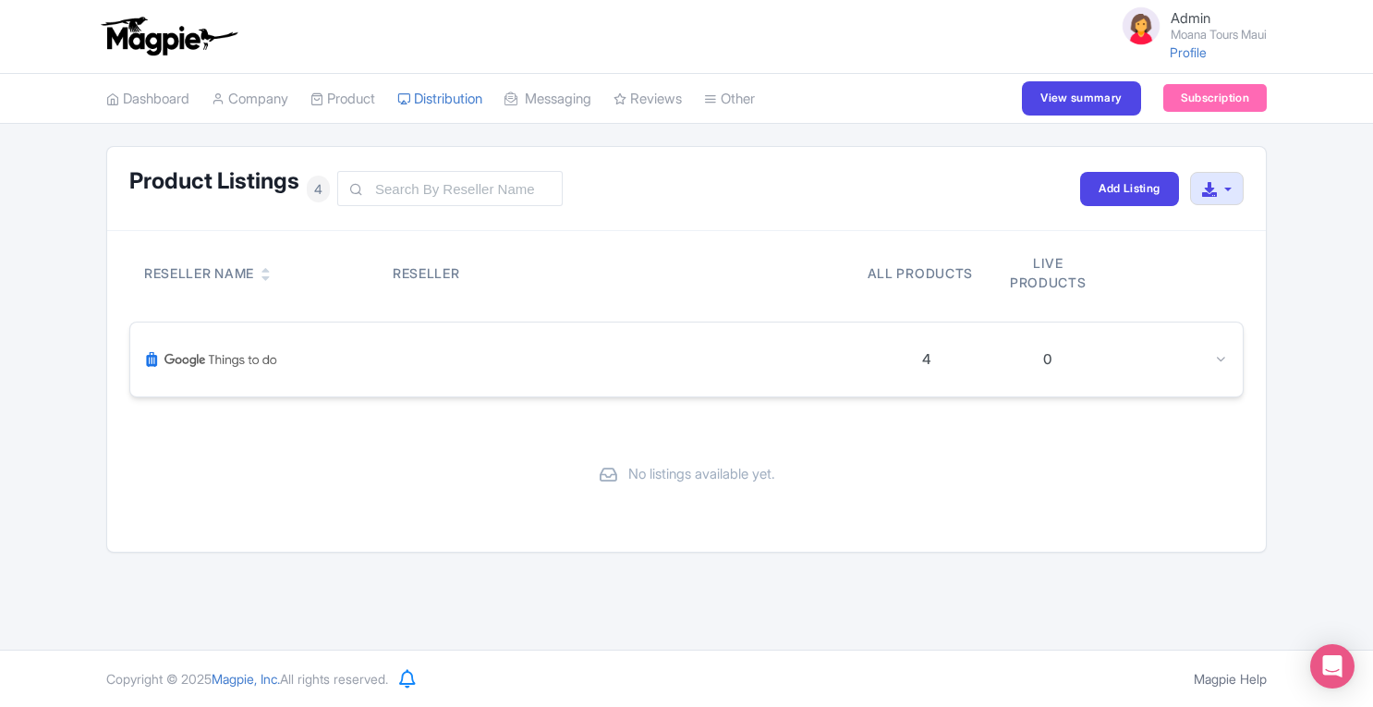
click at [1220, 350] on div at bounding box center [1221, 359] width 14 height 21
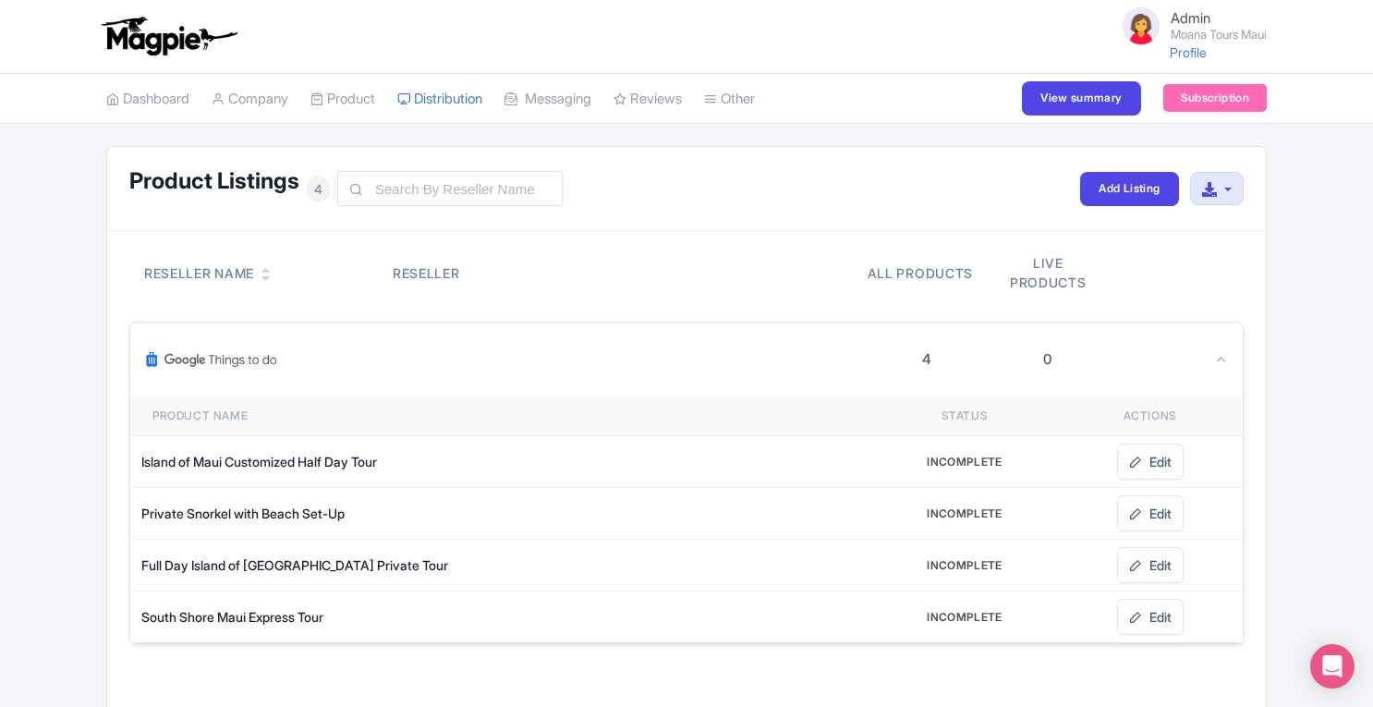
click at [1220, 350] on div at bounding box center [1221, 359] width 14 height 21
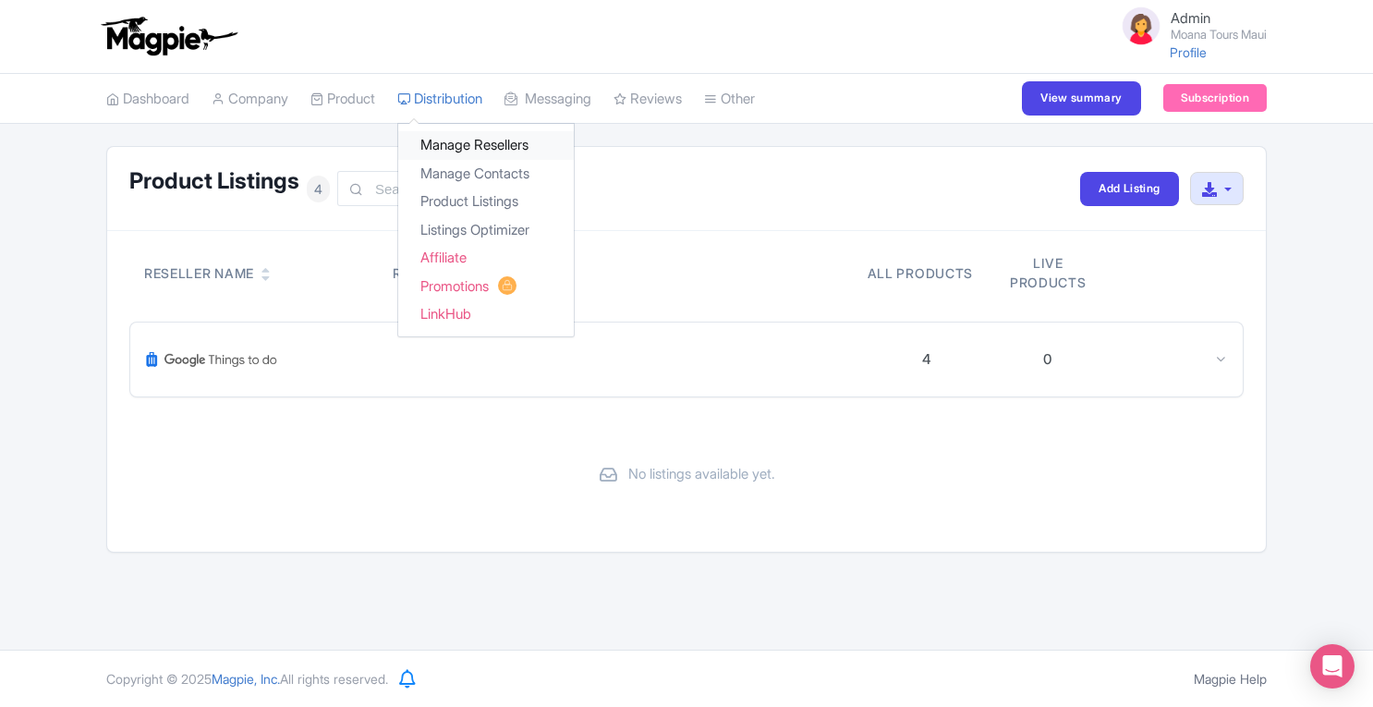
click at [450, 151] on link "Manage Resellers" at bounding box center [486, 145] width 176 height 29
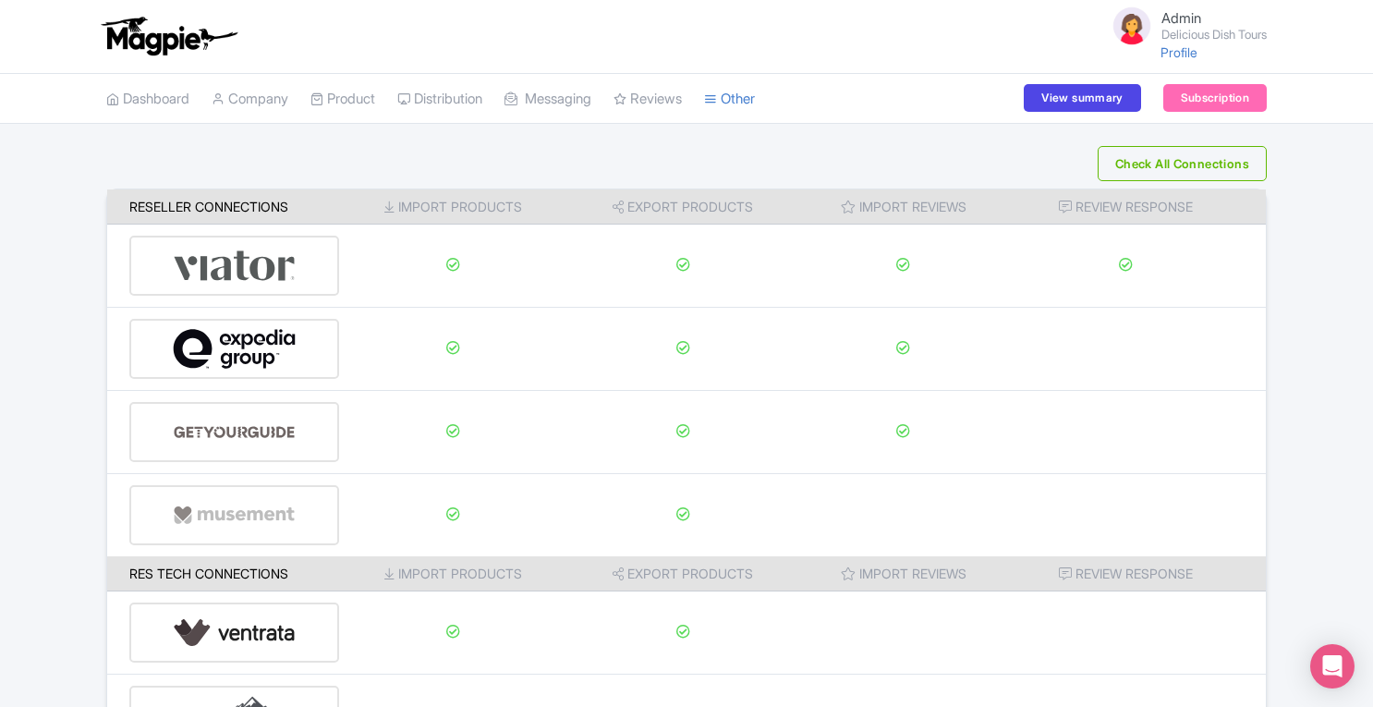
click at [529, 155] on div "Check All Connections" at bounding box center [686, 163] width 1160 height 35
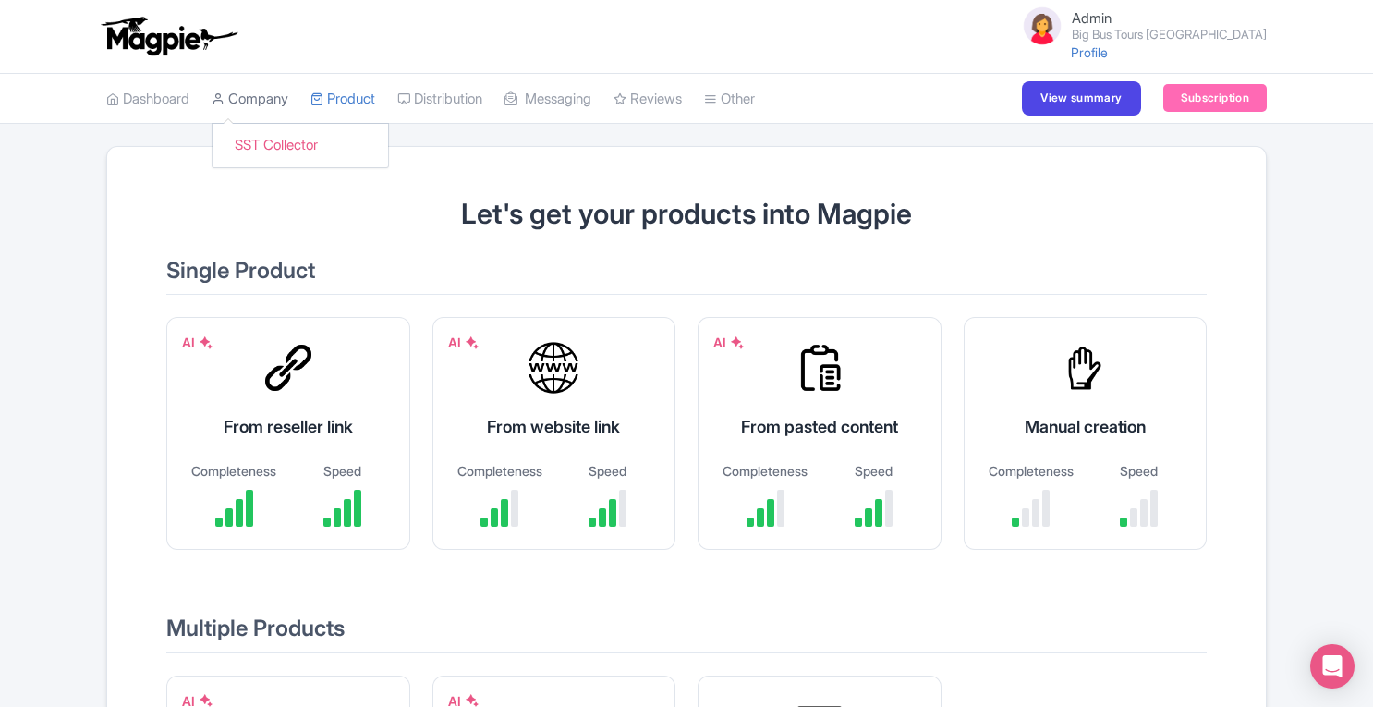
click at [259, 101] on link "Company" at bounding box center [250, 99] width 77 height 51
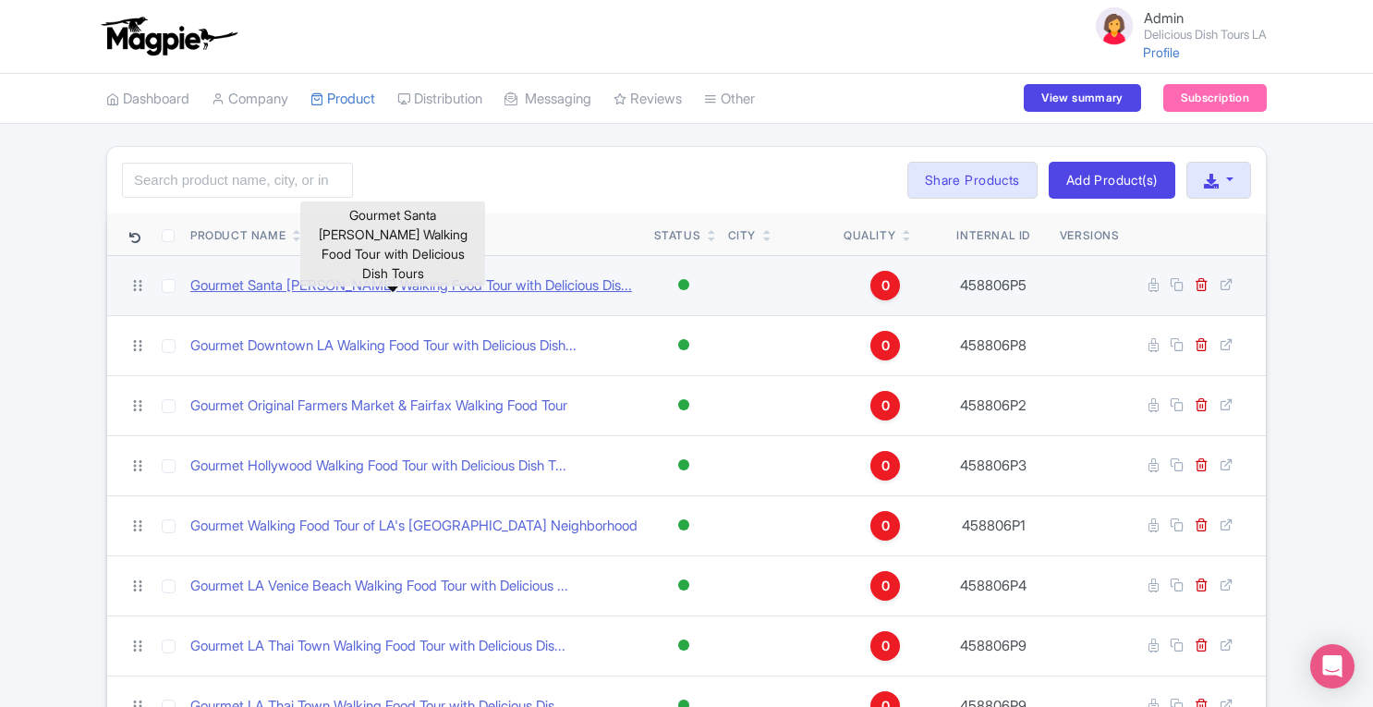
click at [549, 284] on link "Gourmet Santa [PERSON_NAME] Walking Food Tour with Delicious Dis..." at bounding box center [411, 285] width 442 height 21
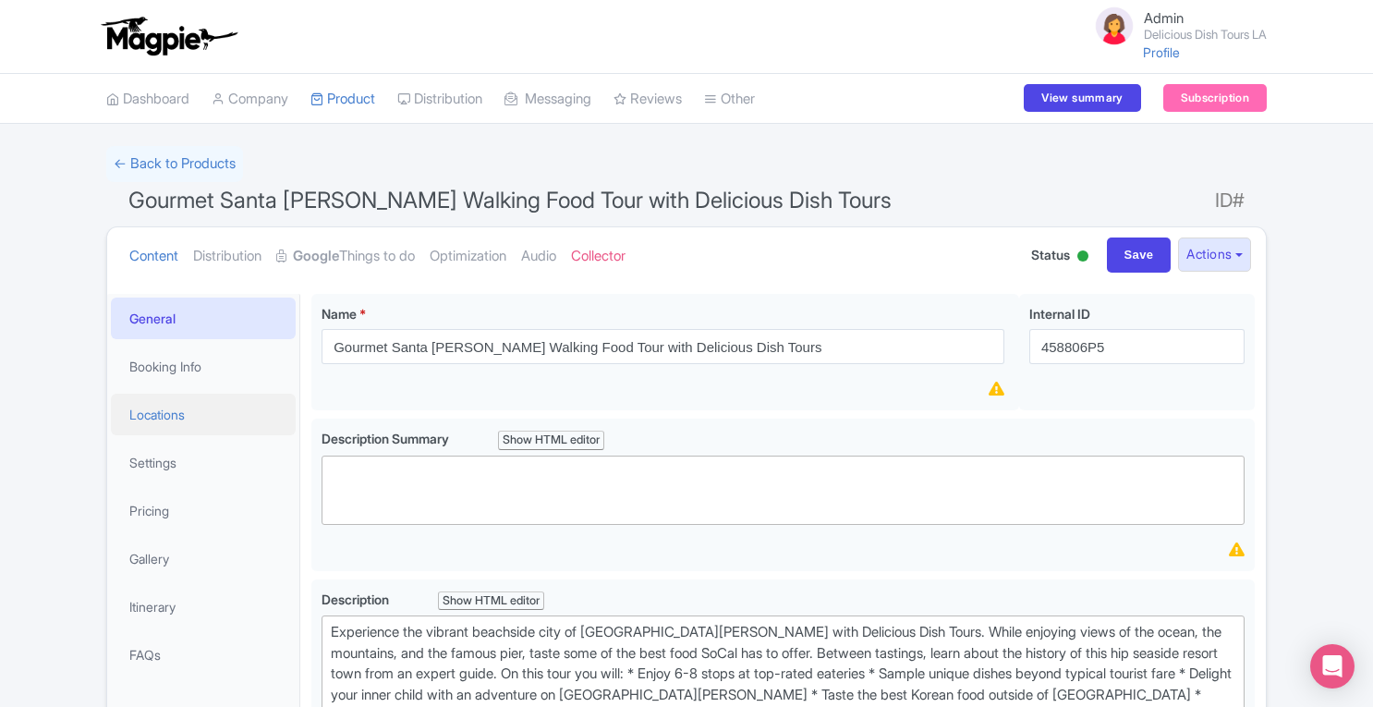
click at [198, 428] on link "Locations" at bounding box center [203, 415] width 185 height 42
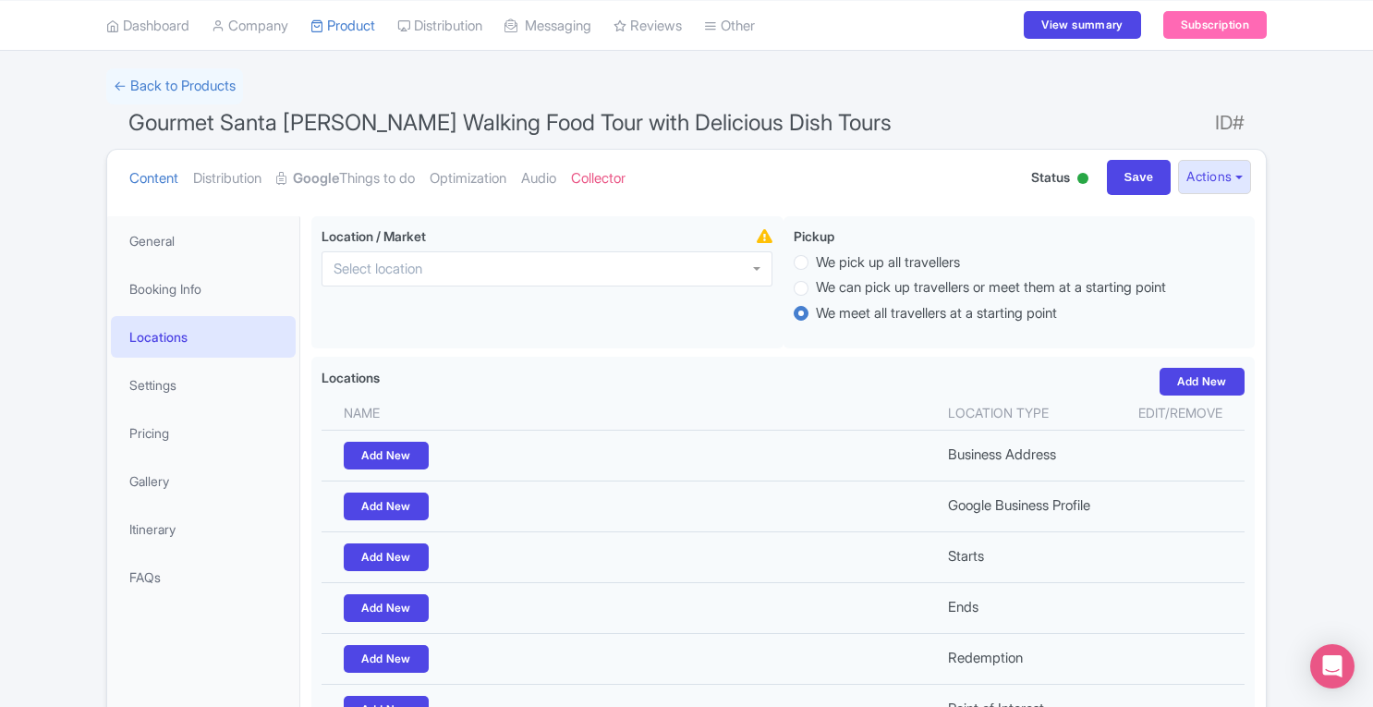
scroll to position [81, 0]
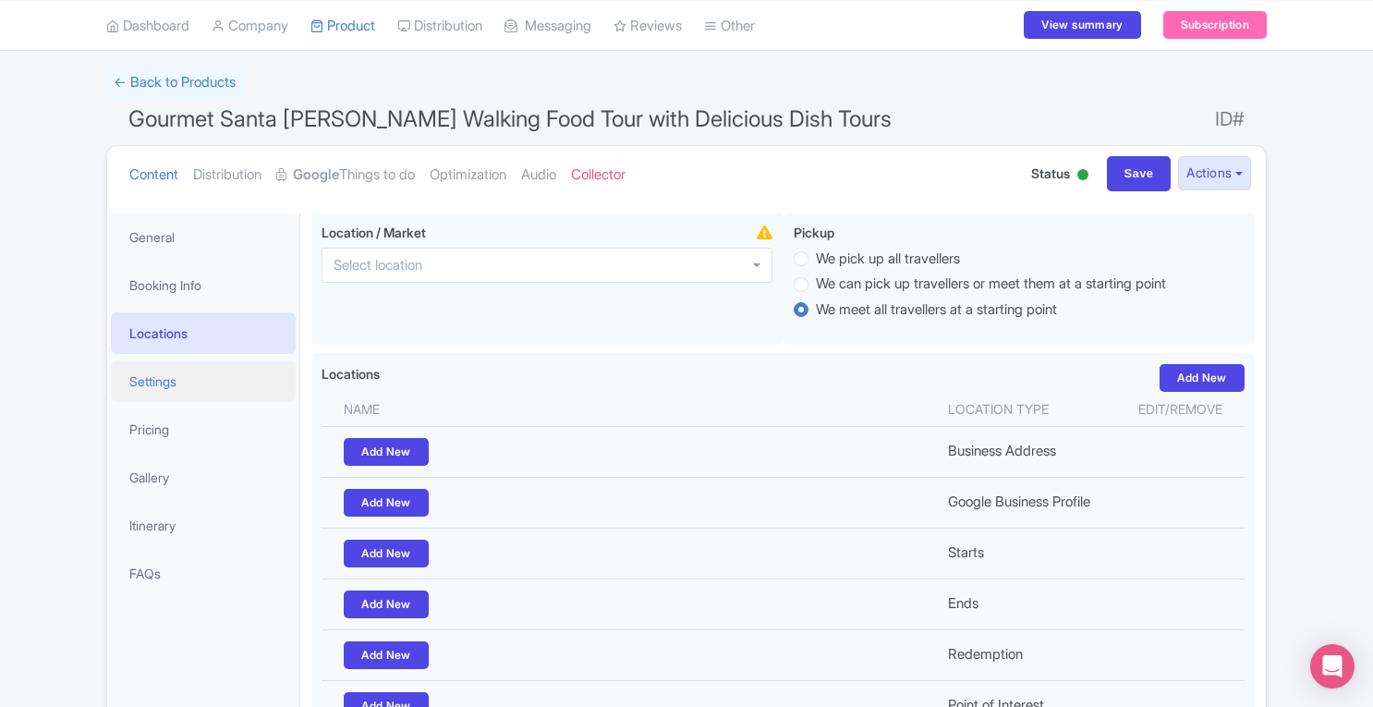
click at [155, 378] on link "Settings" at bounding box center [203, 381] width 185 height 42
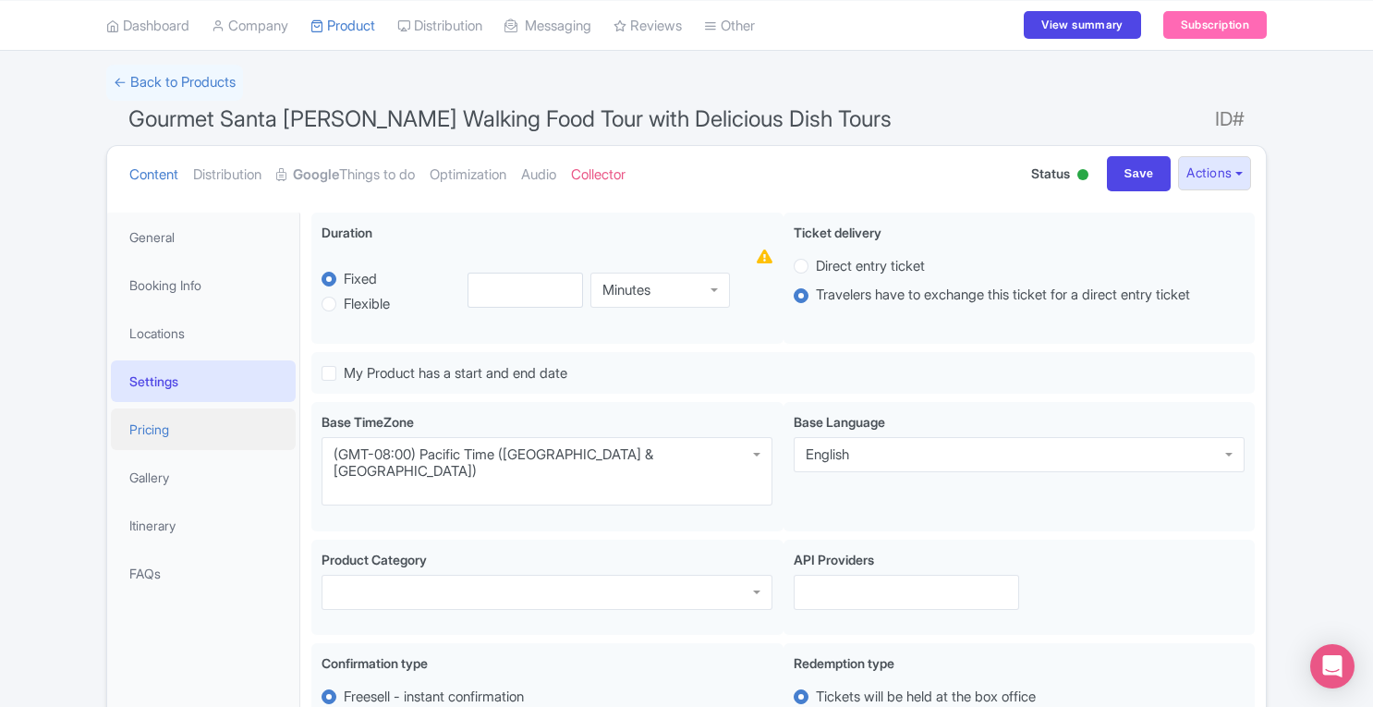
click at [157, 430] on link "Pricing" at bounding box center [203, 429] width 185 height 42
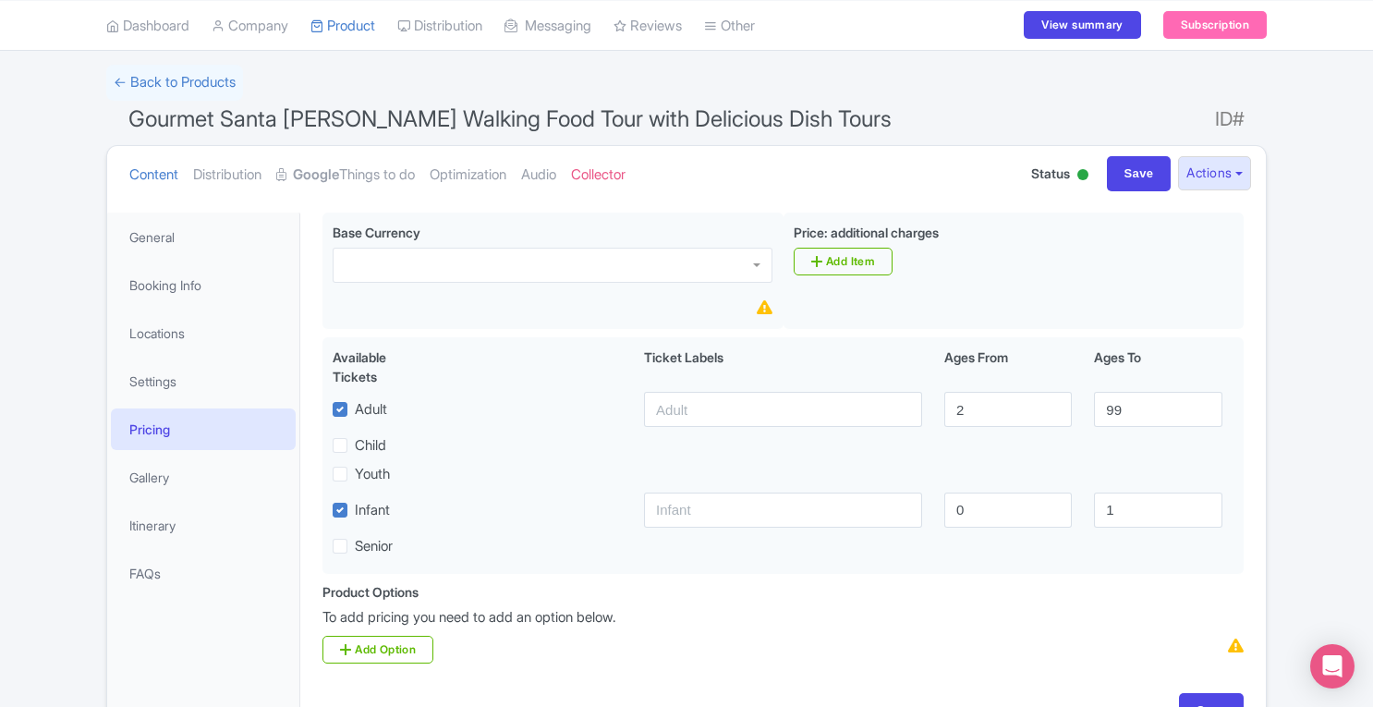
click at [166, 499] on li "Gallery" at bounding box center [203, 477] width 192 height 49
click at [163, 484] on link "Gallery" at bounding box center [203, 477] width 185 height 42
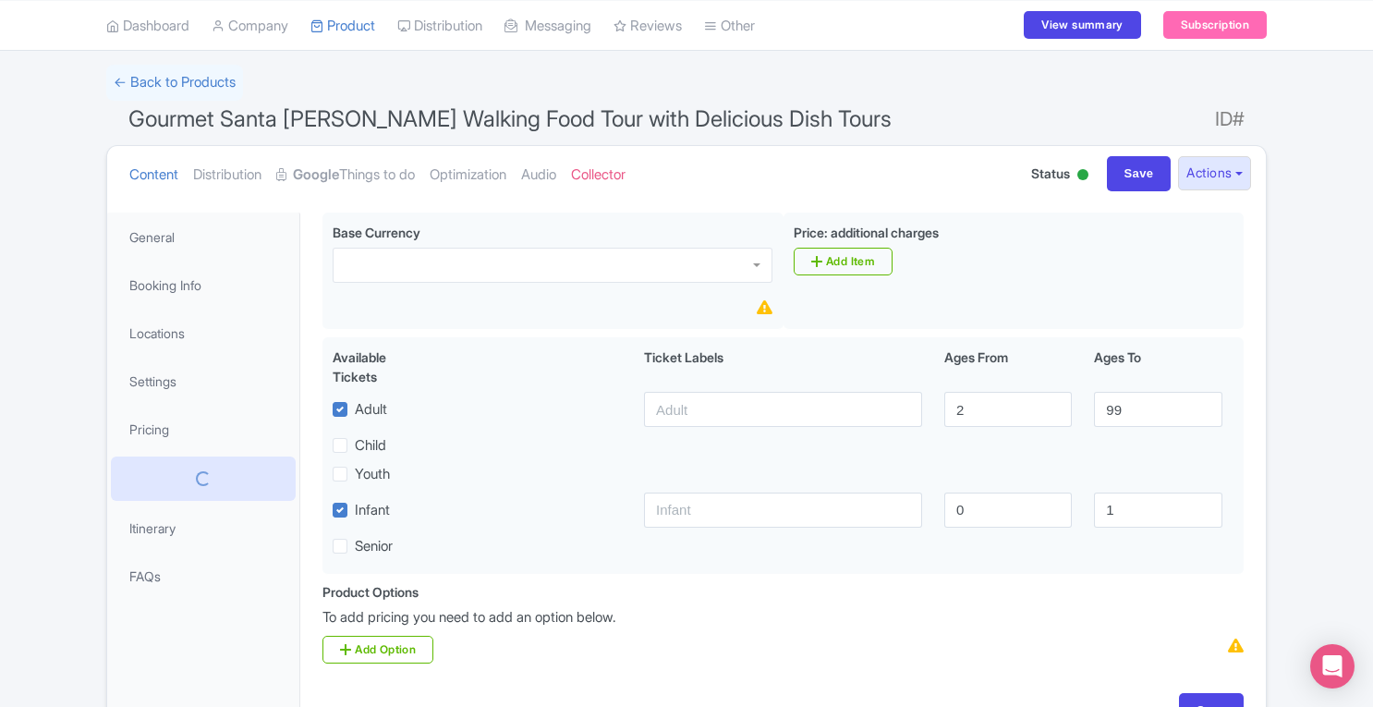
scroll to position [72, 0]
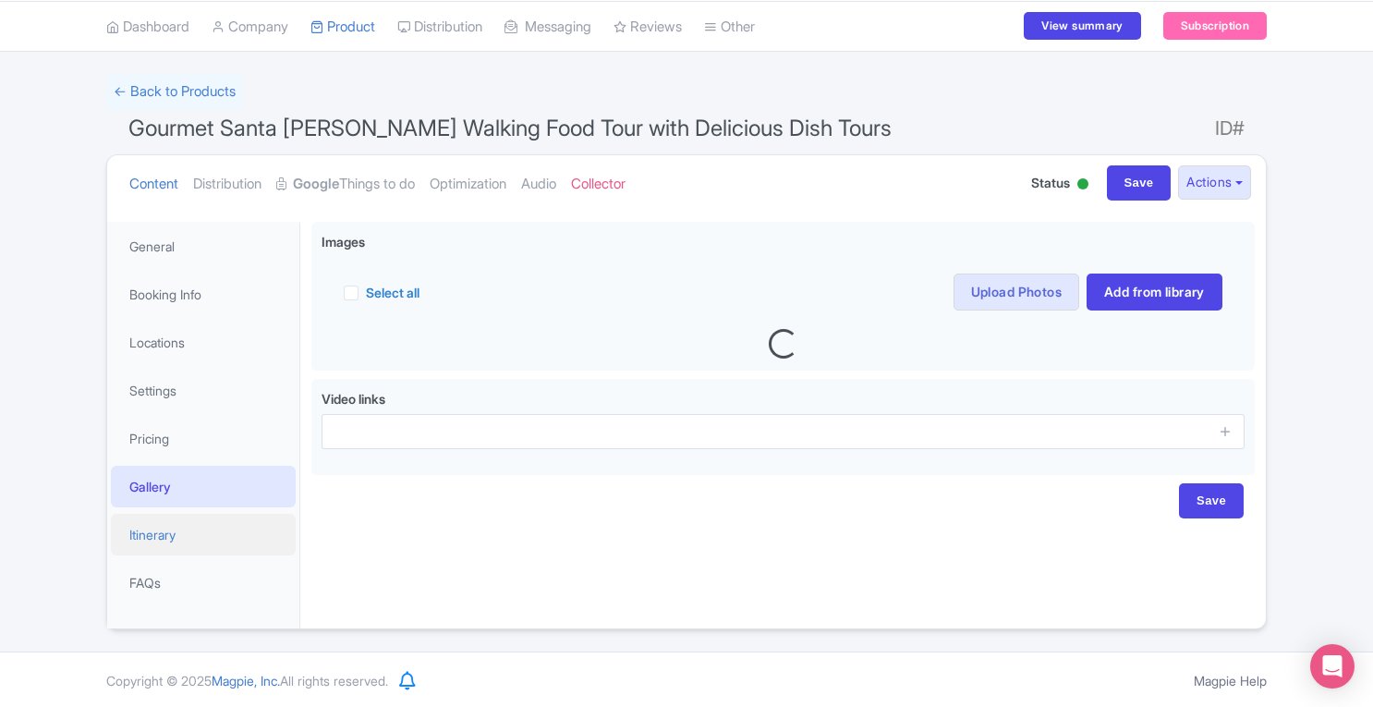
click at [157, 539] on link "Itinerary" at bounding box center [203, 535] width 185 height 42
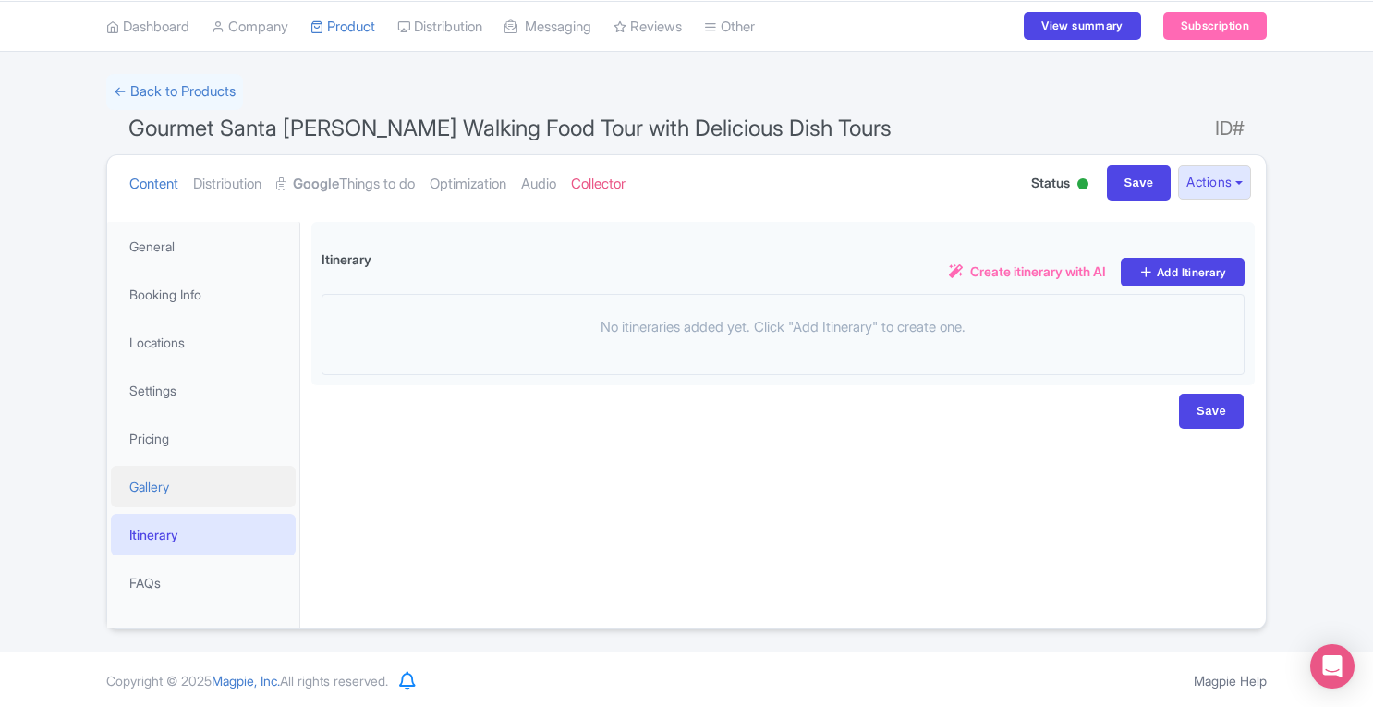
click at [156, 492] on link "Gallery" at bounding box center [203, 487] width 185 height 42
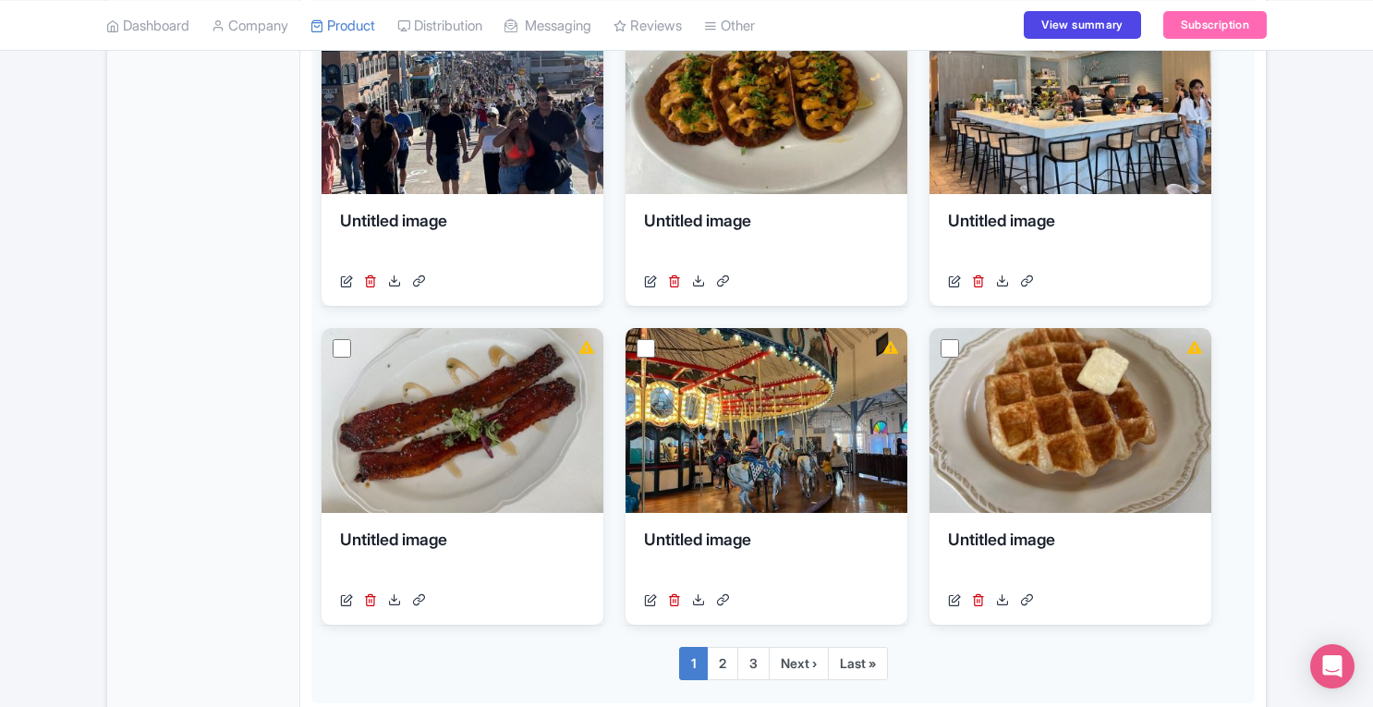
scroll to position [0, 0]
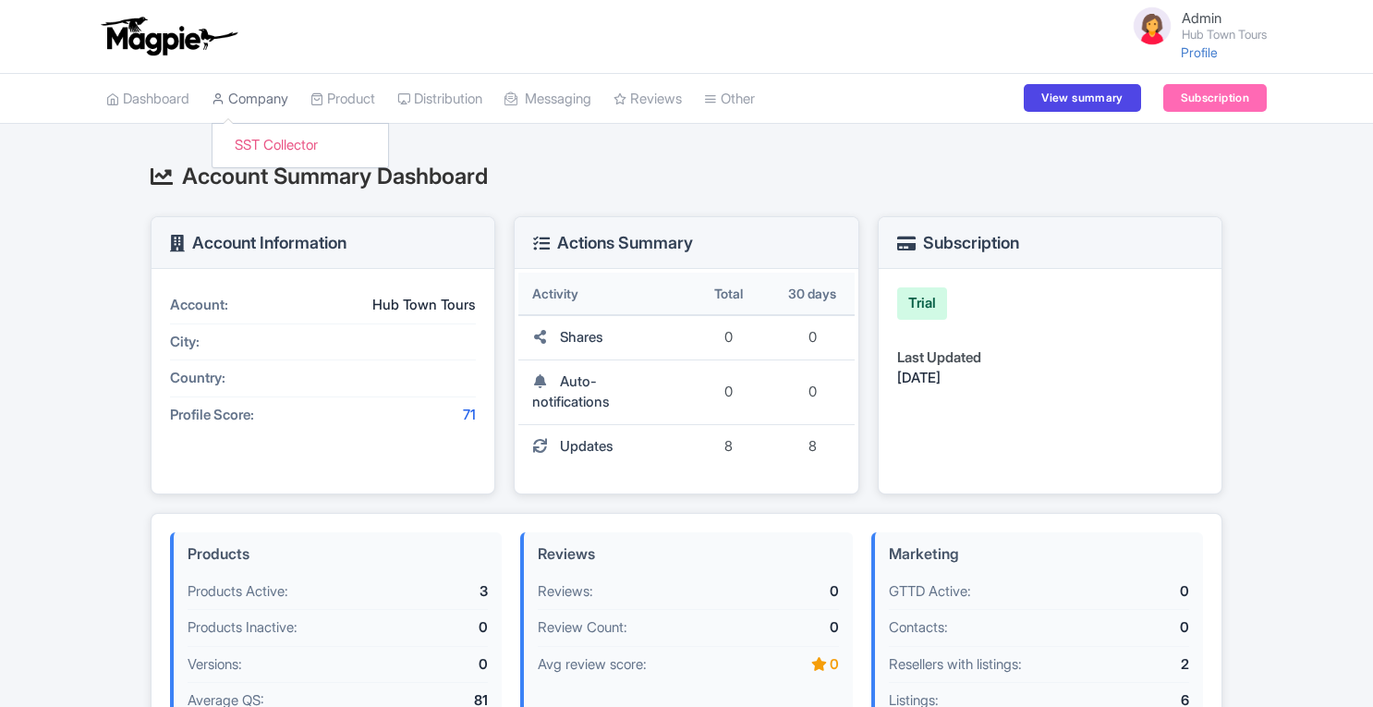
drag, startPoint x: 0, startPoint y: 0, endPoint x: 281, endPoint y: 95, distance: 296.5
click at [281, 95] on link "Company" at bounding box center [250, 99] width 77 height 51
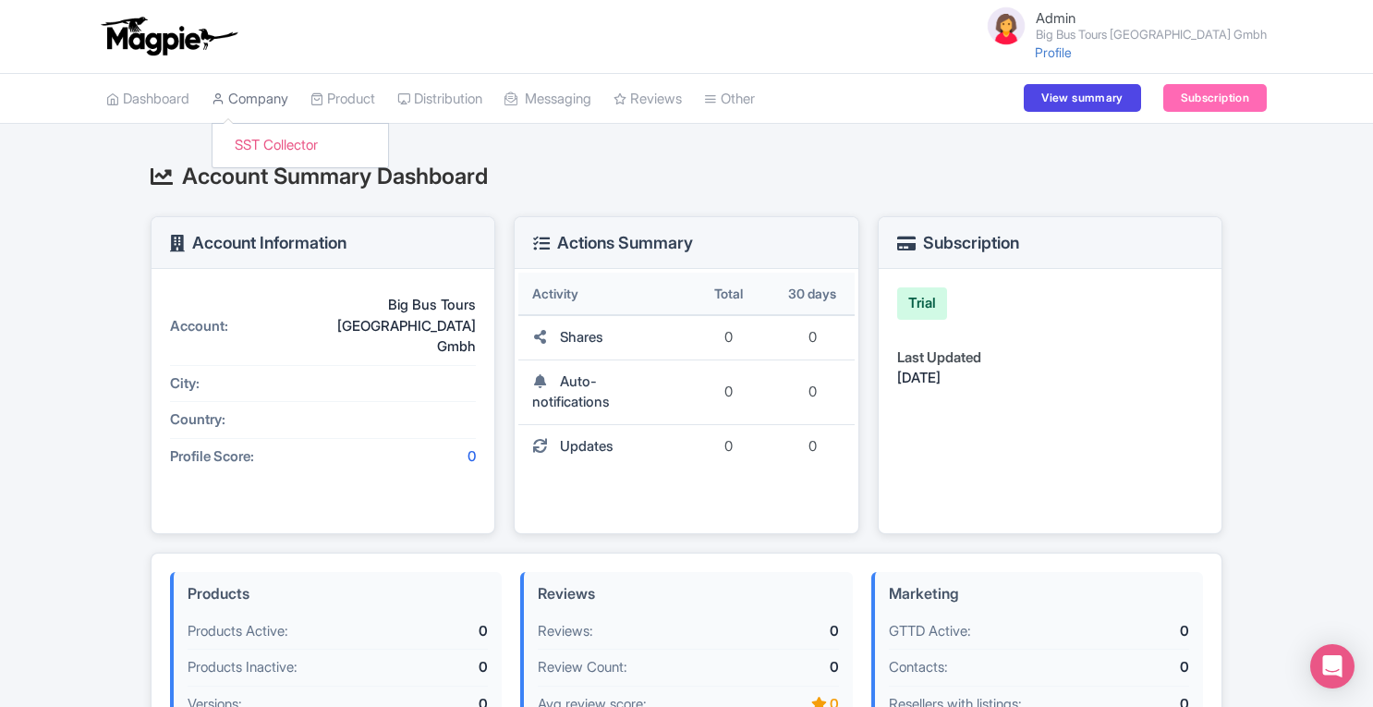
click at [262, 101] on link "Company" at bounding box center [250, 99] width 77 height 51
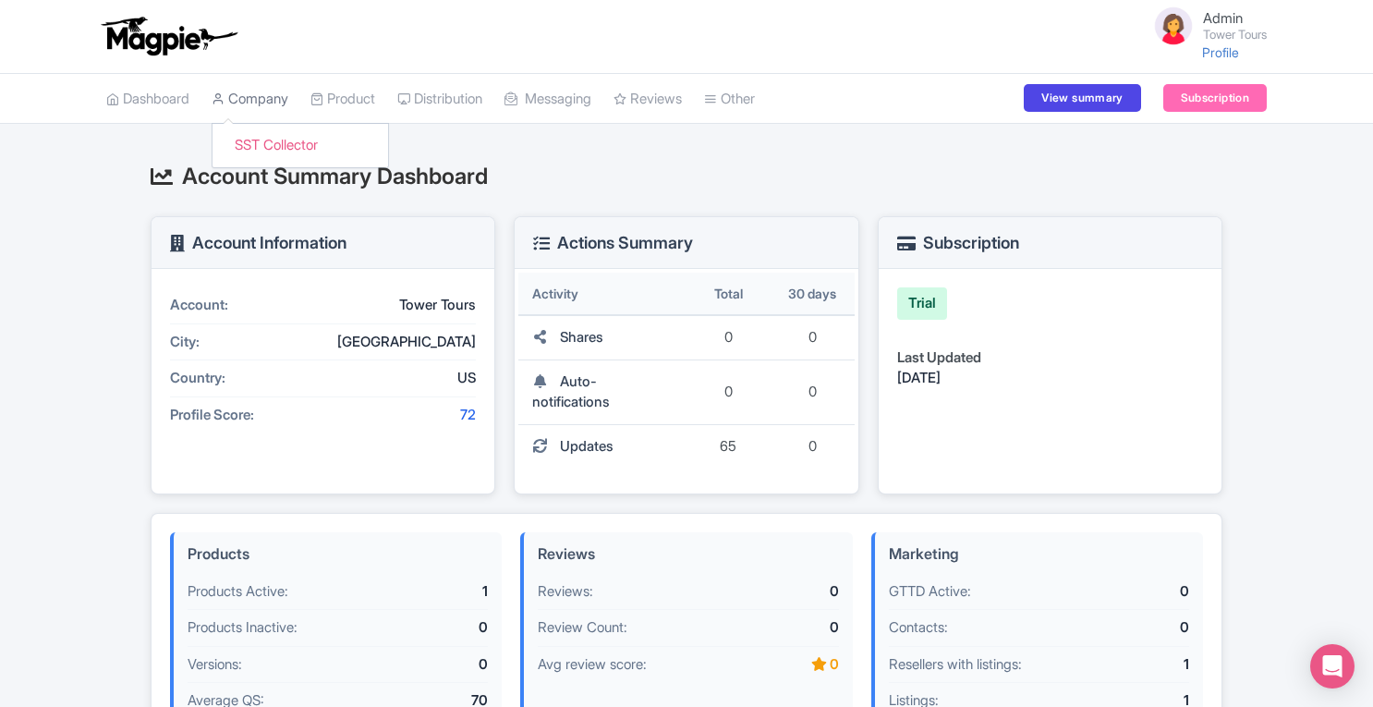
click at [260, 88] on link "Company" at bounding box center [250, 99] width 77 height 51
click at [269, 91] on link "Company" at bounding box center [250, 99] width 77 height 51
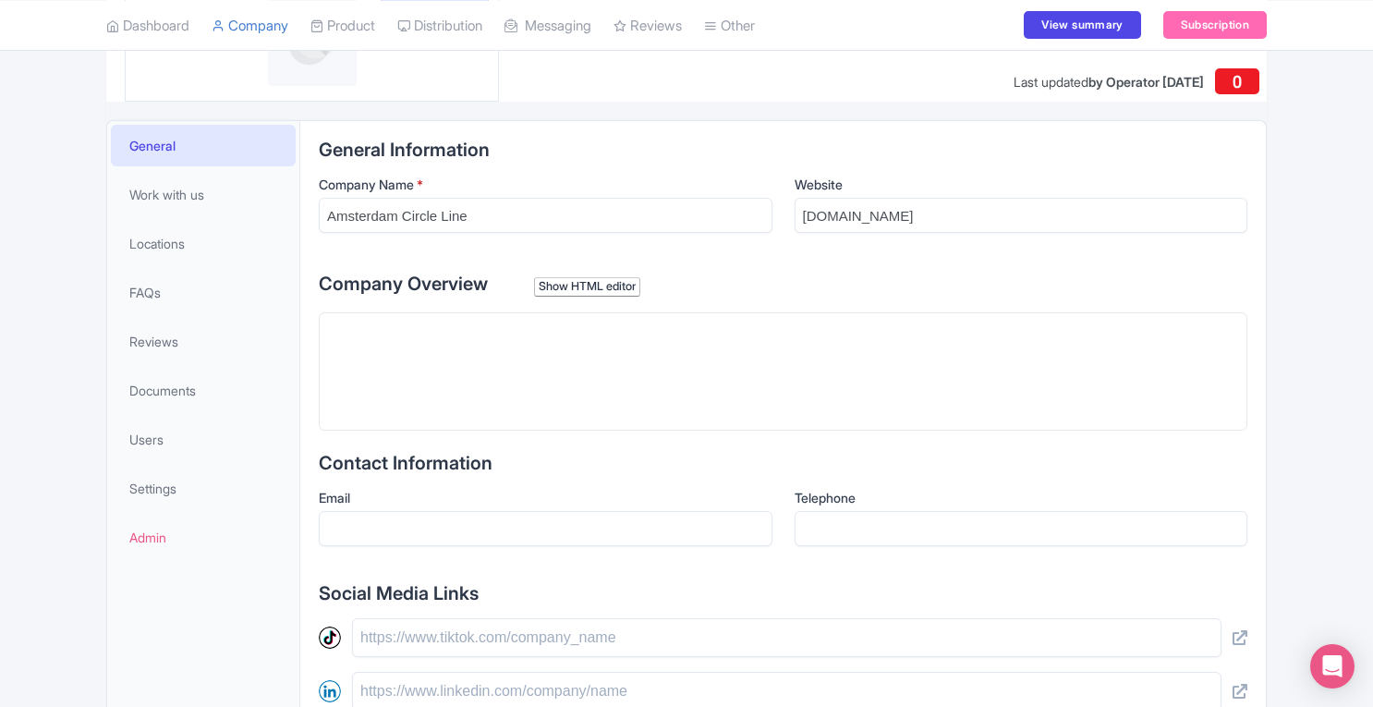
scroll to position [275, 0]
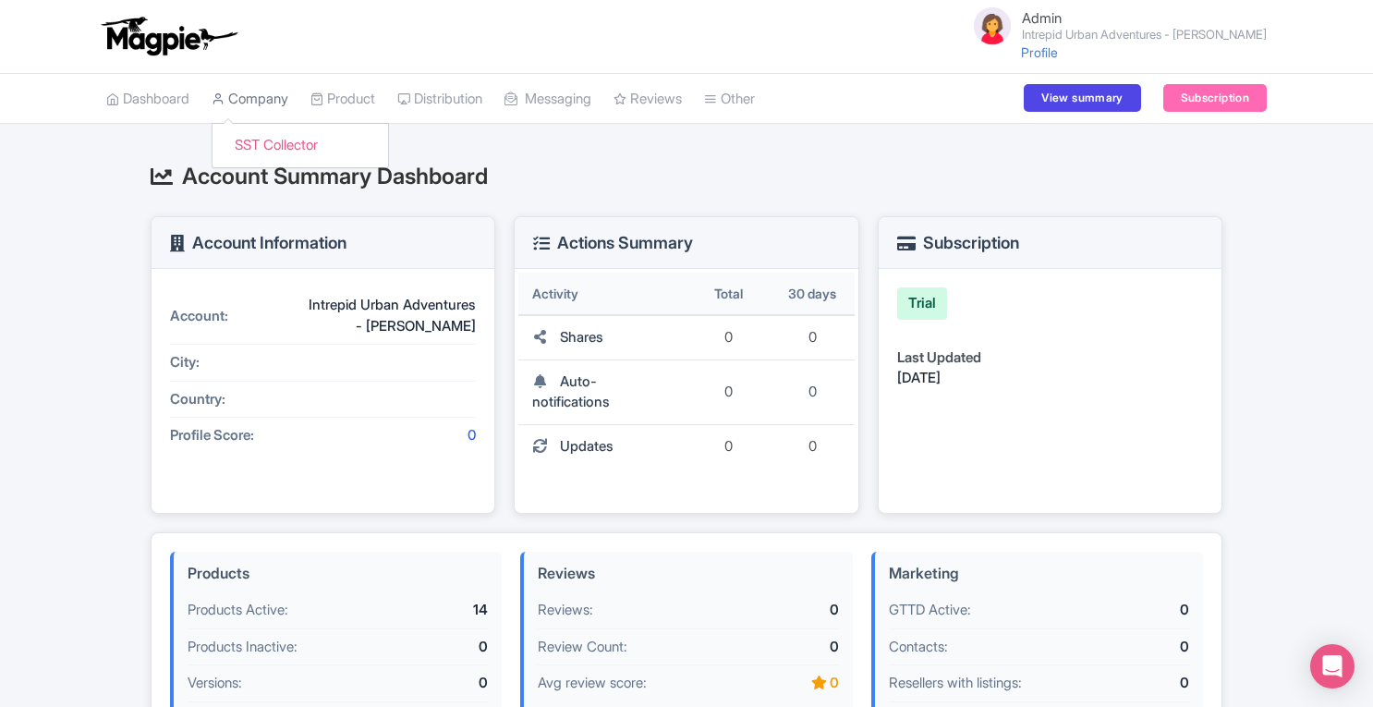
click at [252, 101] on link "Company" at bounding box center [250, 99] width 77 height 51
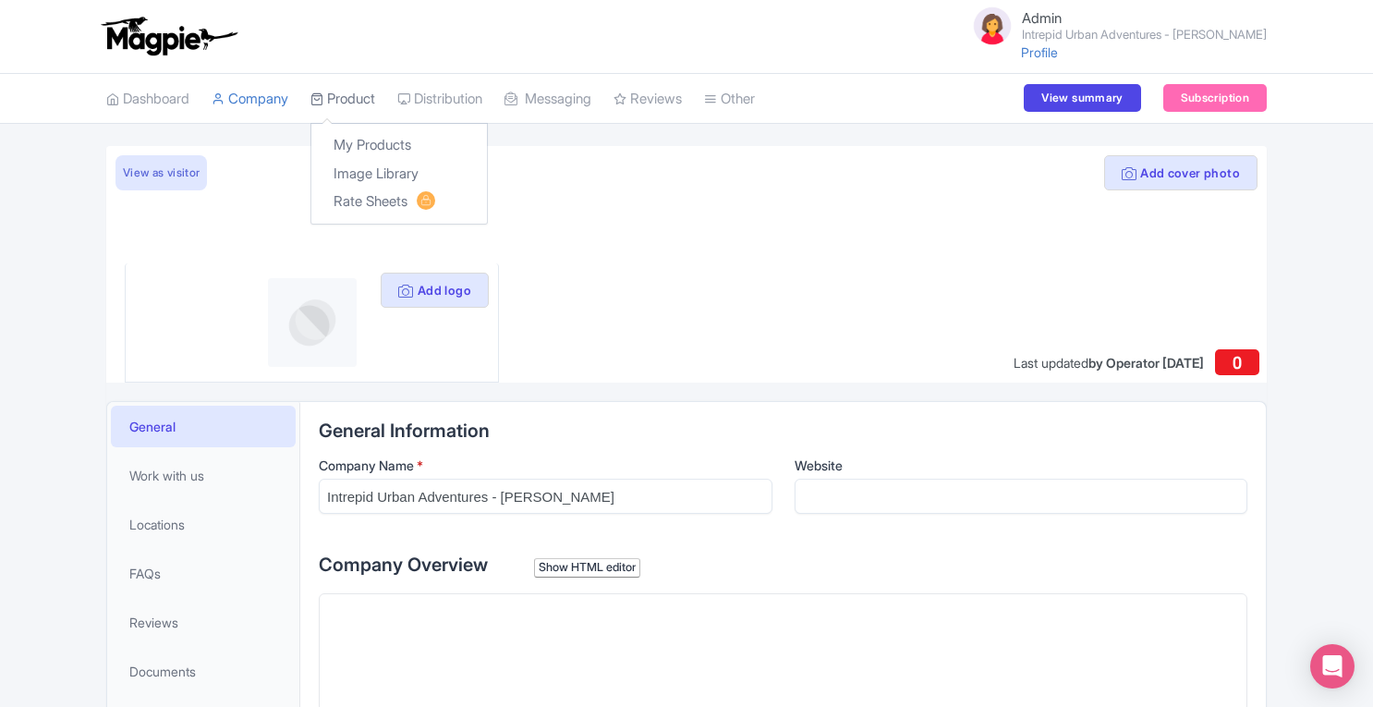
click at [347, 103] on link "Product" at bounding box center [342, 99] width 65 height 51
